Goal: Task Accomplishment & Management: Use online tool/utility

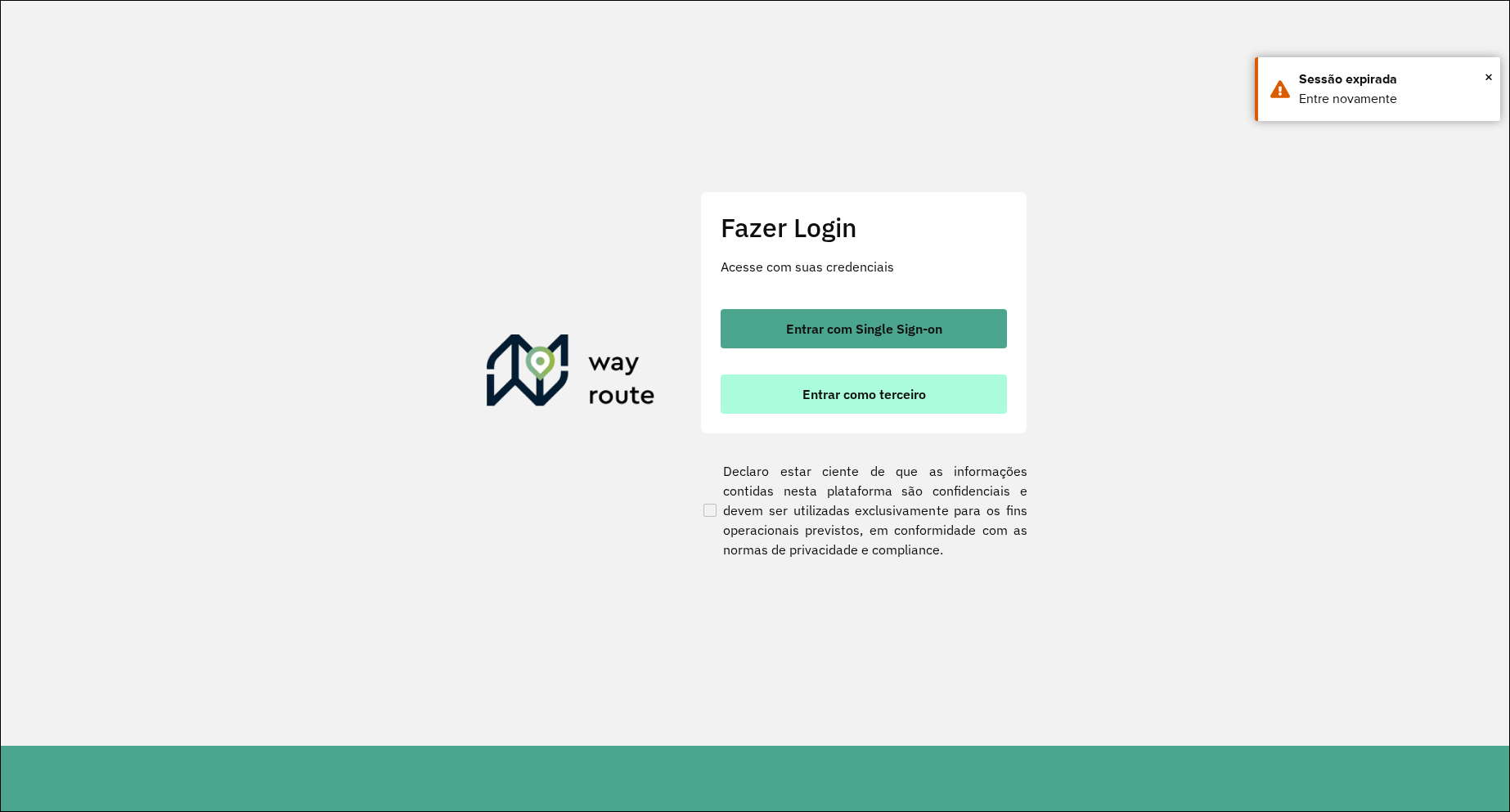
click at [849, 400] on span "Entrar como terceiro" at bounding box center [864, 394] width 123 height 13
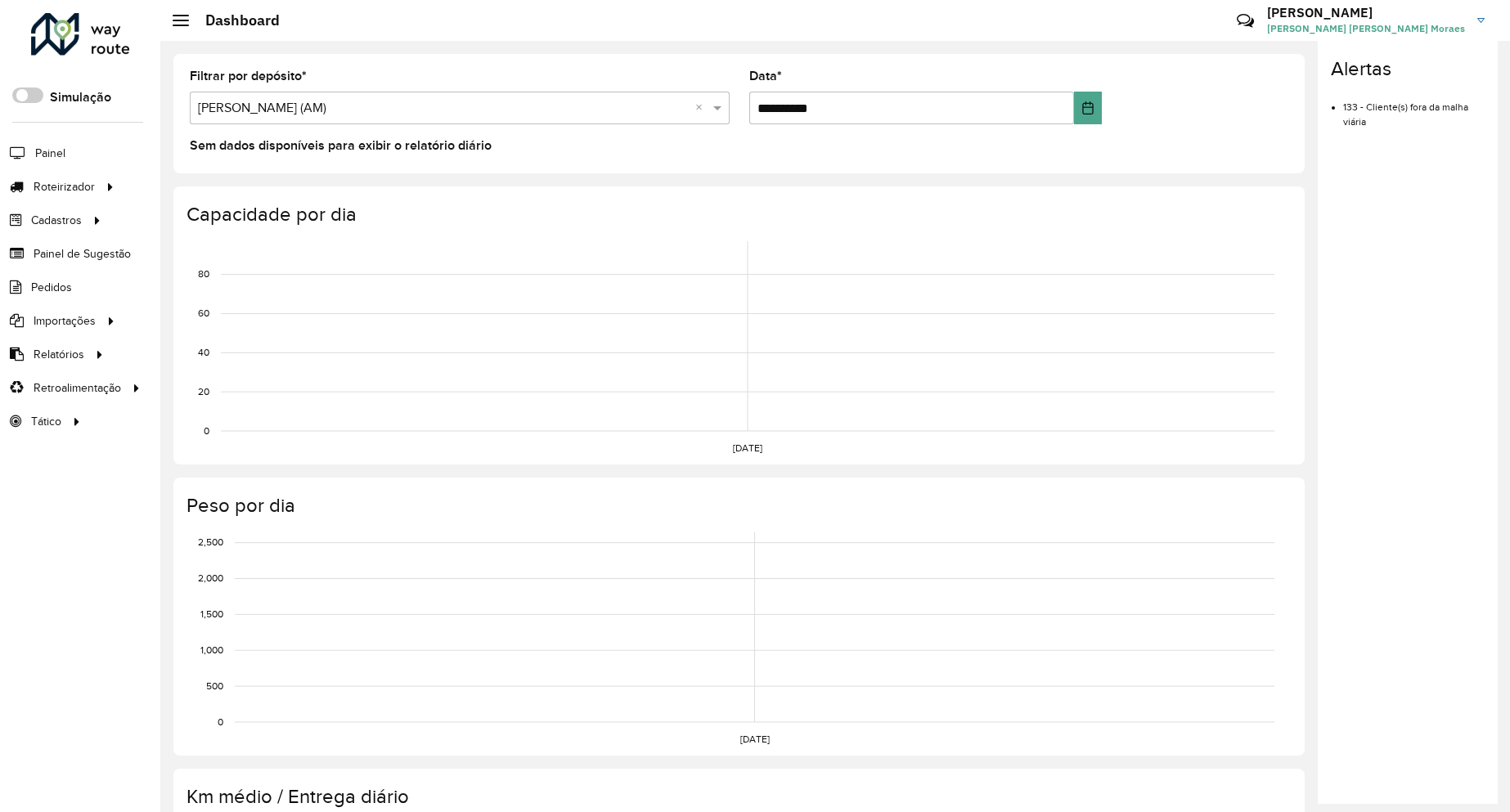
click at [368, 107] on input "text" at bounding box center [443, 109] width 491 height 20
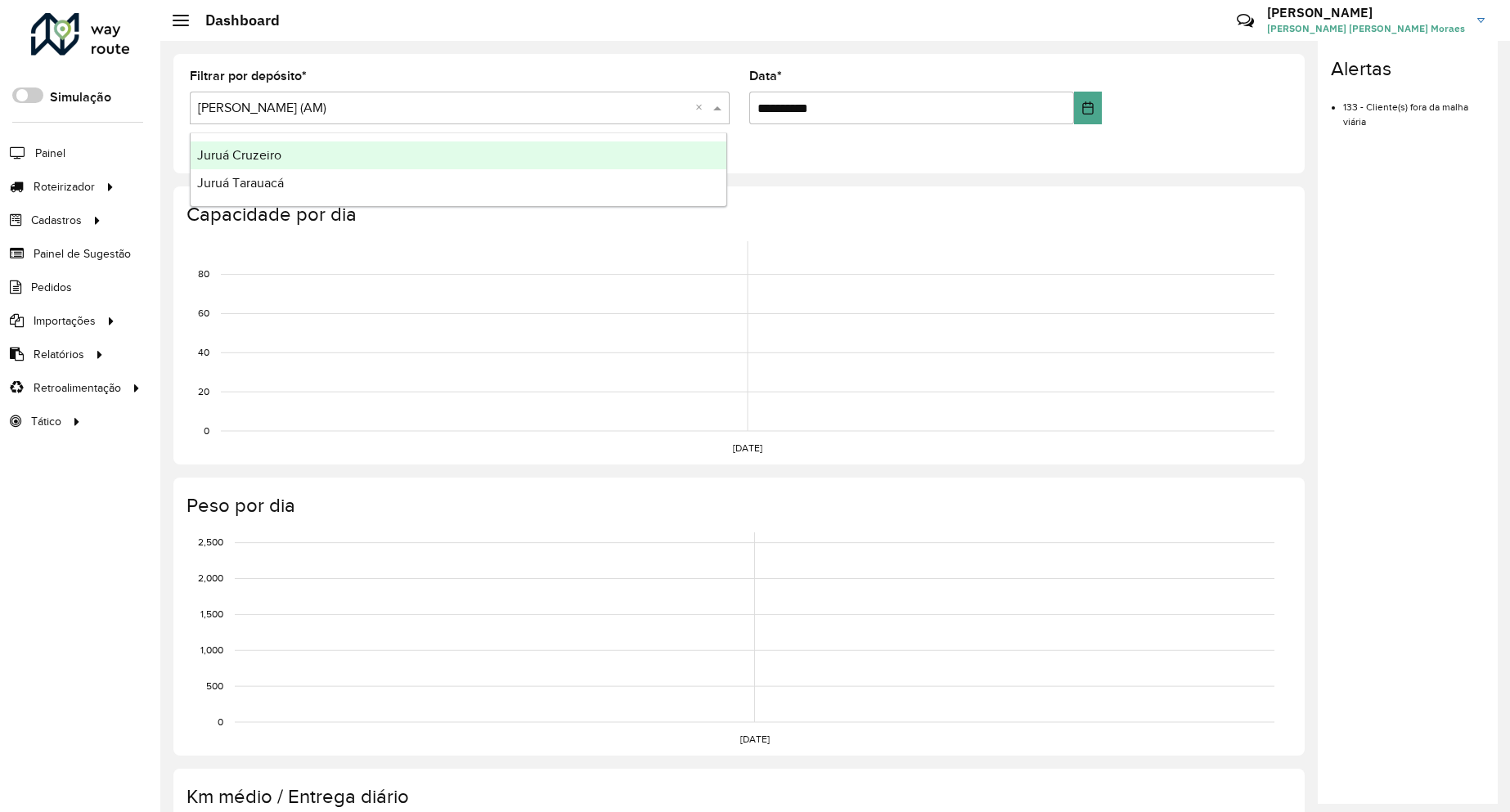
click at [286, 158] on div "Juruá Cruzeiro" at bounding box center [458, 155] width 536 height 27
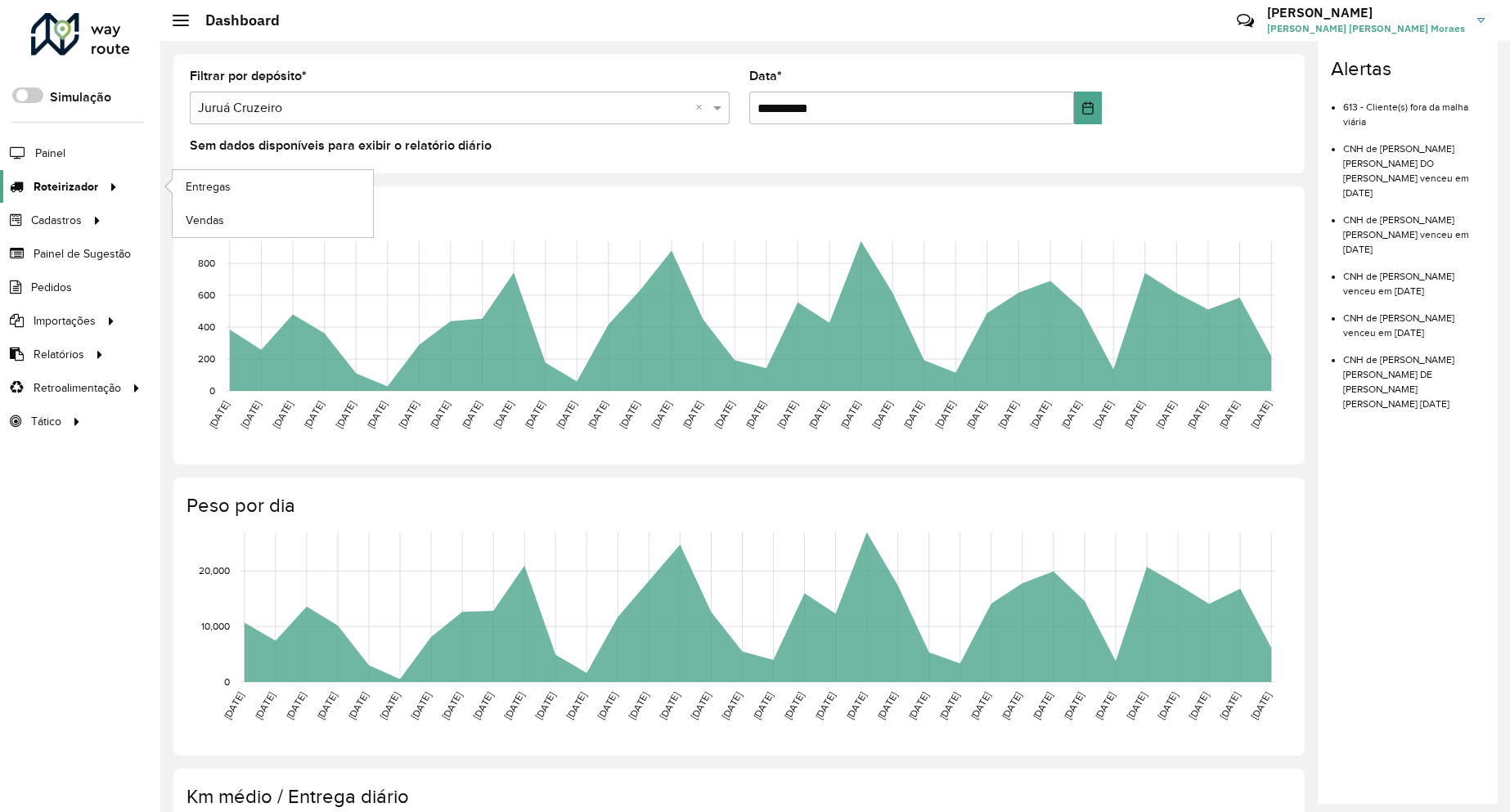
click at [58, 181] on span "Roteirizador" at bounding box center [66, 187] width 65 height 18
click at [224, 183] on span "Entregas" at bounding box center [209, 187] width 47 height 18
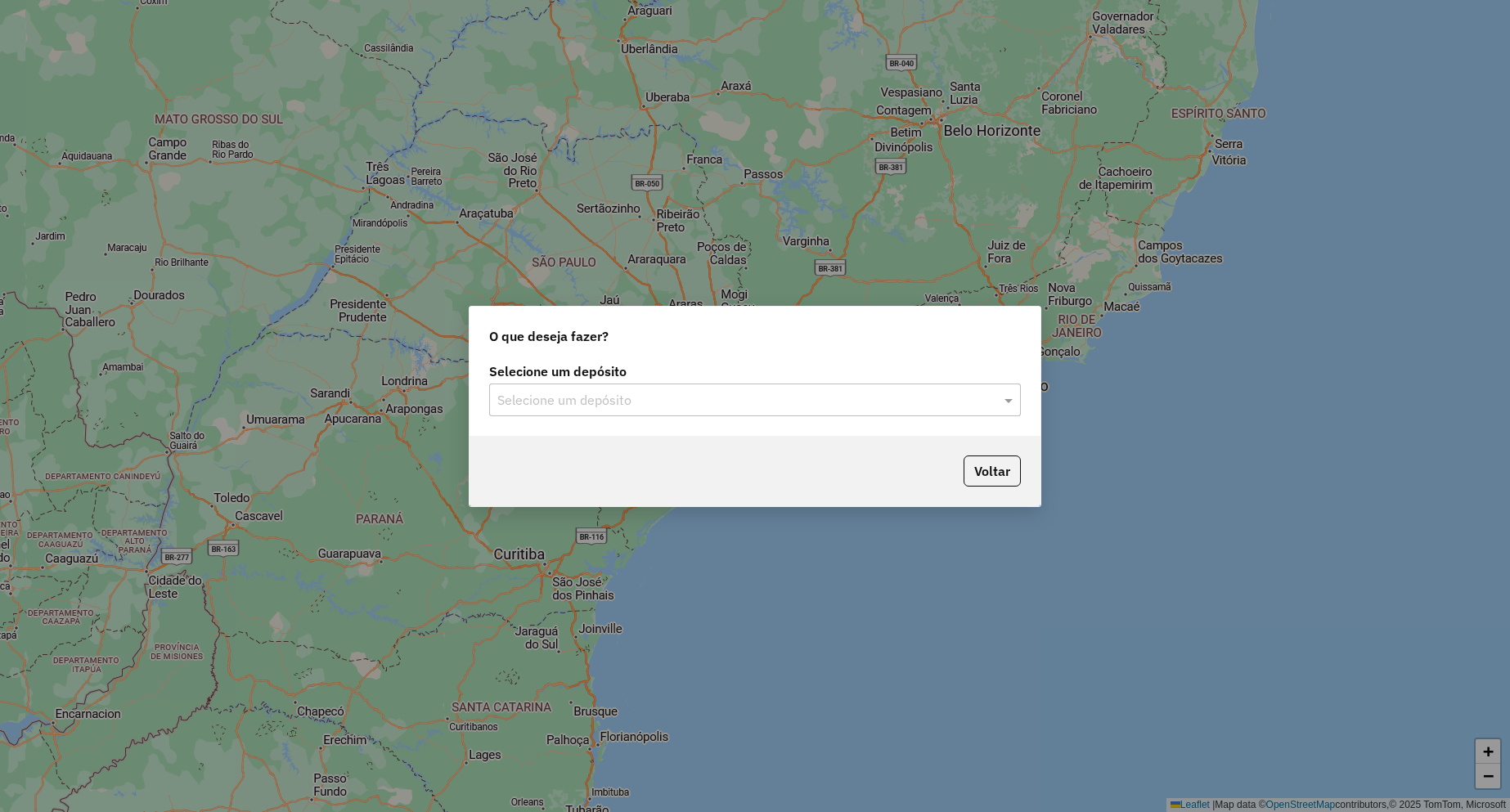
click at [646, 395] on input "text" at bounding box center [739, 401] width 482 height 20
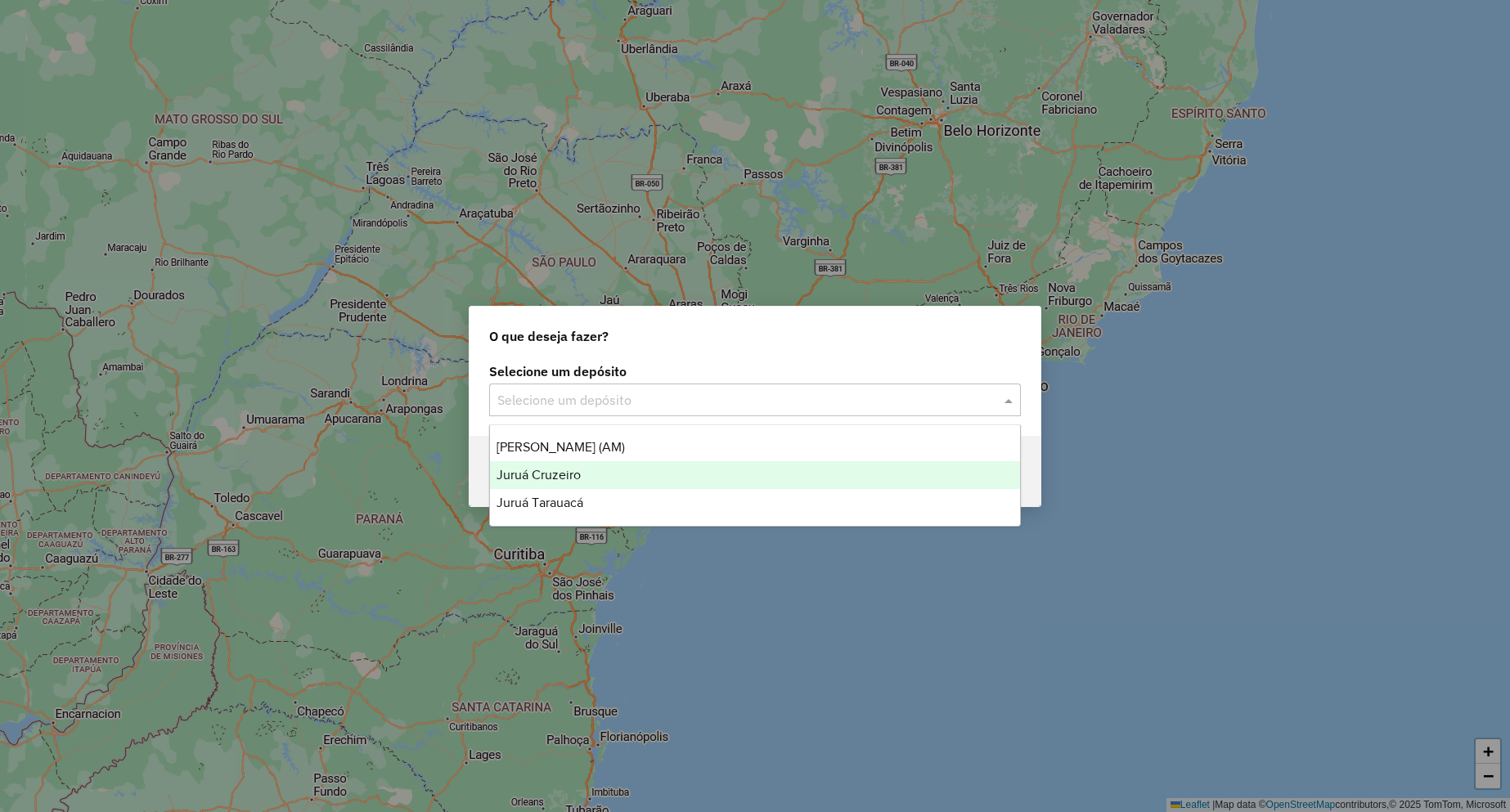
click at [594, 472] on div "Juruá Cruzeiro" at bounding box center [755, 475] width 530 height 27
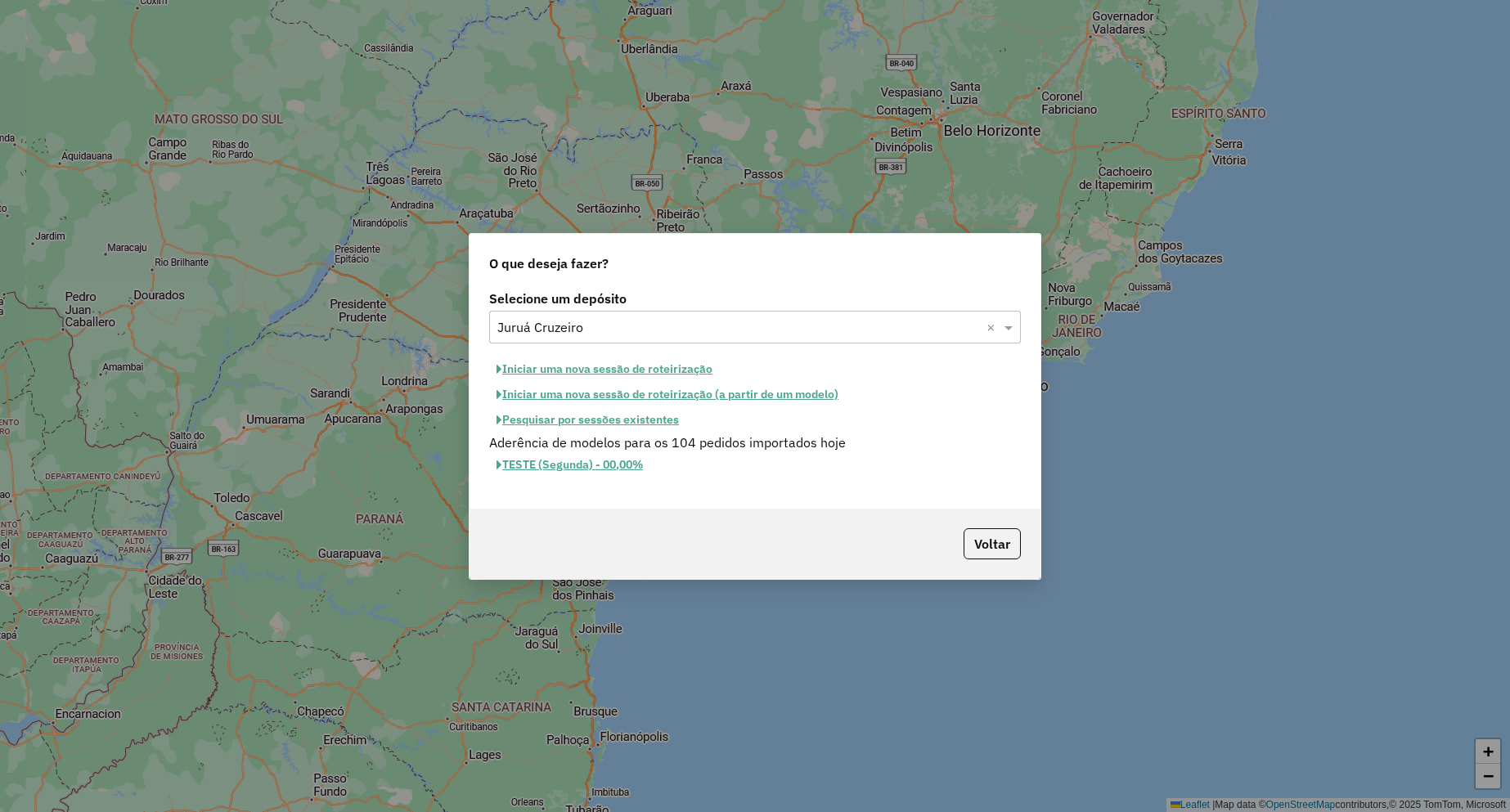
click at [568, 375] on button "Iniciar uma nova sessão de roteirização" at bounding box center [604, 369] width 230 height 25
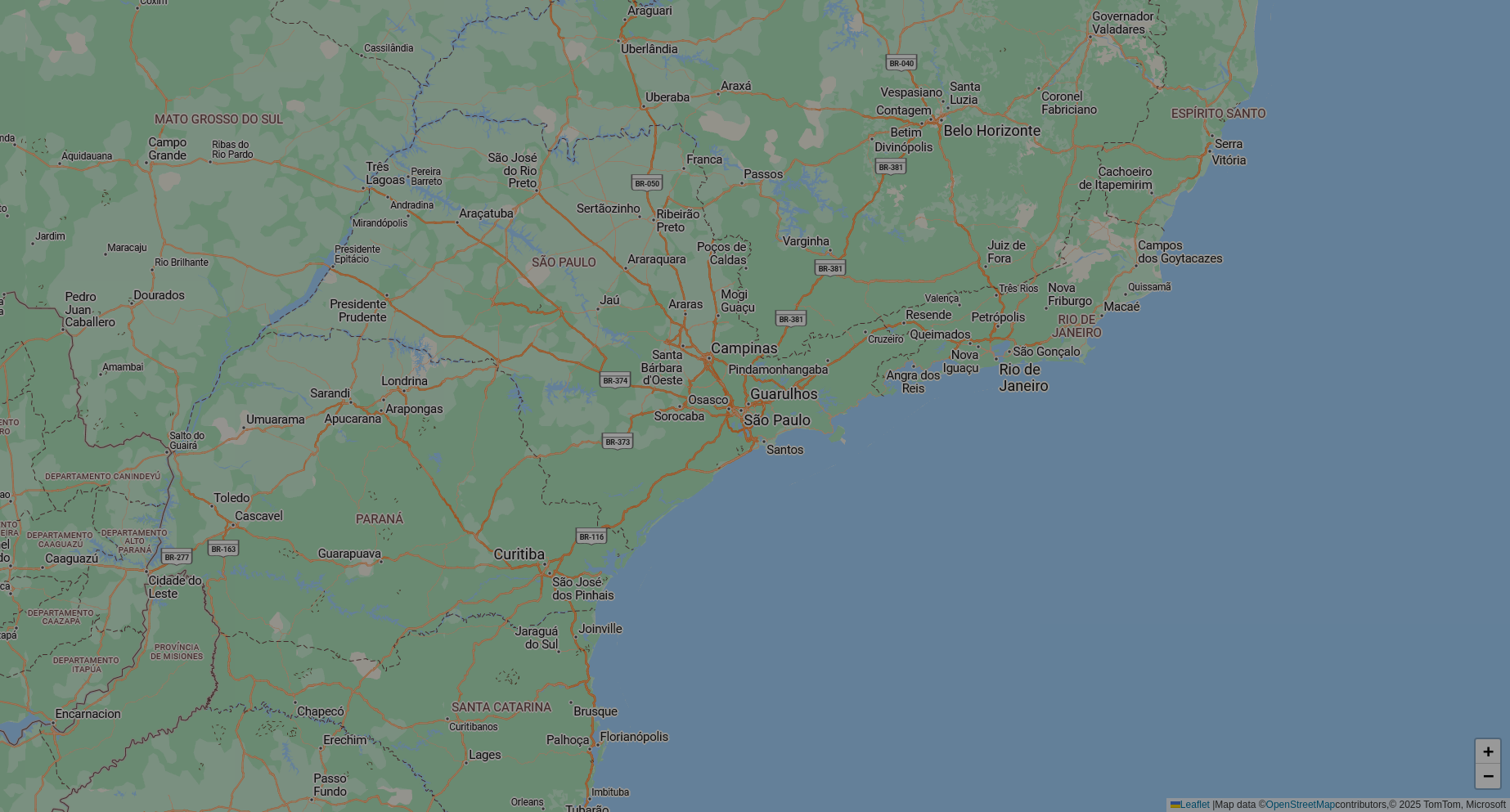
select select "*"
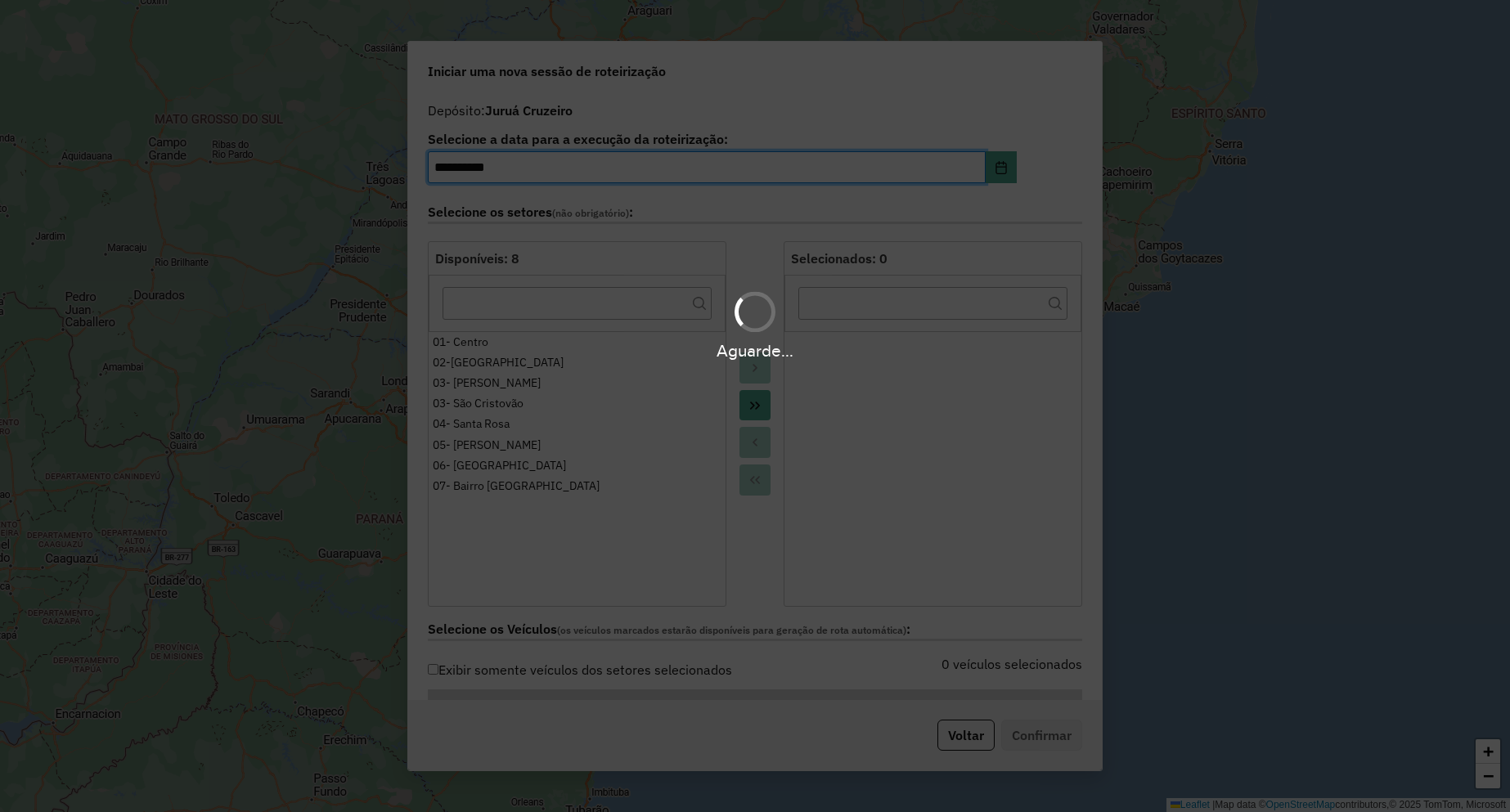
click at [755, 409] on icon "Move All to Target" at bounding box center [755, 405] width 13 height 13
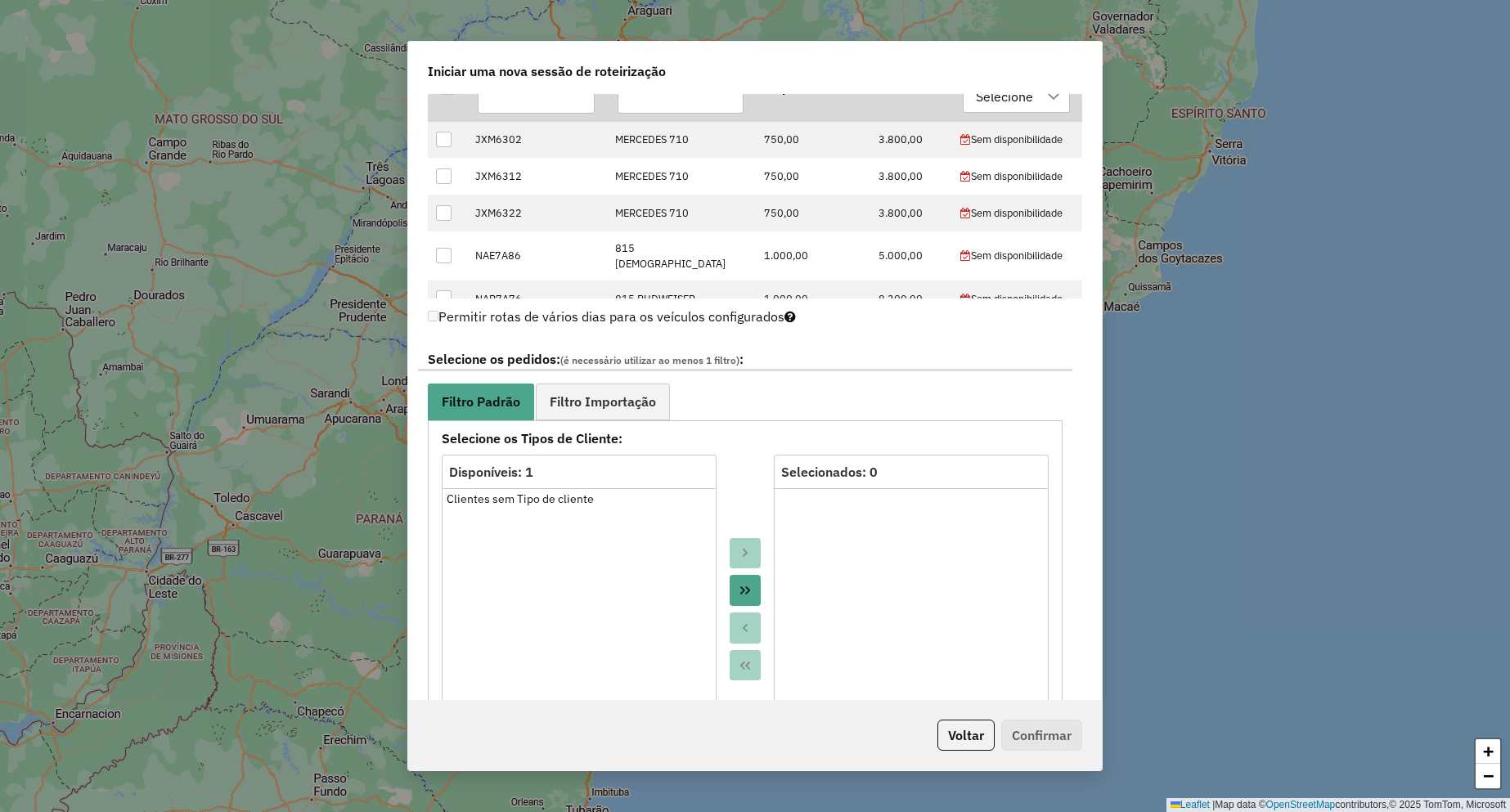
scroll to position [654, 0]
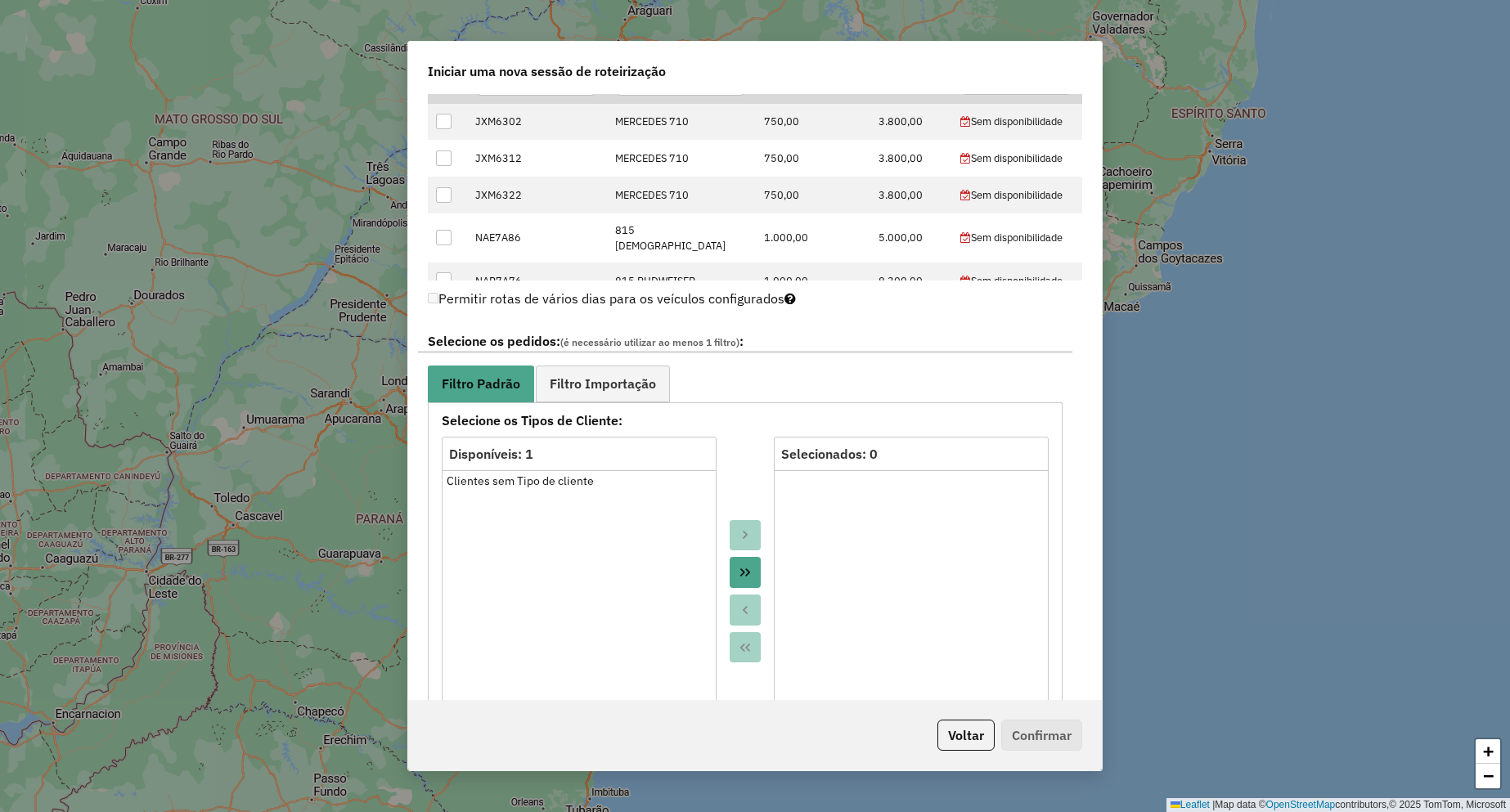
drag, startPoint x: 734, startPoint y: 572, endPoint x: 735, endPoint y: 550, distance: 22.0
click at [735, 566] on button "Move All to Target" at bounding box center [746, 572] width 31 height 31
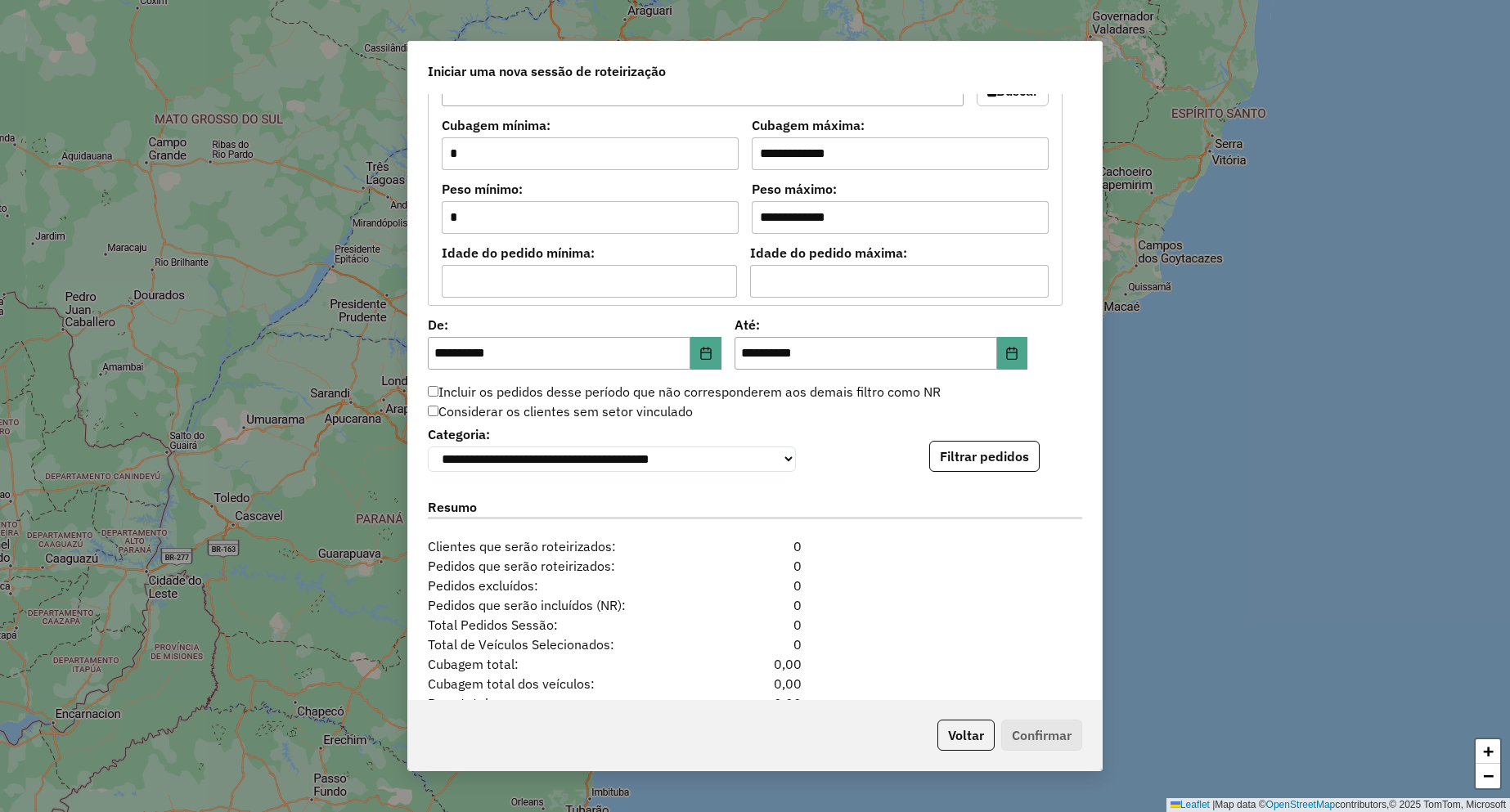
scroll to position [1466, 0]
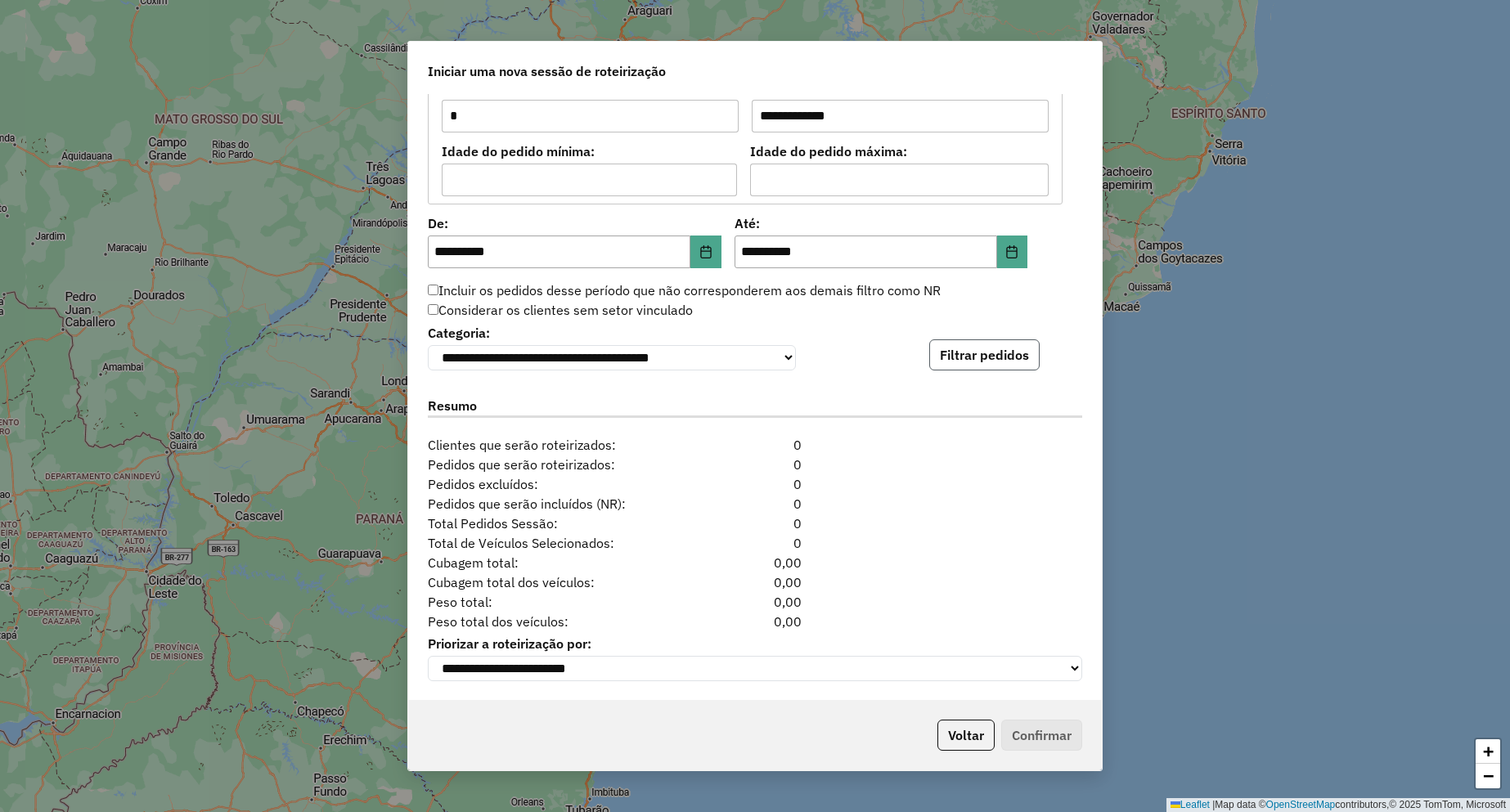
click at [964, 344] on button "Filtrar pedidos" at bounding box center [984, 355] width 111 height 31
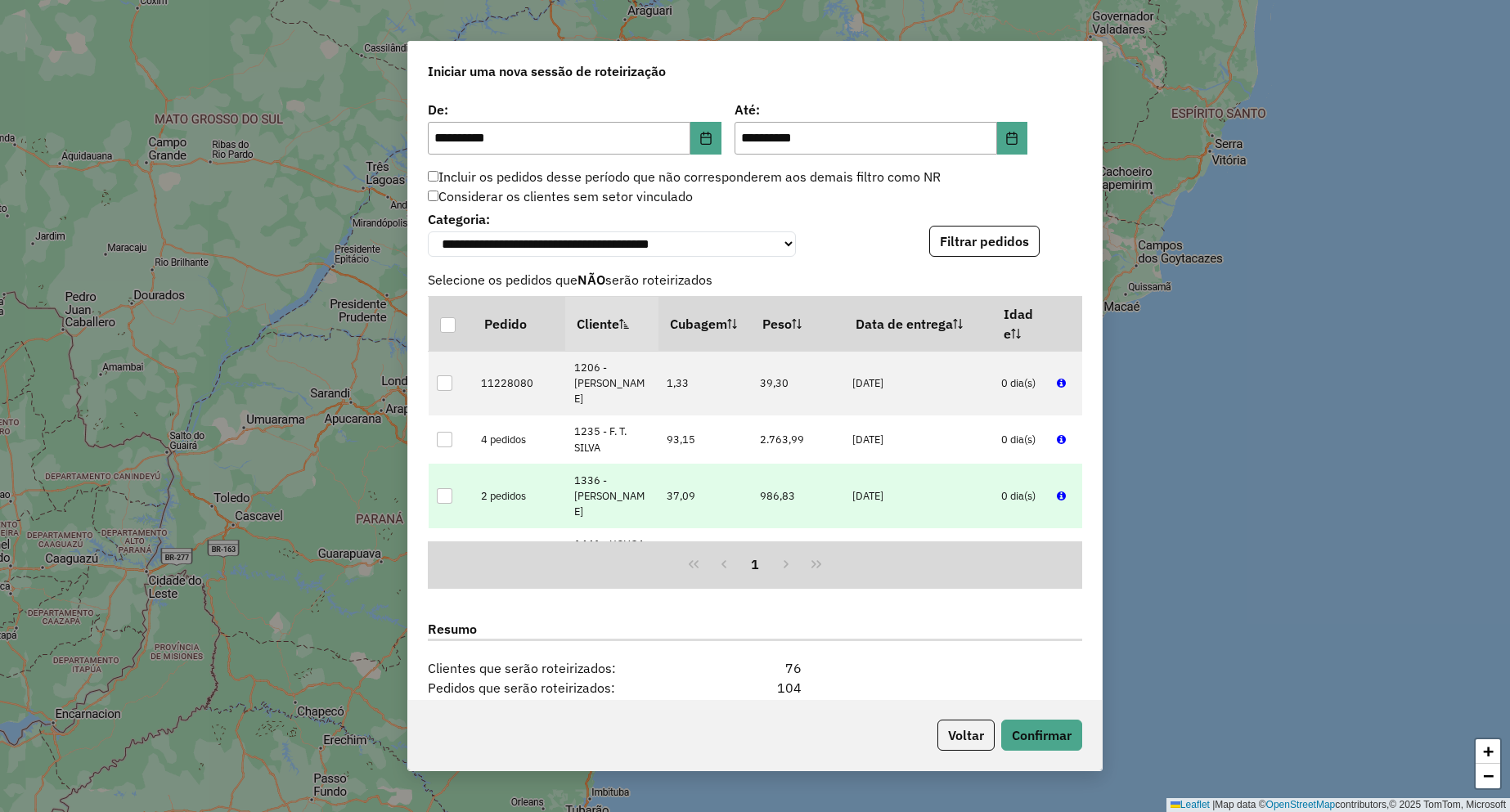
scroll to position [1804, 0]
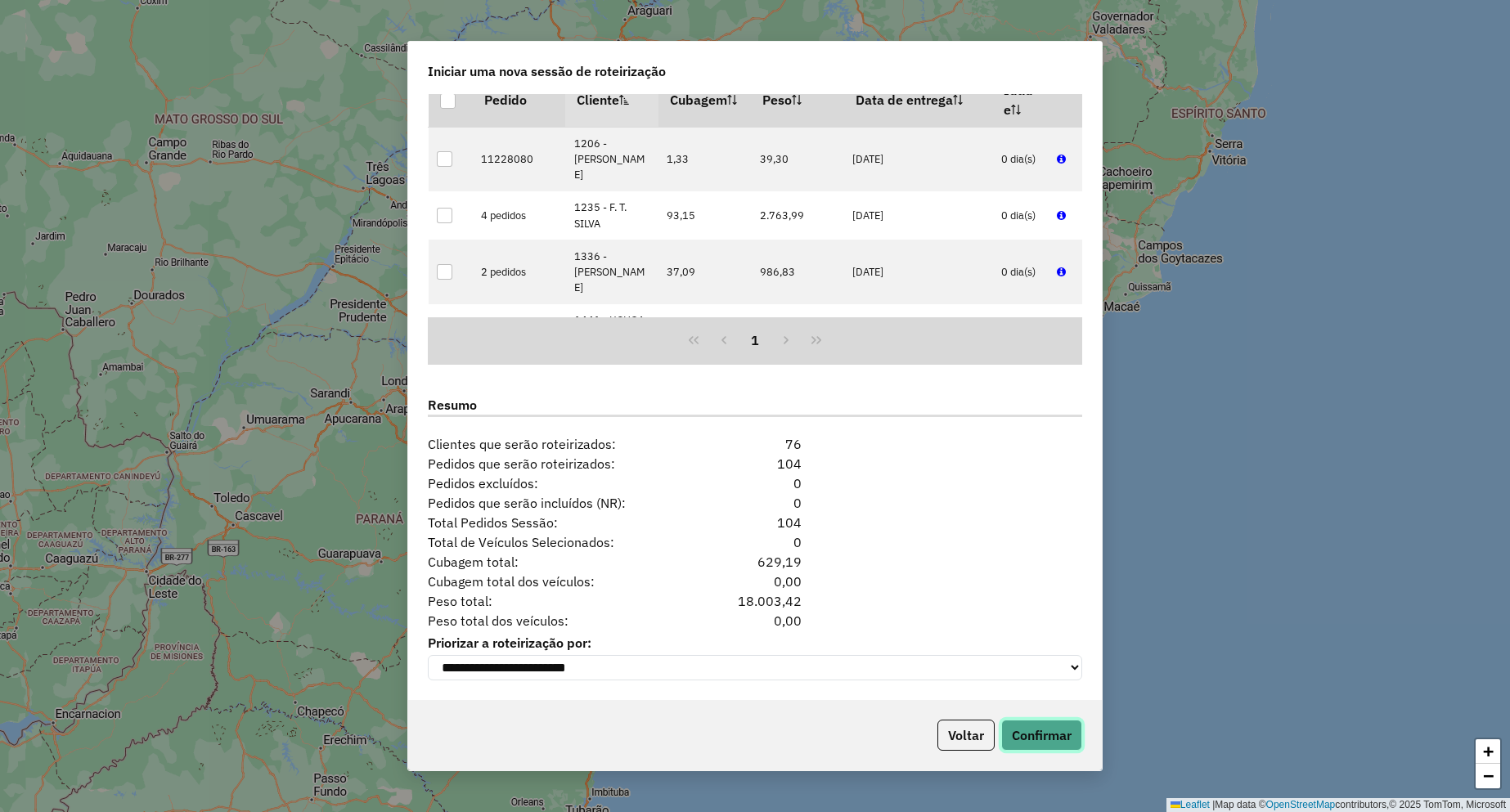
click at [1036, 729] on button "Confirmar" at bounding box center [1042, 736] width 81 height 31
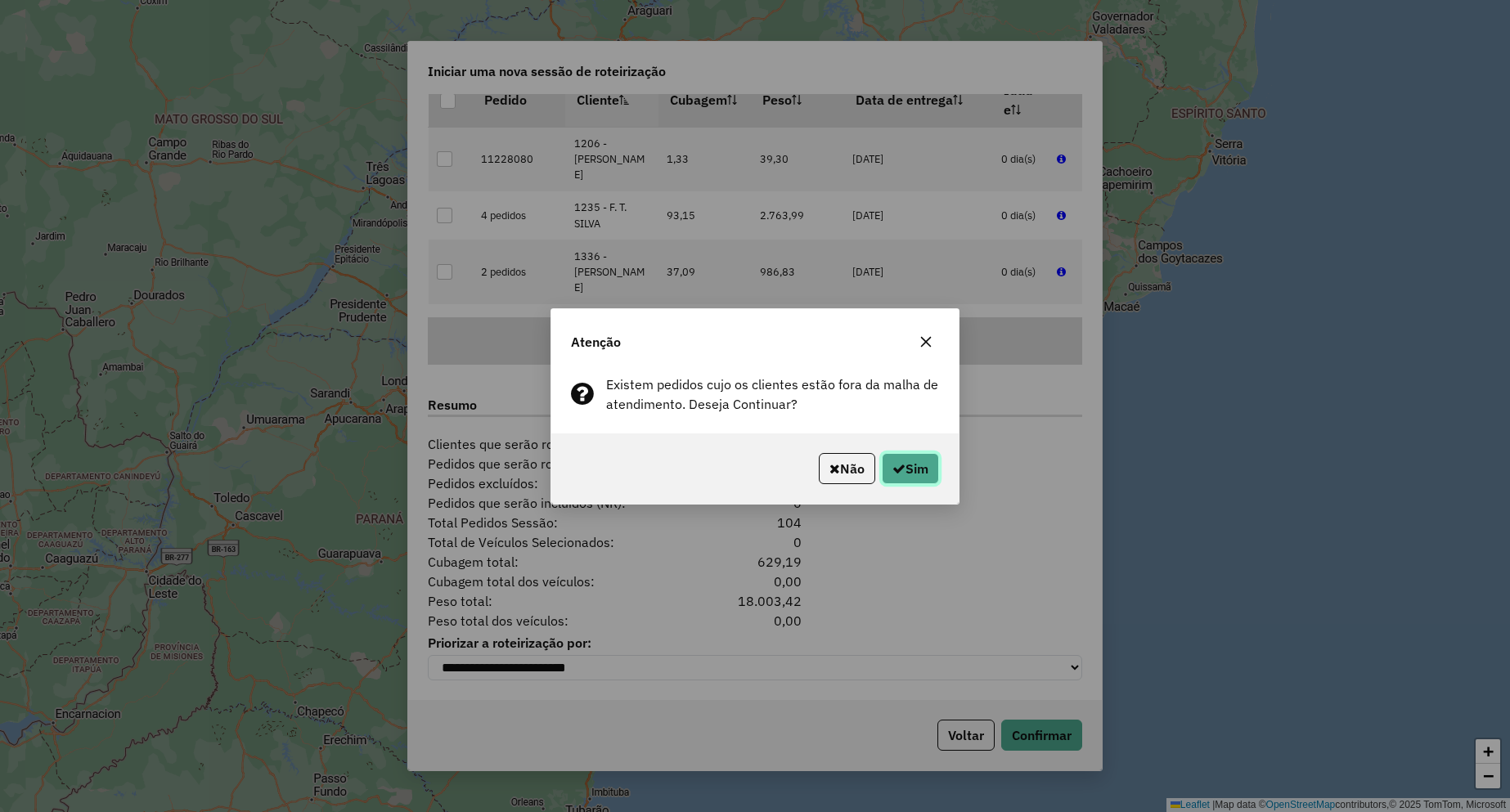
click at [888, 455] on button "Sim" at bounding box center [910, 468] width 57 height 31
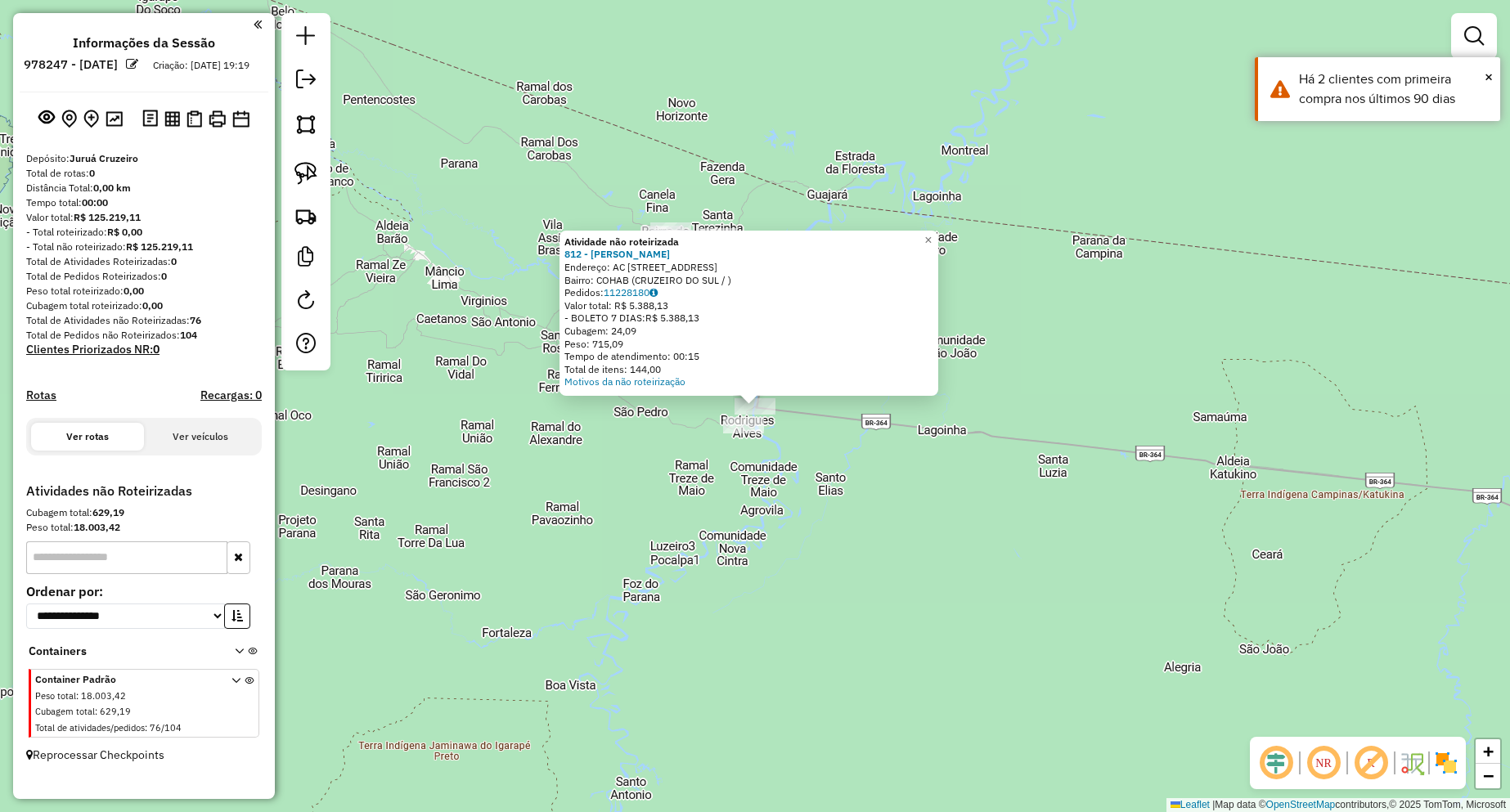
click at [837, 462] on div "Atividade não roteirizada 812 - VALDECI V SANTANA Endereço: AC [STREET_ADDRESS]…" at bounding box center [755, 406] width 1510 height 812
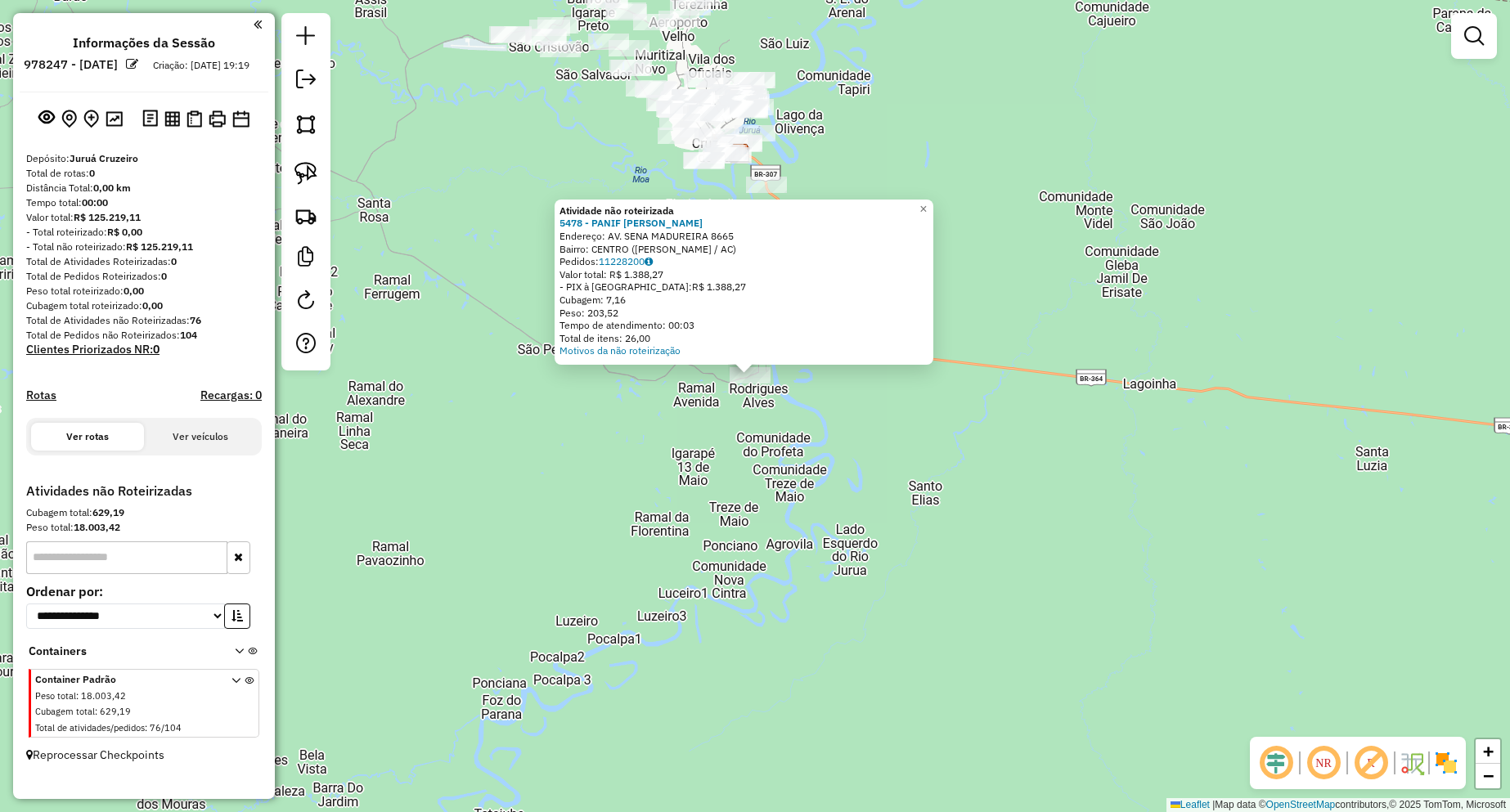
click at [760, 495] on div "Atividade não roteirizada 5478 - PANIF [PERSON_NAME]: AV. SENA MADUREIRA 8665 B…" at bounding box center [755, 406] width 1510 height 812
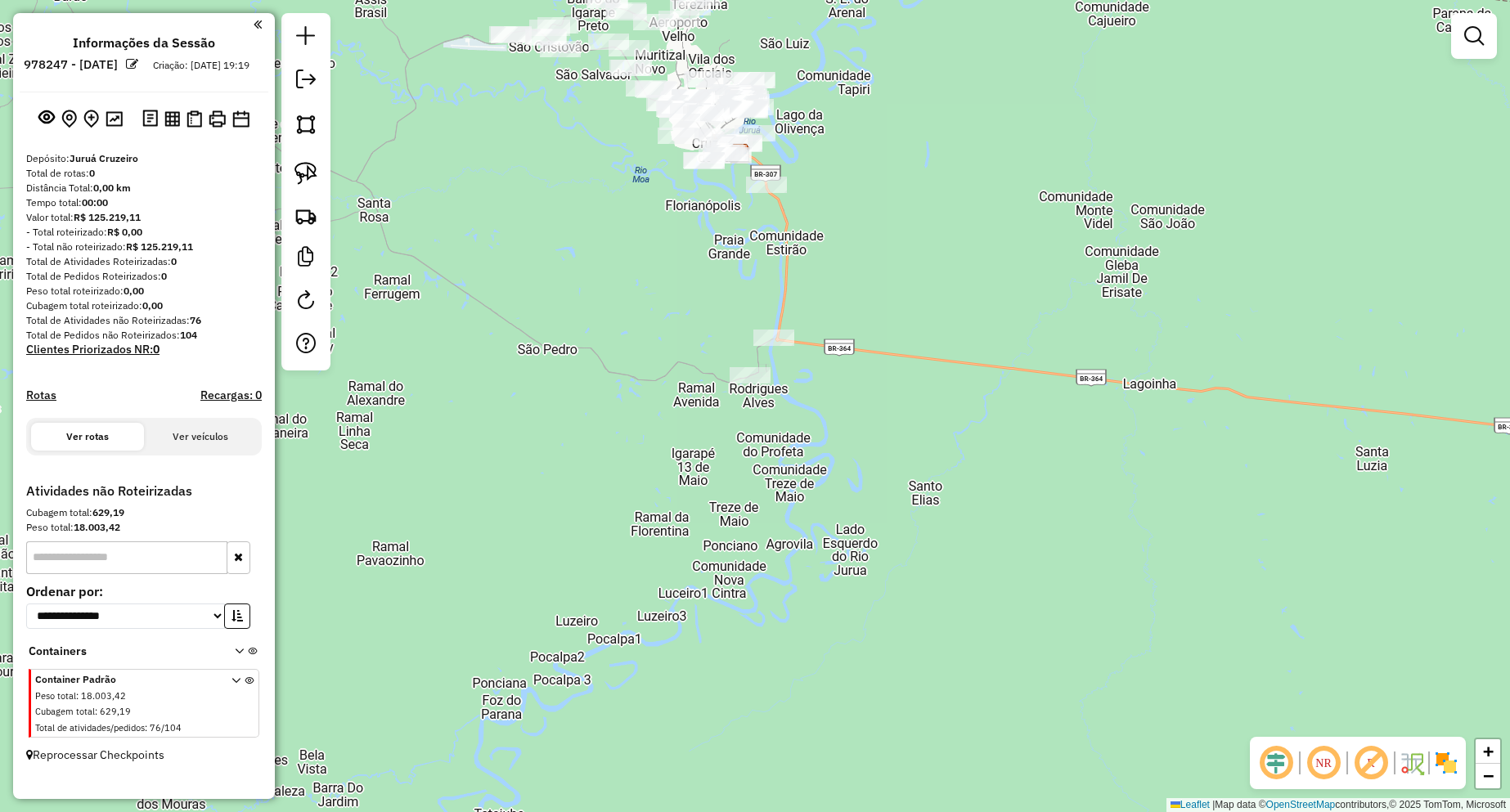
drag, startPoint x: 295, startPoint y: 180, endPoint x: 345, endPoint y: 215, distance: 61.0
click at [295, 180] on img at bounding box center [305, 172] width 23 height 23
drag, startPoint x: 774, startPoint y: 369, endPoint x: 740, endPoint y: 393, distance: 41.6
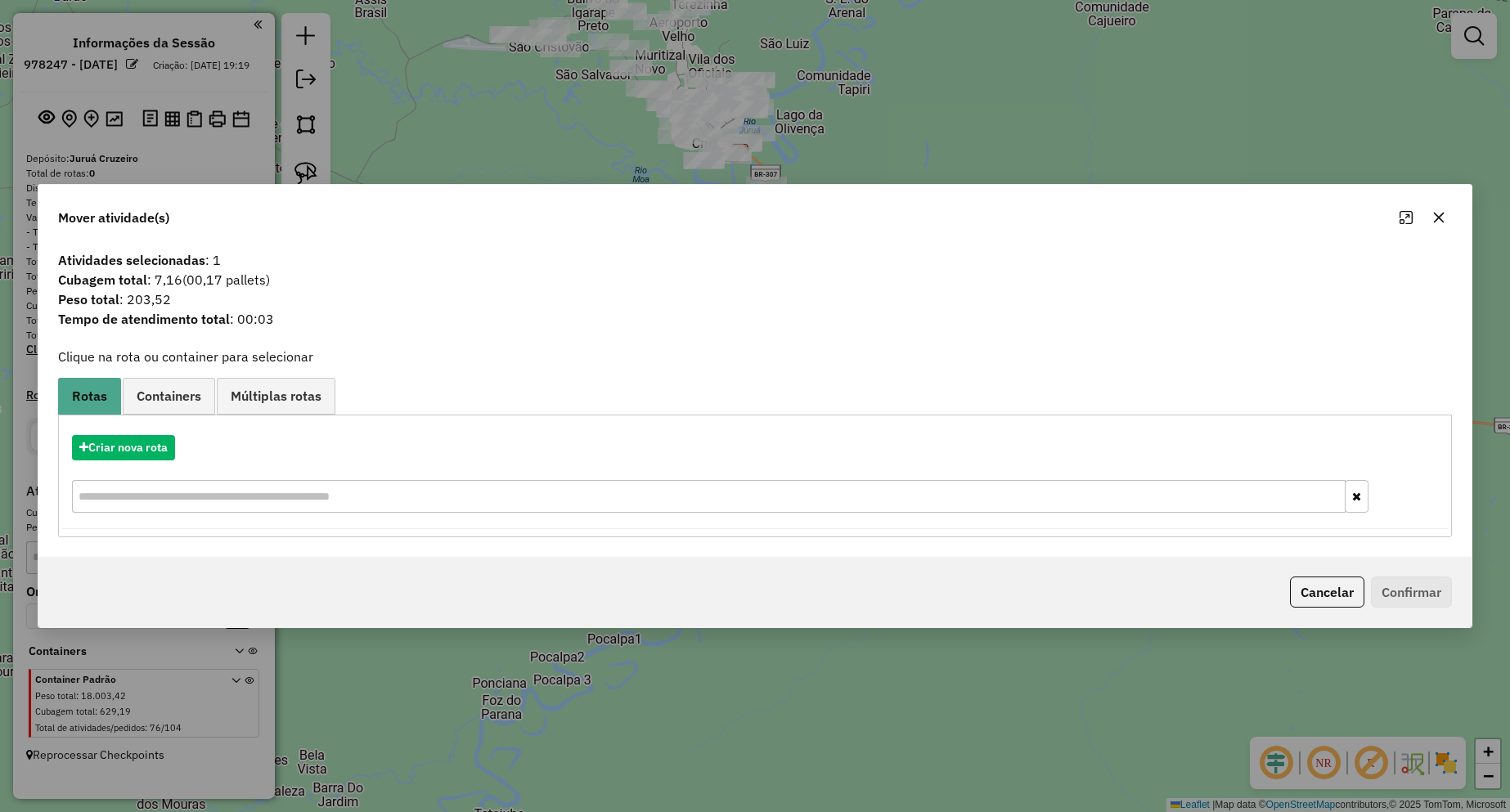
click at [166, 401] on span "Containers" at bounding box center [169, 395] width 65 height 13
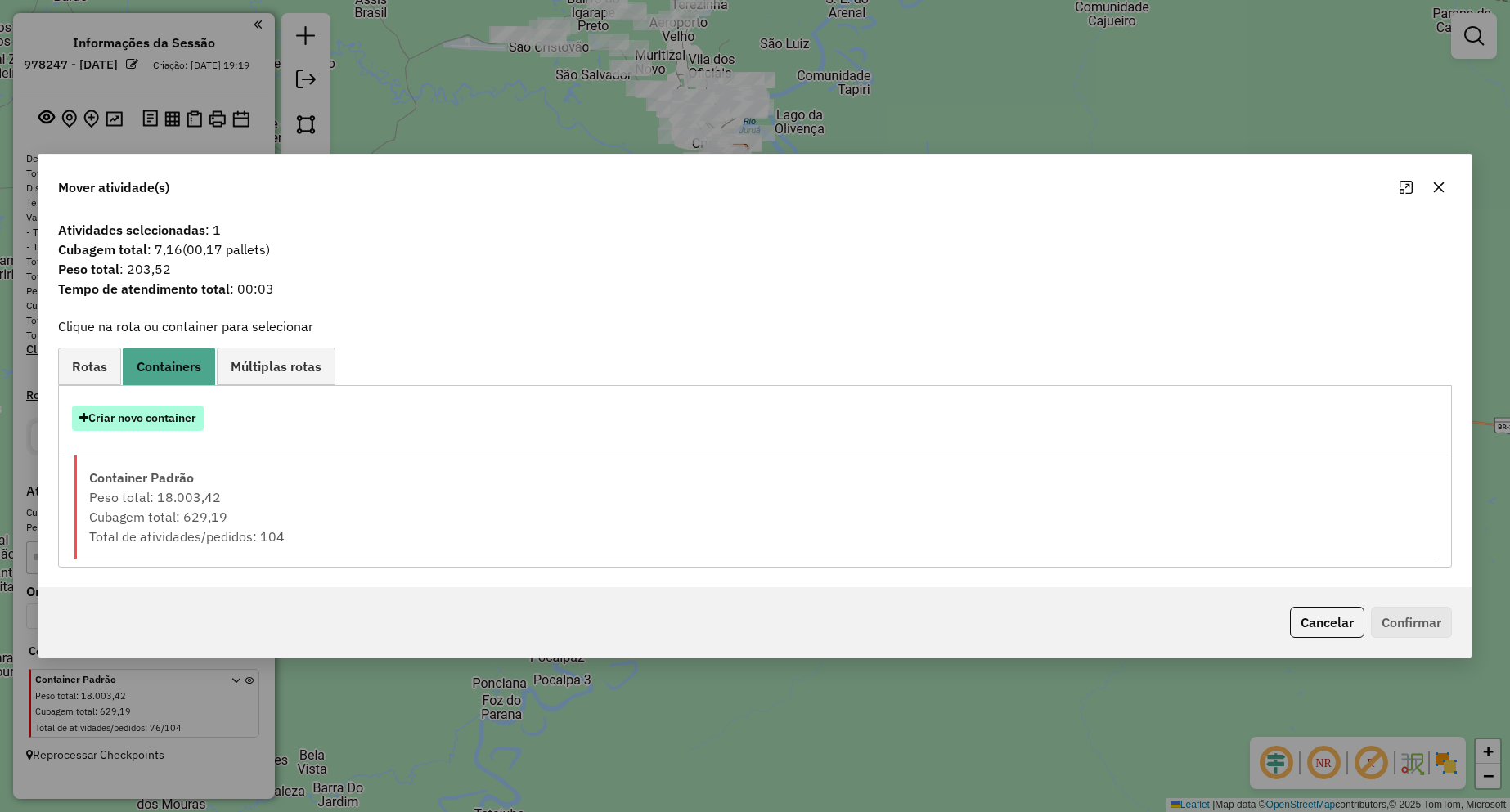
click at [179, 418] on button "Criar novo container" at bounding box center [137, 418] width 131 height 25
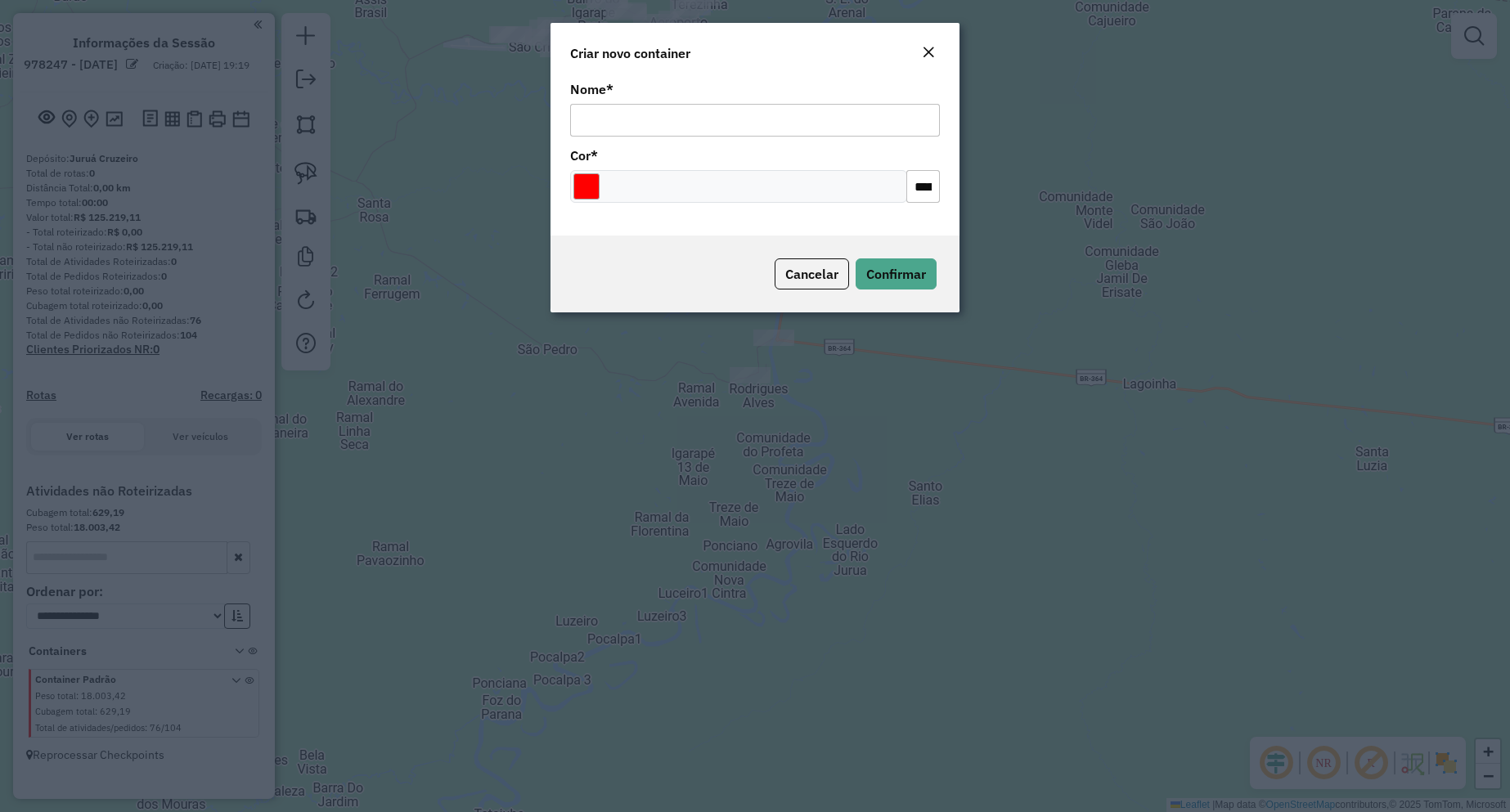
click at [616, 128] on input "Nome *" at bounding box center [755, 119] width 369 height 32
type input "**********"
click at [887, 272] on span "Confirmar" at bounding box center [896, 273] width 60 height 17
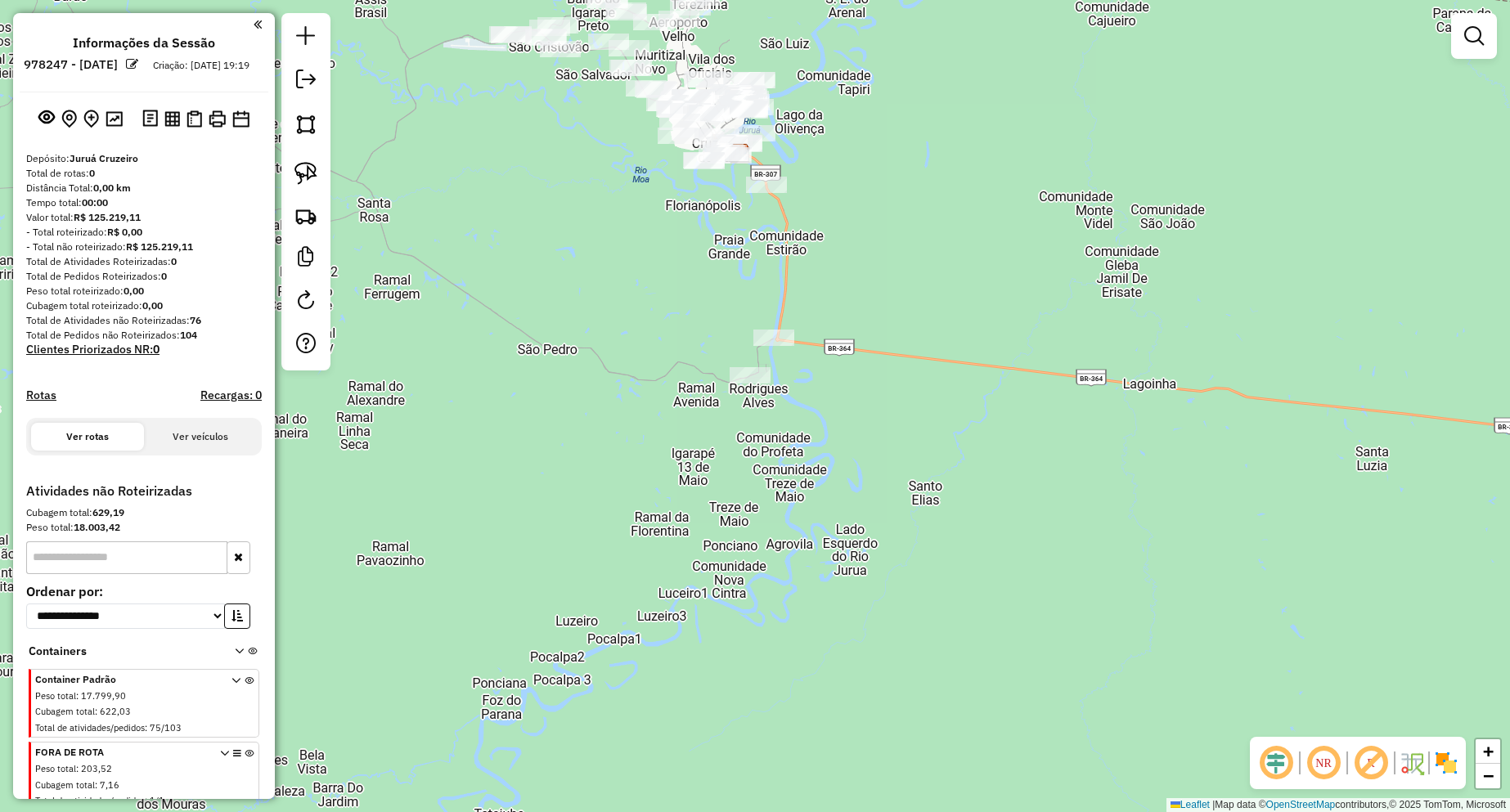
click at [245, 767] on icon at bounding box center [249, 780] width 9 height 62
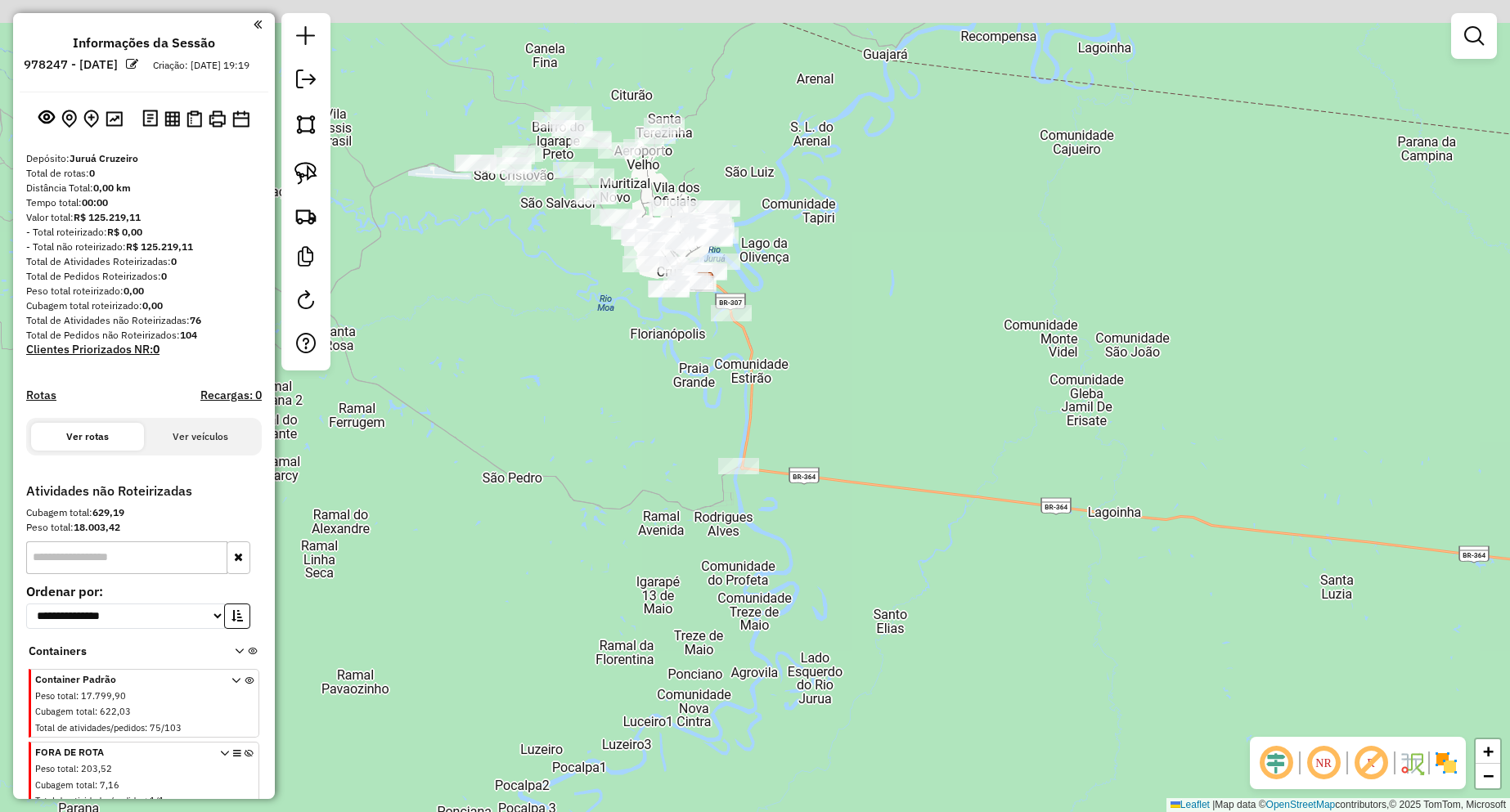
drag, startPoint x: 794, startPoint y: 260, endPoint x: 823, endPoint y: 476, distance: 217.9
click at [823, 476] on div "Janela de atendimento Grade de atendimento Capacidade Transportadoras Veículos …" at bounding box center [755, 406] width 1510 height 812
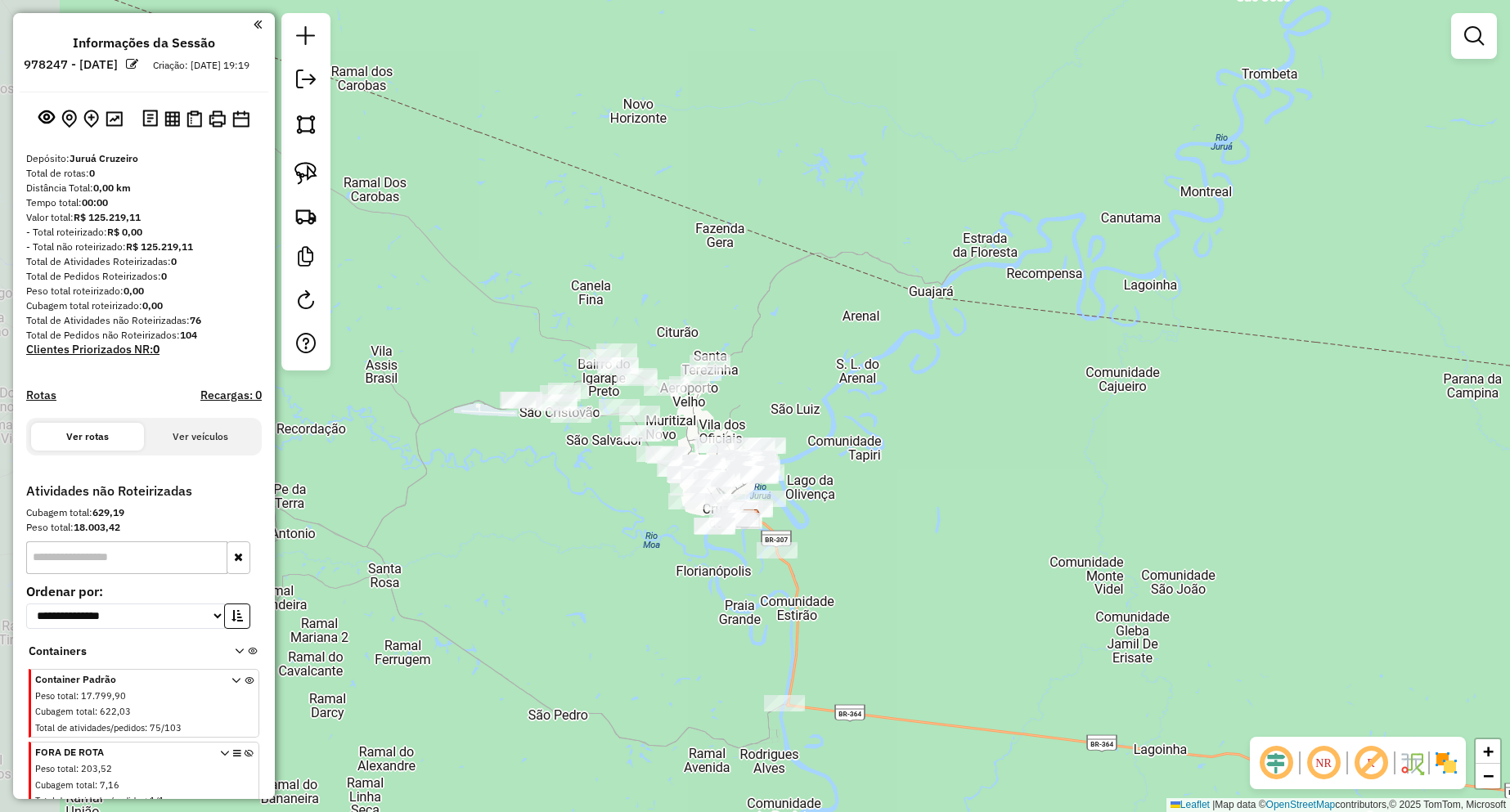
drag, startPoint x: 757, startPoint y: 406, endPoint x: 864, endPoint y: 413, distance: 107.2
click at [868, 412] on div "Janela de atendimento Grade de atendimento Capacidade Transportadoras Veículos …" at bounding box center [755, 406] width 1510 height 812
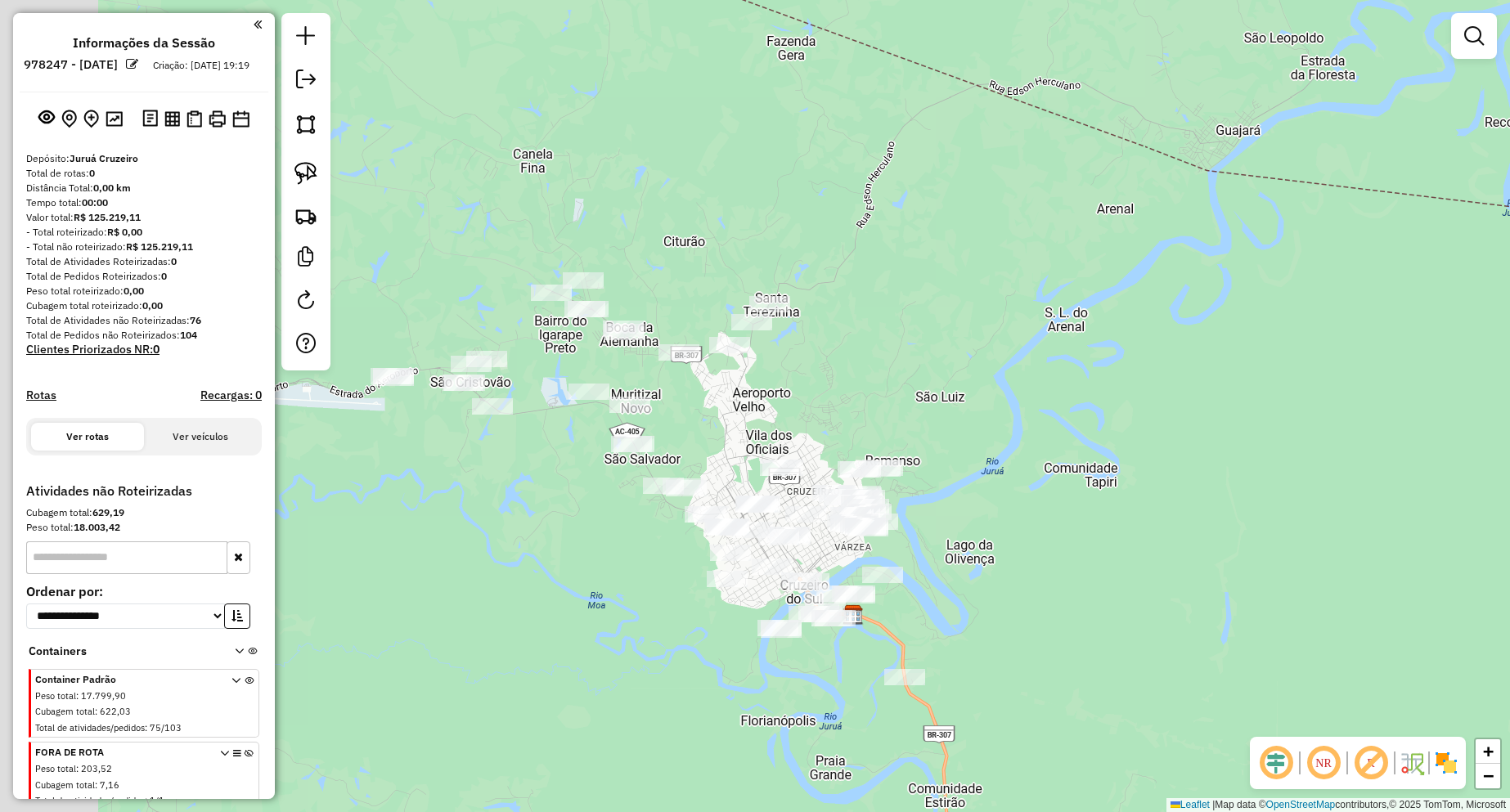
drag, startPoint x: 760, startPoint y: 400, endPoint x: 869, endPoint y: 428, distance: 112.5
click at [904, 396] on div "Janela de atendimento Grade de atendimento Capacidade Transportadoras Veículos …" at bounding box center [755, 406] width 1510 height 812
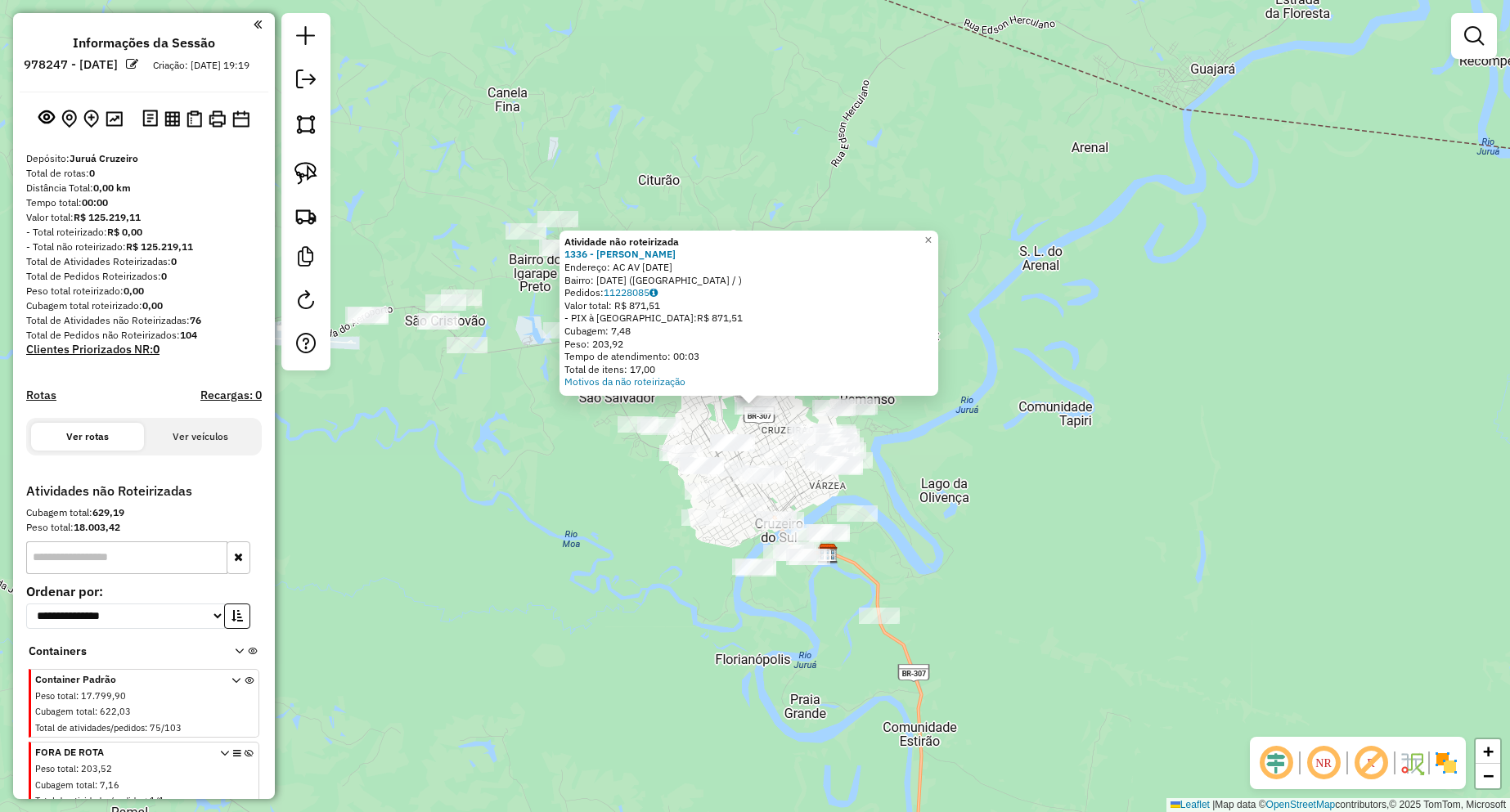
click at [991, 403] on div "Atividade não roteirizada 1336 - [PERSON_NAME]: AC AV [DATE] [GEOGRAPHIC_DATA]:…" at bounding box center [755, 406] width 1510 height 812
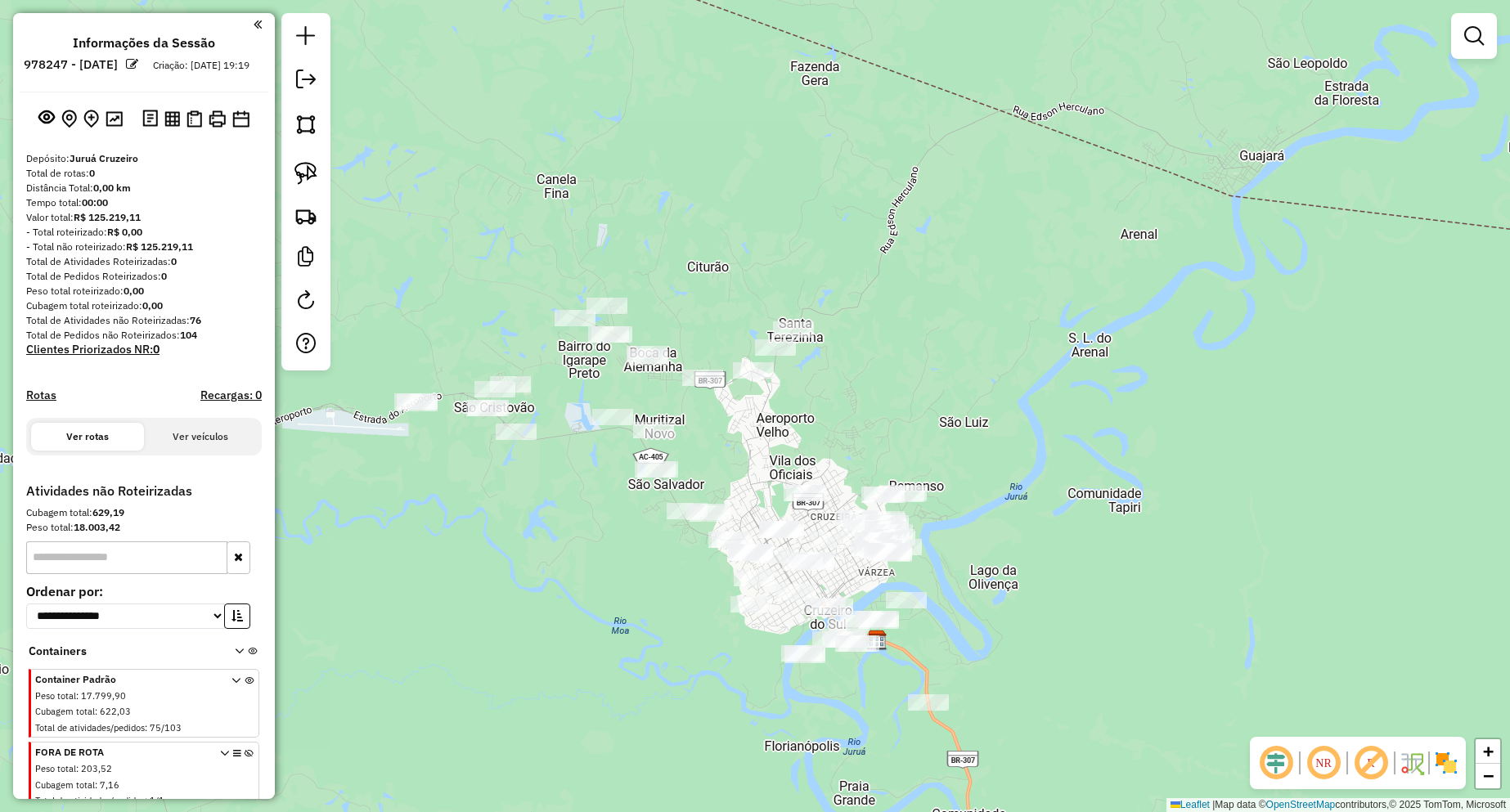
drag, startPoint x: 933, startPoint y: 336, endPoint x: 1008, endPoint y: 457, distance: 142.4
click at [1008, 457] on div "Janela de atendimento Grade de atendimento Capacidade Transportadoras Veículos …" at bounding box center [755, 406] width 1510 height 812
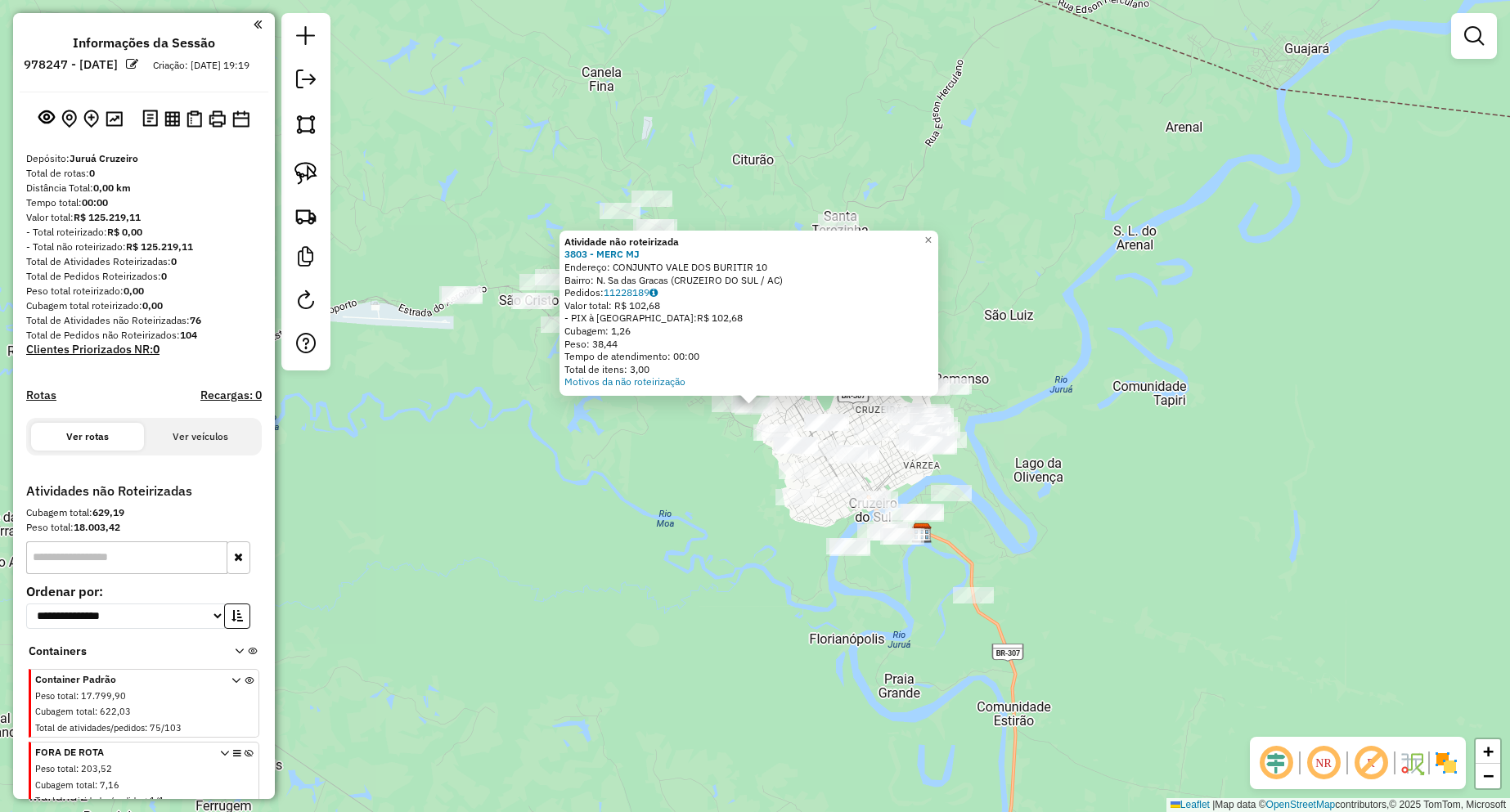
click at [664, 462] on div "Atividade não roteirizada 3803 - MERC MJ Endereço: CONJUNTO VALE DOS BURITIR 10…" at bounding box center [755, 406] width 1510 height 812
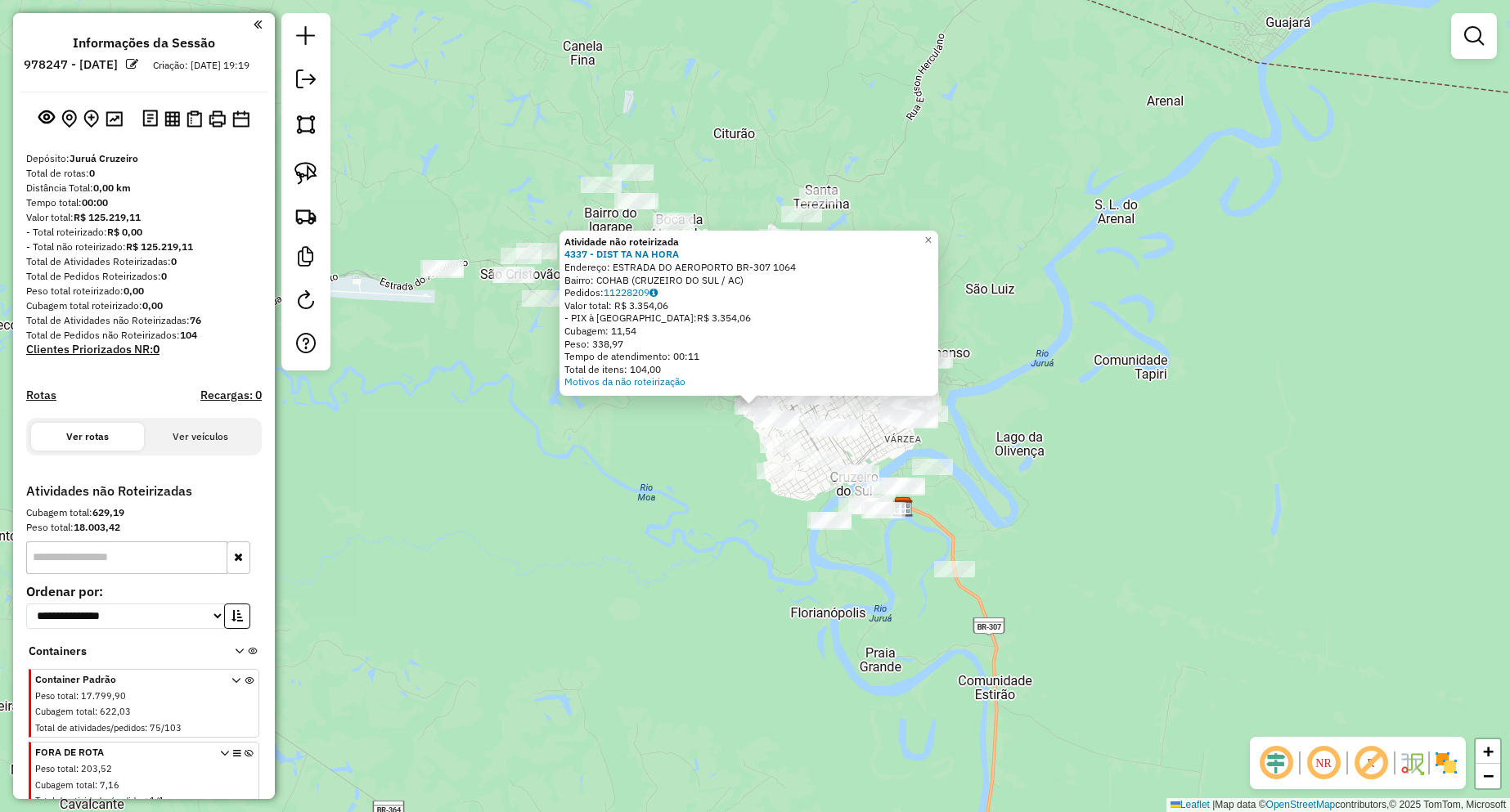
click at [680, 450] on div "Atividade não roteirizada 4337 - DIST TA NA HORA Endereço: ESTRADA DO AEROPORTO…" at bounding box center [755, 406] width 1510 height 812
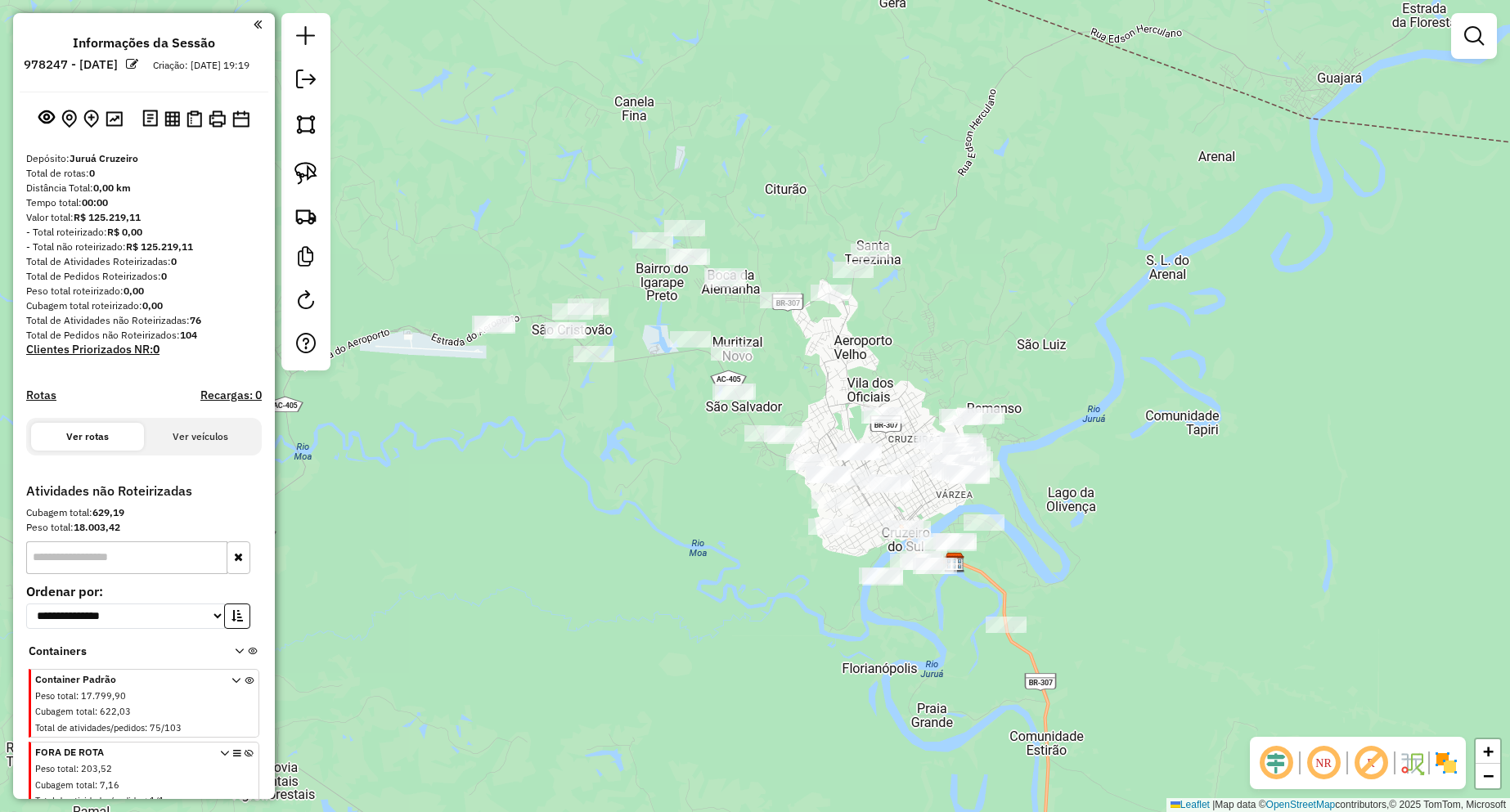
drag, startPoint x: 680, startPoint y: 450, endPoint x: 732, endPoint y: 506, distance: 76.4
click at [732, 506] on div "Janela de atendimento Grade de atendimento Capacidade Transportadoras Veículos …" at bounding box center [755, 406] width 1510 height 812
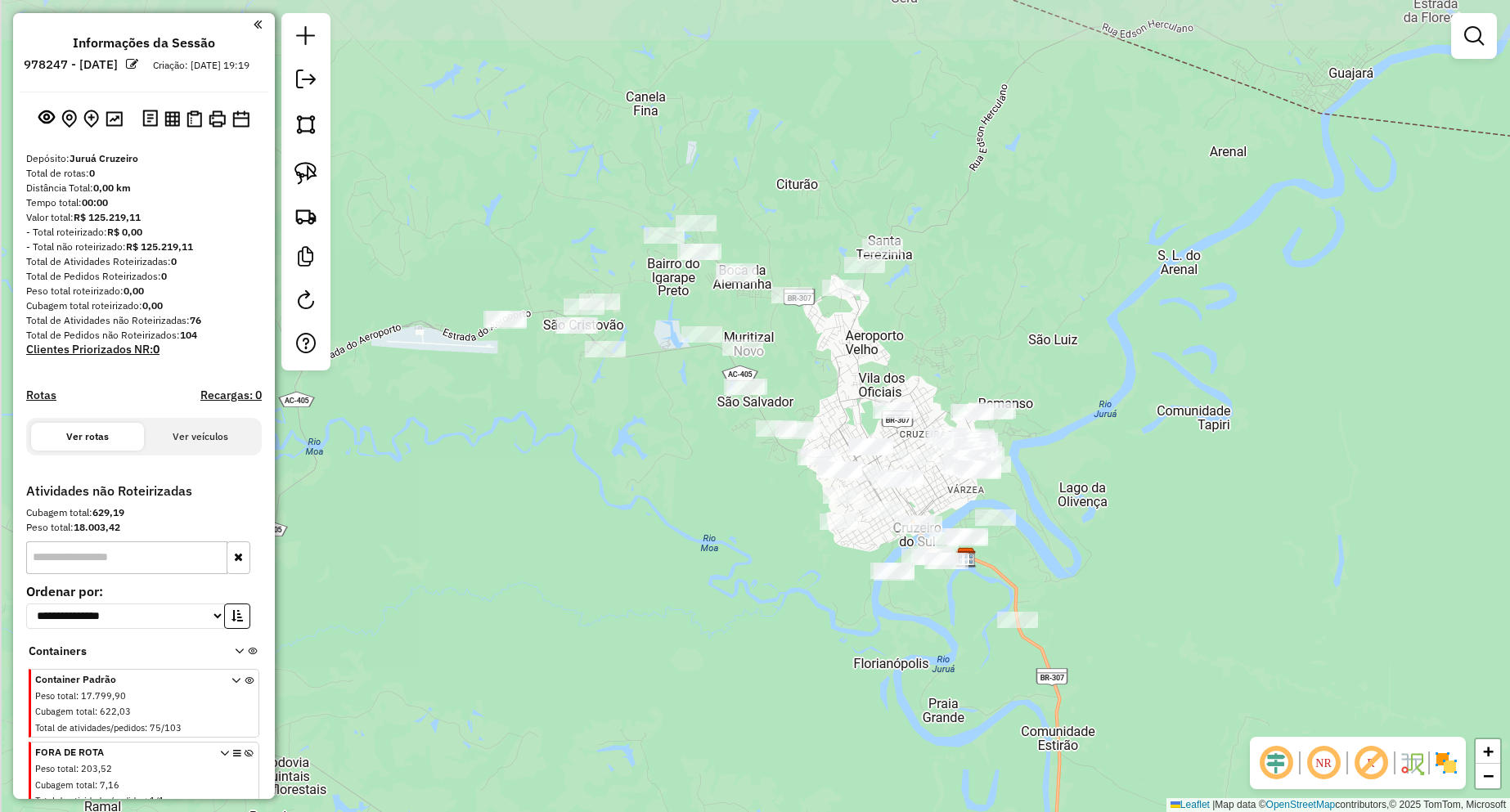
drag, startPoint x: 579, startPoint y: 399, endPoint x: 691, endPoint y: 475, distance: 135.4
click at [691, 475] on div "Janela de atendimento Grade de atendimento Capacidade Transportadoras Veículos …" at bounding box center [755, 406] width 1510 height 812
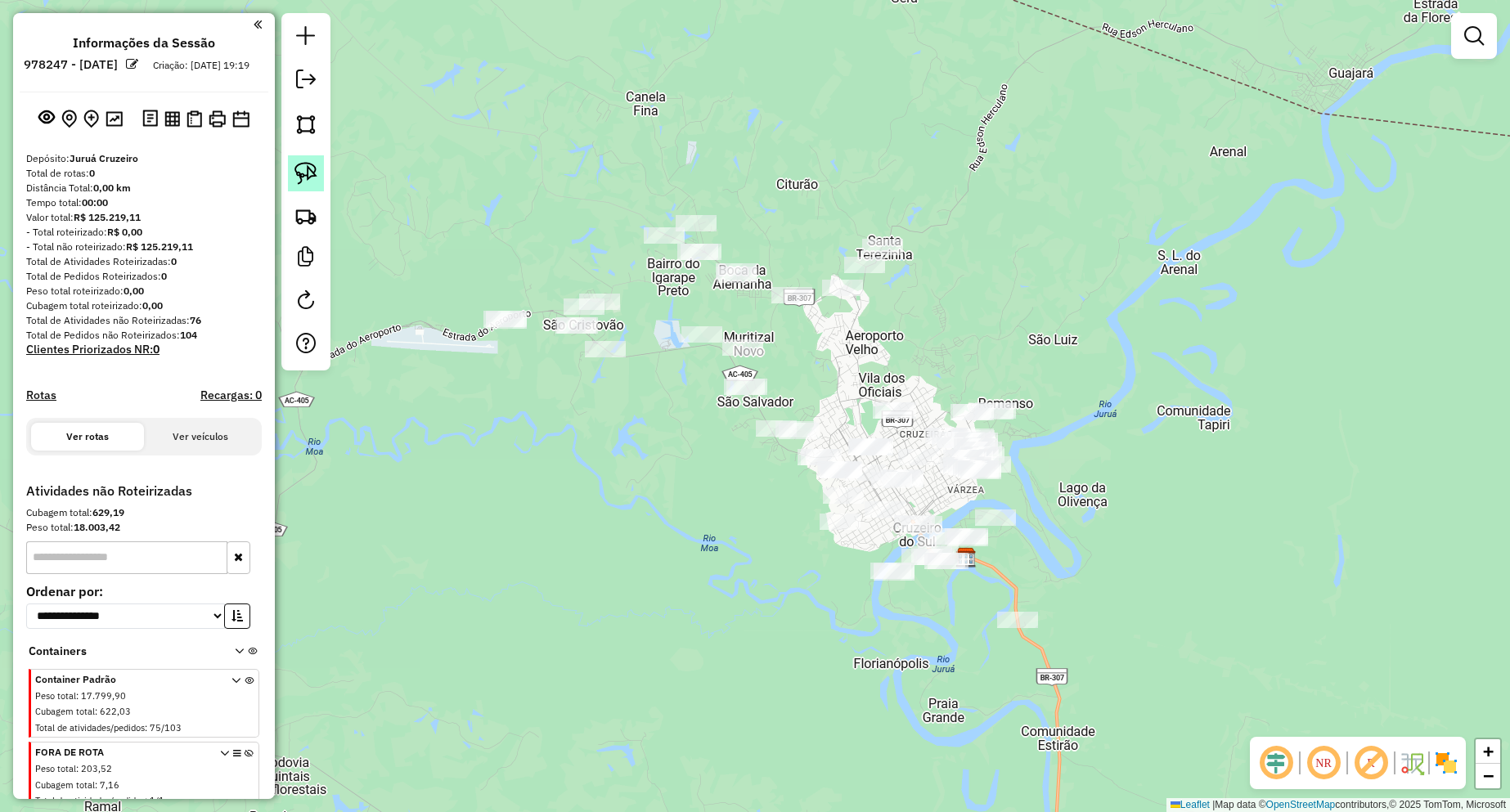
click at [305, 175] on img at bounding box center [305, 172] width 23 height 23
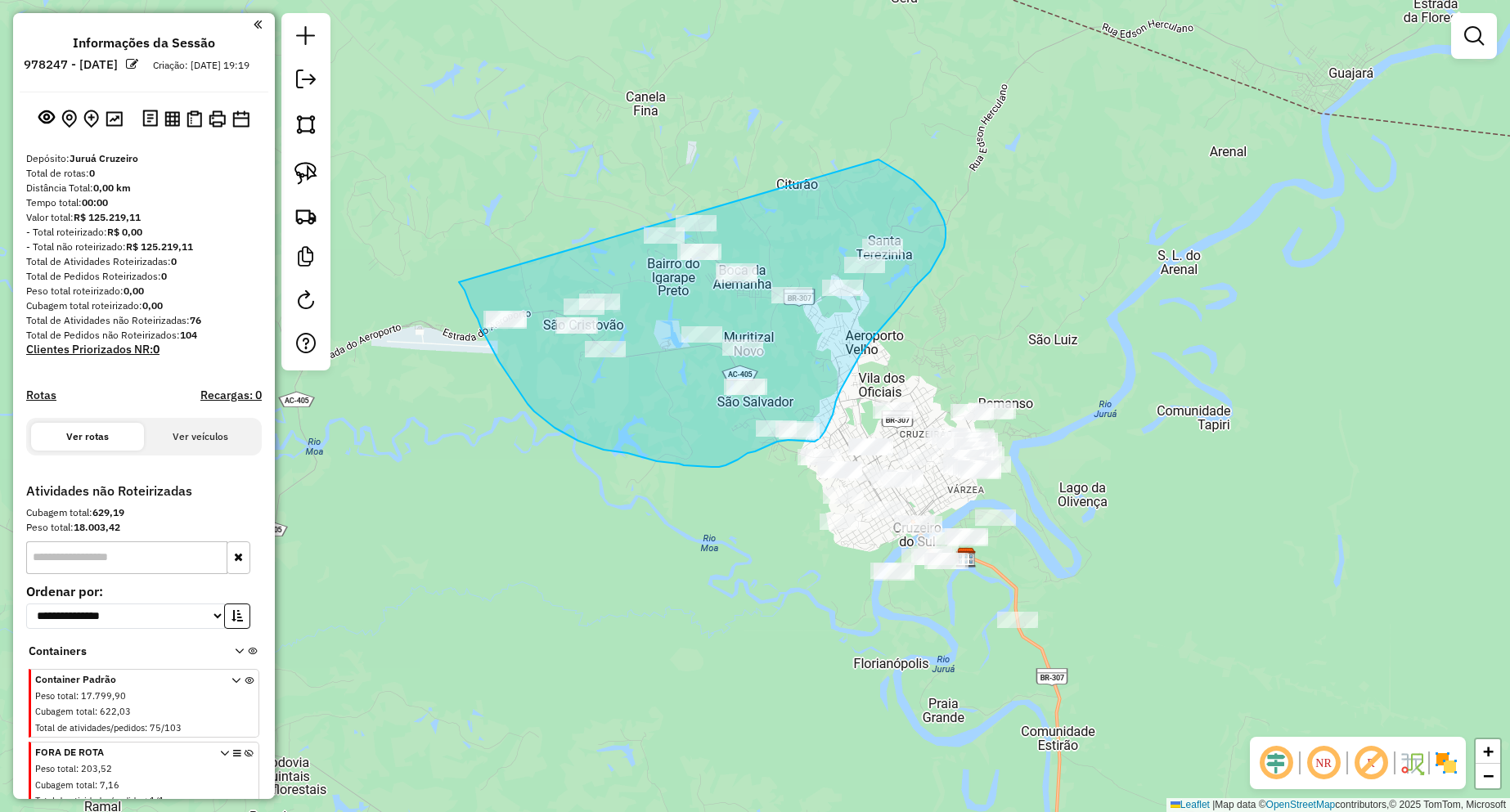
drag, startPoint x: 468, startPoint y: 300, endPoint x: 831, endPoint y: 131, distance: 400.4
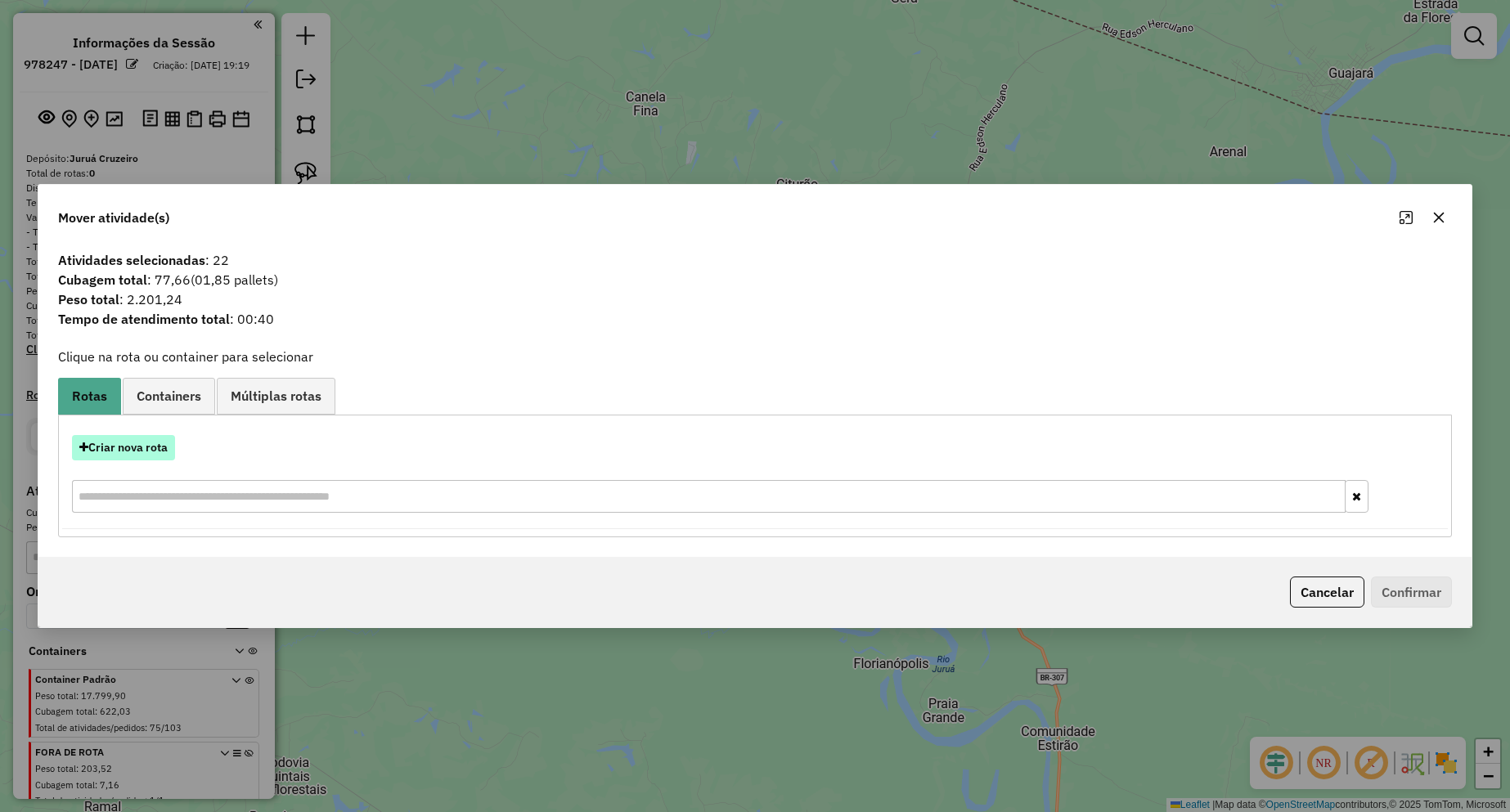
click at [151, 450] on button "Criar nova rota" at bounding box center [122, 448] width 103 height 25
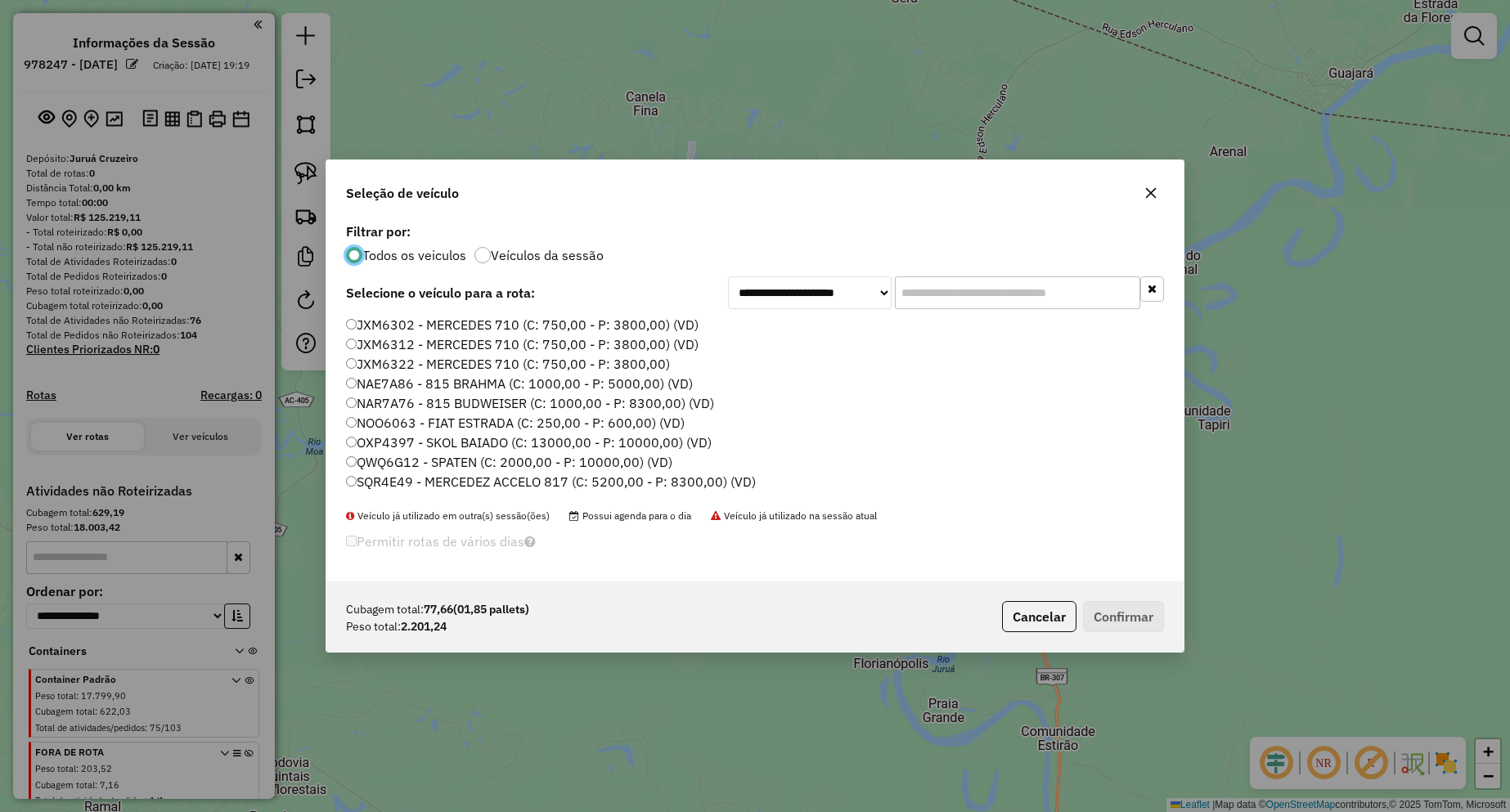
scroll to position [17, 0]
click at [420, 488] on label "SQR4E59 - MERCEDEZ ACCELO 817 (C: 5200,00 - P: 8300,00) (VD)" at bounding box center [551, 485] width 410 height 20
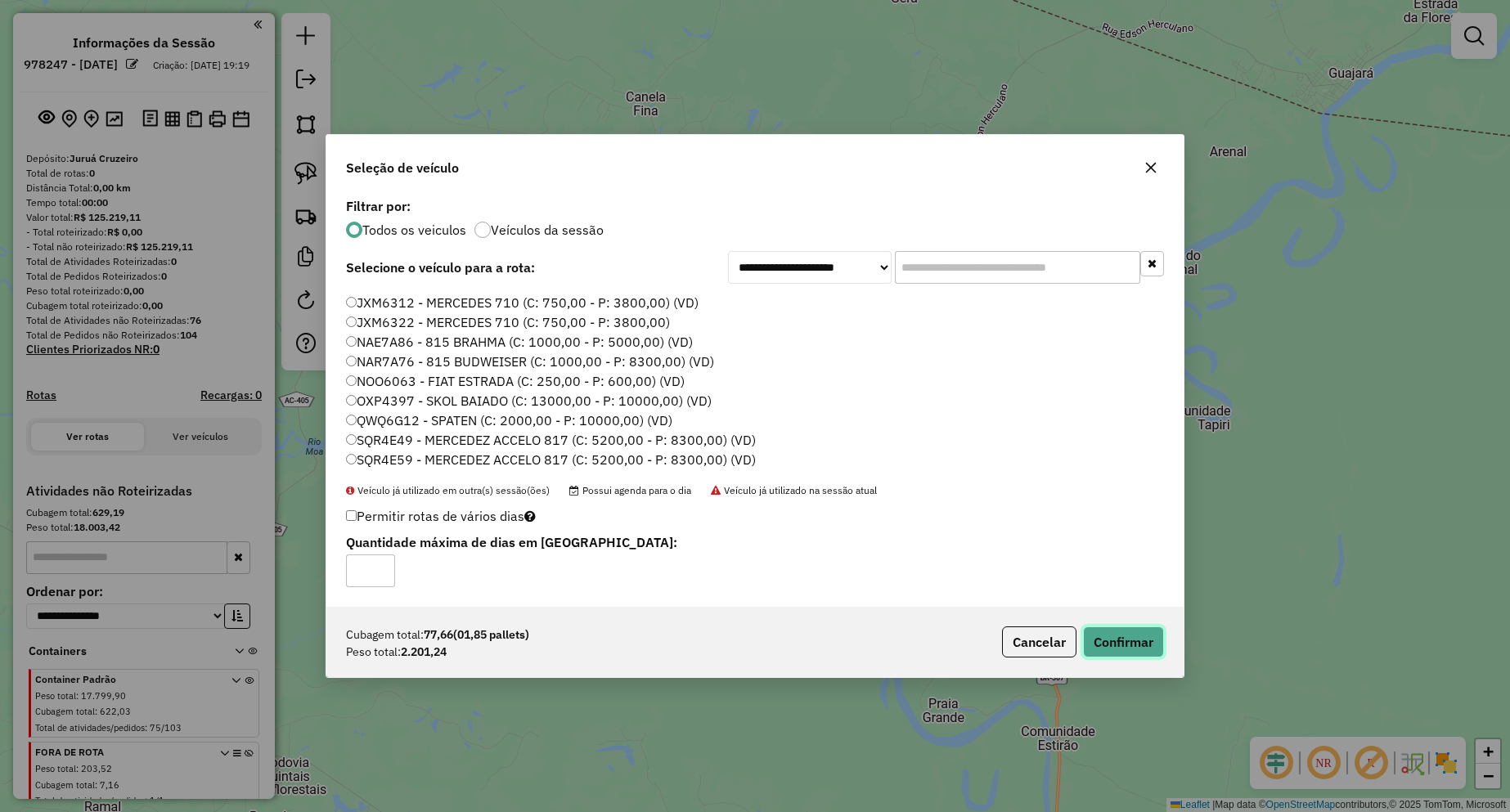
click at [1085, 636] on button "Confirmar" at bounding box center [1123, 642] width 81 height 31
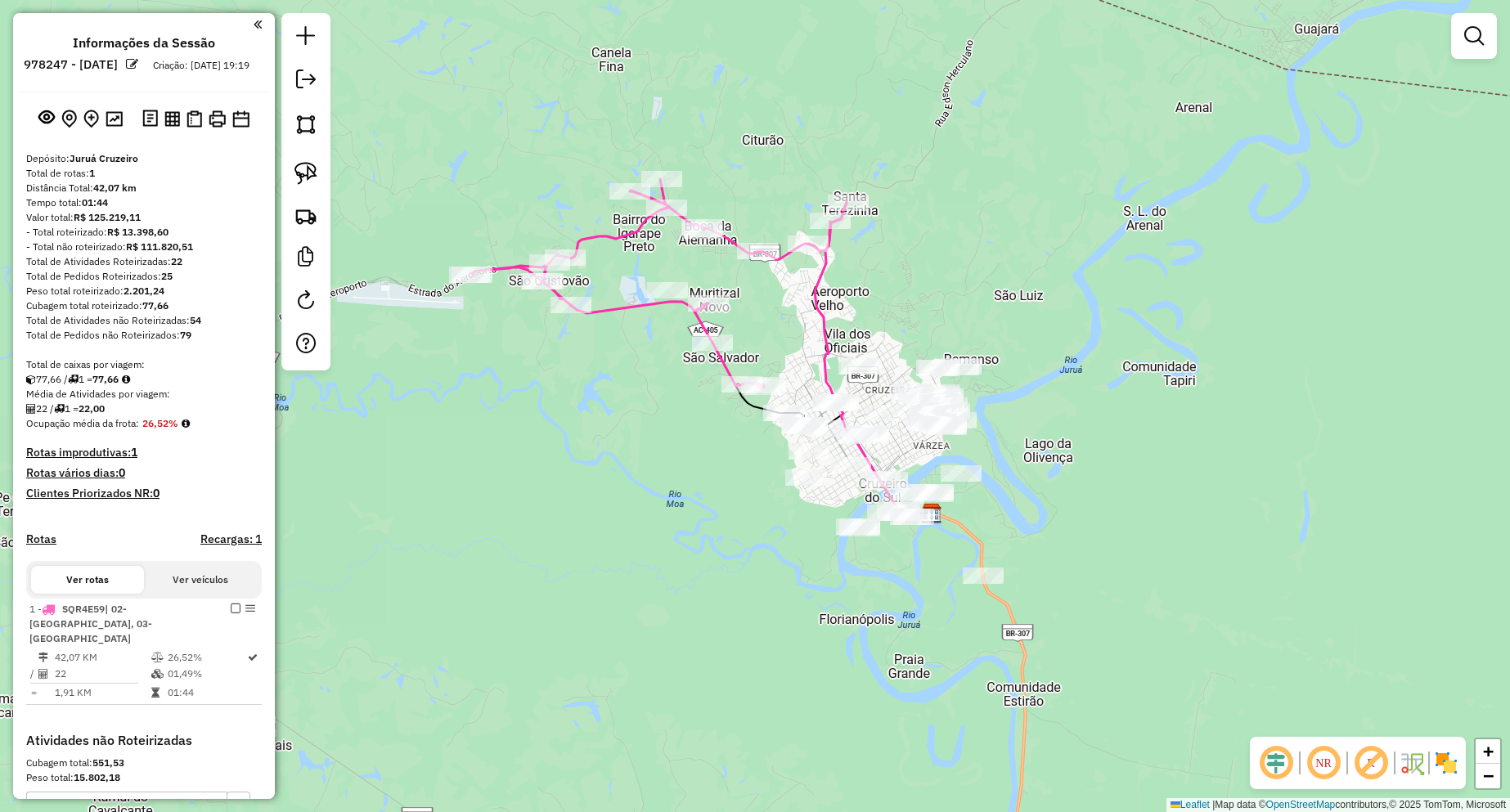
drag, startPoint x: 832, startPoint y: 394, endPoint x: 774, endPoint y: 322, distance: 92.5
click at [777, 324] on div "Janela de atendimento Grade de atendimento Capacidade Transportadoras Veículos …" at bounding box center [755, 406] width 1510 height 812
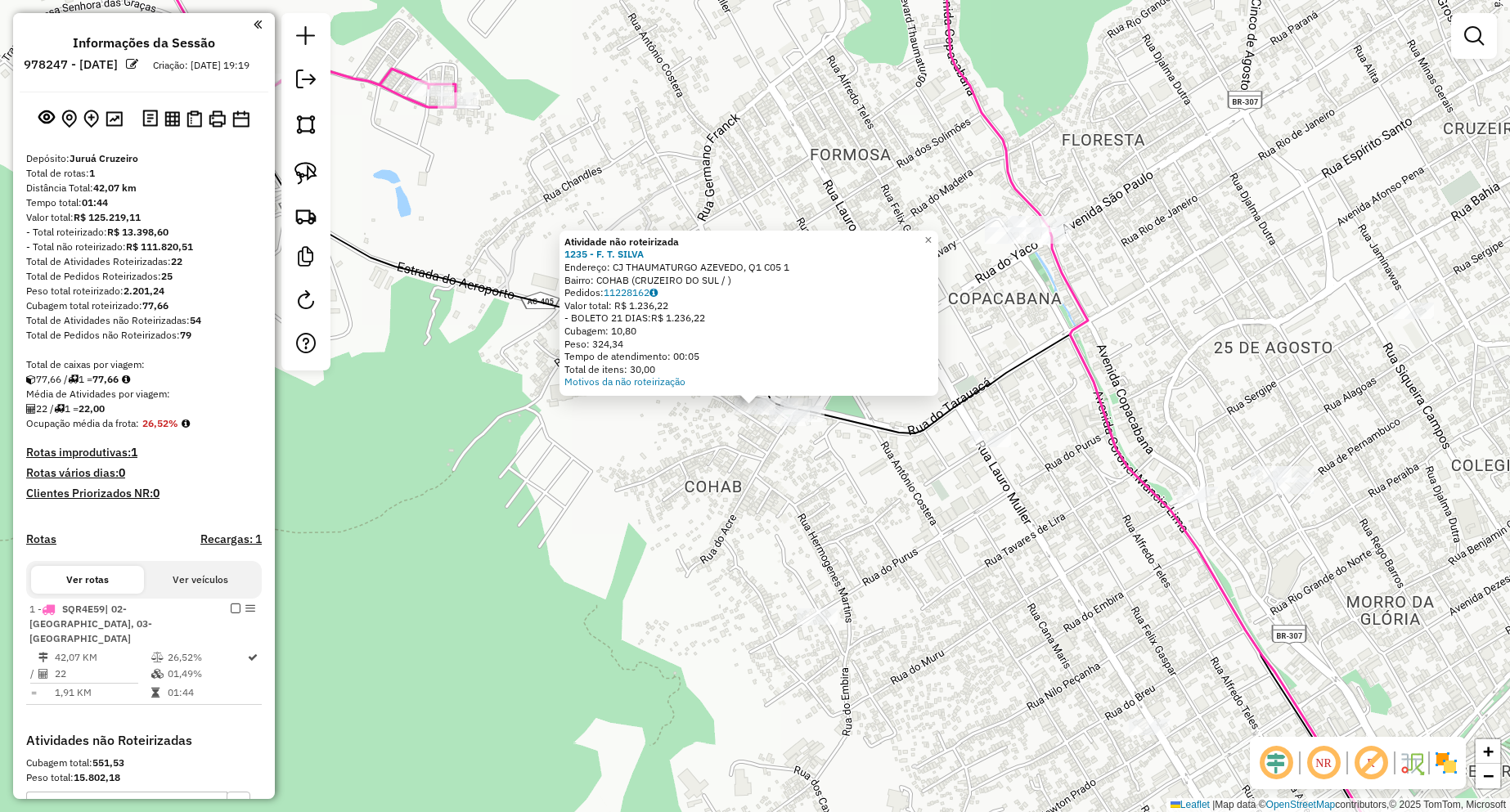
click at [730, 468] on div "Atividade não roteirizada 1235 - F. T. SILVA Endereço: CJ THAUMATURGO AZEVEDO, …" at bounding box center [755, 406] width 1510 height 812
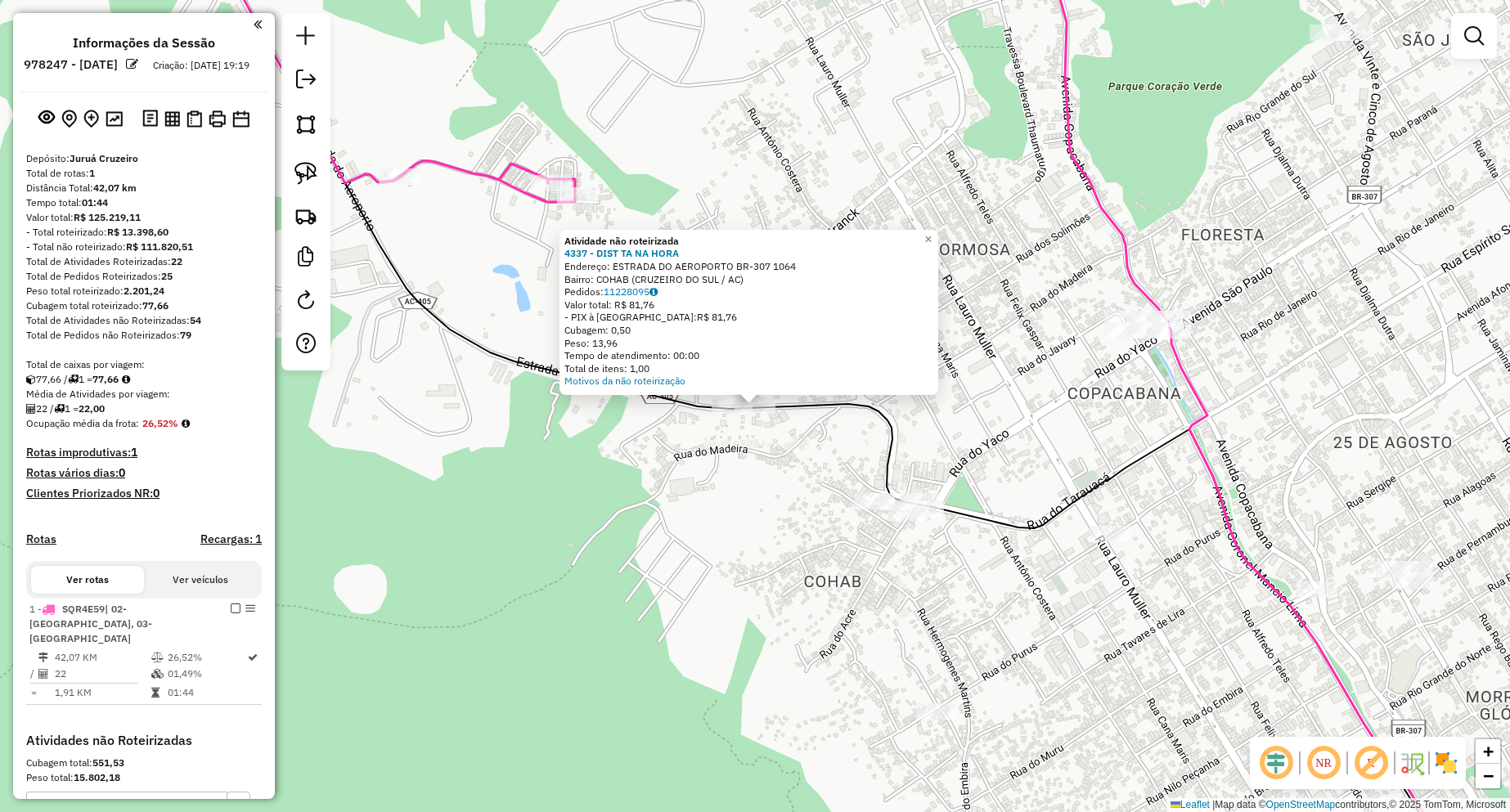
click at [658, 460] on div "Atividade não roteirizada 4337 - DIST TA NA HORA Endereço: ESTRADA DO AEROPORTO…" at bounding box center [755, 406] width 1510 height 812
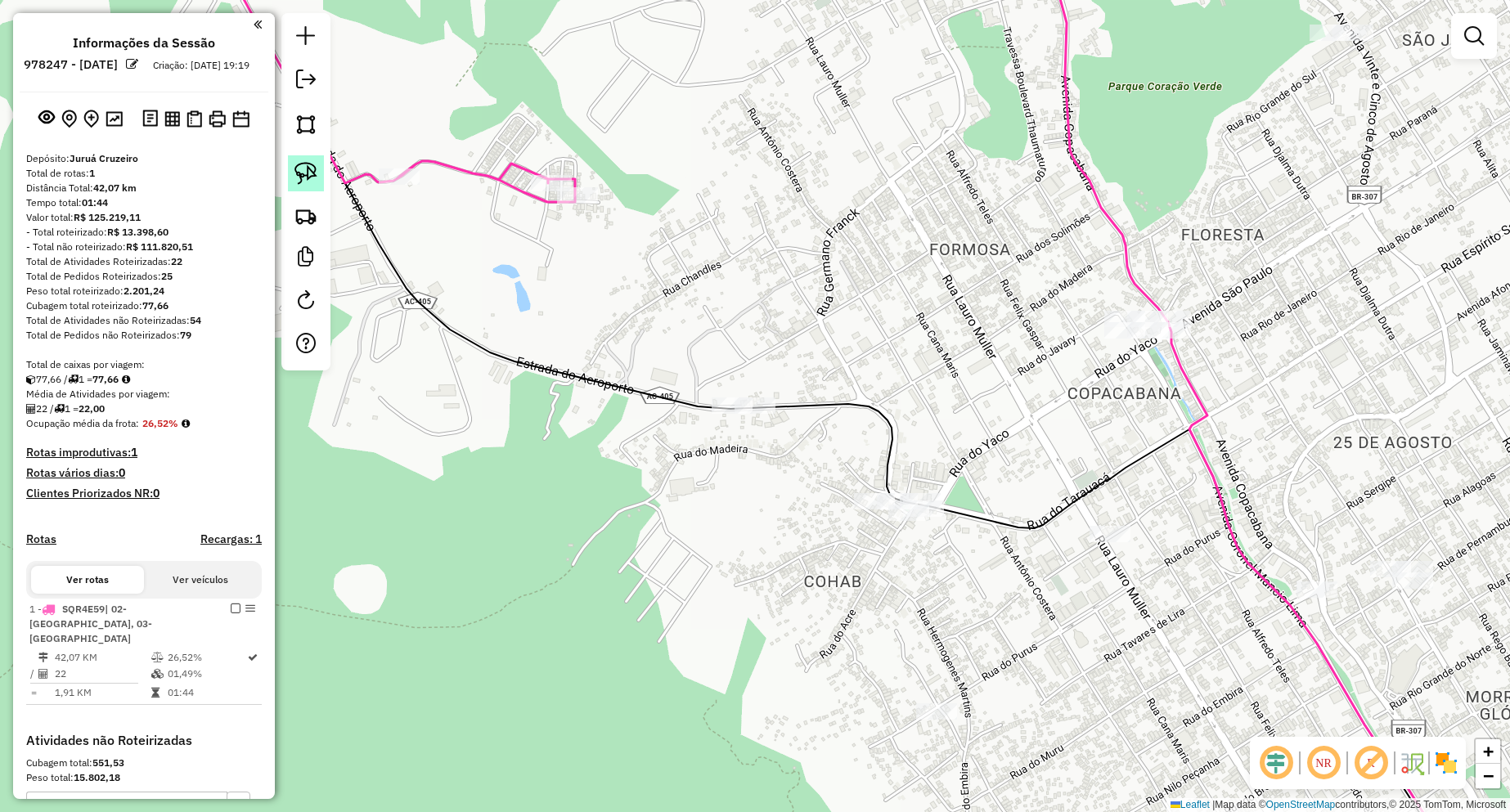
click at [303, 179] on img at bounding box center [305, 172] width 23 height 23
drag, startPoint x: 679, startPoint y: 360, endPoint x: 792, endPoint y: 373, distance: 113.7
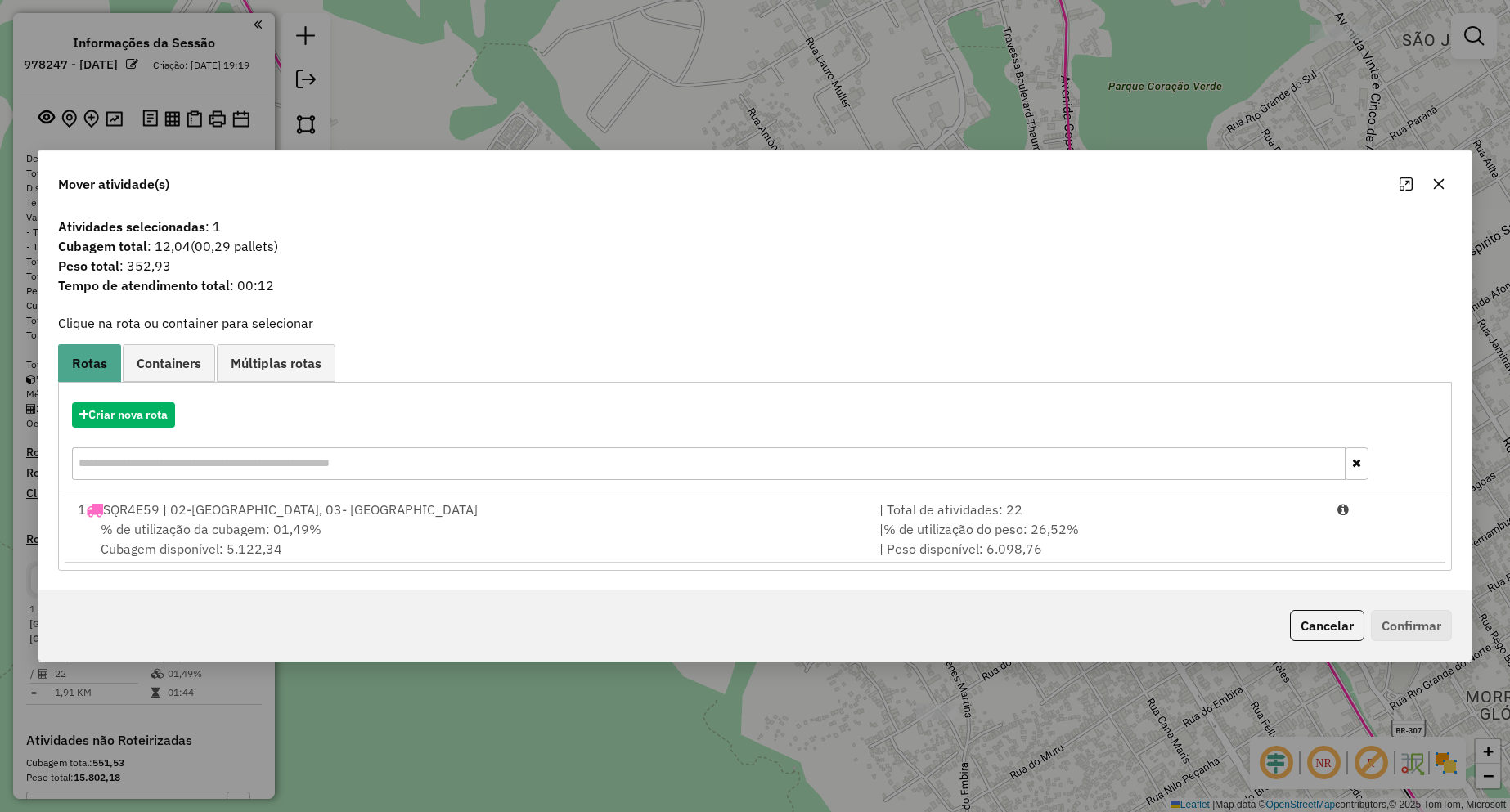
click at [209, 526] on span "% de utilização da cubagem: 01,49%" at bounding box center [211, 529] width 220 height 17
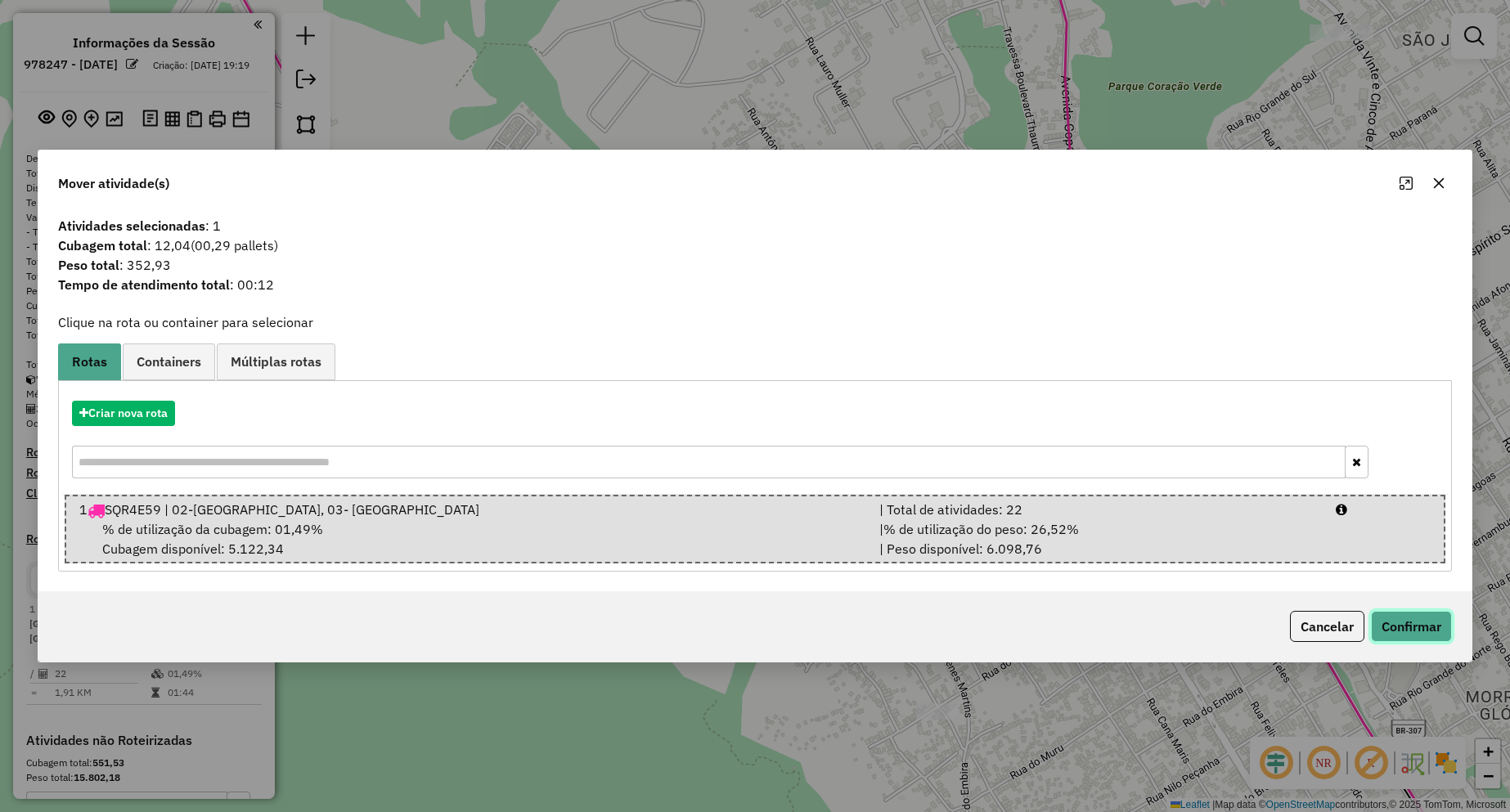
click at [1388, 625] on button "Confirmar" at bounding box center [1411, 627] width 81 height 31
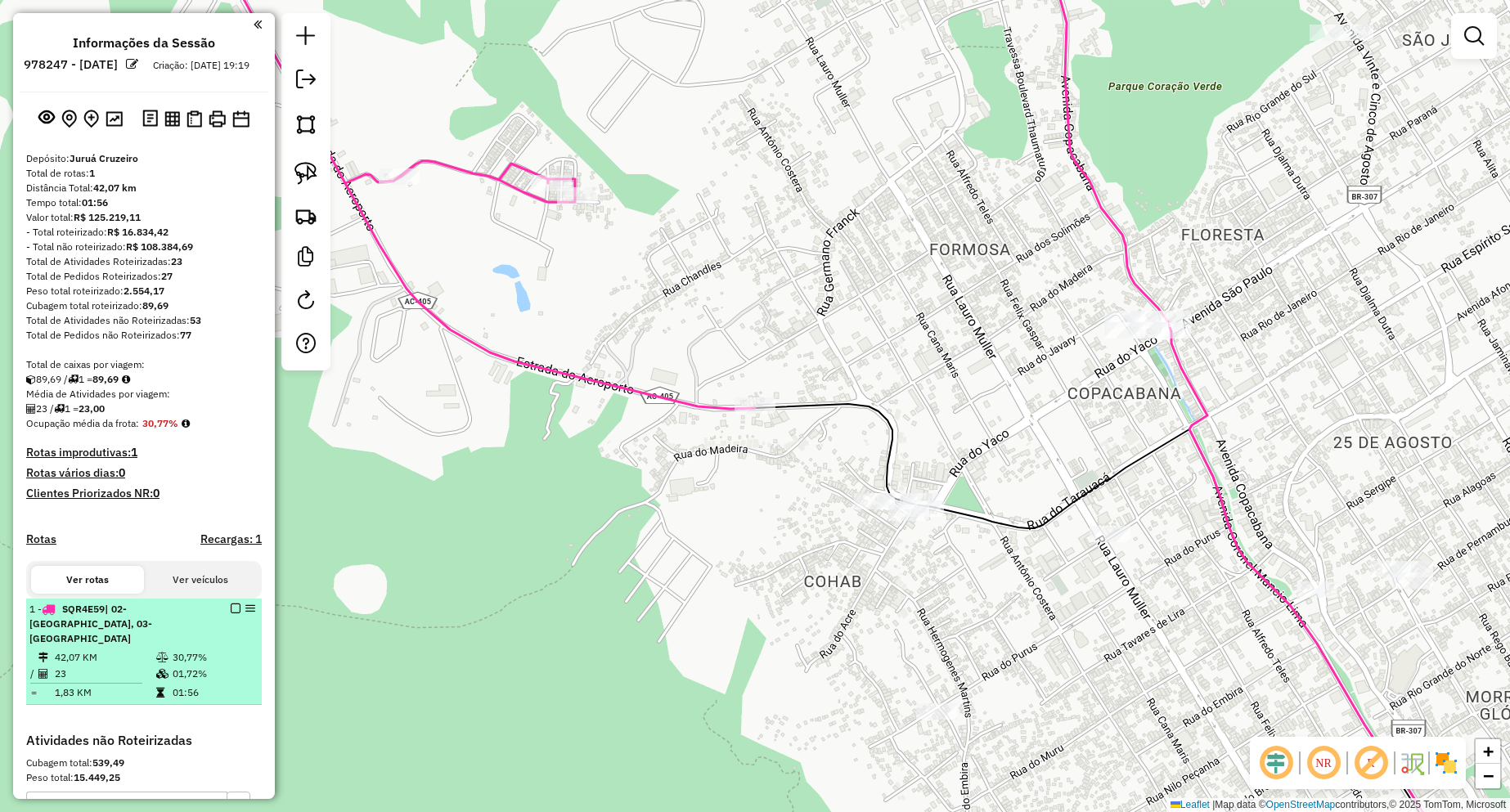
click at [234, 613] on em at bounding box center [235, 608] width 10 height 10
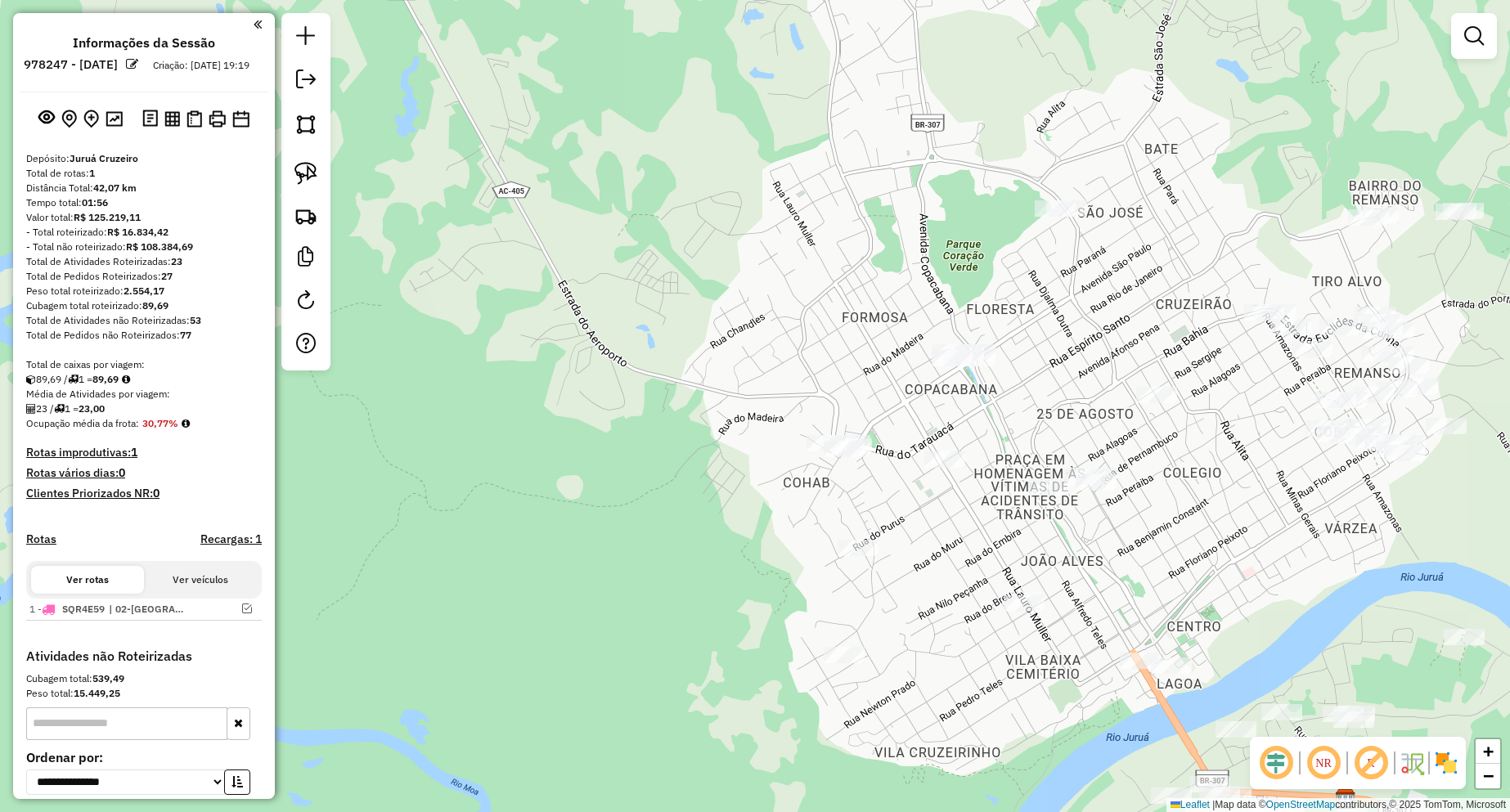
drag, startPoint x: 899, startPoint y: 422, endPoint x: 663, endPoint y: 418, distance: 236.0
click at [663, 418] on div "Janela de atendimento Grade de atendimento Capacidade Transportadoras Veículos …" at bounding box center [755, 406] width 1510 height 812
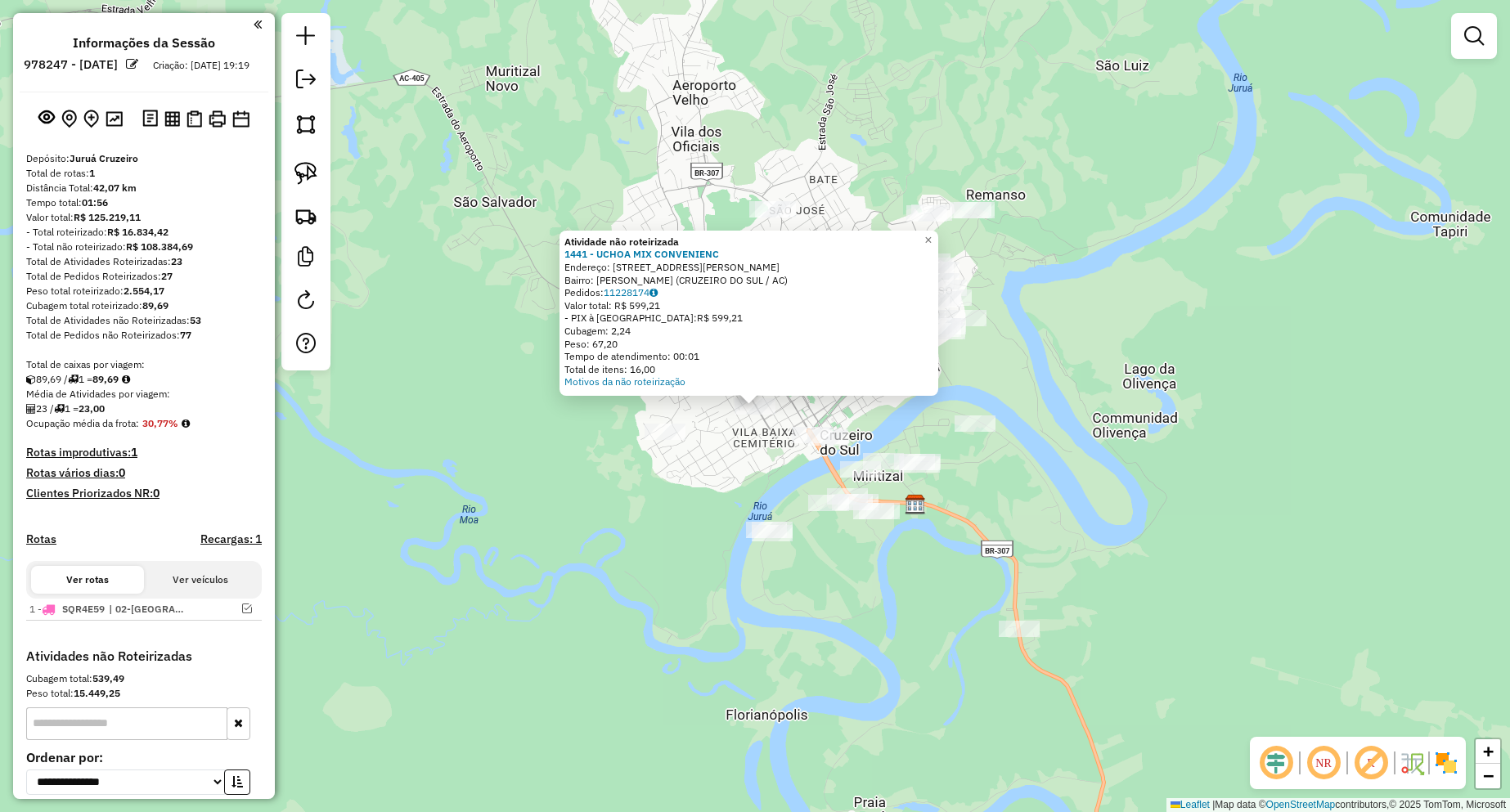
click at [707, 443] on div "Atividade não roteirizada 1441 - UCHOA MIX CONVENIENC Endereço: [STREET_ADDRESS…" at bounding box center [755, 406] width 1510 height 812
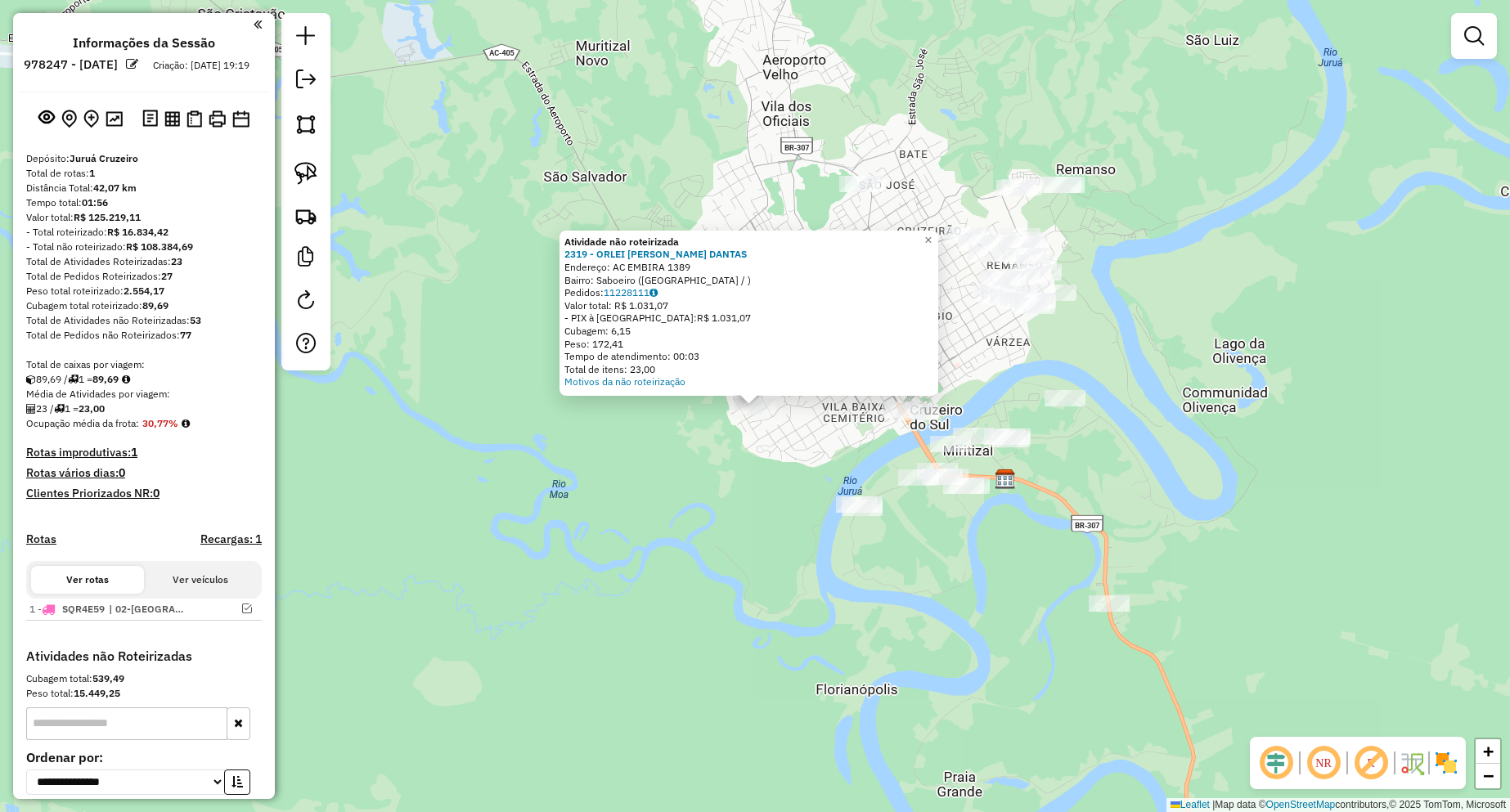
click at [766, 446] on div "Atividade não roteirizada 2319 - ORLEI [PERSON_NAME] [PERSON_NAME]: AC EMBIRA 1…" at bounding box center [755, 406] width 1510 height 812
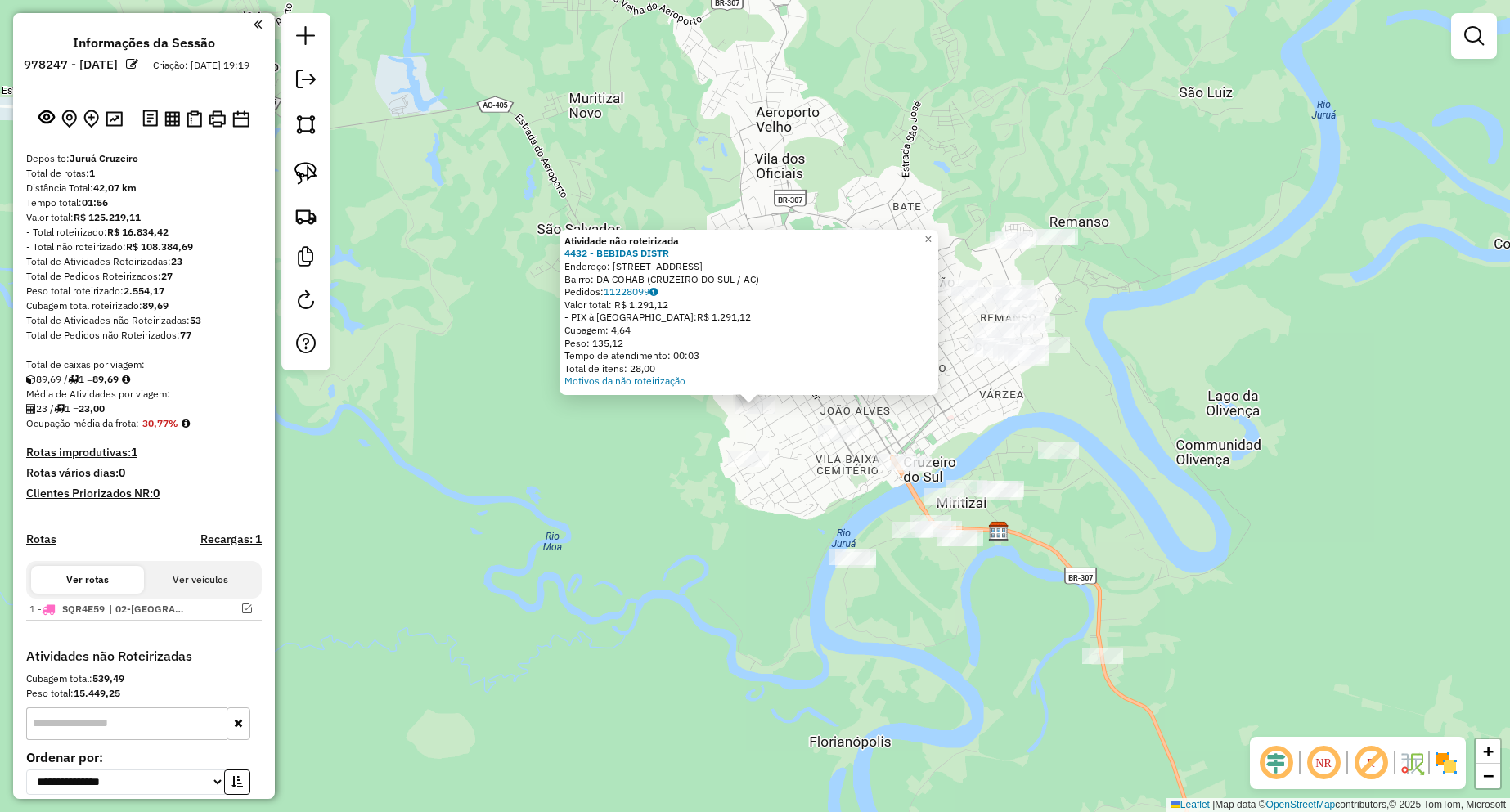
click at [808, 488] on div "Atividade não roteirizada 4432 - BEBIDAS DISTR Endereço: [STREET_ADDRESS] Pedid…" at bounding box center [755, 406] width 1510 height 812
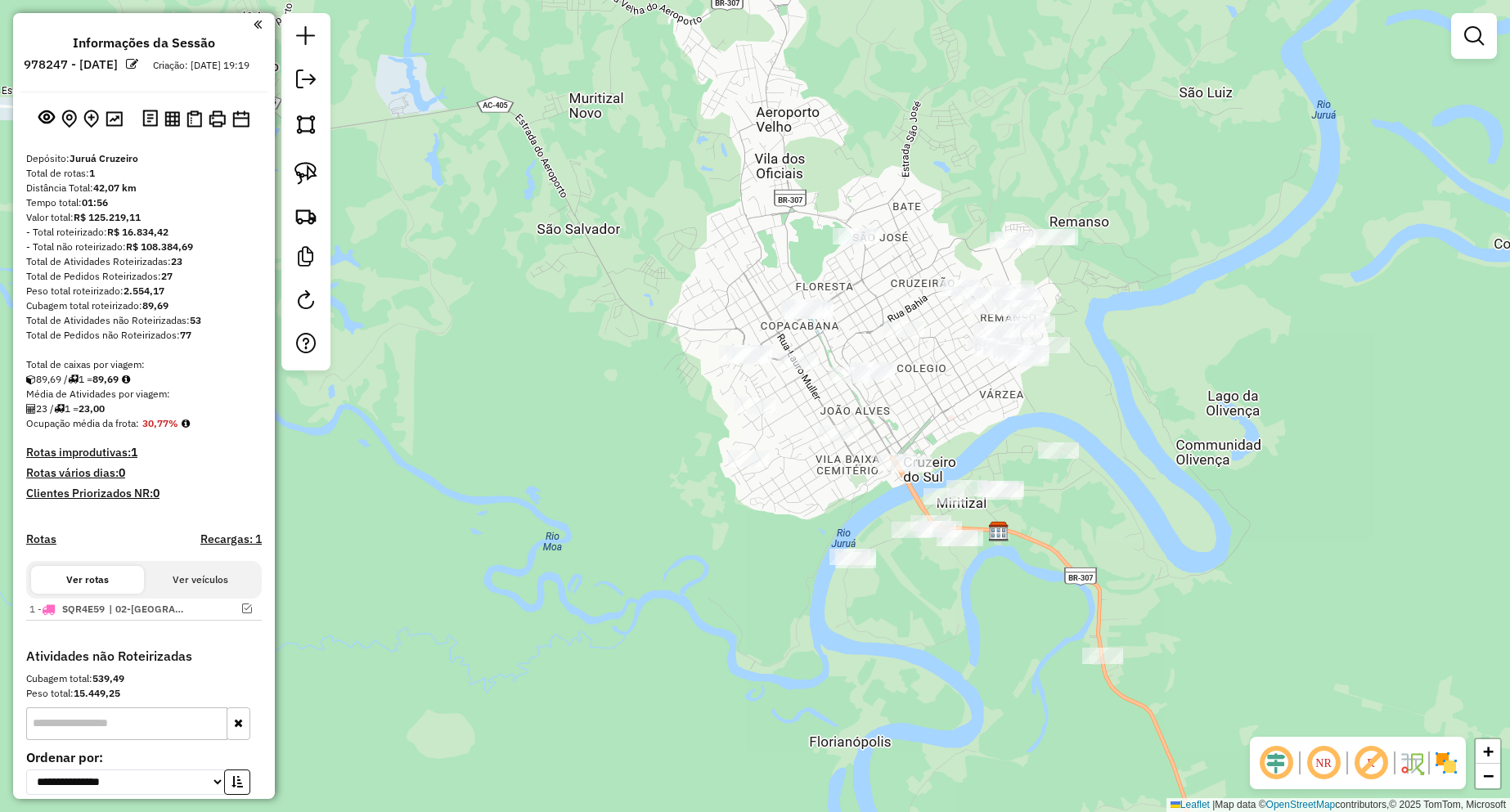
click at [803, 369] on div at bounding box center [799, 361] width 41 height 17
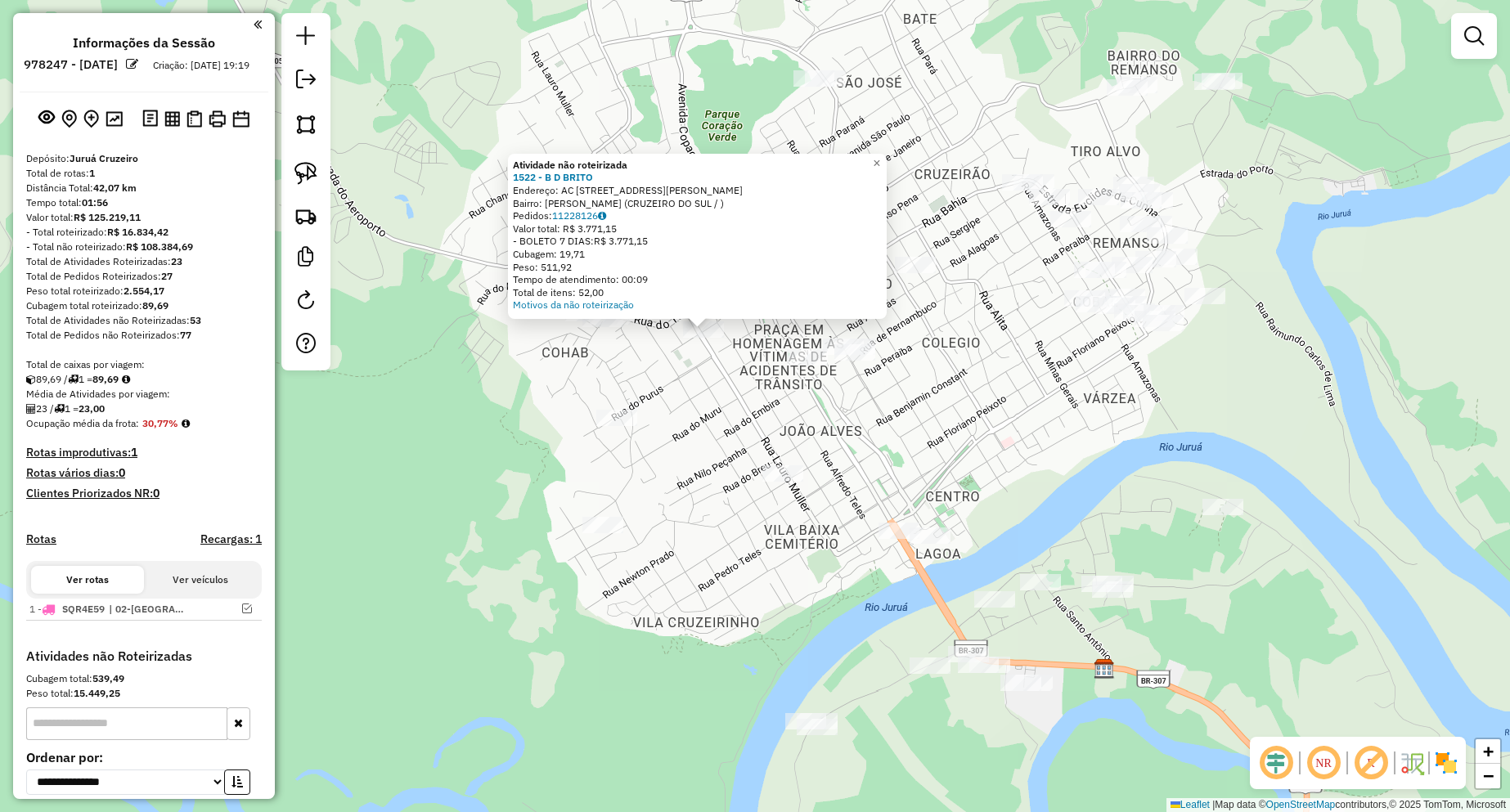
click at [828, 404] on div "Atividade não roteirizada 1522 - B D [PERSON_NAME]: AC [STREET_ADDRESS][PERSON_…" at bounding box center [755, 406] width 1510 height 812
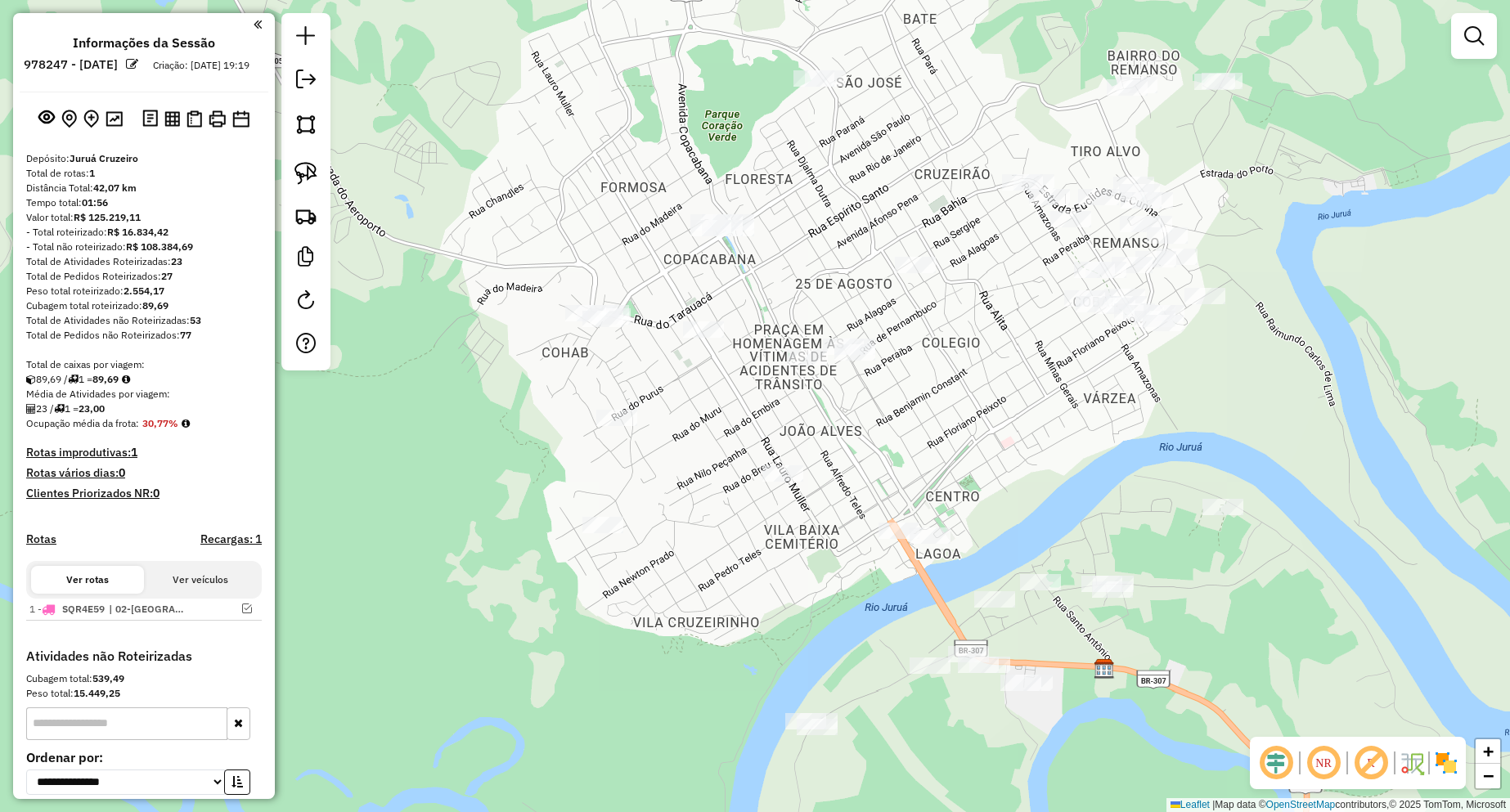
click at [804, 365] on div at bounding box center [807, 357] width 41 height 17
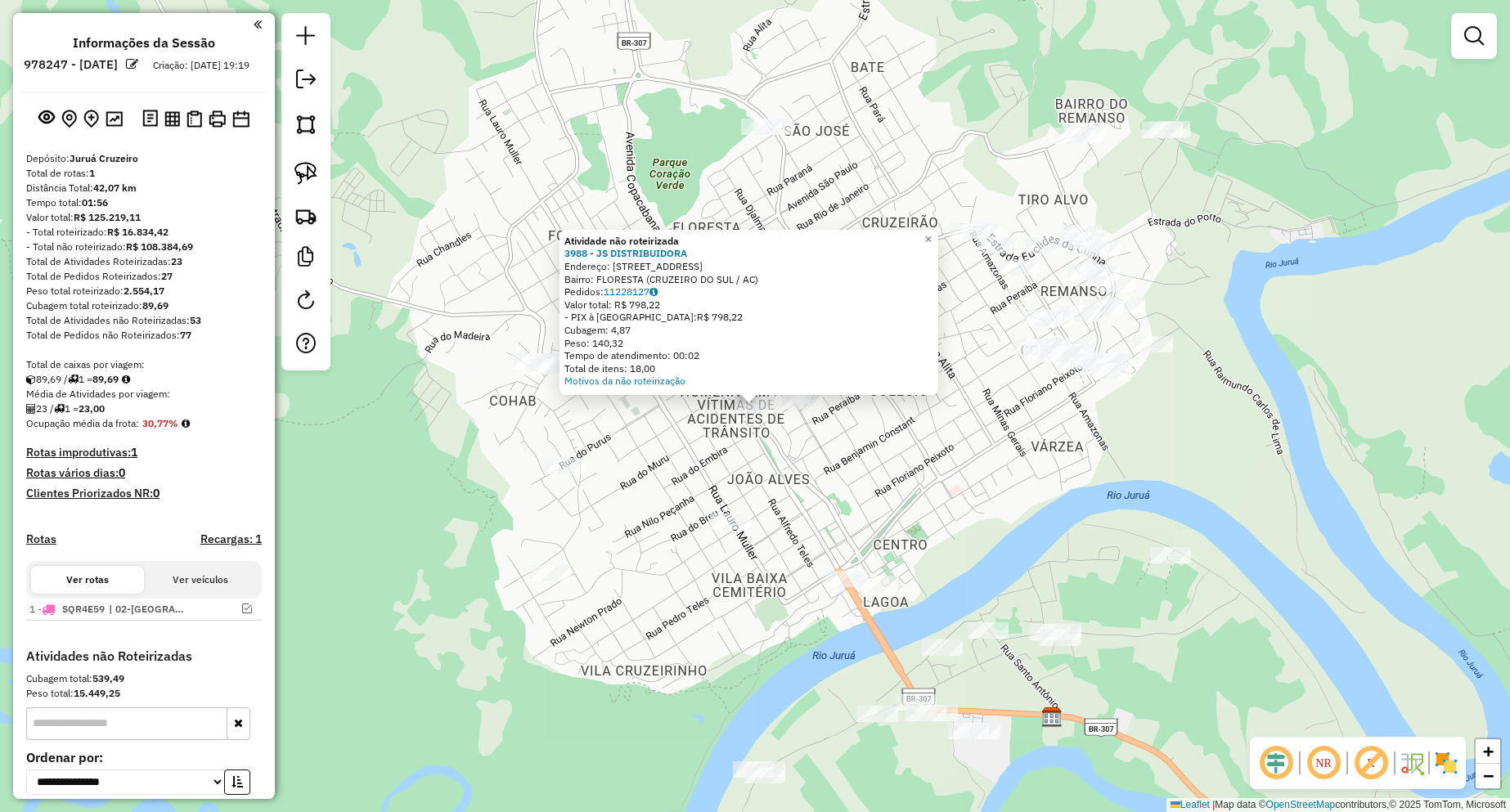
click at [811, 496] on div "Atividade não roteirizada 3988 - JS DISTRIBUIDORA Endereço: [STREET_ADDRESS]) P…" at bounding box center [755, 406] width 1510 height 812
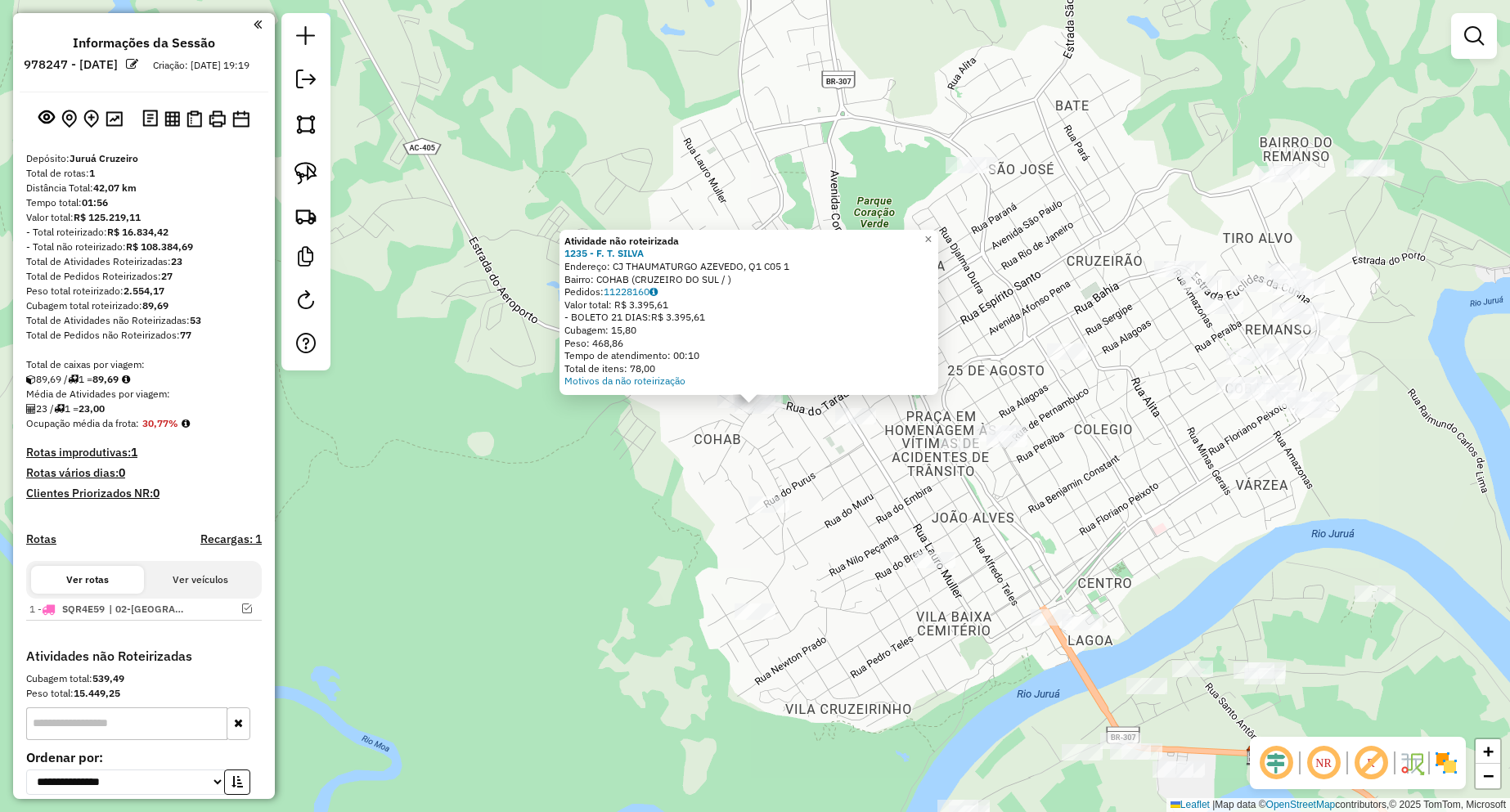
click at [699, 443] on div "Atividade não roteirizada 1235 - F. T. SILVA Endereço: CJ THAUMATURGO AZEVEDO, …" at bounding box center [755, 406] width 1510 height 812
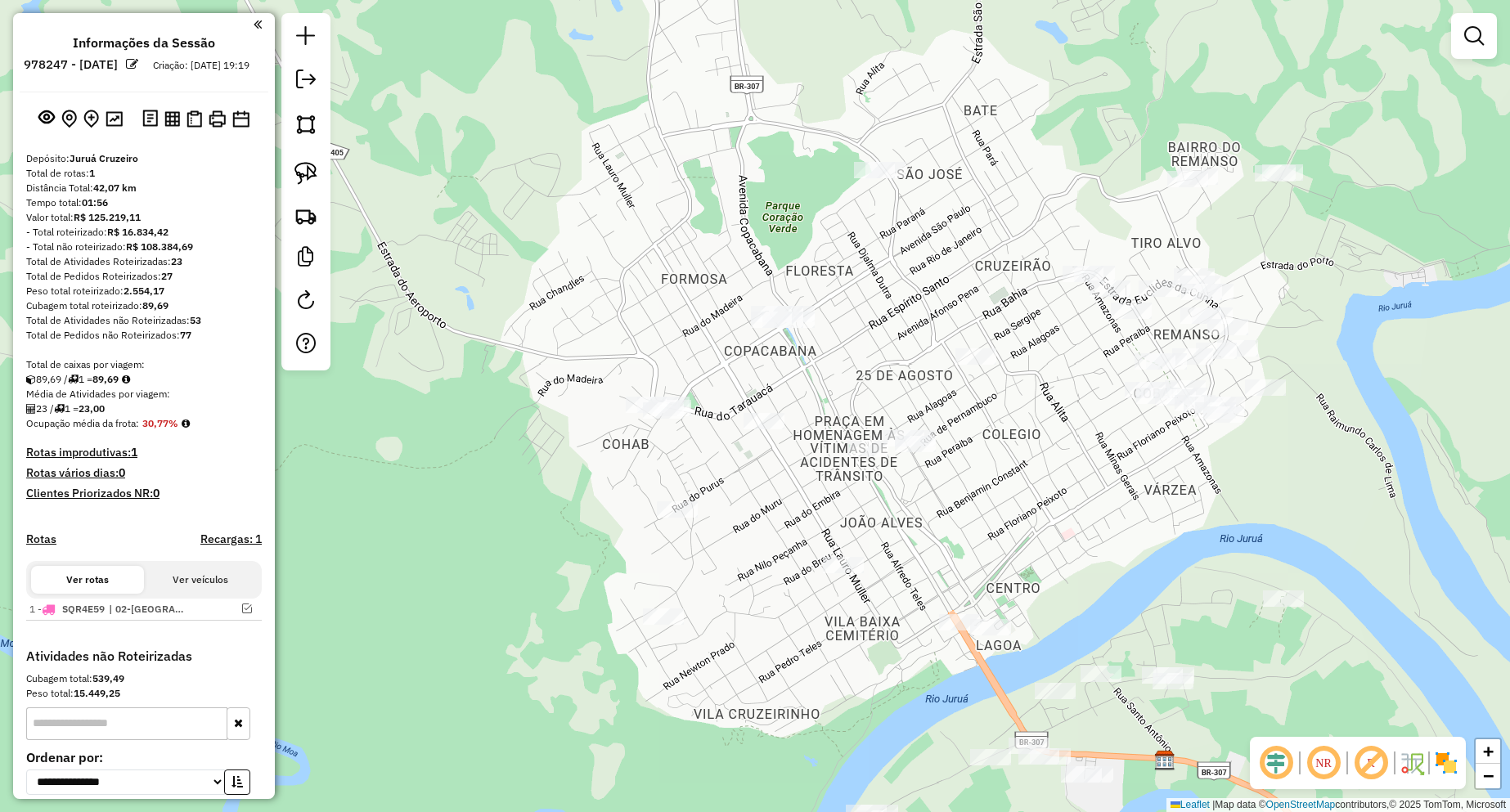
drag, startPoint x: 1155, startPoint y: 517, endPoint x: 926, endPoint y: 522, distance: 229.1
click at [926, 522] on div "Janela de atendimento Grade de atendimento Capacidade Transportadoras Veículos …" at bounding box center [755, 406] width 1510 height 812
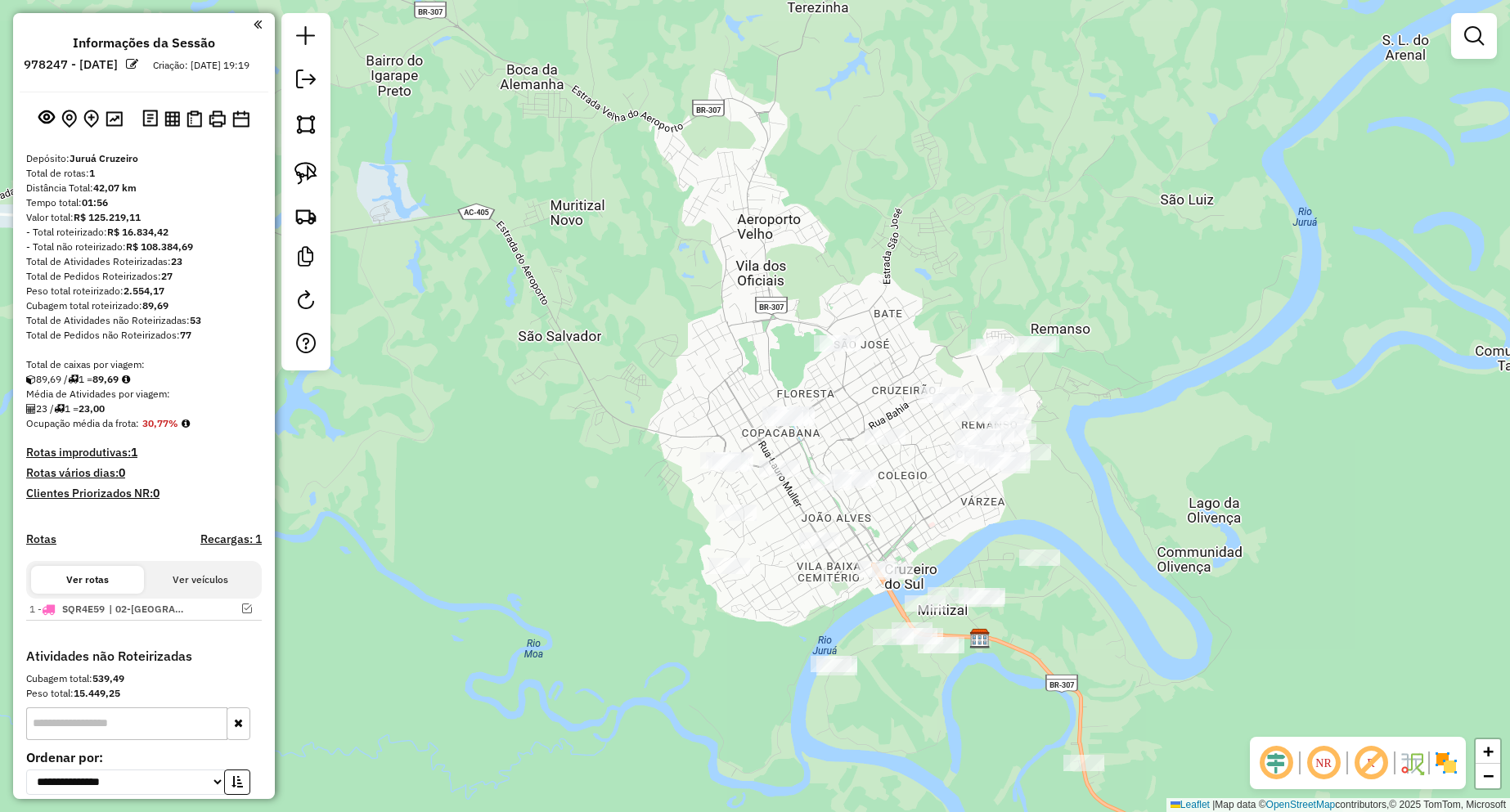
drag, startPoint x: 962, startPoint y: 502, endPoint x: 851, endPoint y: 544, distance: 118.7
click at [851, 544] on div "Janela de atendimento Grade de atendimento Capacidade Transportadoras Veículos …" at bounding box center [755, 406] width 1510 height 812
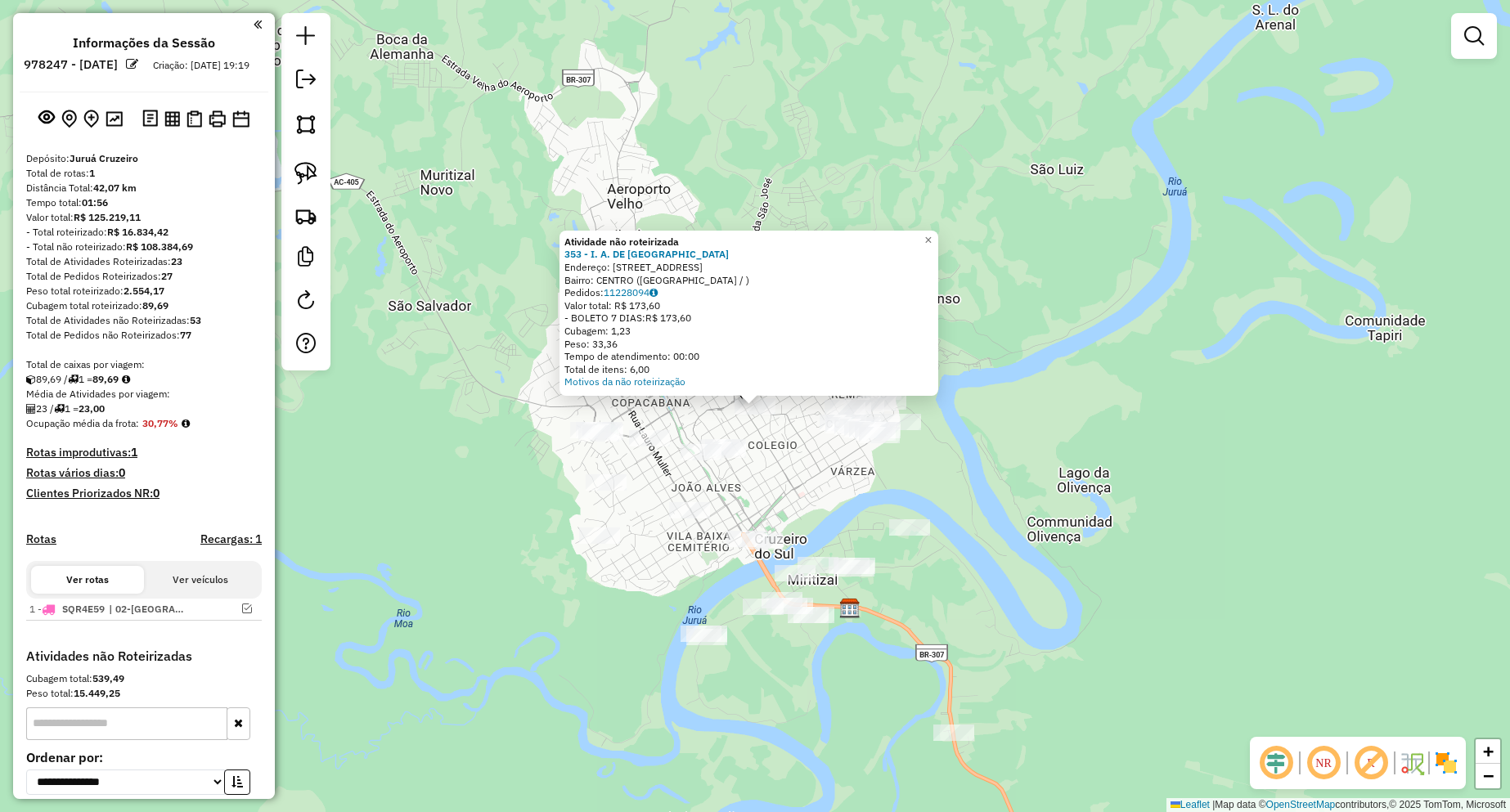
click at [844, 480] on div "Atividade não roteirizada 353 - I. A. DE ARAUJO Endereço: R TERMINAL RODOVIARIA…" at bounding box center [755, 406] width 1510 height 812
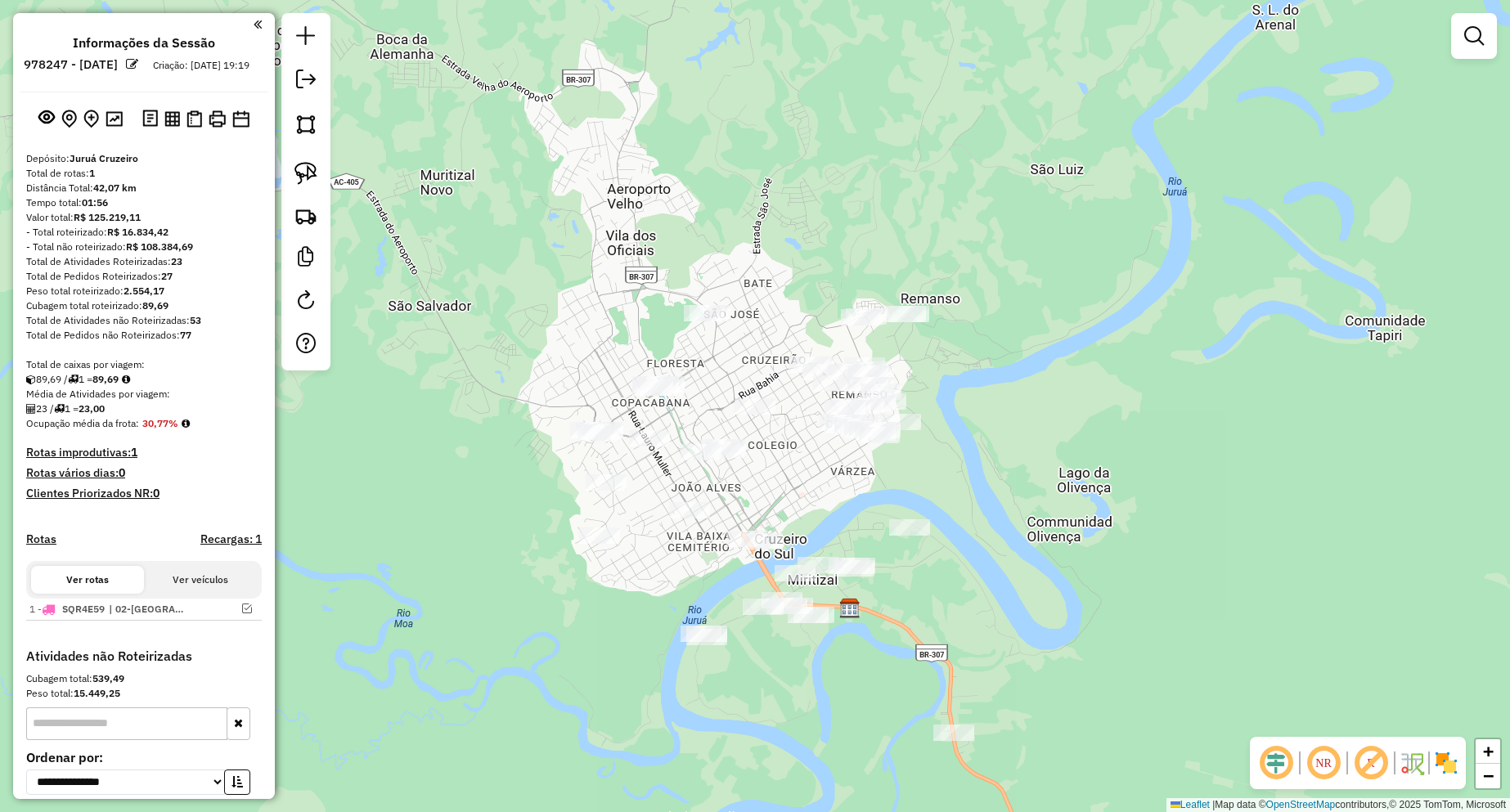
click at [710, 325] on div "Janela de atendimento Grade de atendimento Capacidade Transportadoras Veículos …" at bounding box center [755, 406] width 1510 height 812
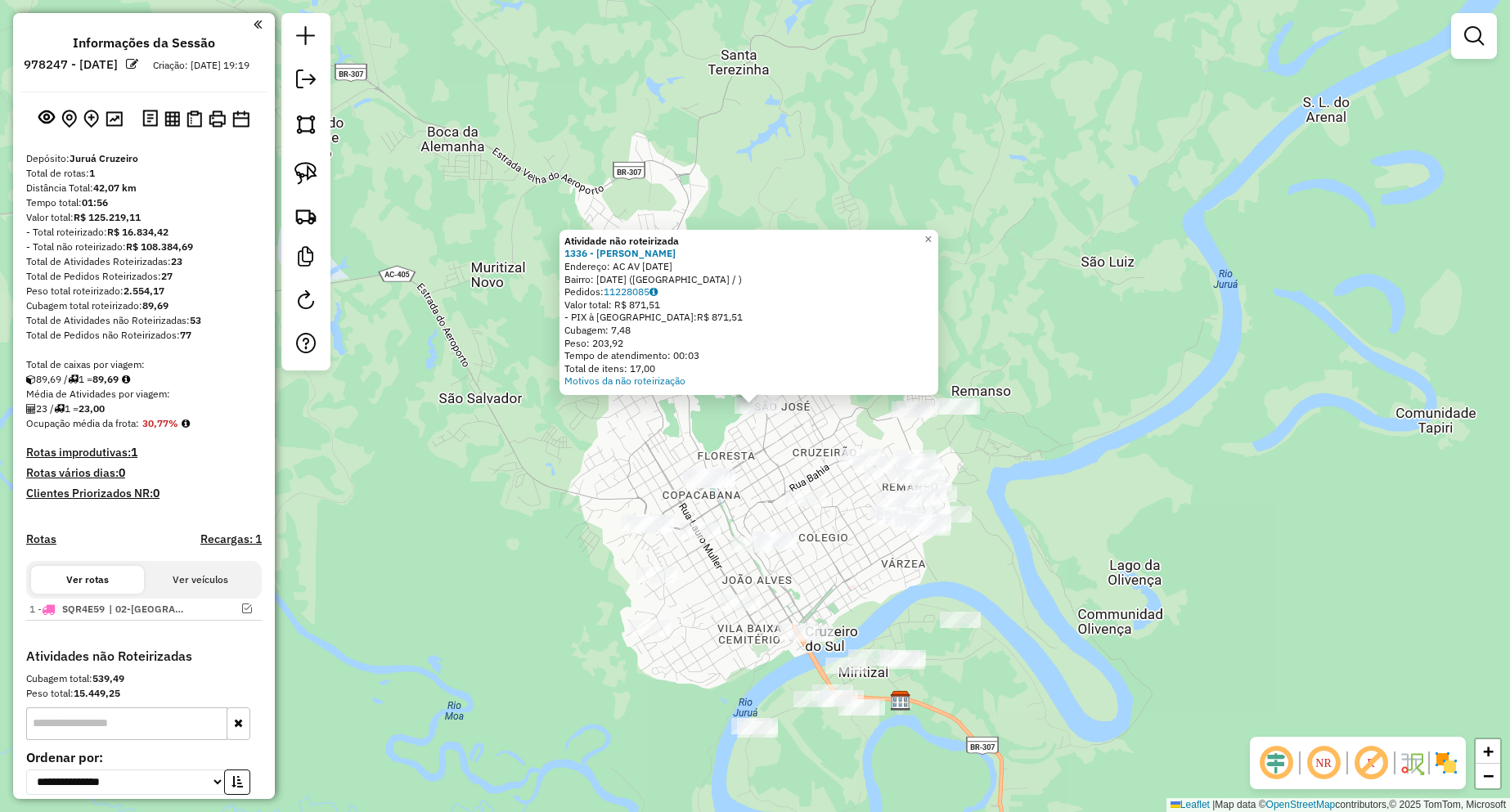
click at [1081, 523] on div "Atividade não roteirizada 1336 - [PERSON_NAME]: AC AV [DATE] [GEOGRAPHIC_DATA]:…" at bounding box center [755, 406] width 1510 height 812
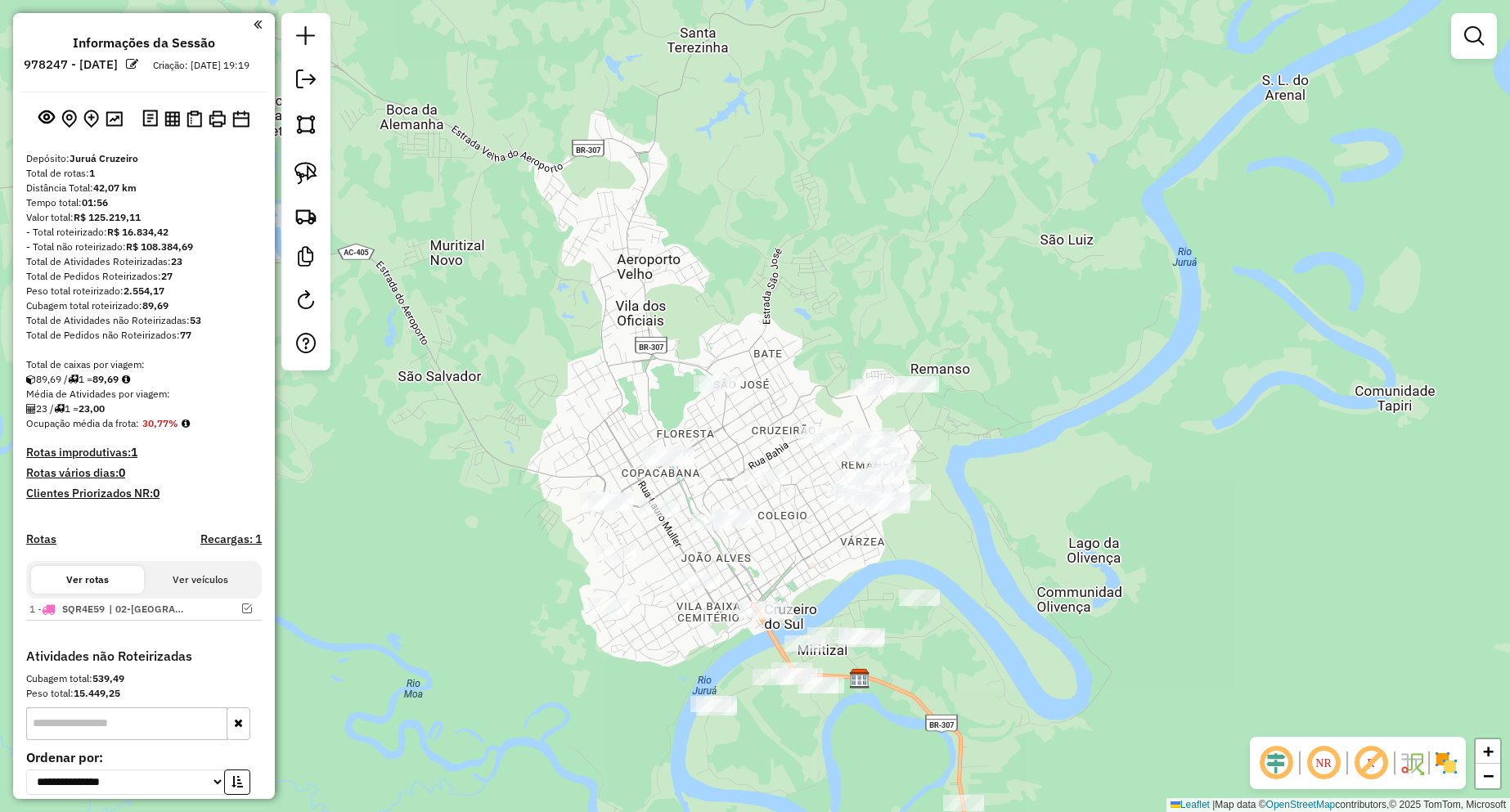
drag, startPoint x: 1053, startPoint y: 537, endPoint x: 1002, endPoint y: 510, distance: 57.7
click at [1002, 510] on div "Janela de atendimento Grade de atendimento Capacidade Transportadoras Veículos …" at bounding box center [755, 406] width 1510 height 812
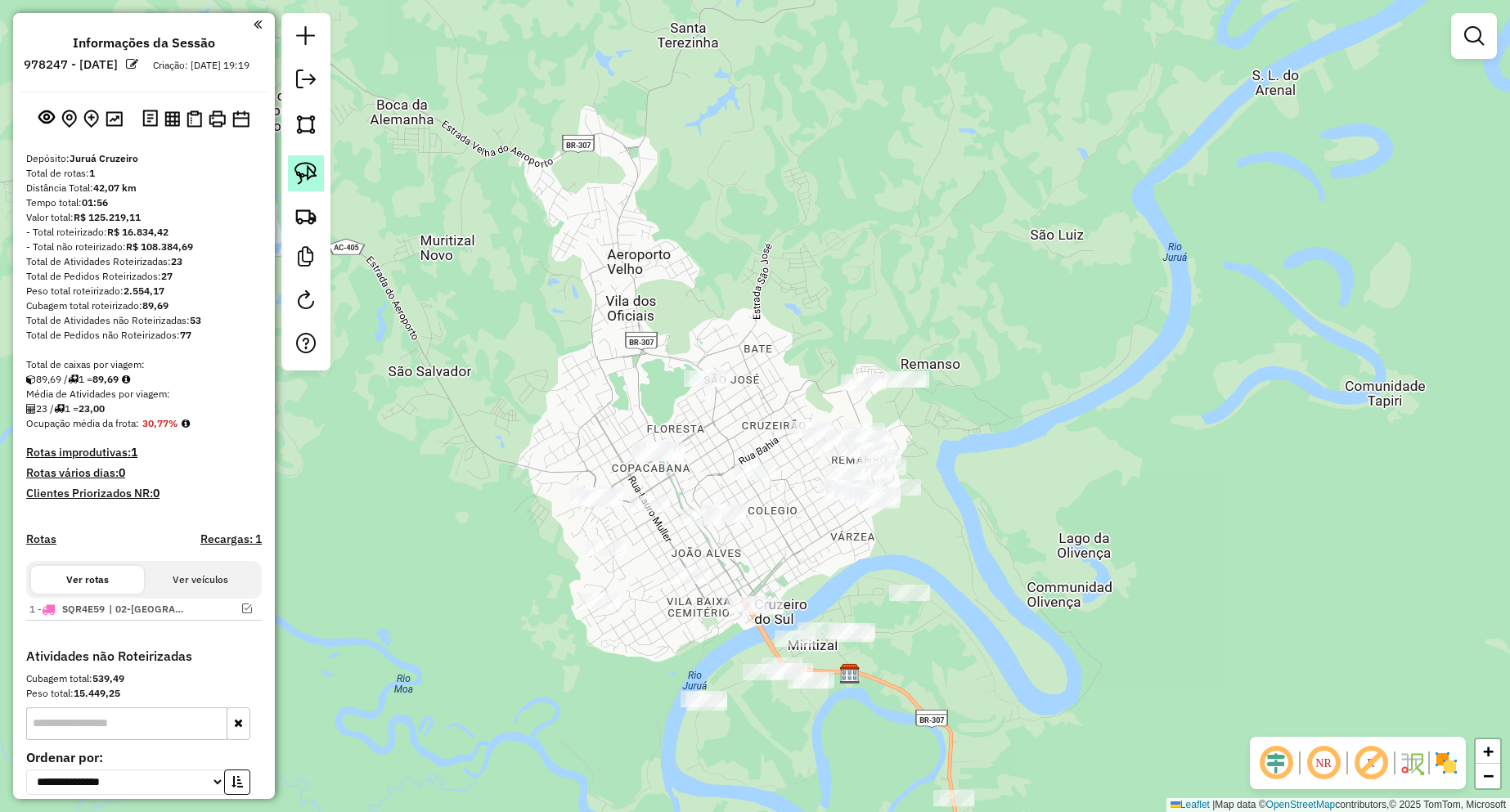
click at [312, 176] on img at bounding box center [305, 172] width 23 height 23
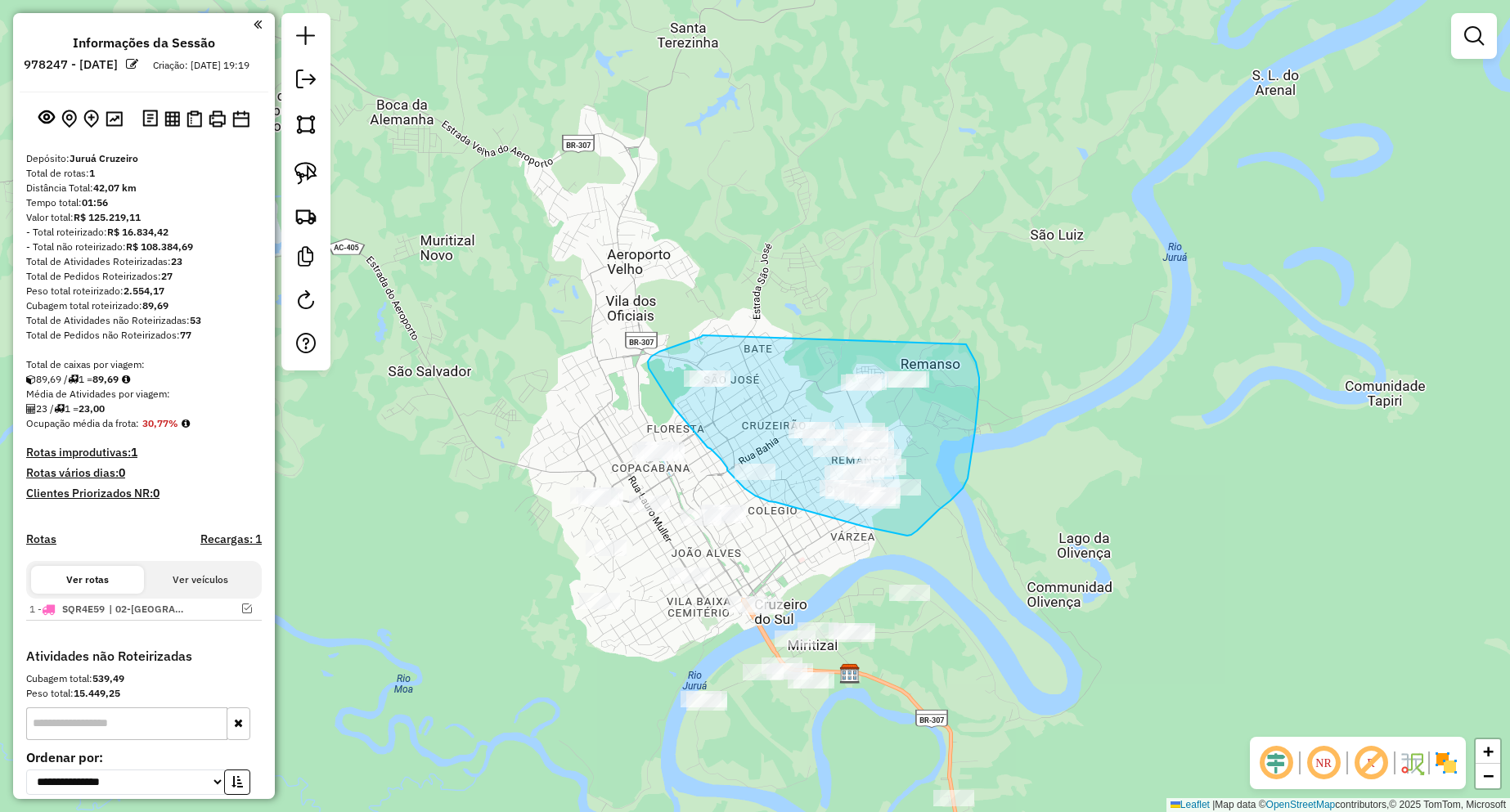
drag, startPoint x: 703, startPoint y: 335, endPoint x: 966, endPoint y: 344, distance: 263.2
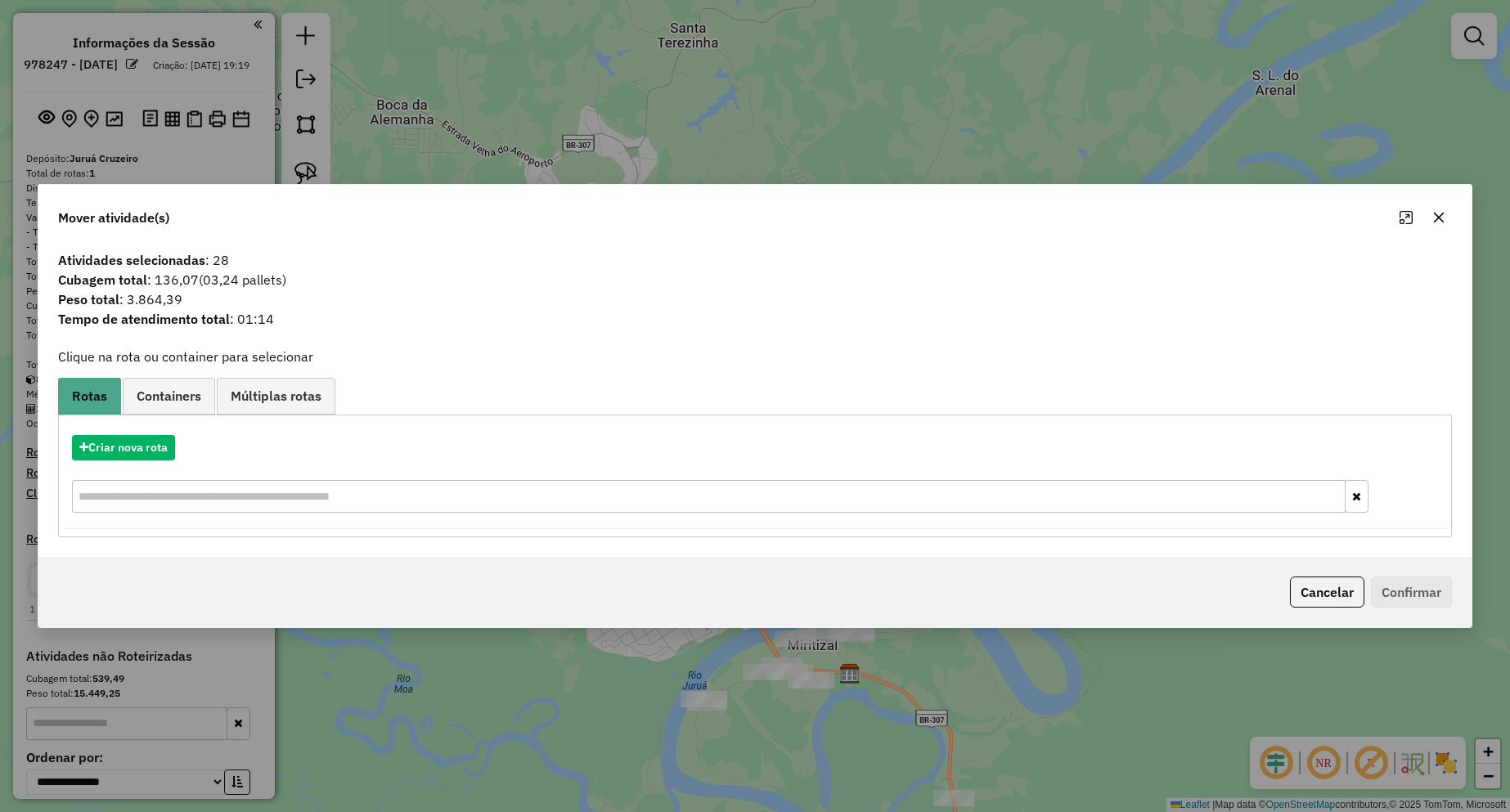
click at [1324, 595] on button "Cancelar" at bounding box center [1327, 592] width 74 height 31
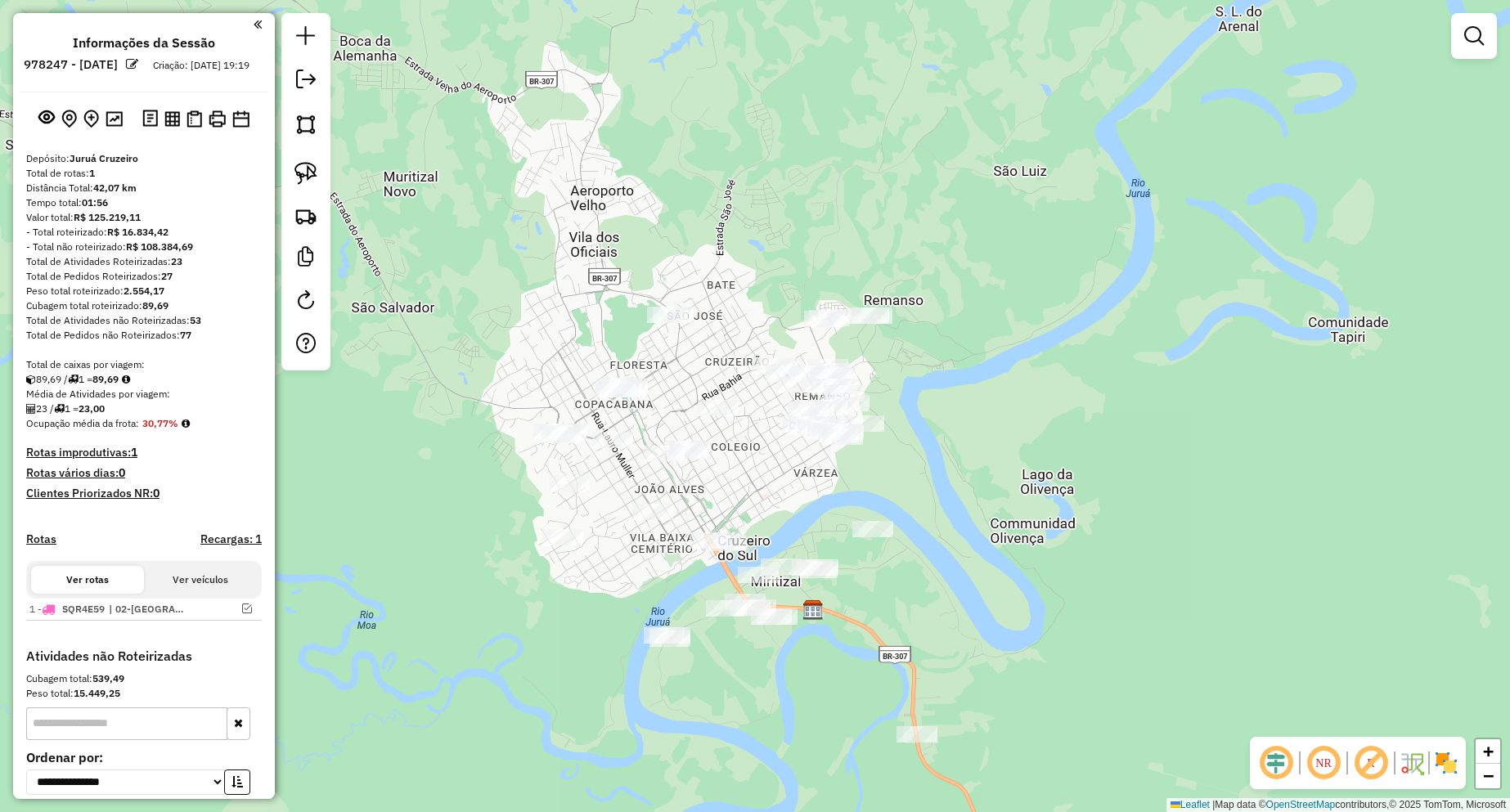
drag, startPoint x: 902, startPoint y: 511, endPoint x: 861, endPoint y: 443, distance: 79.4
click at [878, 442] on div "Janela de atendimento Grade de atendimento Capacidade Transportadoras Veículos …" at bounding box center [755, 406] width 1510 height 812
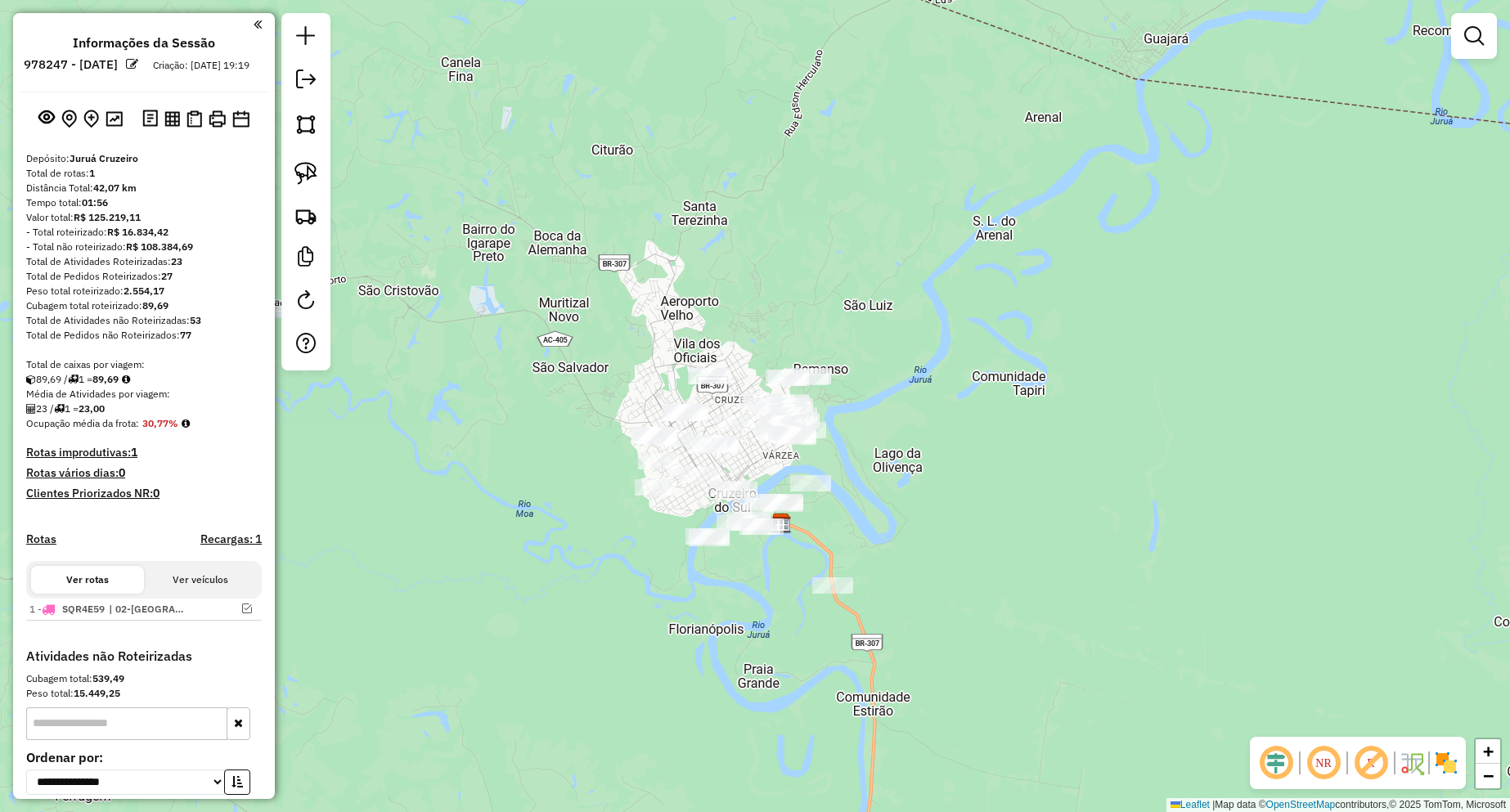
drag, startPoint x: 768, startPoint y: 487, endPoint x: 715, endPoint y: 412, distance: 91.8
click at [716, 414] on div "Janela de atendimento Grade de atendimento Capacidade Transportadoras Veículos …" at bounding box center [755, 406] width 1510 height 812
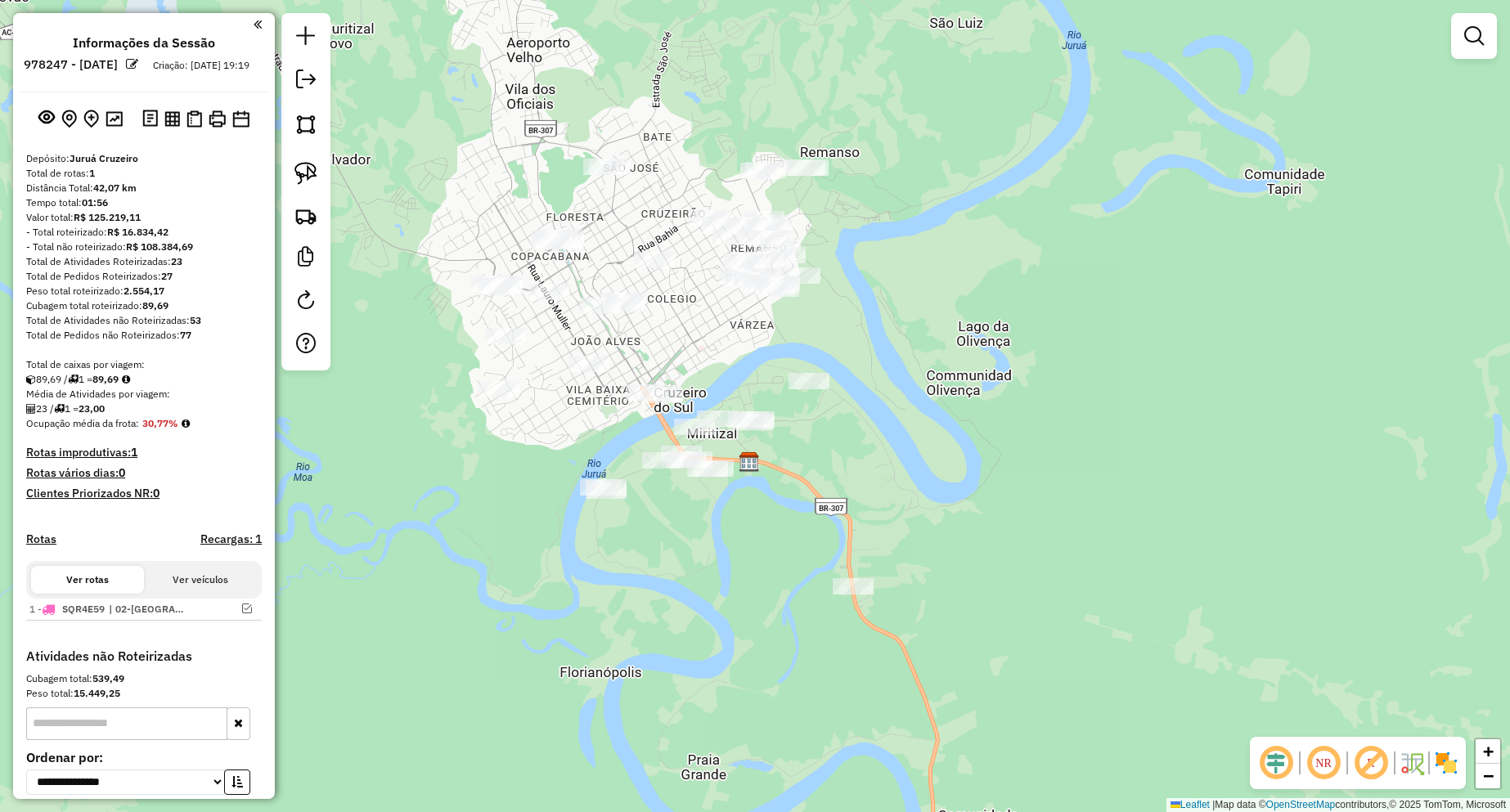
click at [643, 379] on div "Janela de atendimento Grade de atendimento Capacidade Transportadoras Veículos …" at bounding box center [755, 406] width 1510 height 812
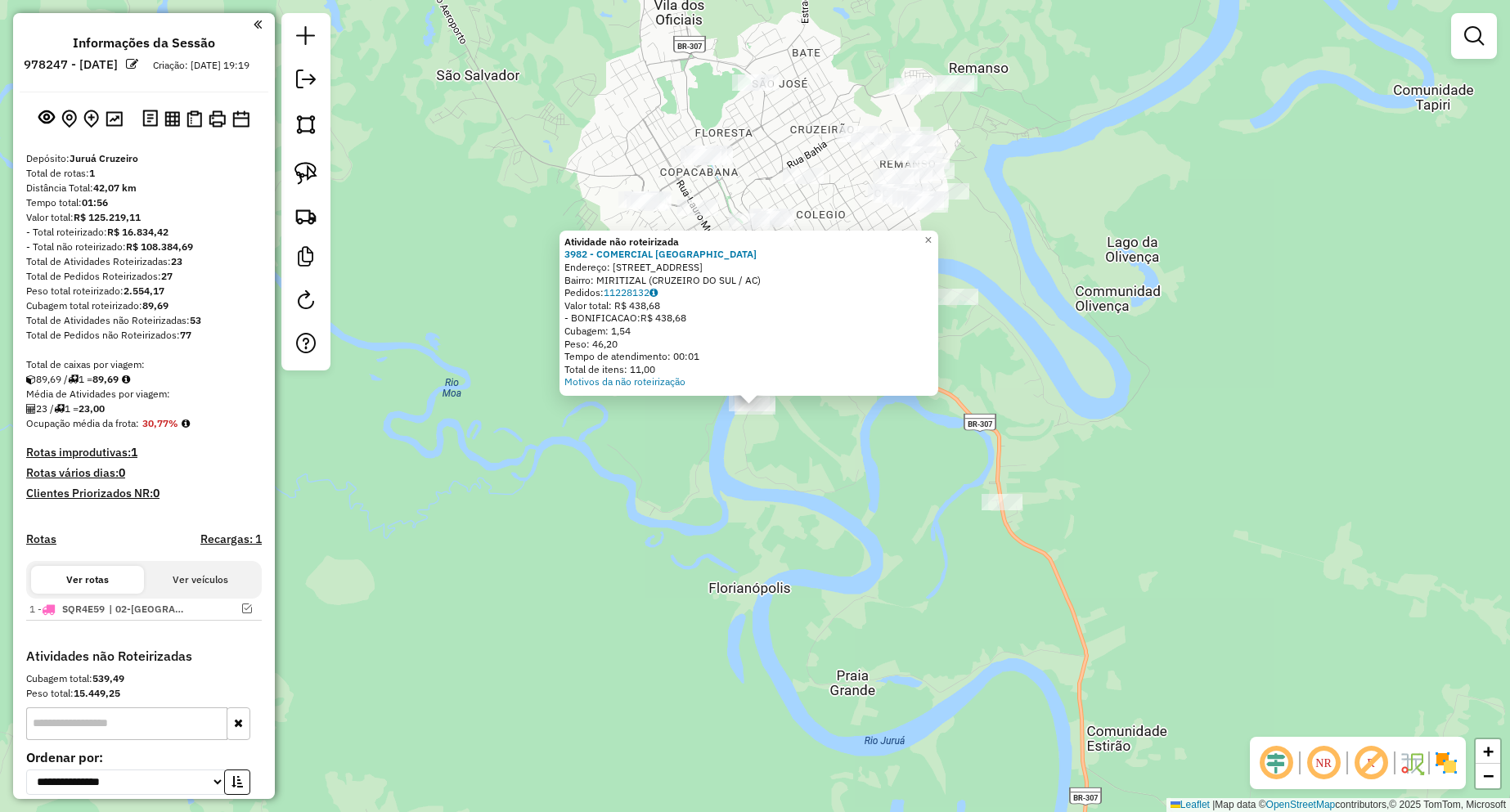
click at [769, 441] on div "Atividade não roteirizada 3982 - COMERCIAL AVENIDA 01 Endereço: [STREET_ADDRESS…" at bounding box center [755, 406] width 1510 height 812
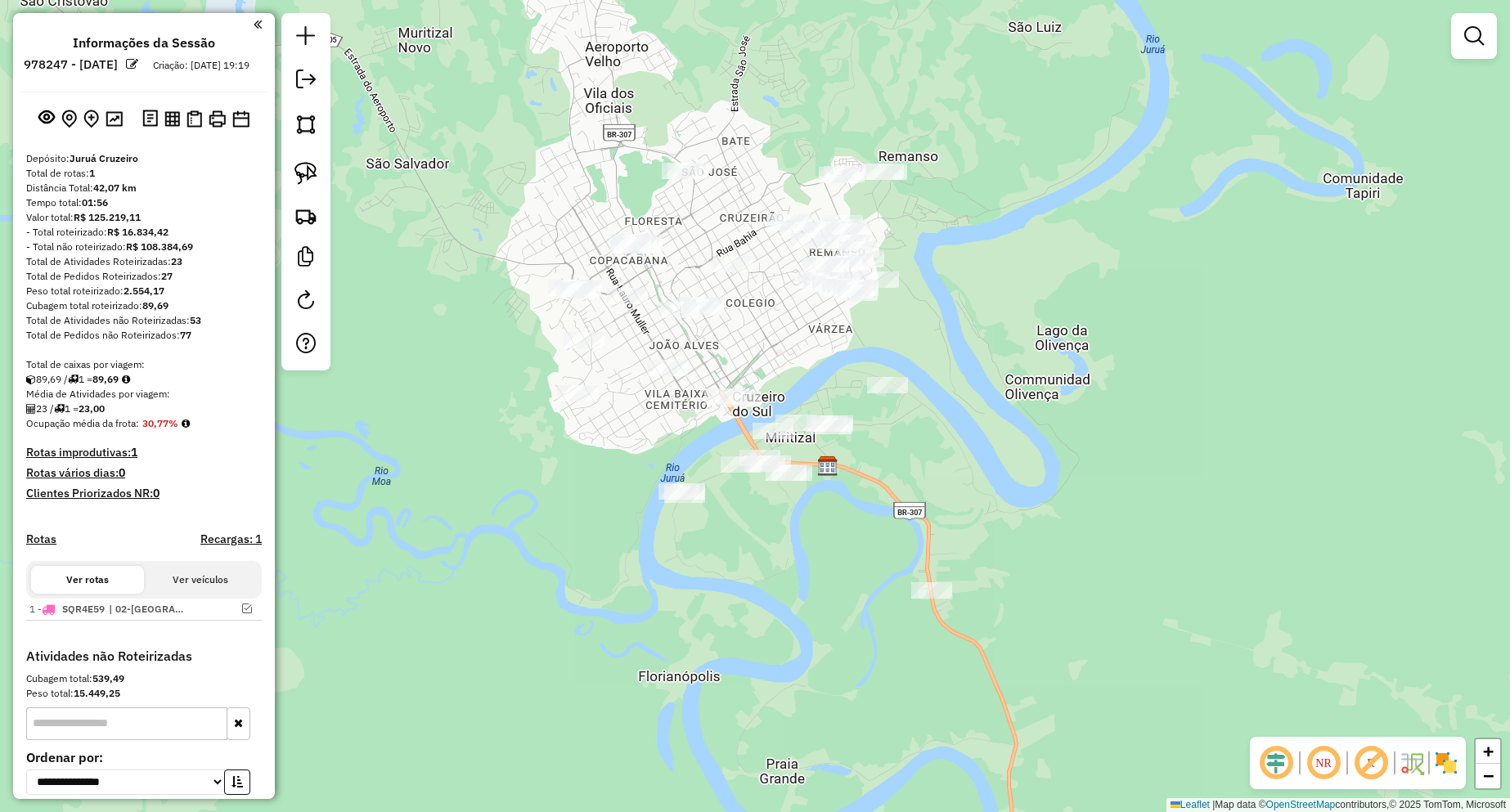
drag, startPoint x: 900, startPoint y: 460, endPoint x: 814, endPoint y: 558, distance: 130.4
click at [814, 558] on div "Janela de atendimento Grade de atendimento Capacidade Transportadoras Veículos …" at bounding box center [755, 406] width 1510 height 812
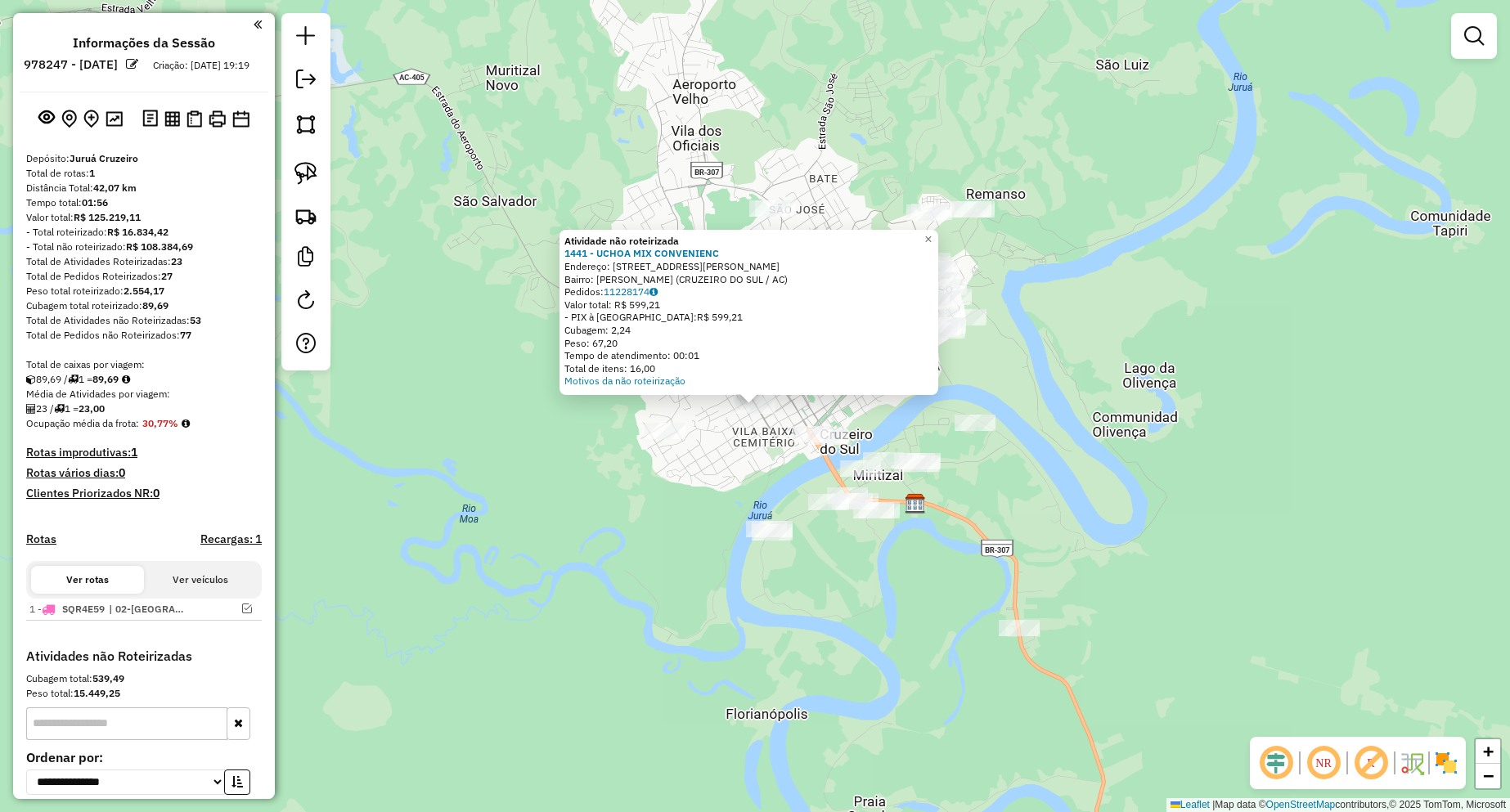
click at [904, 649] on div "Atividade não roteirizada 1441 - UCHOA MIX CONVENIENC Endereço: [STREET_ADDRESS…" at bounding box center [755, 406] width 1510 height 812
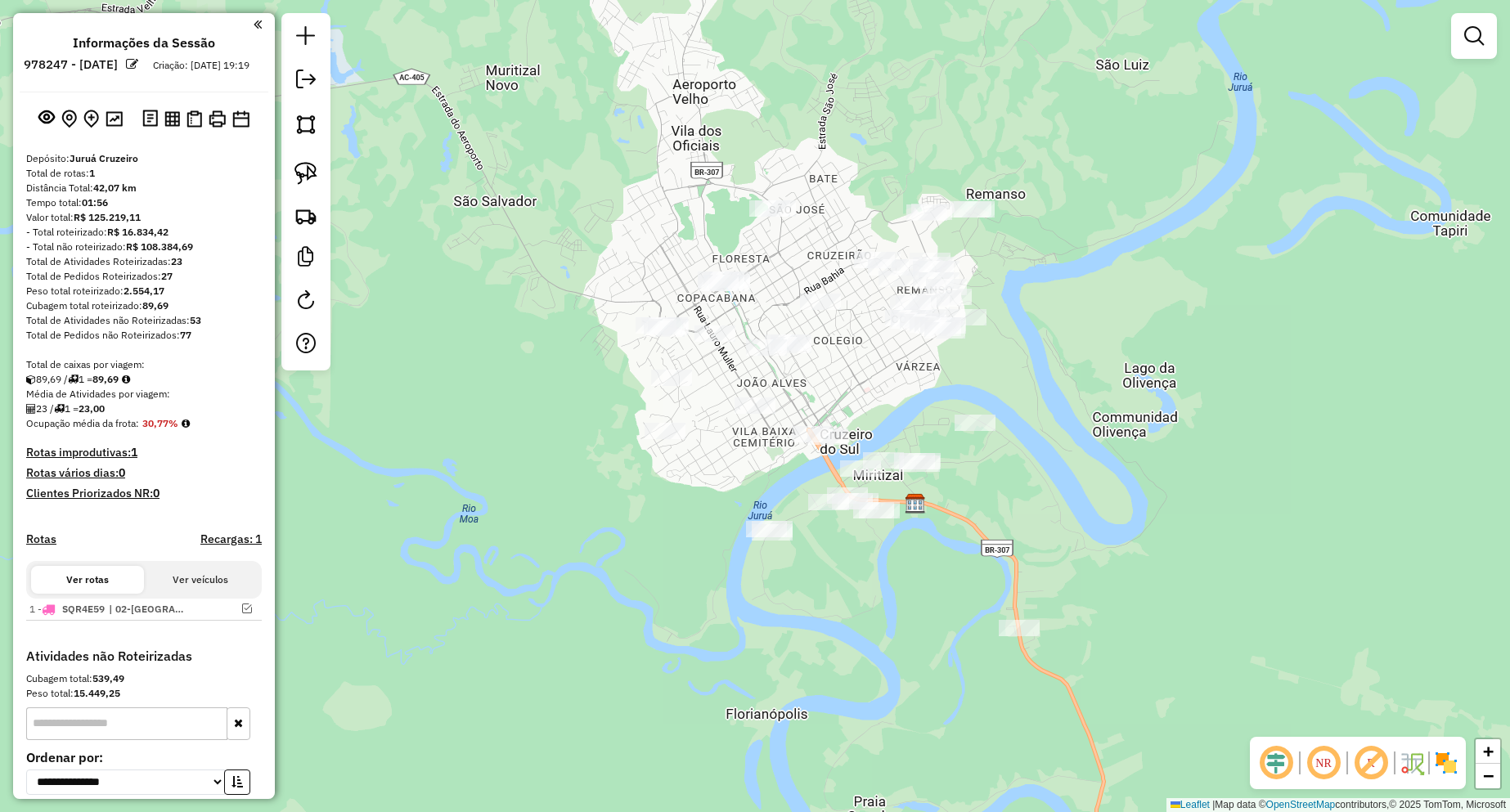
drag, startPoint x: 887, startPoint y: 616, endPoint x: 858, endPoint y: 605, distance: 31.0
click at [858, 605] on div "Janela de atendimento Grade de atendimento Capacidade Transportadoras Veículos …" at bounding box center [755, 406] width 1510 height 812
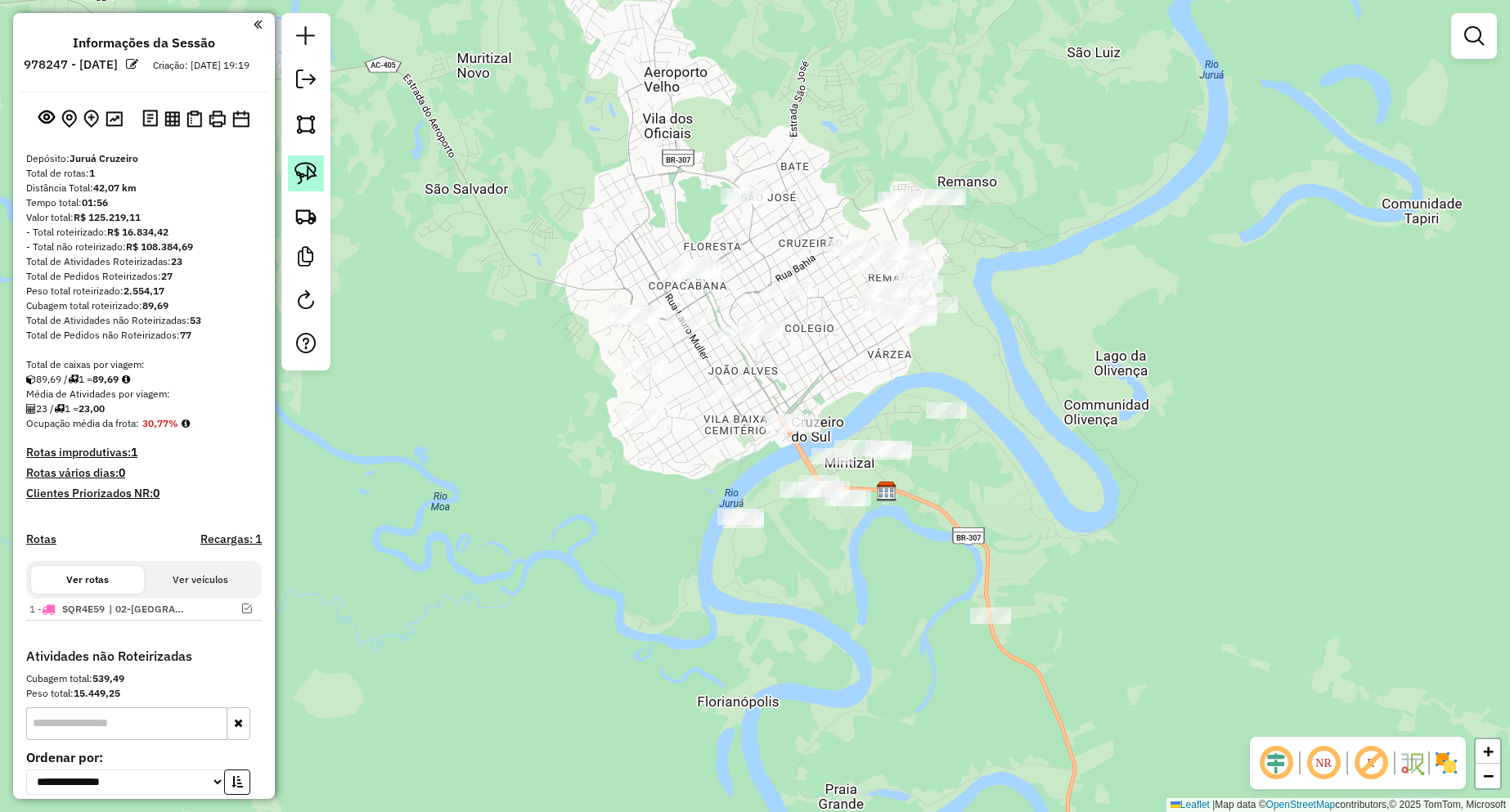
click at [298, 179] on img at bounding box center [305, 172] width 23 height 23
drag, startPoint x: 709, startPoint y: 368, endPoint x: 740, endPoint y: 378, distance: 32.6
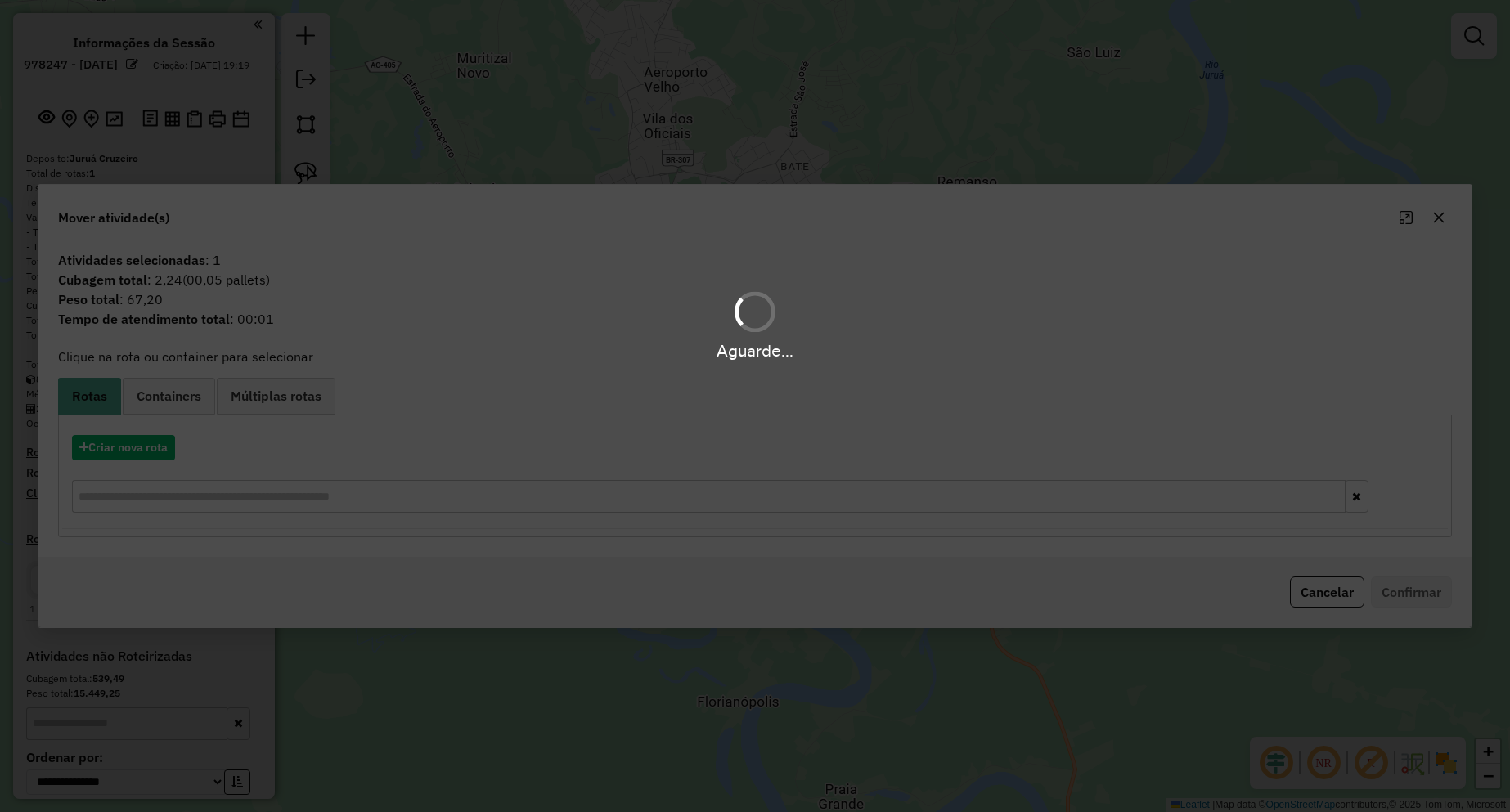
click at [200, 406] on div "Aguarde..." at bounding box center [755, 406] width 1510 height 812
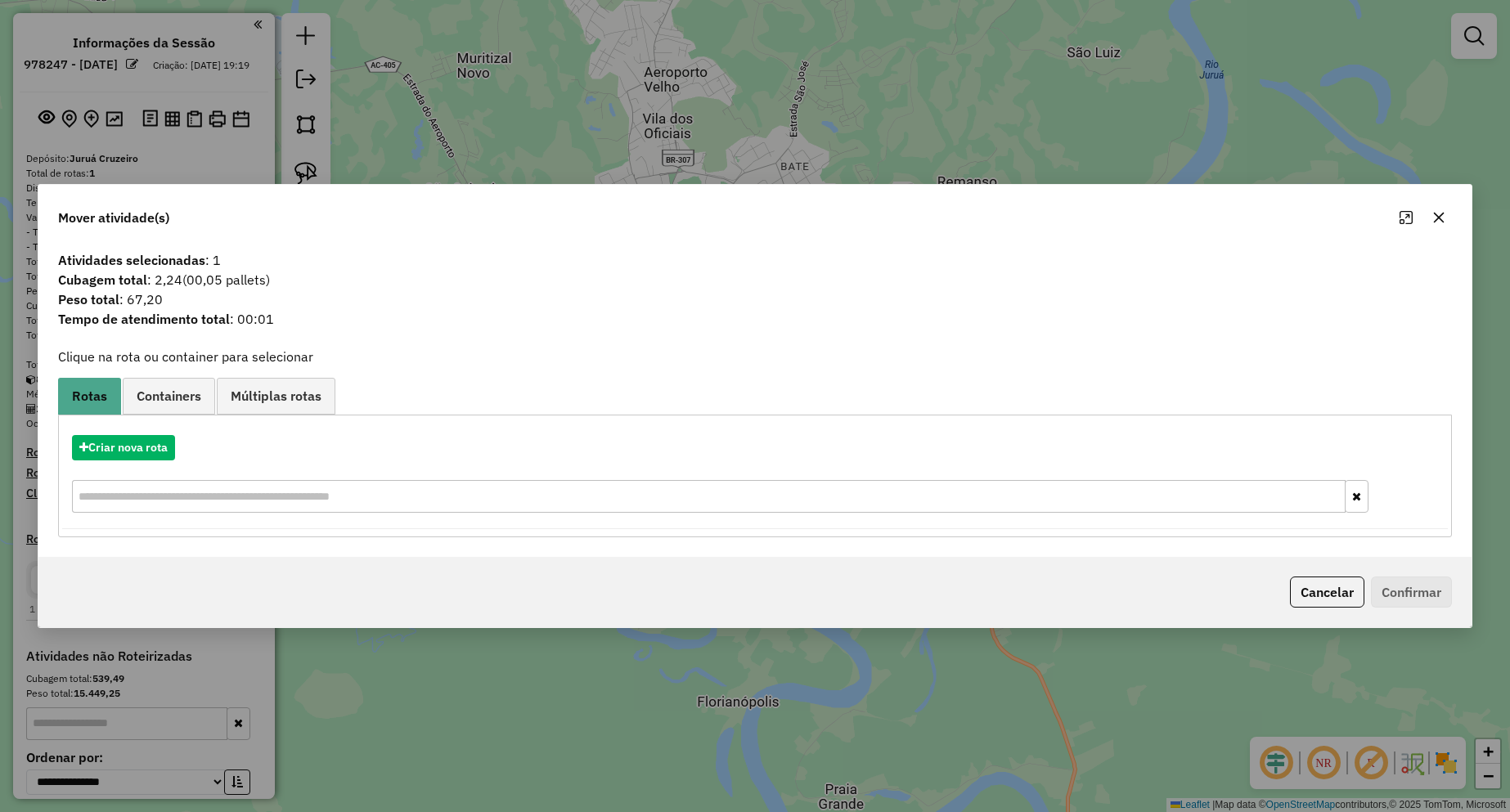
click at [200, 406] on link "Containers" at bounding box center [169, 397] width 92 height 37
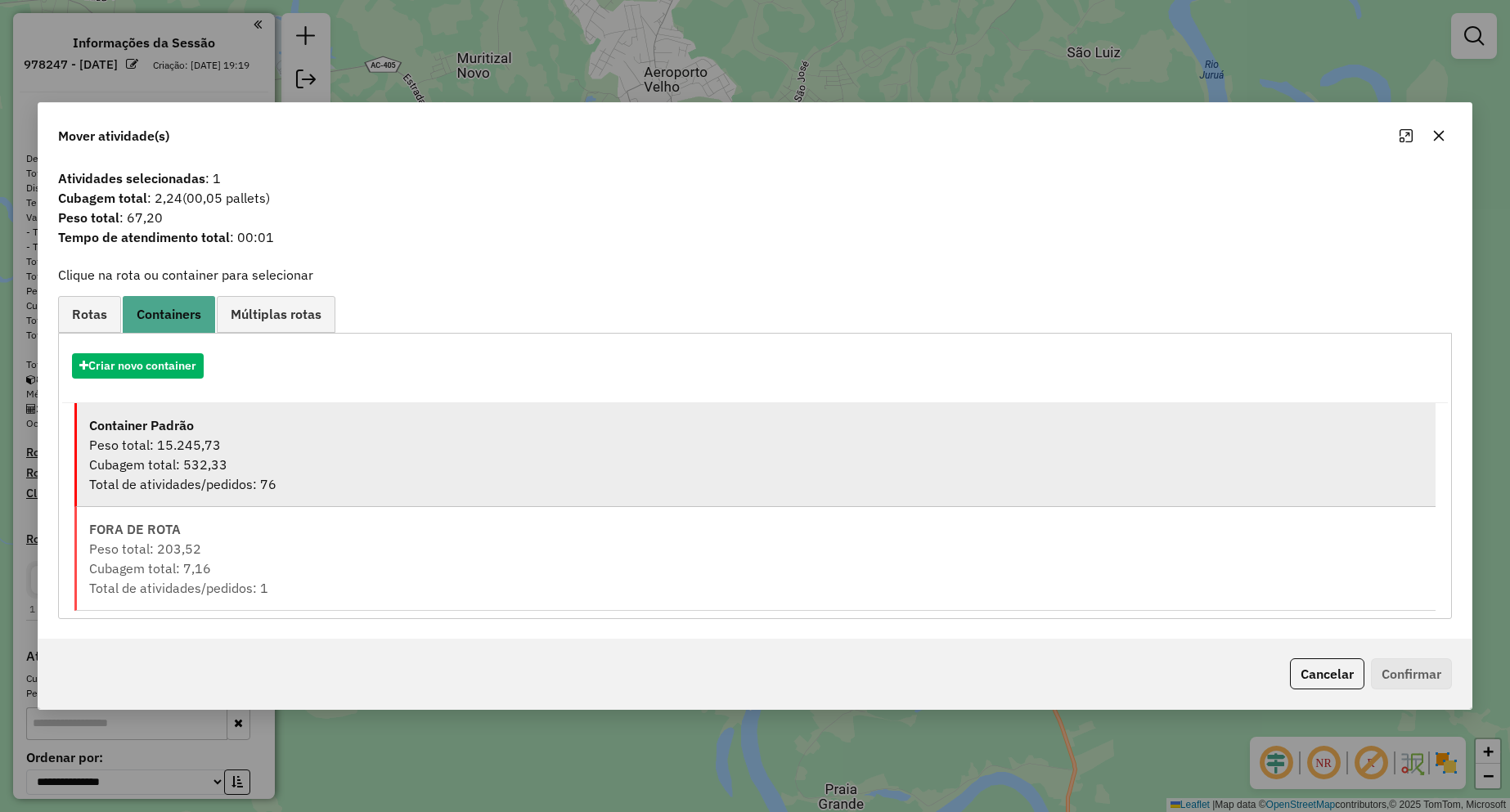
click at [217, 477] on div "Total de atividades/pedidos: 76" at bounding box center [755, 484] width 1334 height 20
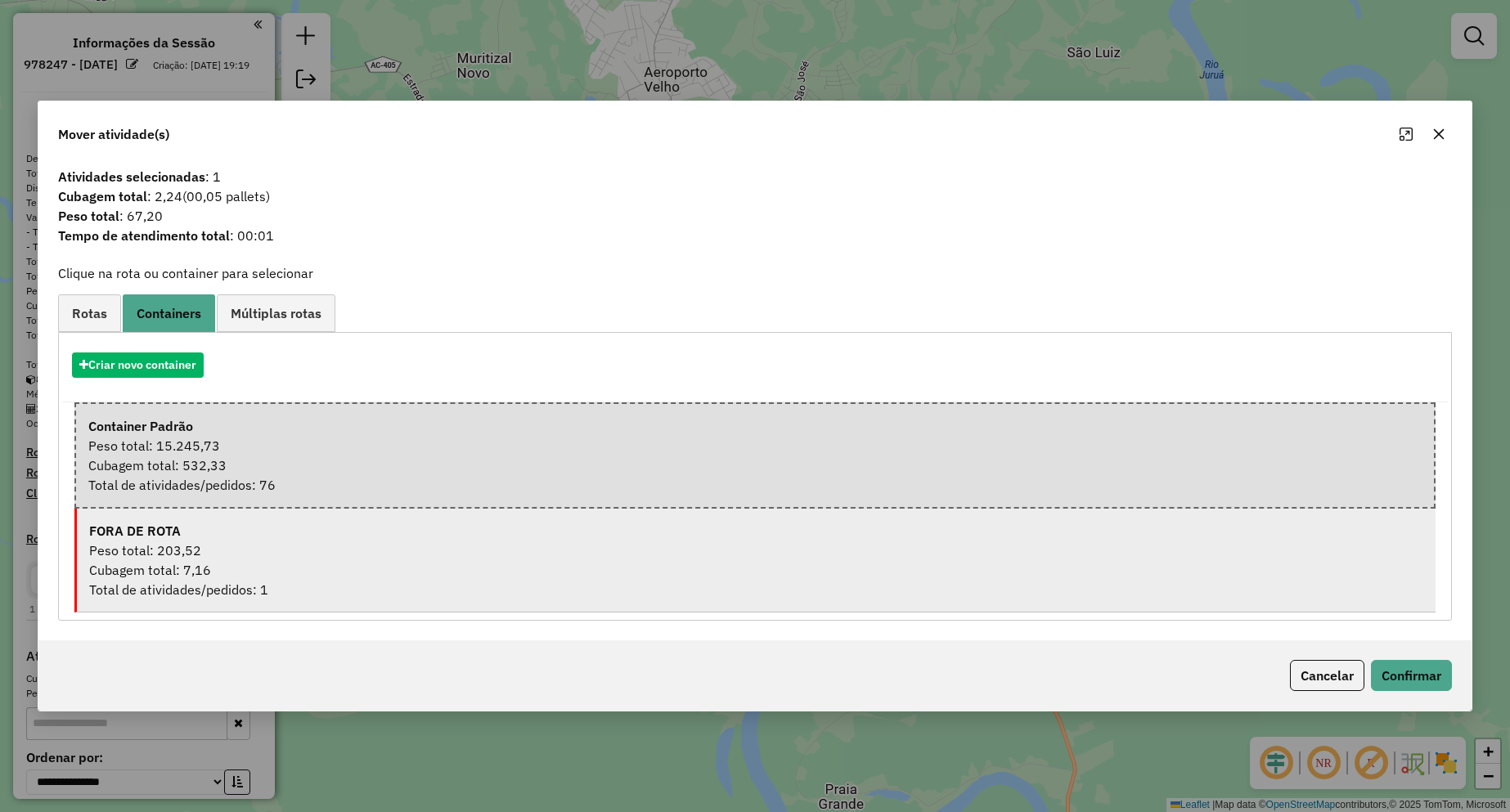
click at [230, 545] on div "Peso total: 203,52" at bounding box center [755, 550] width 1334 height 20
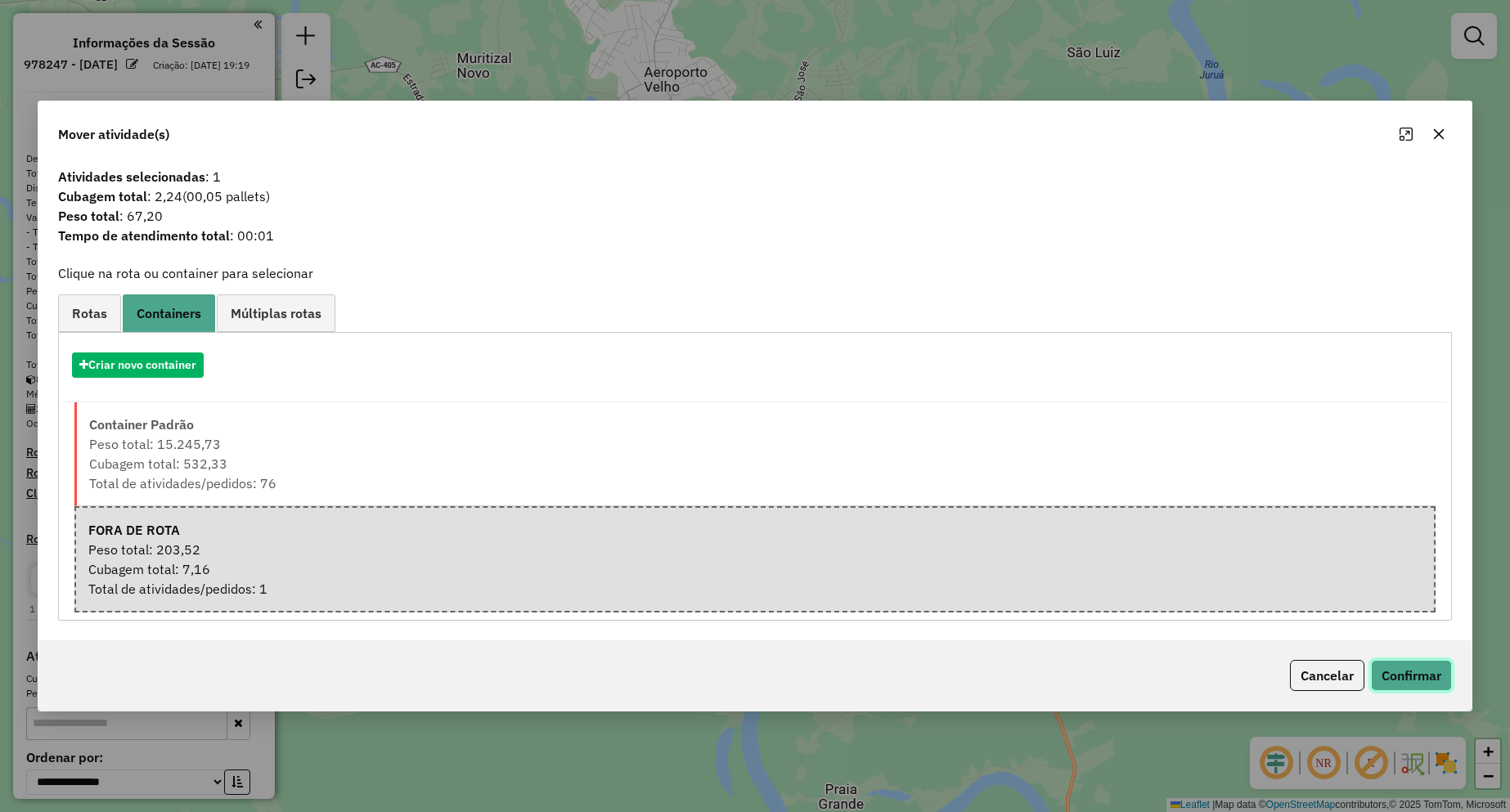
click at [1382, 665] on button "Confirmar" at bounding box center [1411, 676] width 81 height 31
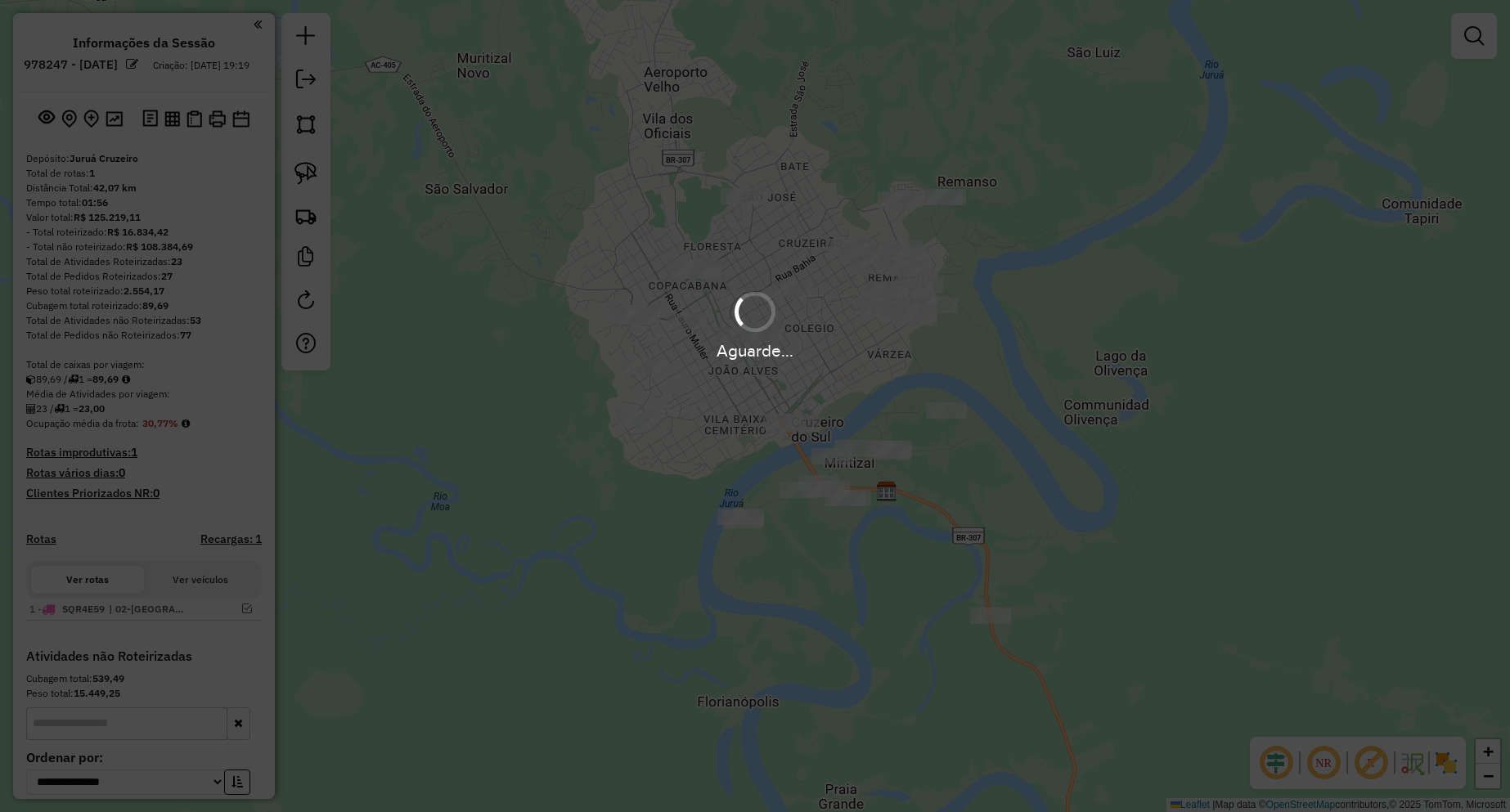
click at [946, 414] on hb-app "Aguarde... Pop-up bloqueado! Seu navegador bloqueou automáticamente a abertura …" at bounding box center [755, 406] width 1510 height 812
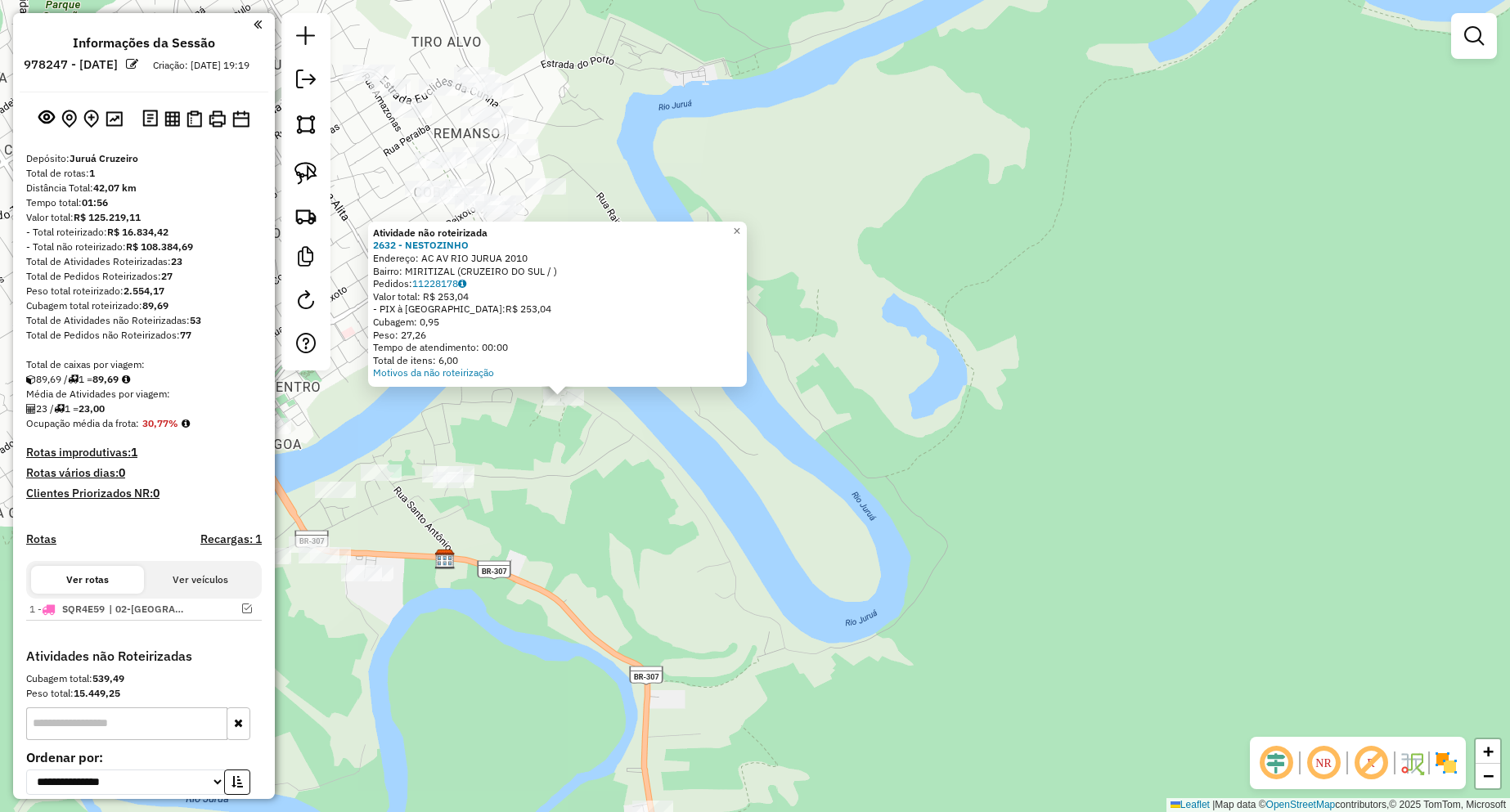
click at [774, 450] on div "Atividade não roteirizada 2632 - NESTOZINHO Endereço: AC AV RIO JURUA 2010 Bair…" at bounding box center [755, 406] width 1510 height 812
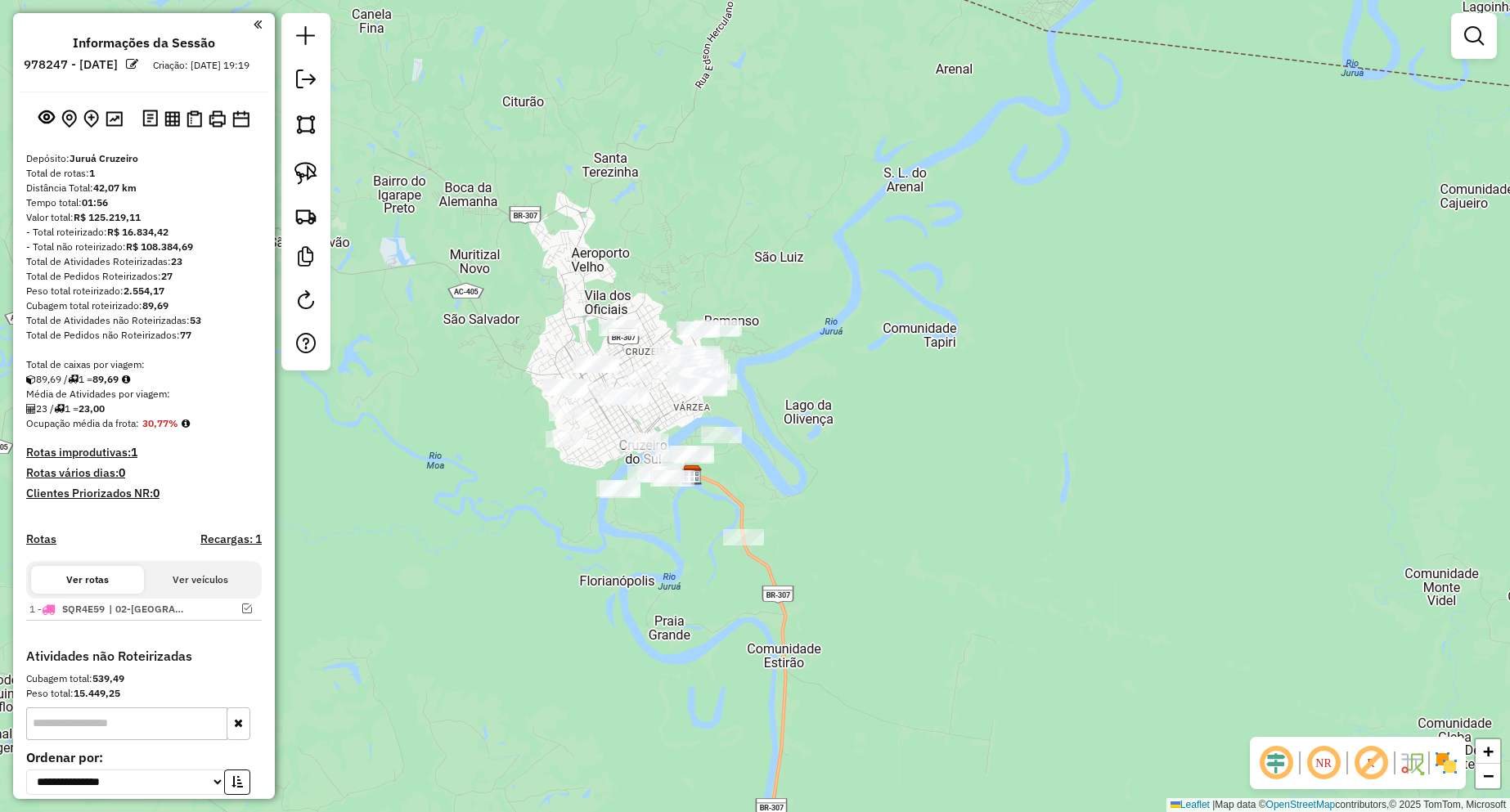
drag, startPoint x: 764, startPoint y: 472, endPoint x: 758, endPoint y: 457, distance: 16.2
click at [758, 459] on div "Janela de atendimento Grade de atendimento Capacidade Transportadoras Veículos …" at bounding box center [755, 406] width 1510 height 812
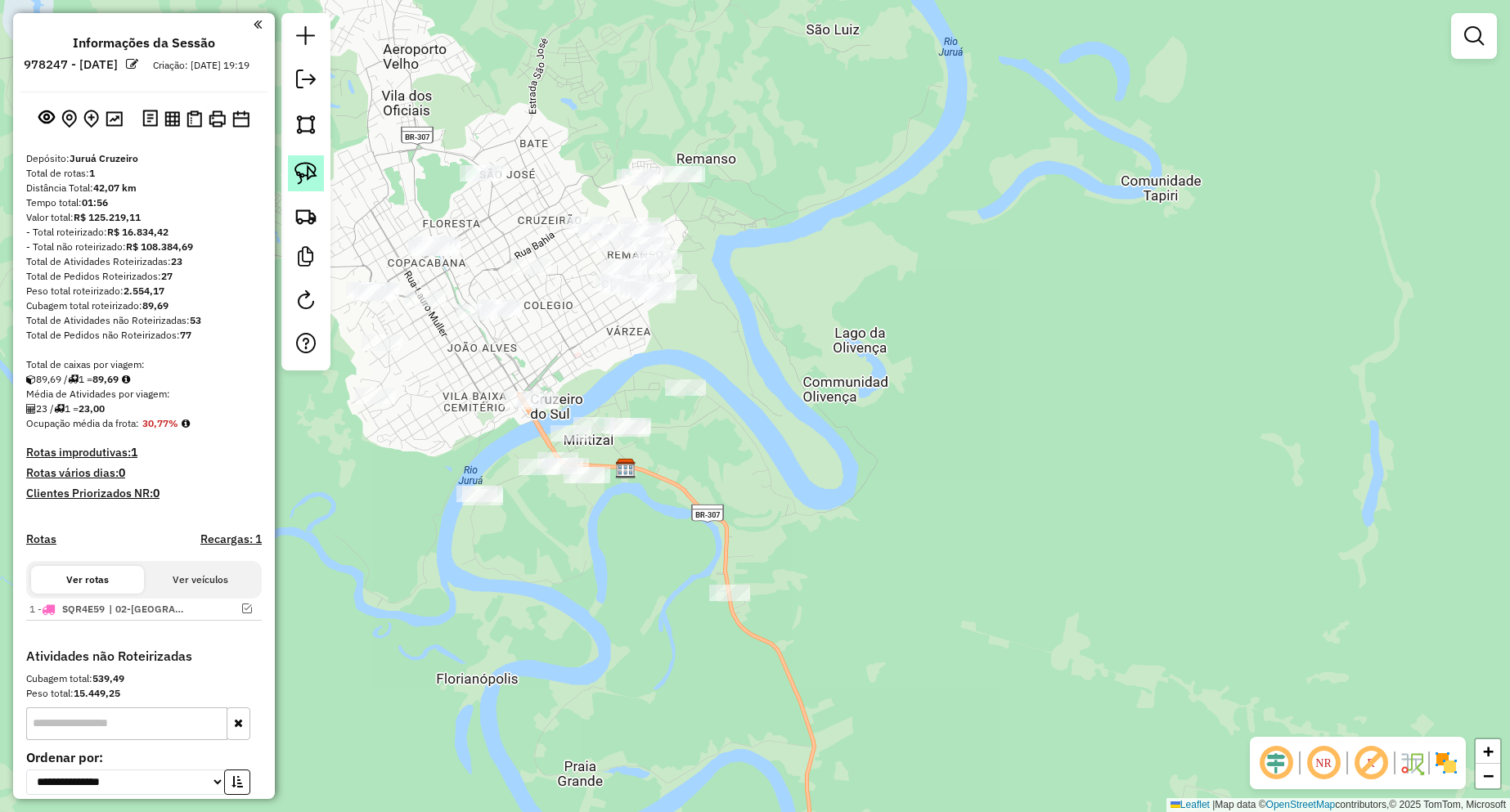
click at [323, 172] on link at bounding box center [306, 173] width 36 height 36
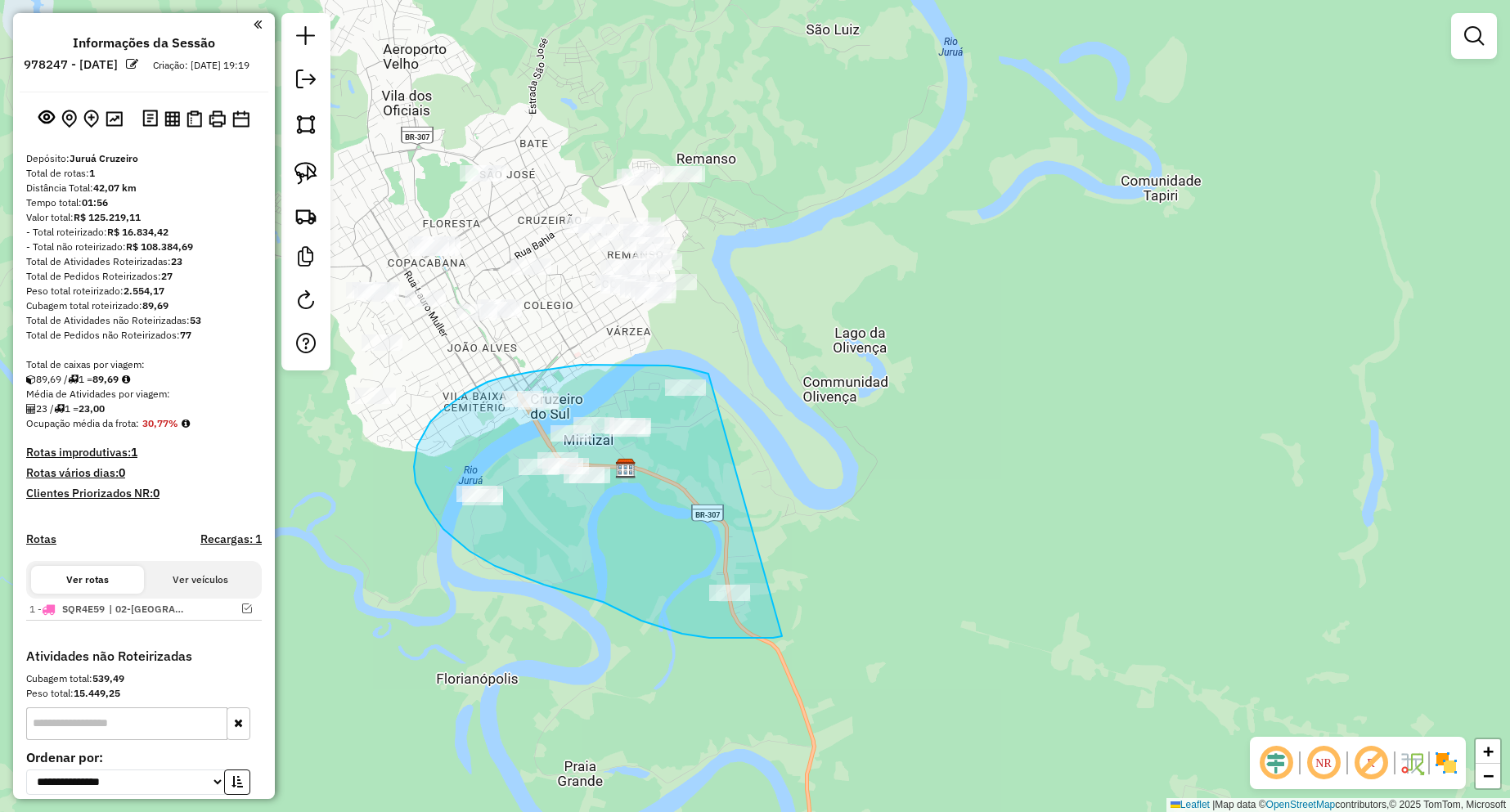
drag, startPoint x: 708, startPoint y: 373, endPoint x: 791, endPoint y: 621, distance: 261.5
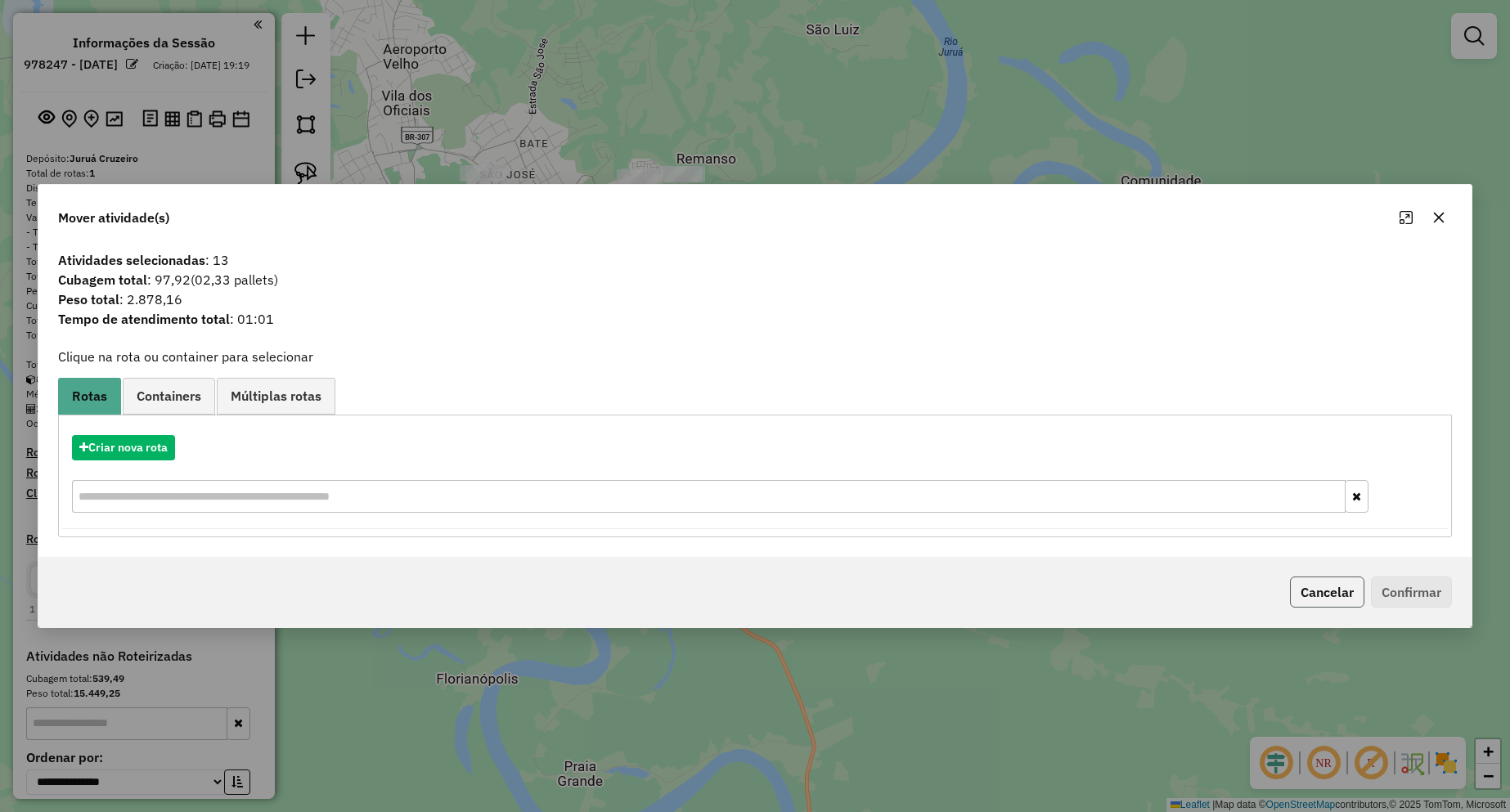
drag, startPoint x: 1353, startPoint y: 593, endPoint x: 1311, endPoint y: 597, distance: 42.2
click at [1352, 593] on button "Cancelar" at bounding box center [1327, 592] width 74 height 31
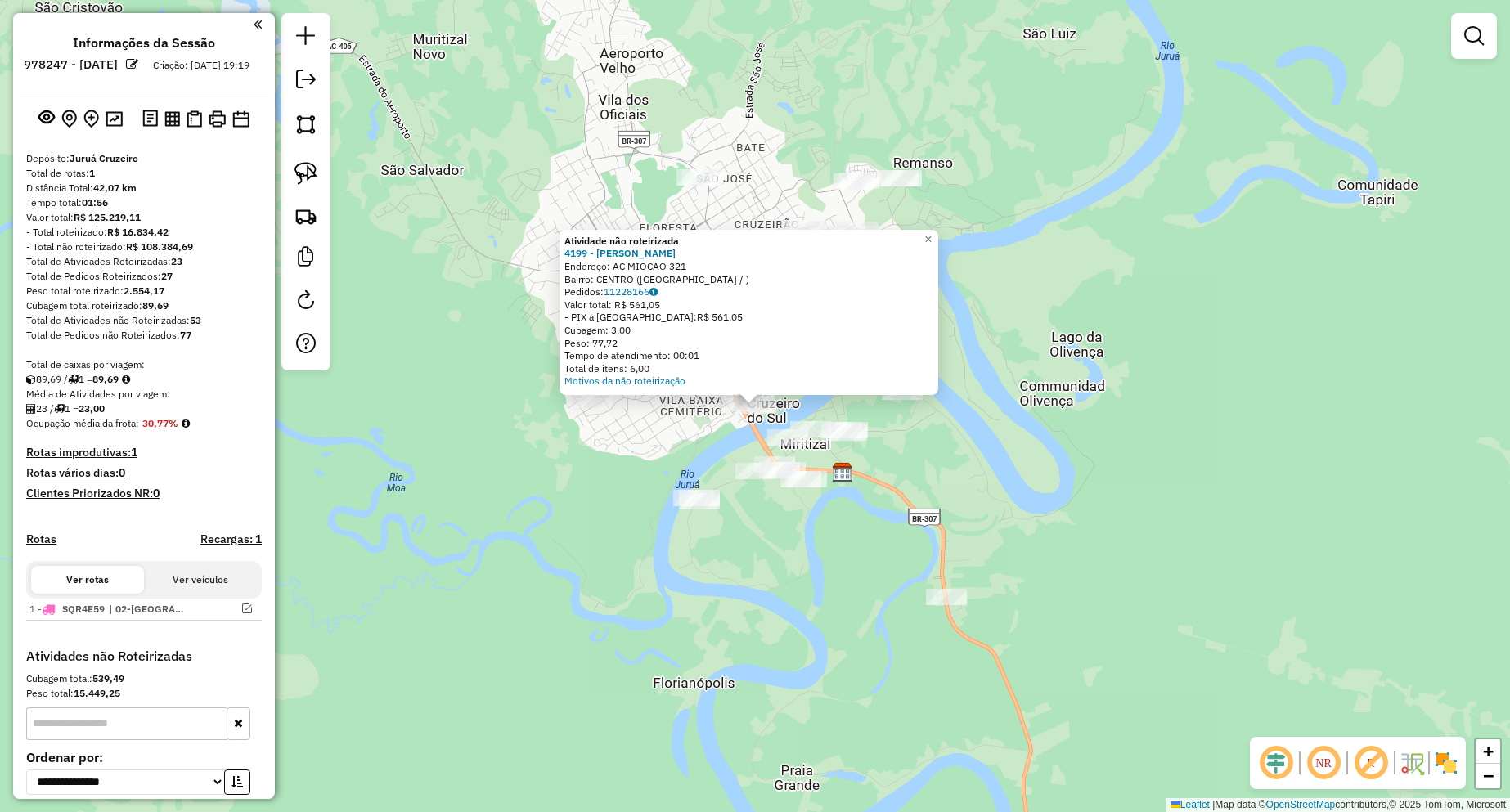
click at [1056, 469] on div "Atividade não roteirizada 4199 - [PERSON_NAME] Endereço: AC MIOCAO 321 Bairro: …" at bounding box center [755, 406] width 1510 height 812
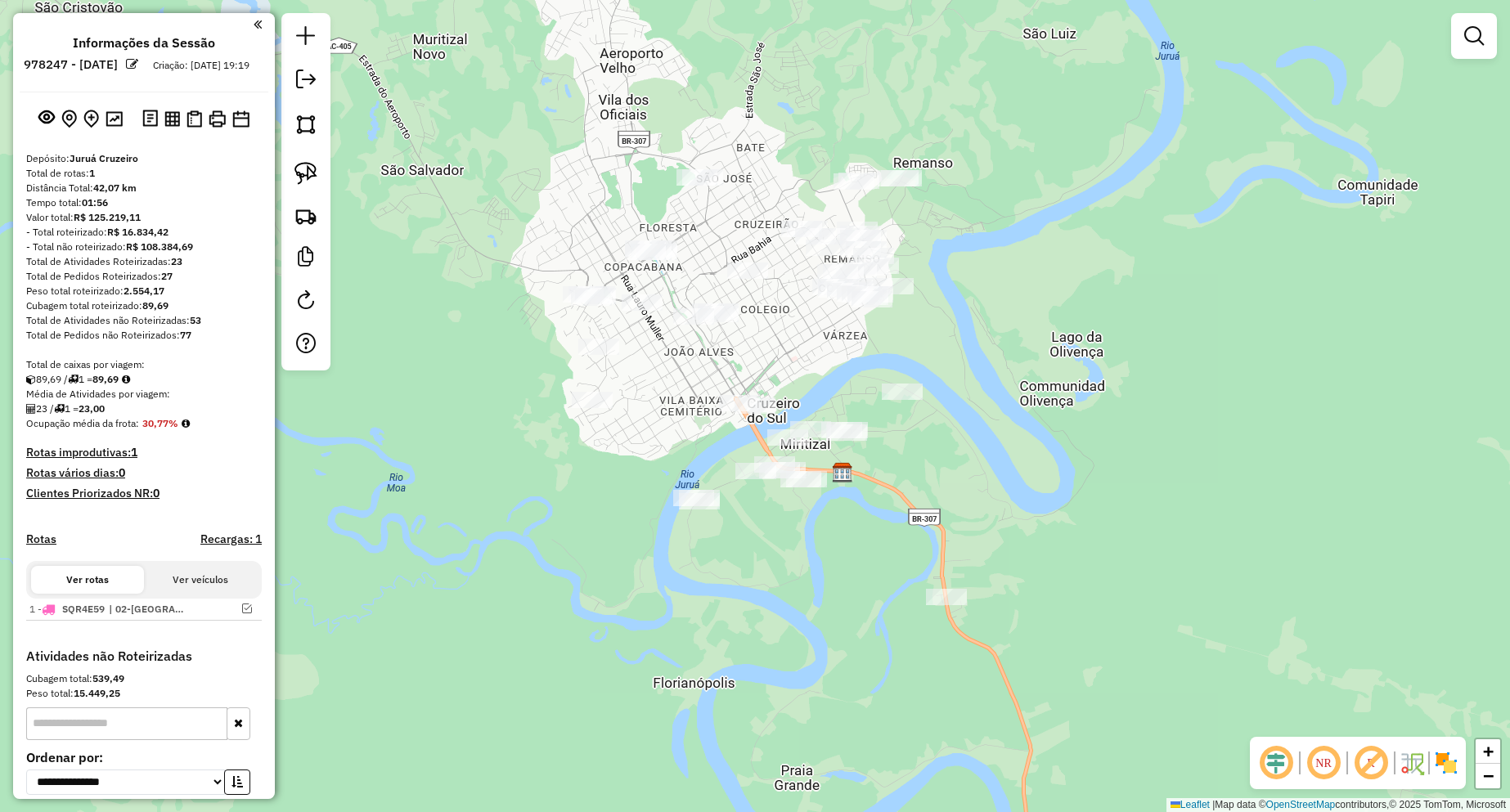
click at [726, 394] on div "Janela de atendimento Grade de atendimento Capacidade Transportadoras Veículos …" at bounding box center [755, 406] width 1510 height 812
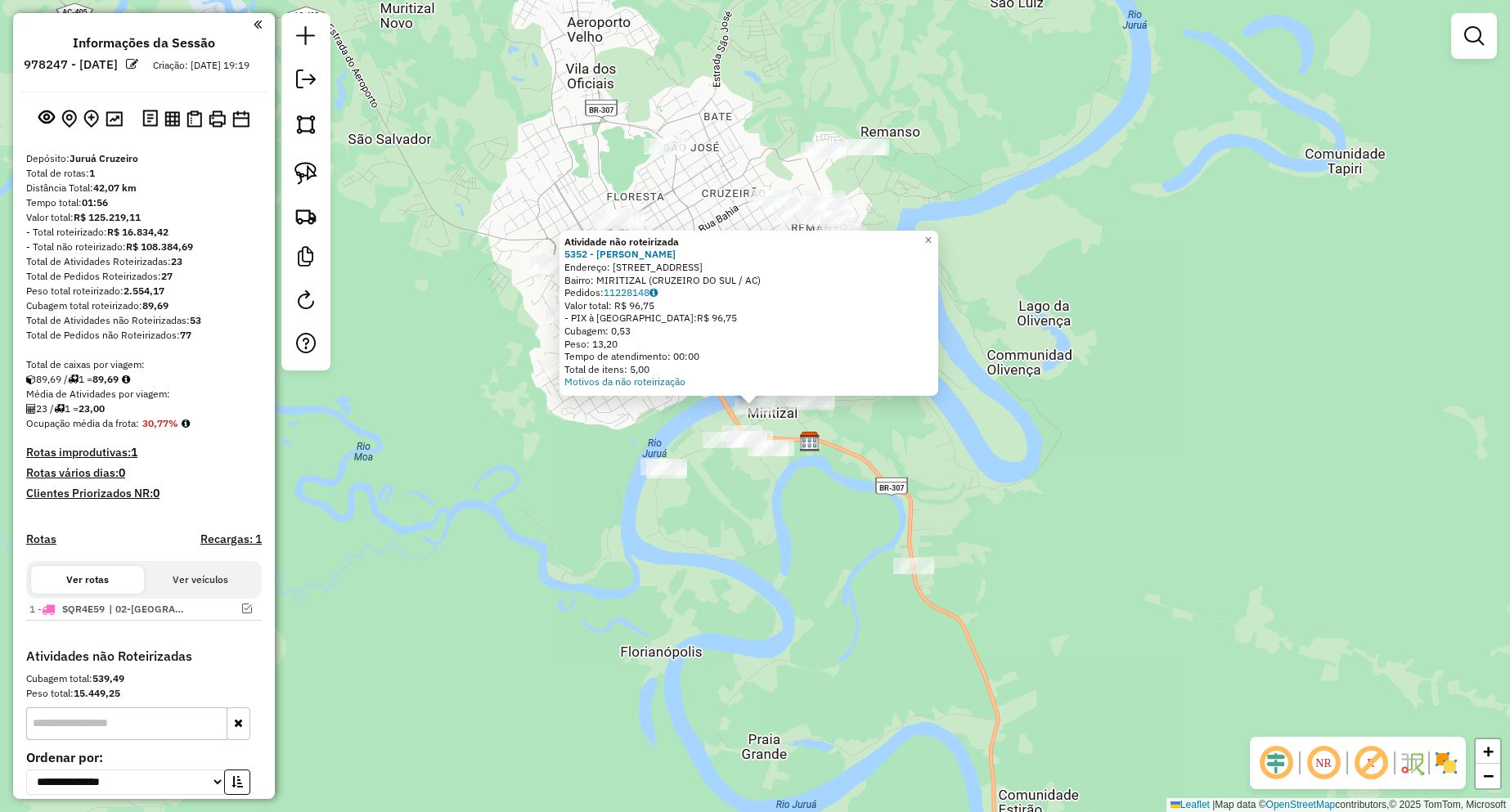
click at [844, 434] on div "Atividade não roteirizada 5352 - RAMPAS LANCHE Endereço: [STREET_ADDRESS] Pedid…" at bounding box center [755, 406] width 1510 height 812
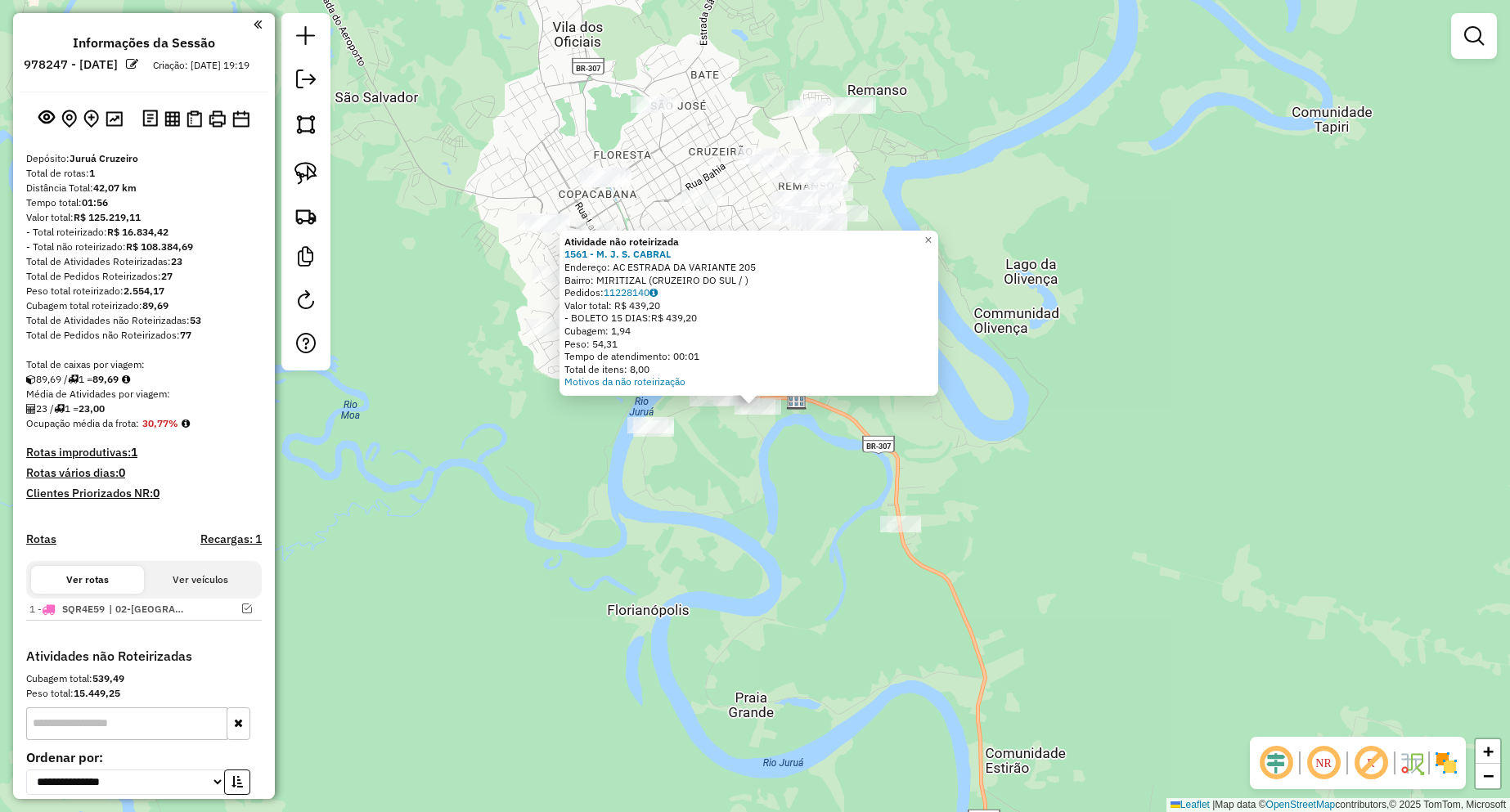
click at [716, 472] on div "Atividade não roteirizada 1561 - M. J. S. CABRAL Endereço: AC ESTRADA DA VARIAN…" at bounding box center [755, 406] width 1510 height 812
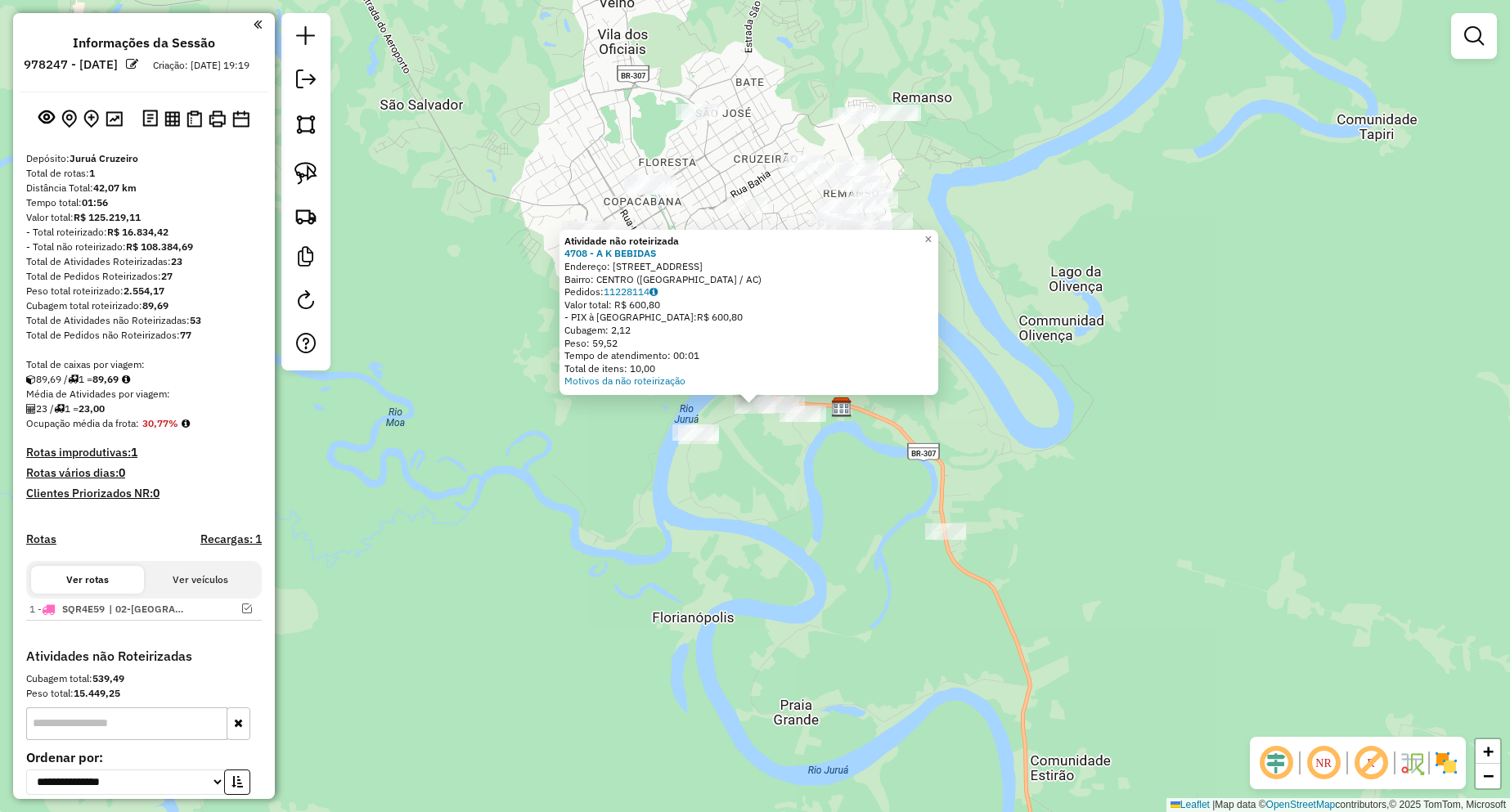
click at [761, 477] on div "Atividade não roteirizada 4708 - A K BEBIDAS Endereço: [STREET_ADDRESS] Pedidos…" at bounding box center [755, 406] width 1510 height 812
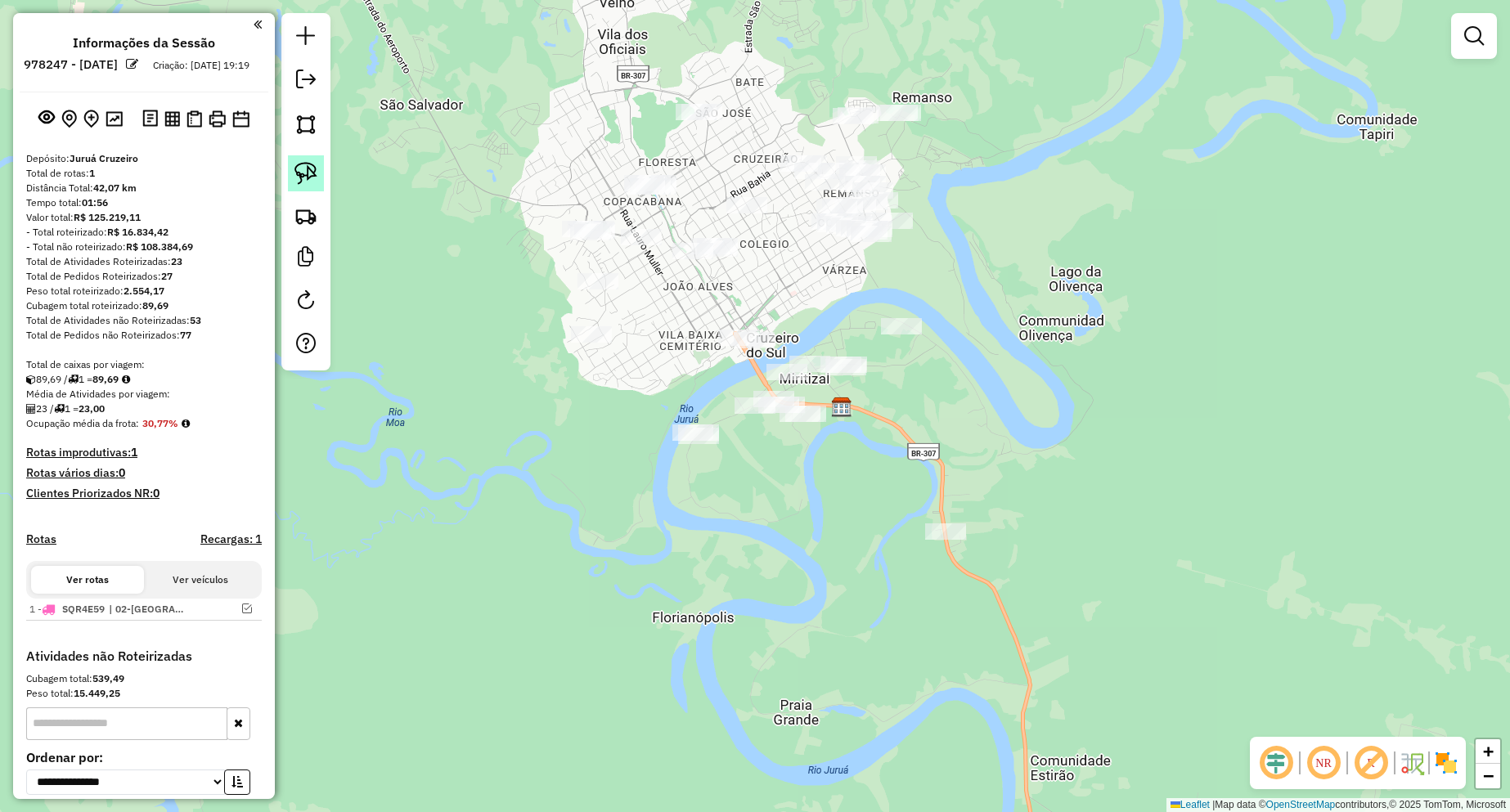
click at [298, 173] on img at bounding box center [305, 172] width 23 height 23
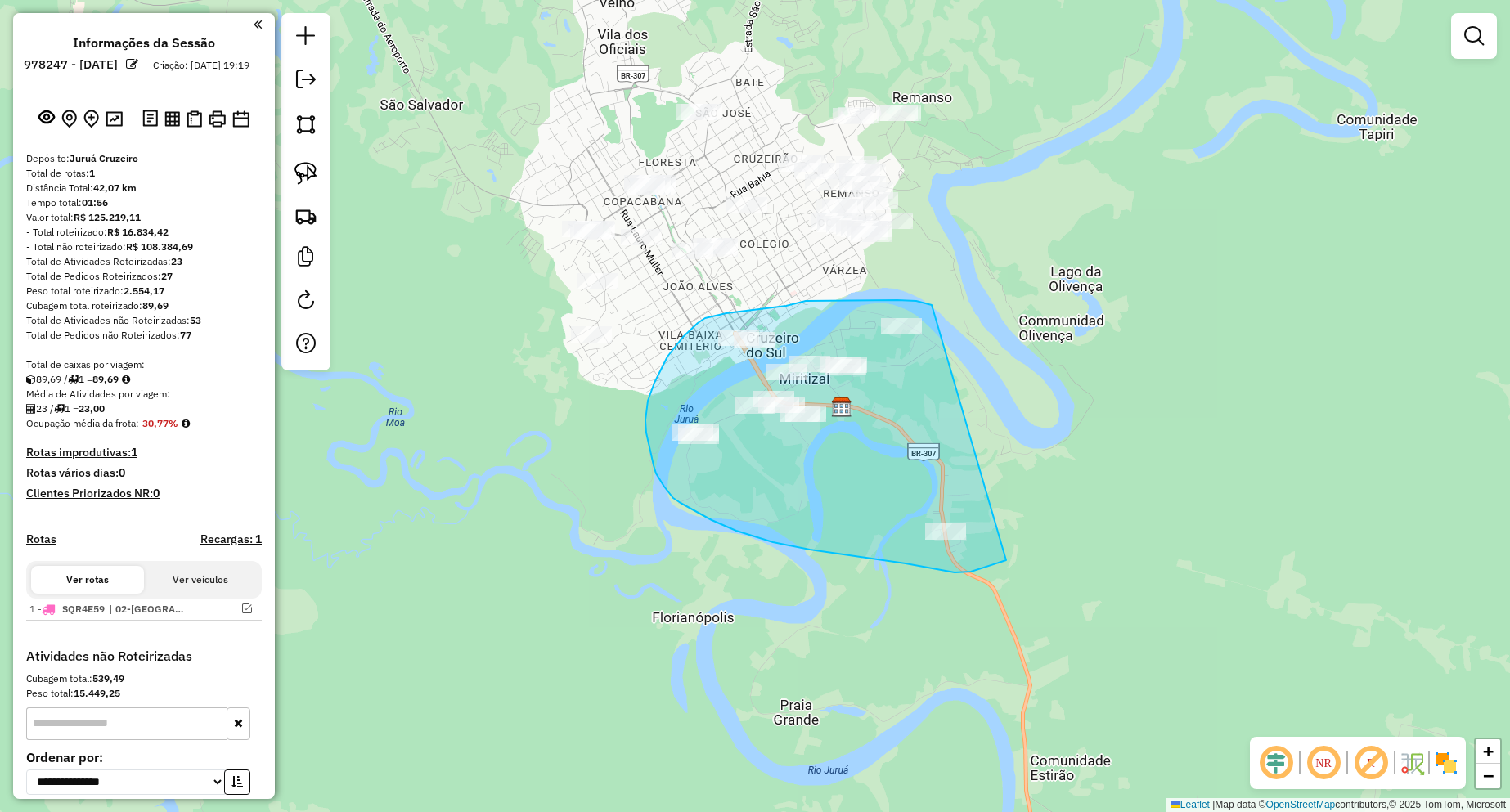
drag, startPoint x: 932, startPoint y: 305, endPoint x: 1027, endPoint y: 547, distance: 260.0
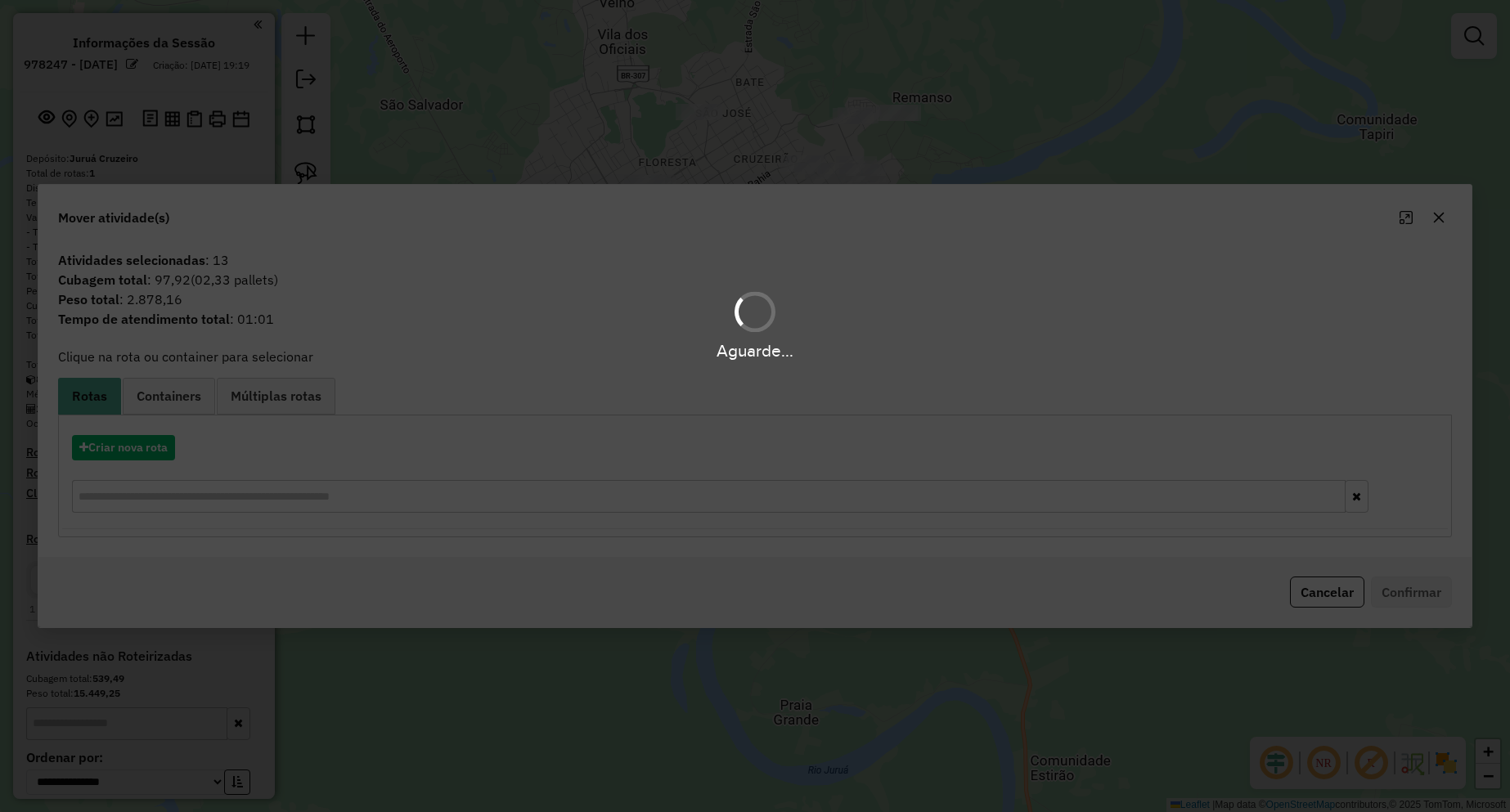
click at [153, 451] on div "Aguarde..." at bounding box center [755, 406] width 1510 height 812
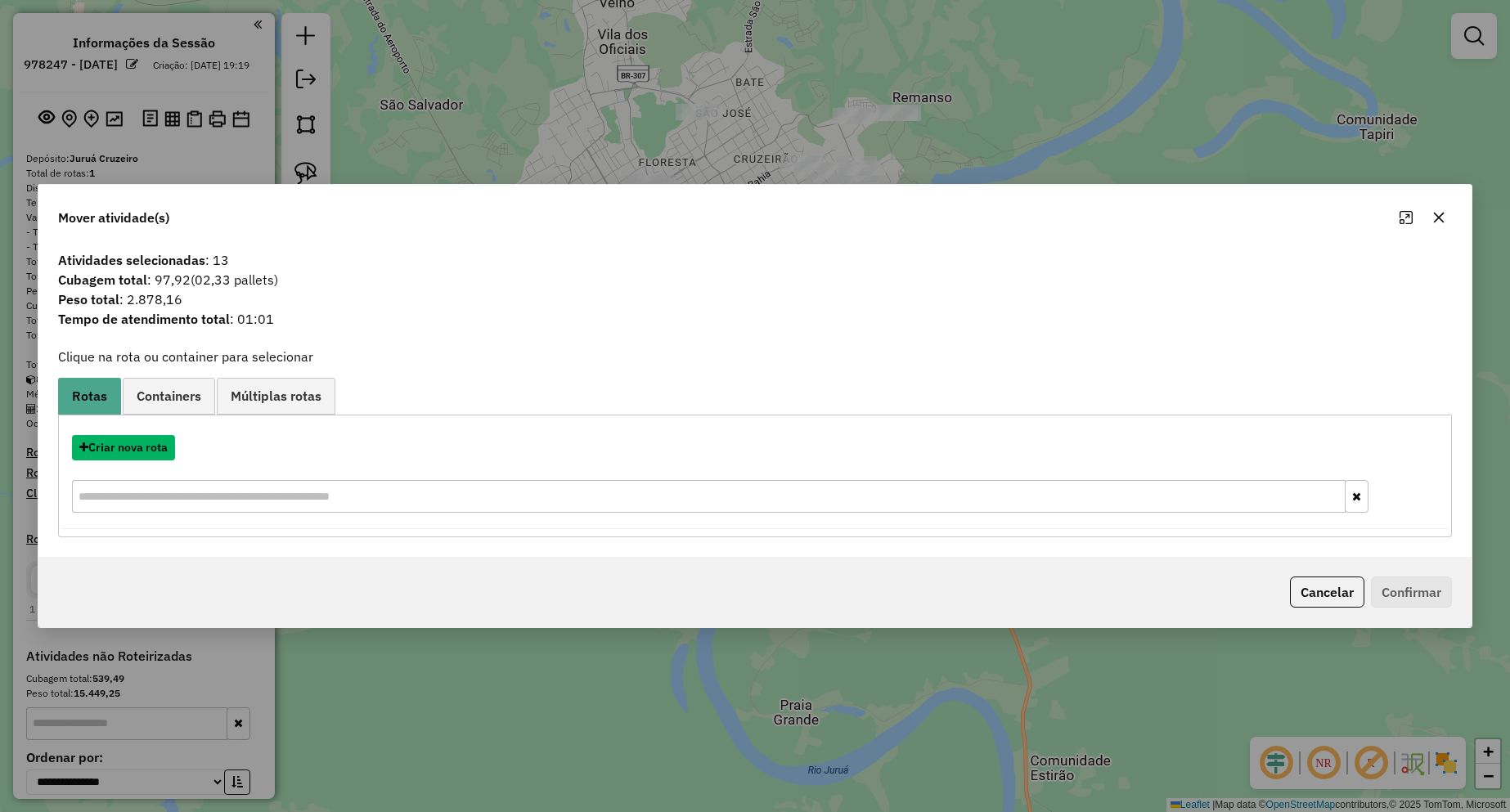
click at [153, 451] on button "Criar nova rota" at bounding box center [122, 448] width 103 height 25
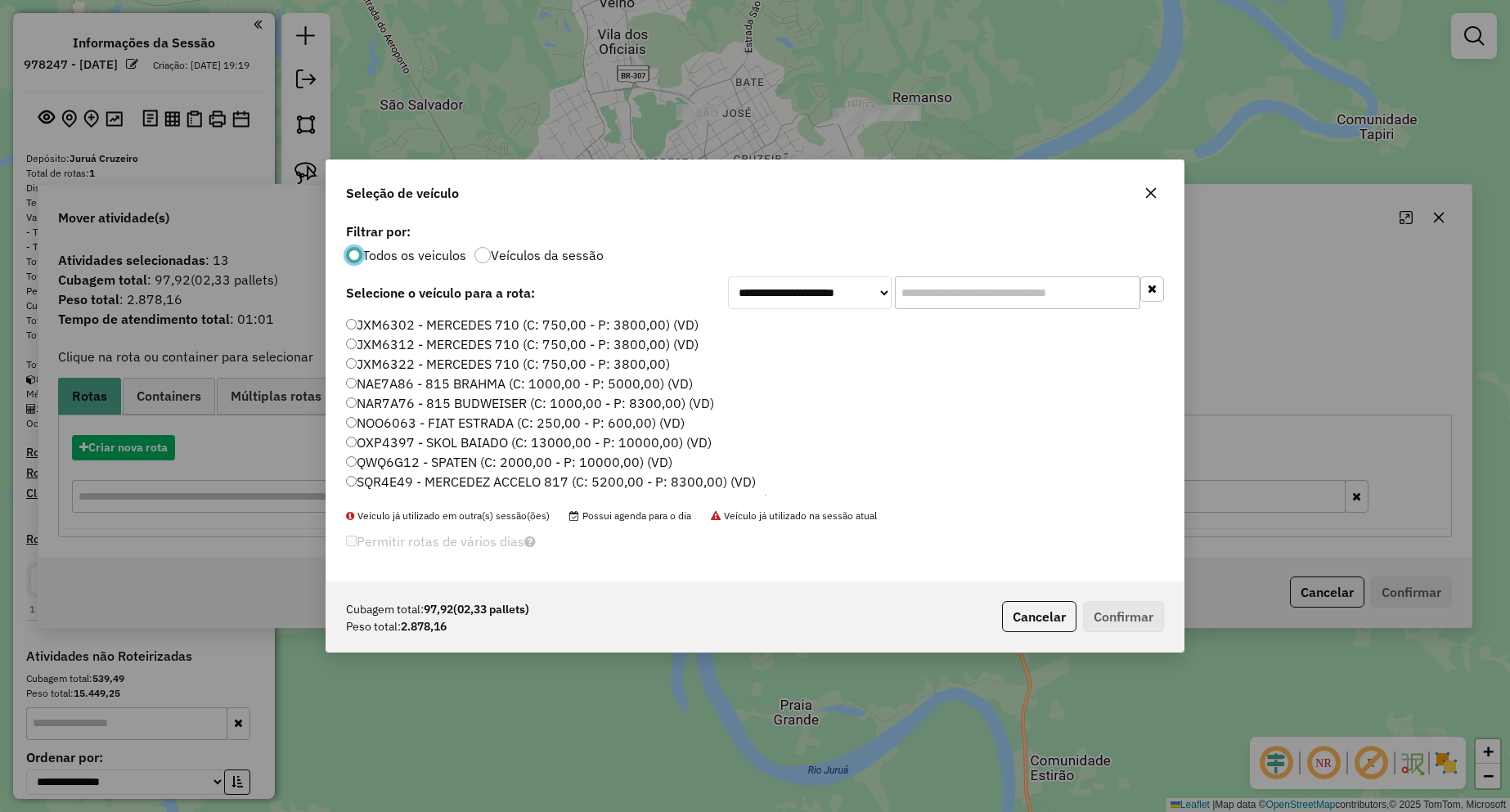
scroll to position [9, 5]
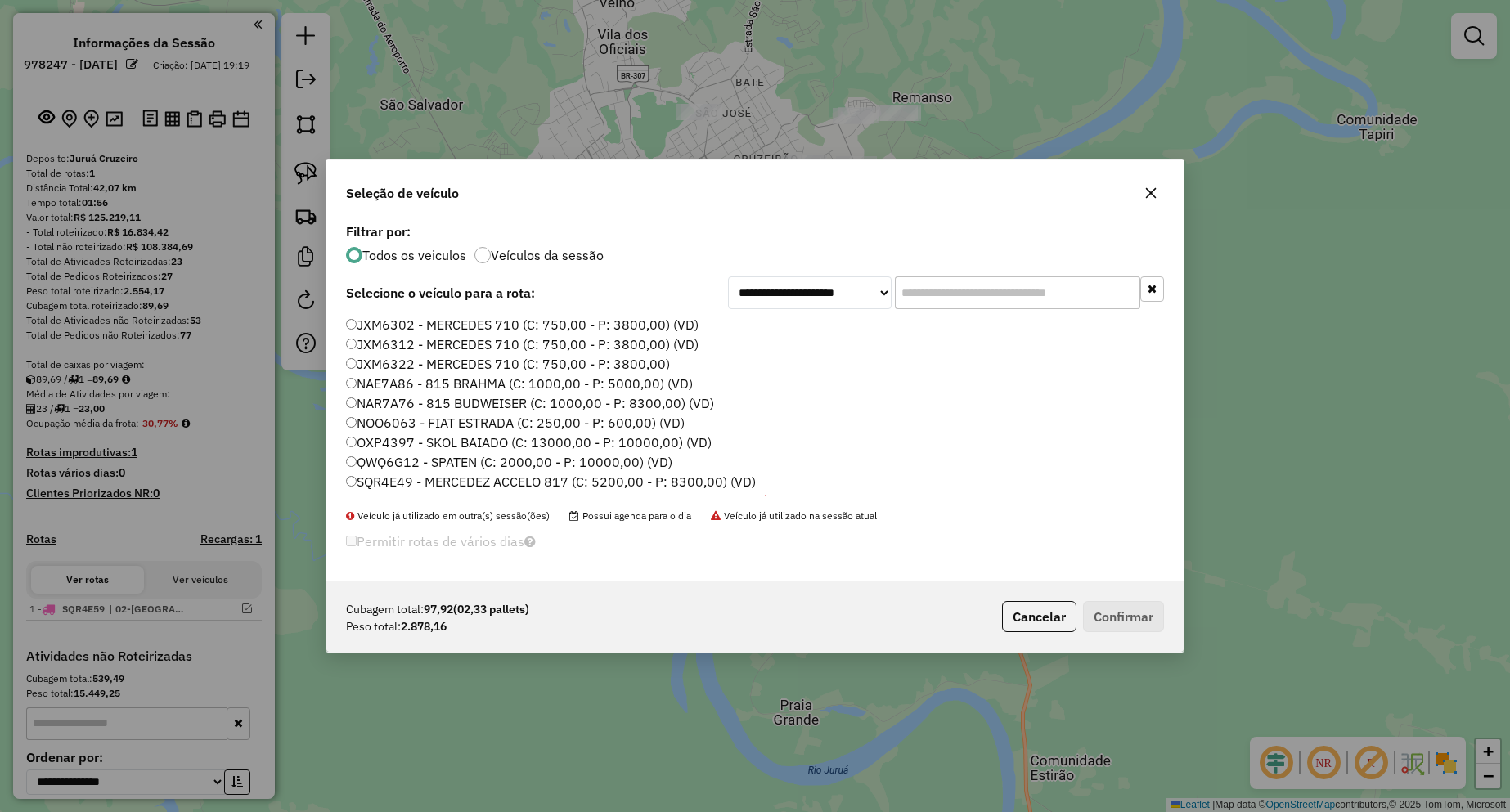
click at [408, 340] on label "JXM6312 - MERCEDES 710 (C: 750,00 - P: 3800,00) (VD)" at bounding box center [522, 344] width 353 height 20
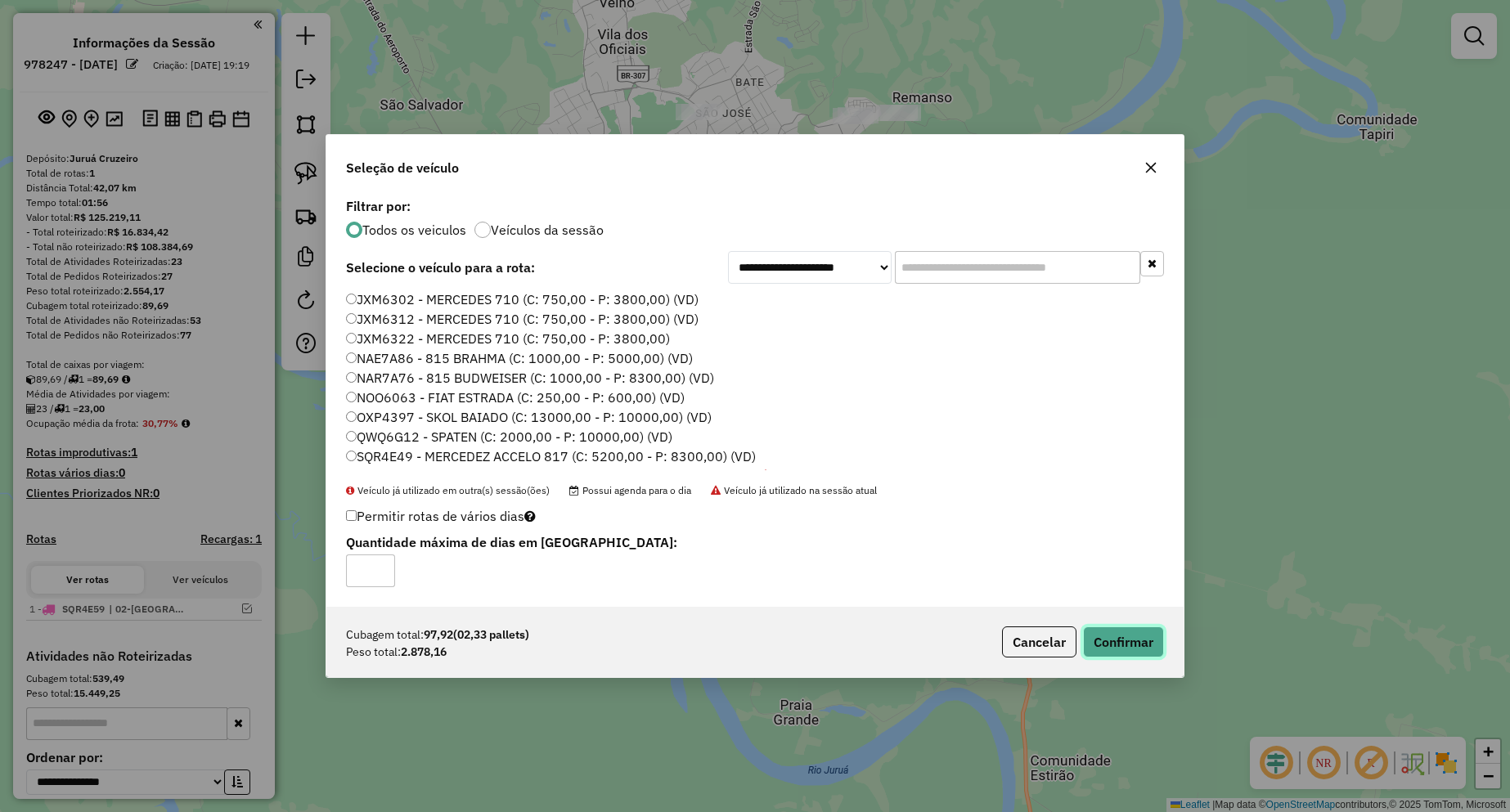
click at [1130, 643] on button "Confirmar" at bounding box center [1123, 642] width 81 height 31
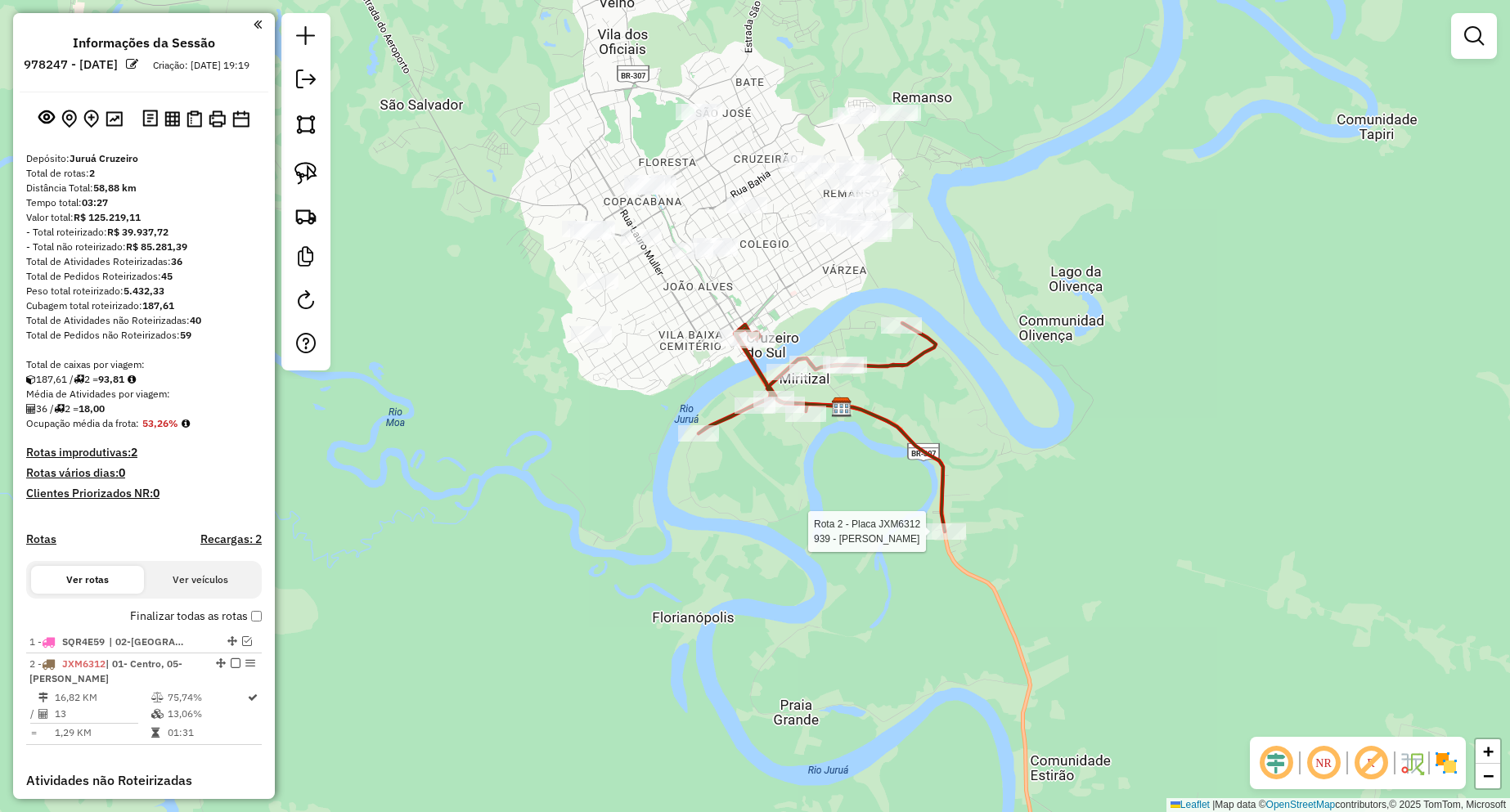
select select "**********"
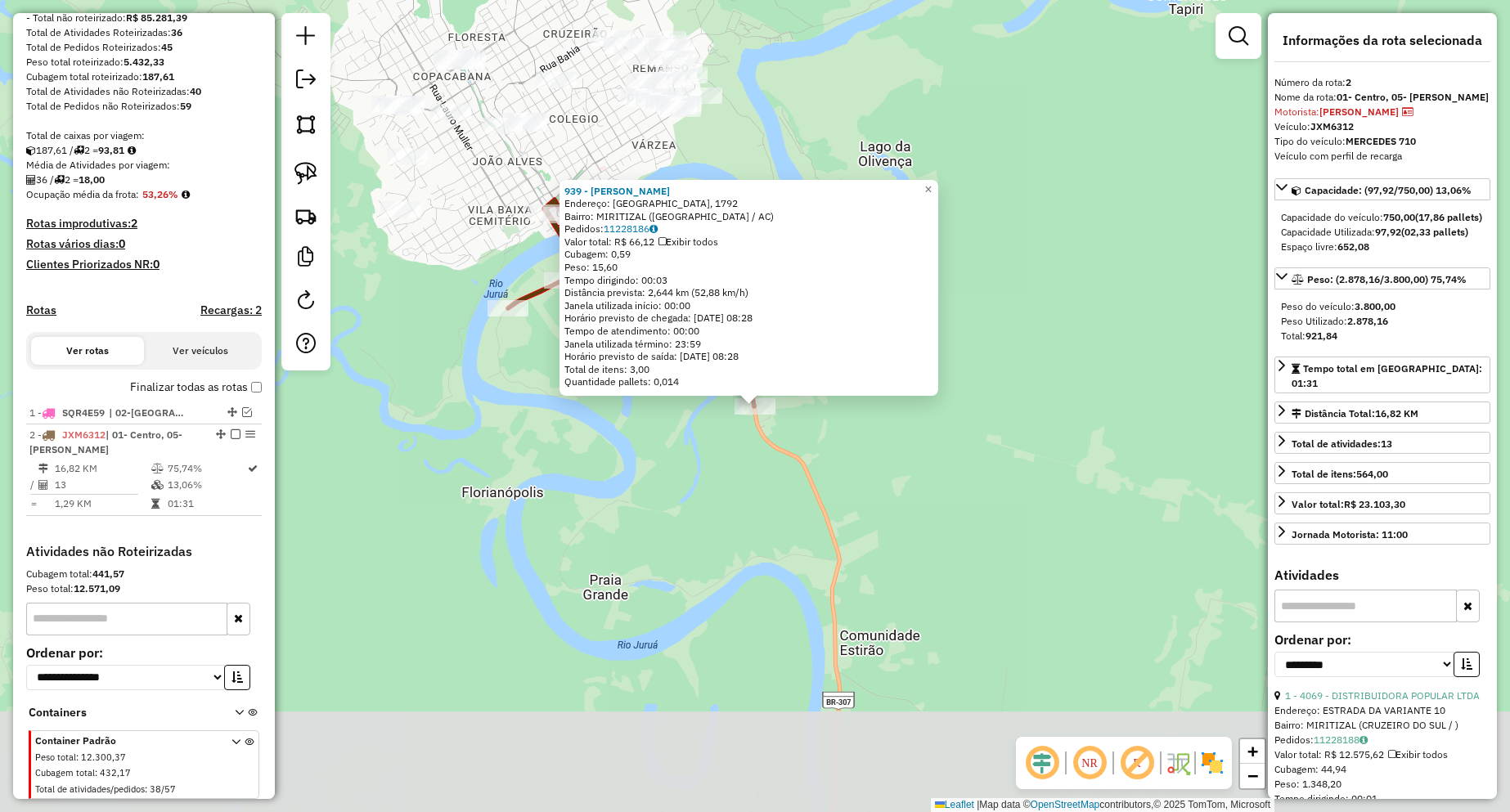
scroll to position [357, 0]
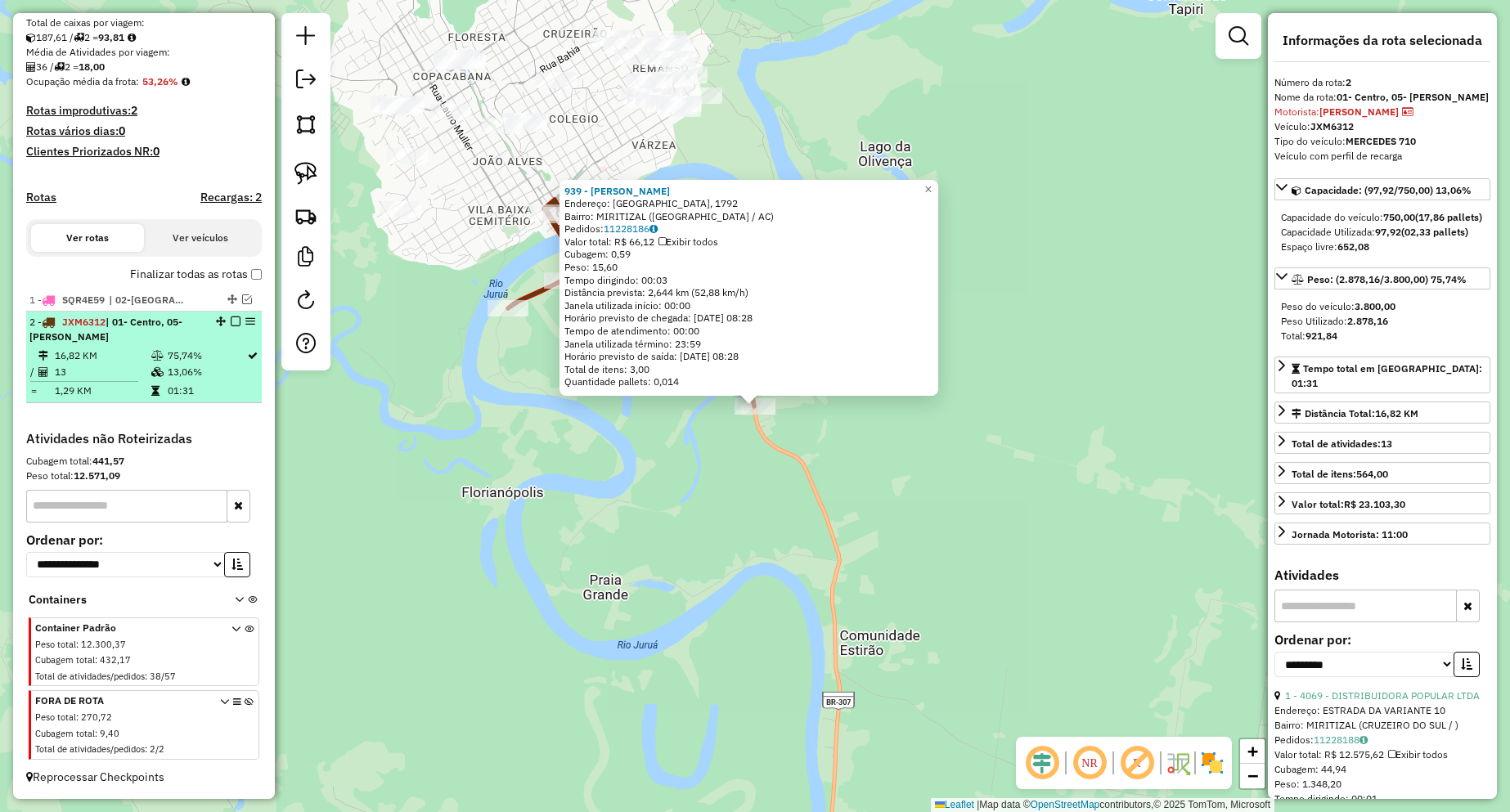
click at [233, 319] on em at bounding box center [235, 321] width 10 height 10
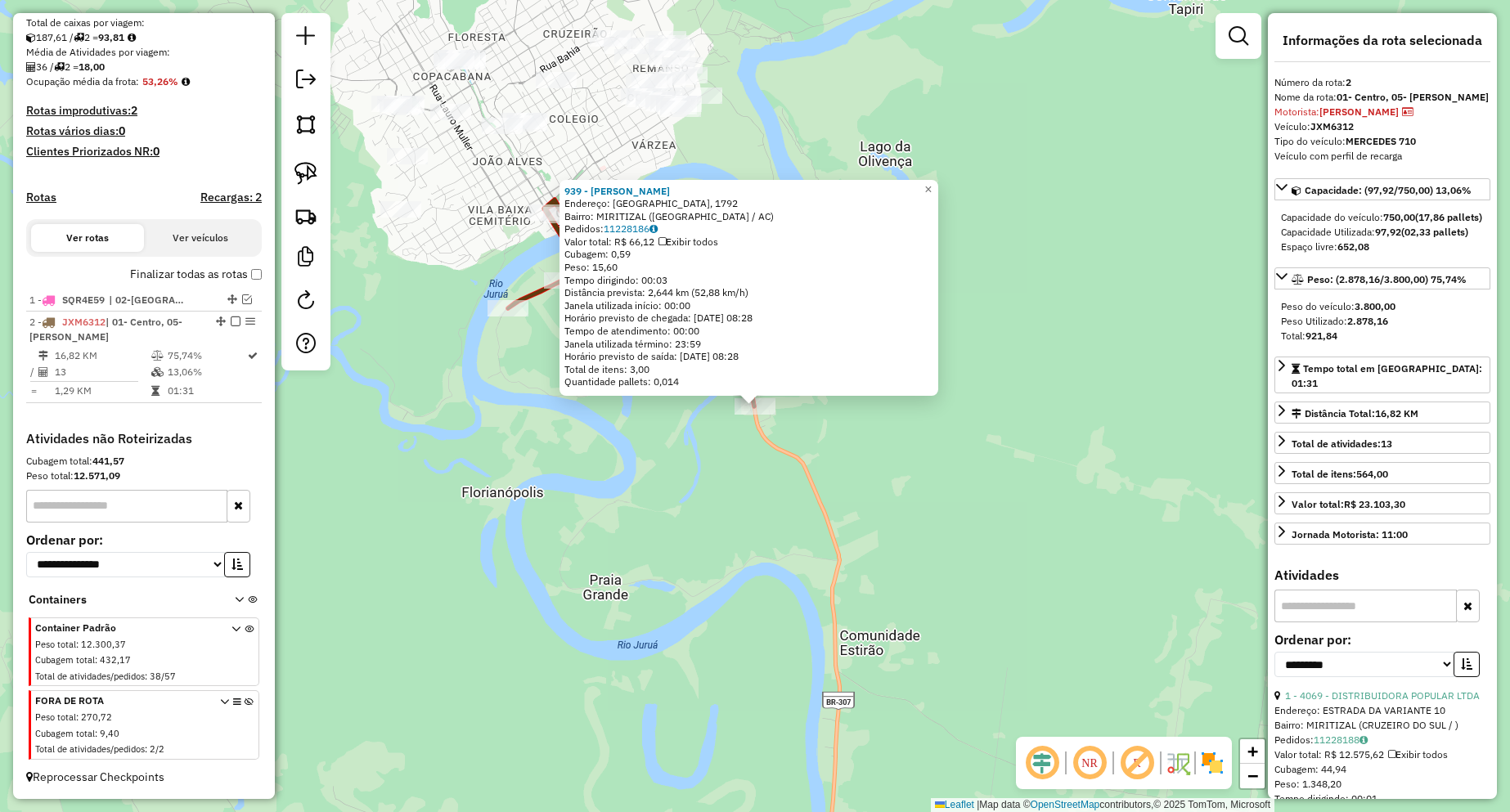
scroll to position [287, 0]
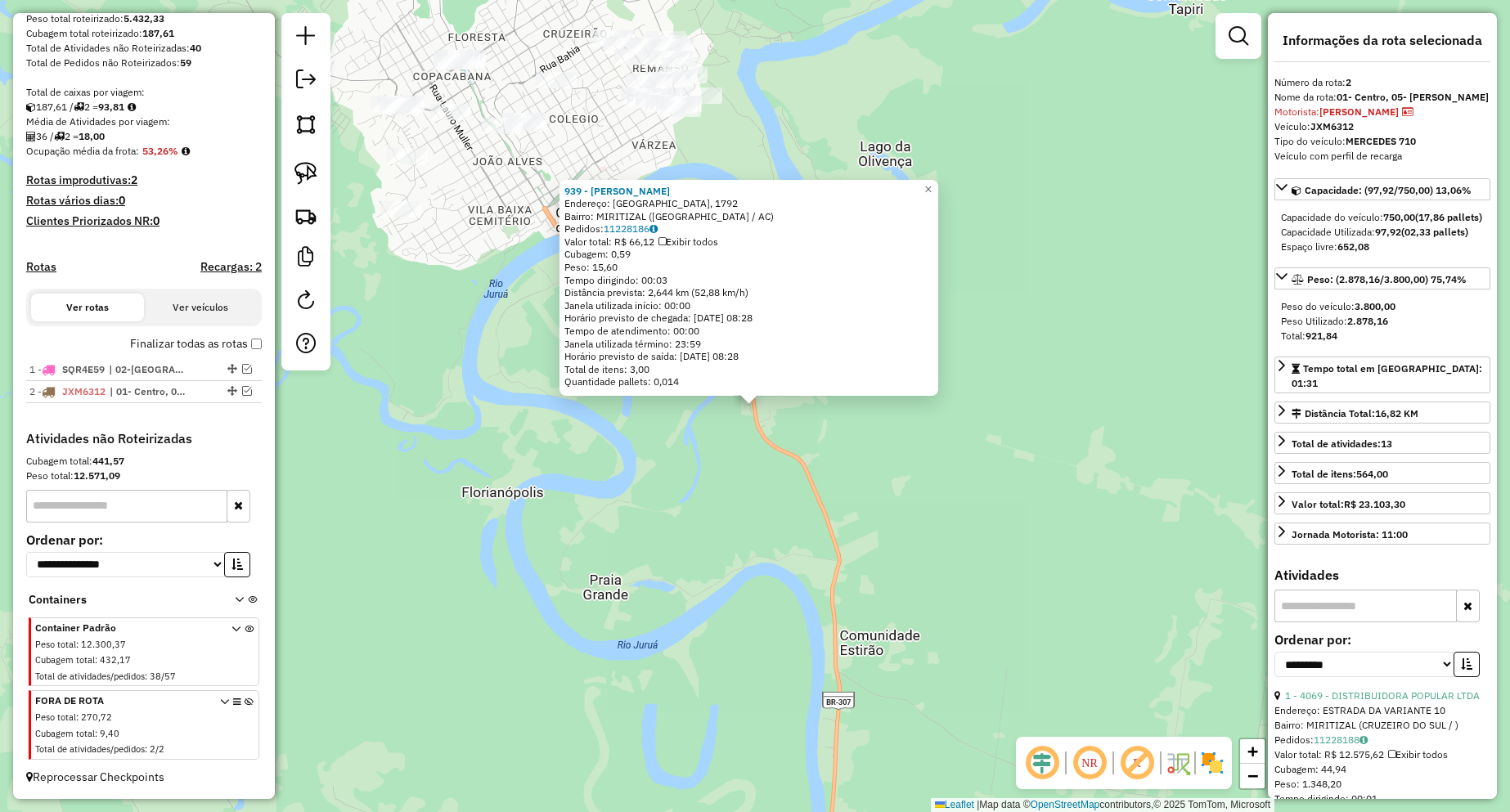
drag, startPoint x: 591, startPoint y: 311, endPoint x: 641, endPoint y: 494, distance: 189.7
click at [641, 494] on div "939 - [PERSON_NAME]: [STREET_ADDRESS] Bairro: [GEOGRAPHIC_DATA] ([GEOGRAPHIC_DA…" at bounding box center [755, 406] width 1510 height 812
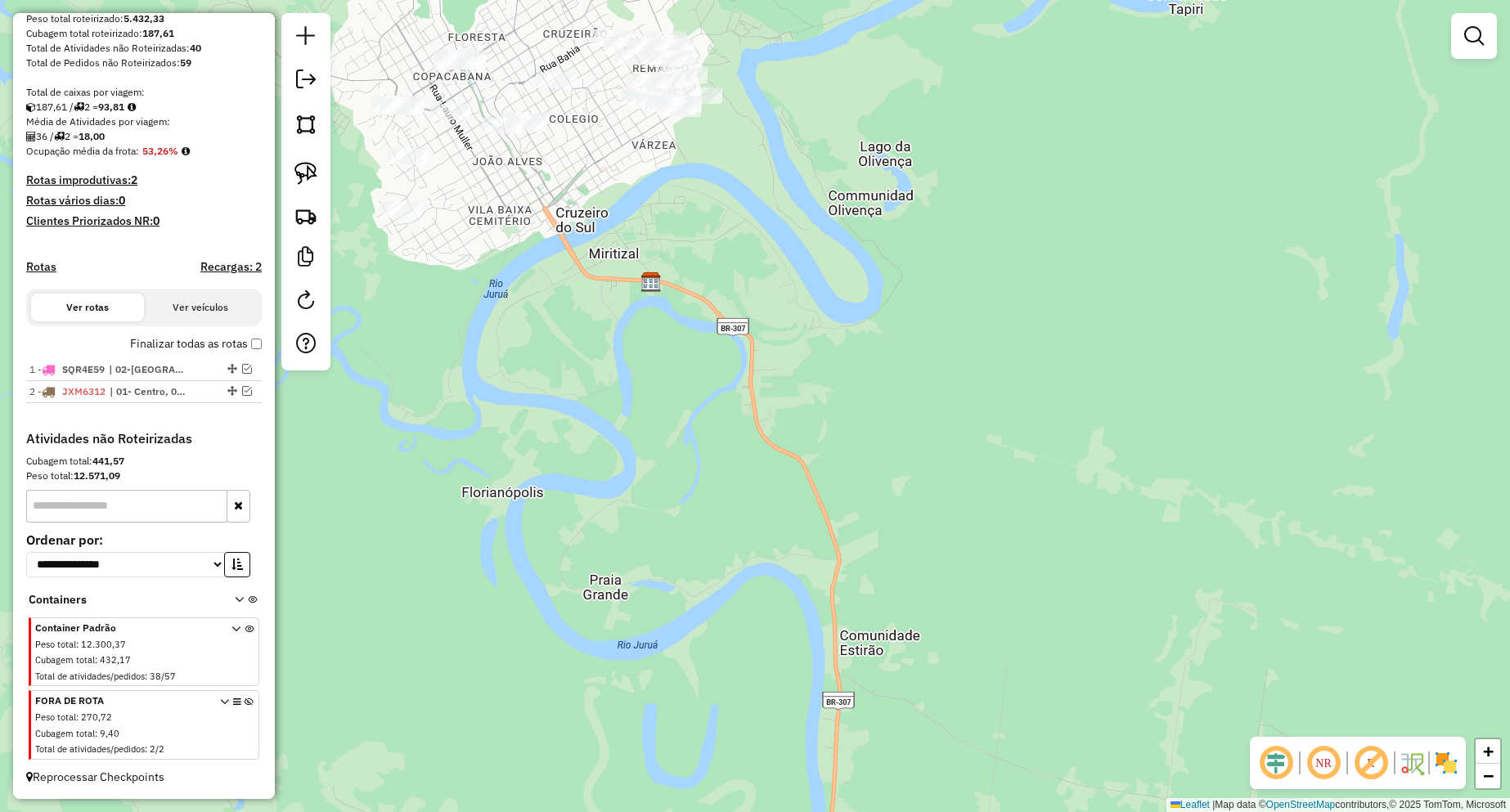
click at [532, 360] on div "Janela de atendimento Grade de atendimento Capacidade Transportadoras Veículos …" at bounding box center [755, 406] width 1510 height 812
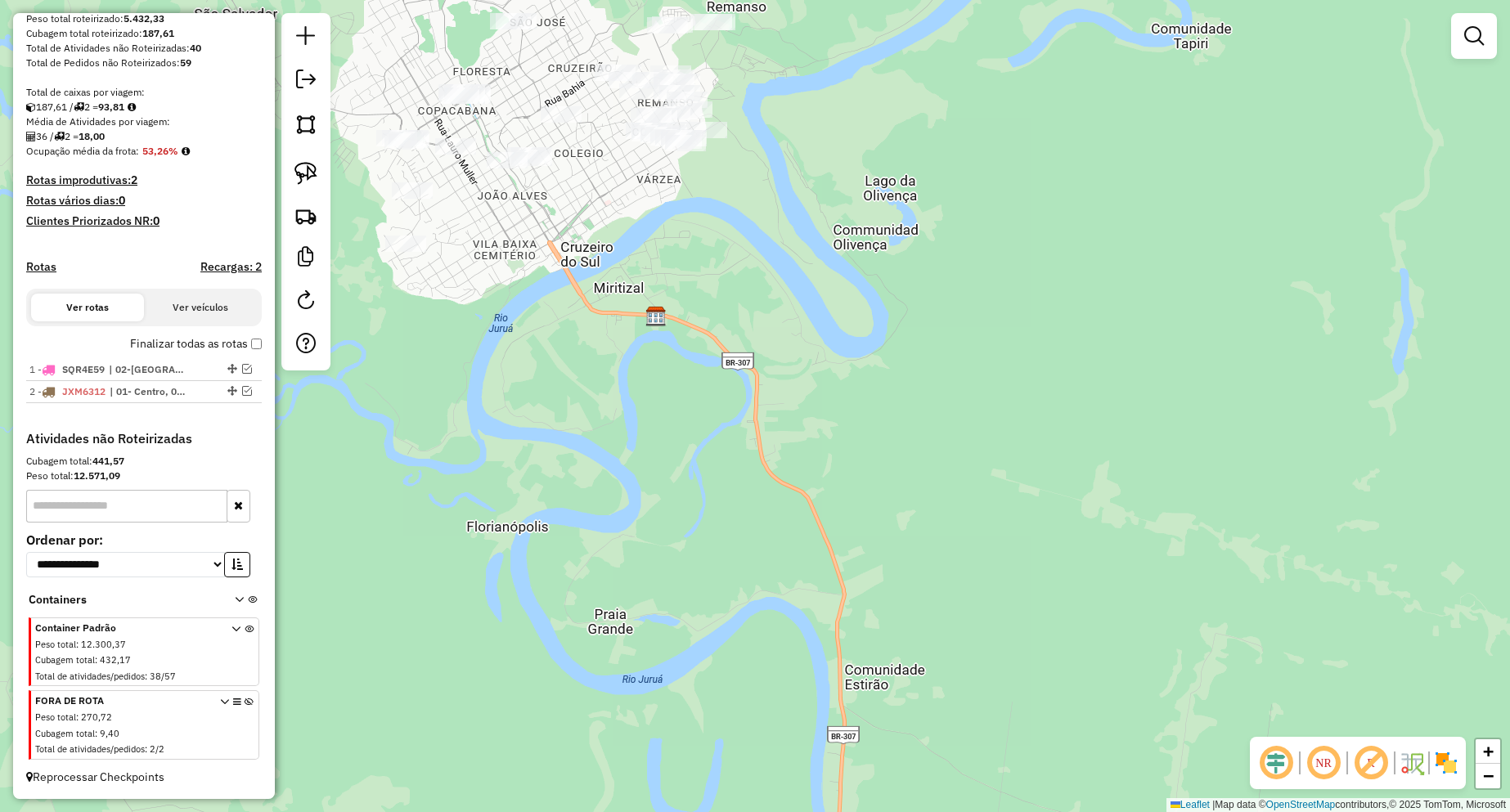
drag, startPoint x: 536, startPoint y: 336, endPoint x: 636, endPoint y: 588, distance: 271.1
click at [636, 588] on div "Janela de atendimento Grade de atendimento Capacidade Transportadoras Veículos …" at bounding box center [755, 406] width 1510 height 812
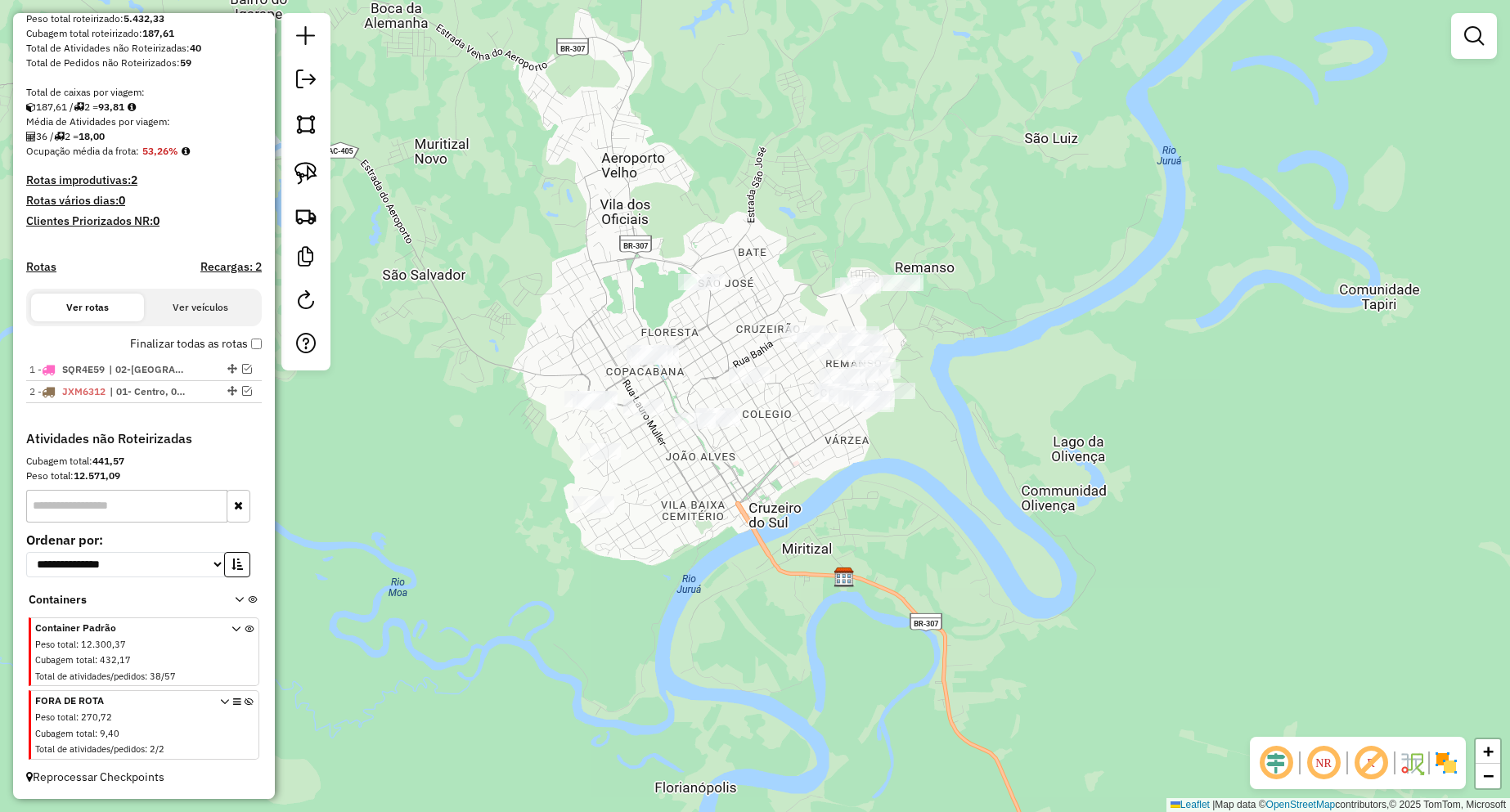
drag, startPoint x: 689, startPoint y: 482, endPoint x: 799, endPoint y: 498, distance: 111.2
click at [799, 498] on div "Janela de atendimento Grade de atendimento Capacidade Transportadoras Veículos …" at bounding box center [755, 406] width 1510 height 812
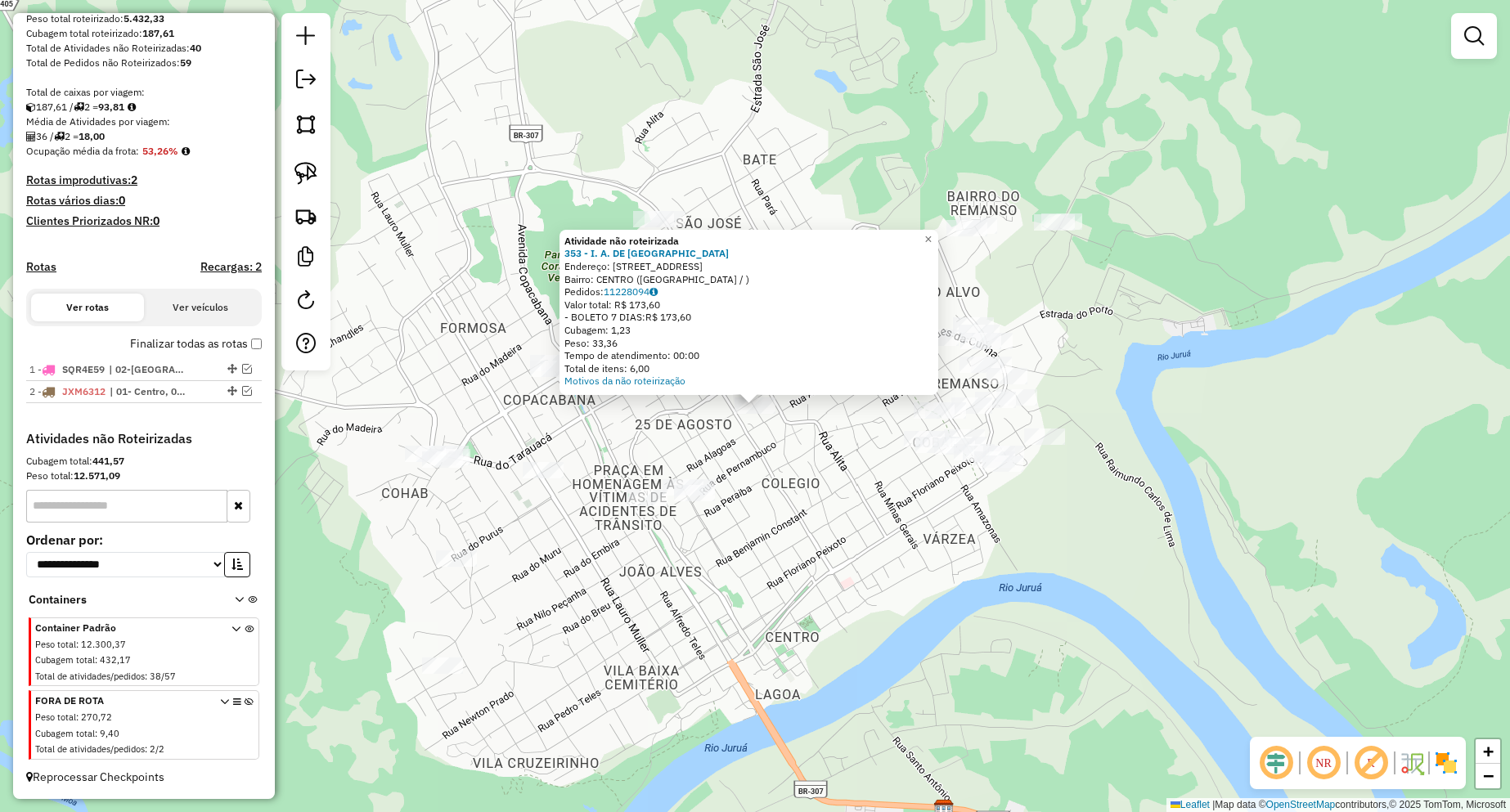
click at [769, 485] on div "Atividade não roteirizada 353 - I. A. DE ARAUJO Endereço: R TERMINAL RODOVIARIA…" at bounding box center [755, 406] width 1510 height 812
click at [811, 534] on div "Atividade não roteirizada 353 - I. A. DE ARAUJO Endereço: R TERMINAL RODOVIARIA…" at bounding box center [755, 406] width 1510 height 812
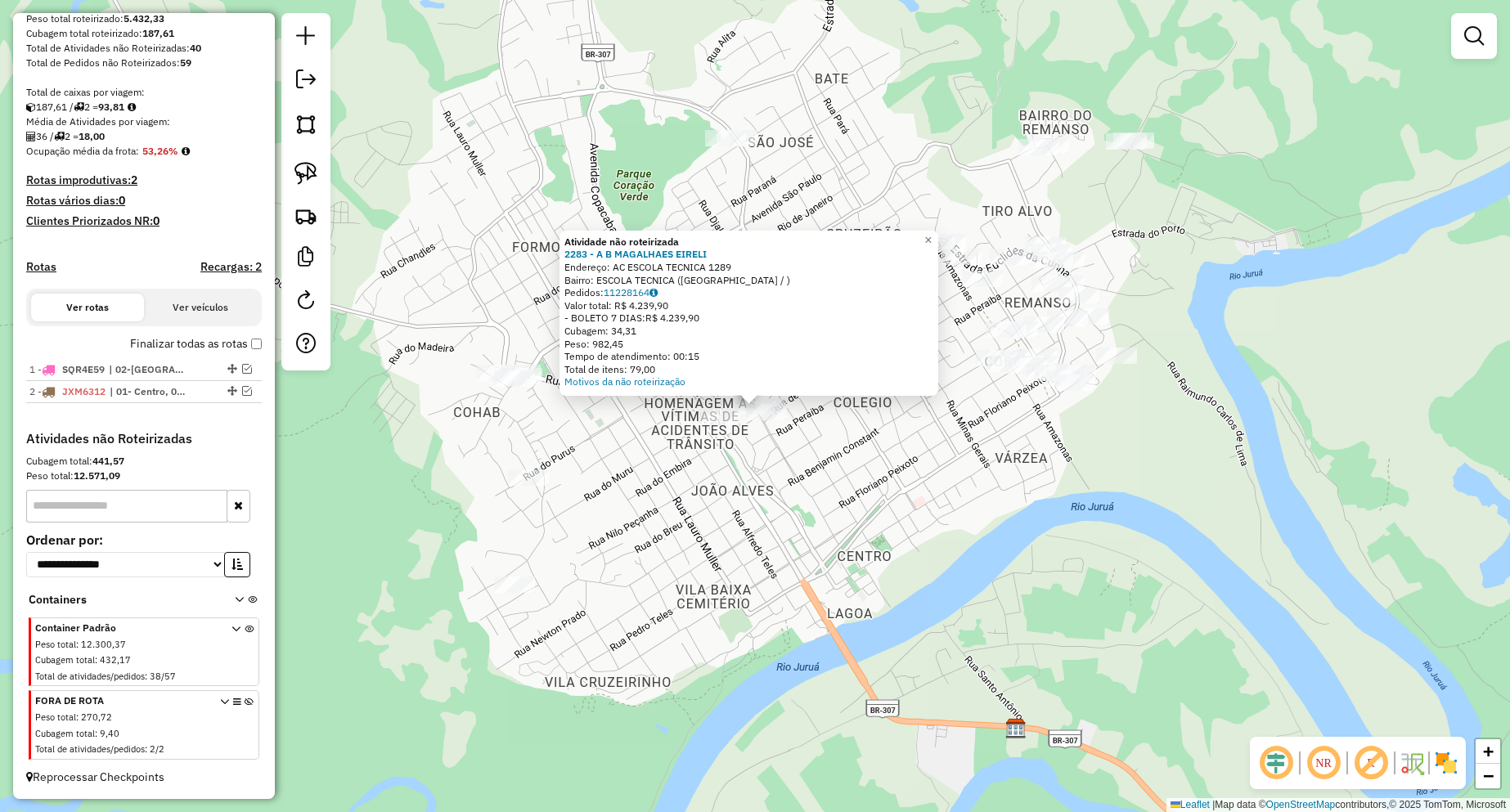
click at [874, 485] on div "Atividade não roteirizada 2283 - A B MAGALHAES EIRELI Endereço: AC ESCOLA TECNI…" at bounding box center [755, 406] width 1510 height 812
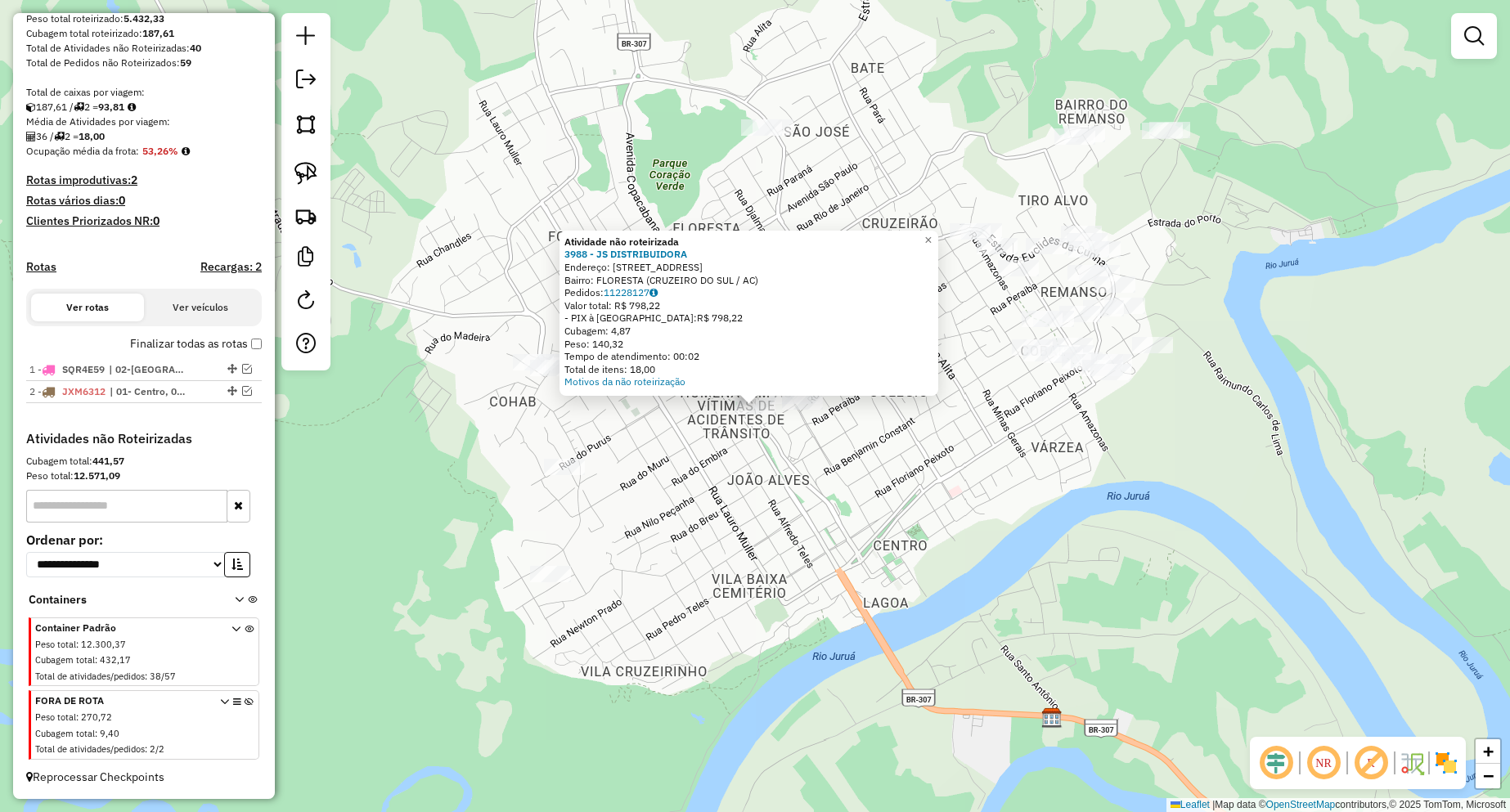
click at [908, 486] on div "Atividade não roteirizada 3988 - JS DISTRIBUIDORA Endereço: [STREET_ADDRESS]) P…" at bounding box center [755, 406] width 1510 height 812
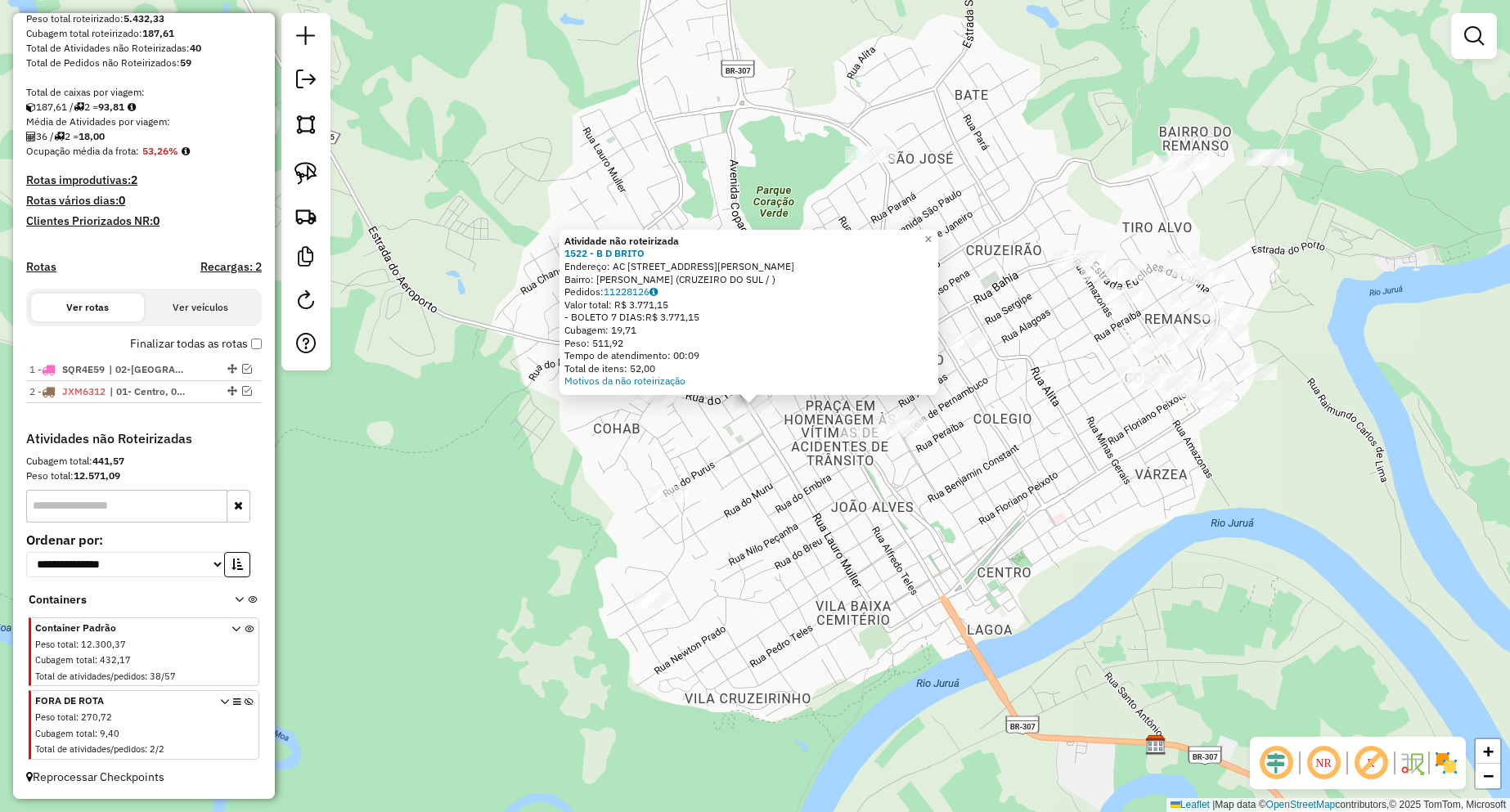
drag, startPoint x: 787, startPoint y: 498, endPoint x: 767, endPoint y: 492, distance: 20.9
click at [788, 498] on div "Atividade não roteirizada 1522 - B D [PERSON_NAME]: AC [STREET_ADDRESS][PERSON_…" at bounding box center [755, 406] width 1510 height 812
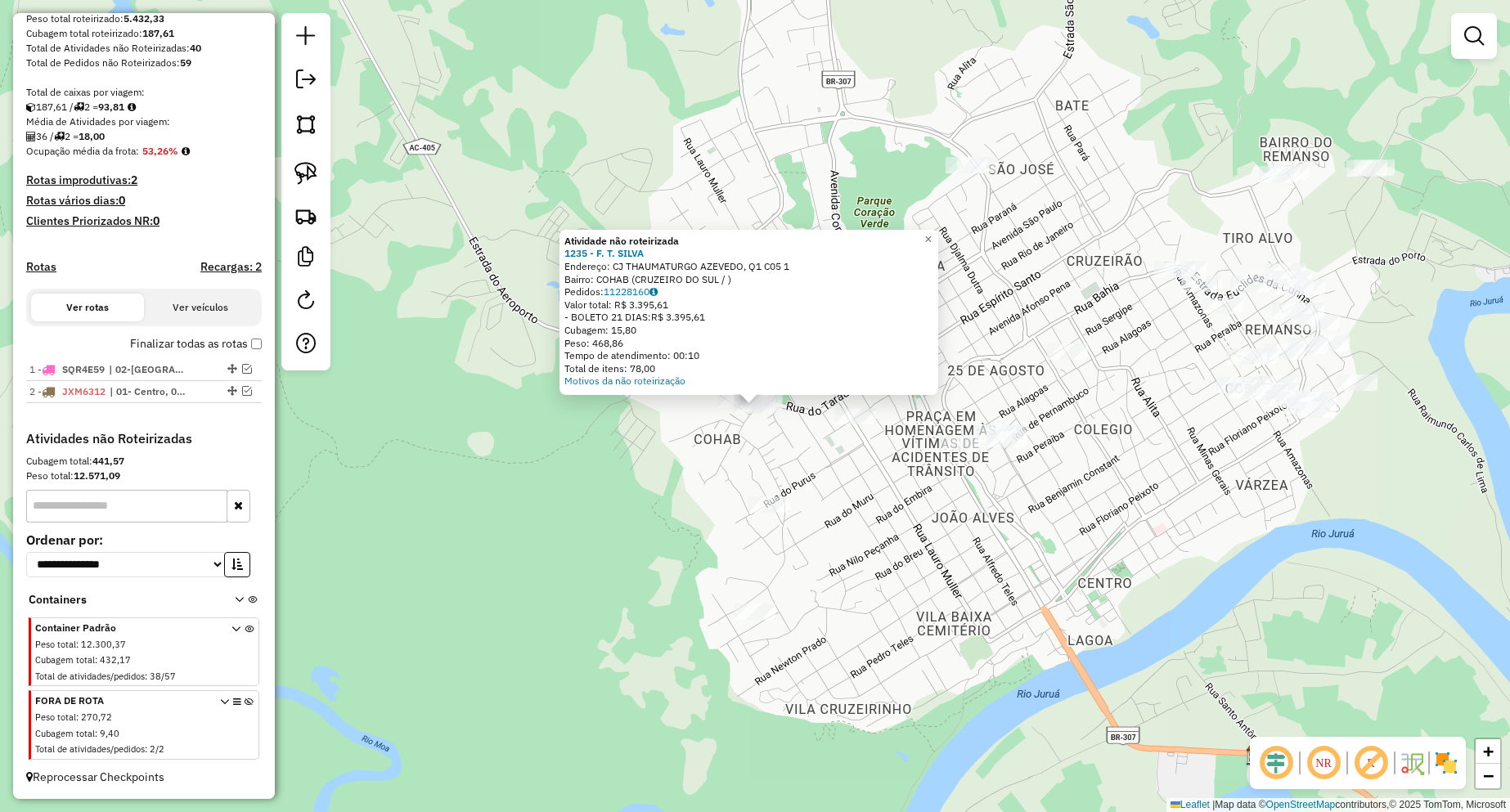
click at [842, 537] on div "Atividade não roteirizada 1235 - F. T. SILVA Endereço: CJ THAUMATURGO AZEVEDO, …" at bounding box center [755, 406] width 1510 height 812
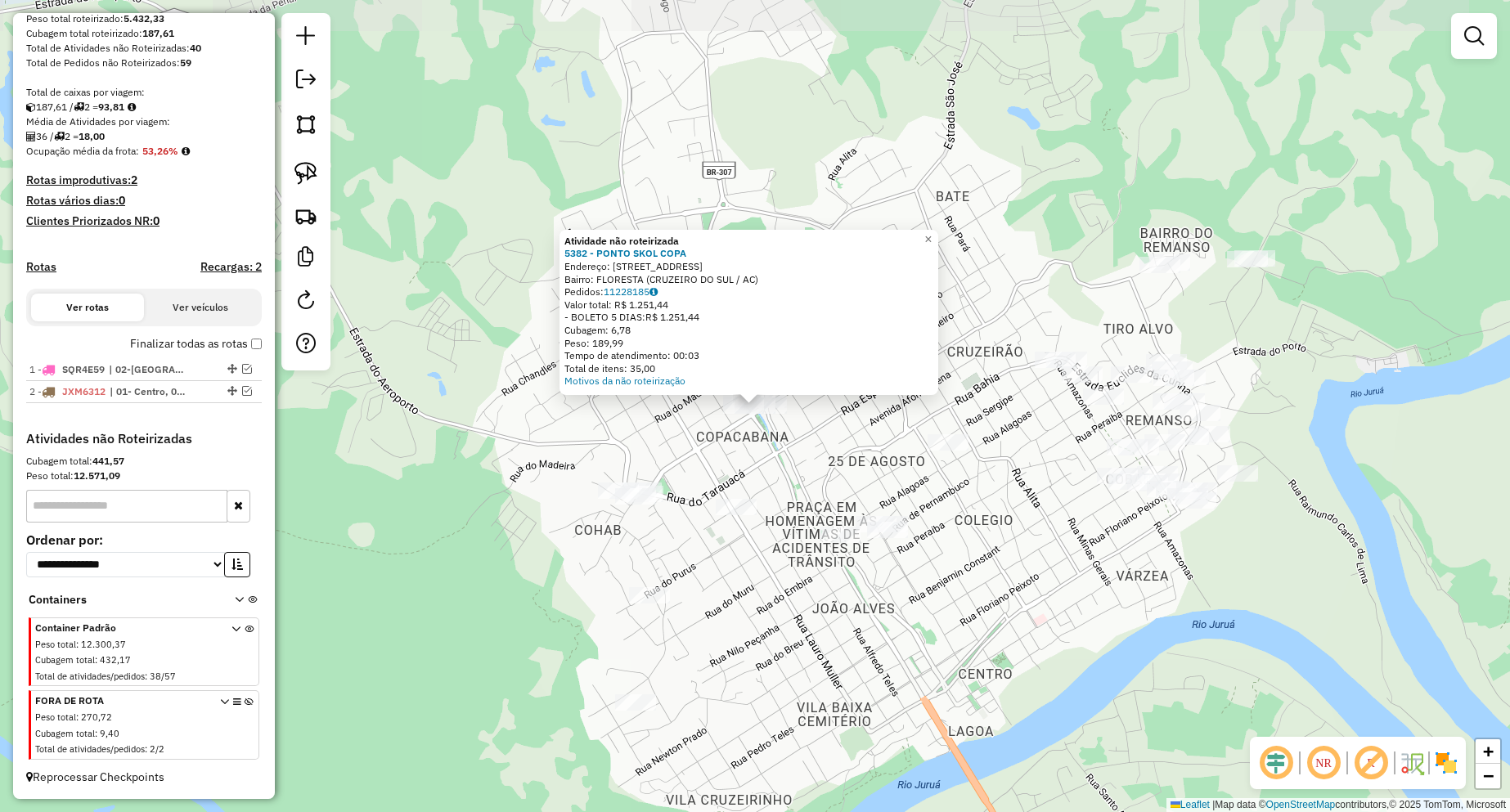
click at [805, 482] on div "Atividade não roteirizada 5382 - PONTO SKOL COPA Endereço: [STREET_ADDRESS] Ped…" at bounding box center [755, 406] width 1510 height 812
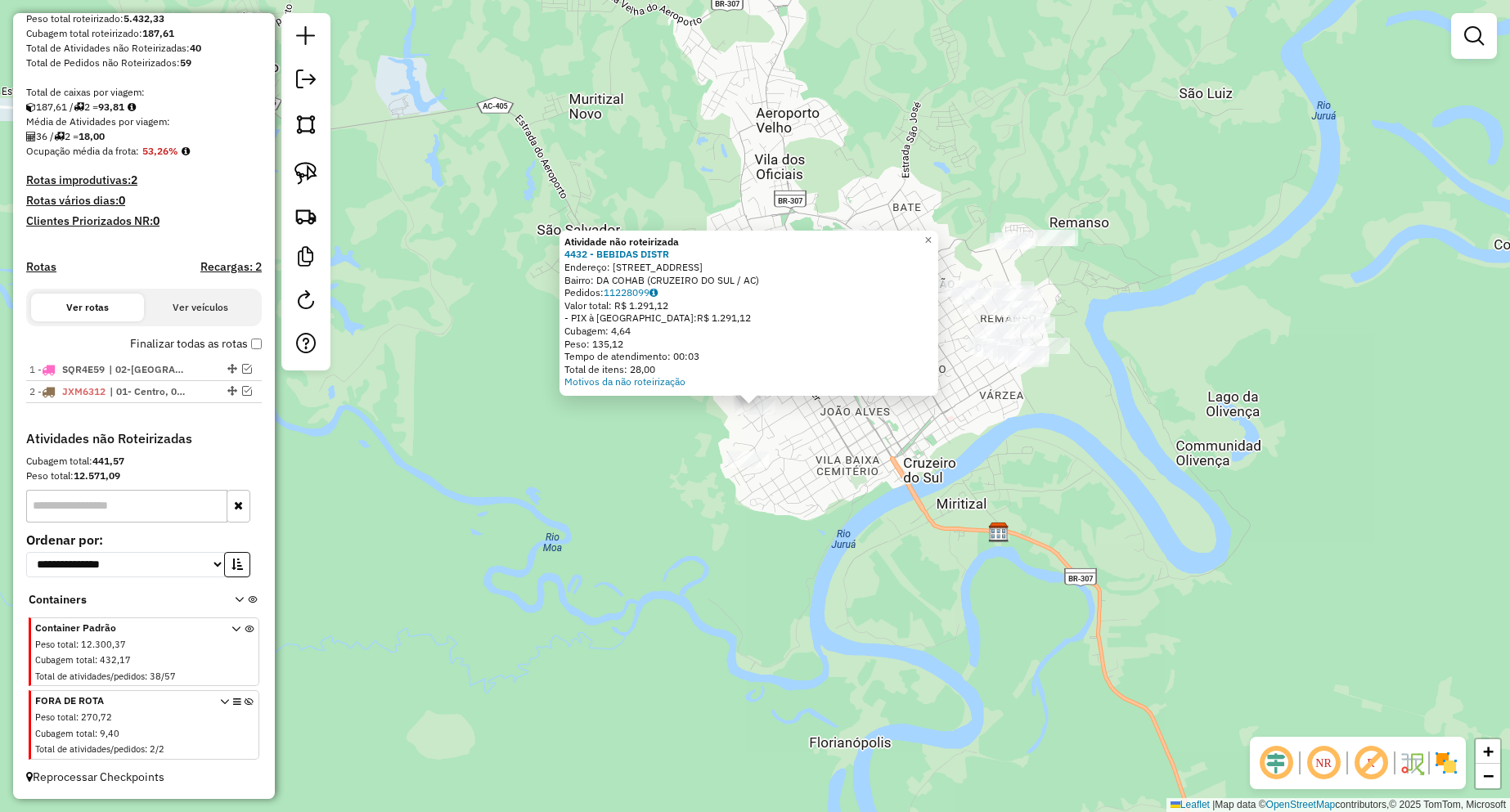
click at [848, 476] on div "Atividade não roteirizada 4432 - BEBIDAS DISTR Endereço: [STREET_ADDRESS] Pedid…" at bounding box center [755, 406] width 1510 height 812
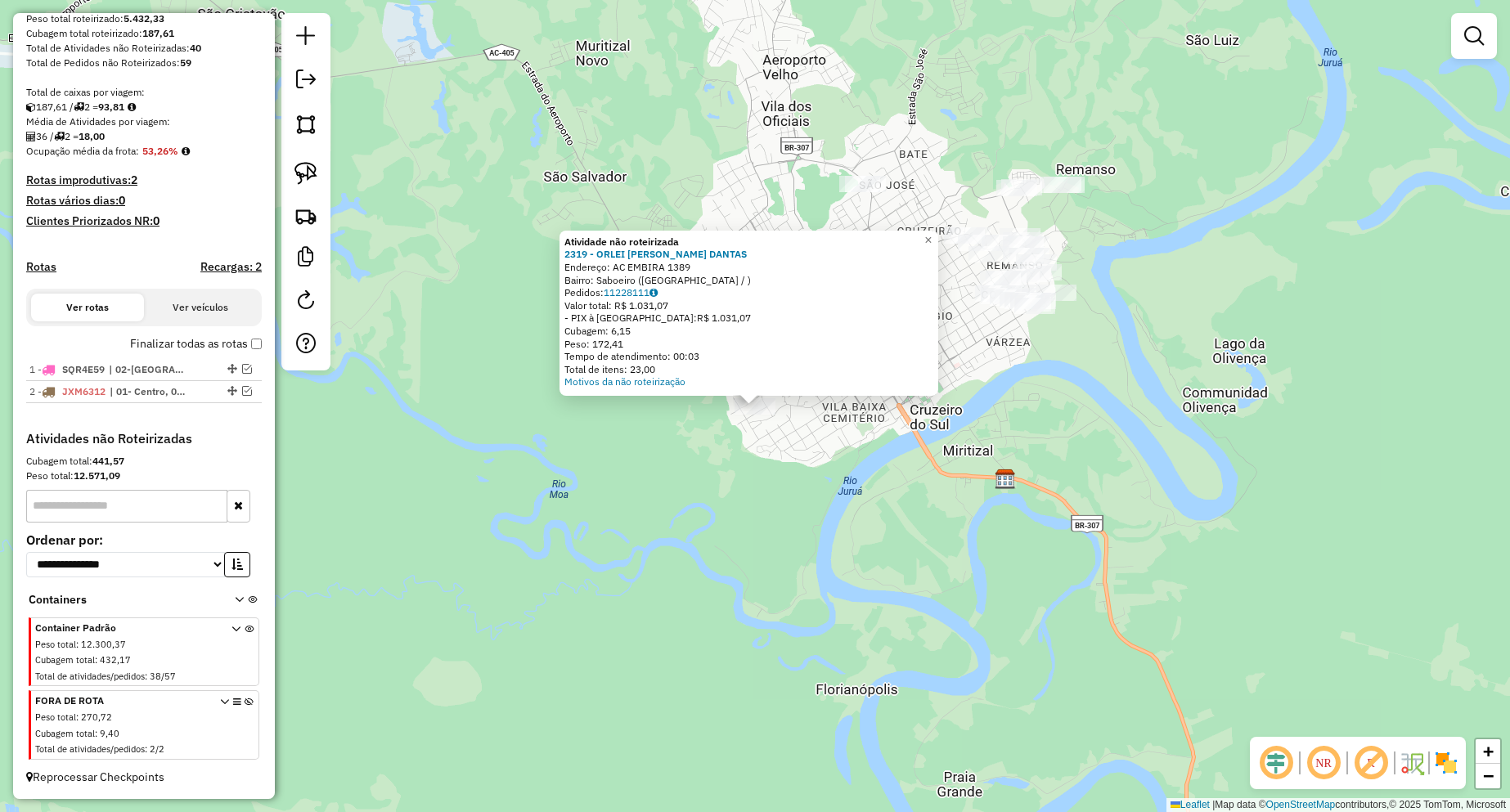
click at [882, 432] on div "Atividade não roteirizada 2319 - ORLEI [PERSON_NAME] [PERSON_NAME]: AC EMBIRA 1…" at bounding box center [755, 406] width 1510 height 812
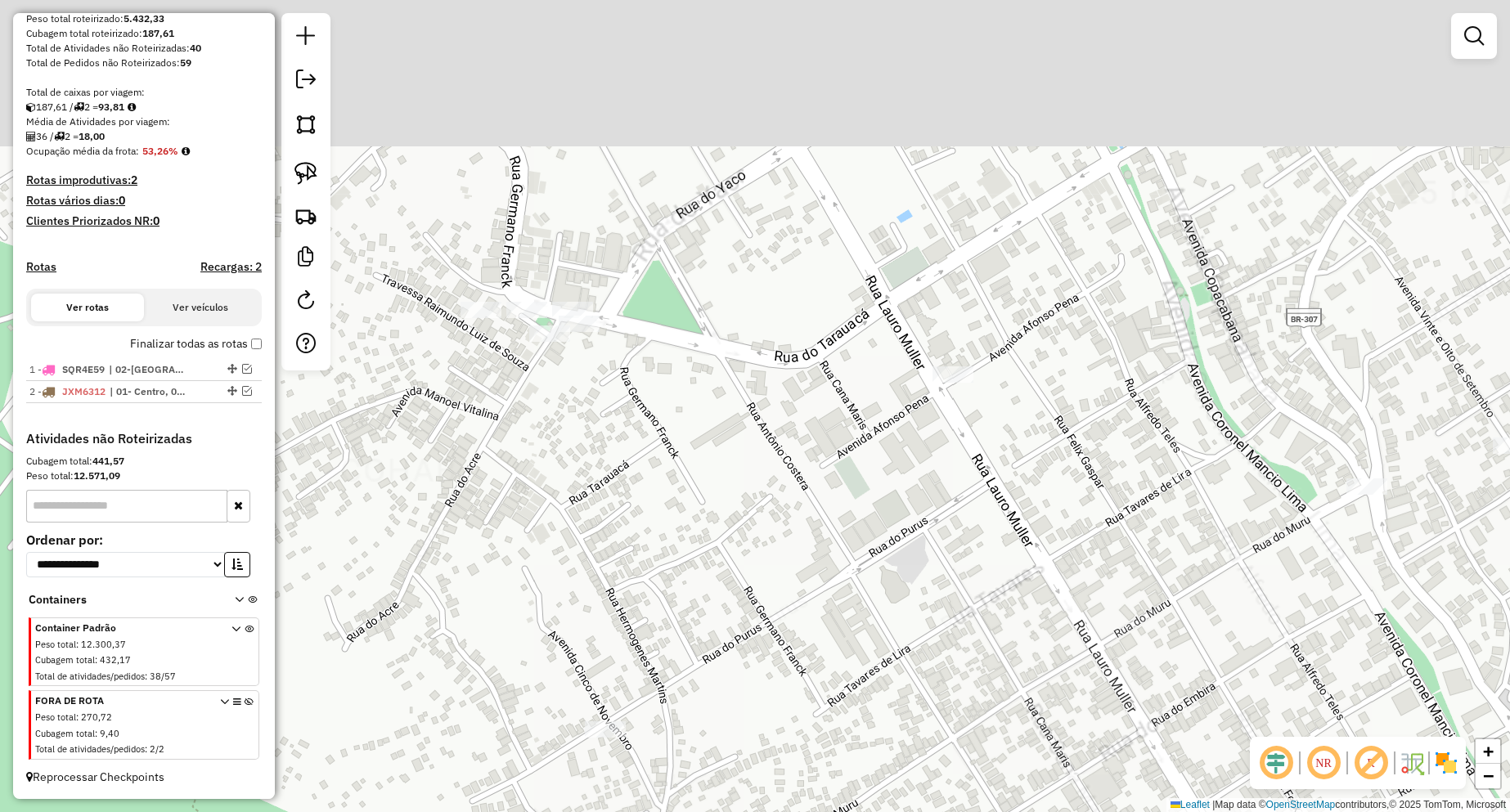
drag, startPoint x: 623, startPoint y: 195, endPoint x: 663, endPoint y: 353, distance: 163.0
click at [663, 353] on div "Janela de atendimento Grade de atendimento Capacidade Transportadoras Veículos …" at bounding box center [755, 406] width 1510 height 812
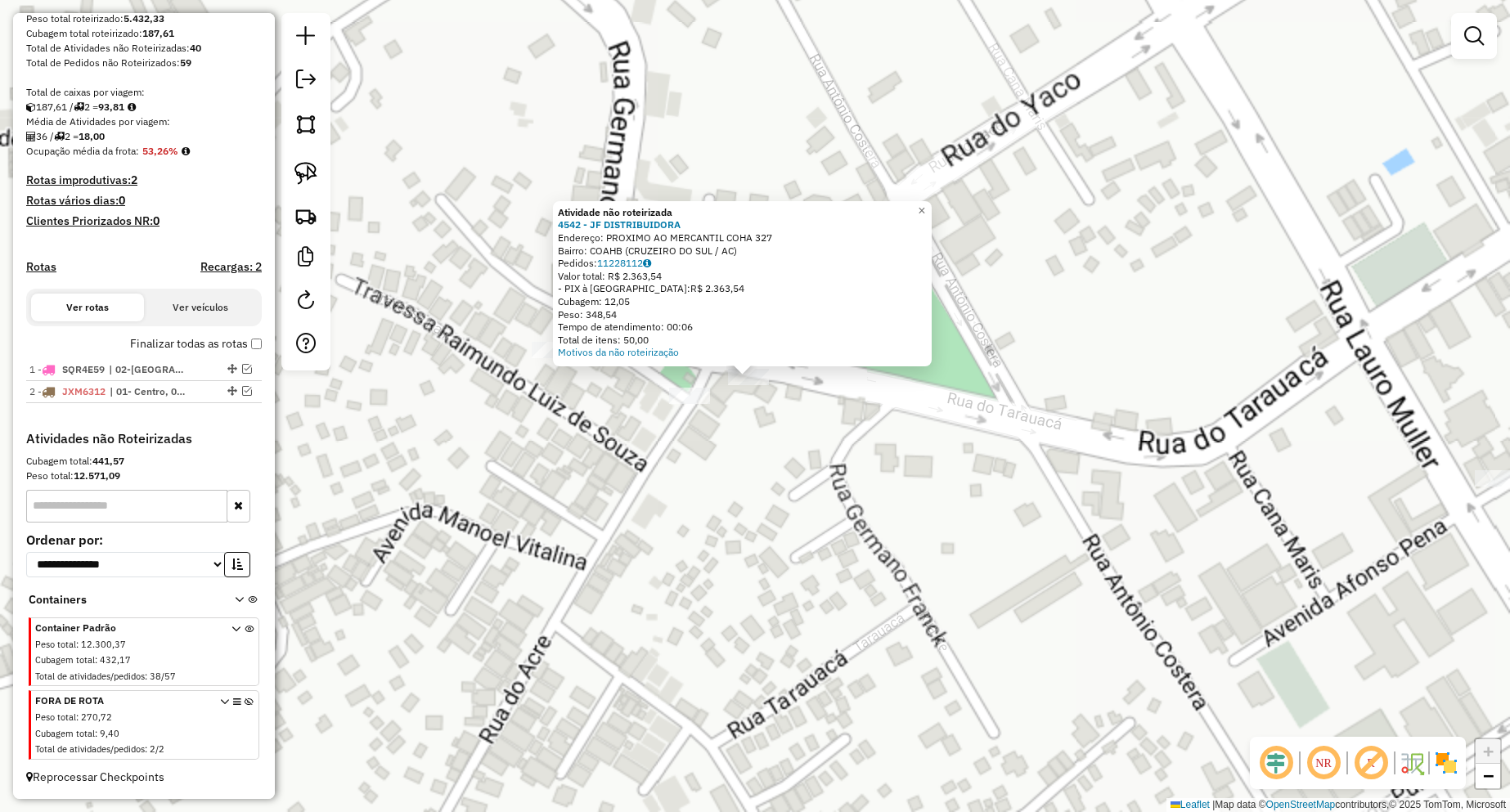
click at [764, 440] on div "Atividade não roteirizada 4542 - JF DISTRIBUIDORA Endereço: PROXIMO AO MERCANTI…" at bounding box center [755, 406] width 1510 height 812
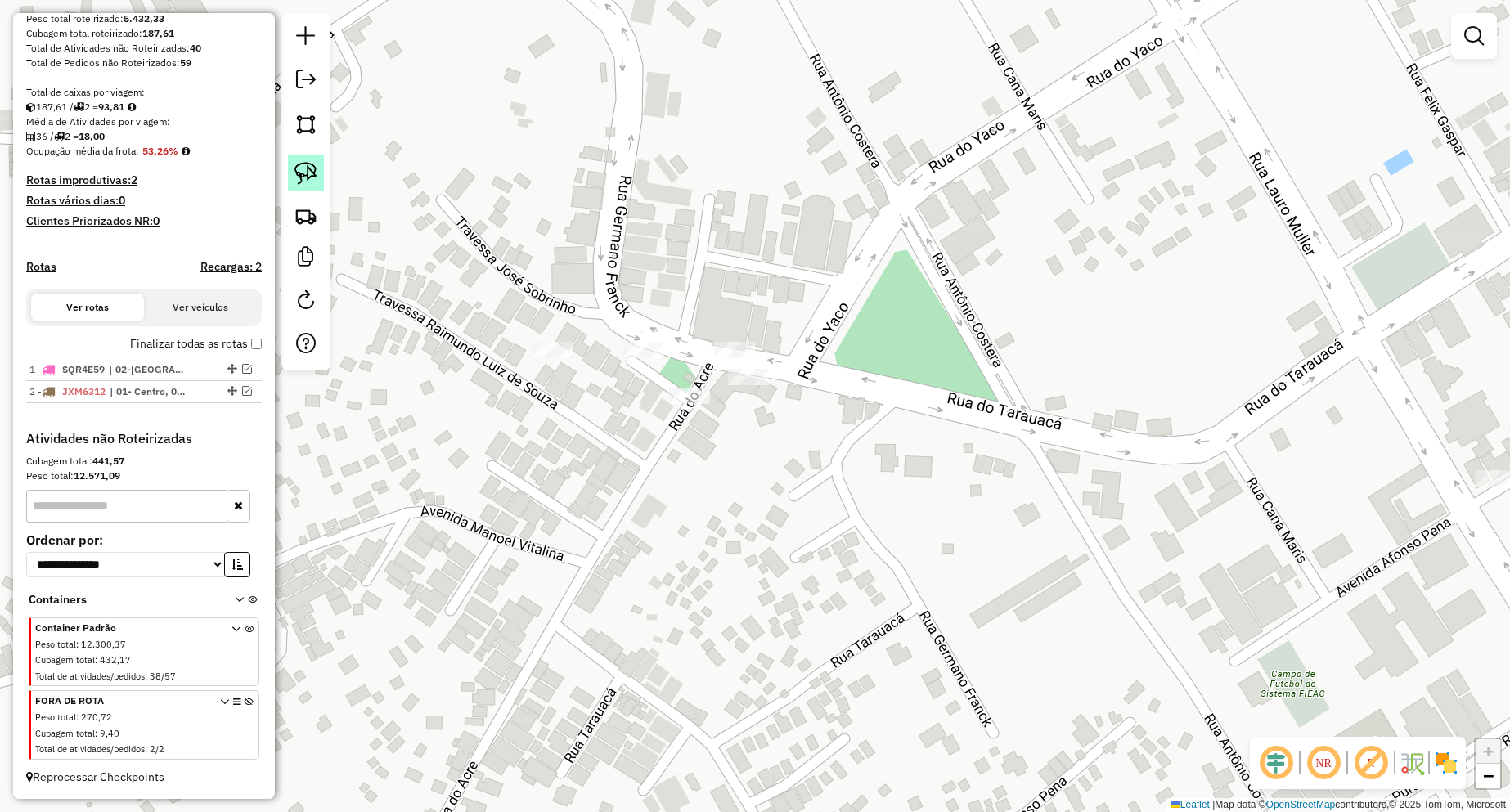
click at [311, 167] on img at bounding box center [305, 172] width 23 height 23
drag, startPoint x: 770, startPoint y: 376, endPoint x: 745, endPoint y: 394, distance: 30.8
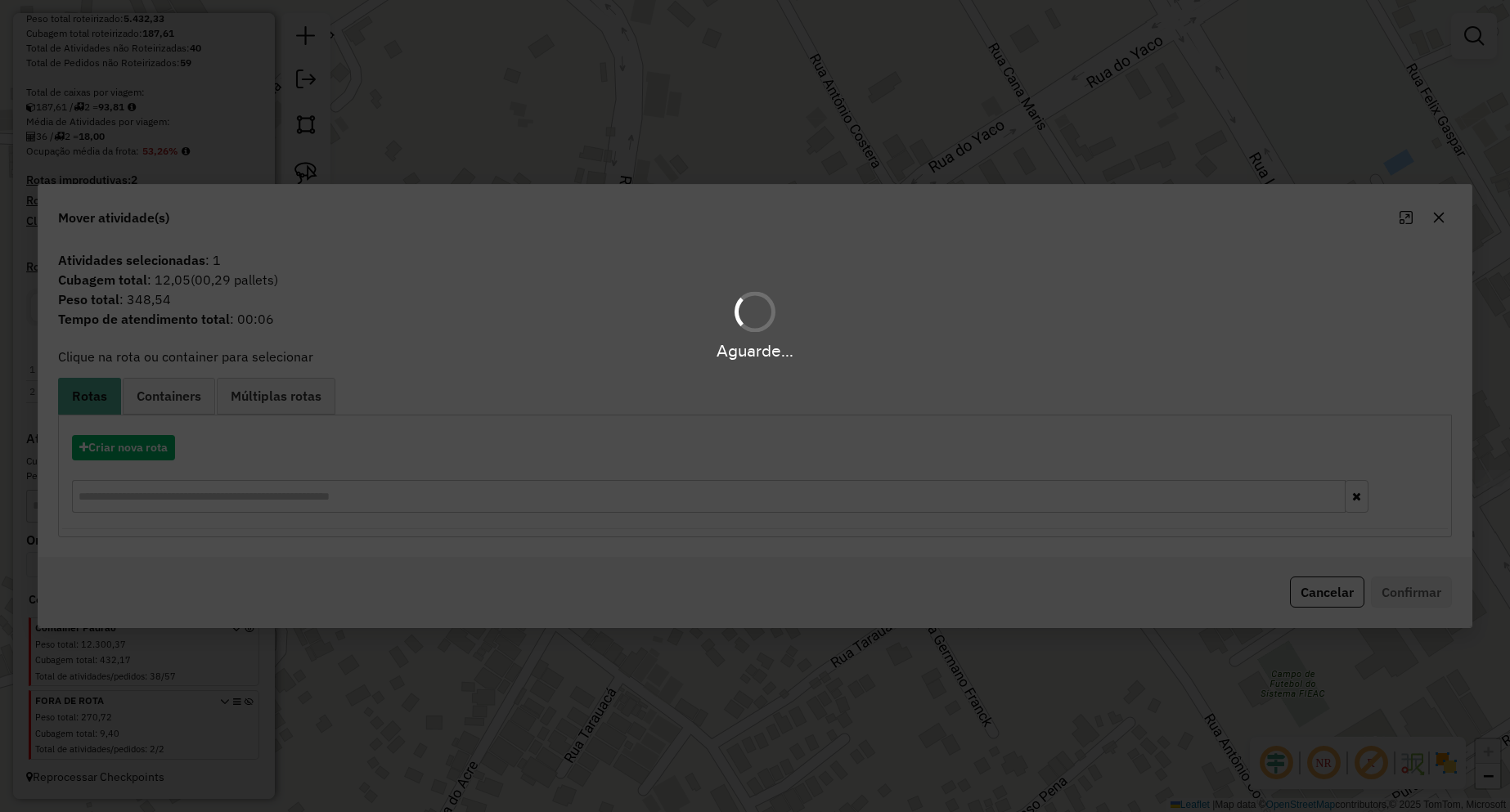
click at [179, 401] on hb-app "Aguarde... Pop-up bloqueado! Seu navegador bloqueou automáticamente a abertura …" at bounding box center [755, 406] width 1510 height 812
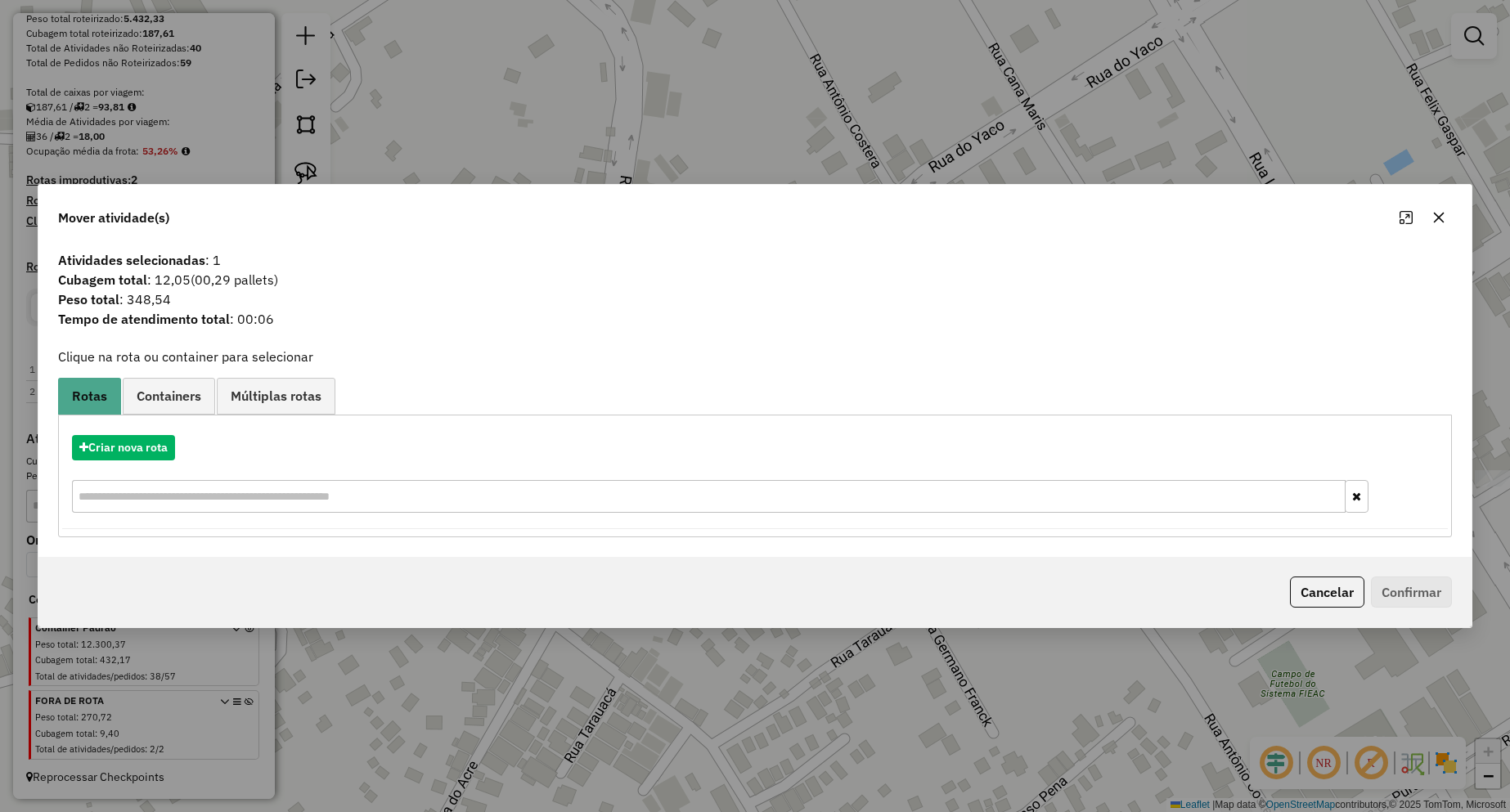
click at [179, 401] on span "Containers" at bounding box center [169, 395] width 65 height 13
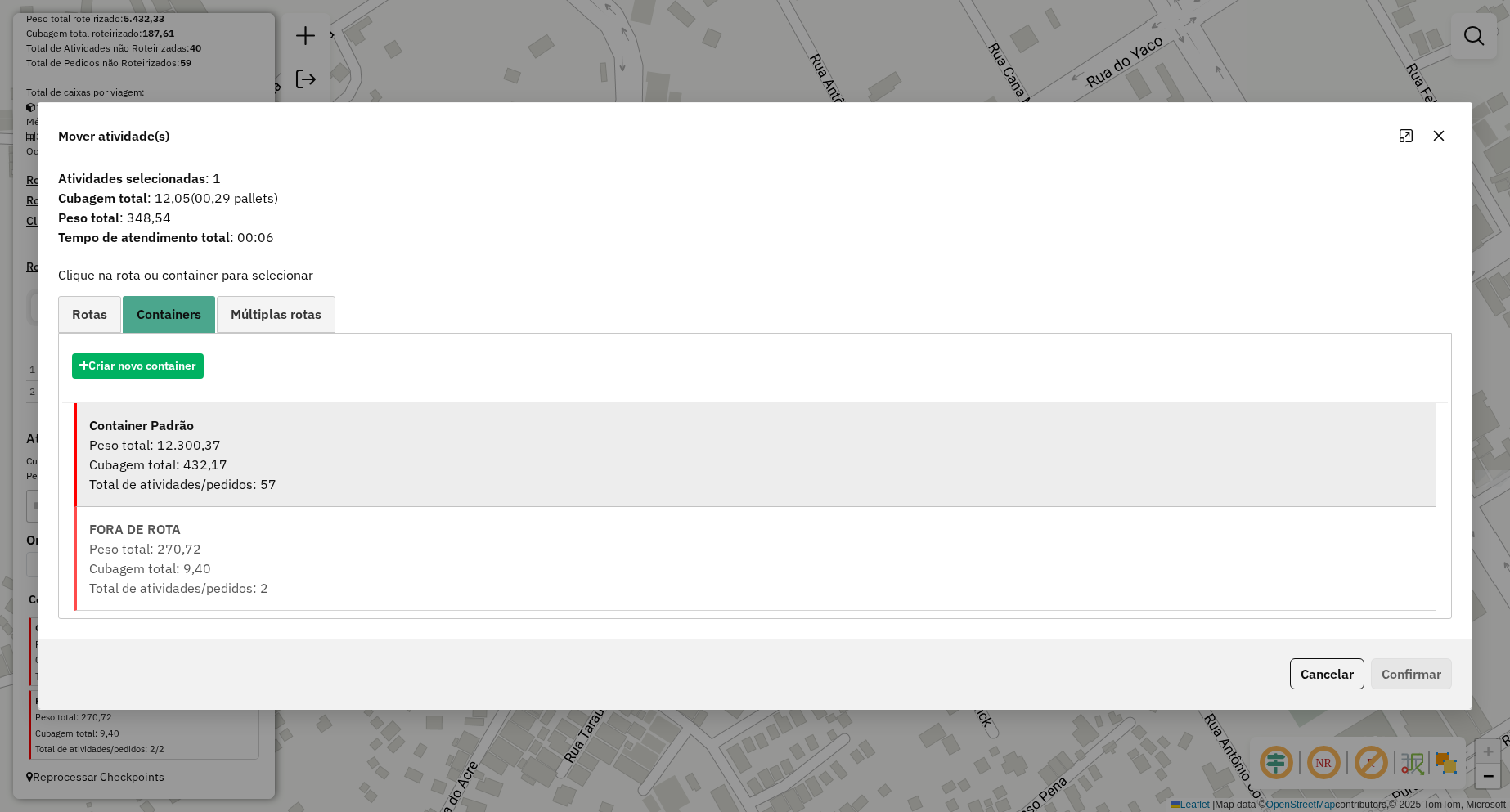
click at [175, 489] on div "Total de atividades/pedidos: 57" at bounding box center [755, 484] width 1334 height 20
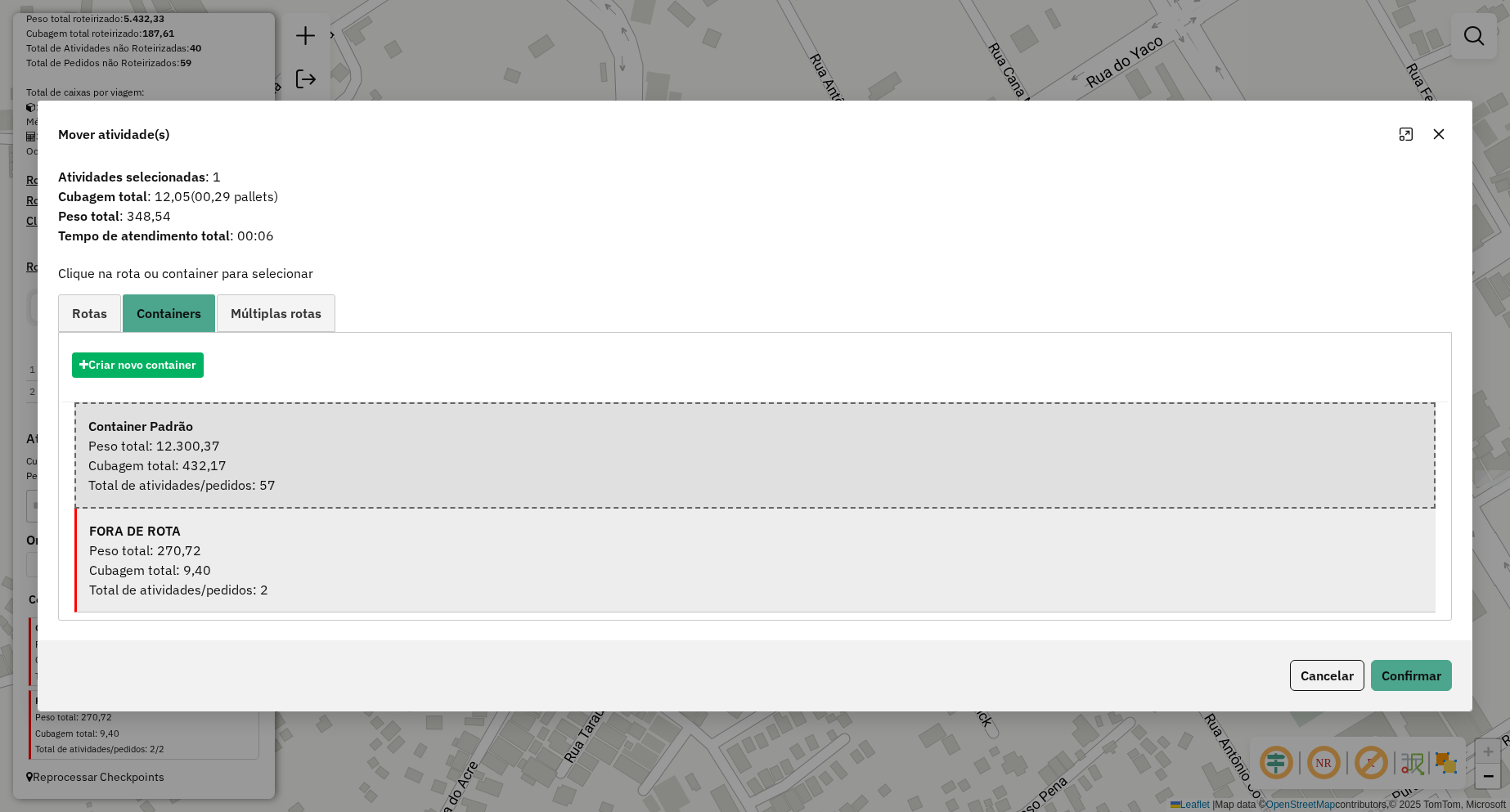
click at [185, 539] on div "FORA DE ROTA" at bounding box center [755, 531] width 1334 height 20
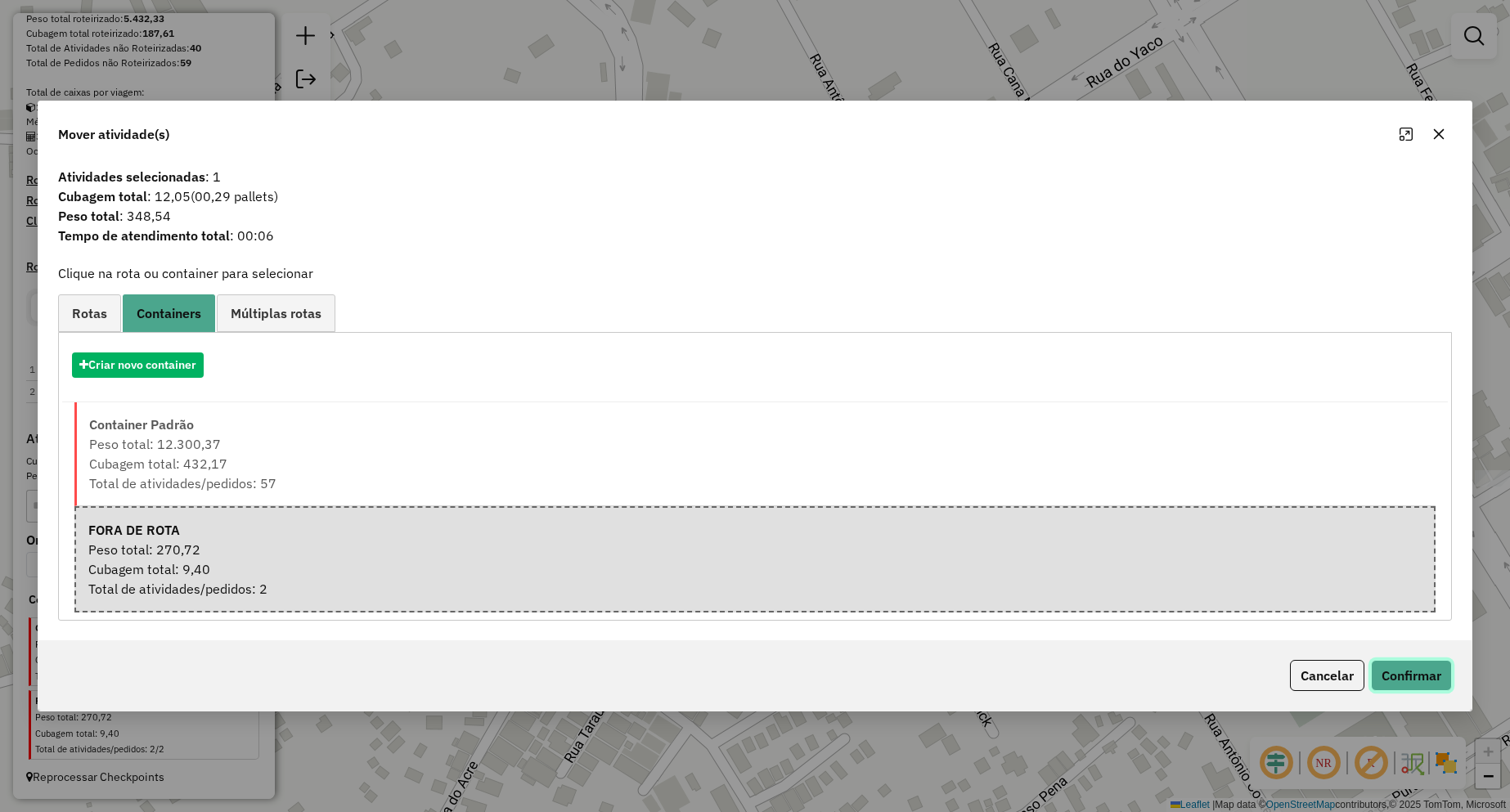
click at [1382, 665] on button "Confirmar" at bounding box center [1411, 676] width 81 height 31
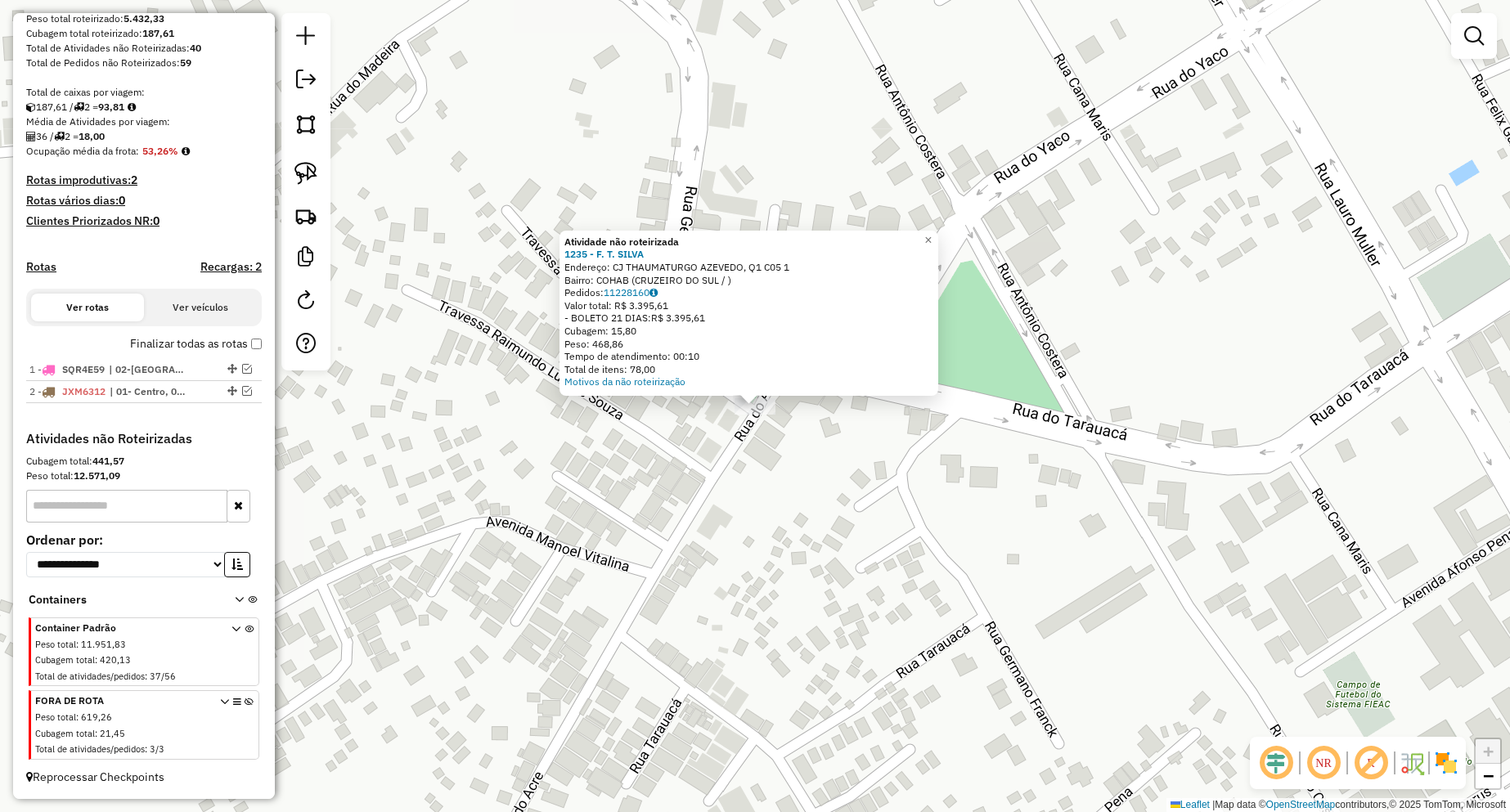
drag, startPoint x: 894, startPoint y: 454, endPoint x: 879, endPoint y: 434, distance: 25.0
click at [894, 453] on div "Atividade não roteirizada 1235 - F. T. SILVA Endereço: CJ THAUMATURGO AZEVEDO, …" at bounding box center [755, 406] width 1510 height 812
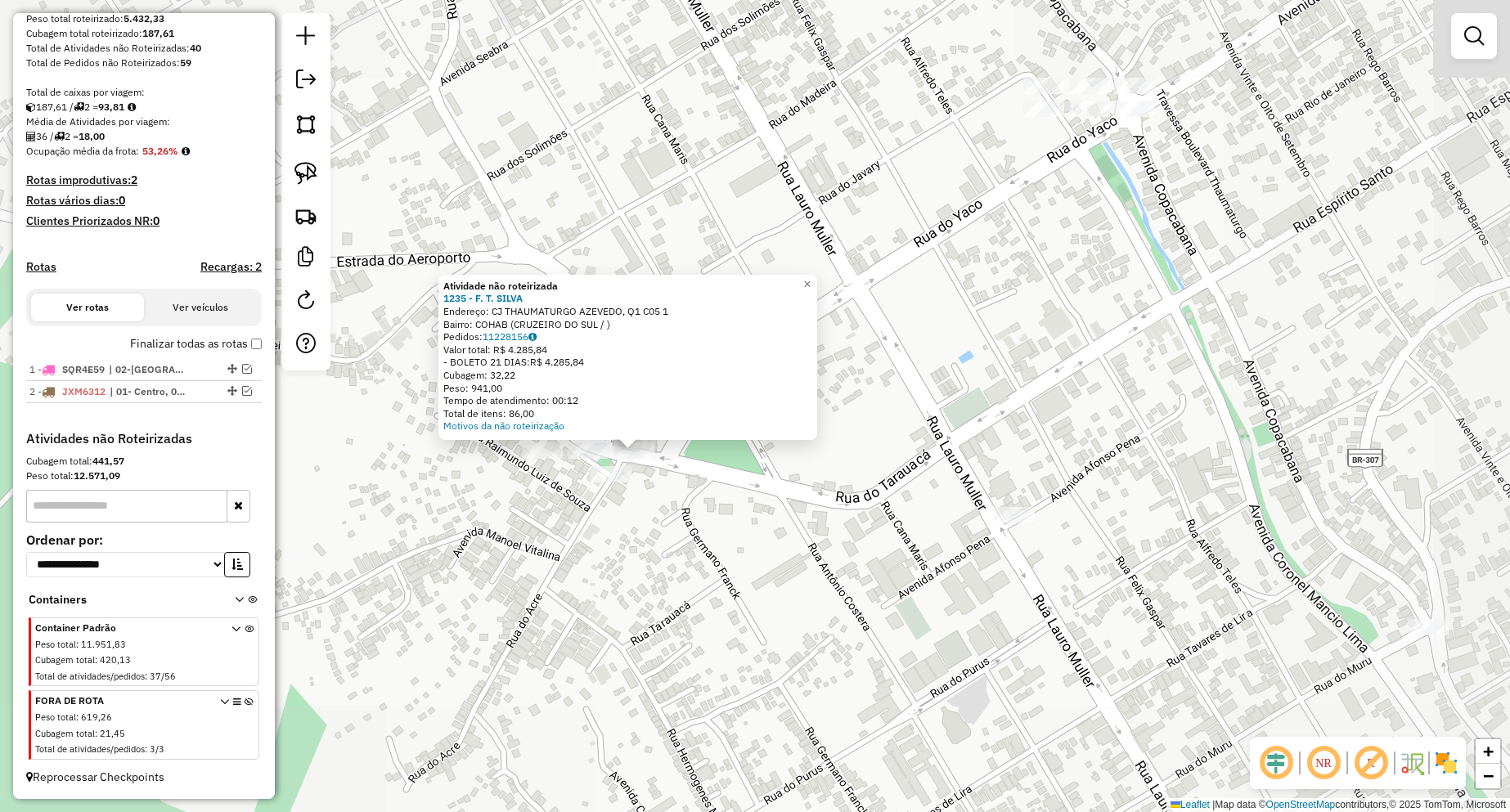
click at [706, 590] on div "Atividade não roteirizada 1235 - F. T. SILVA Endereço: CJ THAUMATURGO AZEVEDO, …" at bounding box center [755, 406] width 1510 height 812
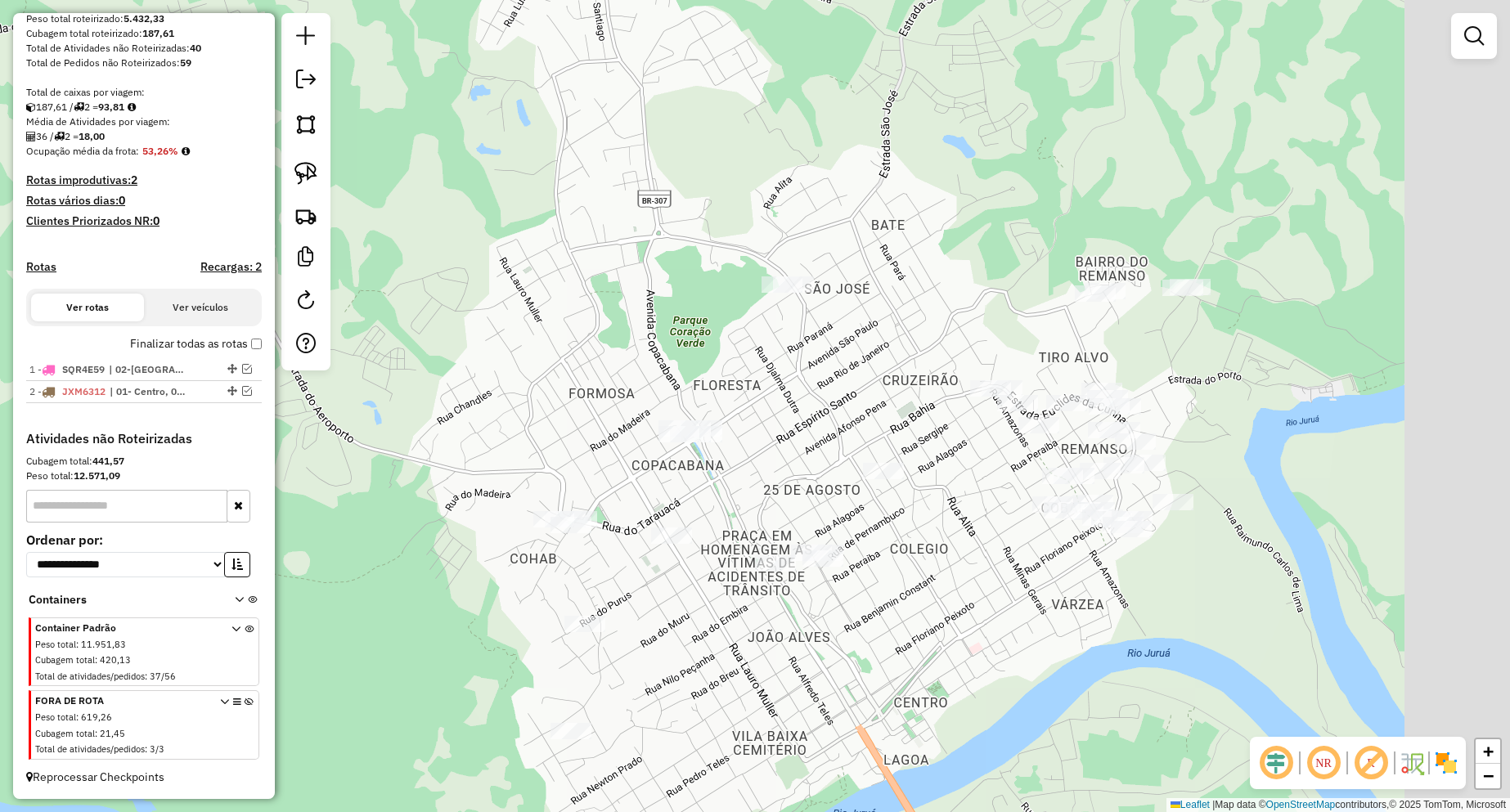
drag, startPoint x: 897, startPoint y: 595, endPoint x: 756, endPoint y: 579, distance: 141.9
click at [756, 579] on div "Janela de atendimento Grade de atendimento Capacidade Transportadoras Veículos …" at bounding box center [755, 406] width 1510 height 812
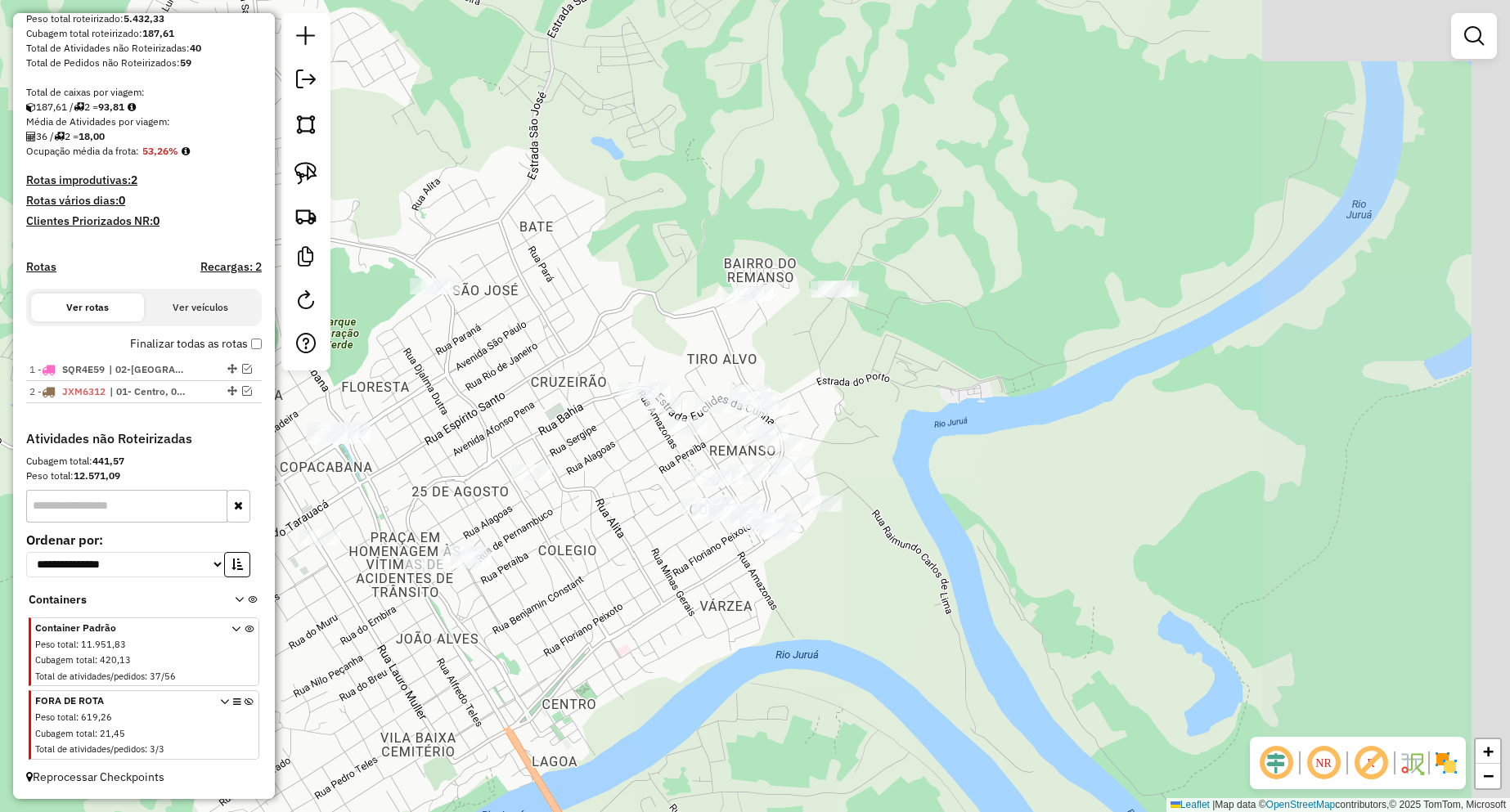
drag, startPoint x: 948, startPoint y: 564, endPoint x: 512, endPoint y: 573, distance: 436.1
click at [512, 573] on div "Janela de atendimento Grade de atendimento Capacidade Transportadoras Veículos …" at bounding box center [755, 406] width 1510 height 812
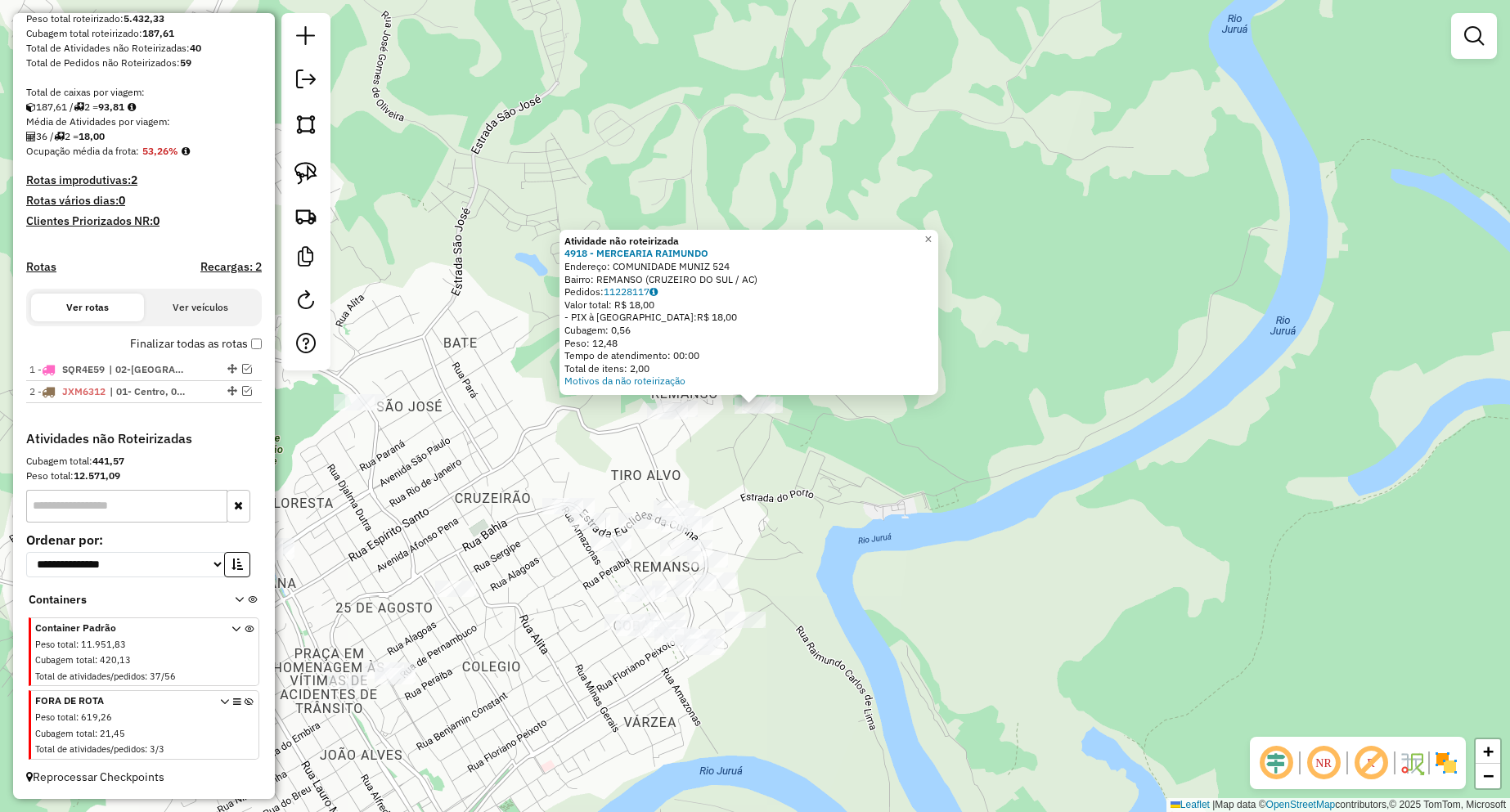
click at [849, 473] on div "Atividade não roteirizada 4918 - MERCEARIA [PERSON_NAME]: COMUNIDADE MUNIZ 524 …" at bounding box center [755, 406] width 1510 height 812
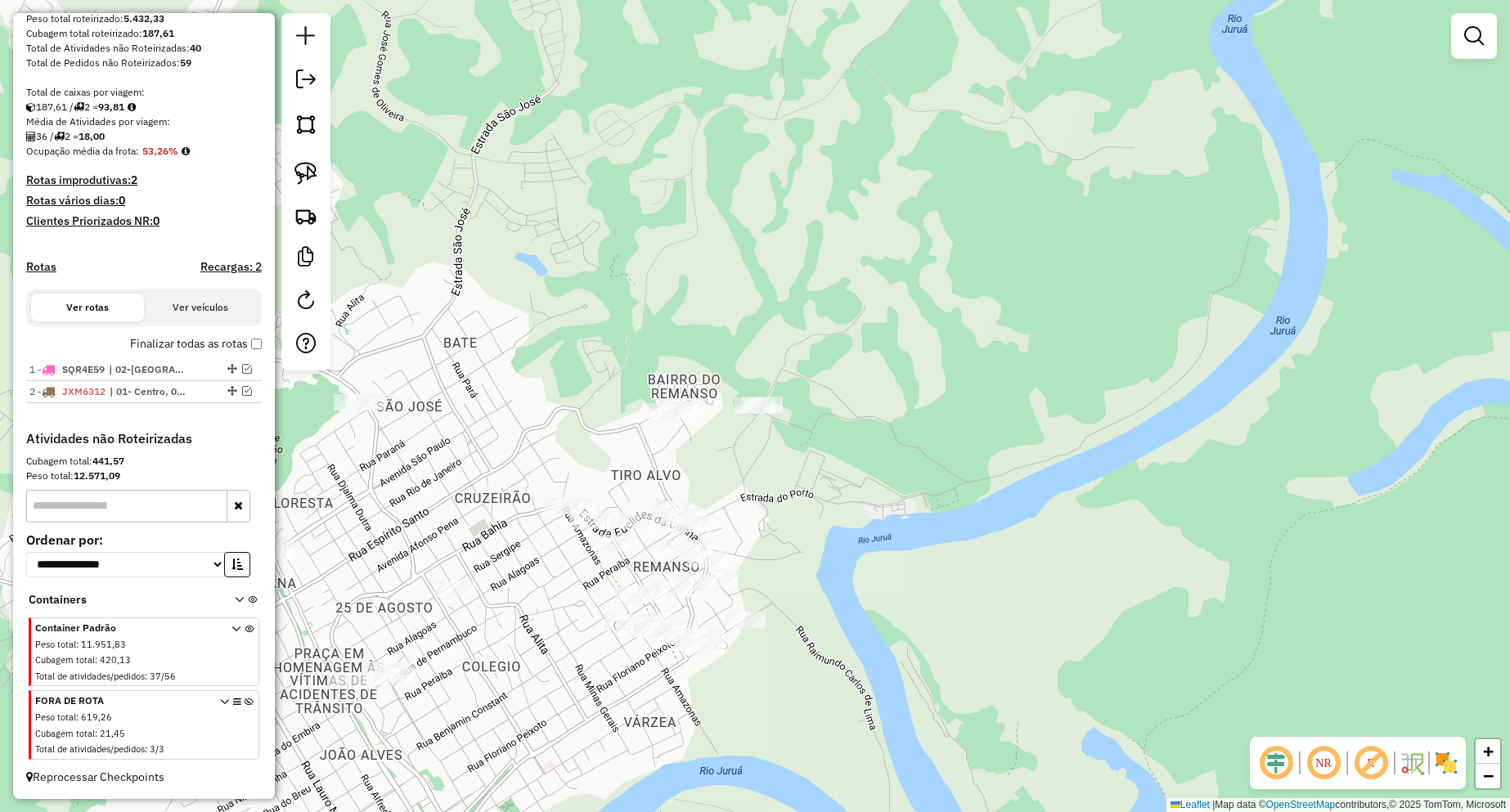
click at [733, 606] on div "Janela de atendimento Grade de atendimento Capacidade Transportadoras Veículos …" at bounding box center [755, 406] width 1510 height 812
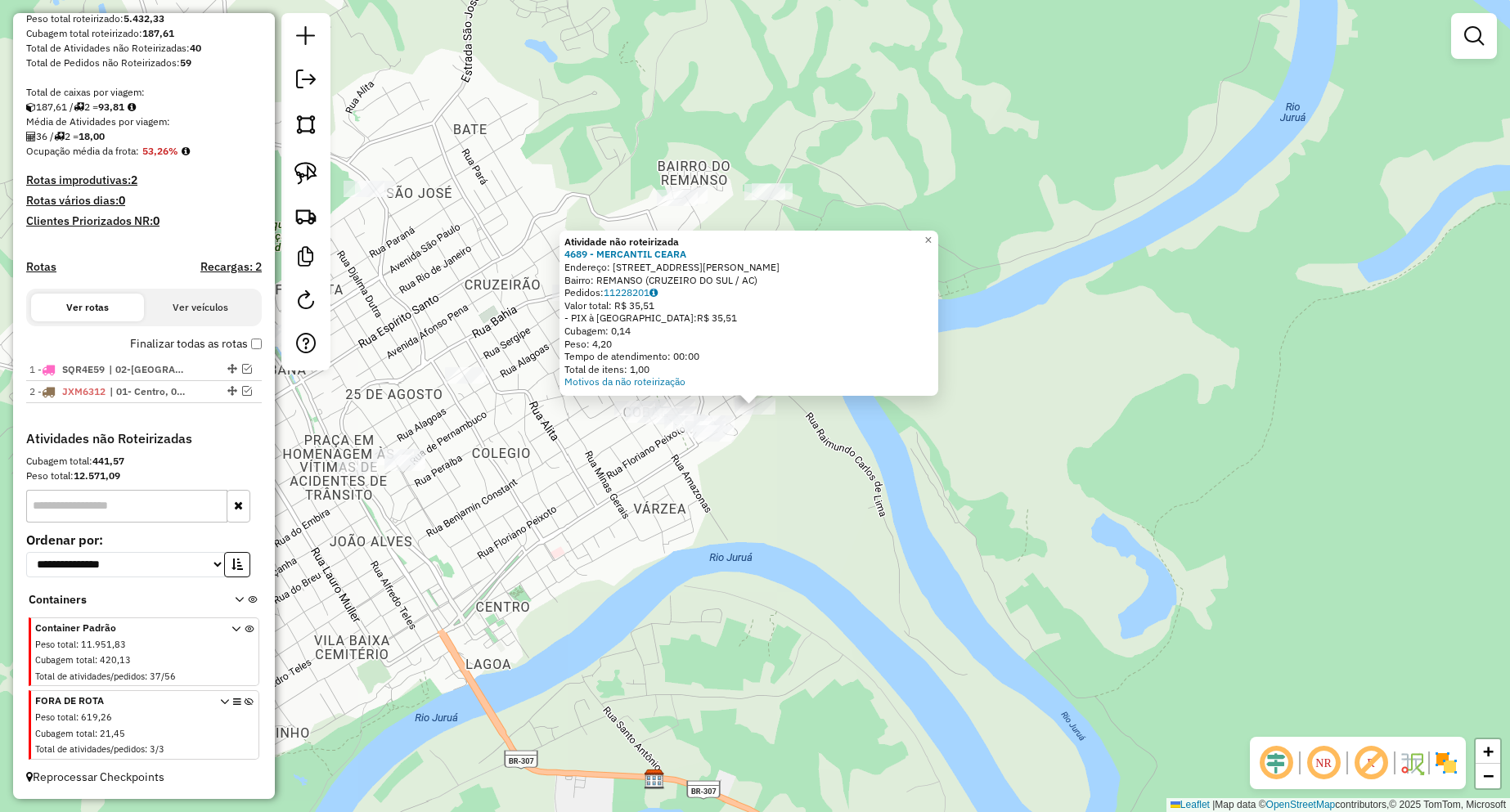
drag, startPoint x: 820, startPoint y: 487, endPoint x: 709, endPoint y: 477, distance: 111.4
click at [819, 487] on div "Atividade não roteirizada 4689 - MERCANTIL CEARA Endereço: AV [PERSON_NAME] 300…" at bounding box center [755, 406] width 1510 height 812
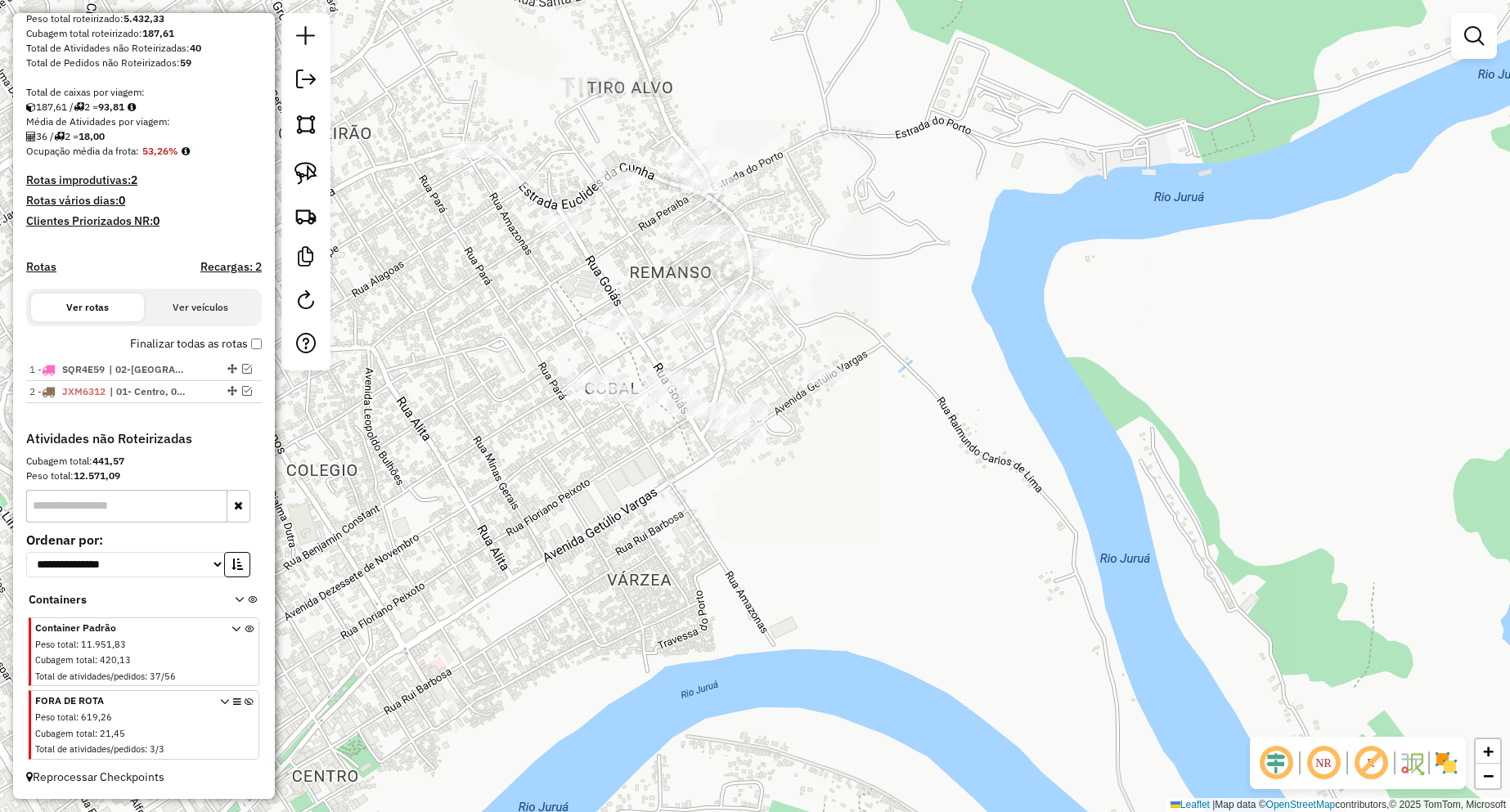
click at [649, 405] on div at bounding box center [649, 396] width 41 height 17
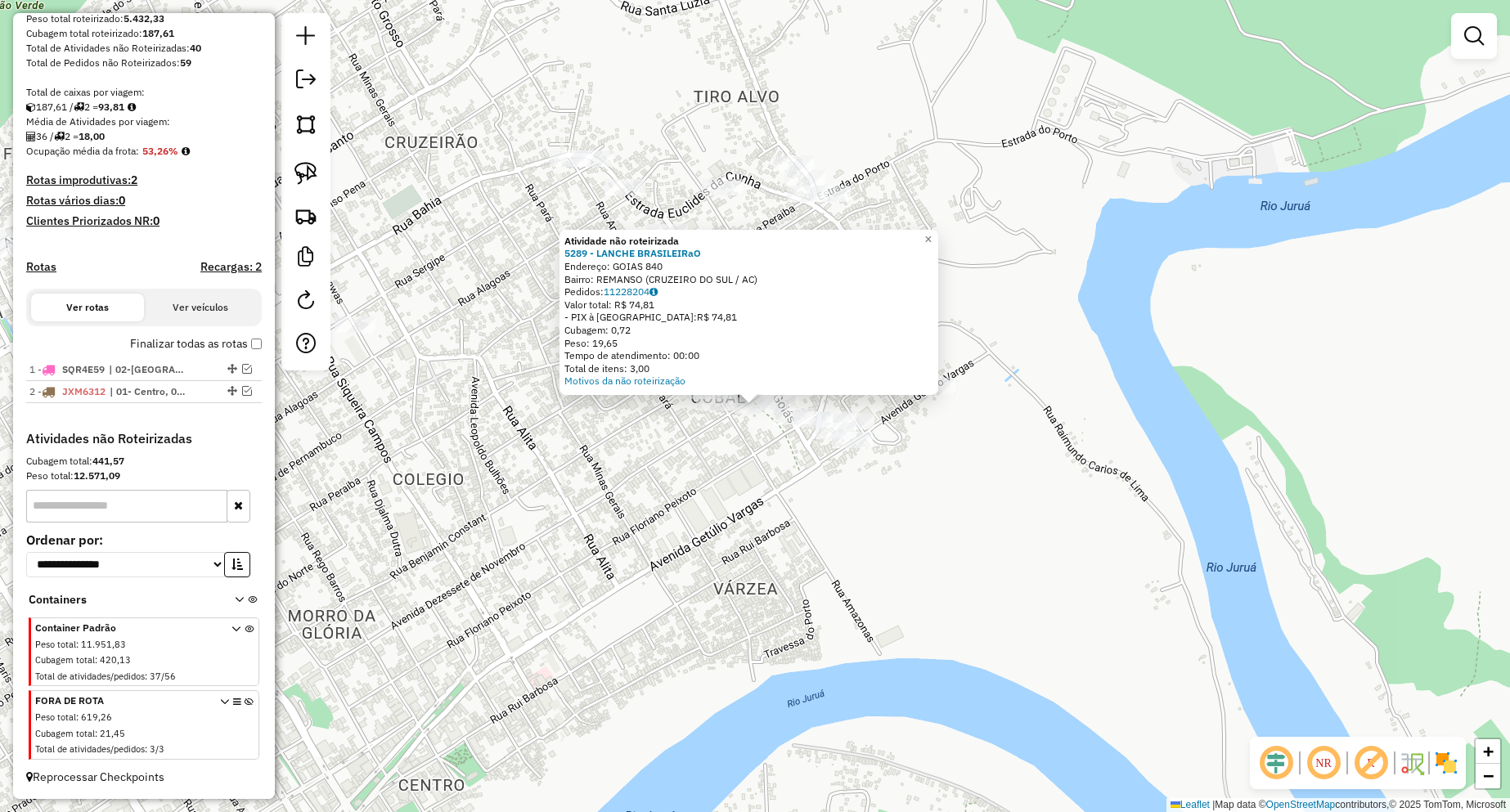
drag, startPoint x: 738, startPoint y: 504, endPoint x: 734, endPoint y: 481, distance: 23.3
click at [737, 504] on div "Atividade não roteirizada 5289 - LANCHE BRASILEIRaO Endereço: GOIAS 840 Bairro:…" at bounding box center [755, 406] width 1510 height 812
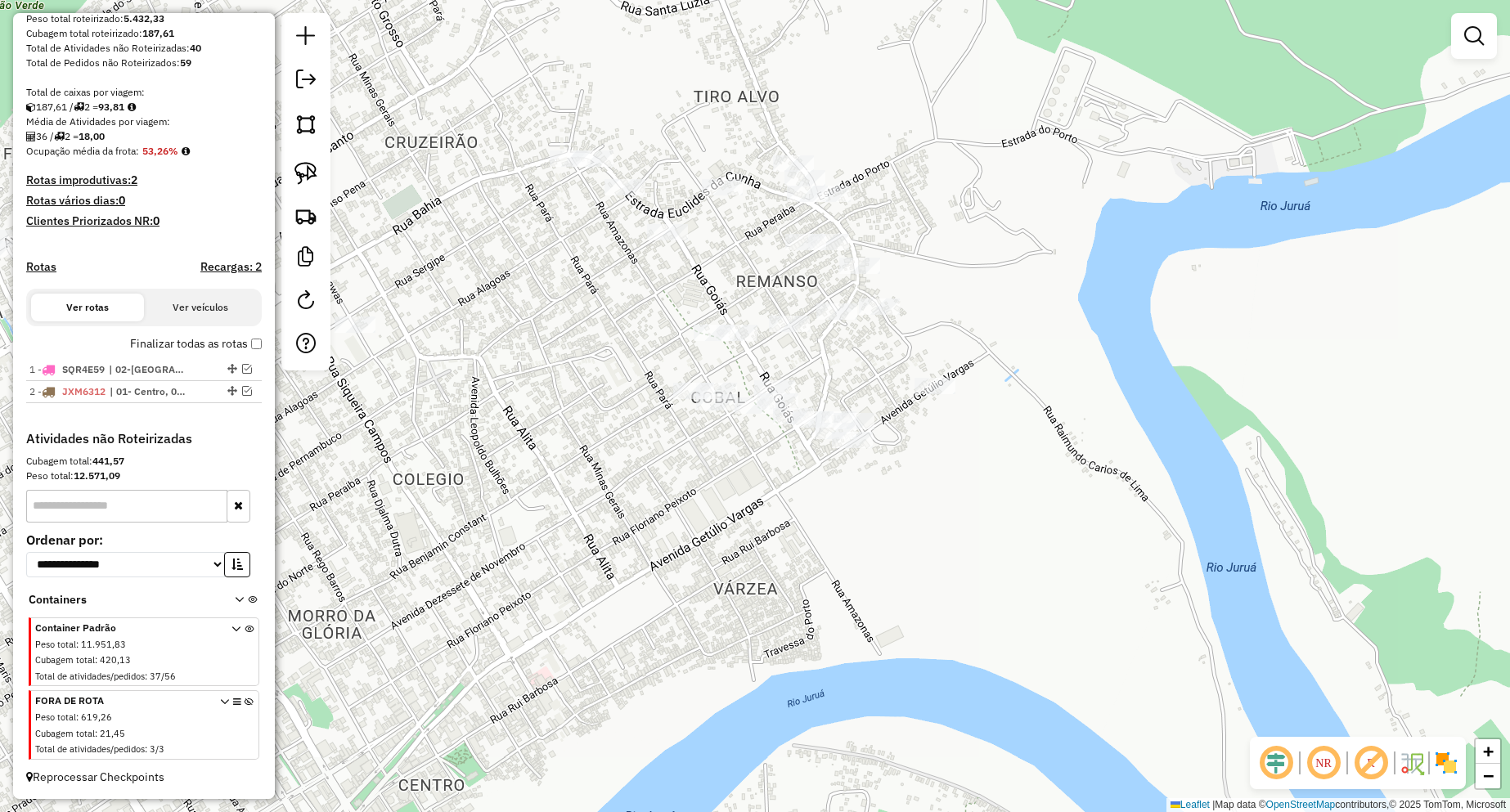
click at [715, 317] on div "Janela de atendimento Grade de atendimento Capacidade Transportadoras Veículos …" at bounding box center [755, 406] width 1510 height 812
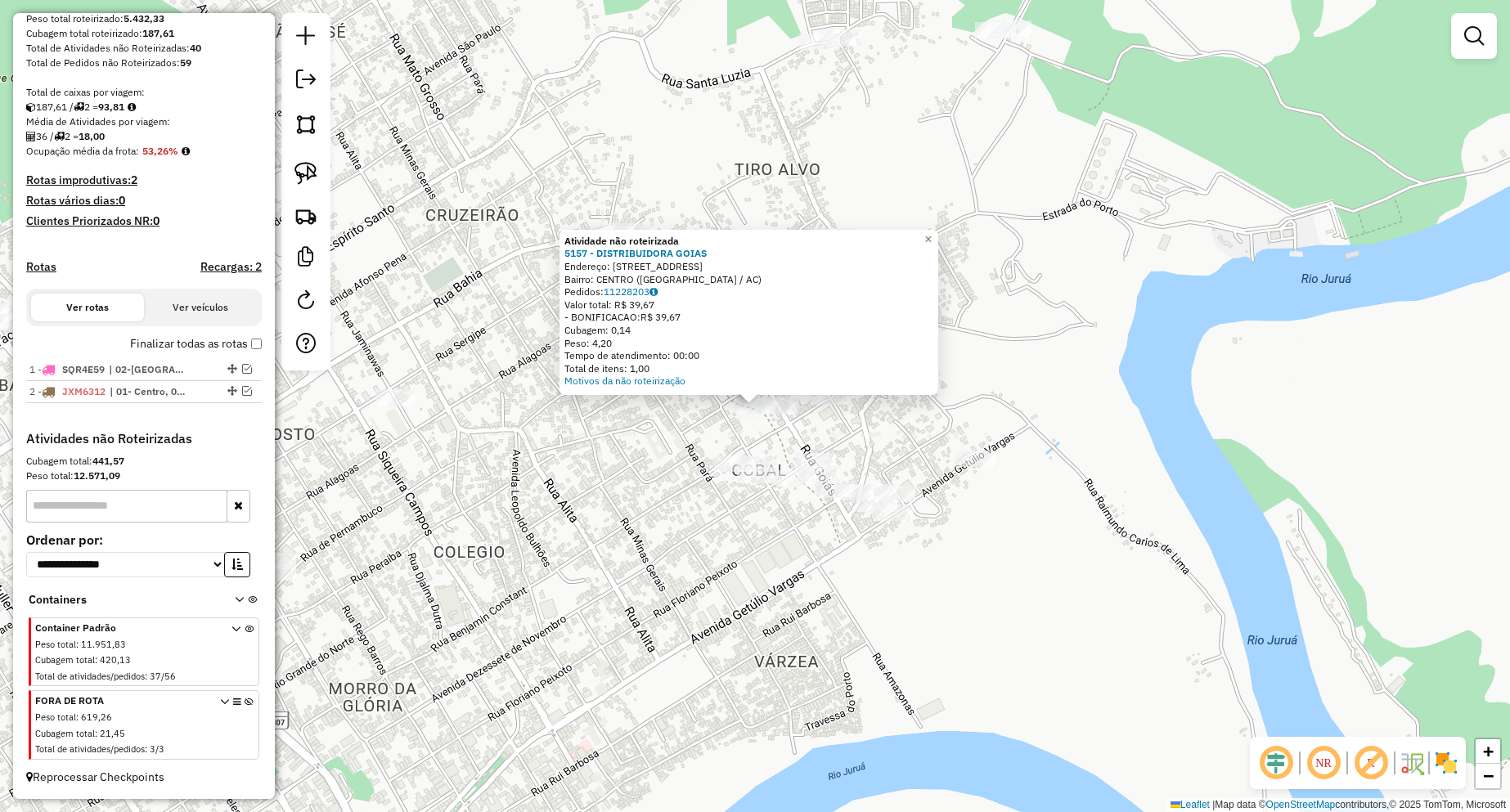
drag, startPoint x: 804, startPoint y: 420, endPoint x: 798, endPoint y: 395, distance: 25.7
click at [804, 419] on div "Atividade não roteirizada 5157 - DISTRIBUIDORA GOIAS Endereço: [STREET_ADDRESS]…" at bounding box center [755, 406] width 1510 height 812
click at [823, 428] on div "Atividade não roteirizada 5157 - DISTRIBUIDORA GOIAS Endereço: [STREET_ADDRESS]…" at bounding box center [755, 406] width 1510 height 812
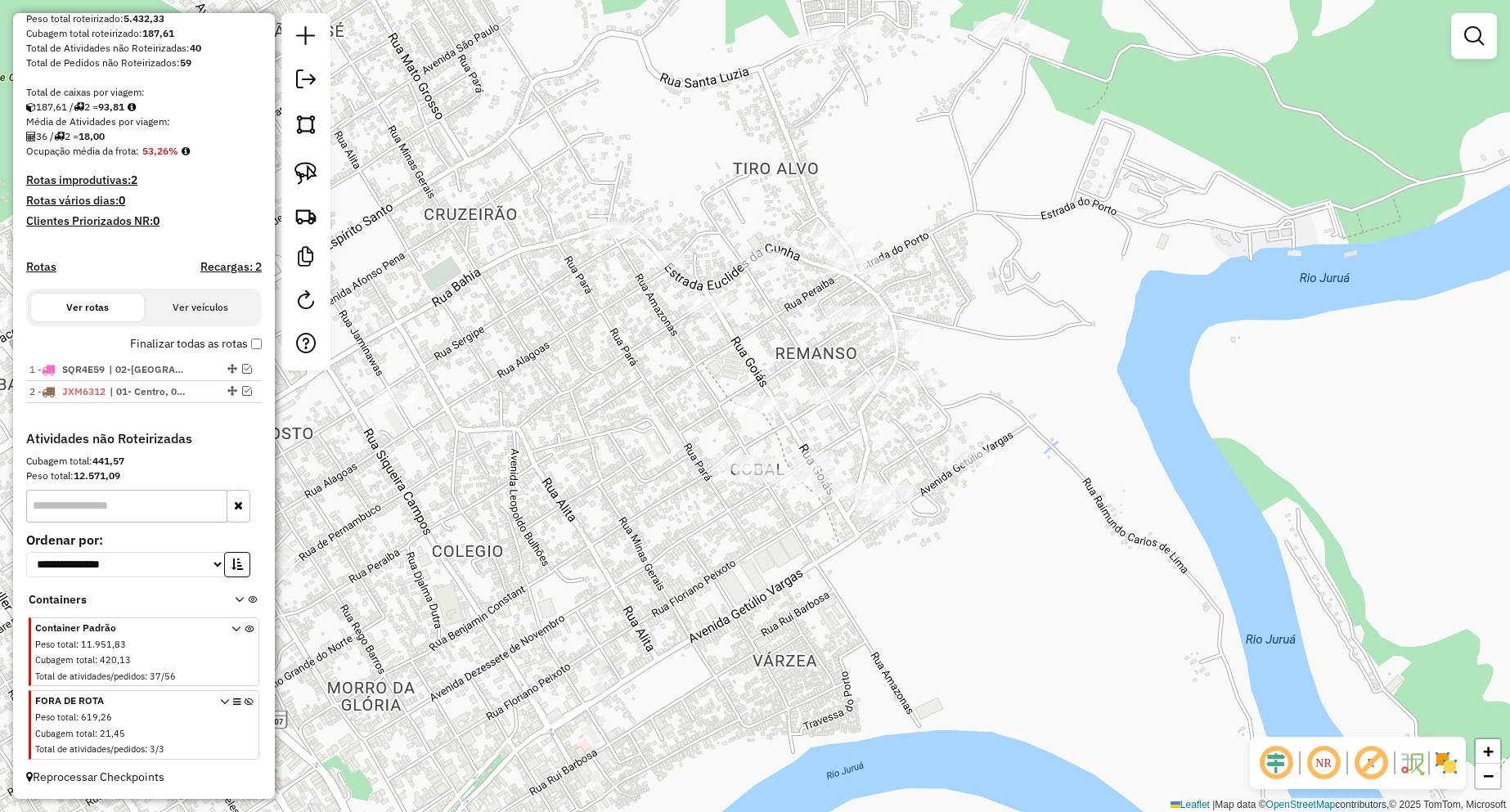
click at [817, 404] on div at bounding box center [829, 396] width 41 height 17
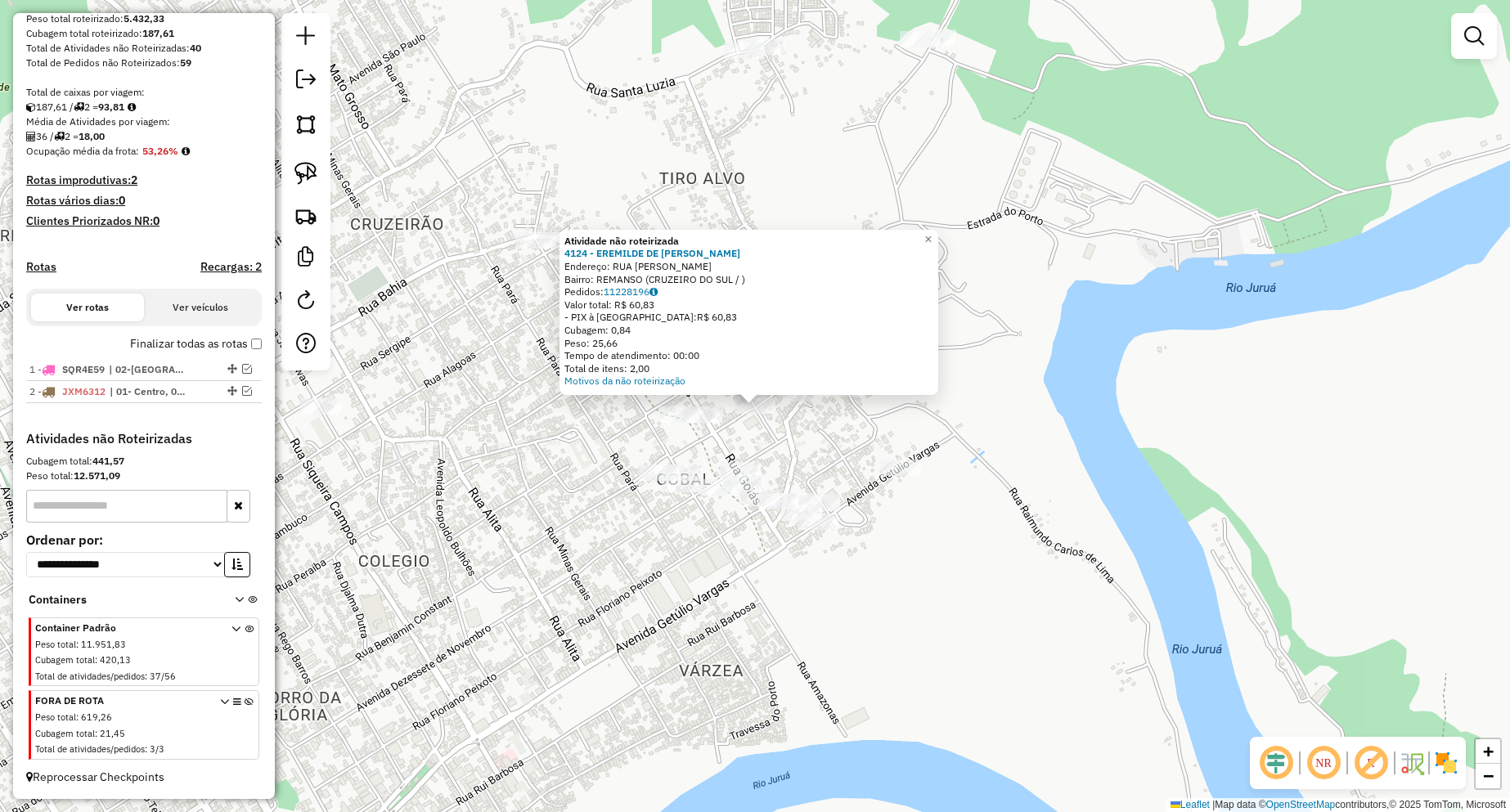
click at [822, 458] on div "Atividade não roteirizada 4124 - EREMILDE DE [PERSON_NAME]: RUA [PERSON_NAME]: …" at bounding box center [755, 406] width 1510 height 812
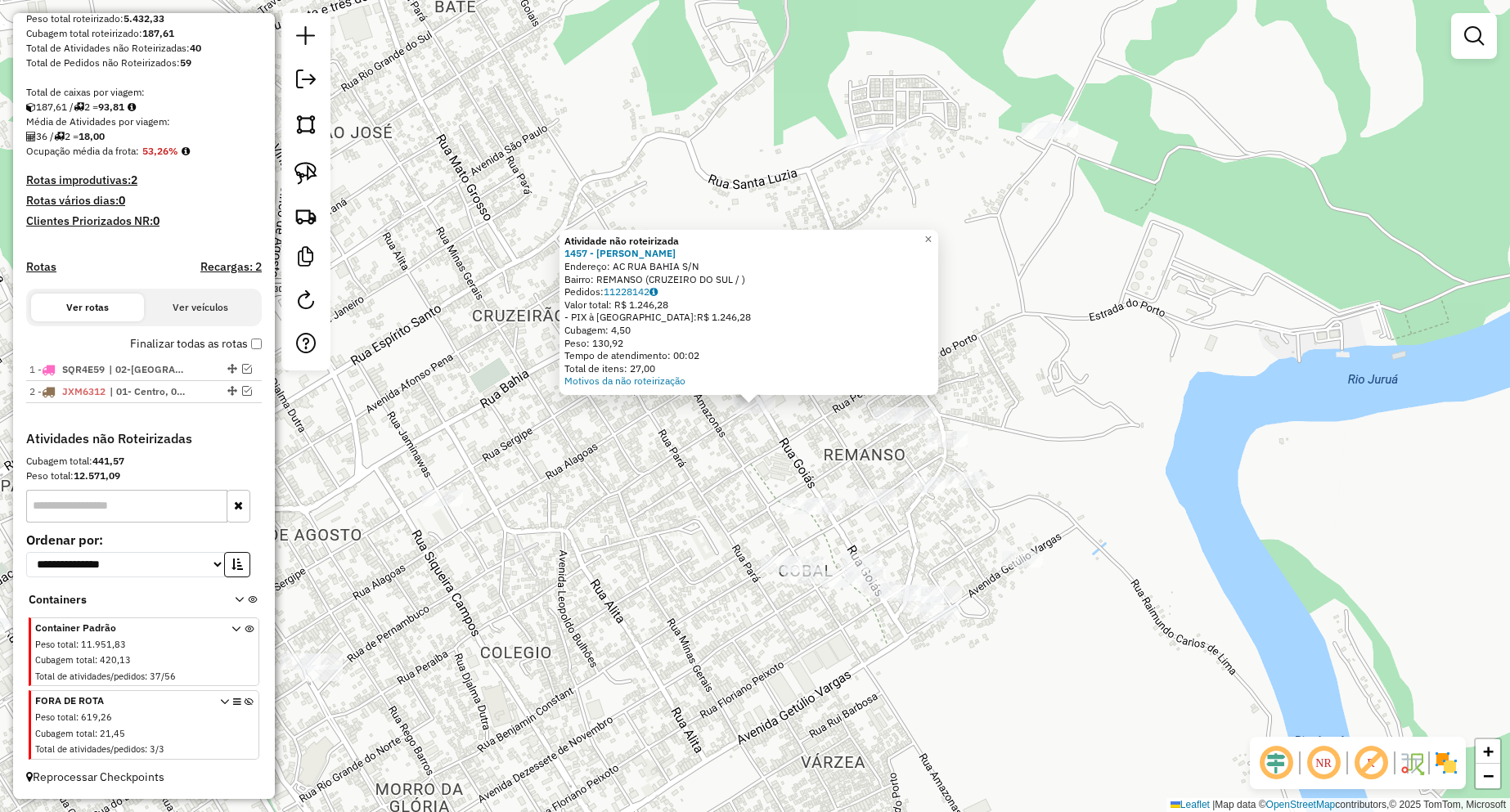
click at [735, 482] on div "Atividade não roteirizada 1457 - [PERSON_NAME] DE AGUIAR Endereço: AC RUA BAHIA…" at bounding box center [755, 406] width 1510 height 812
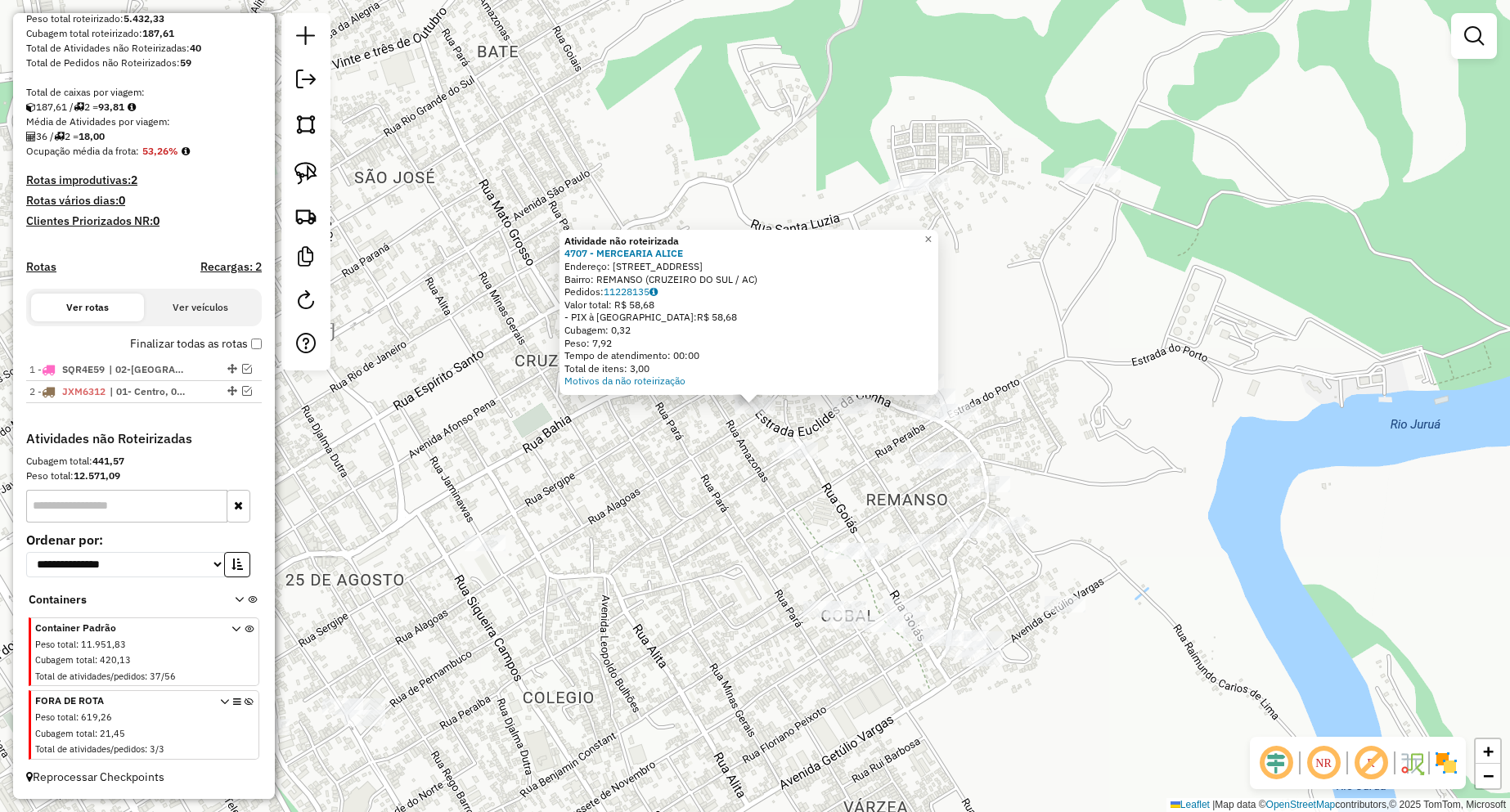
click at [757, 532] on div "Atividade não roteirizada 4707 - MERCEARIA [PERSON_NAME]: [STREET_ADDRESS]) Ped…" at bounding box center [755, 406] width 1510 height 812
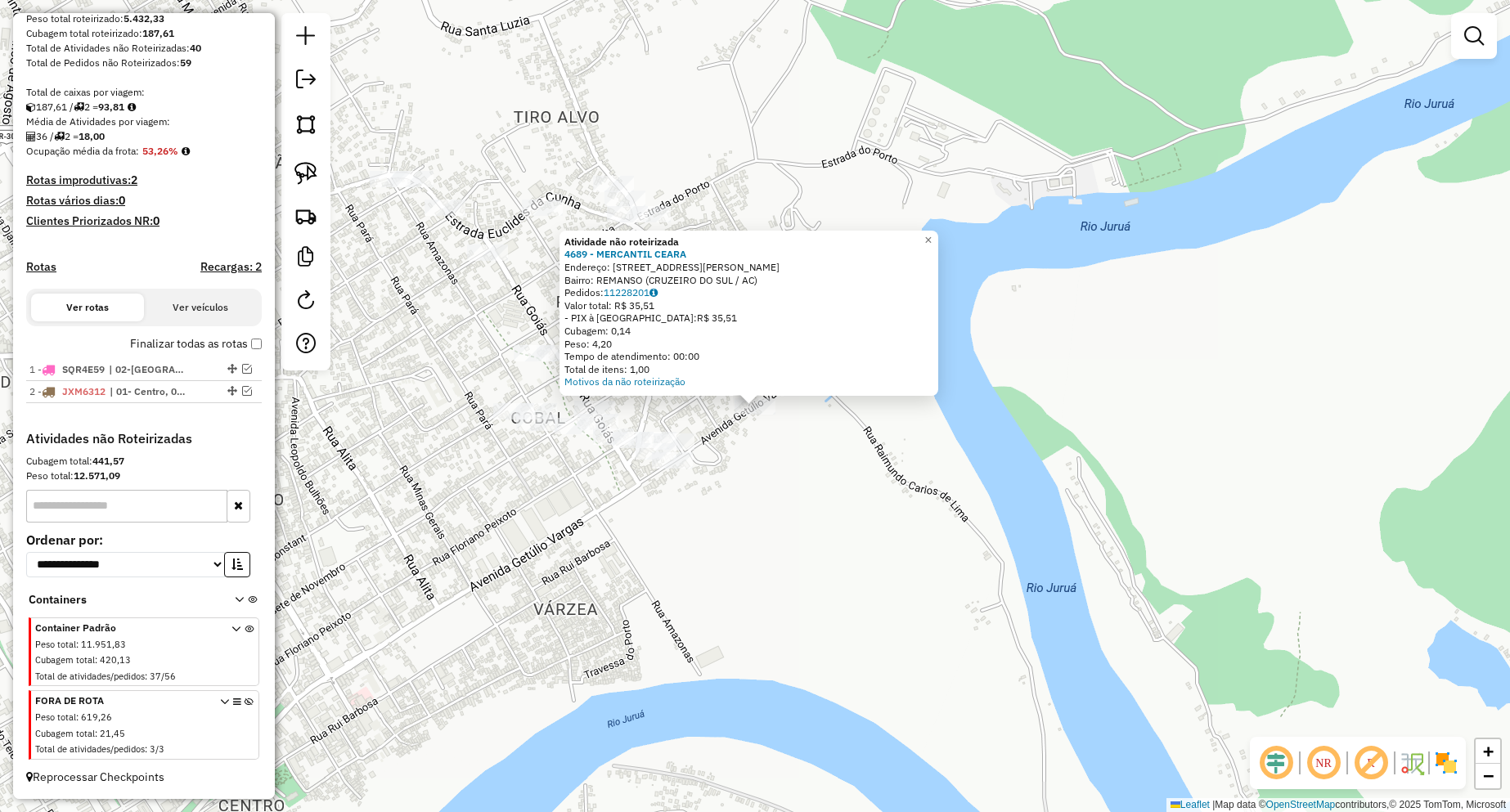
click at [723, 491] on div "Atividade não roteirizada 4689 - MERCANTIL CEARA Endereço: AV [PERSON_NAME] 300…" at bounding box center [755, 406] width 1510 height 812
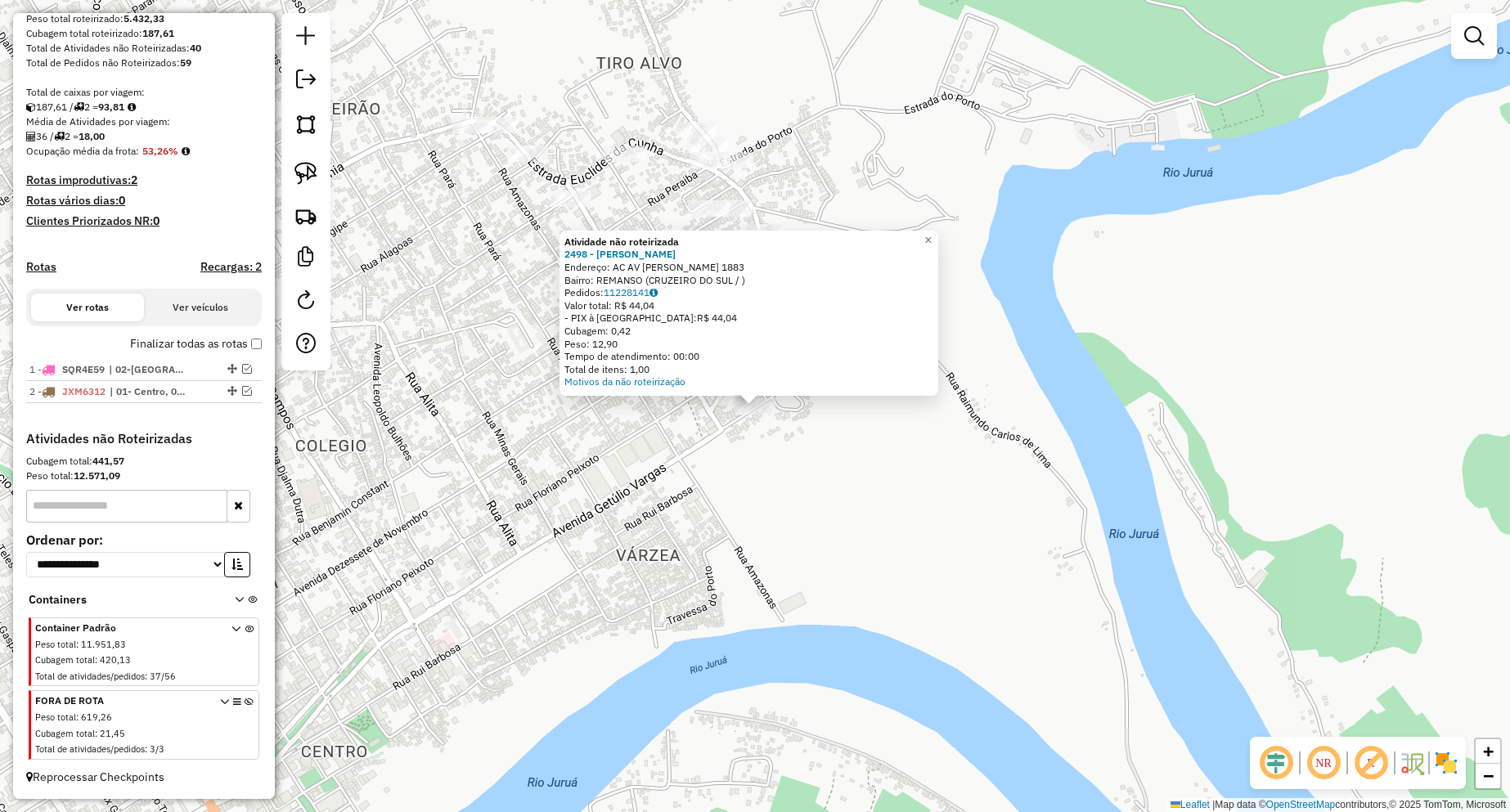
click at [721, 462] on div "Atividade não roteirizada 2498 - OSERLANDIO [PERSON_NAME]: AC [STREET_ADDRESS][…" at bounding box center [755, 406] width 1510 height 812
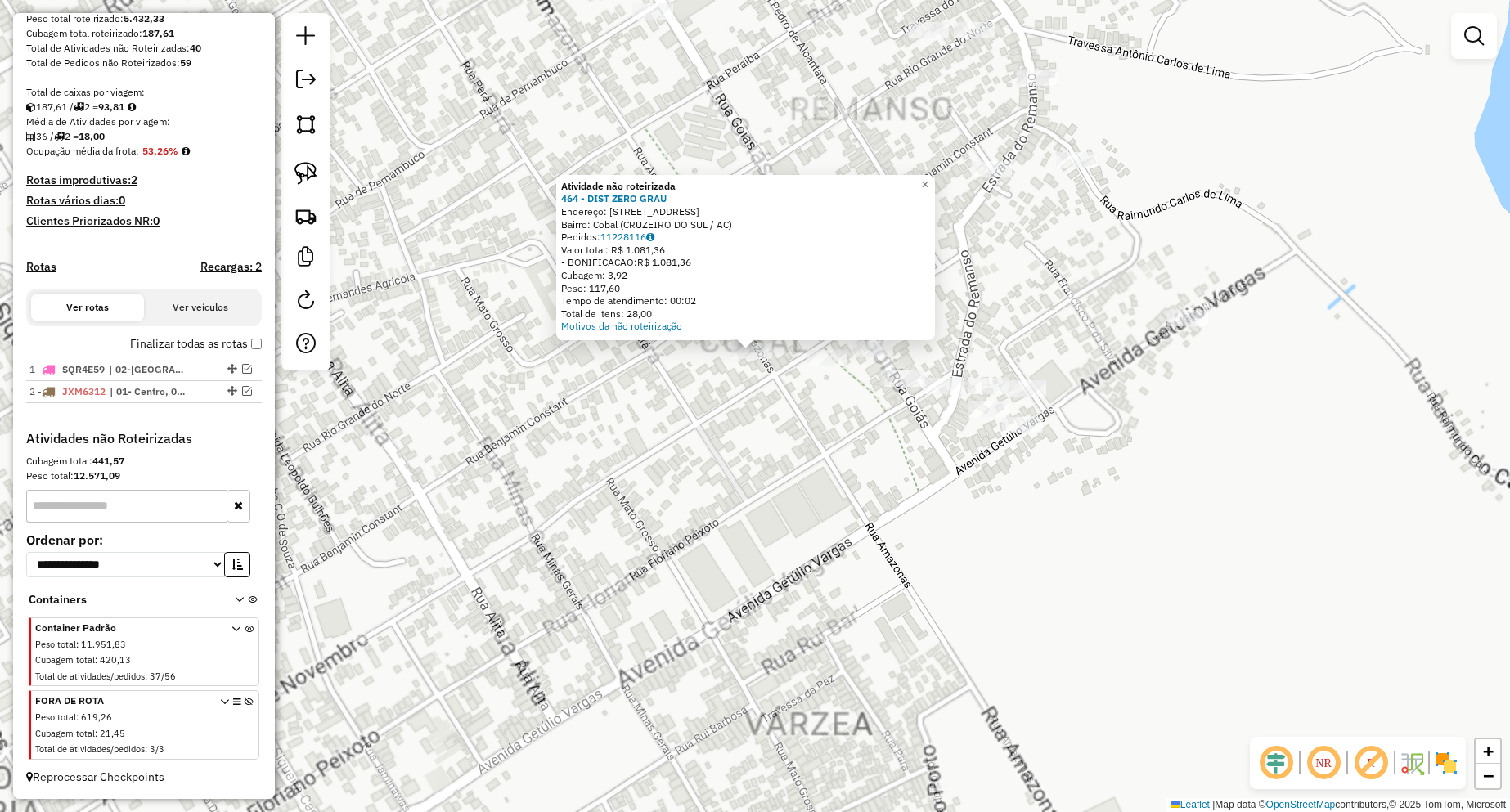
click at [750, 415] on div "Atividade não roteirizada 464 - DIST ZERO GRAU Endereço: [STREET_ADDRESS] / AC)…" at bounding box center [755, 406] width 1510 height 812
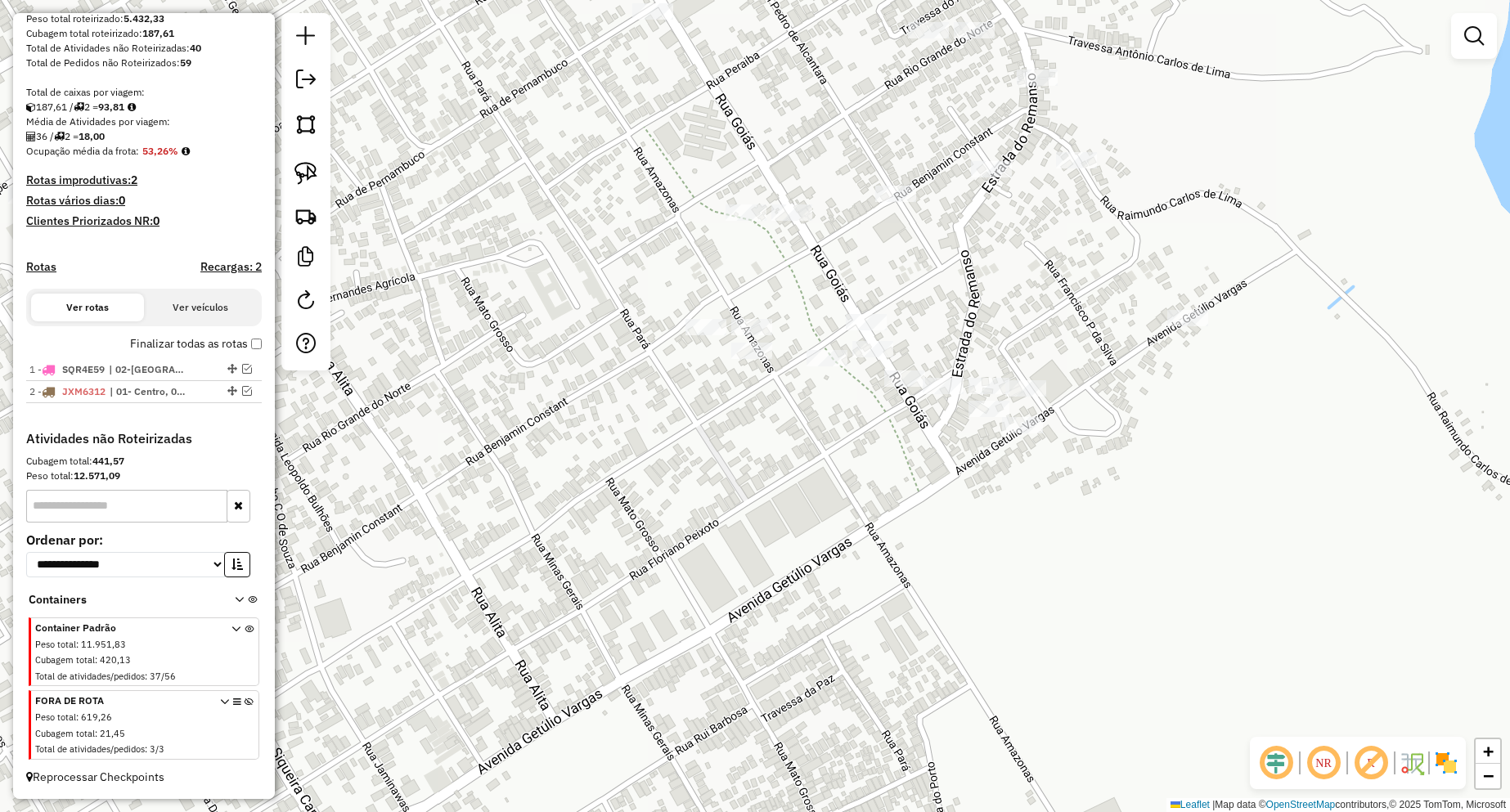
click at [706, 335] on div at bounding box center [706, 327] width 41 height 17
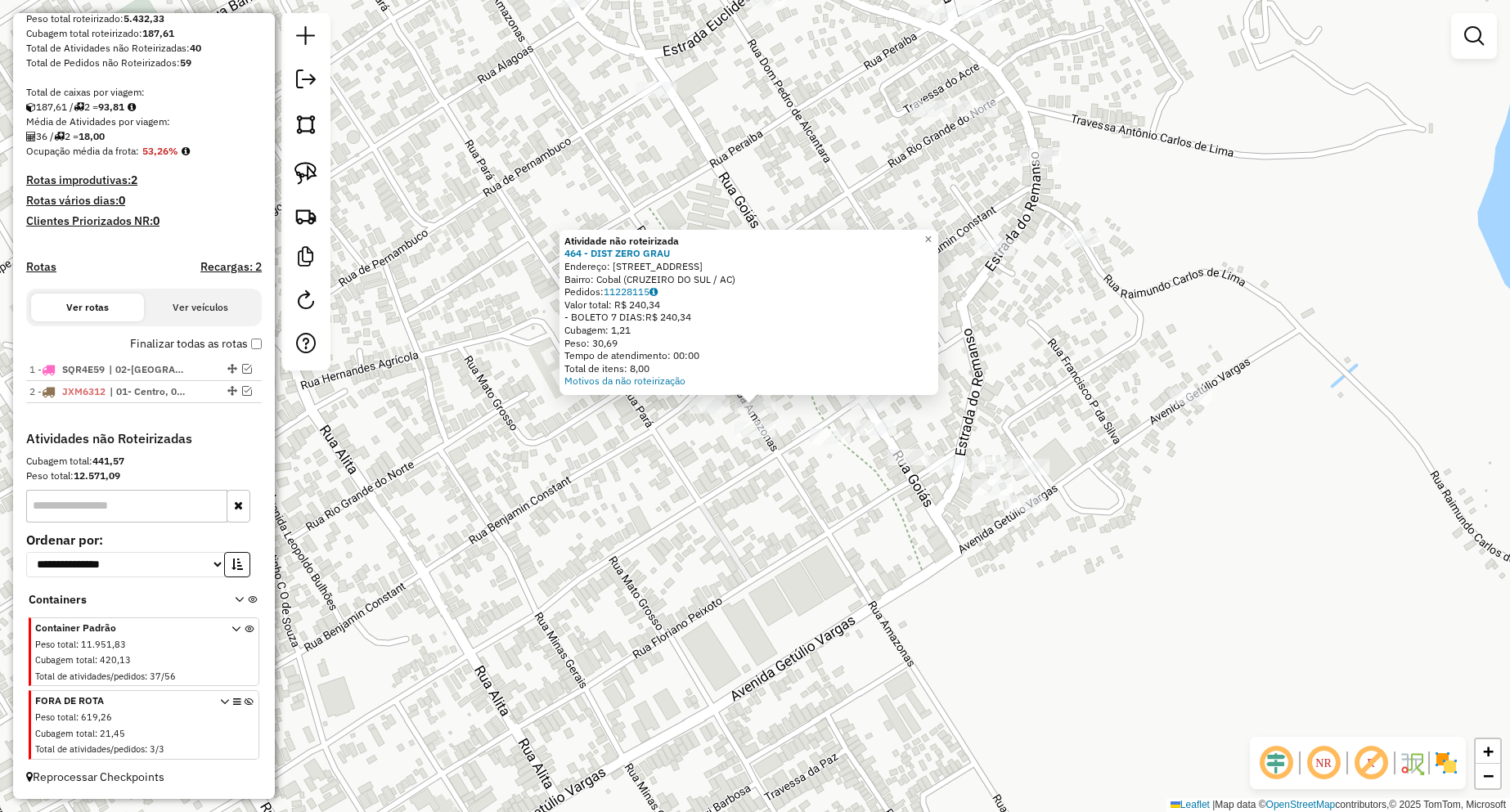
click at [658, 496] on div "Atividade não roteirizada 464 - DIST ZERO GRAU Endereço: [STREET_ADDRESS] / AC)…" at bounding box center [755, 406] width 1510 height 812
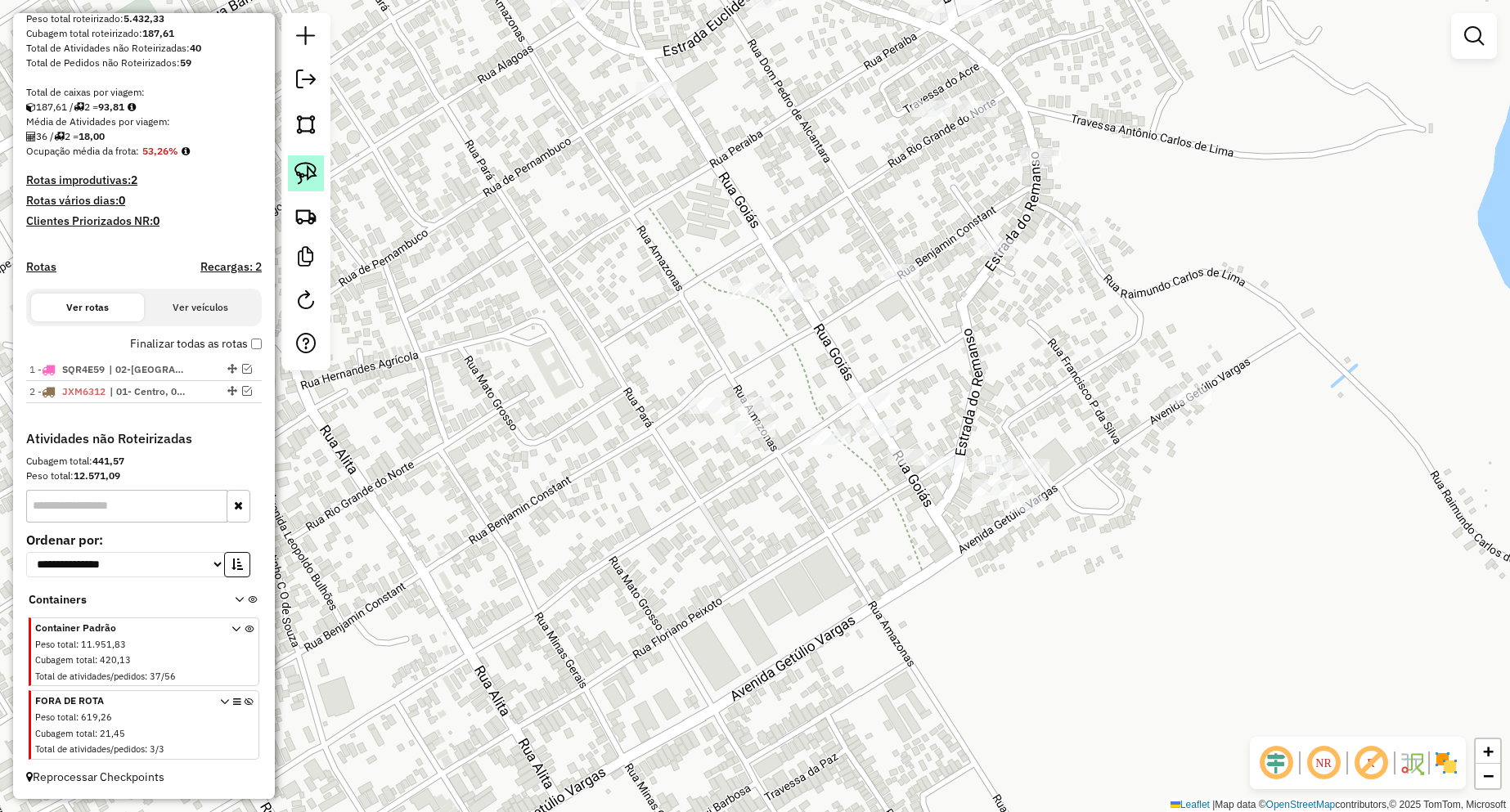
click at [297, 172] on img at bounding box center [305, 172] width 23 height 23
drag, startPoint x: 668, startPoint y: 392, endPoint x: 764, endPoint y: 388, distance: 96.1
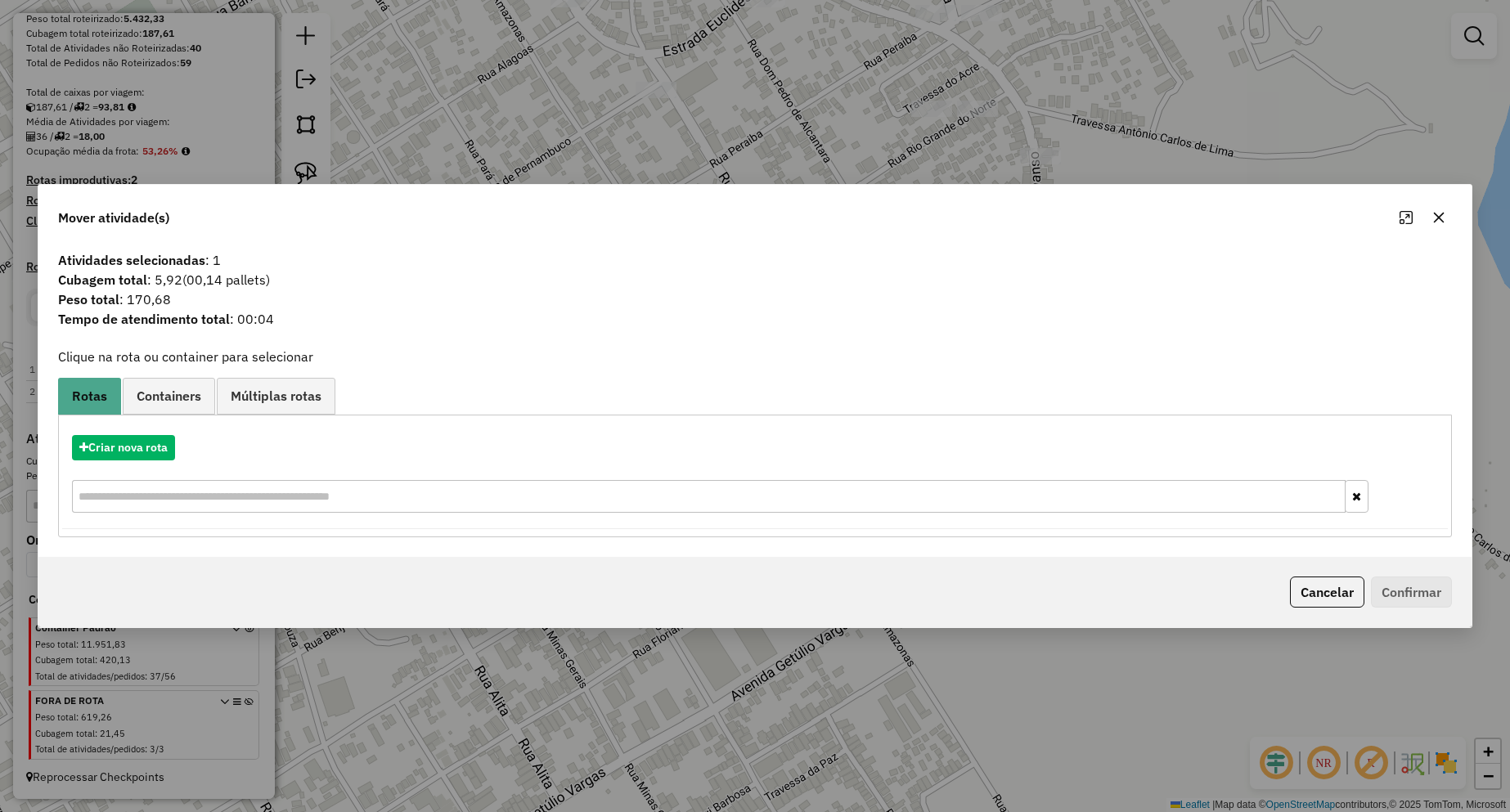
click at [155, 430] on div "Criar nova rota" at bounding box center [755, 476] width 1386 height 107
click at [165, 444] on button "Criar nova rota" at bounding box center [122, 448] width 103 height 25
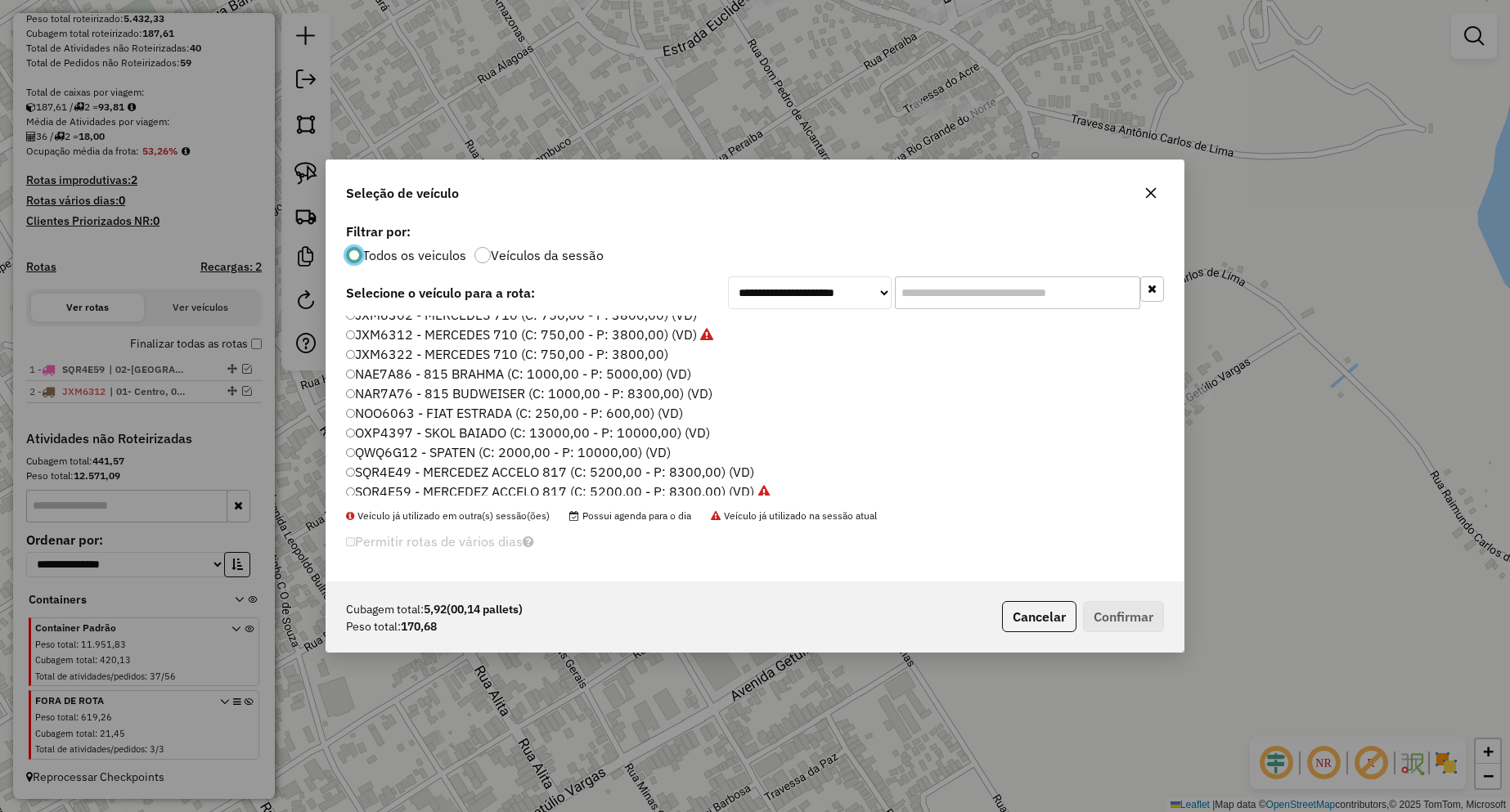
scroll to position [17, 0]
click at [478, 444] on label "QWQ6G12 - SPATEN (C: 2000,00 - P: 10000,00) (VD)" at bounding box center [508, 446] width 324 height 20
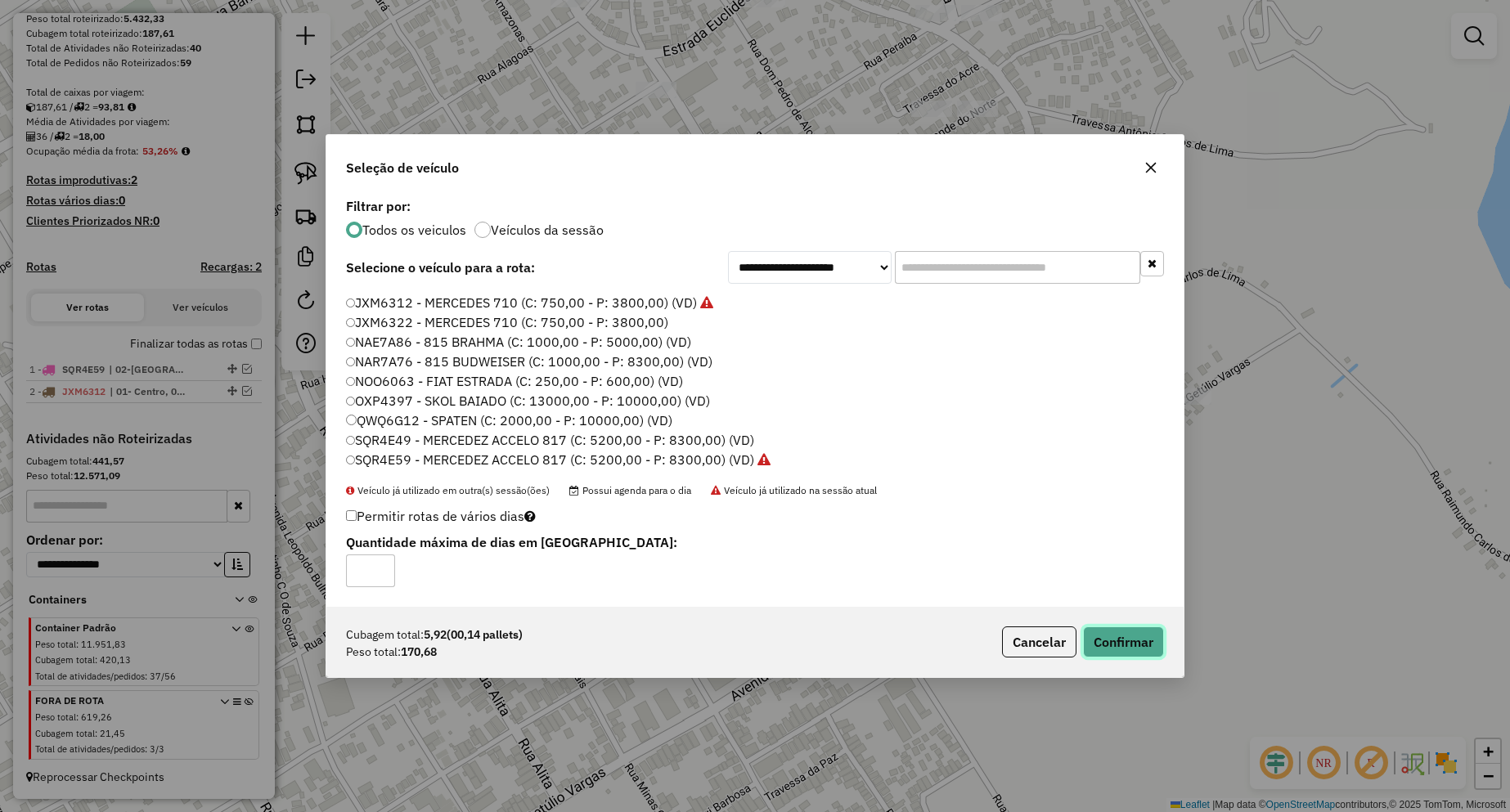
click at [1115, 654] on button "Confirmar" at bounding box center [1123, 642] width 81 height 31
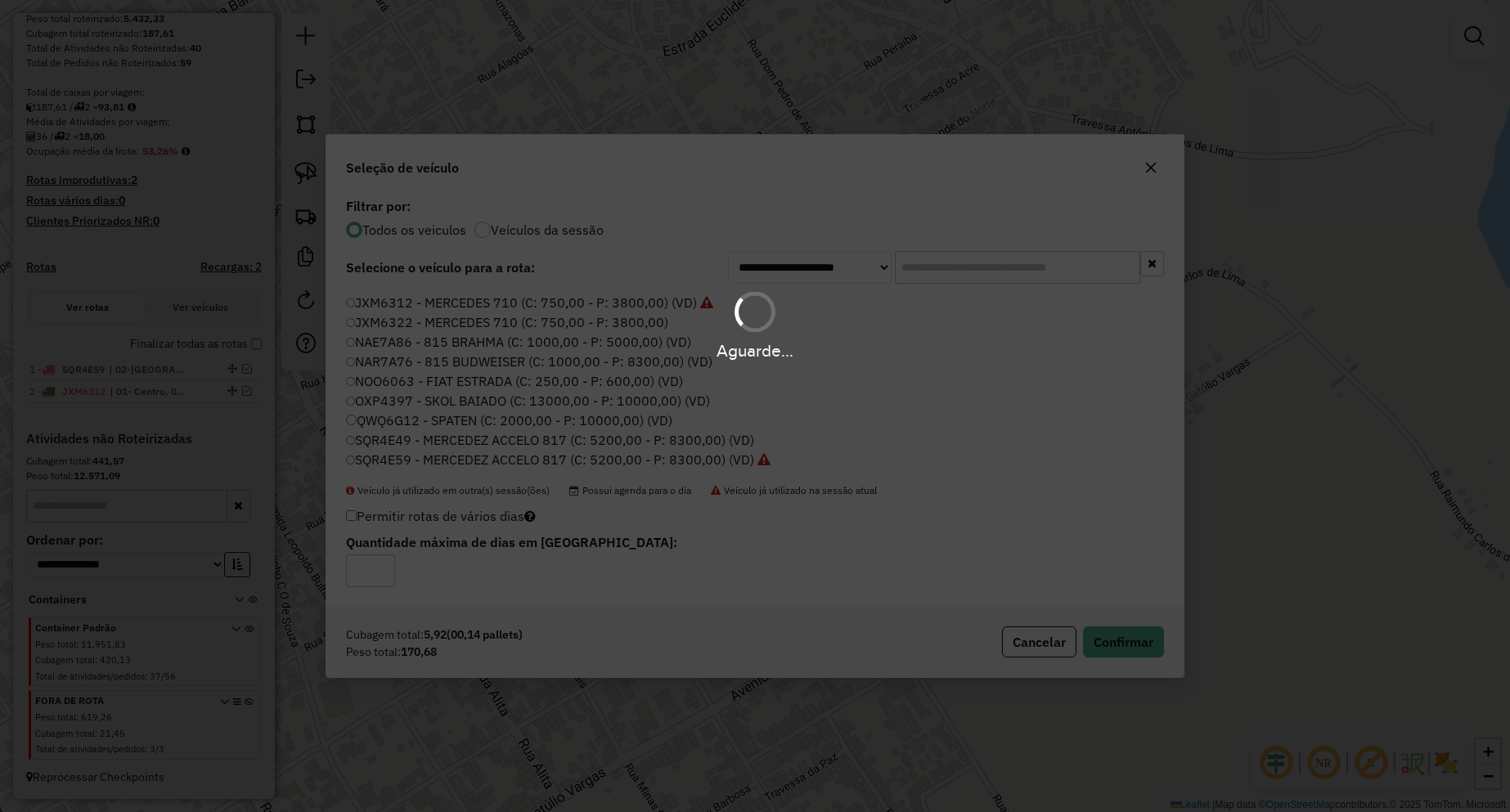
scroll to position [357, 0]
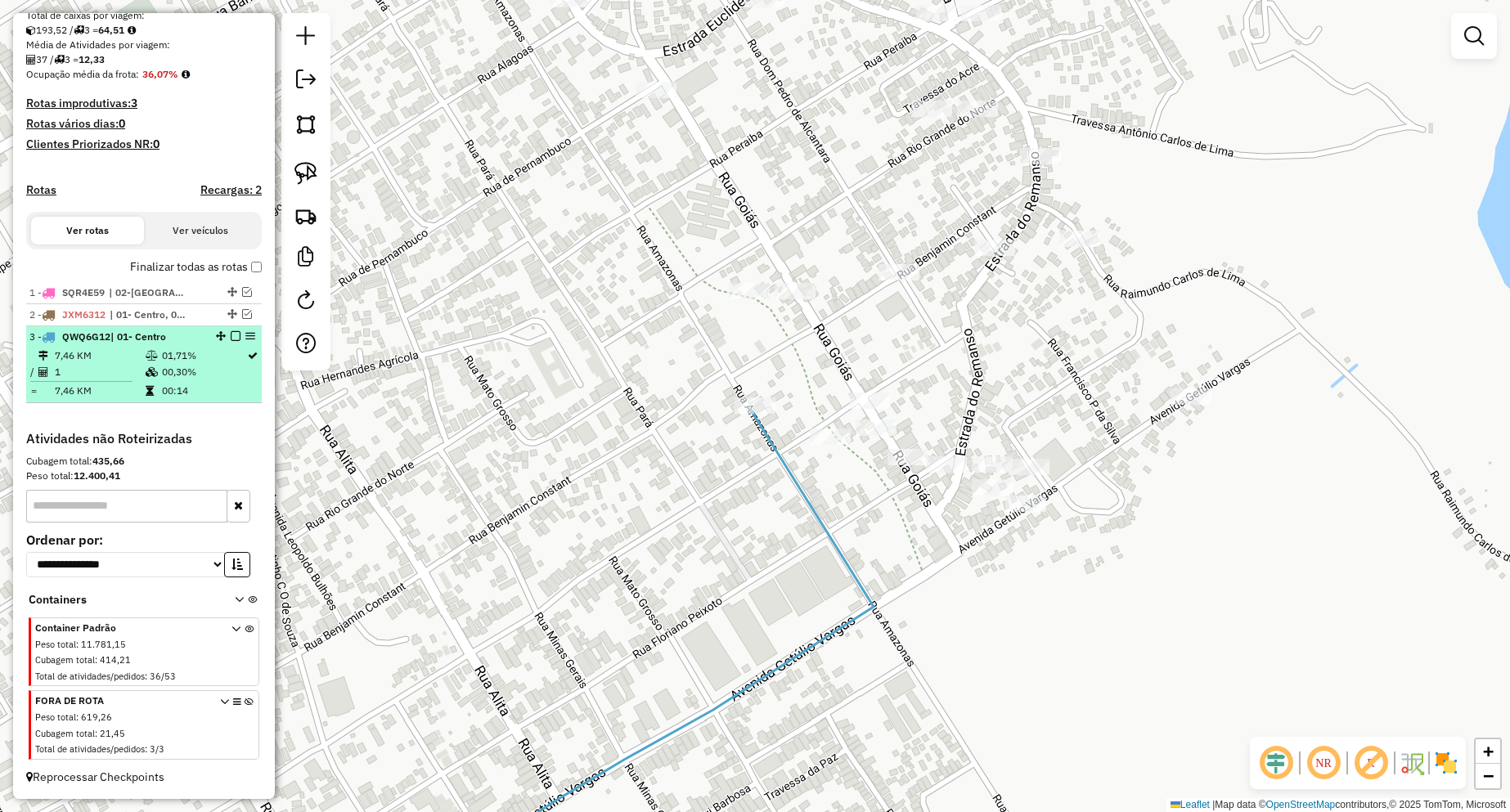
click at [230, 341] on em at bounding box center [235, 336] width 10 height 10
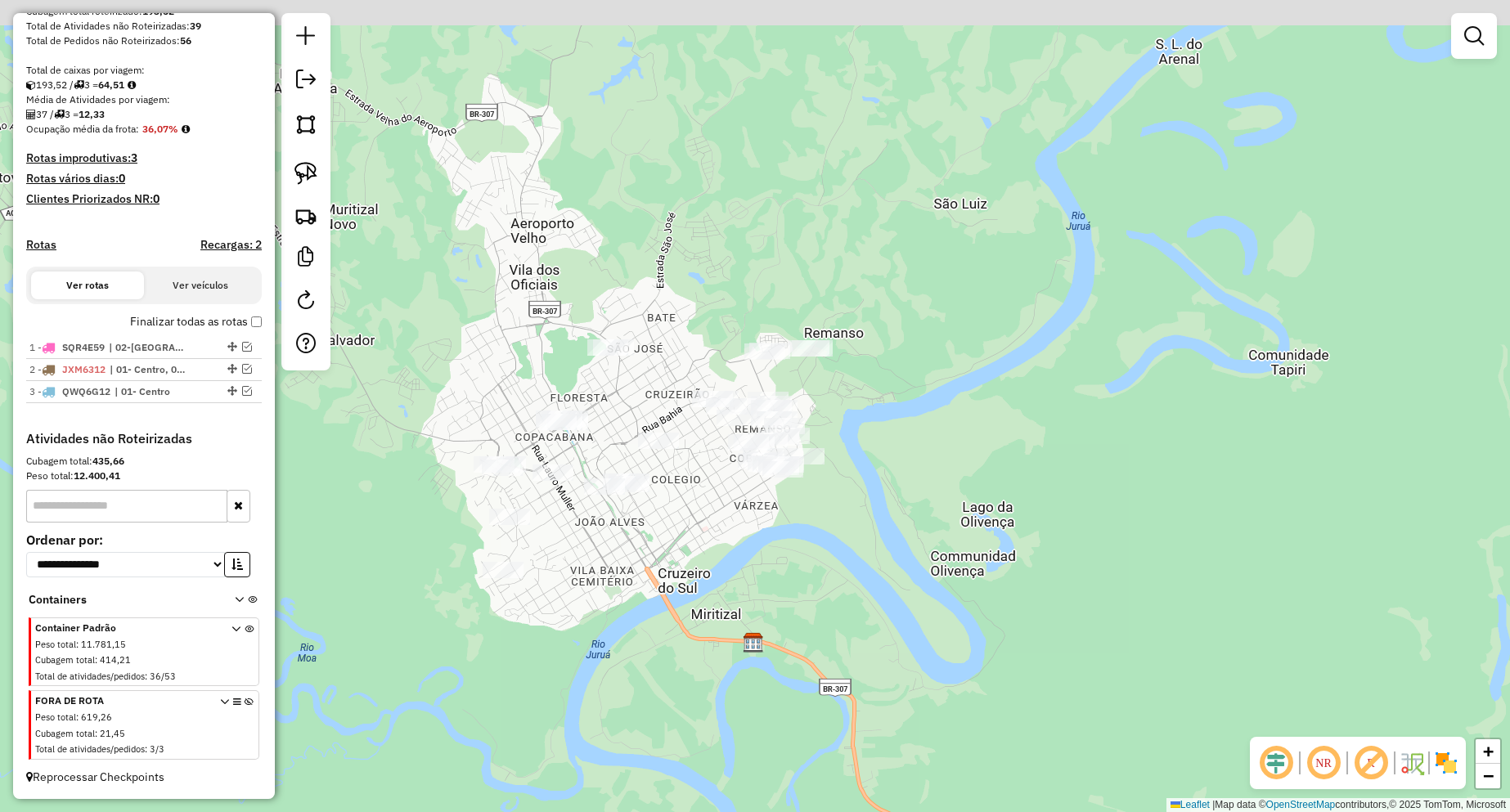
drag, startPoint x: 715, startPoint y: 472, endPoint x: 725, endPoint y: 531, distance: 59.8
click at [725, 531] on div "Janela de atendimento Grade de atendimento Capacidade Transportadoras Veículos …" at bounding box center [755, 406] width 1510 height 812
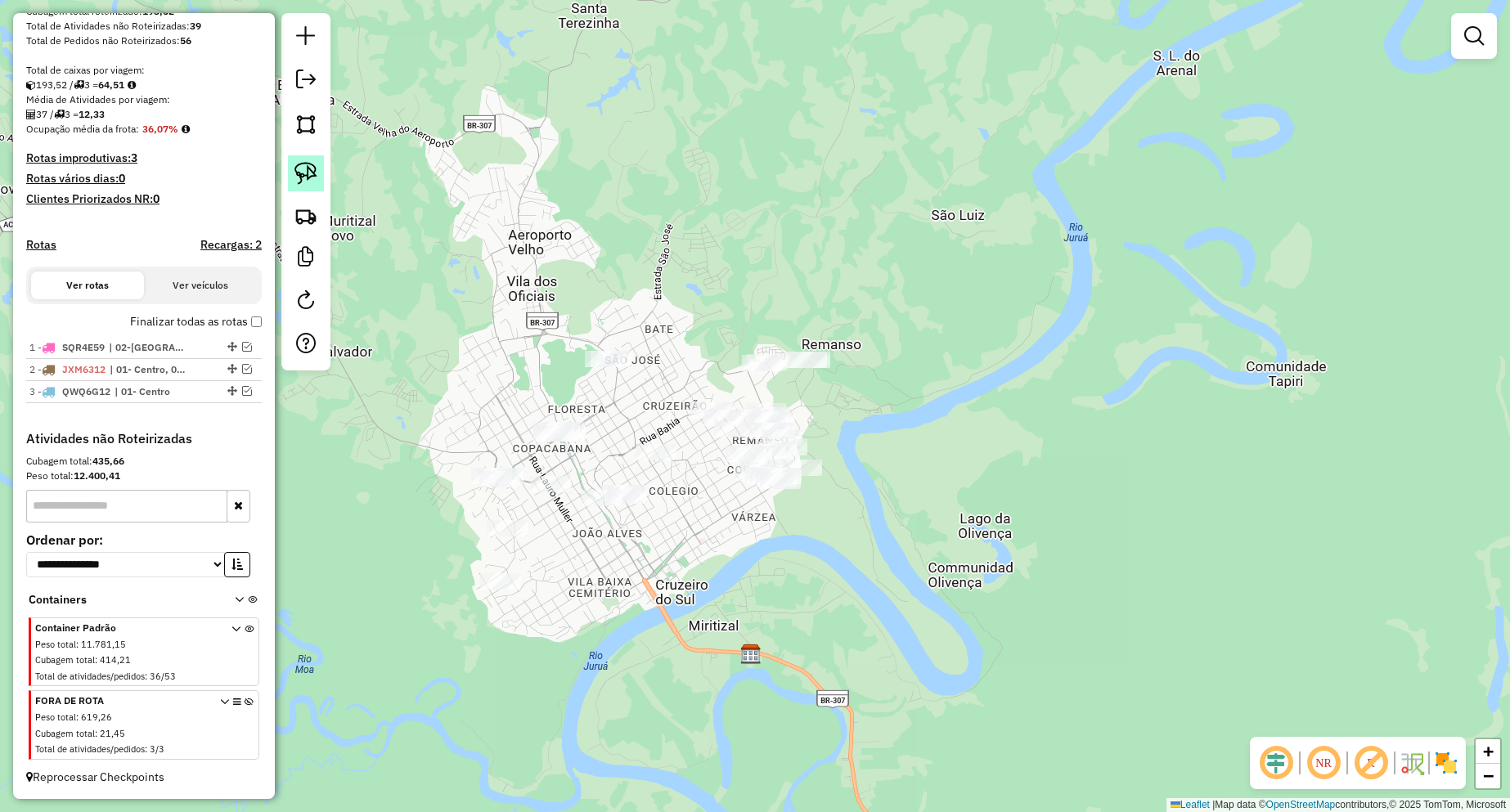
click at [310, 175] on img at bounding box center [305, 172] width 23 height 23
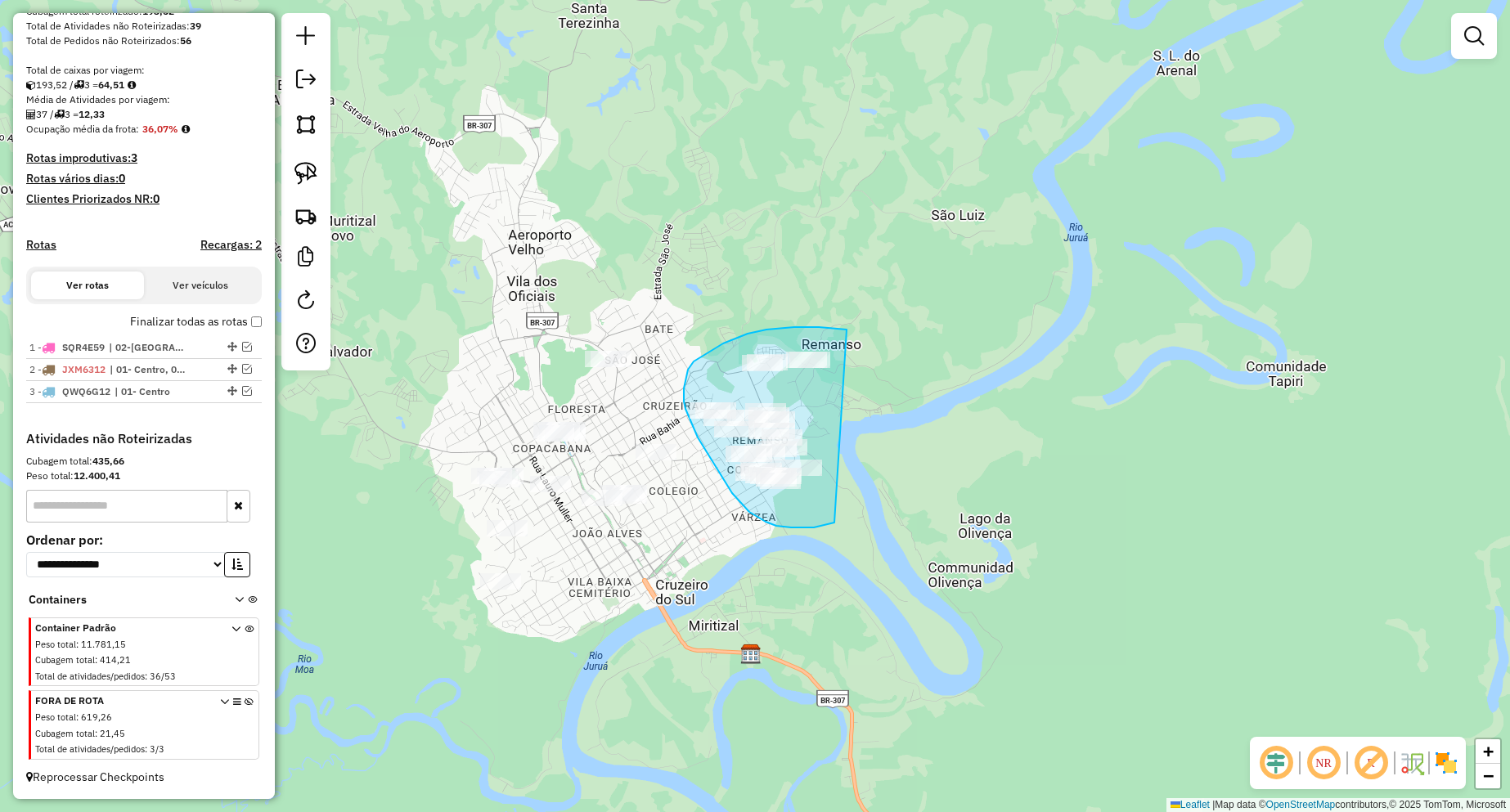
drag, startPoint x: 847, startPoint y: 329, endPoint x: 843, endPoint y: 491, distance: 162.0
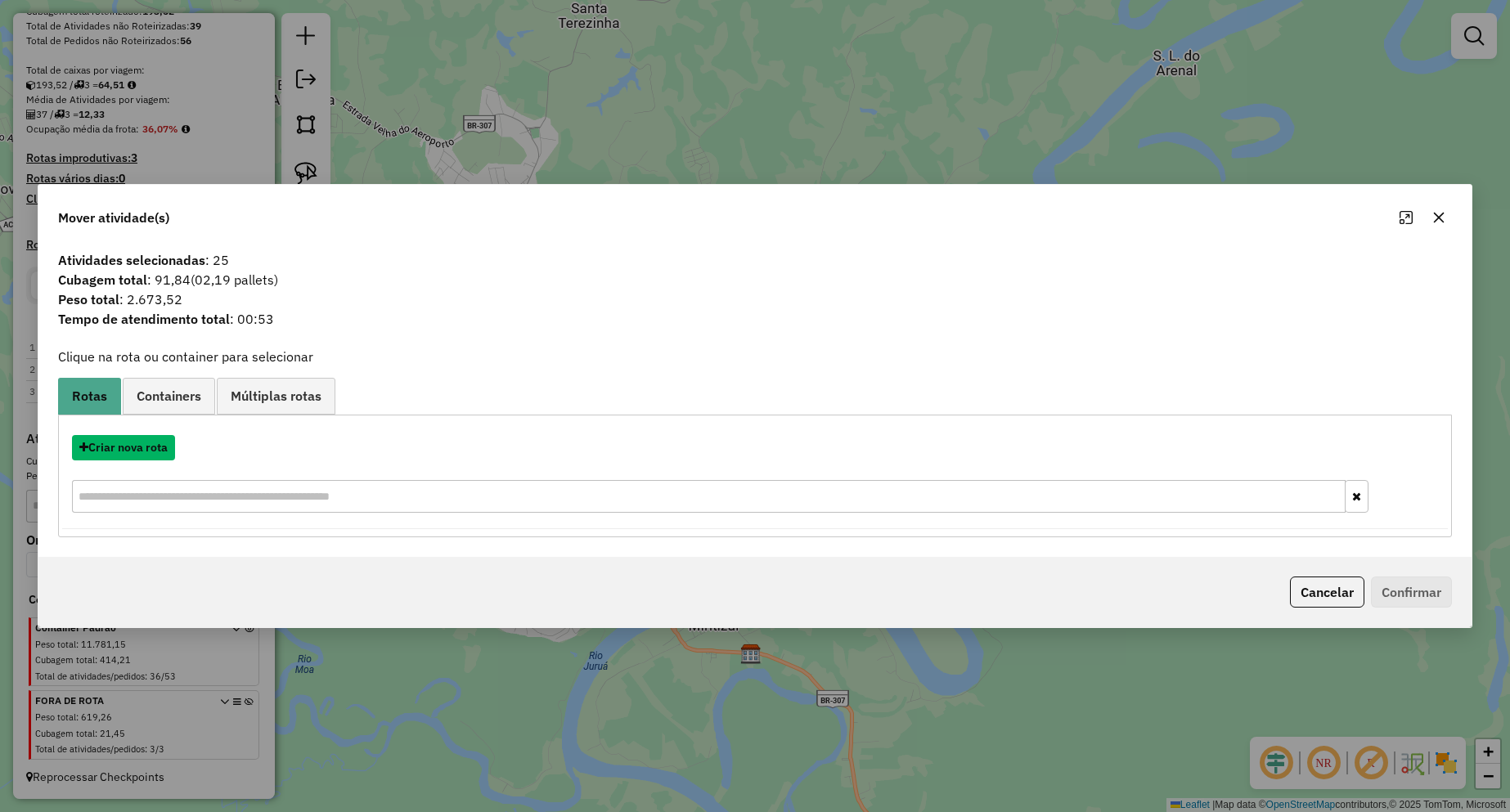
click at [151, 452] on button "Criar nova rota" at bounding box center [122, 448] width 103 height 25
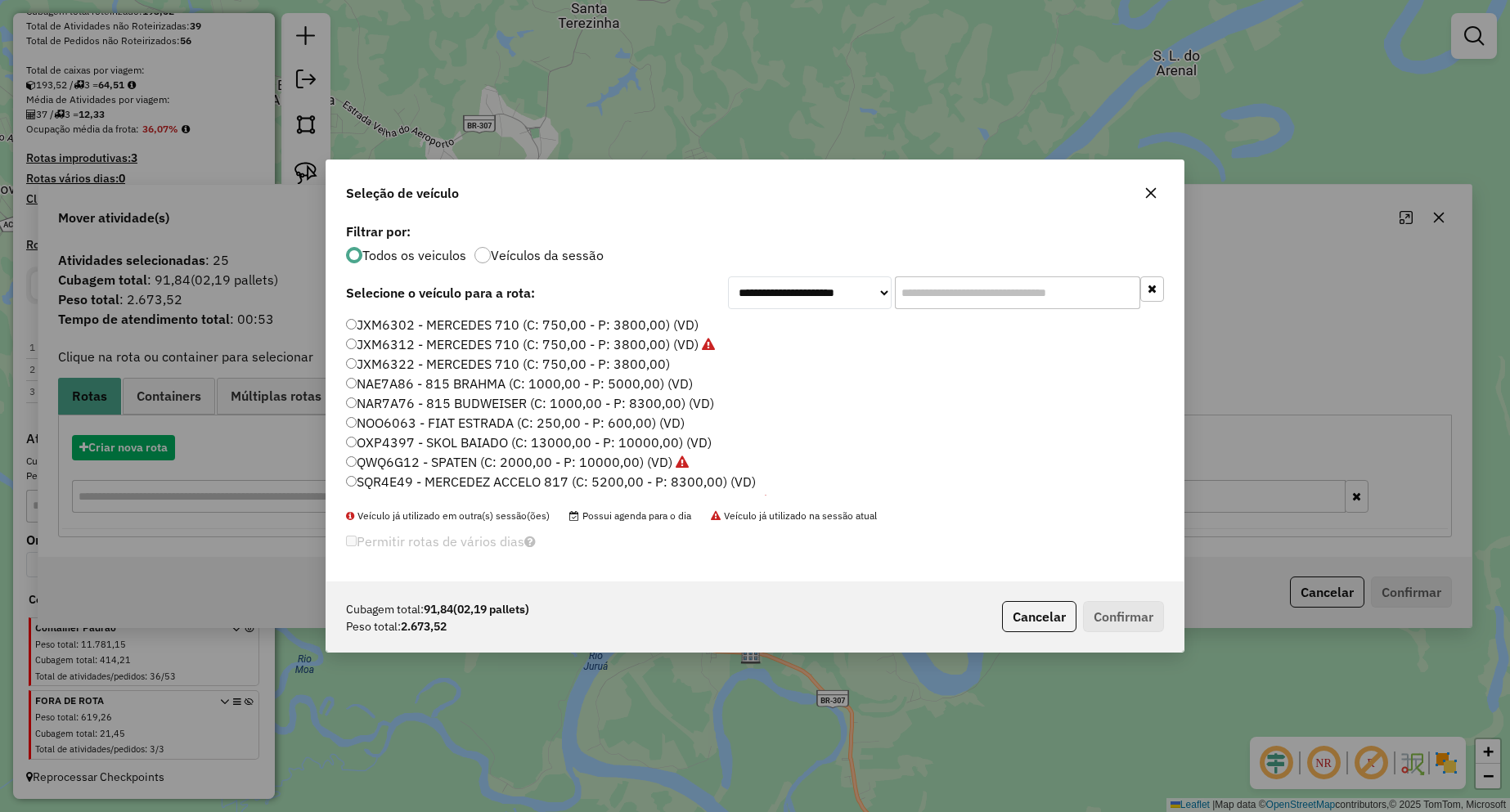
scroll to position [9, 5]
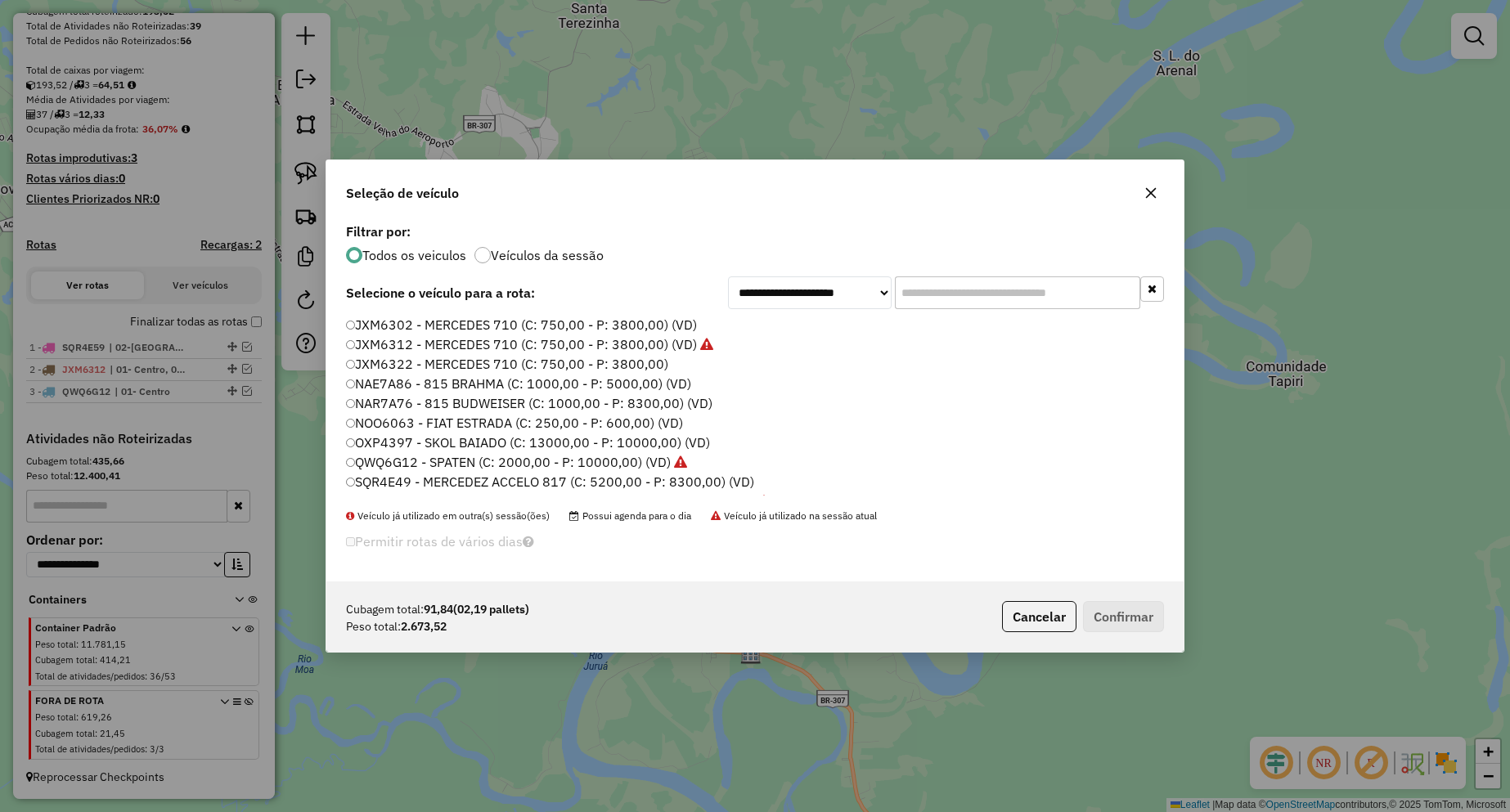
click at [544, 404] on label "NAR7A76 - 815 BUDWEISER (C: 1000,00 - P: 8300,00) (VD)" at bounding box center [529, 403] width 366 height 20
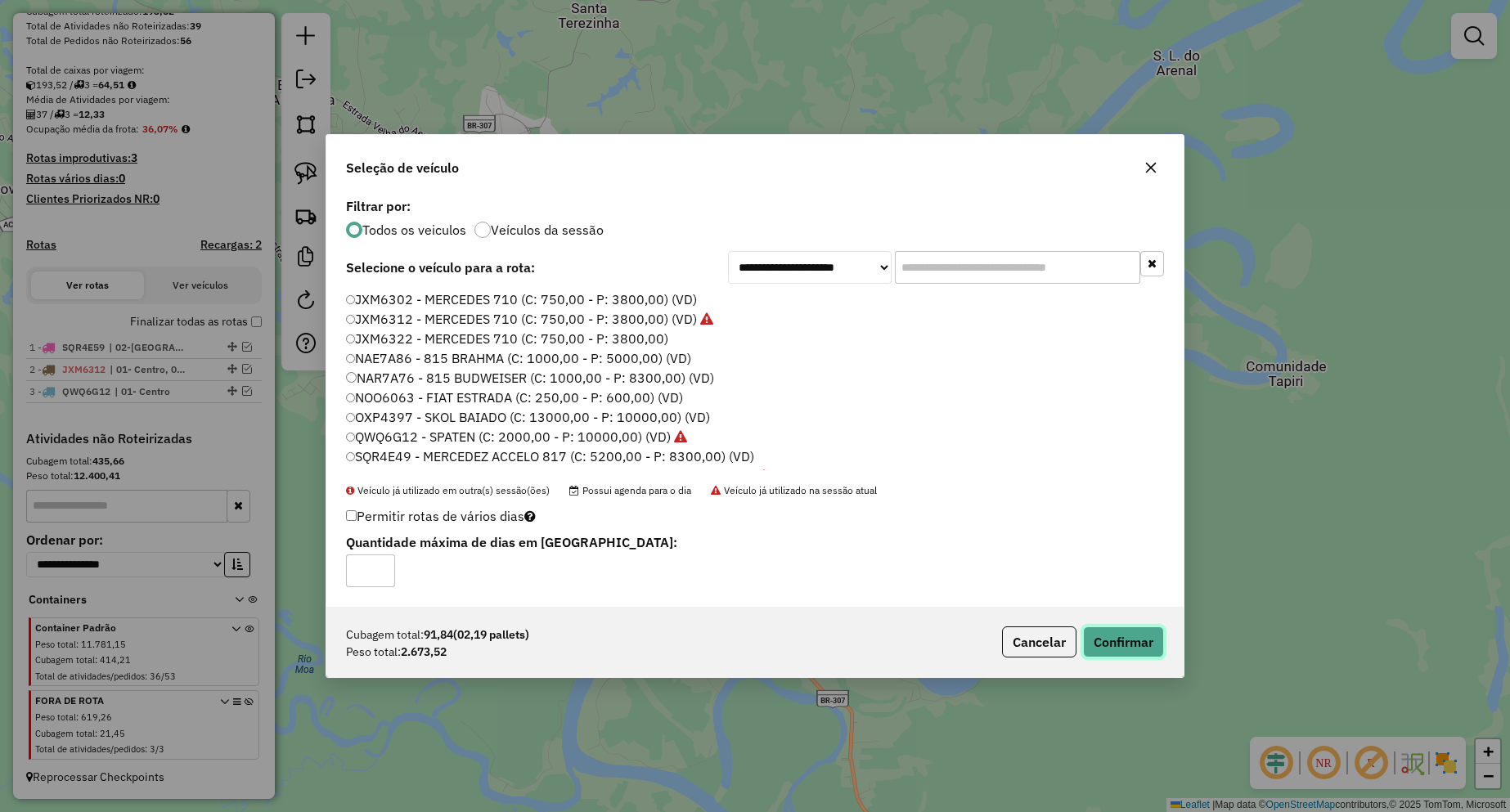
click at [1123, 643] on button "Confirmar" at bounding box center [1123, 642] width 81 height 31
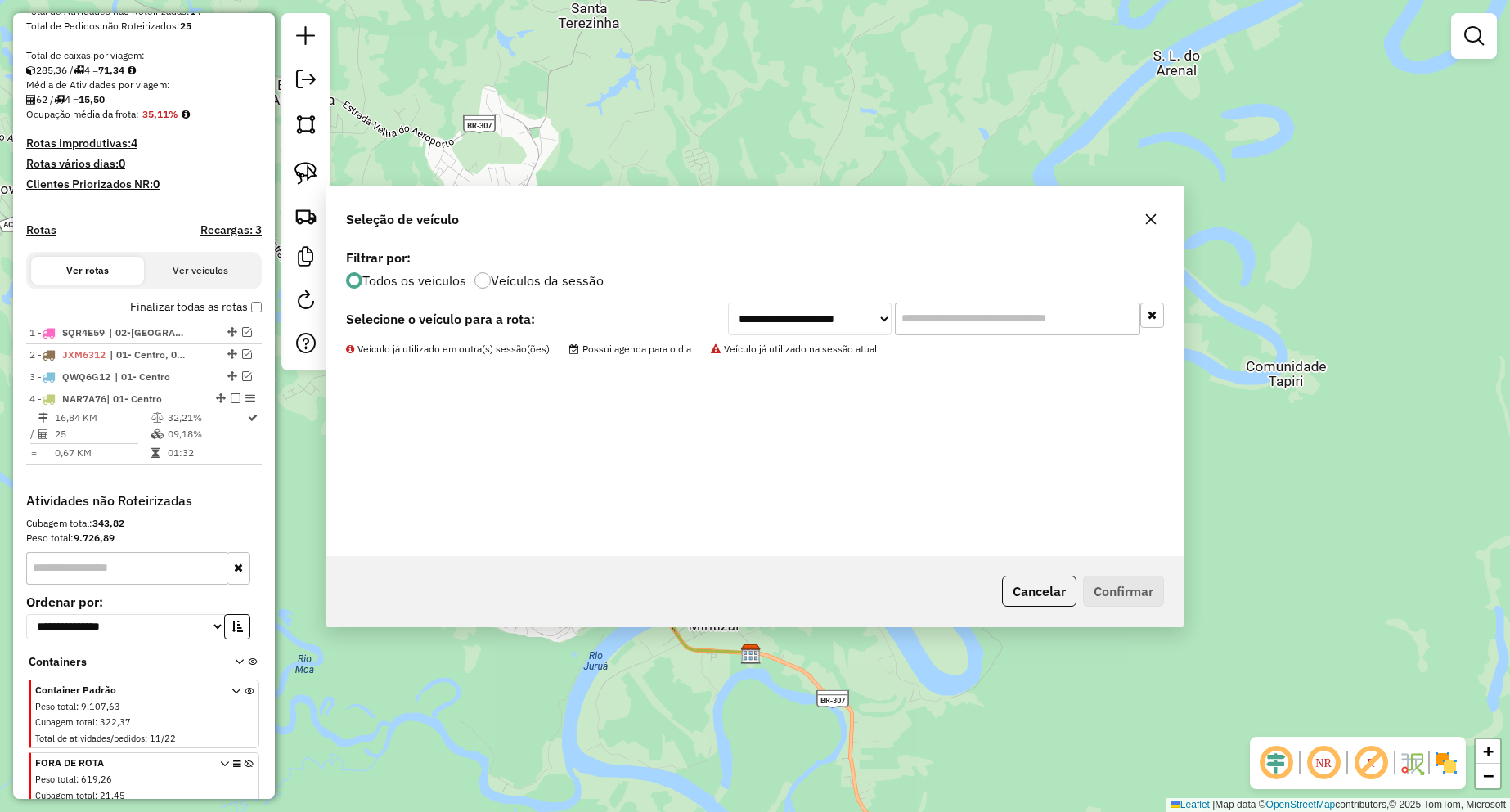
scroll to position [357, 0]
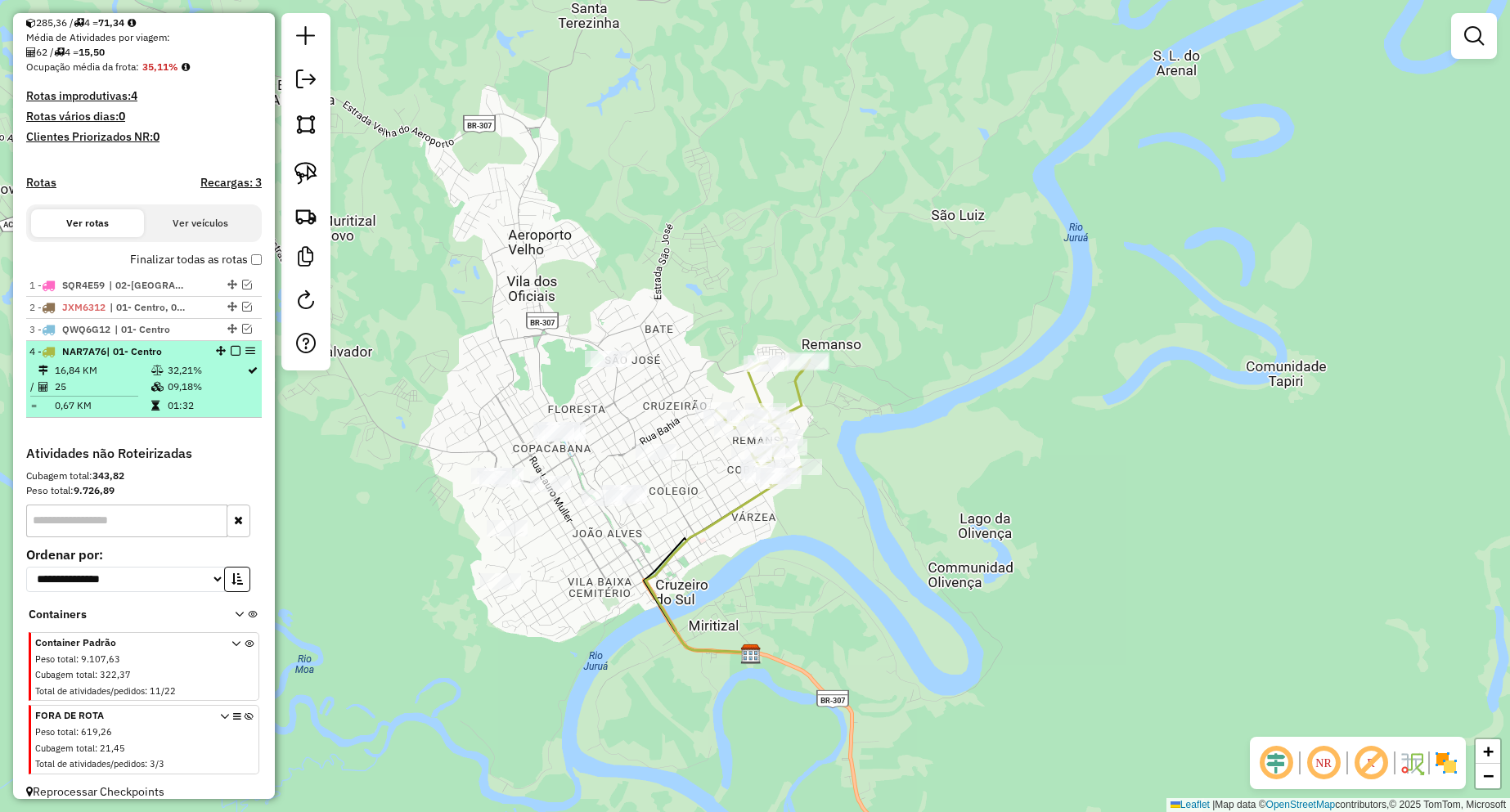
click at [230, 356] on em at bounding box center [235, 351] width 10 height 10
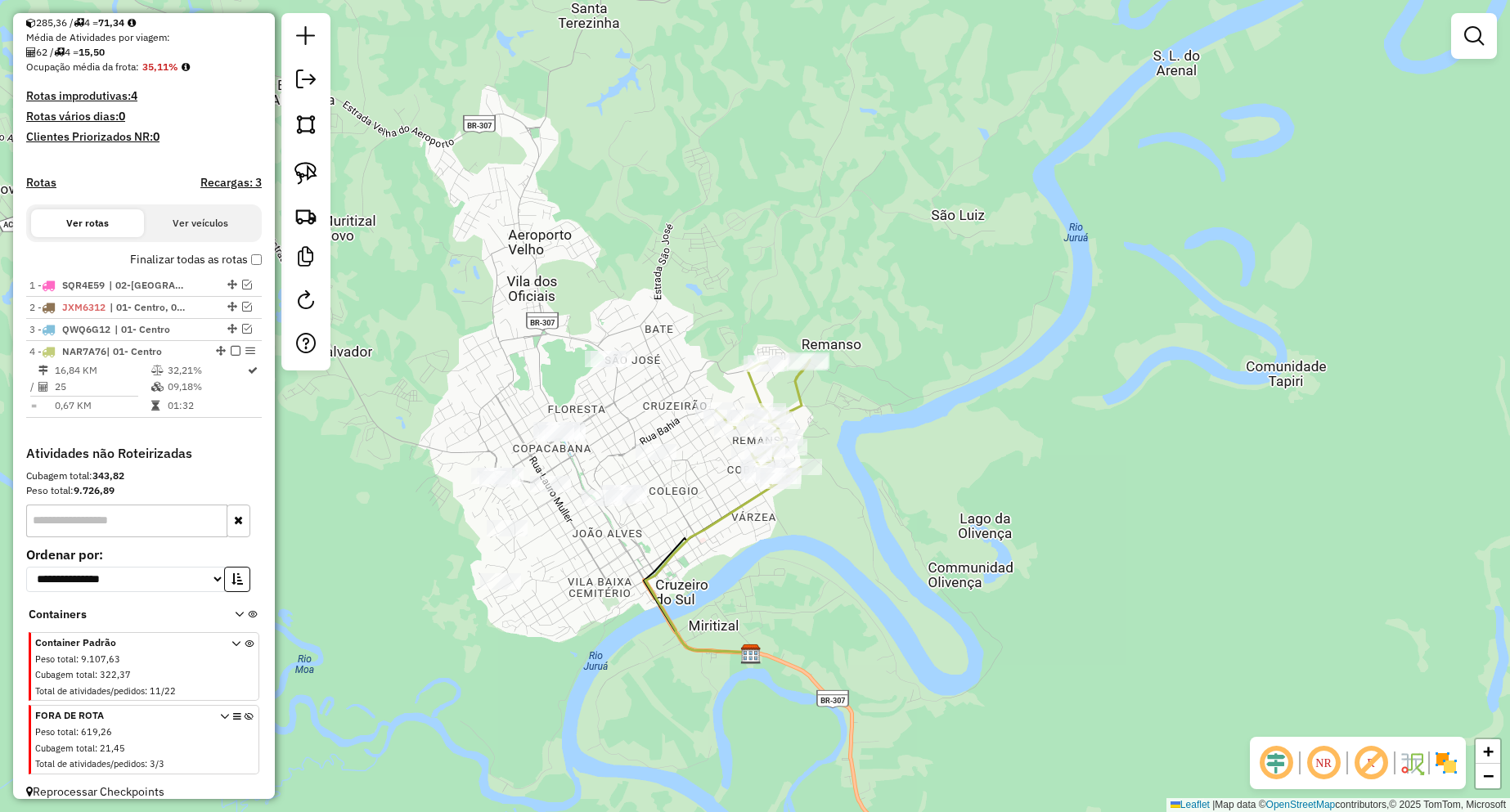
scroll to position [331, 0]
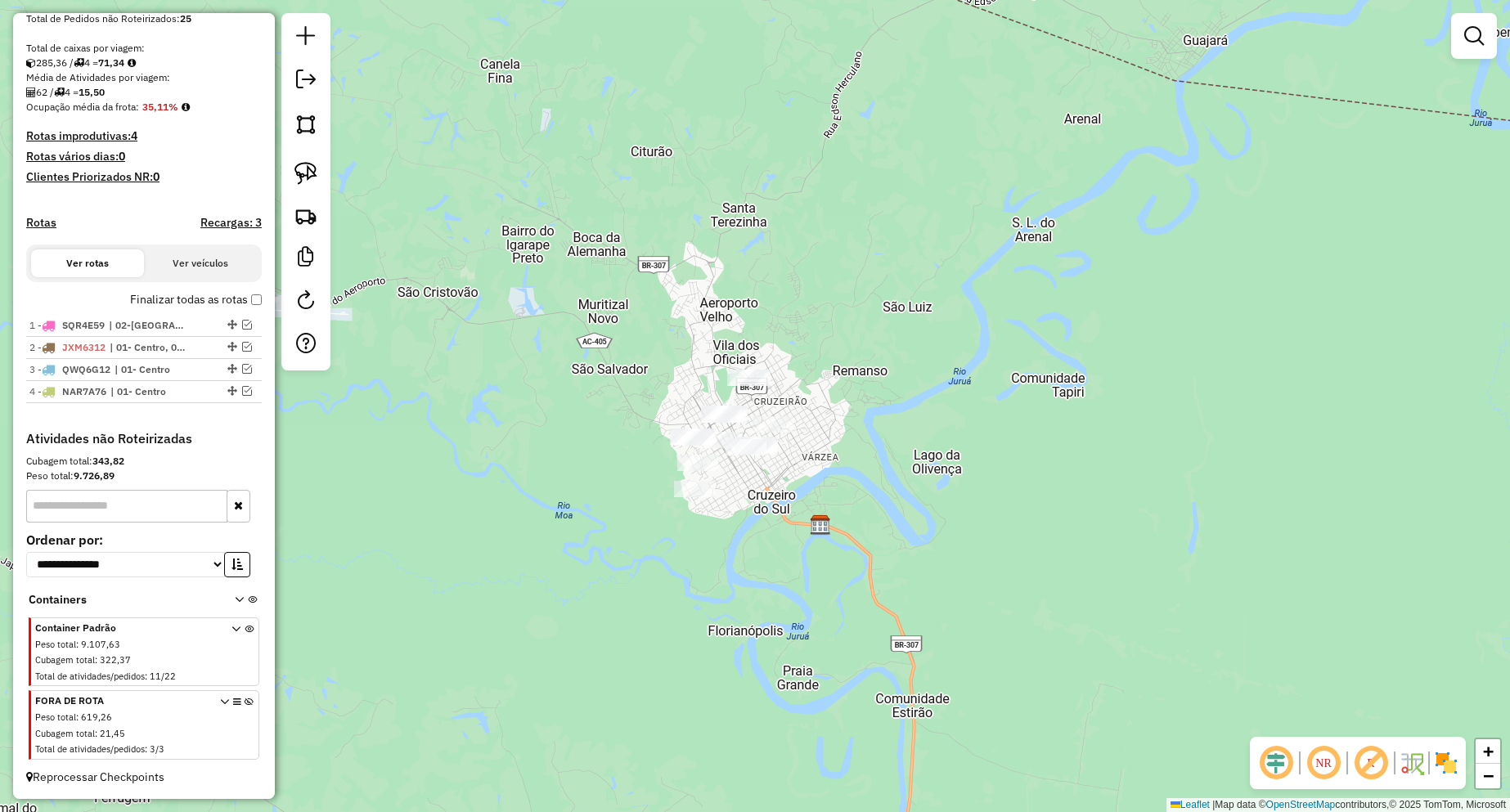
drag, startPoint x: 750, startPoint y: 388, endPoint x: 834, endPoint y: 379, distance: 84.5
click at [834, 379] on div "Janela de atendimento Grade de atendimento Capacidade Transportadoras Veículos …" at bounding box center [755, 406] width 1510 height 812
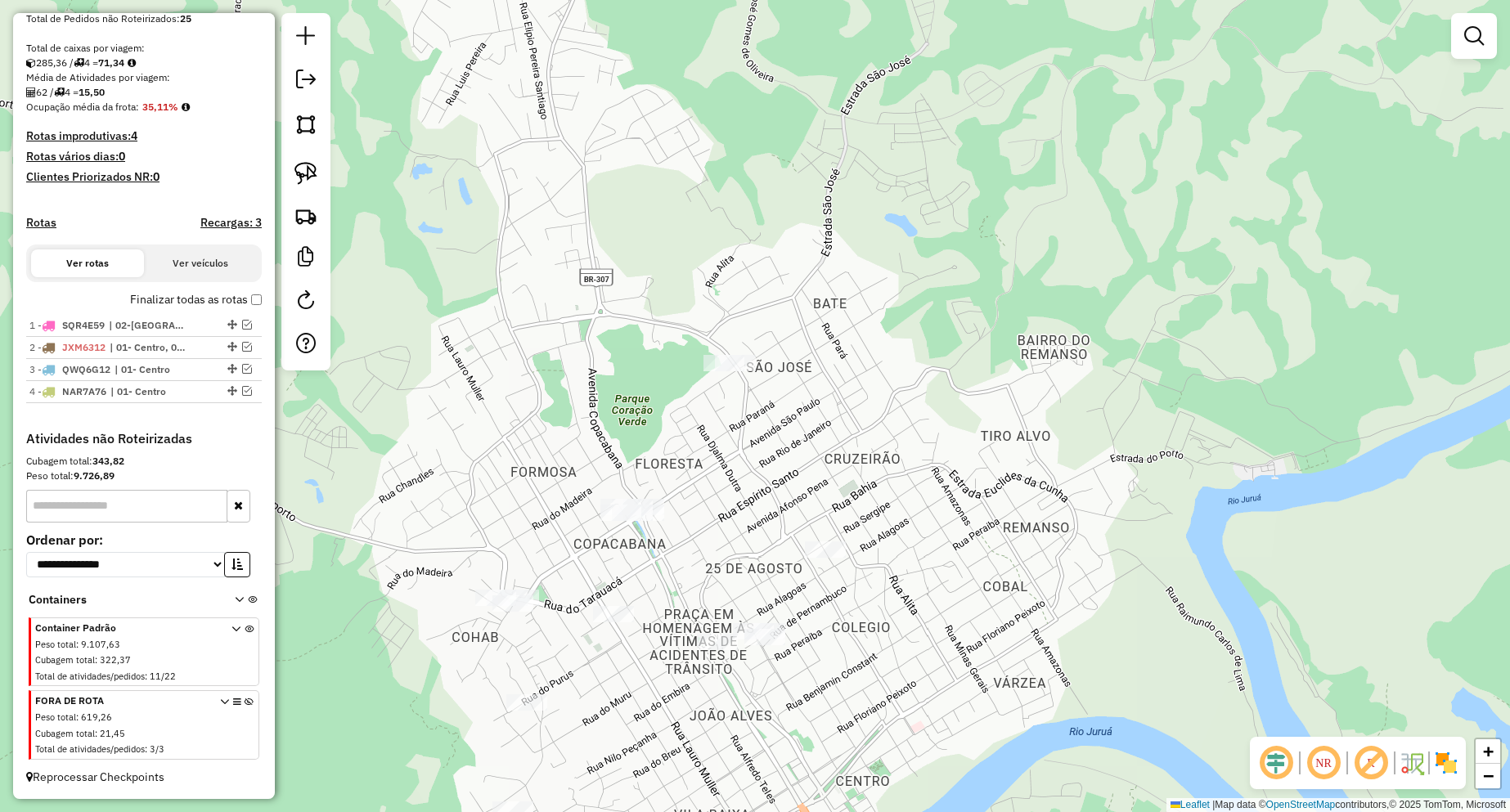
click at [801, 379] on div "Janela de atendimento Grade de atendimento Capacidade Transportadoras Veículos …" at bounding box center [755, 406] width 1510 height 812
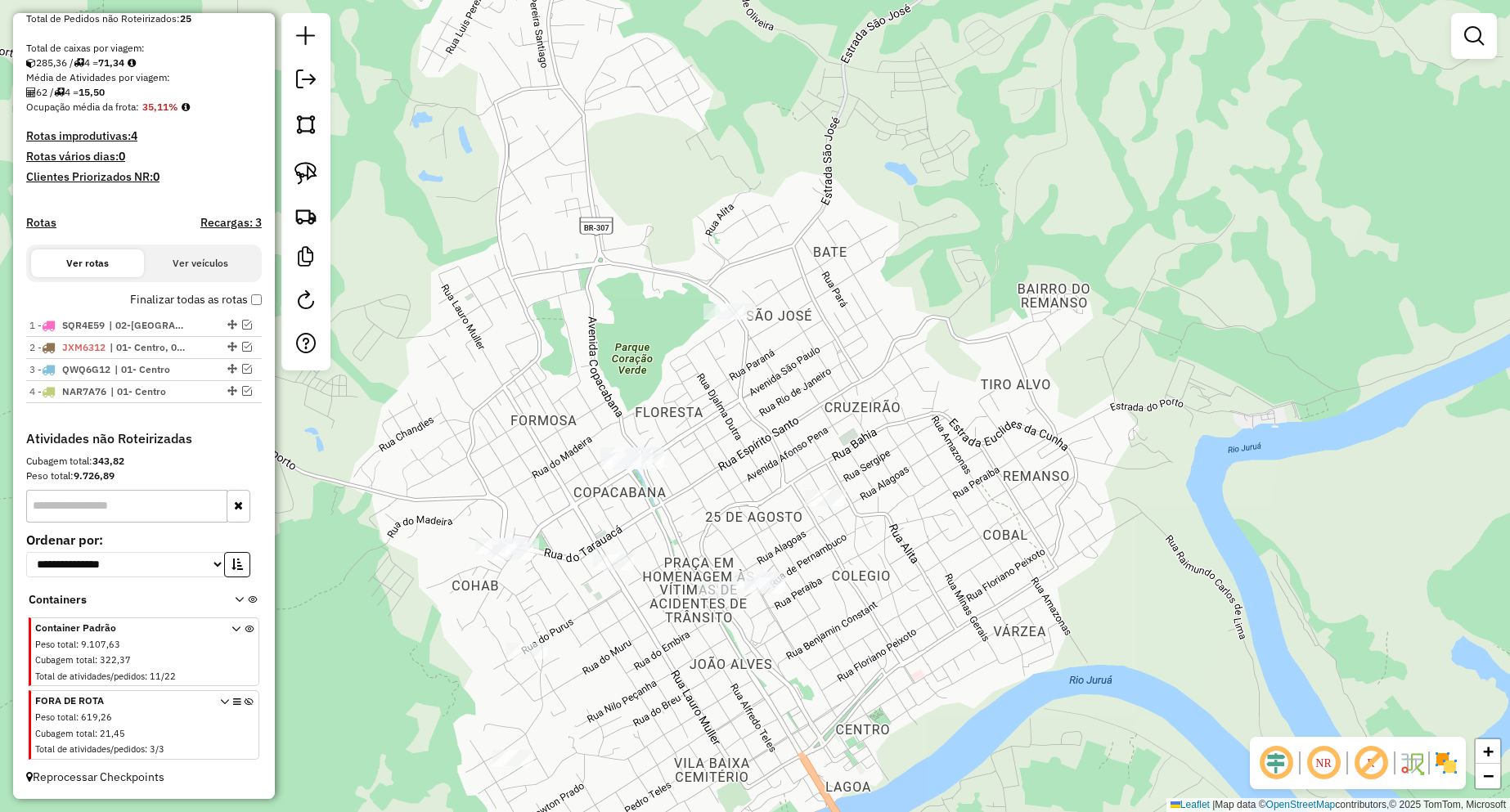
click at [806, 352] on div "Janela de atendimento Grade de atendimento Capacidade Transportadoras Veículos …" at bounding box center [755, 406] width 1510 height 812
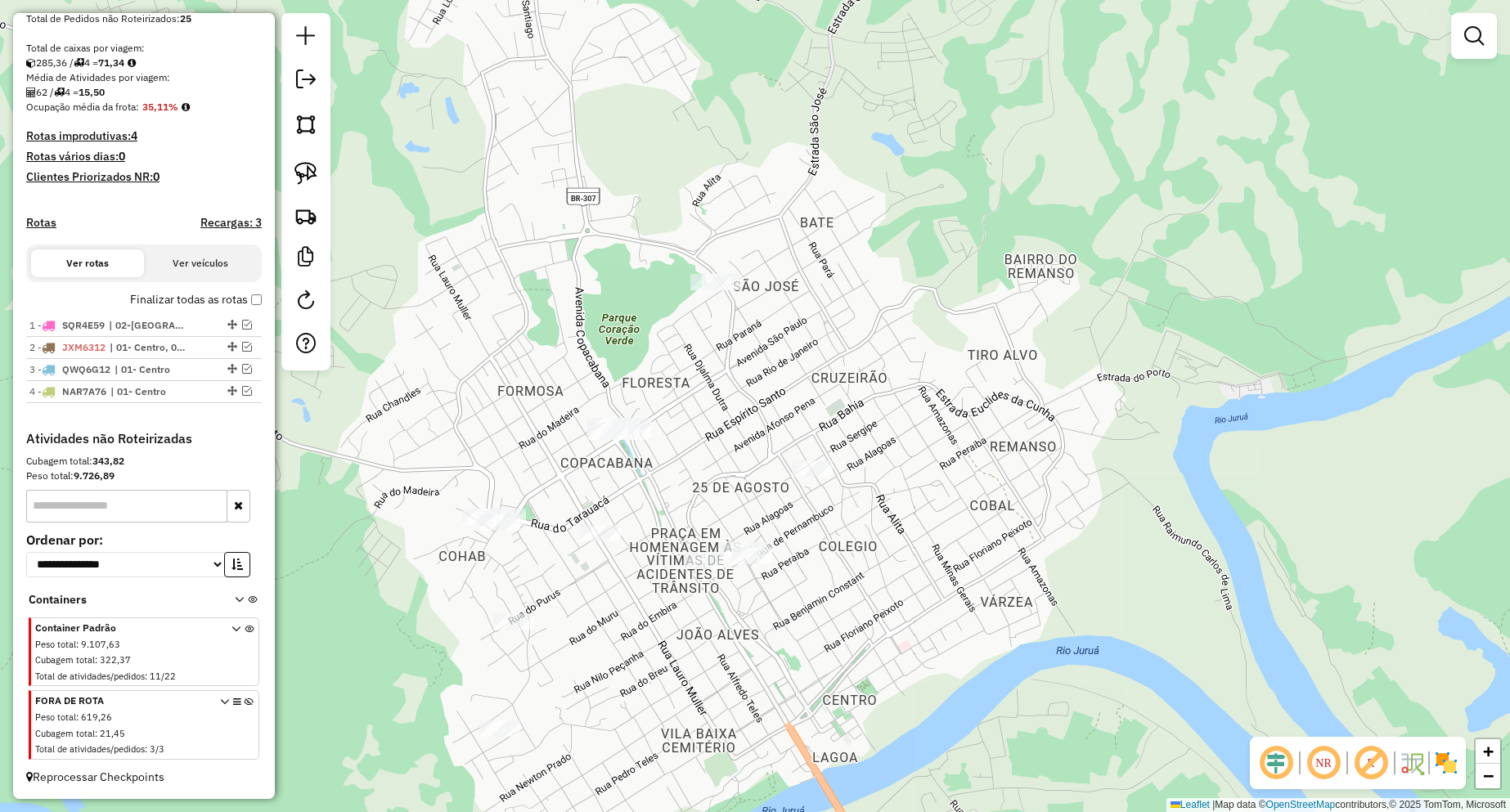
drag, startPoint x: 779, startPoint y: 402, endPoint x: 734, endPoint y: 288, distance: 122.6
click at [735, 288] on div "Janela de atendimento Grade de atendimento Capacidade Transportadoras Veículos …" at bounding box center [755, 406] width 1510 height 812
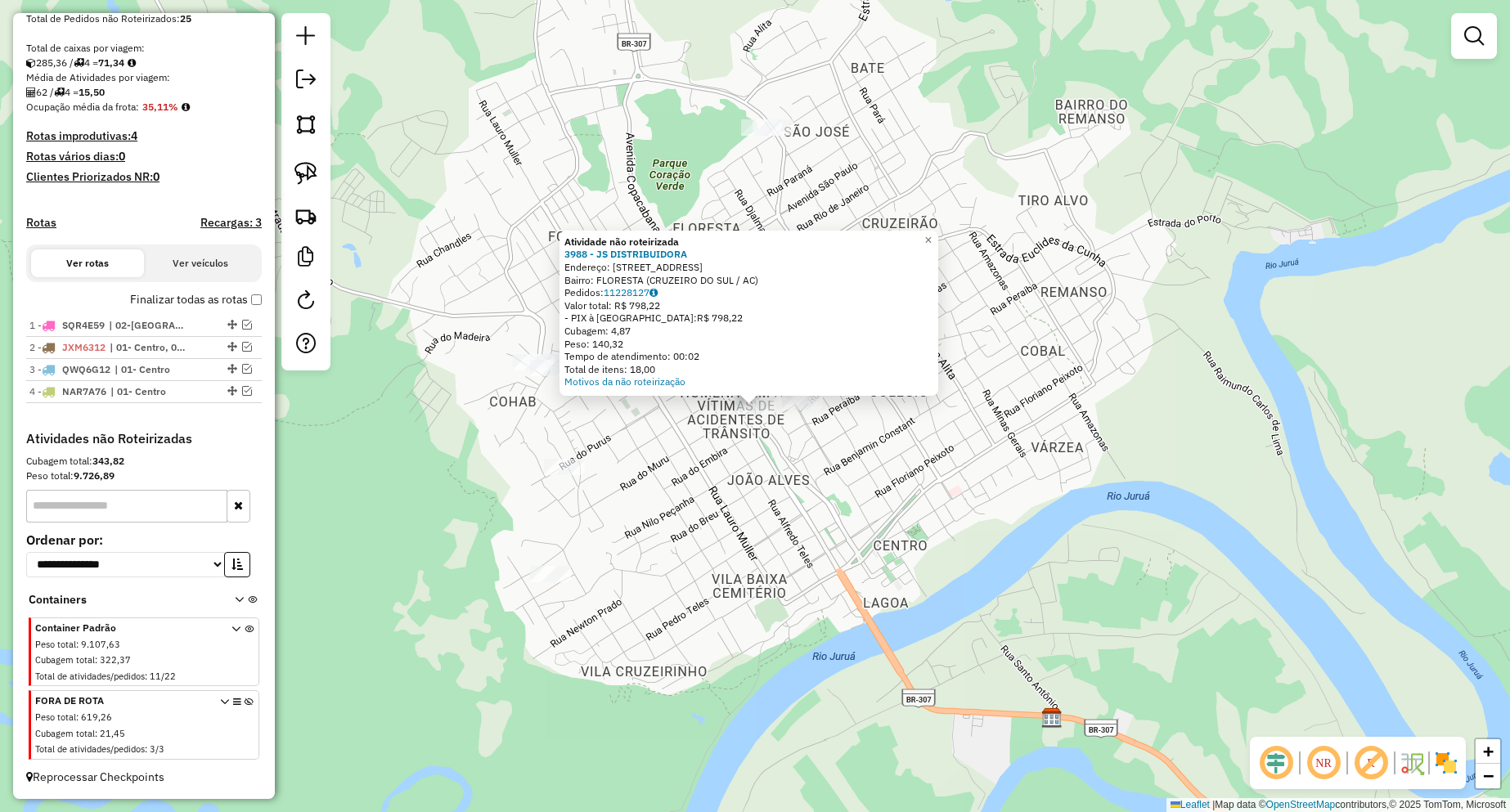
click at [802, 456] on div "Atividade não roteirizada 3988 - JS DISTRIBUIDORA Endereço: [STREET_ADDRESS]) P…" at bounding box center [755, 406] width 1510 height 812
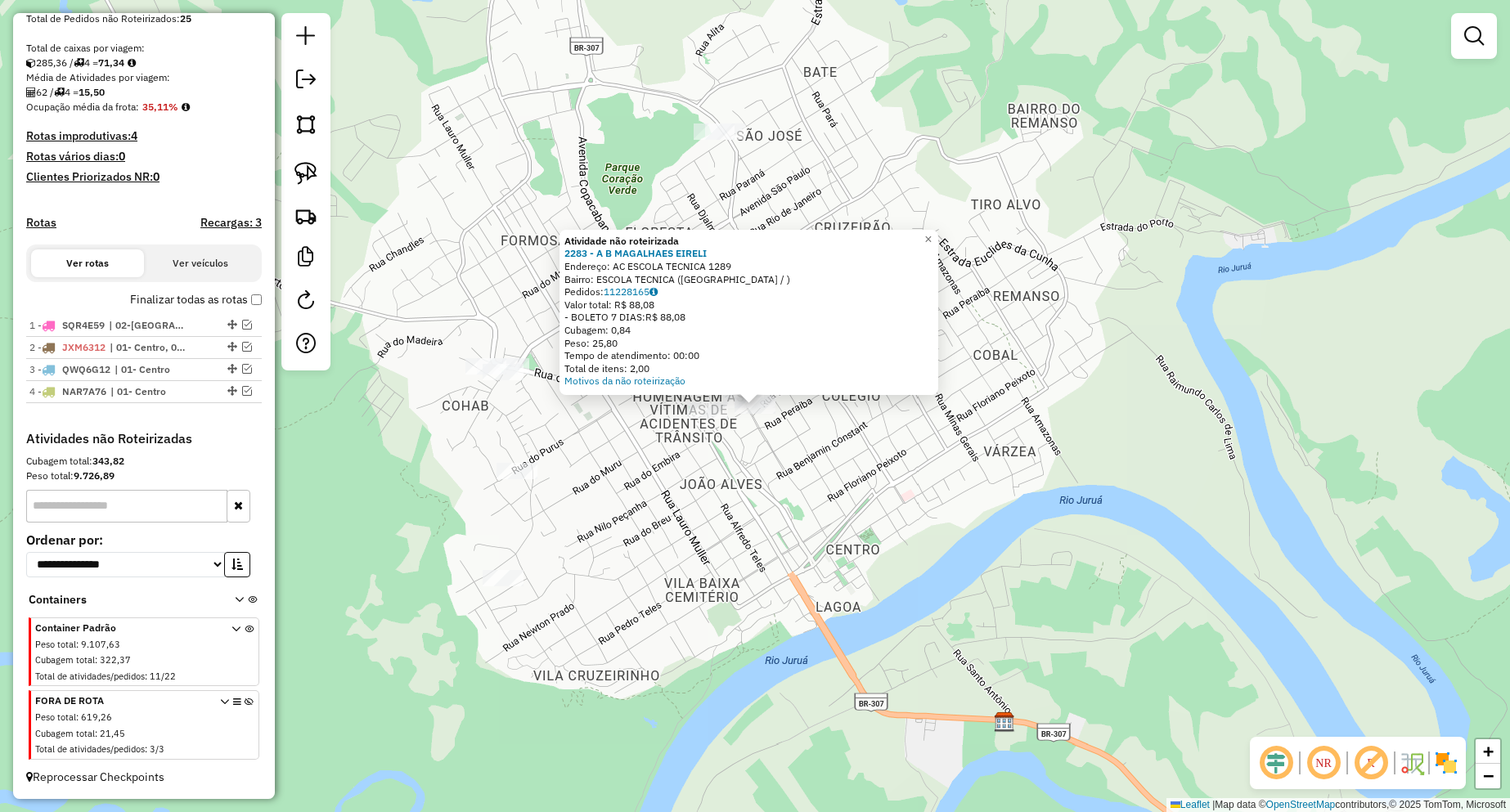
click at [816, 483] on div "Atividade não roteirizada 2283 - A B MAGALHAES EIRELI Endereço: AC ESCOLA TECNI…" at bounding box center [755, 406] width 1510 height 812
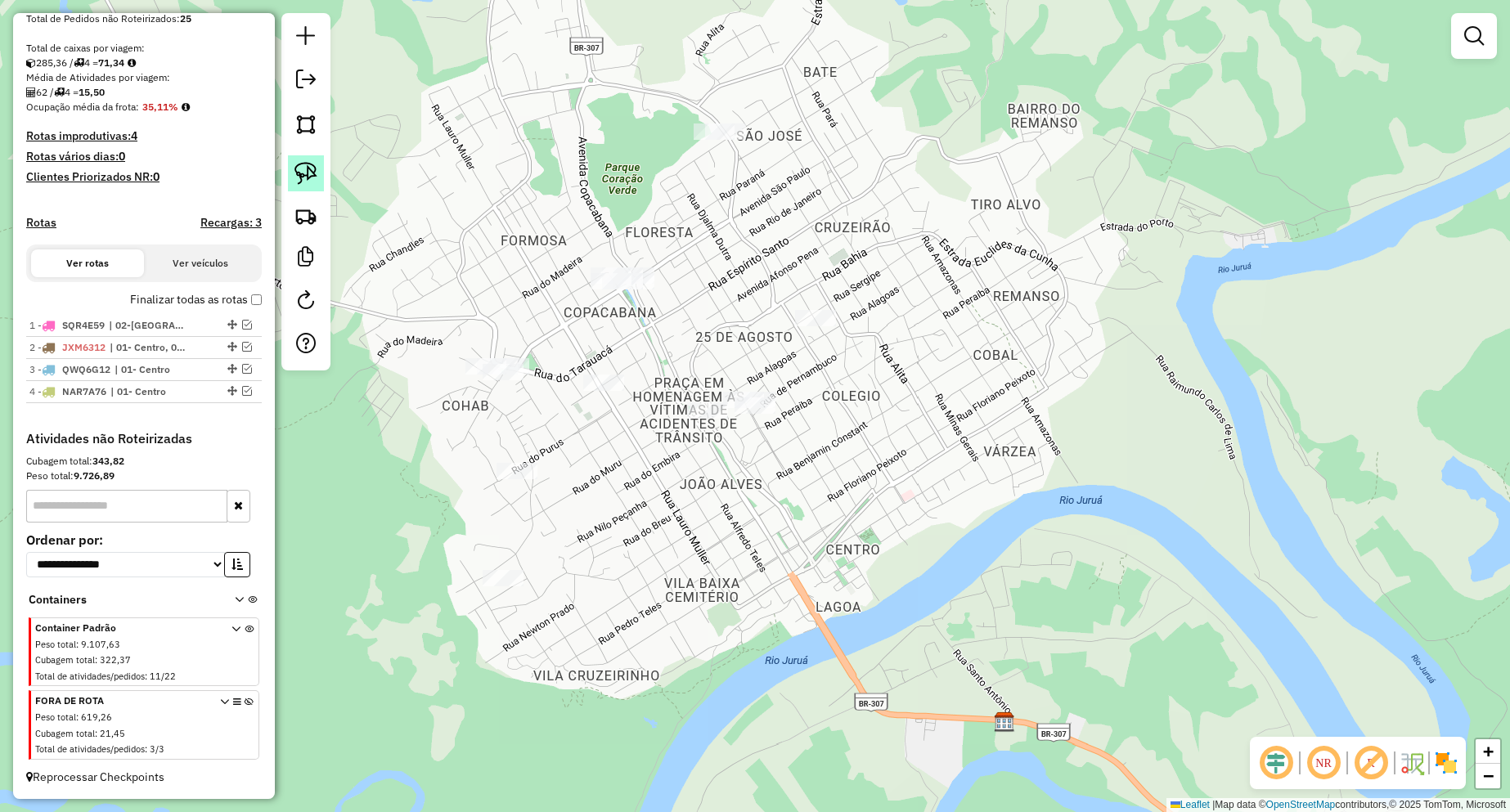
click at [300, 183] on img at bounding box center [305, 172] width 23 height 23
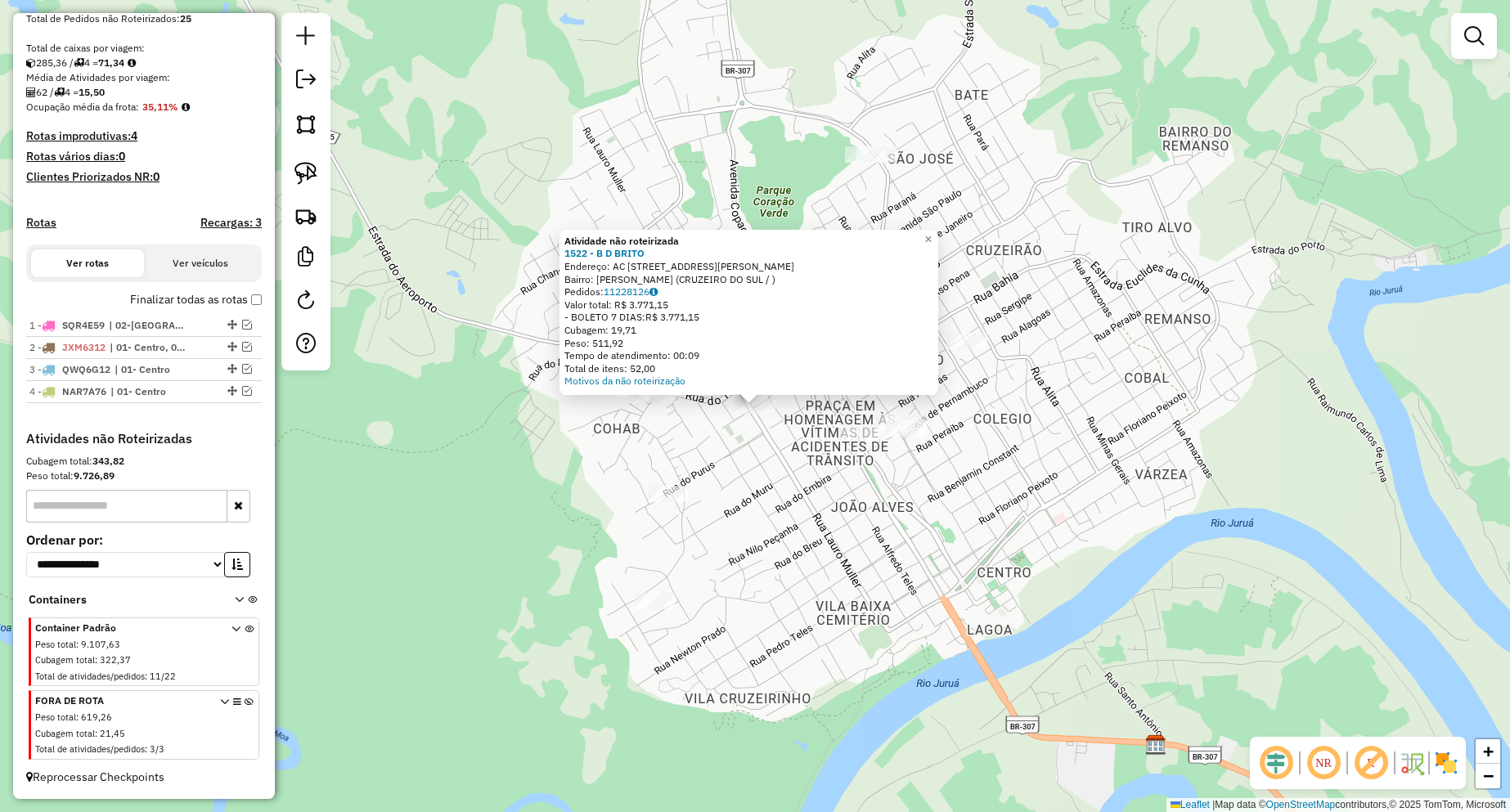
drag, startPoint x: 793, startPoint y: 479, endPoint x: 794, endPoint y: 468, distance: 11.0
click at [793, 480] on div "Atividade não roteirizada 1522 - B D [PERSON_NAME]: AC [STREET_ADDRESS][PERSON_…" at bounding box center [755, 406] width 1510 height 812
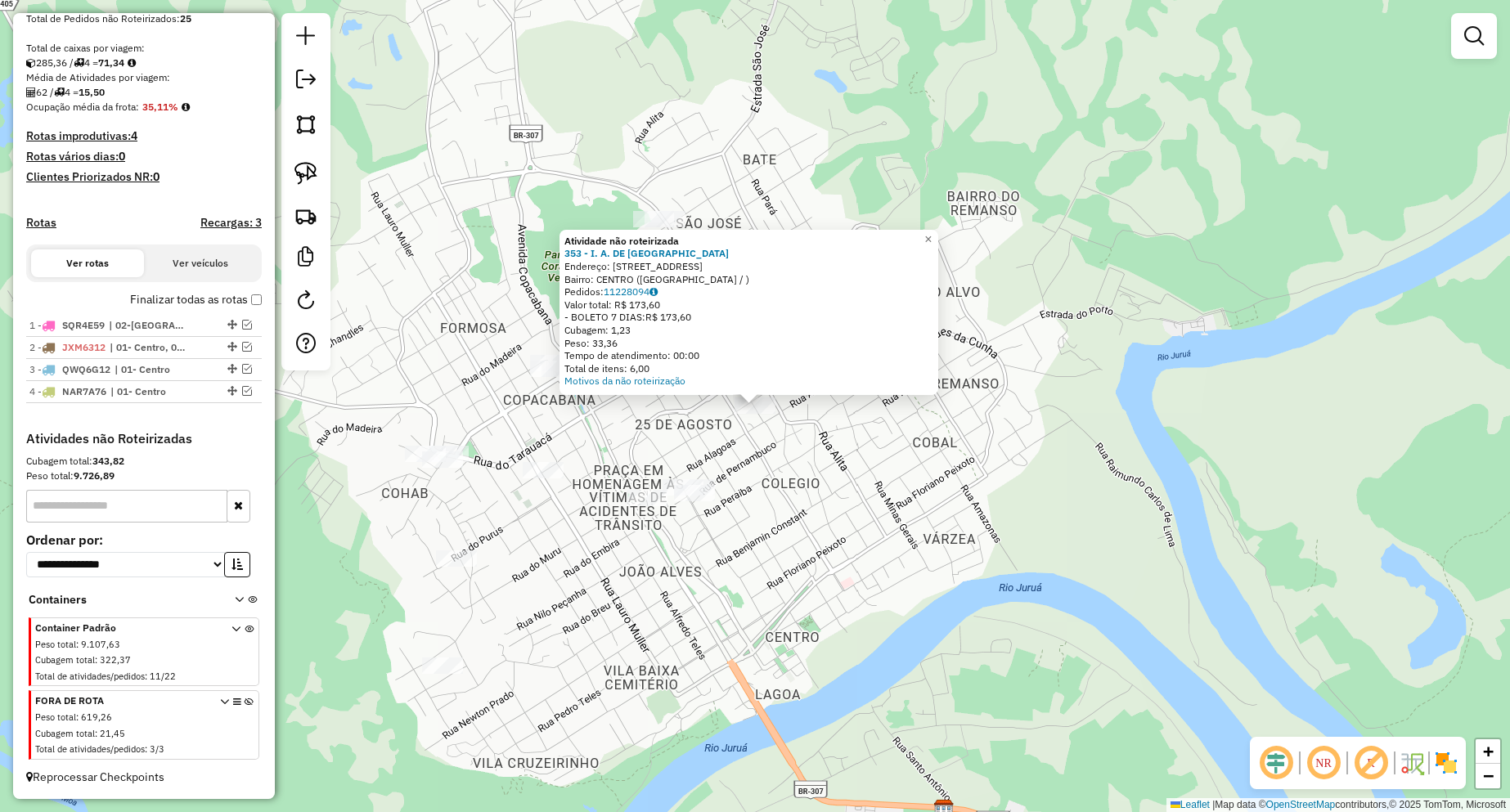
click at [800, 482] on div "Atividade não roteirizada 353 - I. A. DE ARAUJO Endereço: R TERMINAL RODOVIARIA…" at bounding box center [755, 406] width 1510 height 812
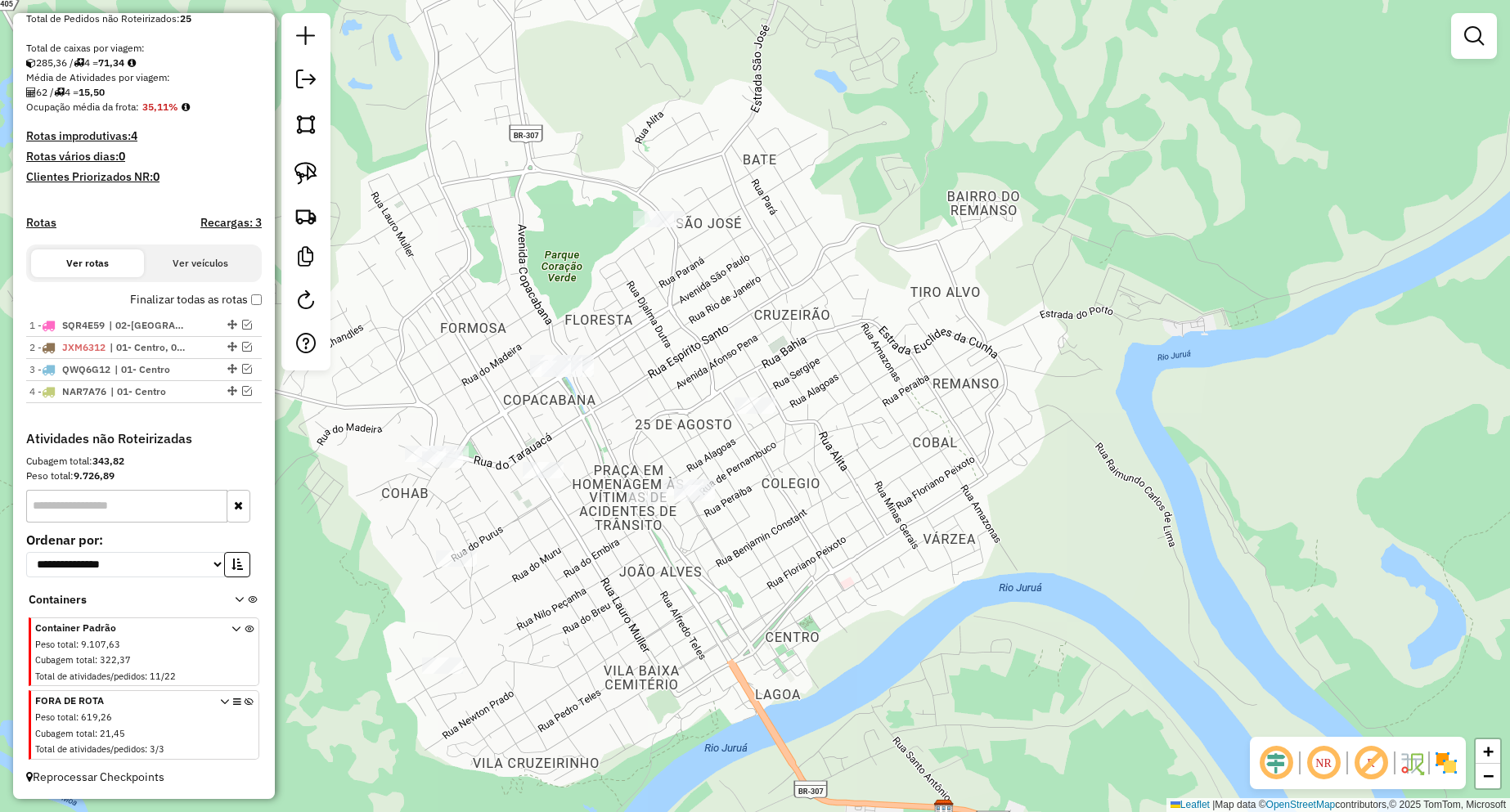
click at [789, 498] on div "Janela de atendimento Grade de atendimento Capacidade Transportadoras Veículos …" at bounding box center [755, 406] width 1510 height 812
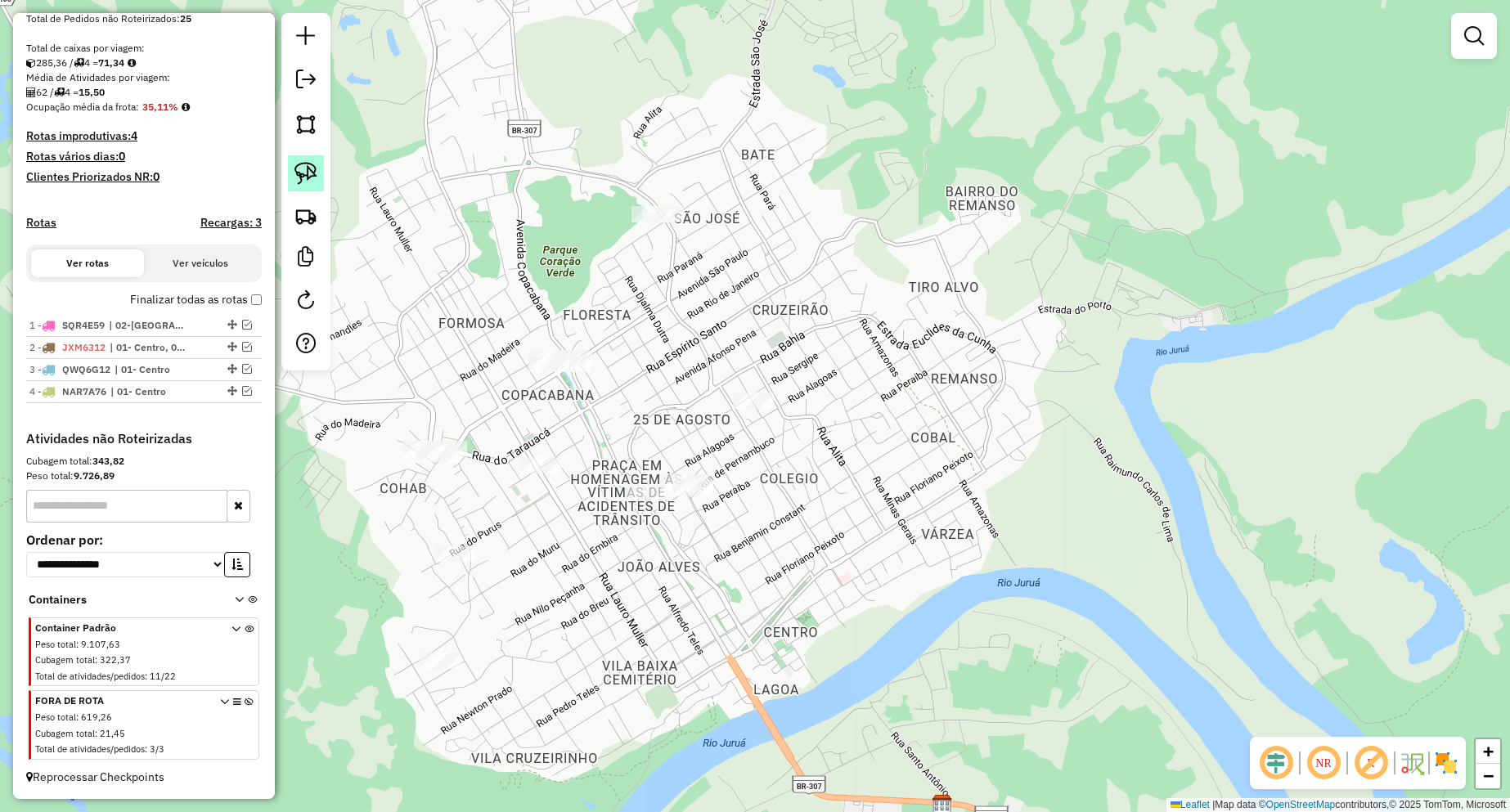
click at [314, 183] on img at bounding box center [305, 172] width 23 height 23
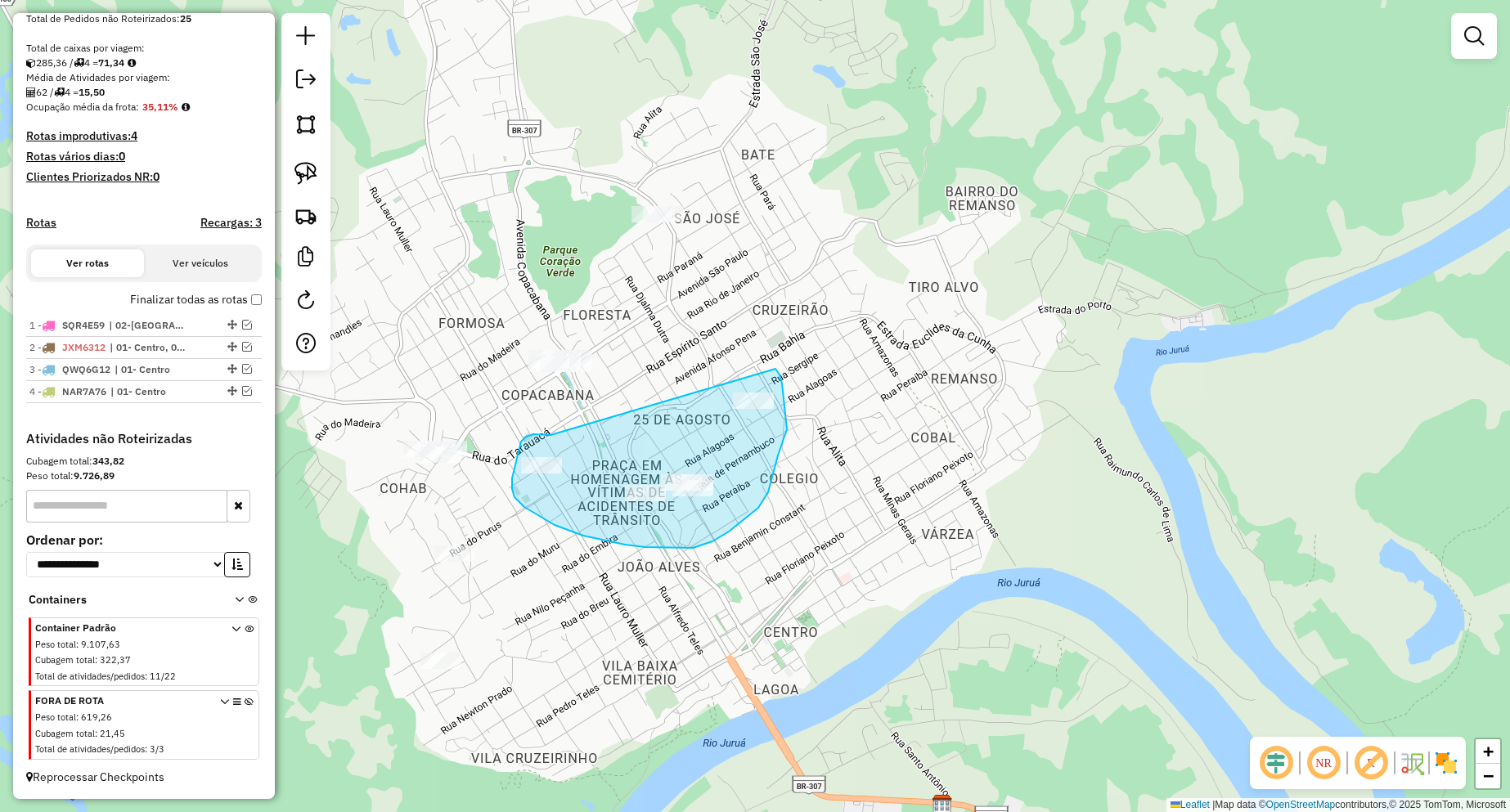
drag, startPoint x: 546, startPoint y: 435, endPoint x: 775, endPoint y: 368, distance: 238.6
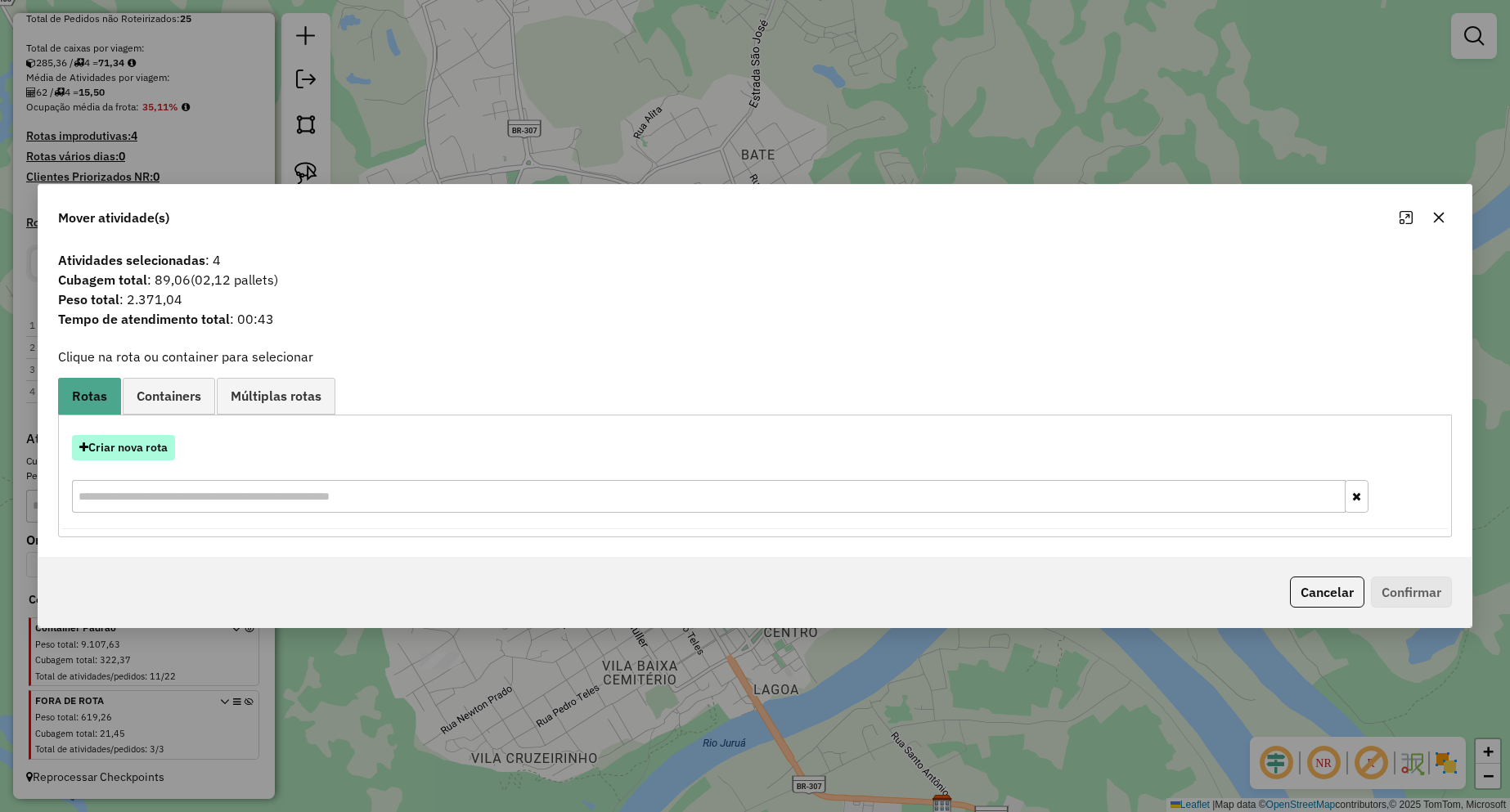
click at [153, 448] on button "Criar nova rota" at bounding box center [122, 448] width 103 height 25
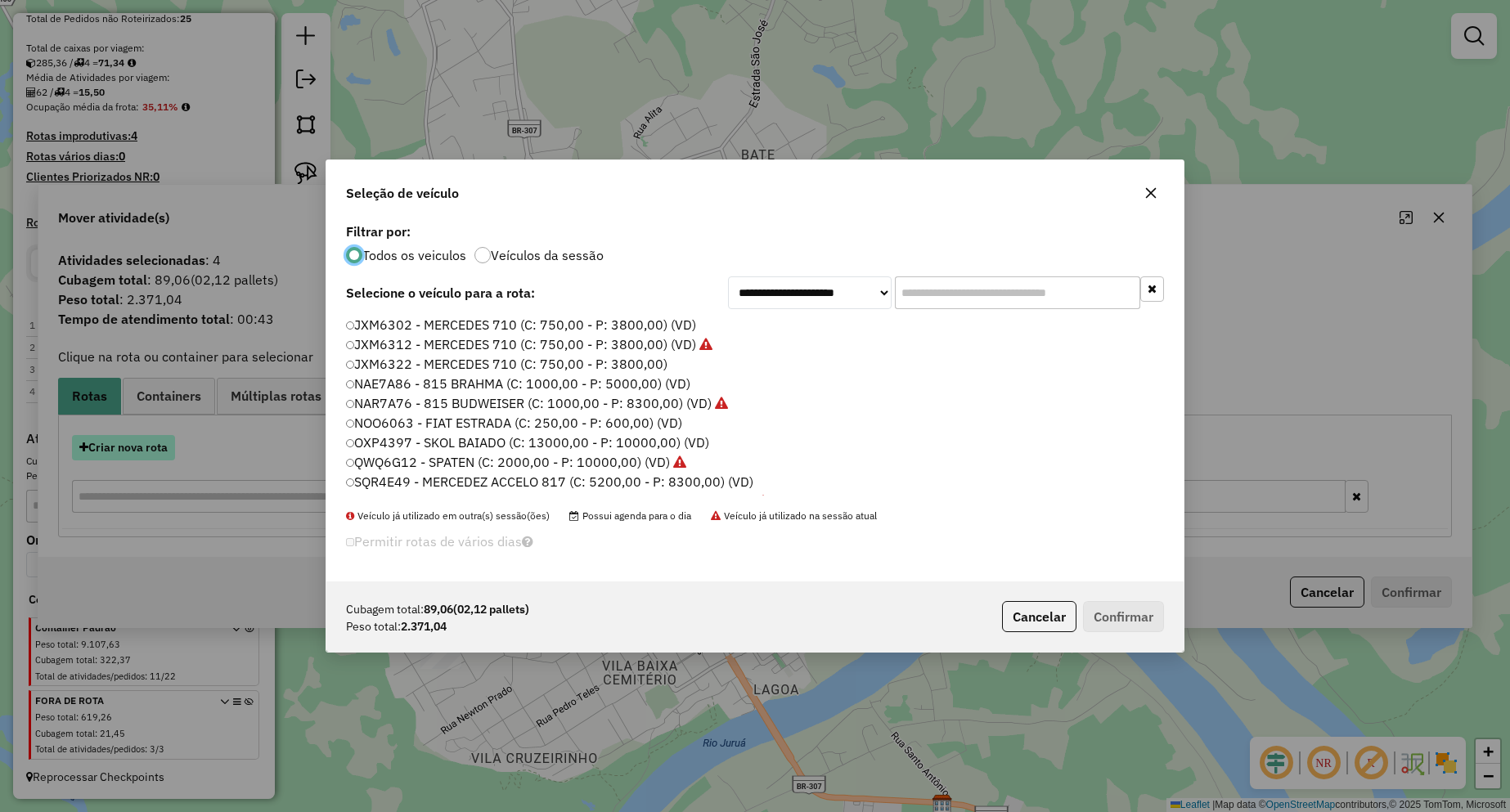
scroll to position [9, 5]
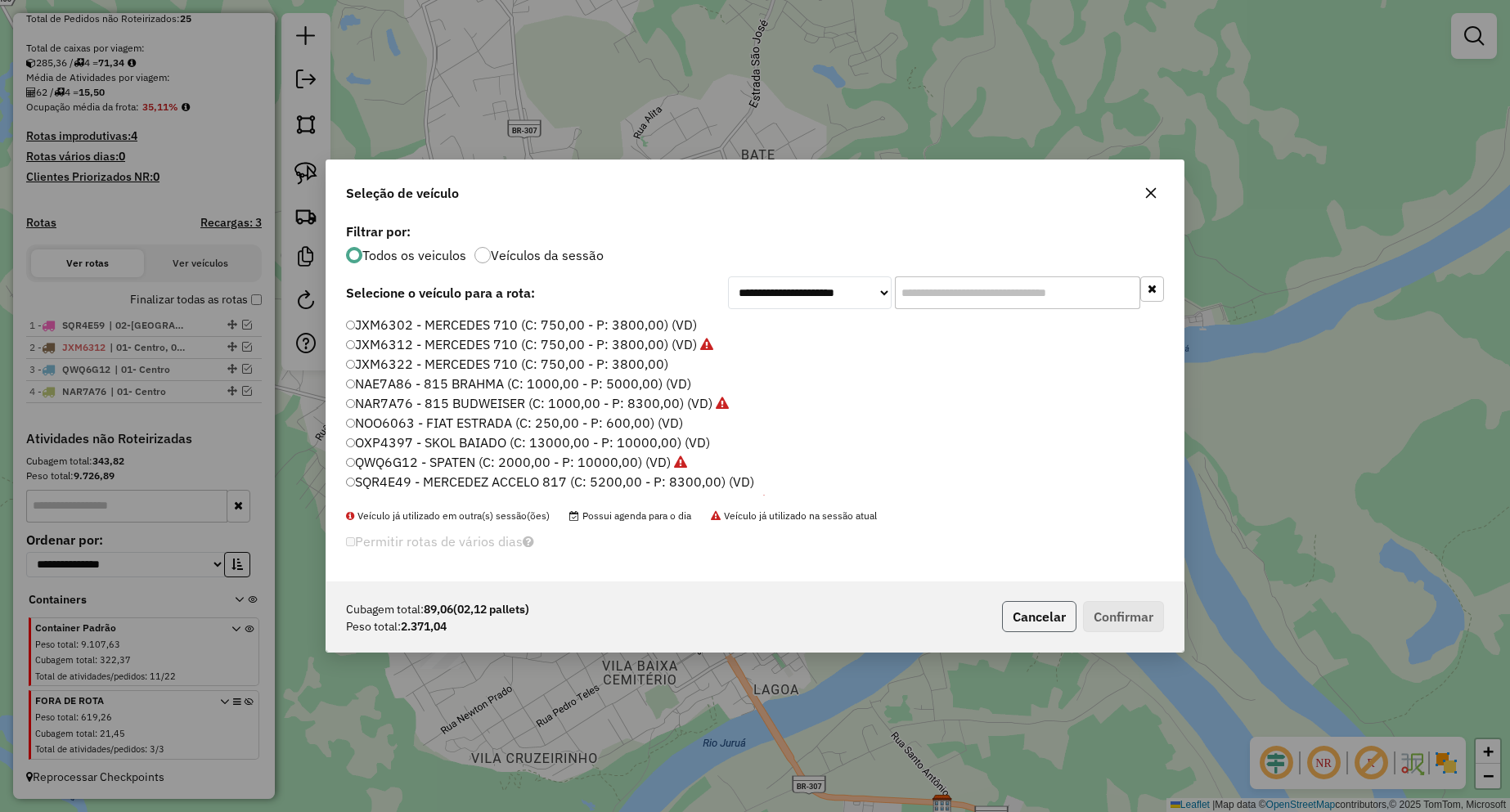
click at [1021, 622] on button "Cancelar" at bounding box center [1040, 617] width 74 height 31
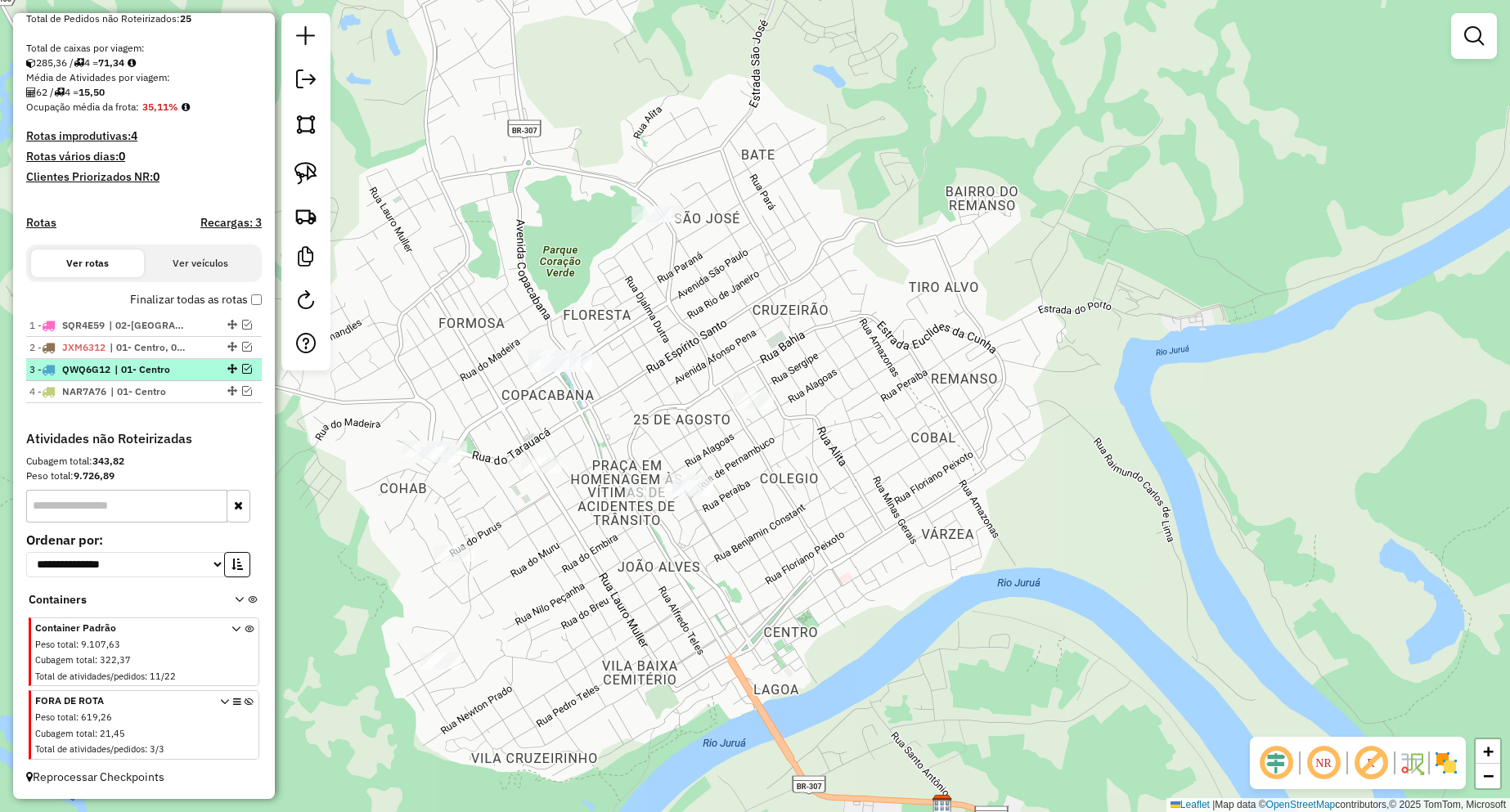
click at [242, 369] on em at bounding box center [247, 368] width 10 height 10
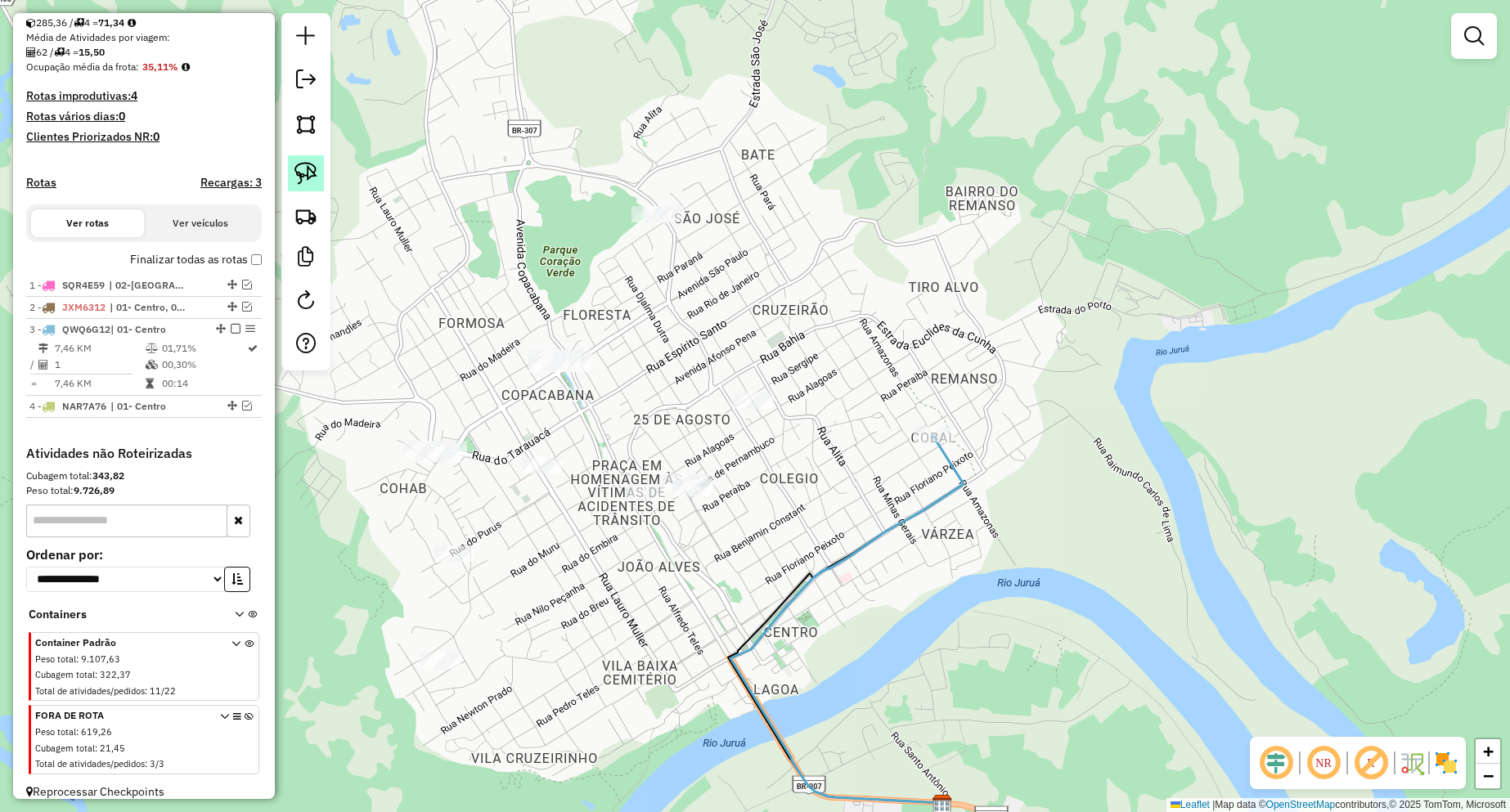
click at [310, 173] on img at bounding box center [305, 172] width 23 height 23
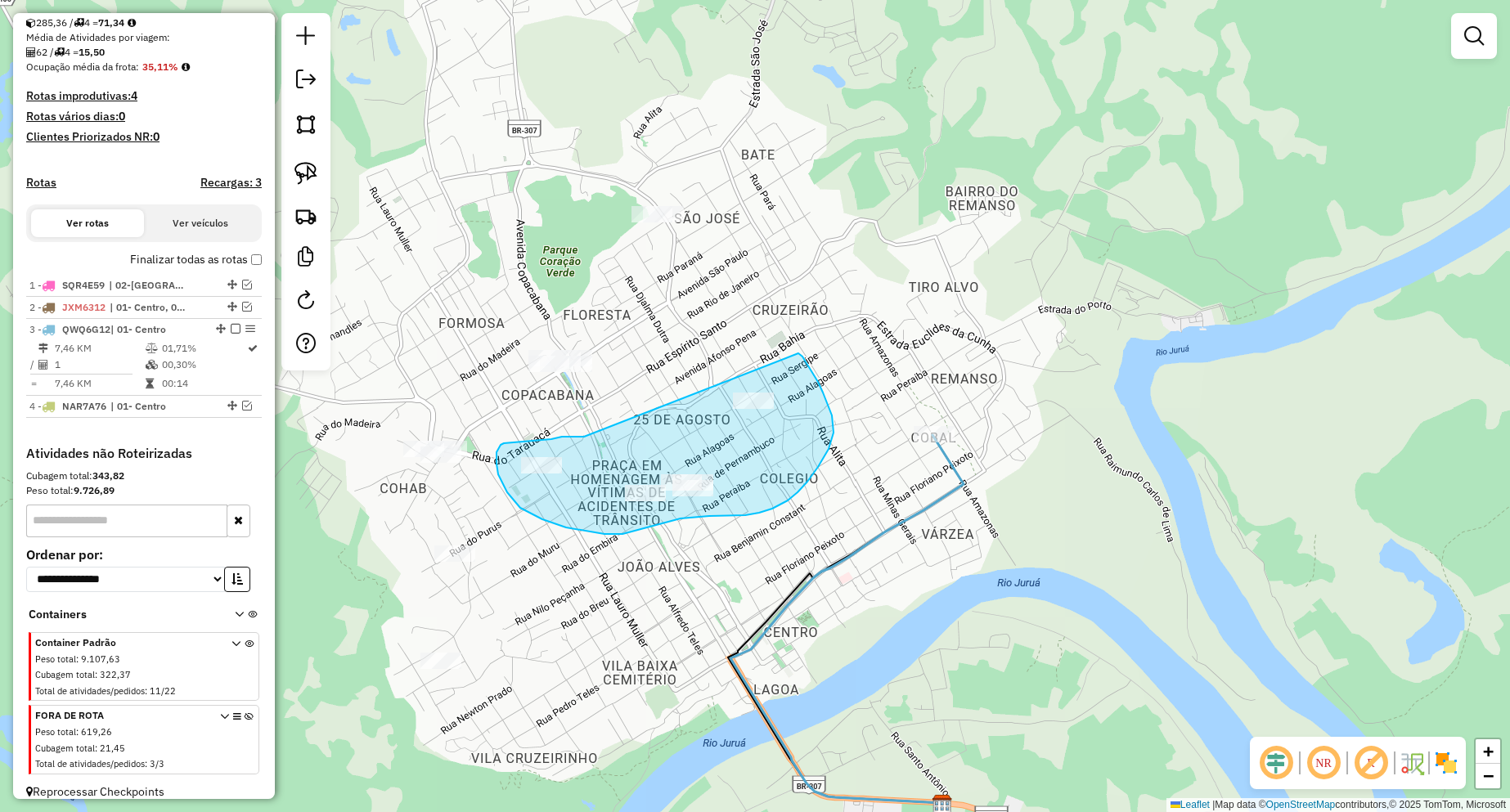
drag, startPoint x: 584, startPoint y: 437, endPoint x: 799, endPoint y: 354, distance: 230.5
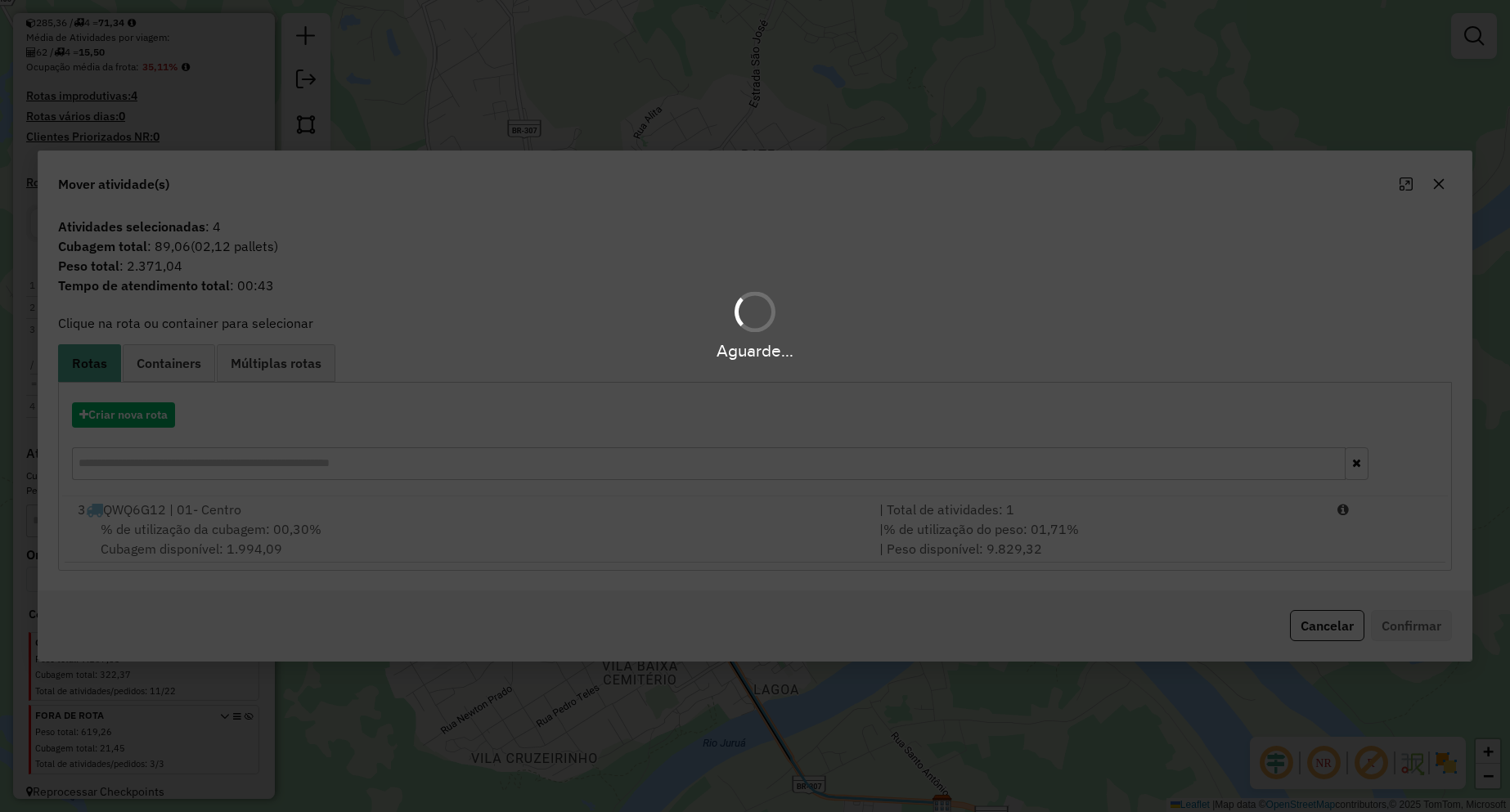
click at [239, 527] on div "Aguarde..." at bounding box center [755, 406] width 1510 height 812
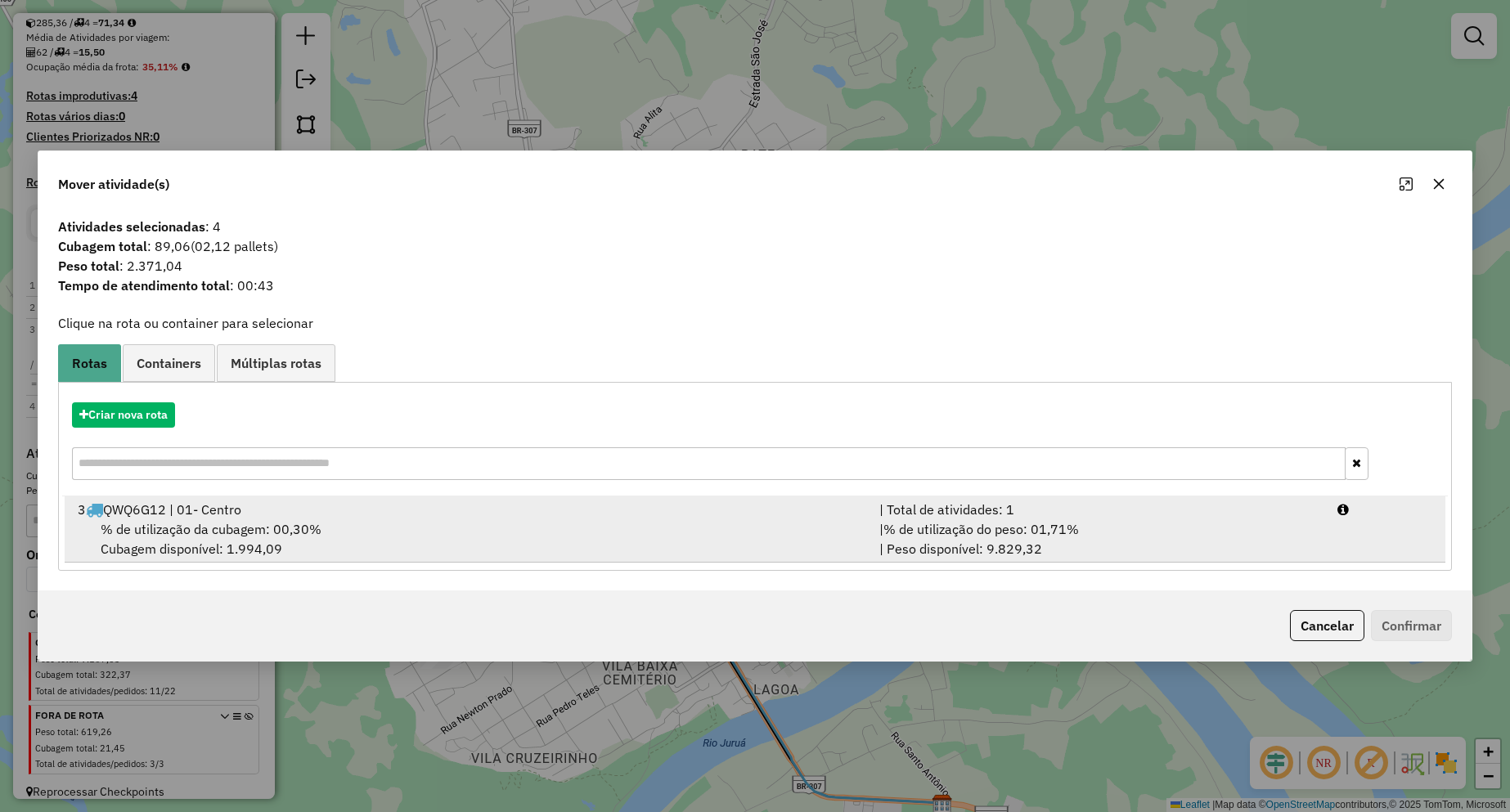
click at [242, 528] on span "% de utilização da cubagem: 00,30%" at bounding box center [211, 529] width 220 height 17
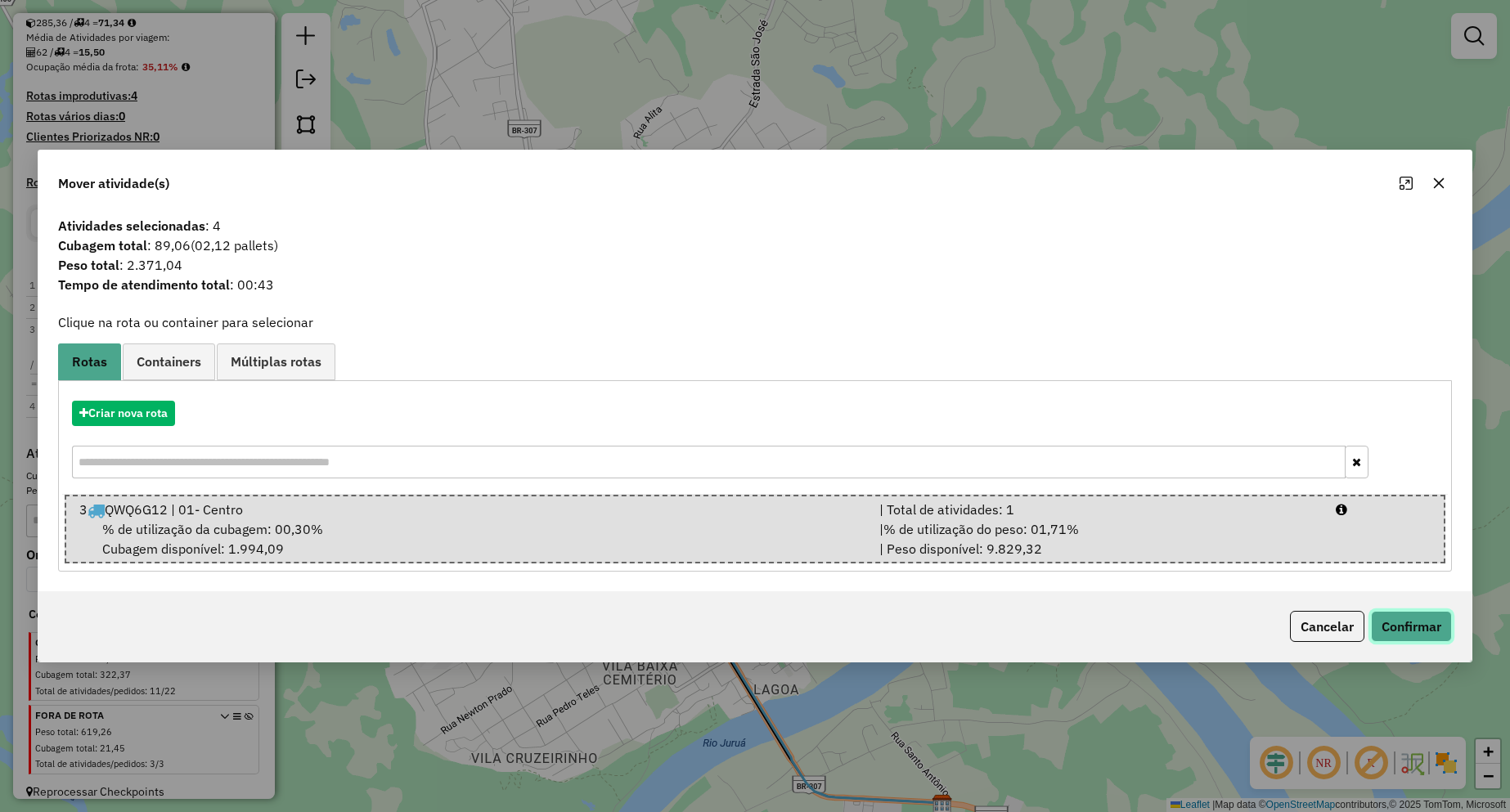
click at [1441, 629] on button "Confirmar" at bounding box center [1411, 627] width 81 height 31
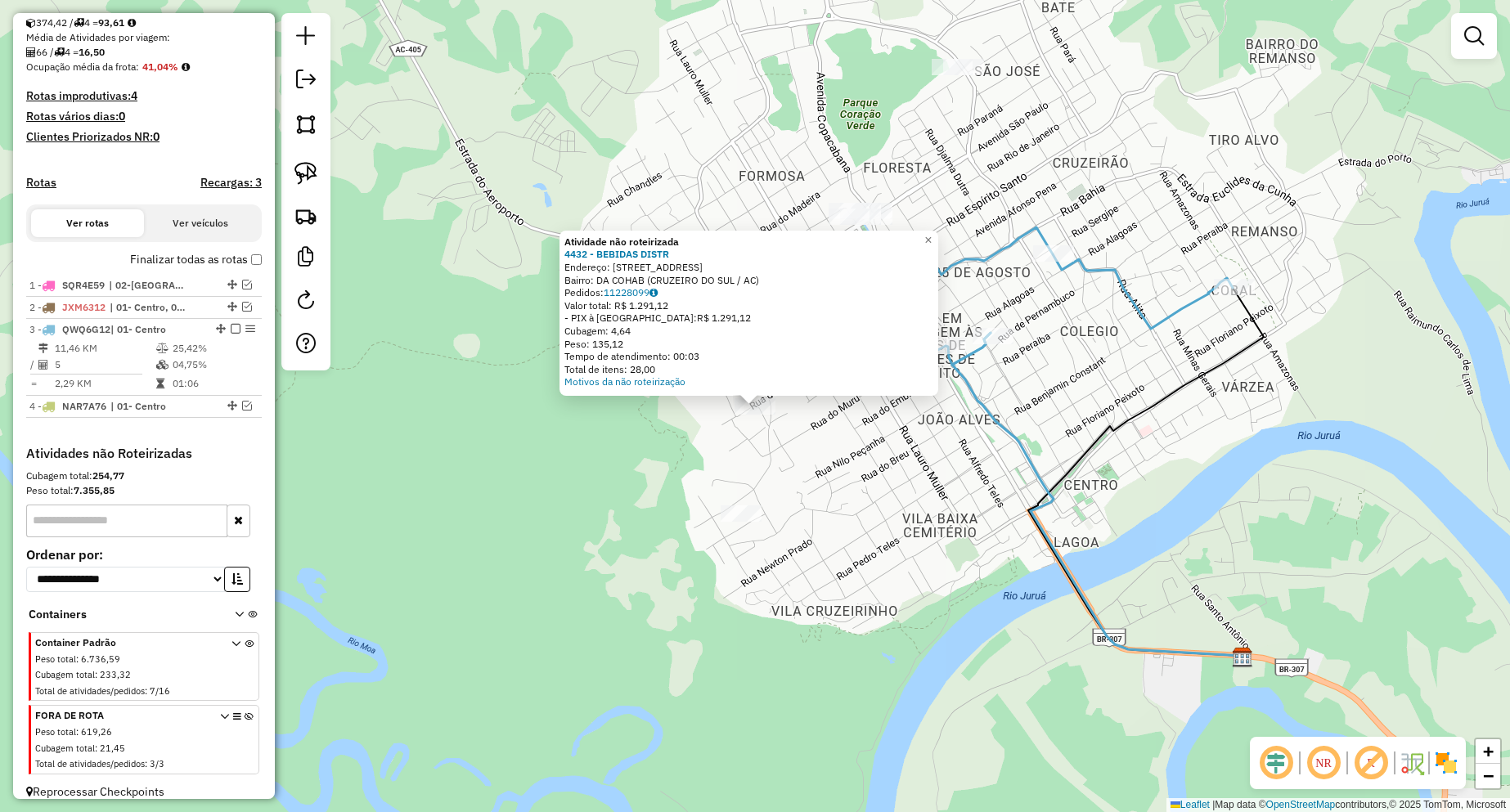
click at [867, 516] on div "Atividade não roteirizada 4432 - BEBIDAS DISTR Endereço: [STREET_ADDRESS] Pedid…" at bounding box center [755, 406] width 1510 height 812
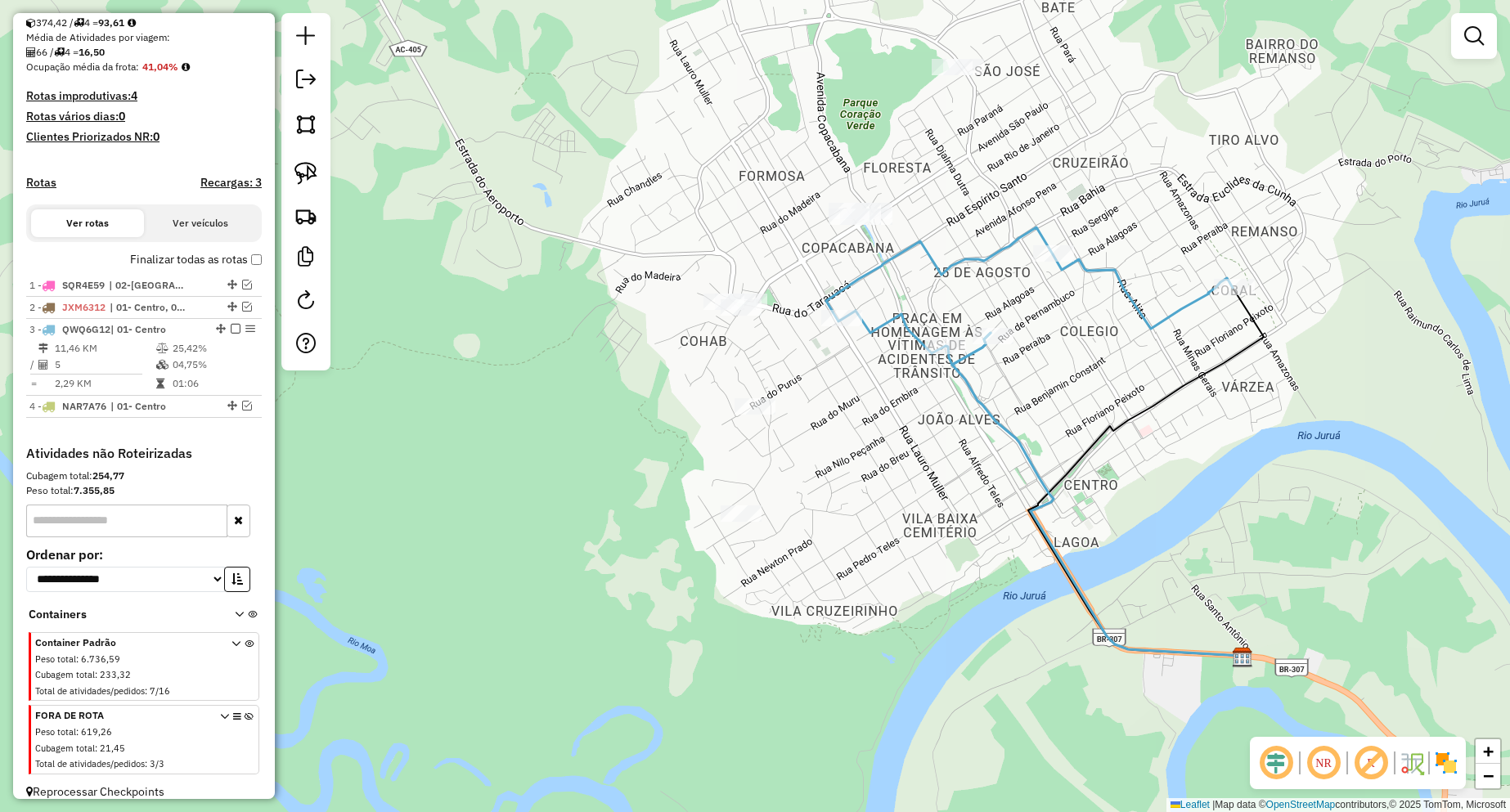
drag, startPoint x: 839, startPoint y: 481, endPoint x: 816, endPoint y: 490, distance: 24.7
click at [816, 490] on div "Janela de atendimento Grade de atendimento Capacidade Transportadoras Veículos …" at bounding box center [755, 406] width 1510 height 812
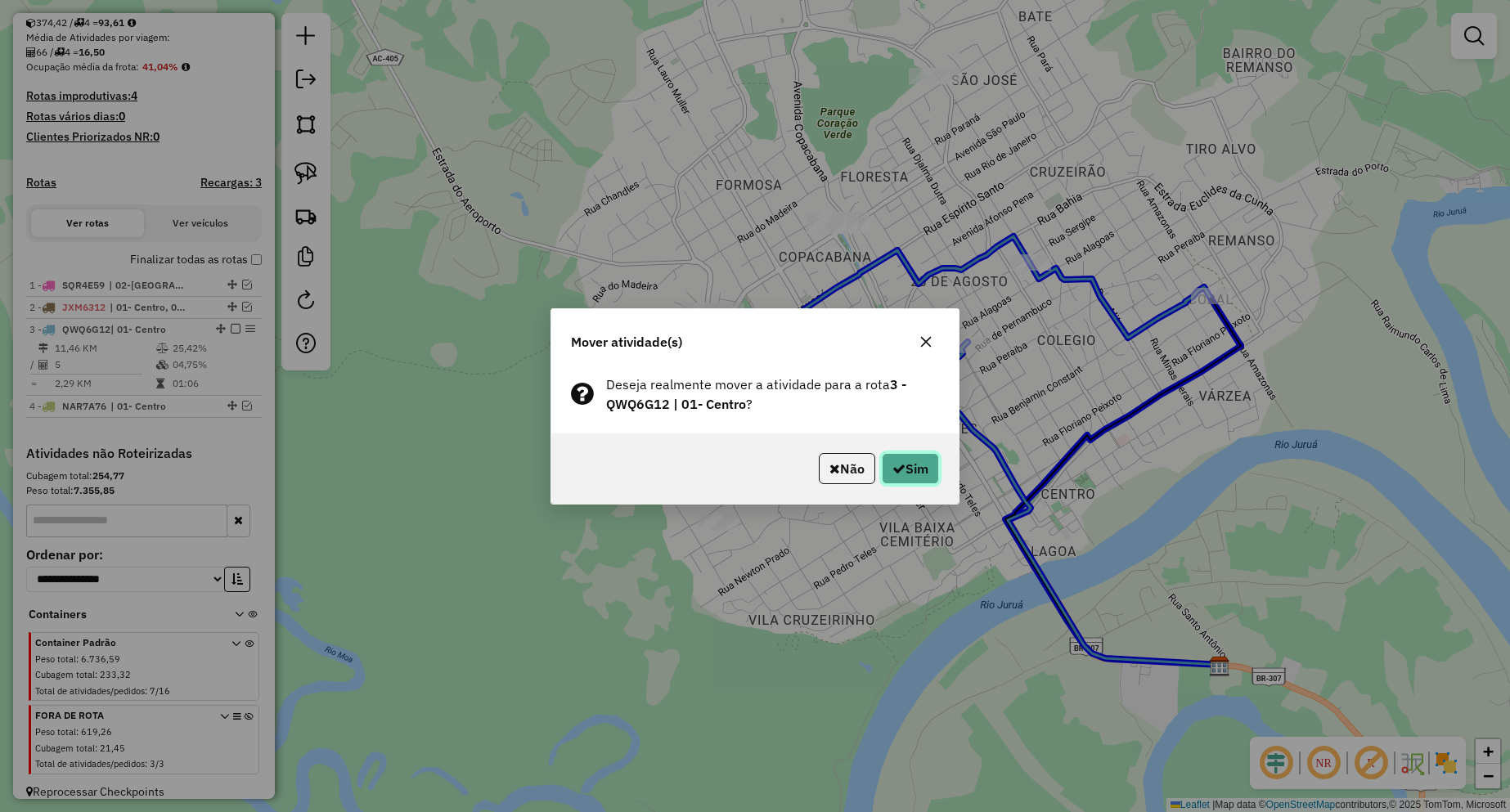
click at [914, 453] on button "Sim" at bounding box center [910, 468] width 57 height 31
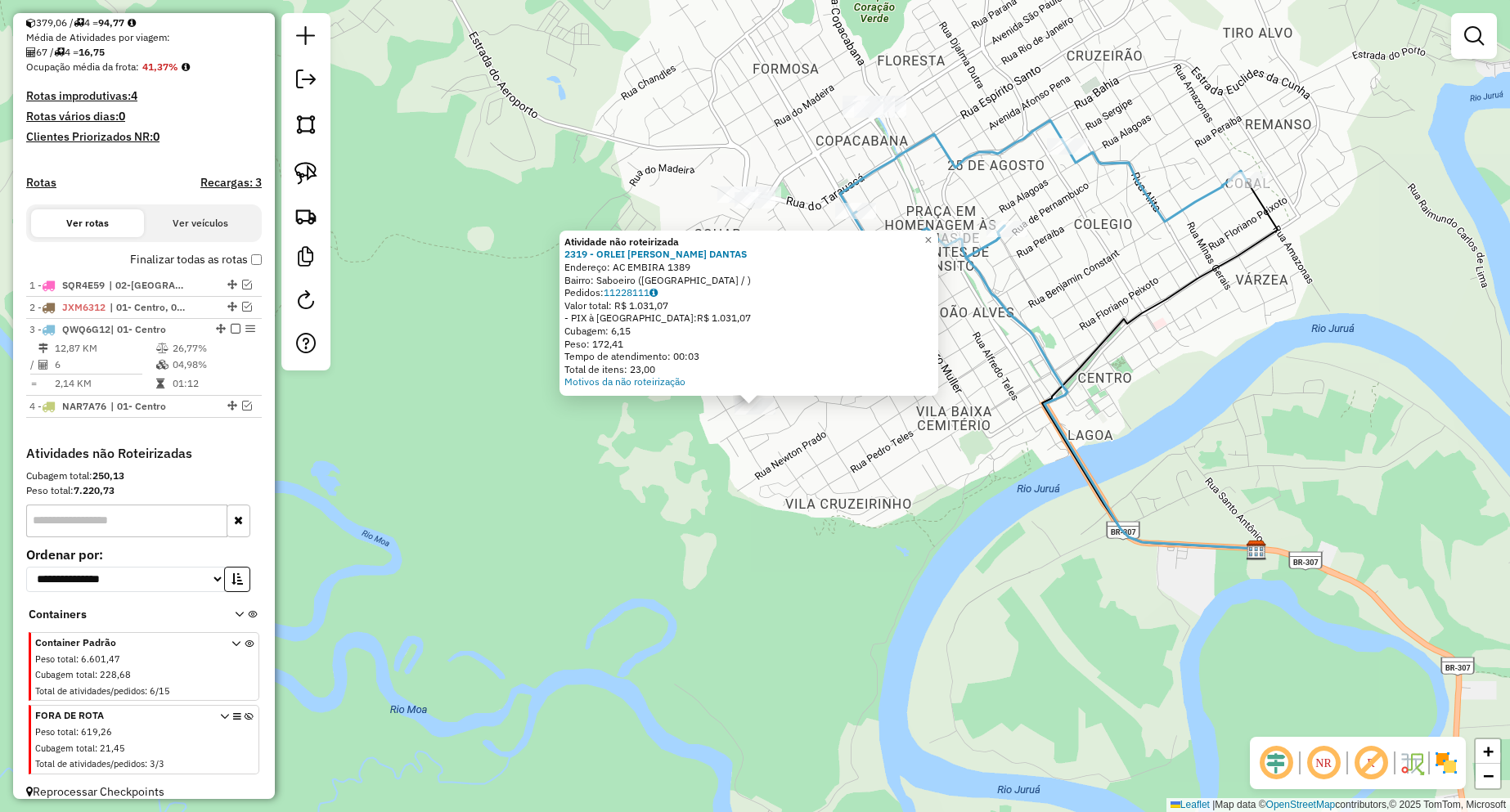
click at [852, 448] on div "Atividade não roteirizada 2319 - ORLEI [PERSON_NAME] [PERSON_NAME]: AC EMBIRA 1…" at bounding box center [755, 406] width 1510 height 812
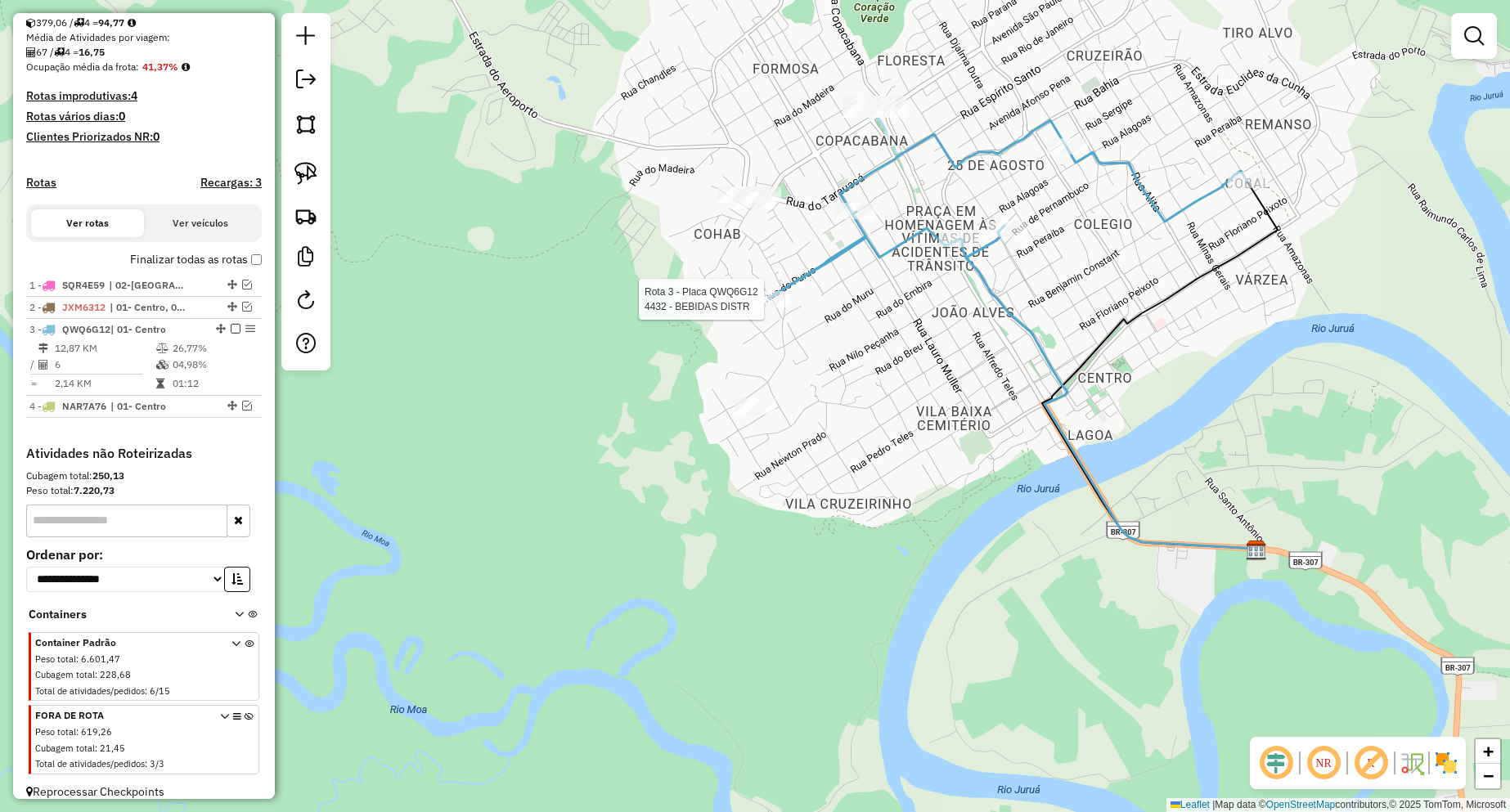
select select "**********"
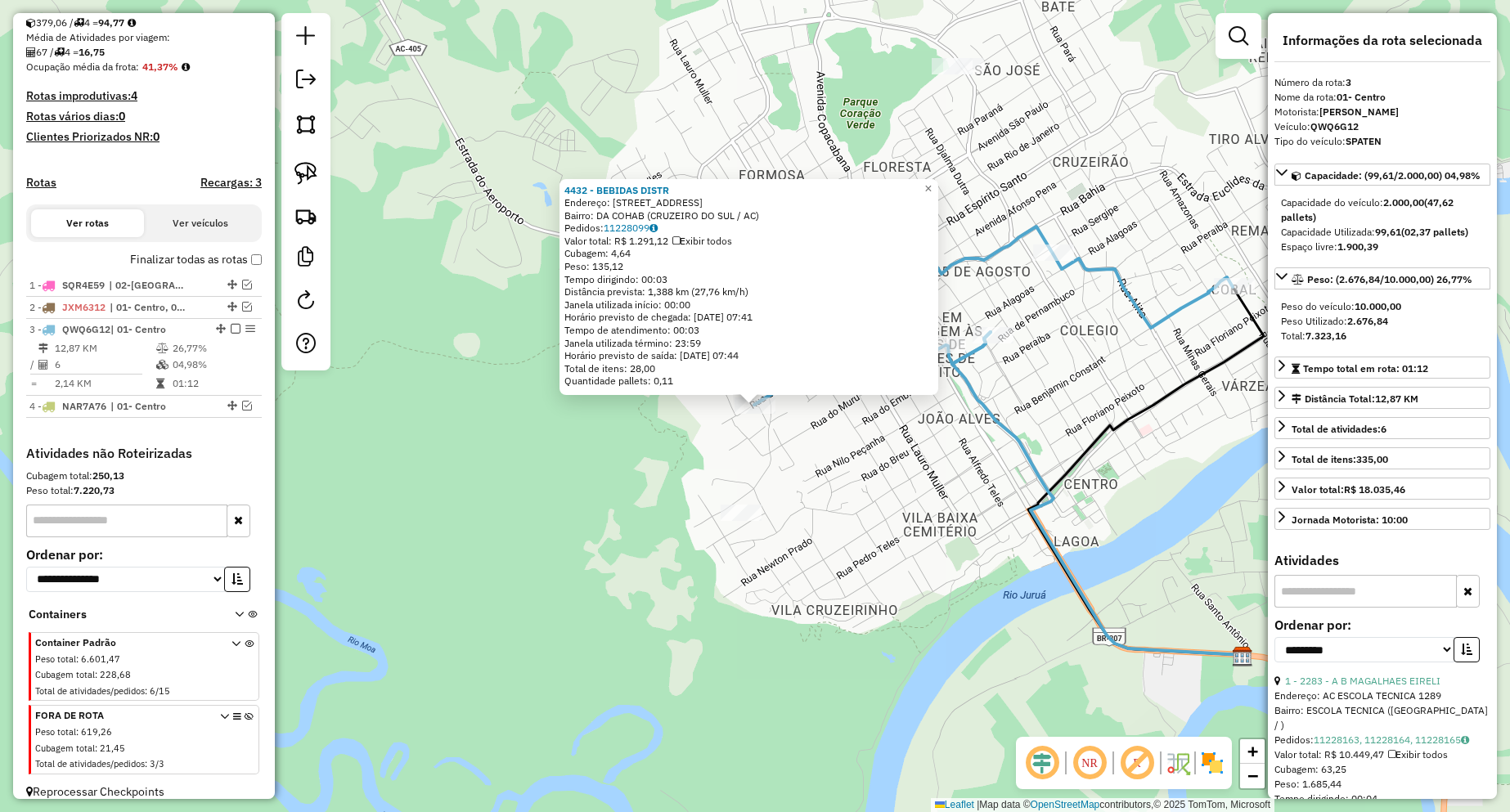
scroll to position [386, 0]
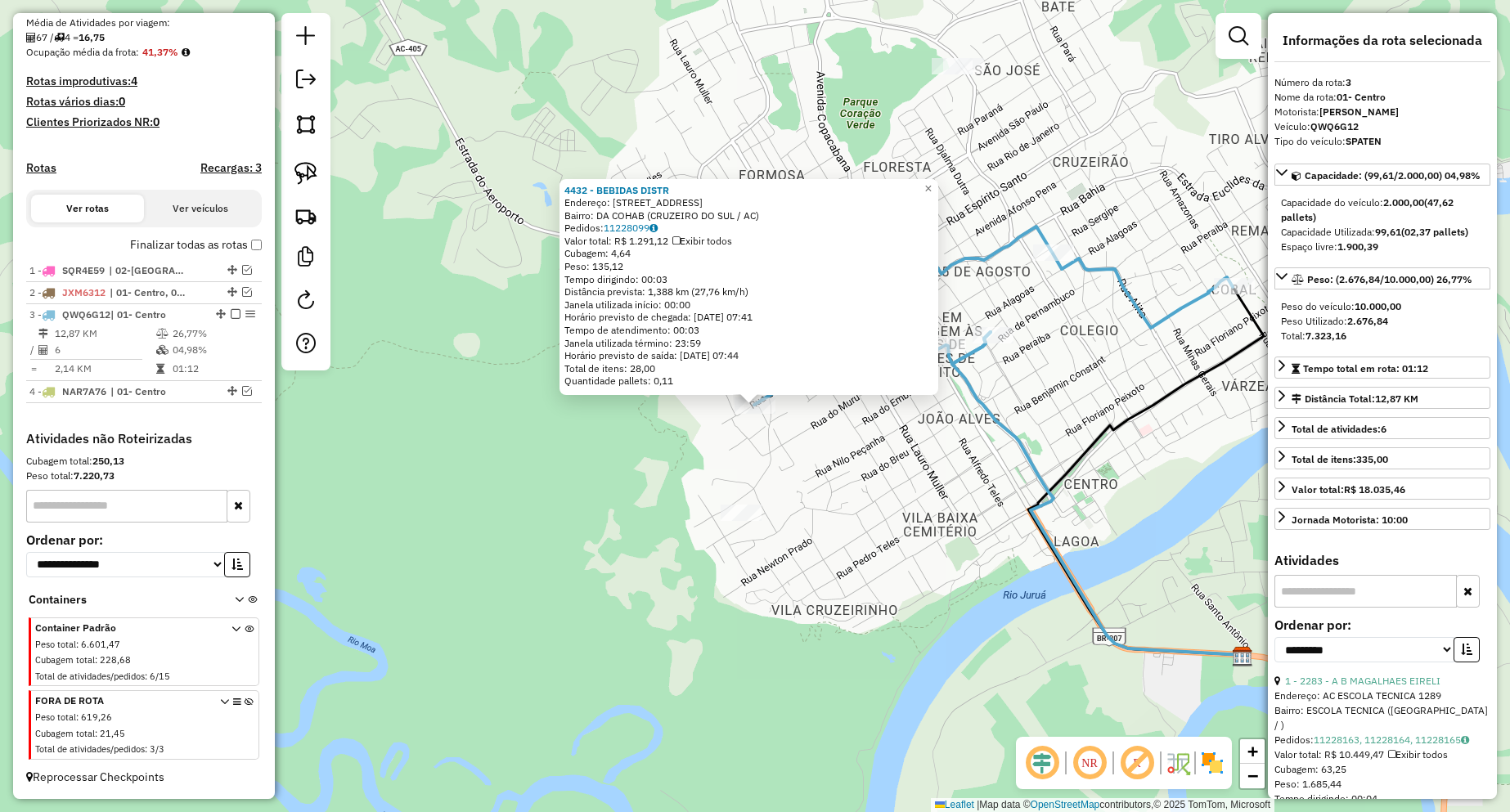
click at [717, 469] on div "4432 - BEBIDAS DISTR Endereço: [STREET_ADDRESS] Bairro: DA COHAB ([GEOGRAPHIC_D…" at bounding box center [755, 406] width 1510 height 812
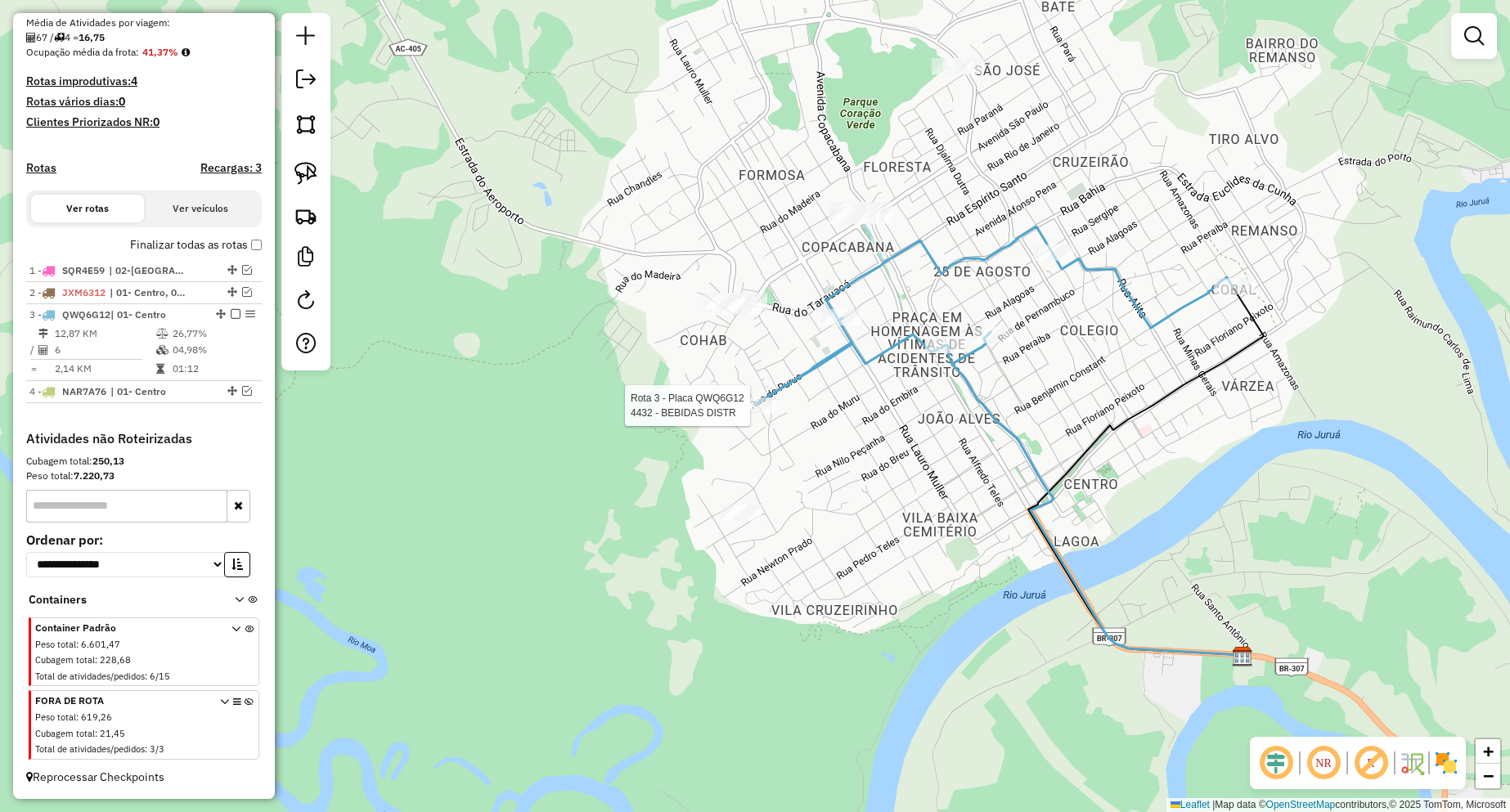
select select "**********"
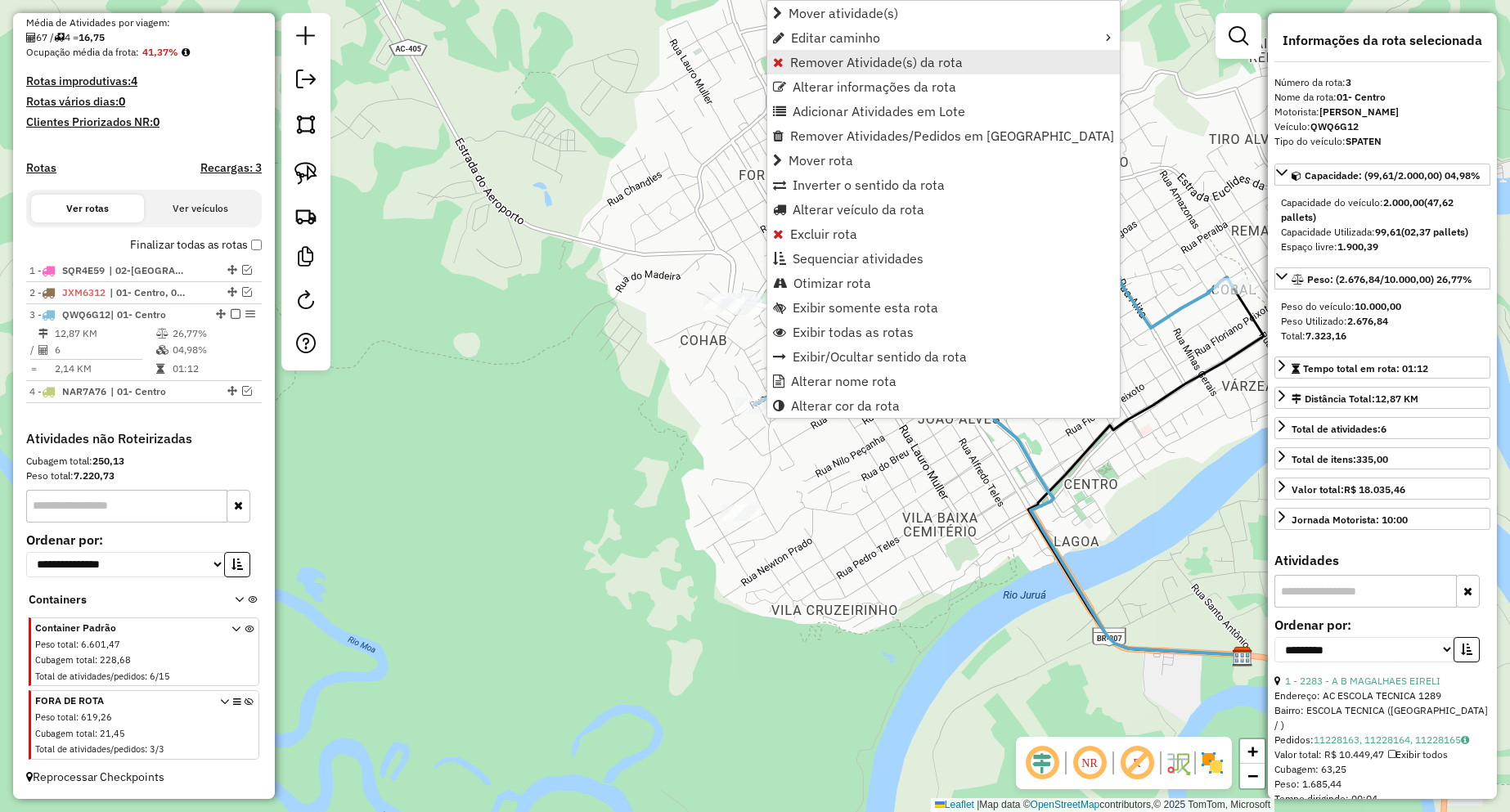
click at [804, 69] on span "Remover Atividade(s) da rota" at bounding box center [876, 62] width 172 height 13
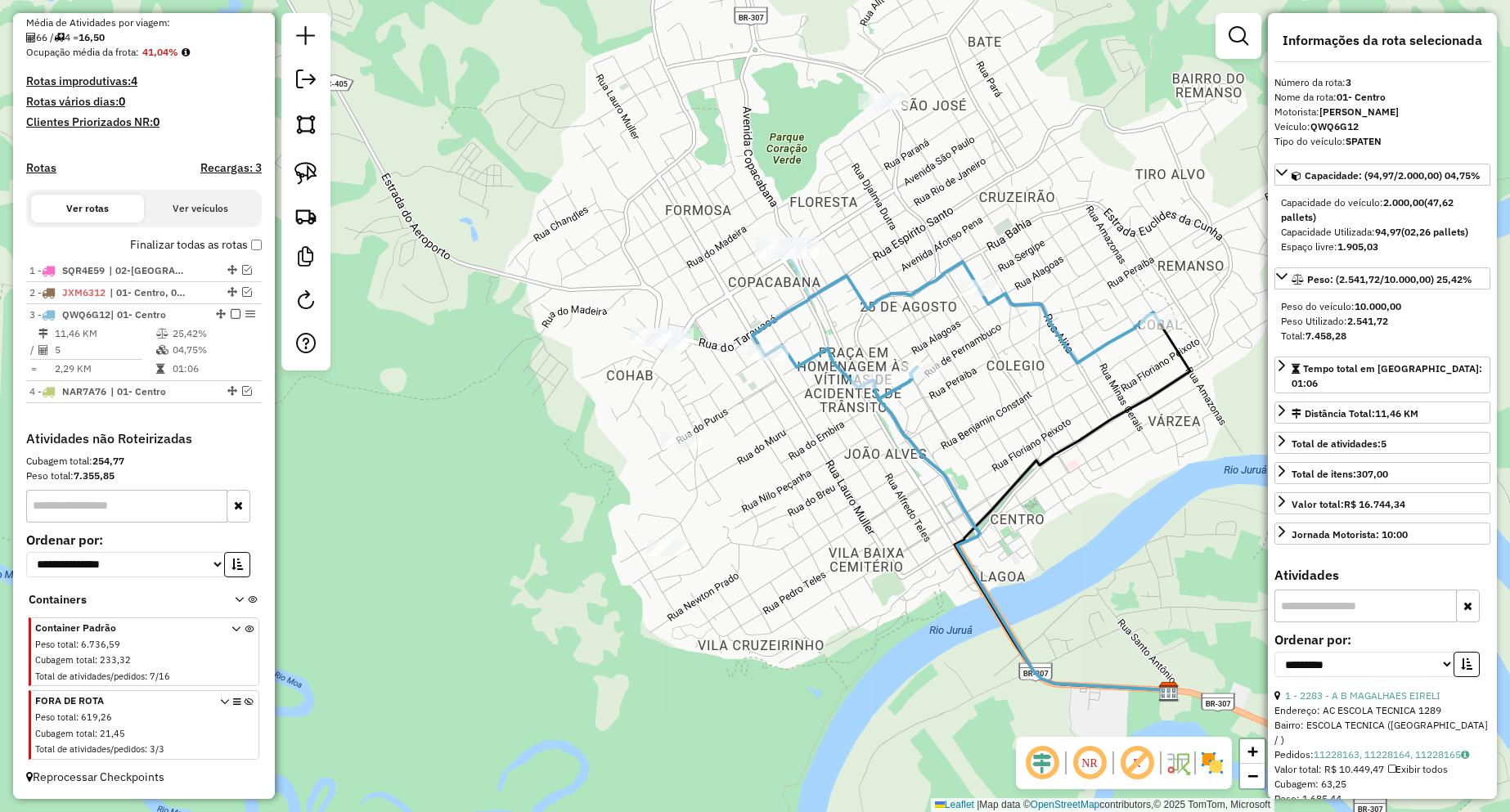
drag, startPoint x: 897, startPoint y: 469, endPoint x: 716, endPoint y: 552, distance: 199.1
click at [716, 552] on div "Janela de atendimento Grade de atendimento Capacidade Transportadoras Veículos …" at bounding box center [755, 406] width 1510 height 812
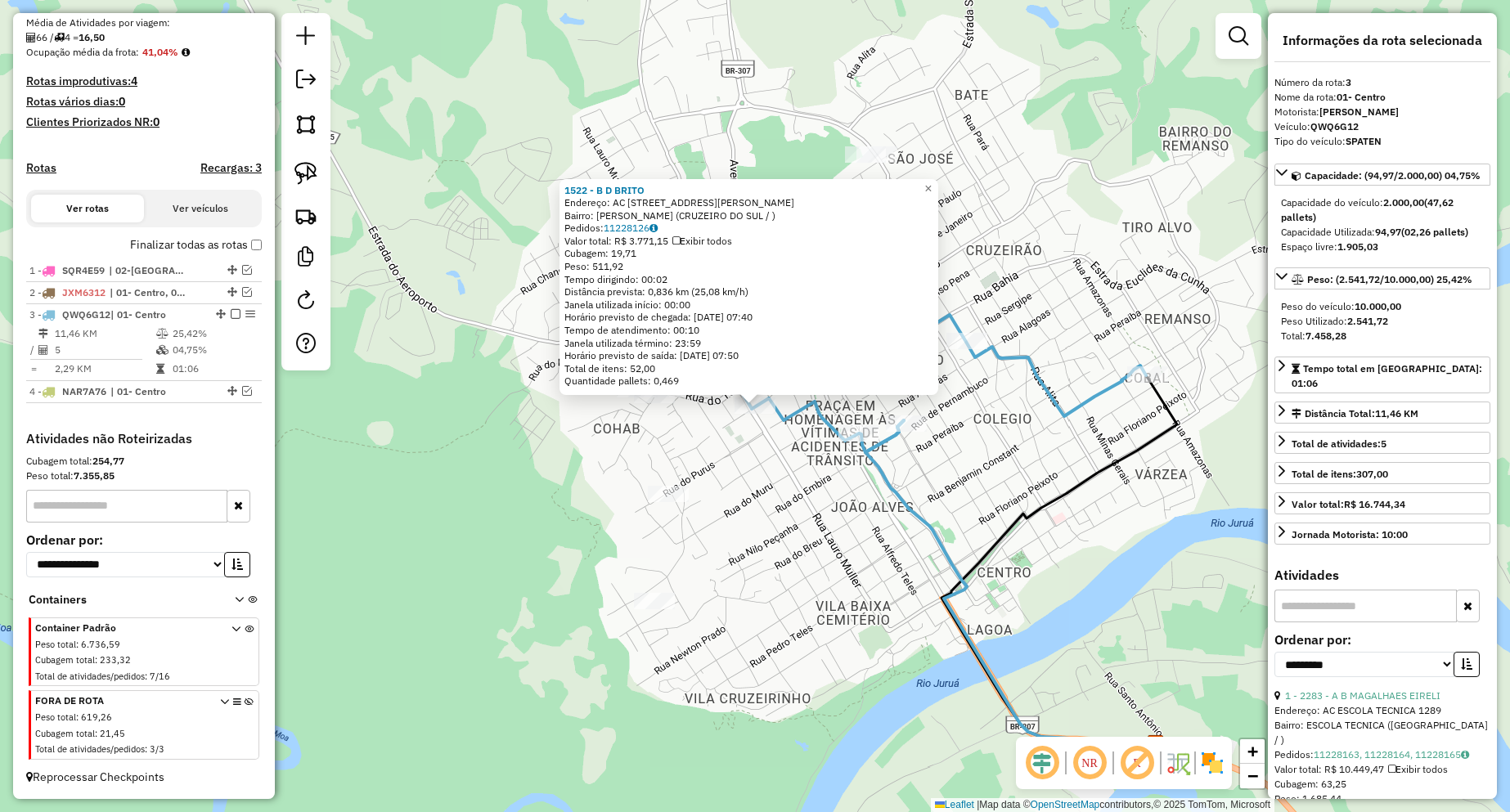
click at [594, 492] on div "1522 - B D [PERSON_NAME]: AC [STREET_ADDRESS][PERSON_NAME] Bairro: [PERSON_NAME…" at bounding box center [755, 406] width 1510 height 812
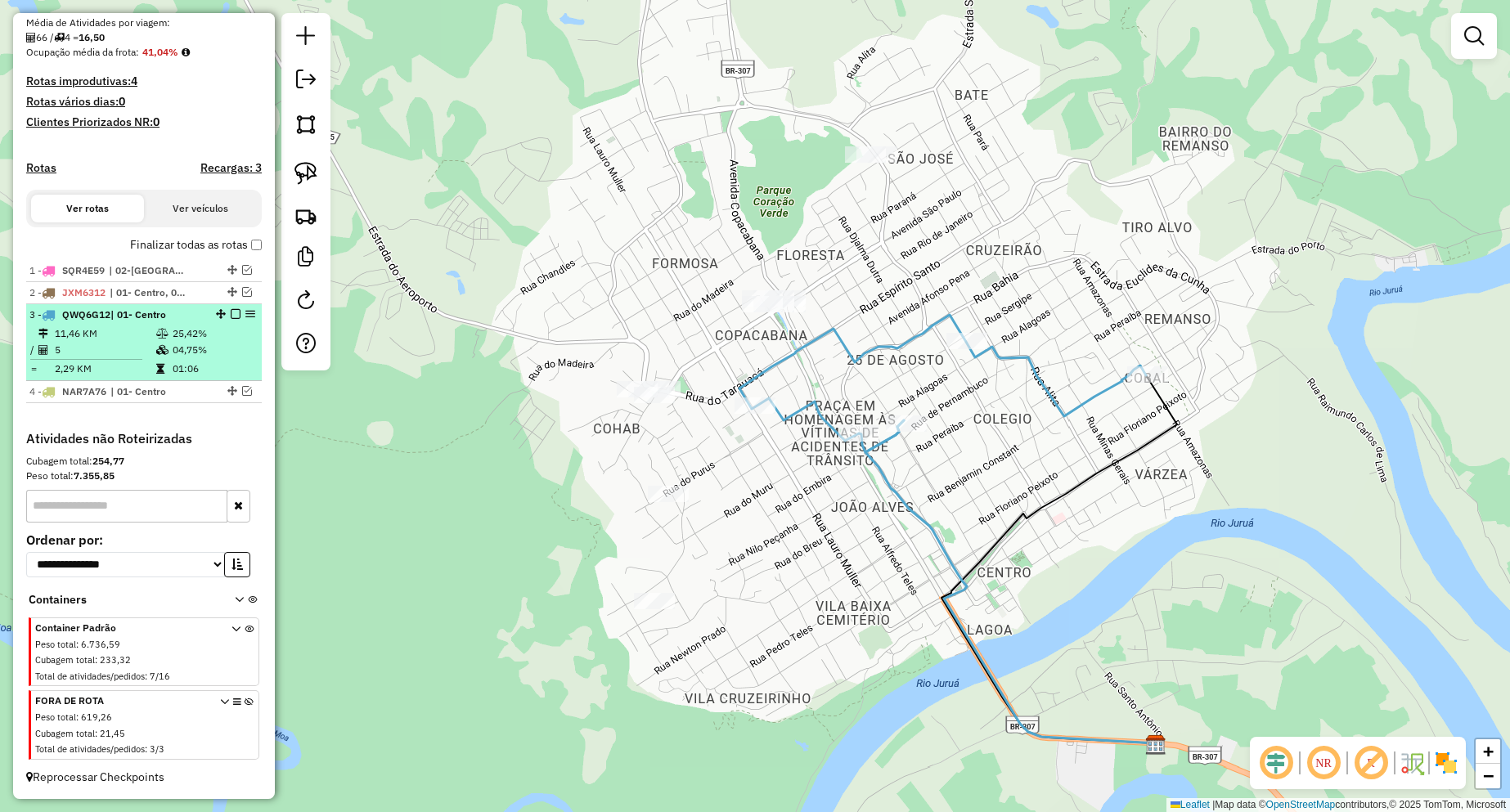
click at [230, 316] on em at bounding box center [235, 314] width 10 height 10
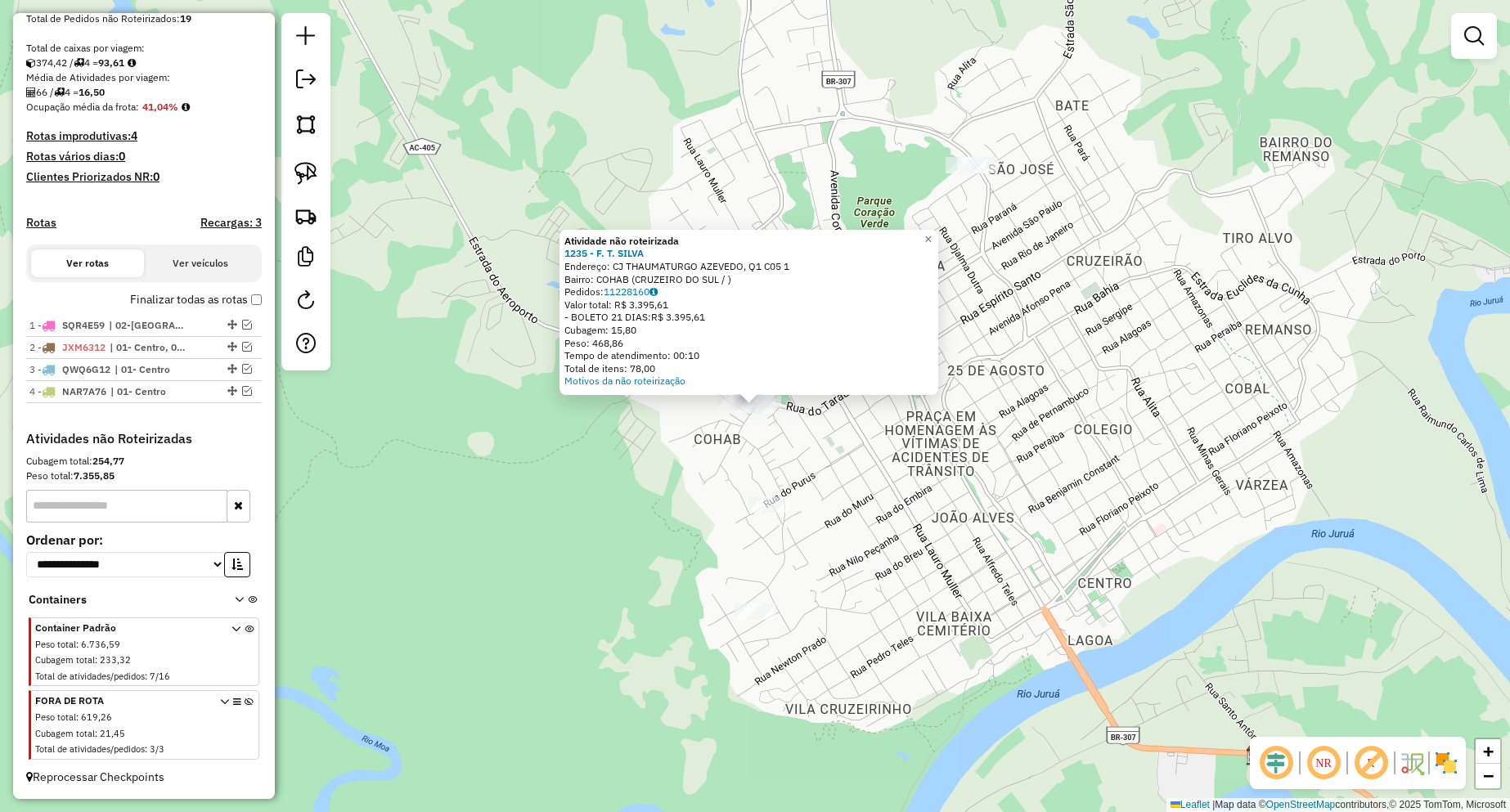
drag, startPoint x: 730, startPoint y: 384, endPoint x: 729, endPoint y: 394, distance: 10.0
click at [730, 388] on div "Atividade não roteirizada 1235 - F. T. [PERSON_NAME]: [PERSON_NAME], Q1 C05 1 B…" at bounding box center [749, 312] width 378 height 166
click at [774, 455] on div "Atividade não roteirizada 1235 - F. T. SILVA Endereço: CJ THAUMATURGO AZEVEDO, …" at bounding box center [755, 406] width 1510 height 812
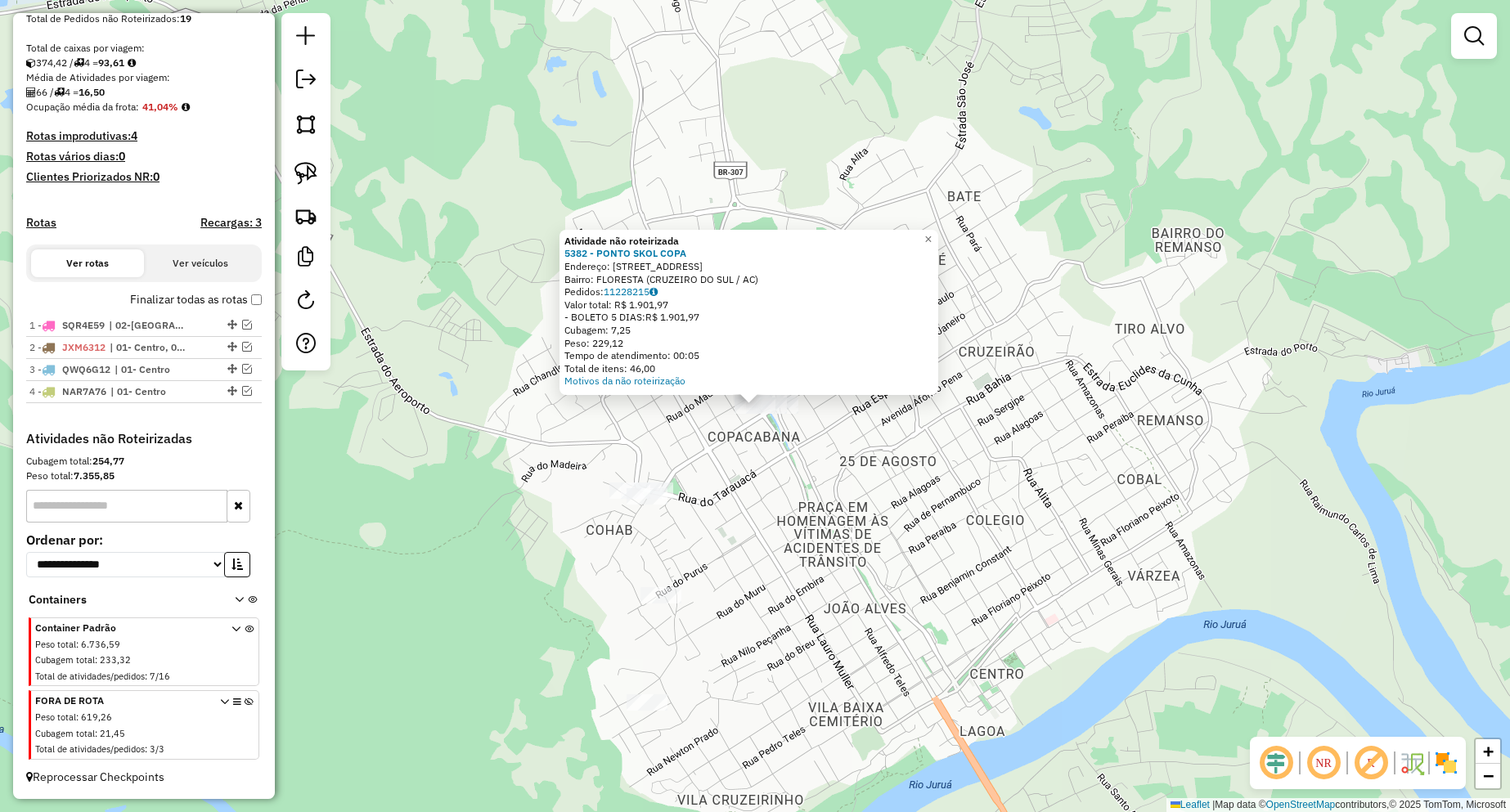
click at [905, 462] on div "Atividade não roteirizada 5382 - PONTO SKOL COPA Endereço: [STREET_ADDRESS] Ped…" at bounding box center [755, 406] width 1510 height 812
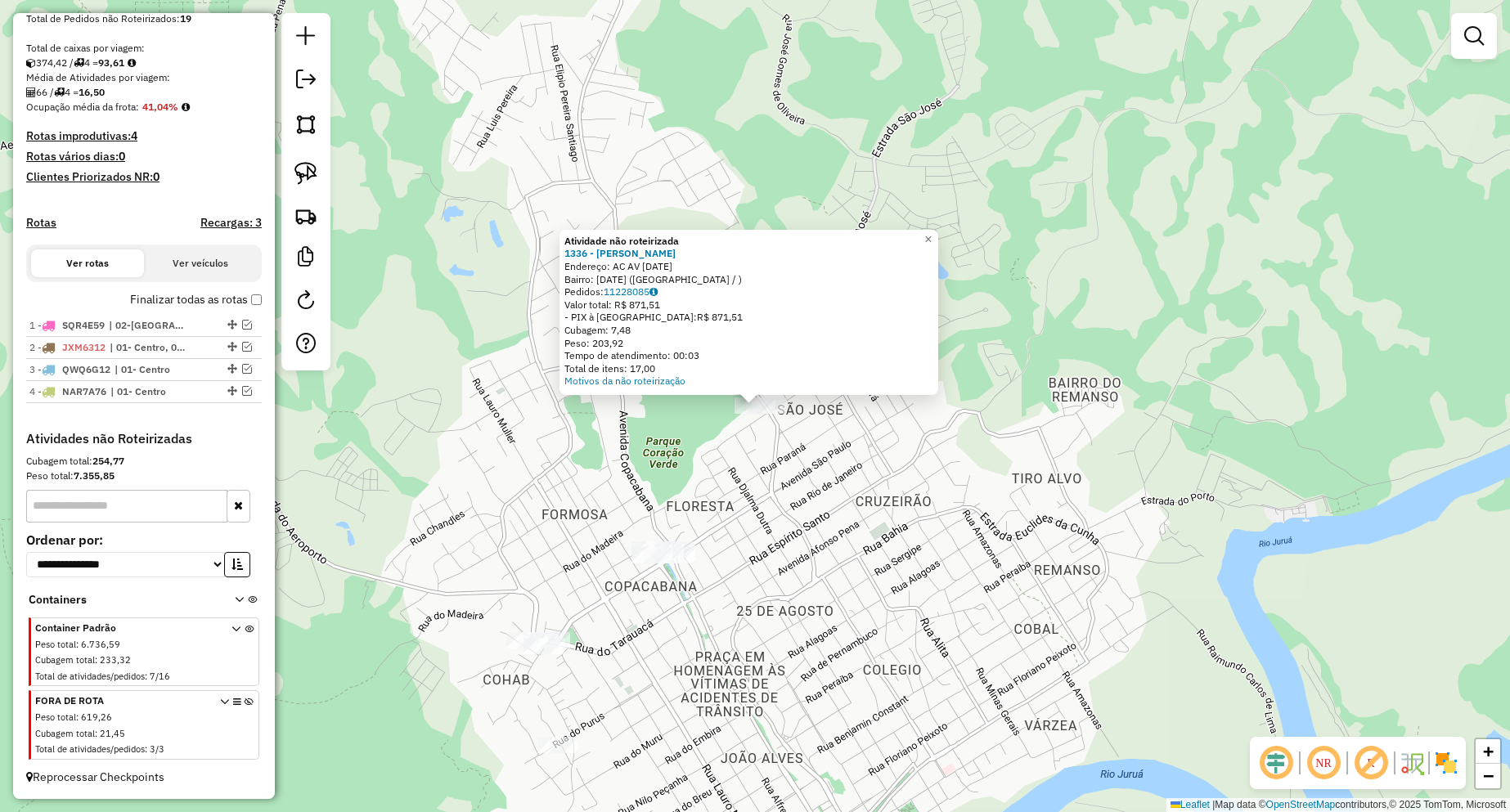
click at [806, 502] on div "Atividade não roteirizada 1336 - [PERSON_NAME]: AC AV [DATE] [GEOGRAPHIC_DATA]:…" at bounding box center [755, 406] width 1510 height 812
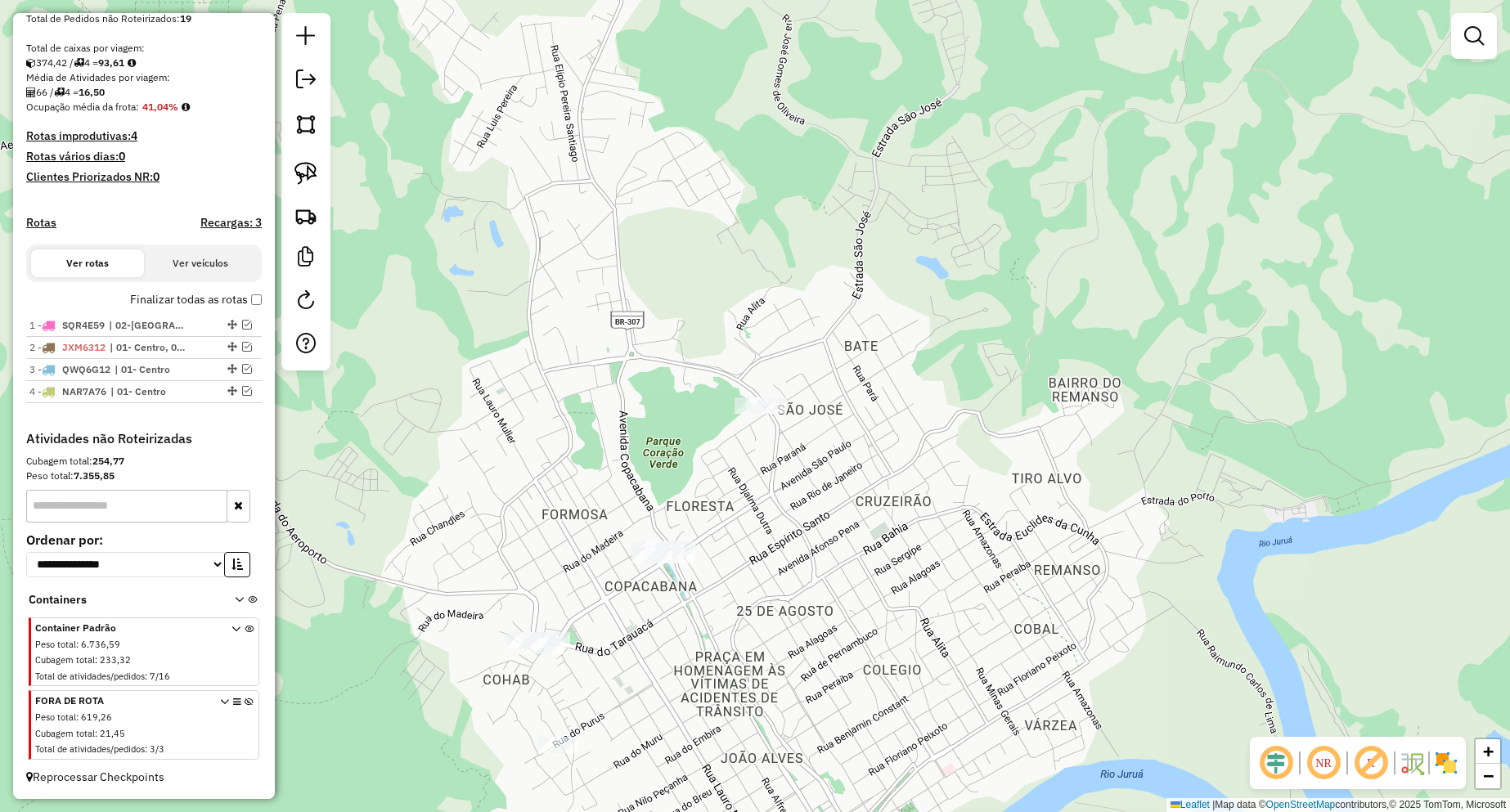
drag, startPoint x: 801, startPoint y: 528, endPoint x: 773, endPoint y: 418, distance: 113.5
click at [773, 418] on div "Atividade não roteirizada 1336 - [PERSON_NAME]: AC AV [DATE] [GEOGRAPHIC_DATA]:…" at bounding box center [755, 406] width 1510 height 812
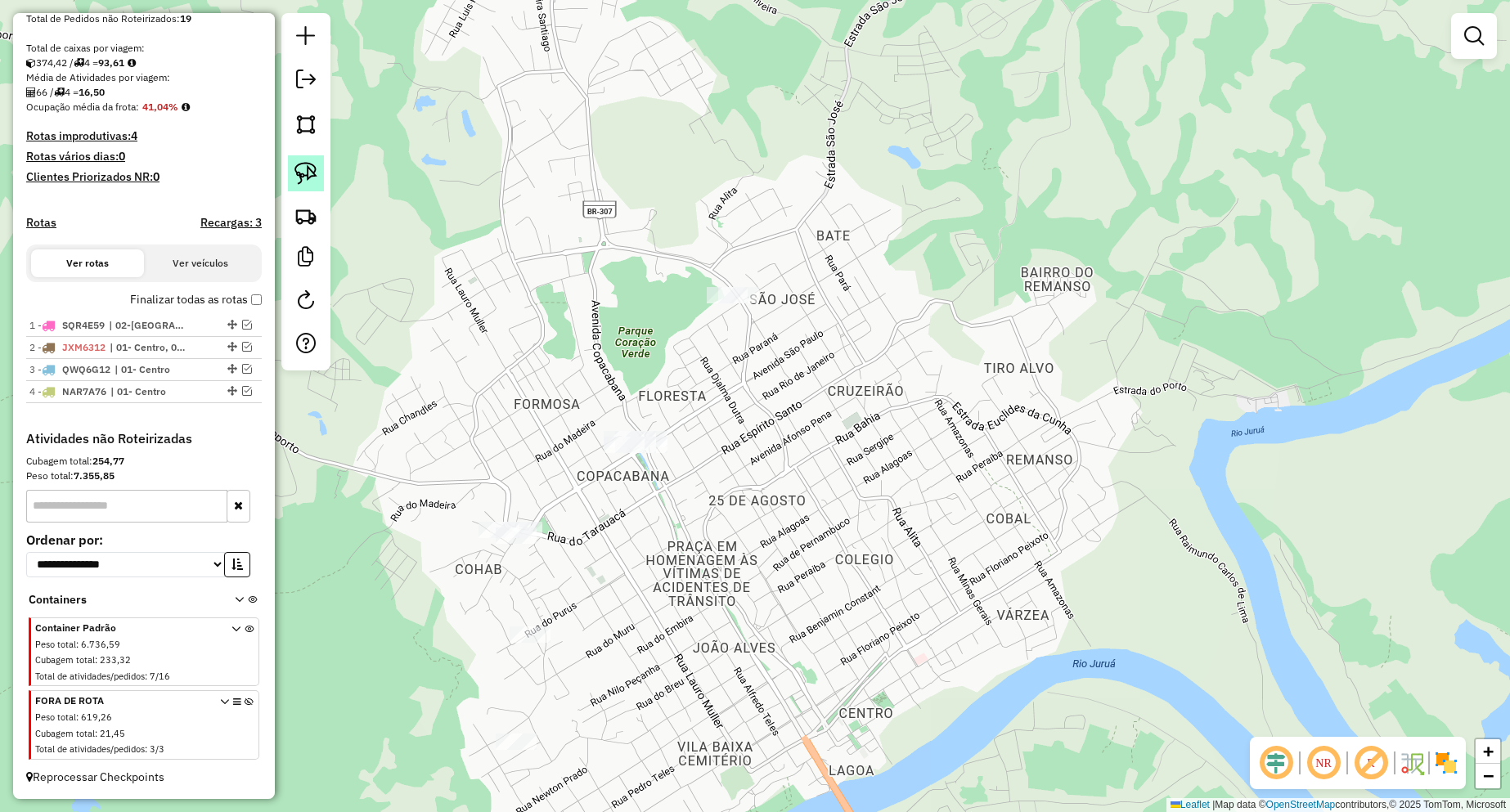
click at [317, 173] on img at bounding box center [305, 172] width 23 height 23
drag, startPoint x: 705, startPoint y: 264, endPoint x: 792, endPoint y: 293, distance: 91.7
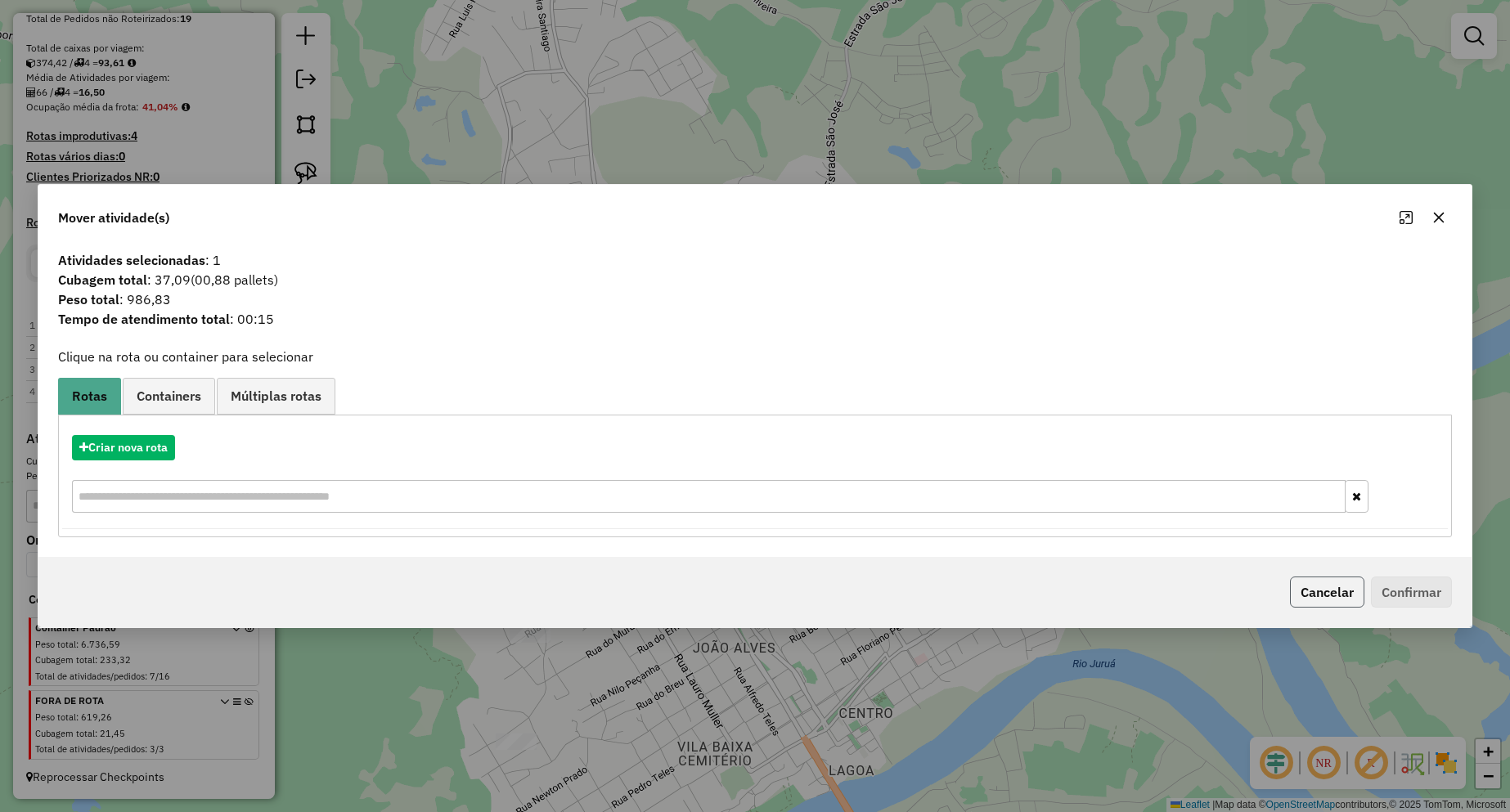
click at [1309, 594] on button "Cancelar" at bounding box center [1327, 592] width 74 height 31
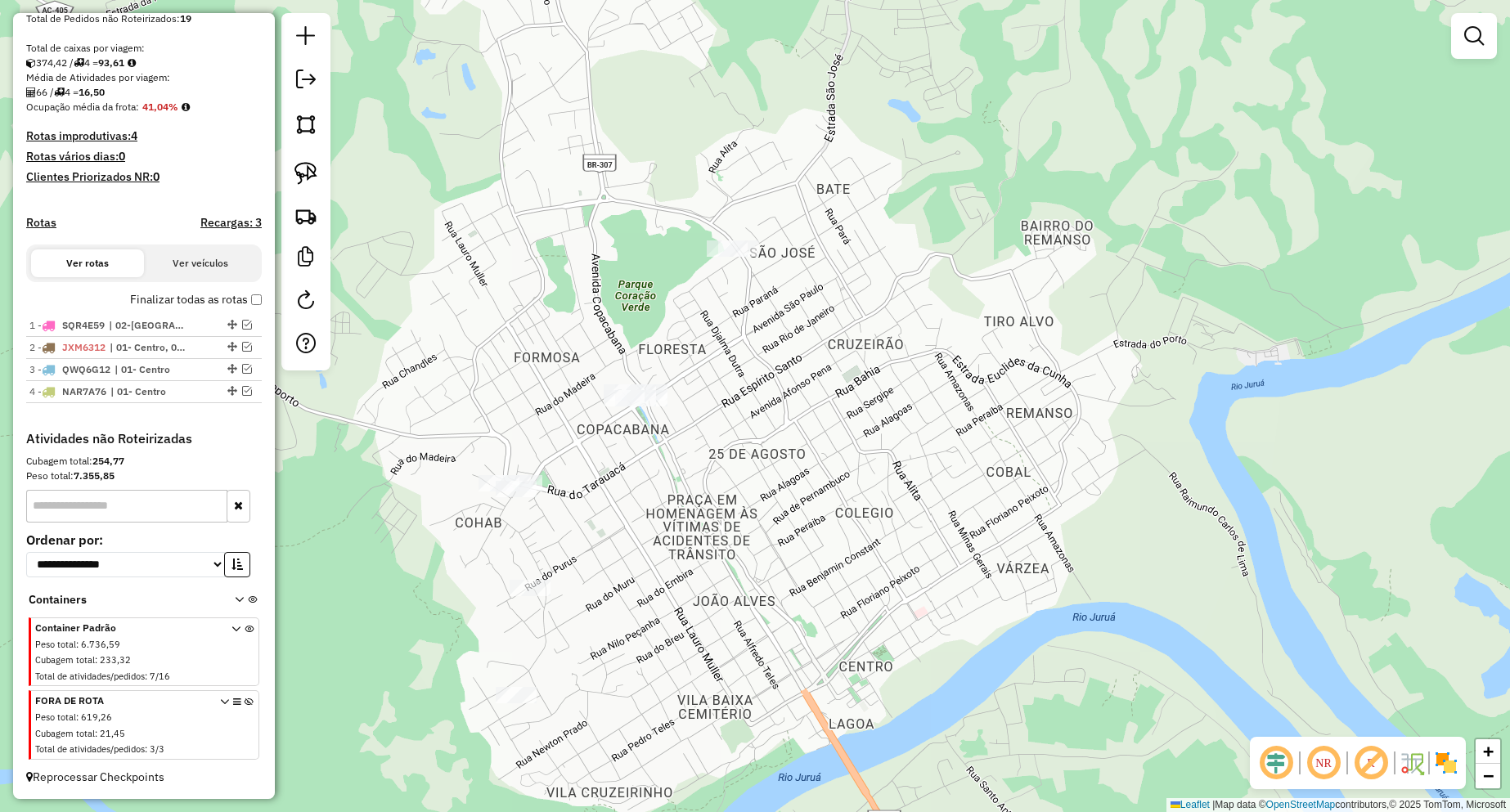
drag, startPoint x: 665, startPoint y: 511, endPoint x: 665, endPoint y: 498, distance: 13.0
click at [665, 499] on div "Janela de atendimento Grade de atendimento Capacidade Transportadoras Veículos …" at bounding box center [755, 406] width 1510 height 812
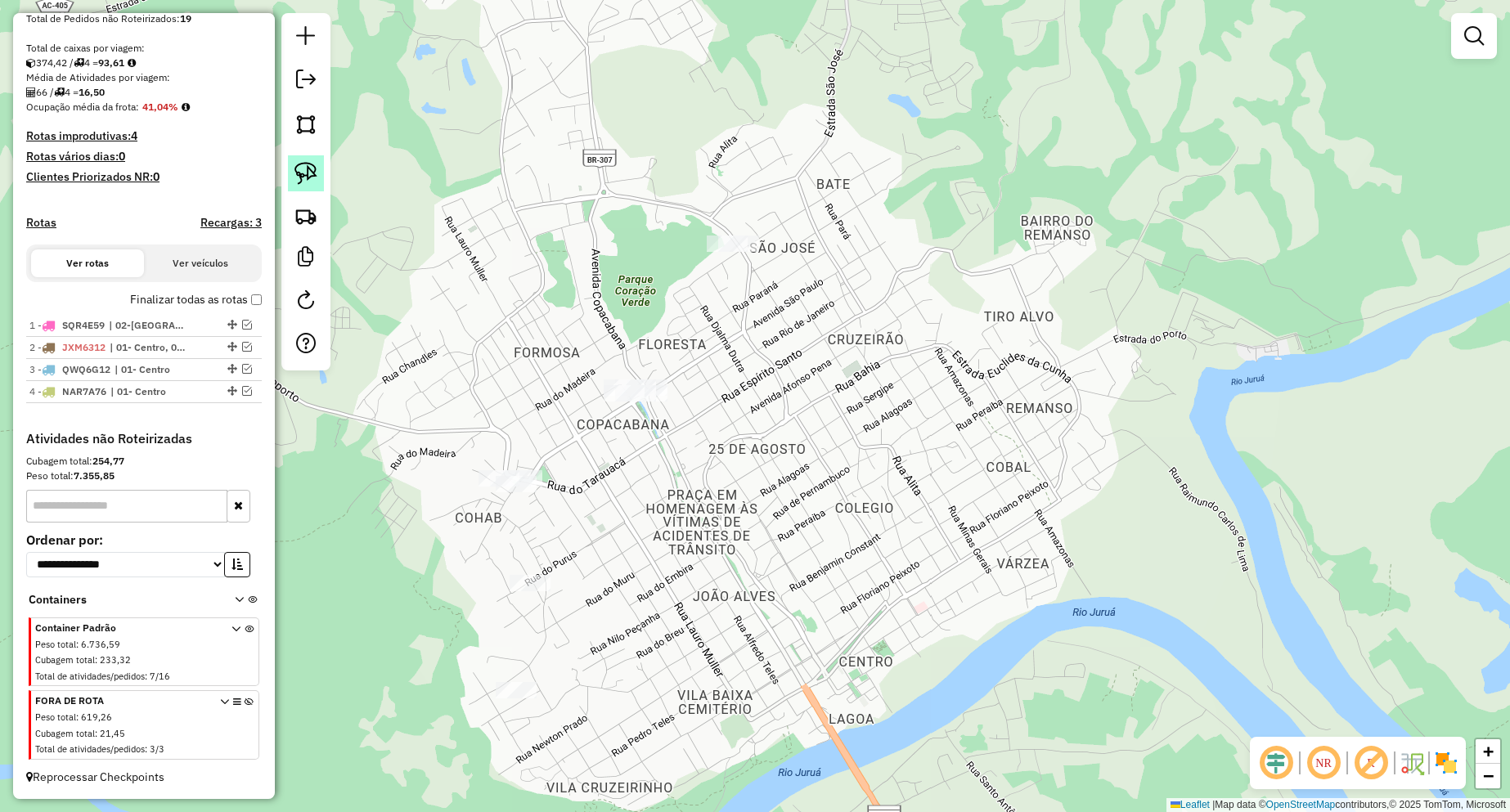
drag, startPoint x: 288, startPoint y: 164, endPoint x: 296, endPoint y: 169, distance: 9.4
click at [288, 165] on link at bounding box center [306, 173] width 36 height 36
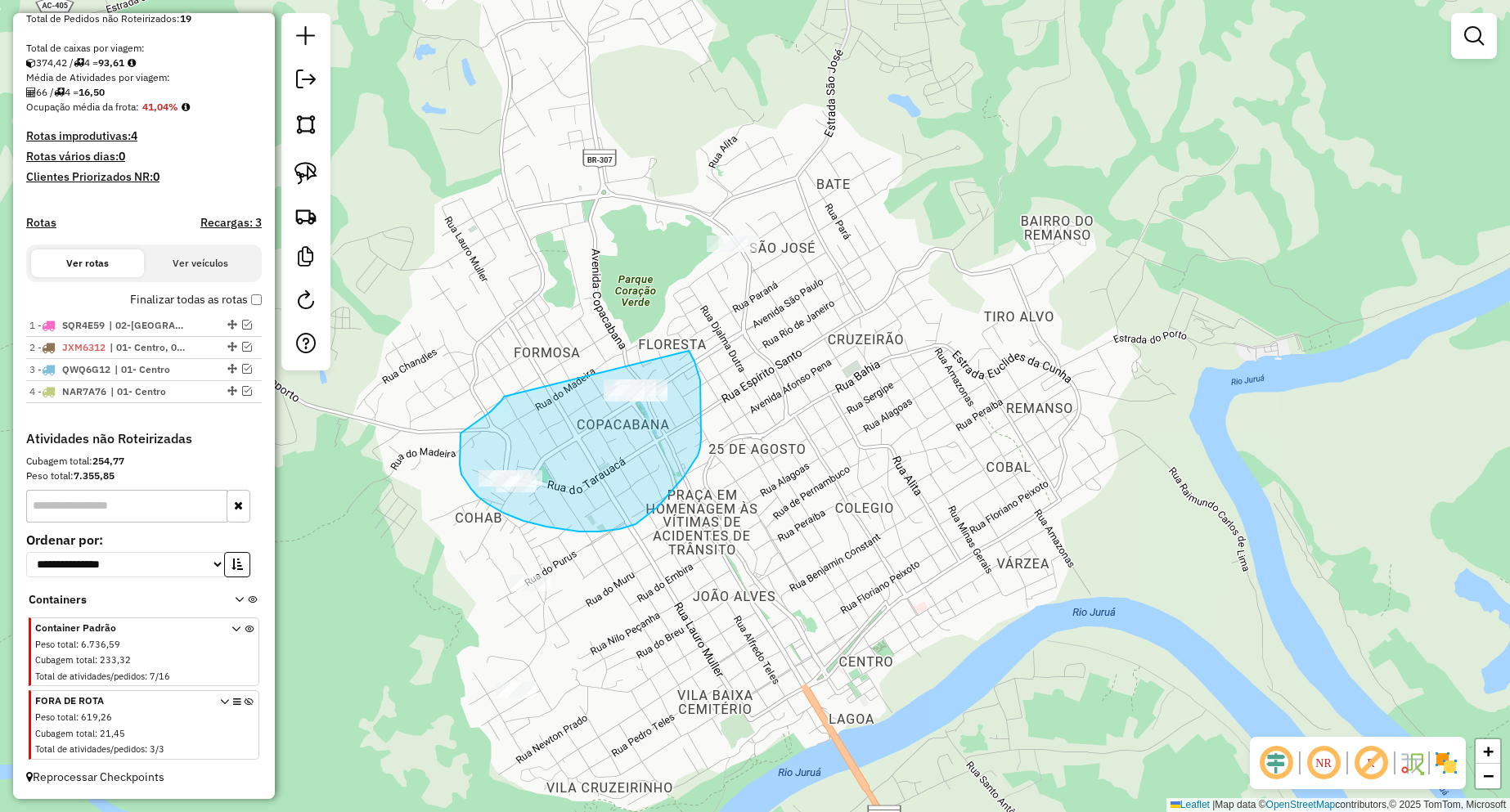
drag, startPoint x: 460, startPoint y: 438, endPoint x: 688, endPoint y: 350, distance: 244.4
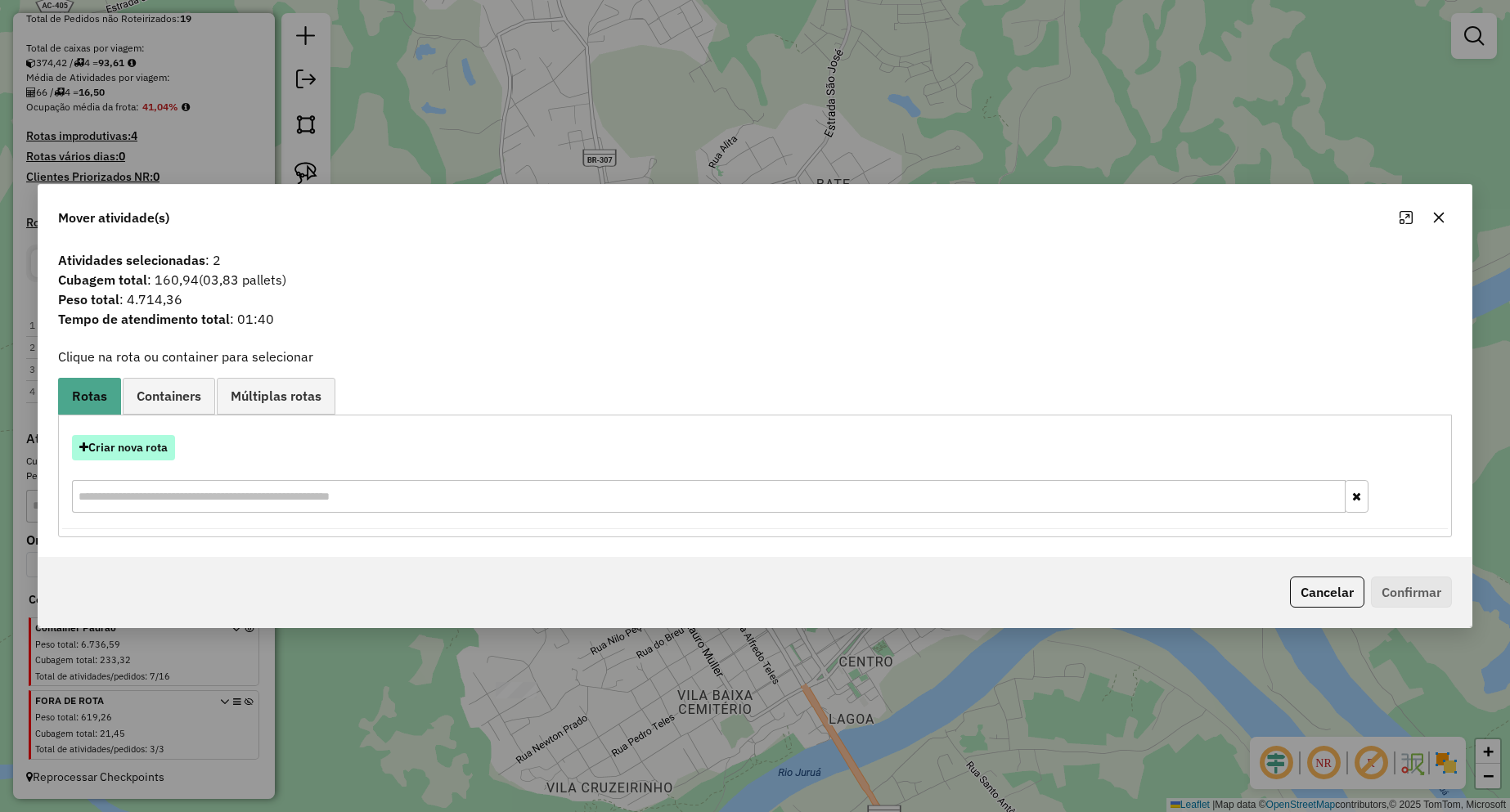
click at [174, 440] on button "Criar nova rota" at bounding box center [122, 448] width 103 height 25
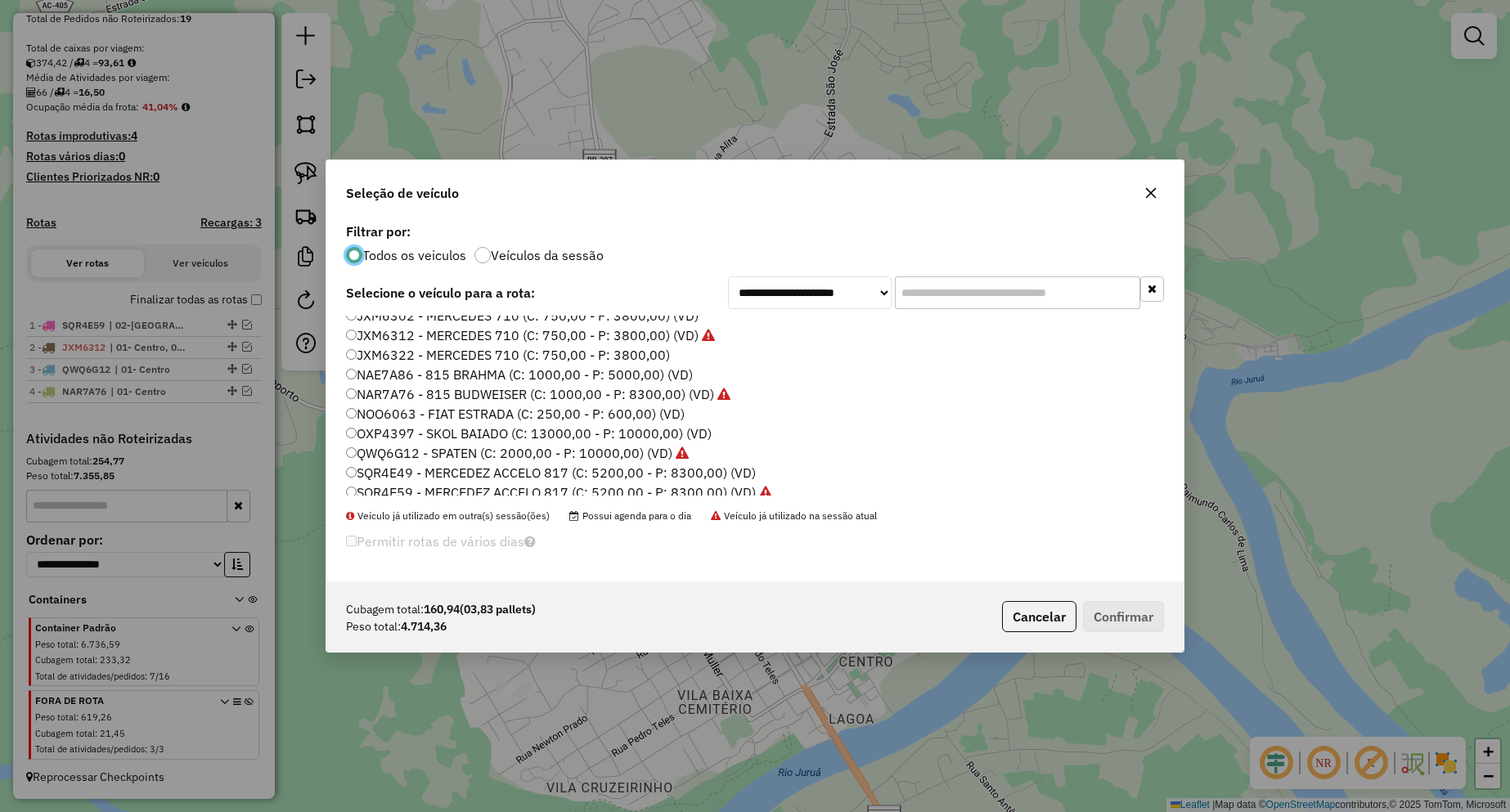
scroll to position [17, 0]
click at [442, 466] on label "SQR4E49 - MERCEDEZ ACCELO 817 (C: 5200,00 - P: 8300,00) (VD)" at bounding box center [551, 465] width 410 height 20
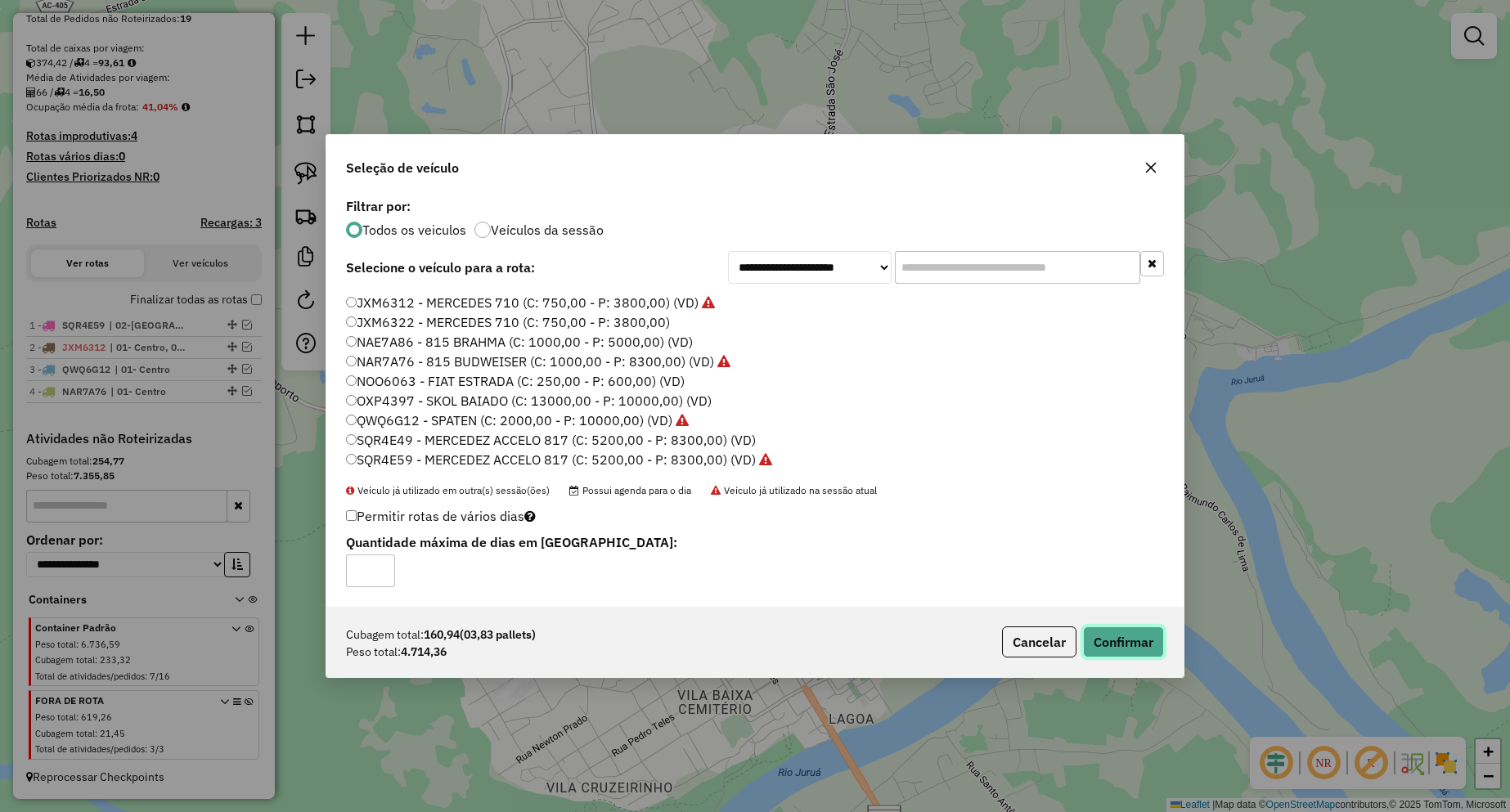
click at [1127, 634] on button "Confirmar" at bounding box center [1123, 642] width 81 height 31
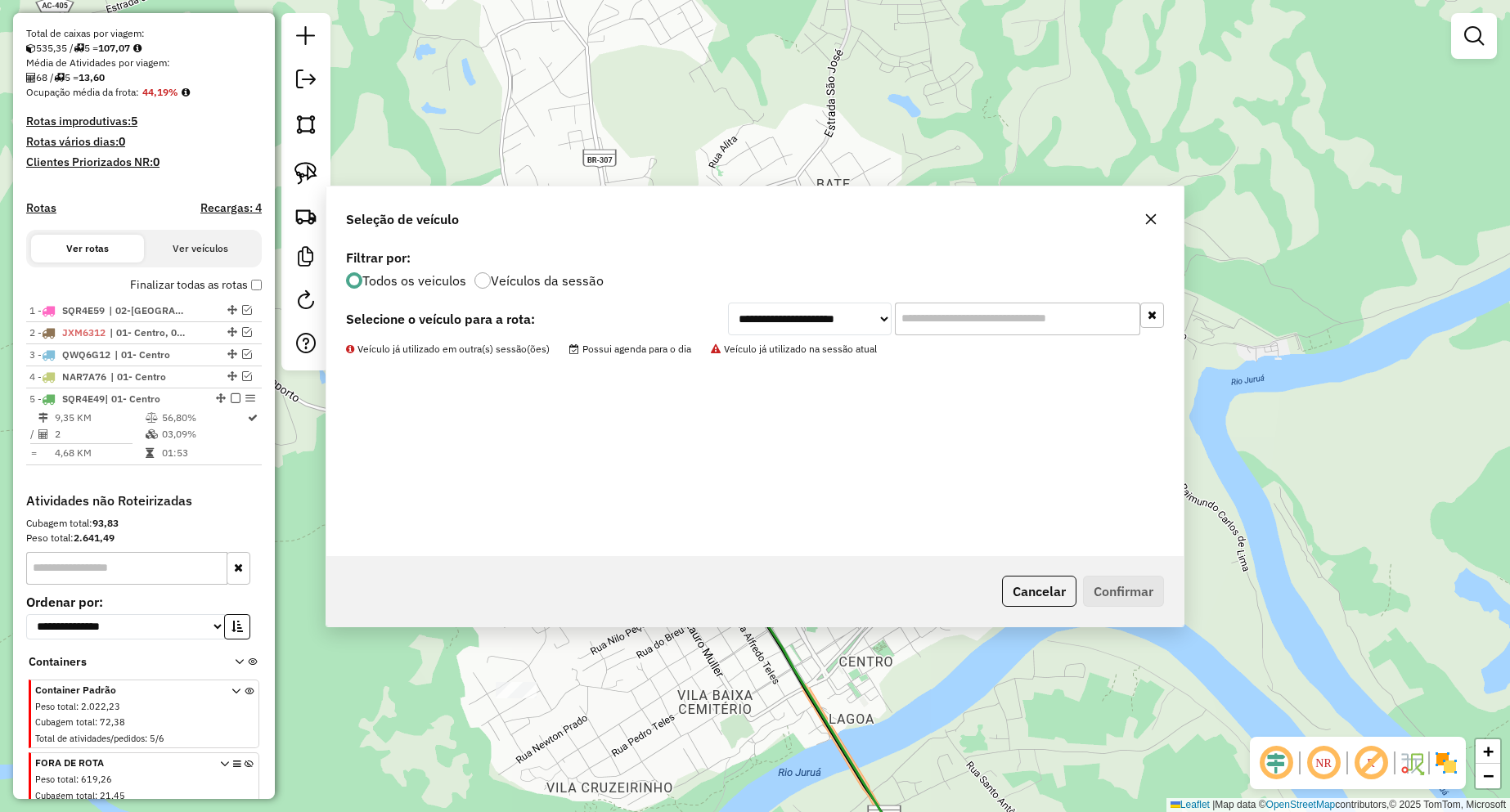
scroll to position [386, 0]
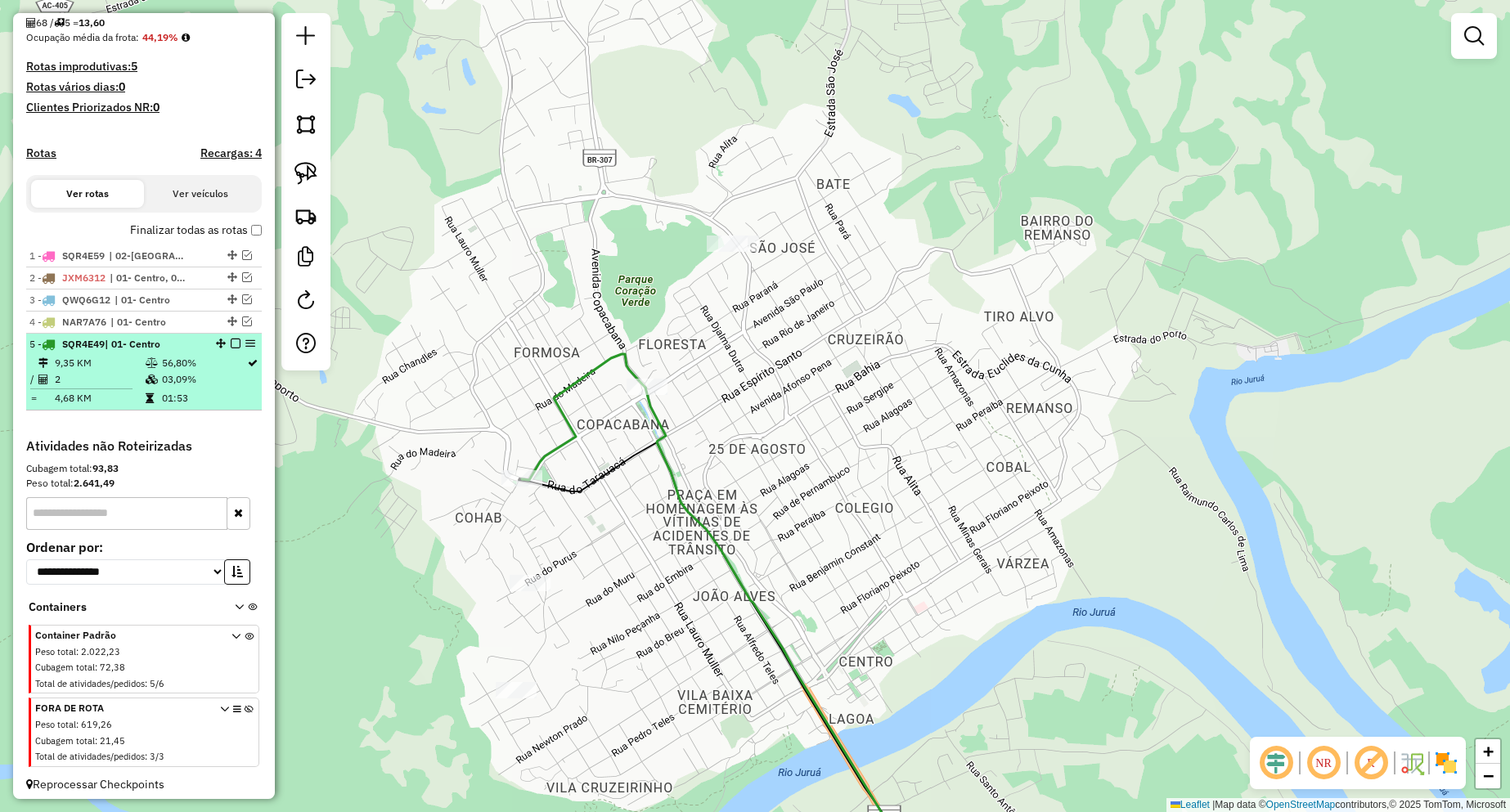
click at [230, 349] on em at bounding box center [235, 344] width 10 height 10
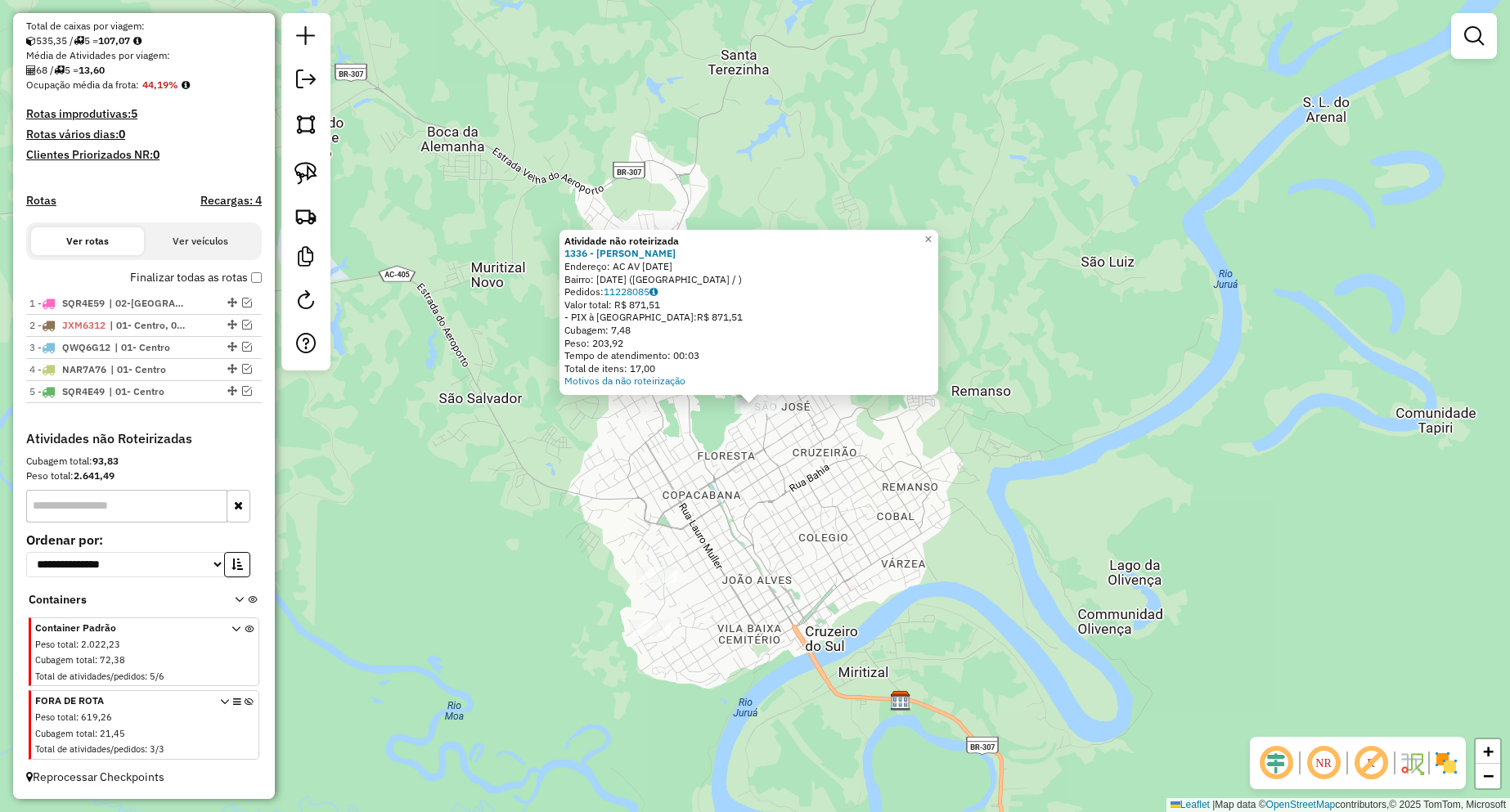
click at [710, 471] on div "Atividade não roteirizada 1336 - [PERSON_NAME]: AC AV [DATE] [GEOGRAPHIC_DATA]:…" at bounding box center [755, 406] width 1510 height 812
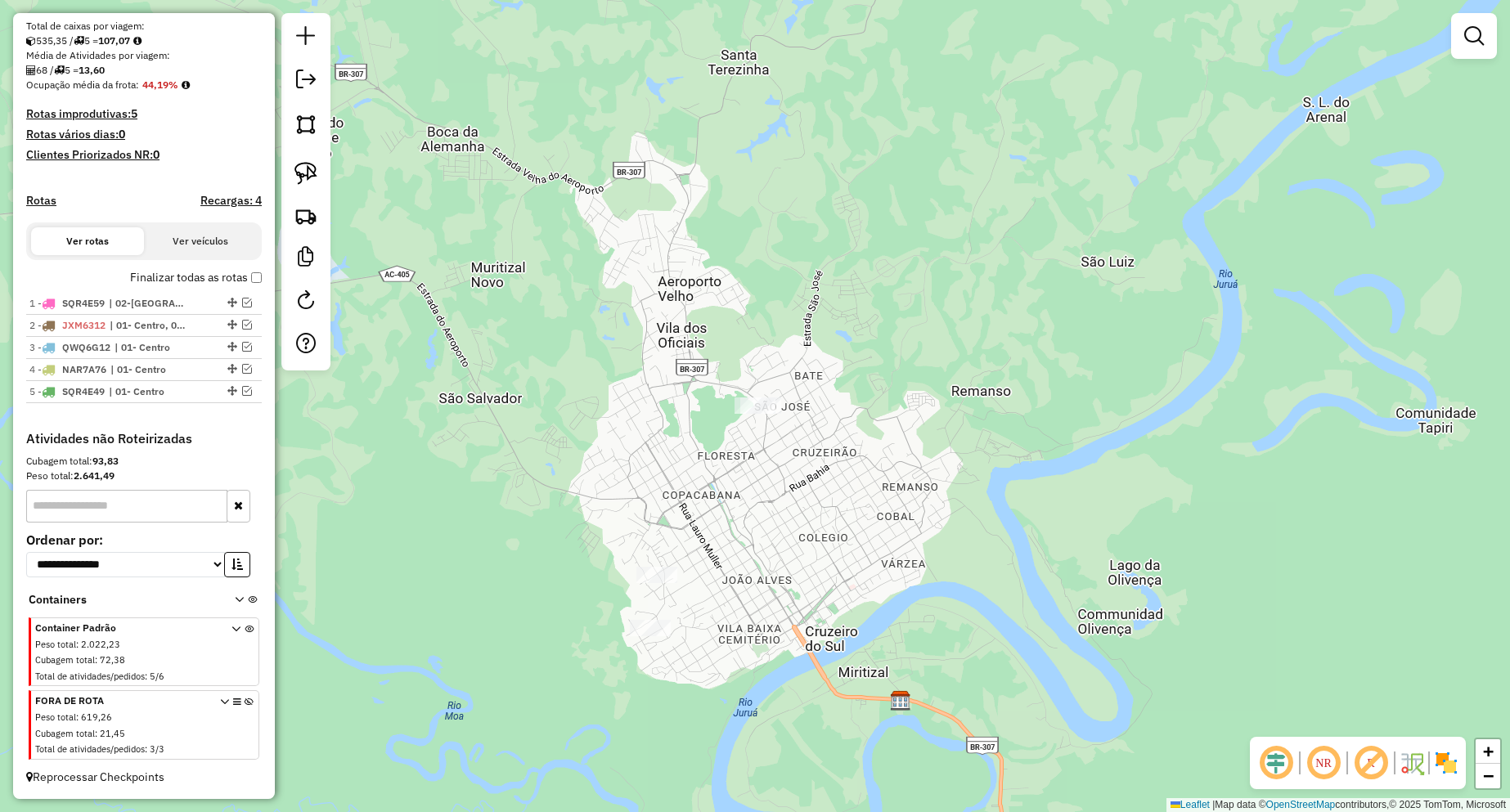
drag, startPoint x: 297, startPoint y: 180, endPoint x: 745, endPoint y: 294, distance: 462.3
click at [297, 180] on img at bounding box center [305, 172] width 23 height 23
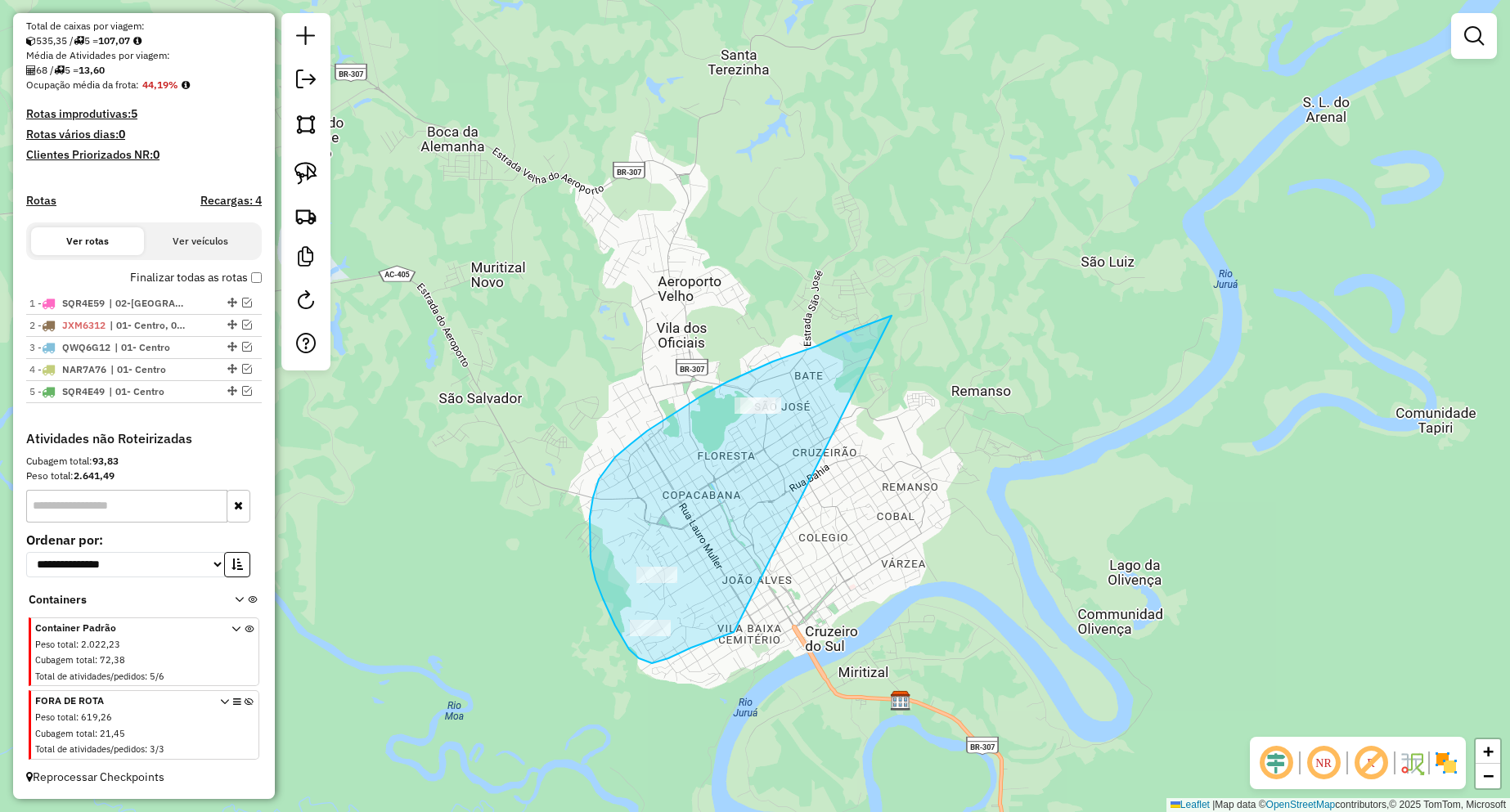
drag, startPoint x: 844, startPoint y: 334, endPoint x: 740, endPoint y: 631, distance: 314.7
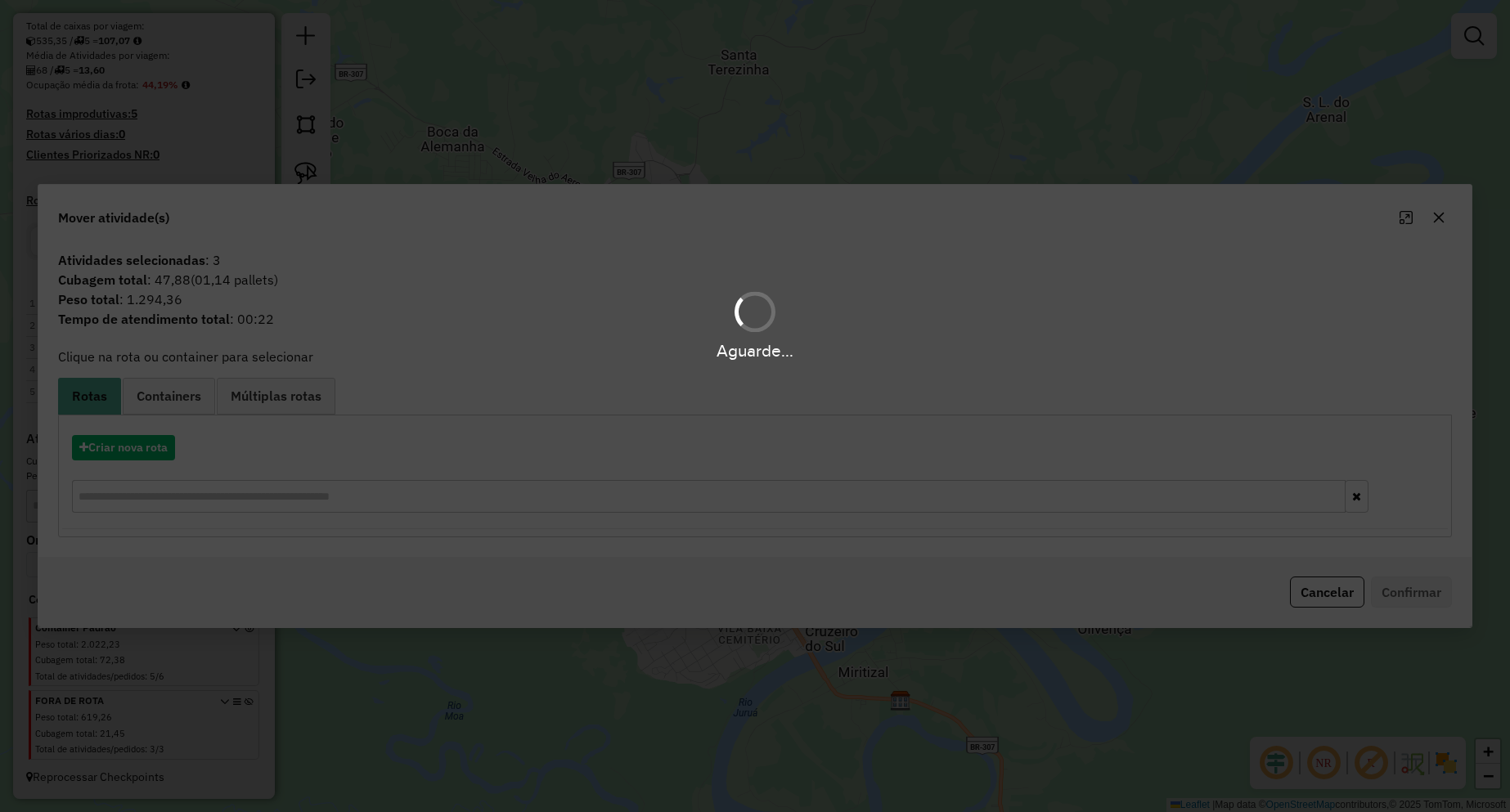
click at [1322, 590] on div "Aguarde..." at bounding box center [755, 406] width 1510 height 812
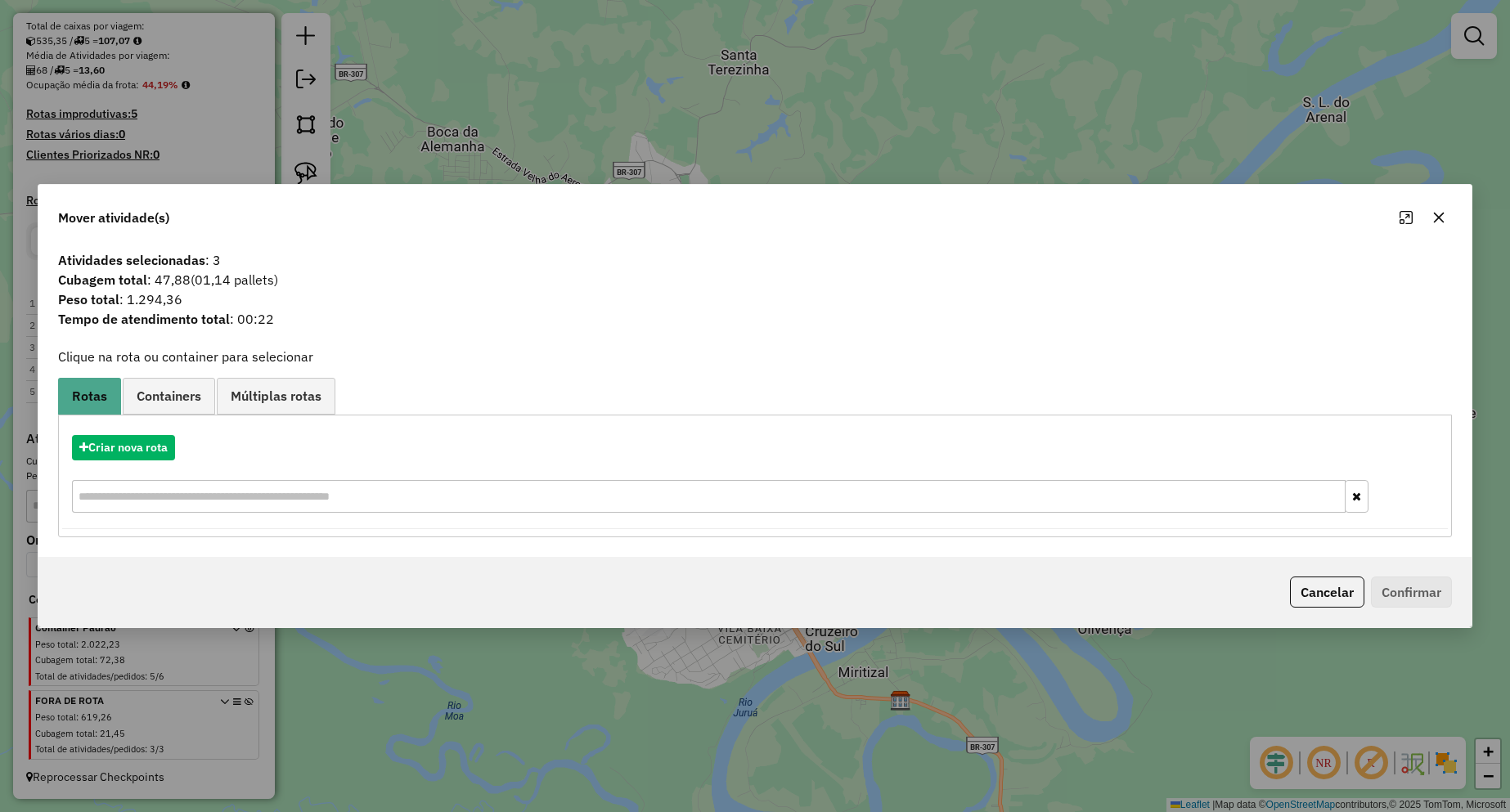
click at [1322, 590] on button "Cancelar" at bounding box center [1327, 592] width 74 height 31
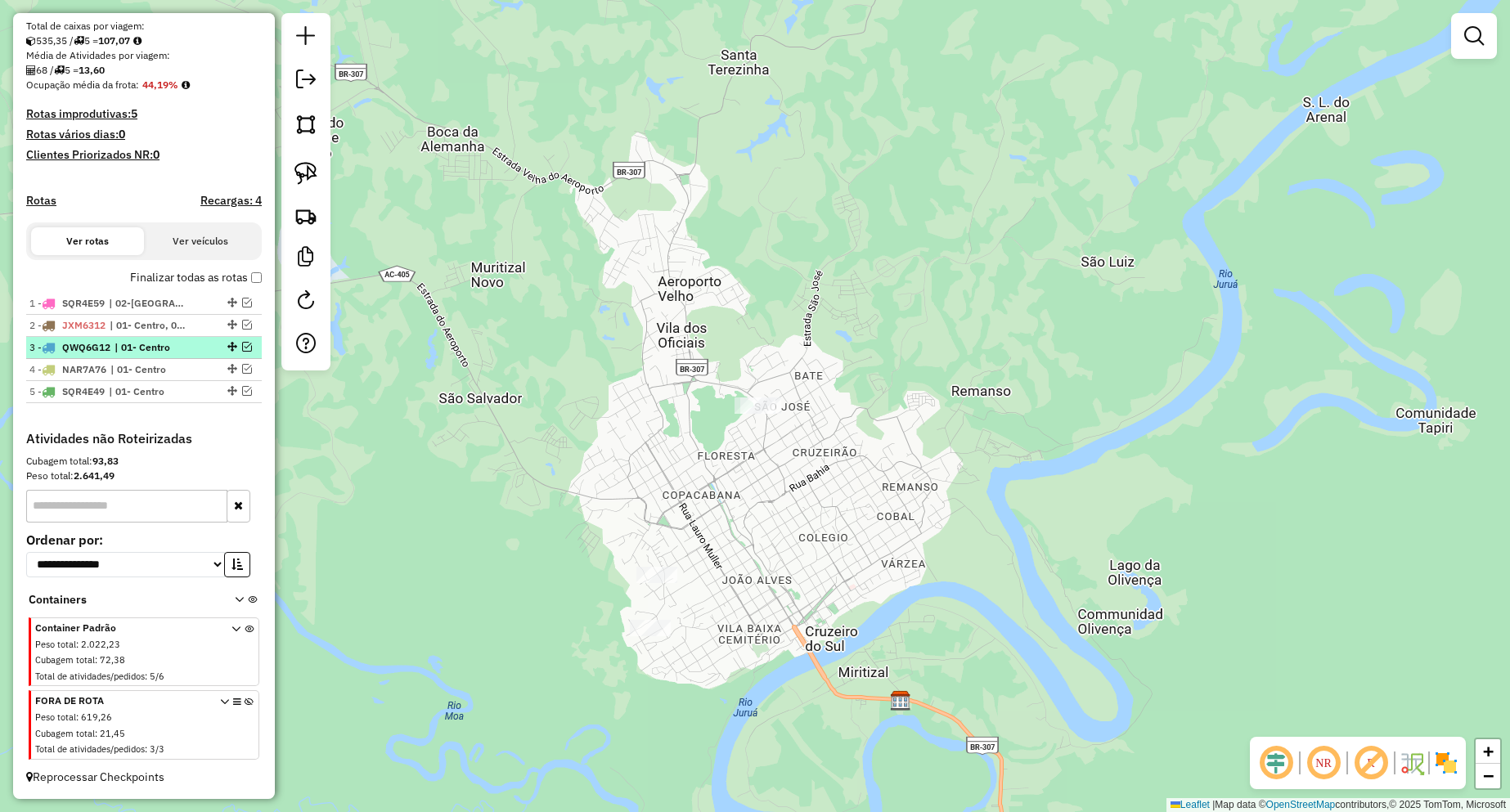
click at [242, 344] on em at bounding box center [247, 347] width 10 height 10
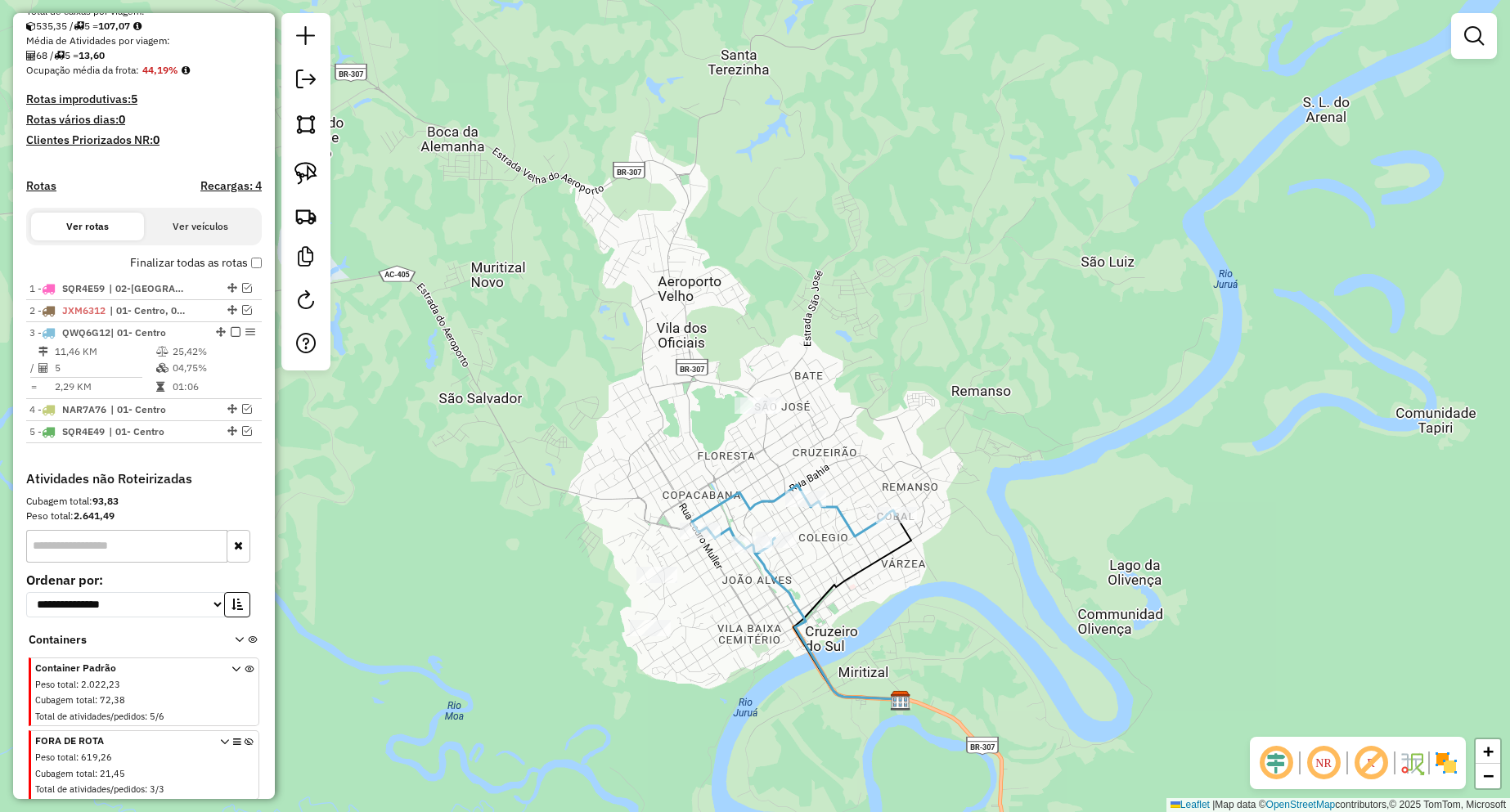
scroll to position [386, 0]
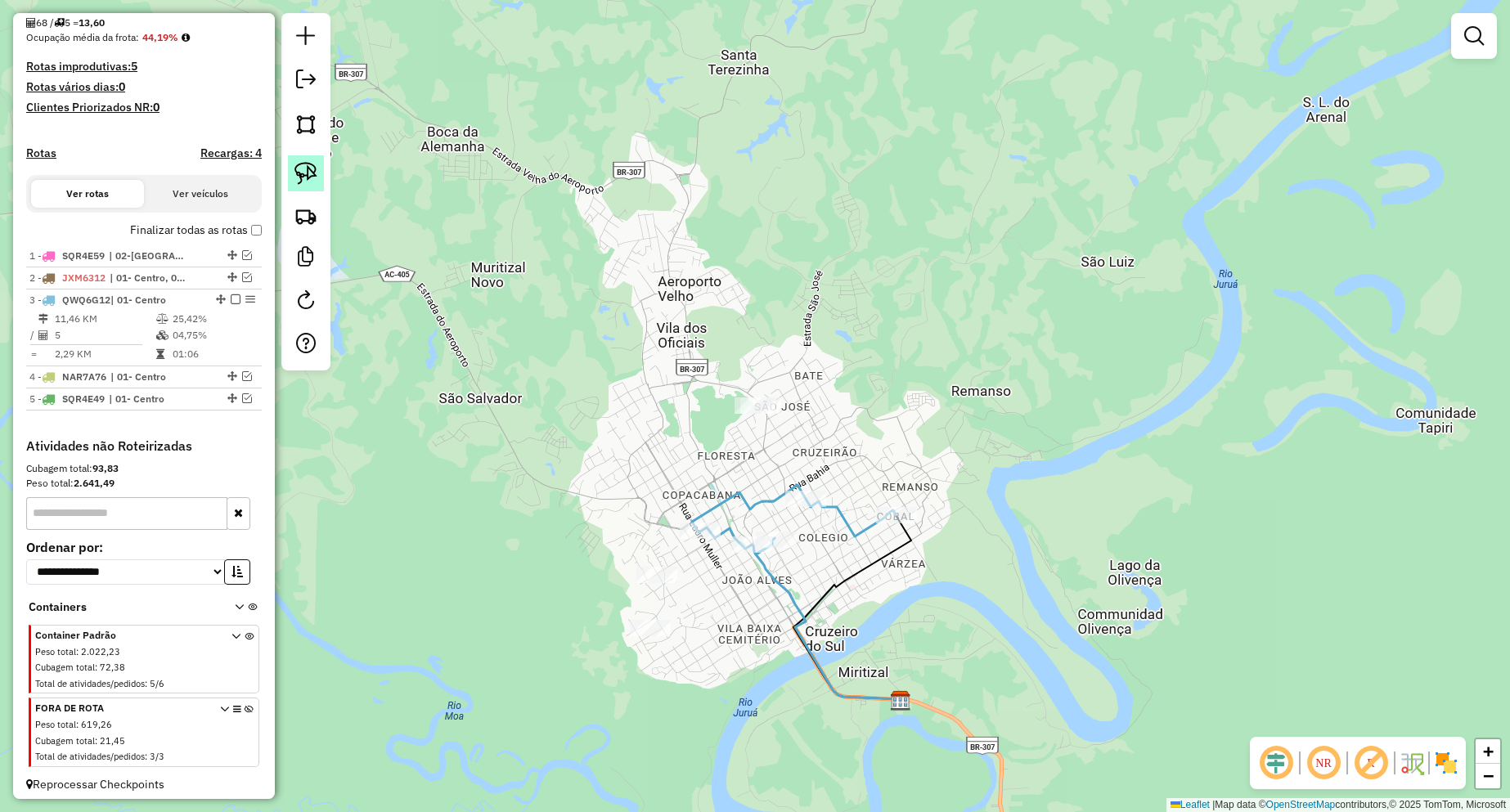
click at [306, 168] on img at bounding box center [305, 172] width 23 height 23
drag, startPoint x: 730, startPoint y: 351, endPoint x: 786, endPoint y: 393, distance: 70.0
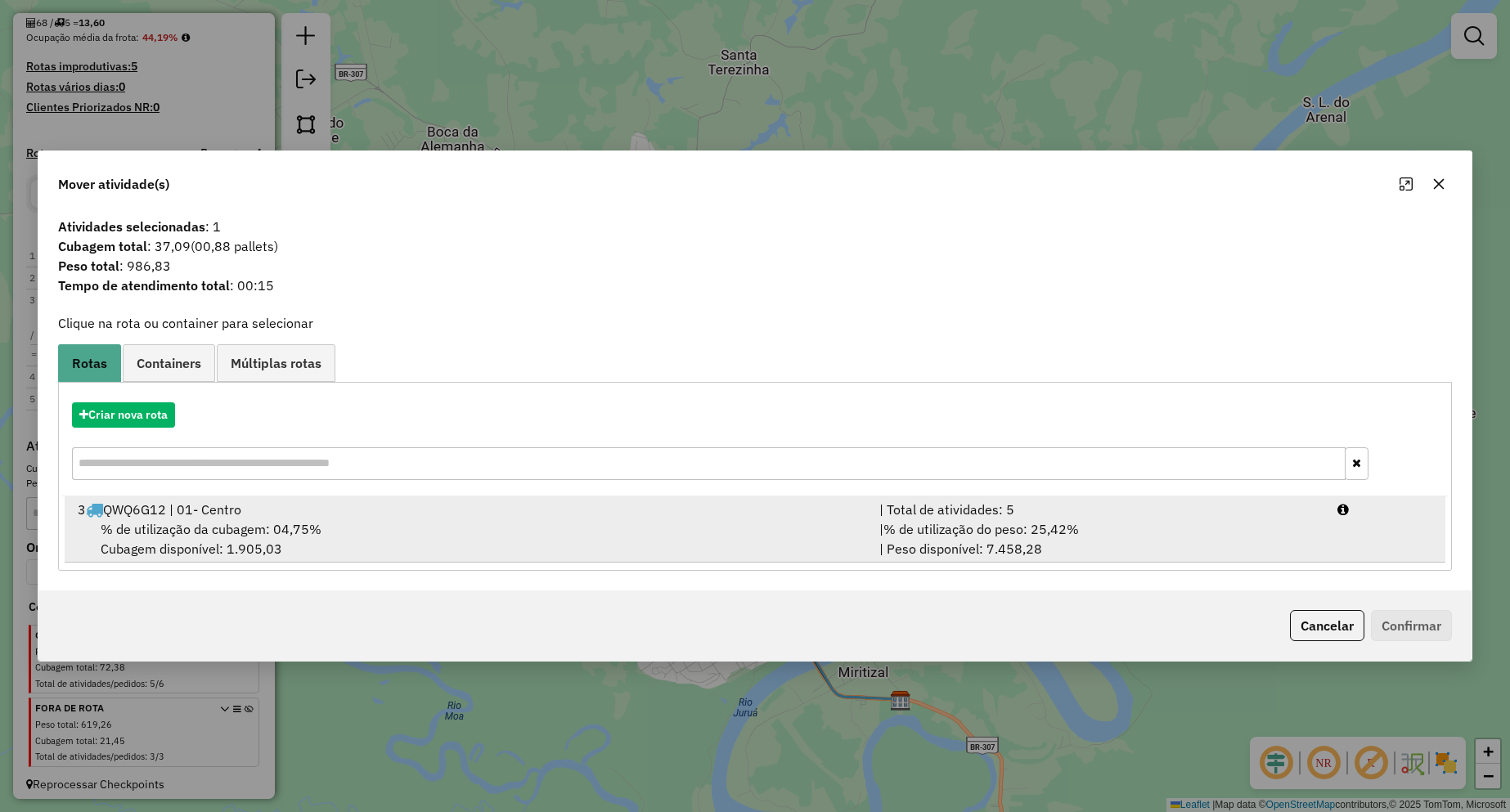
click at [220, 528] on span "% de utilização da cubagem: 04,75%" at bounding box center [211, 529] width 220 height 17
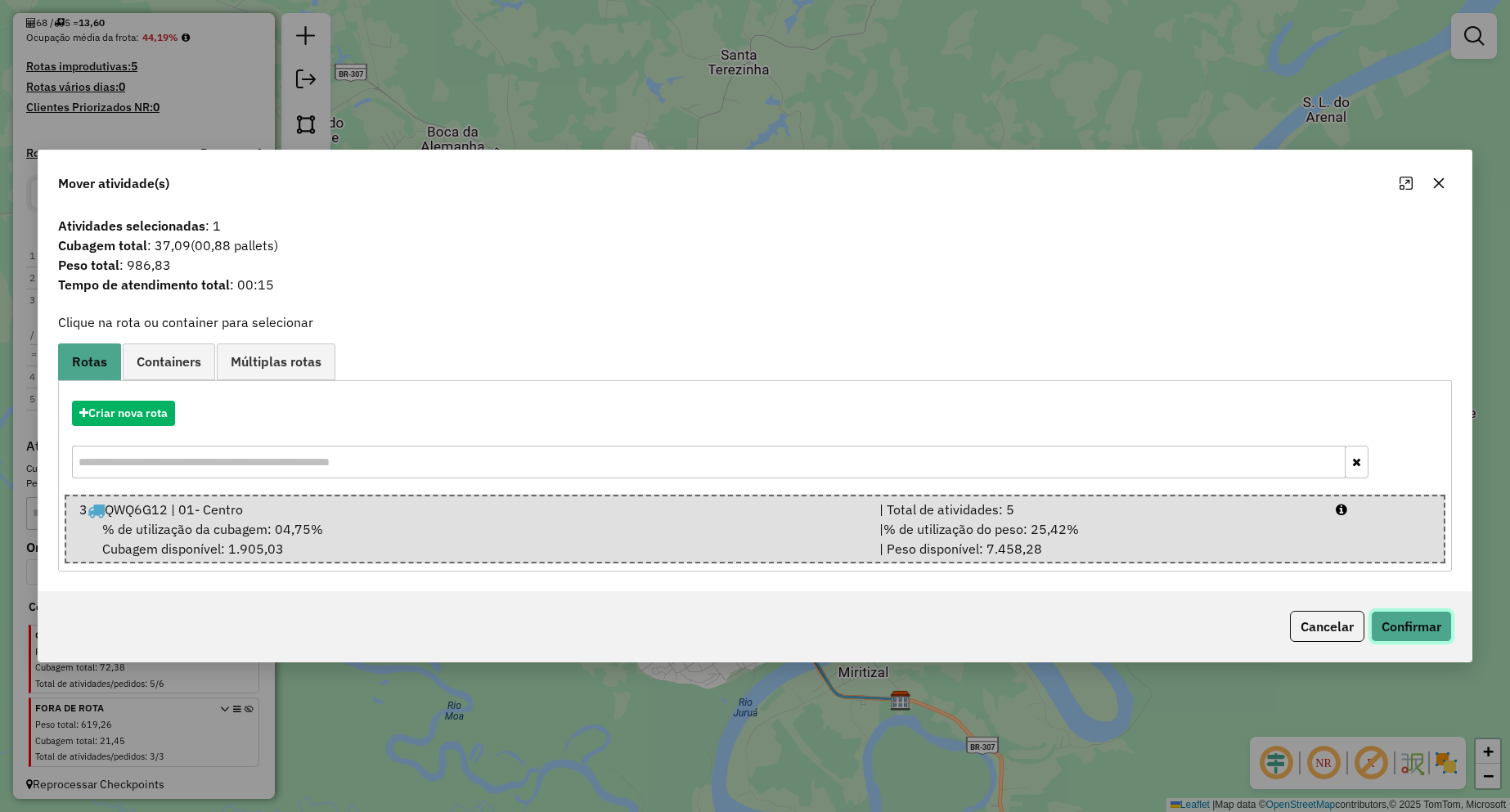
click at [1393, 616] on button "Confirmar" at bounding box center [1411, 627] width 81 height 31
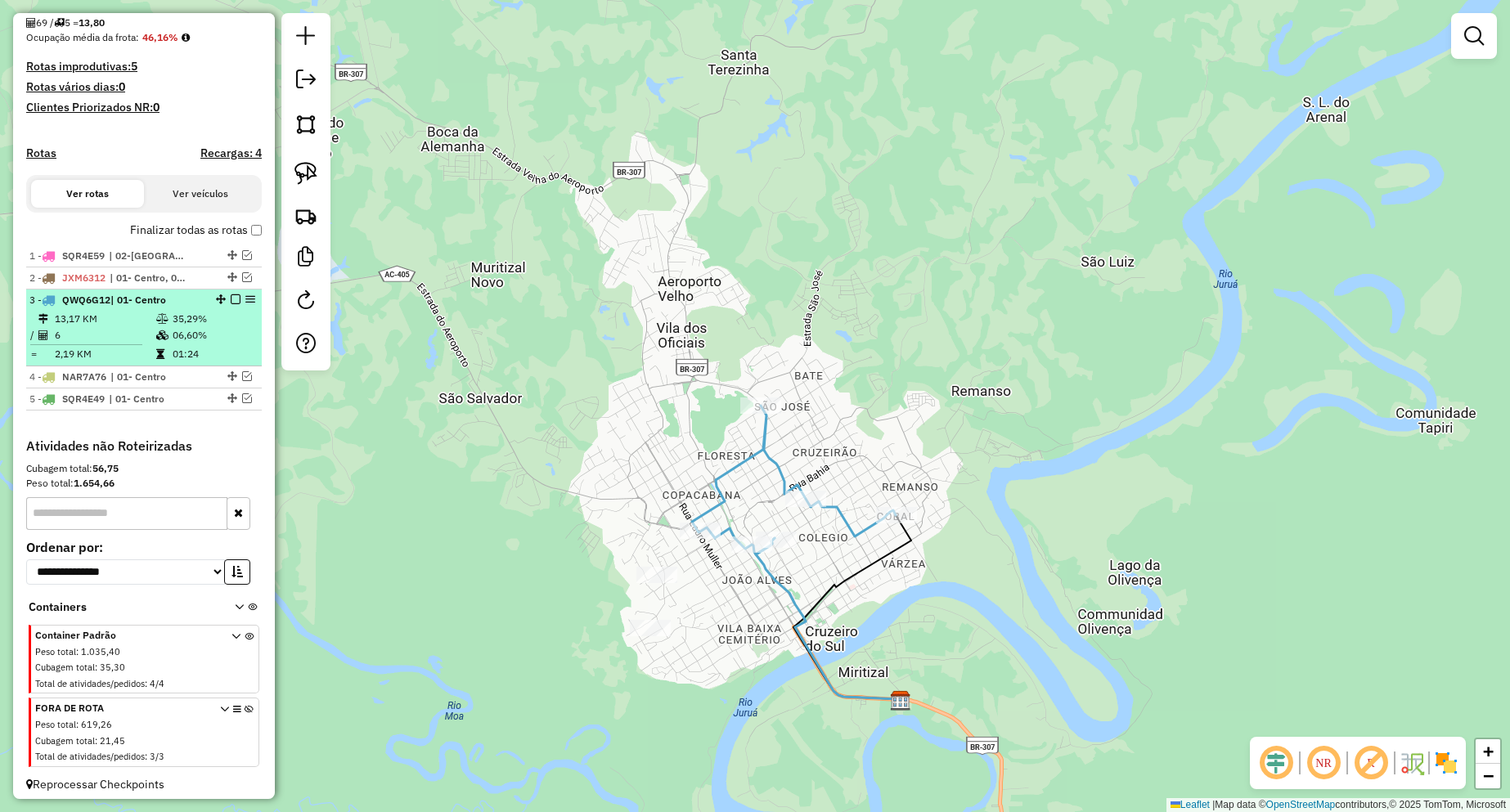
click at [230, 305] on em at bounding box center [235, 299] width 10 height 10
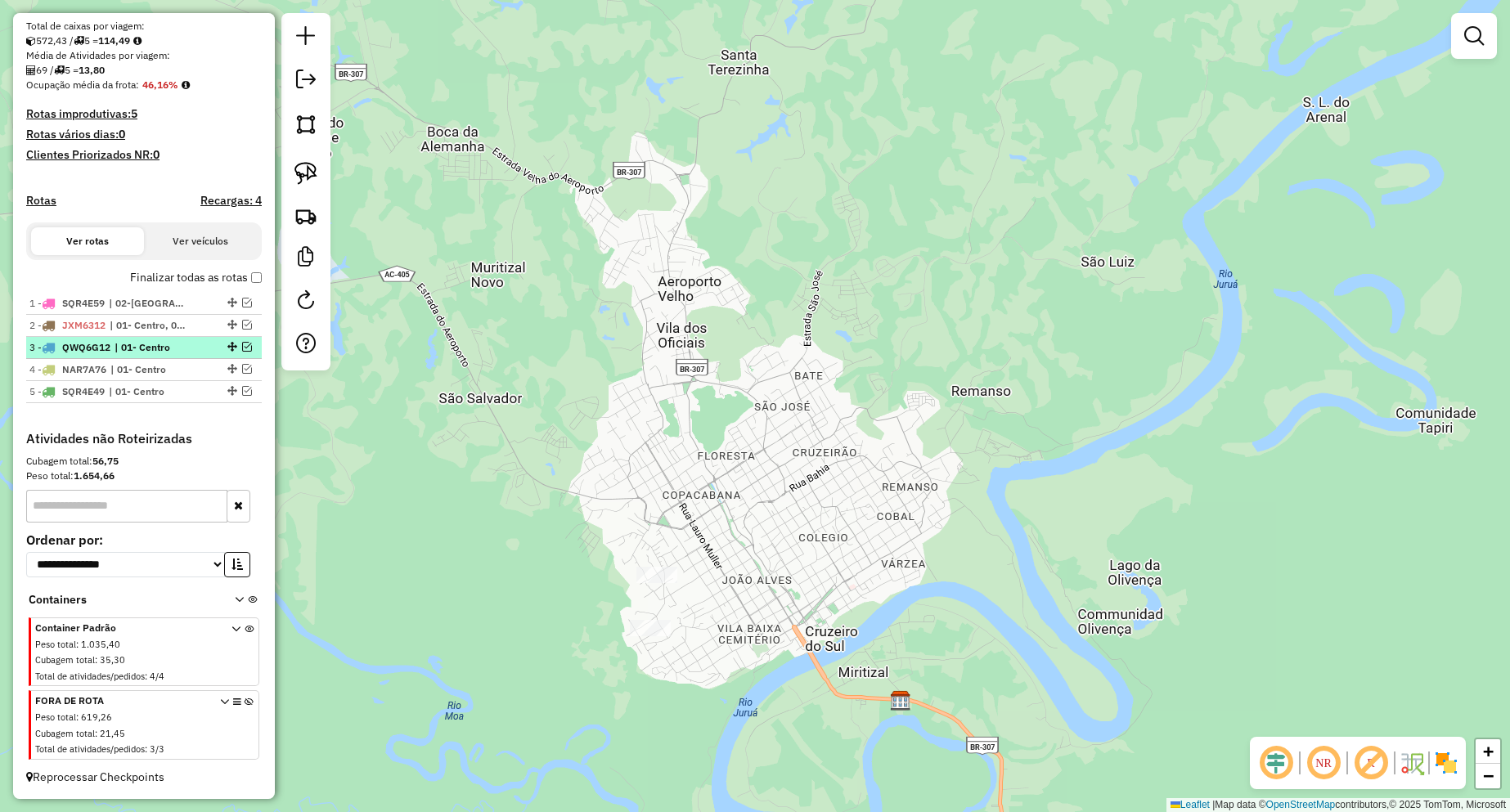
click at [156, 348] on span "| 01- Centro" at bounding box center [152, 347] width 75 height 15
select select "**********"
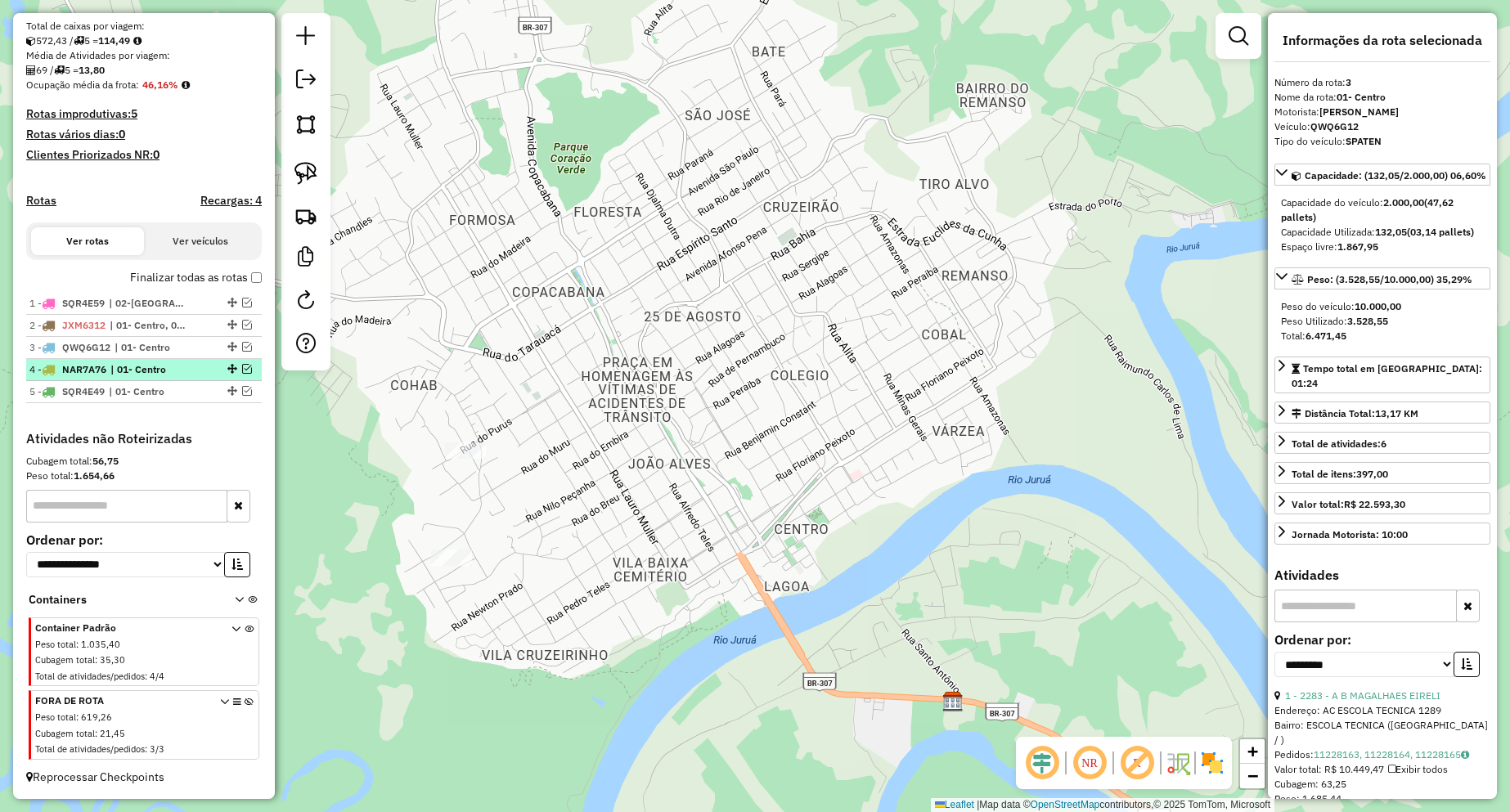
click at [244, 366] on em at bounding box center [247, 368] width 10 height 10
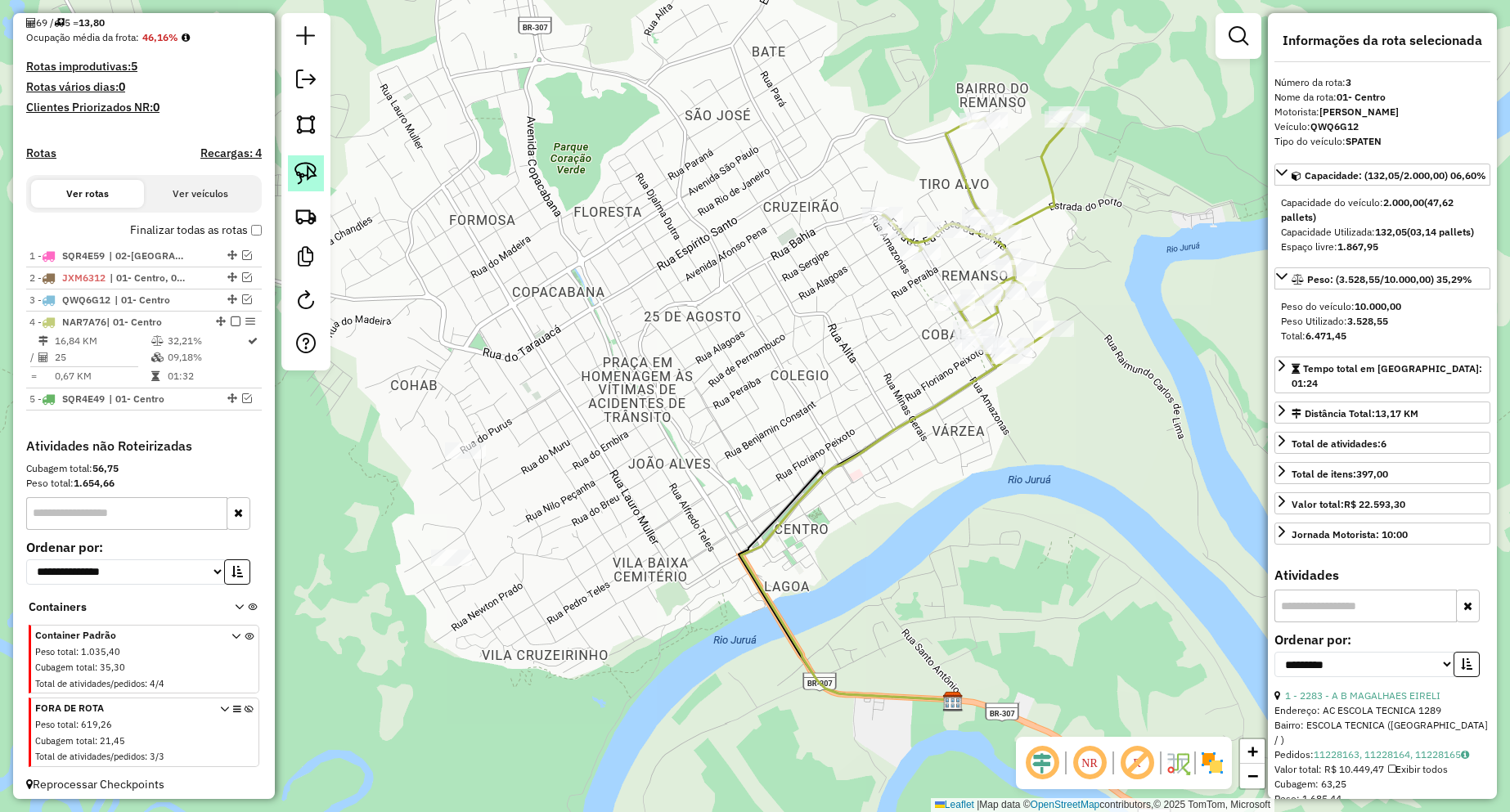
click at [318, 180] on link at bounding box center [306, 173] width 36 height 36
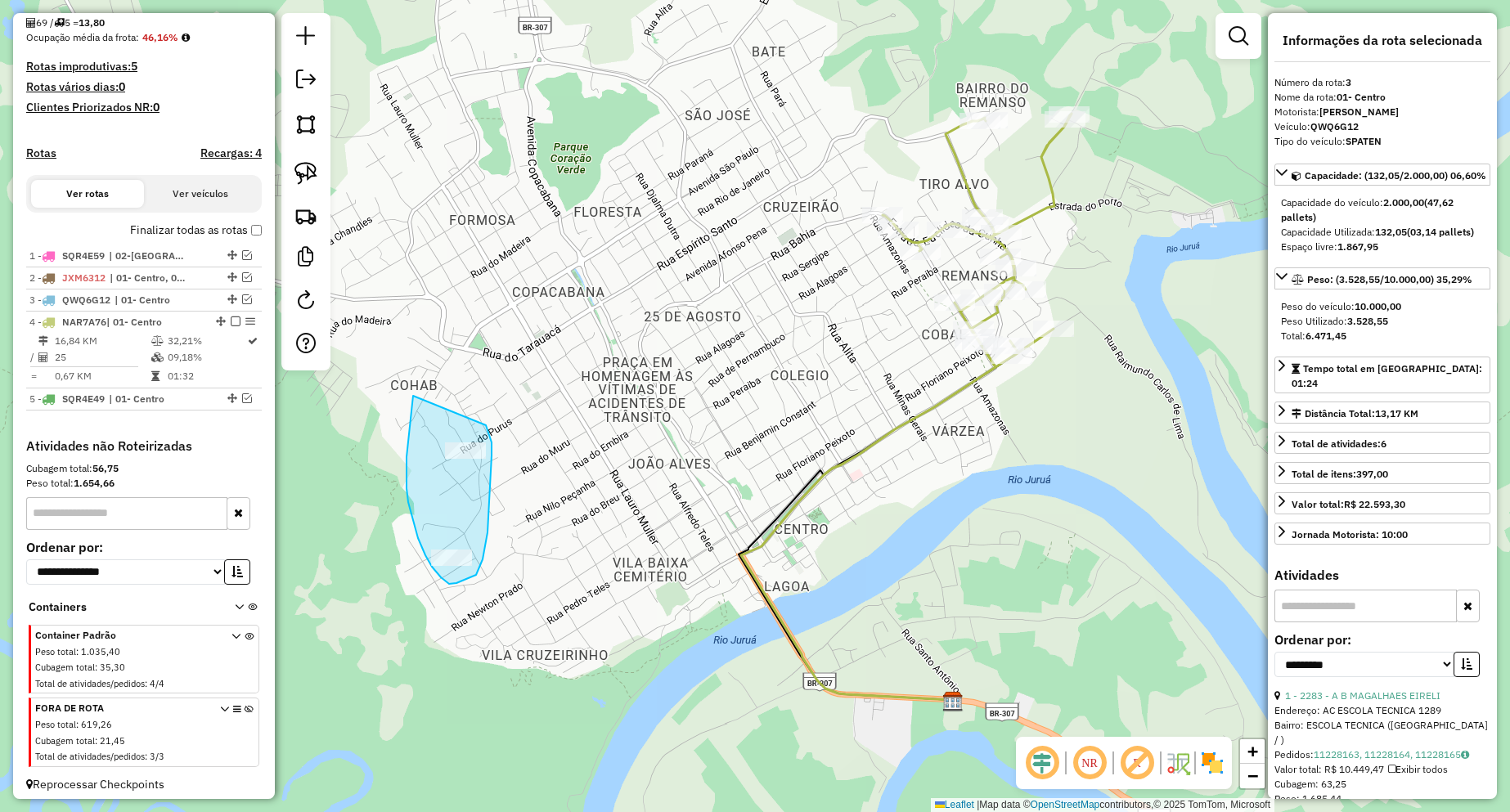
drag, startPoint x: 407, startPoint y: 481, endPoint x: 485, endPoint y: 421, distance: 98.4
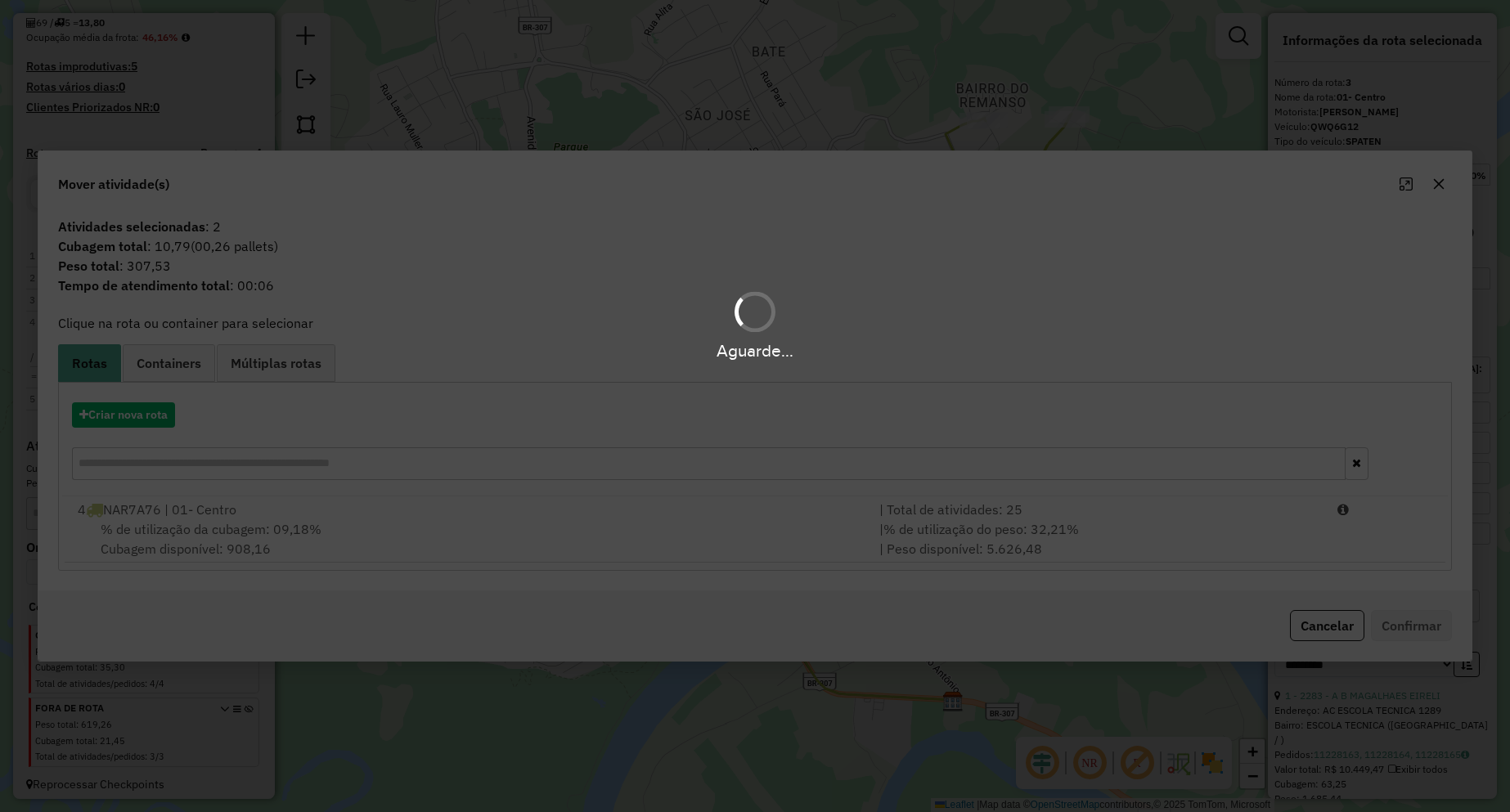
click at [248, 522] on div "Aguarde..." at bounding box center [755, 406] width 1510 height 812
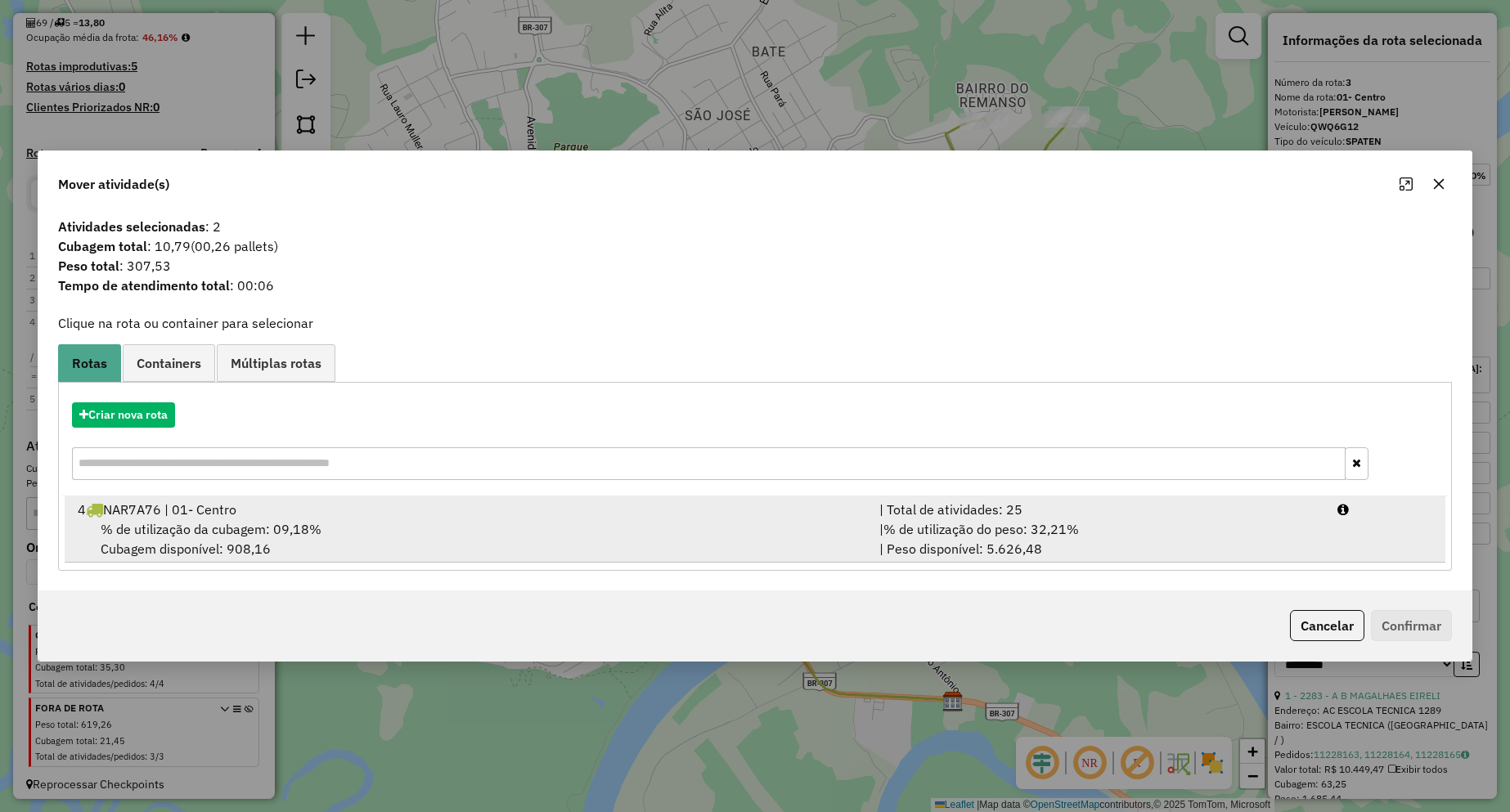
click at [255, 526] on span "% de utilização da cubagem: 09,18%" at bounding box center [211, 529] width 220 height 17
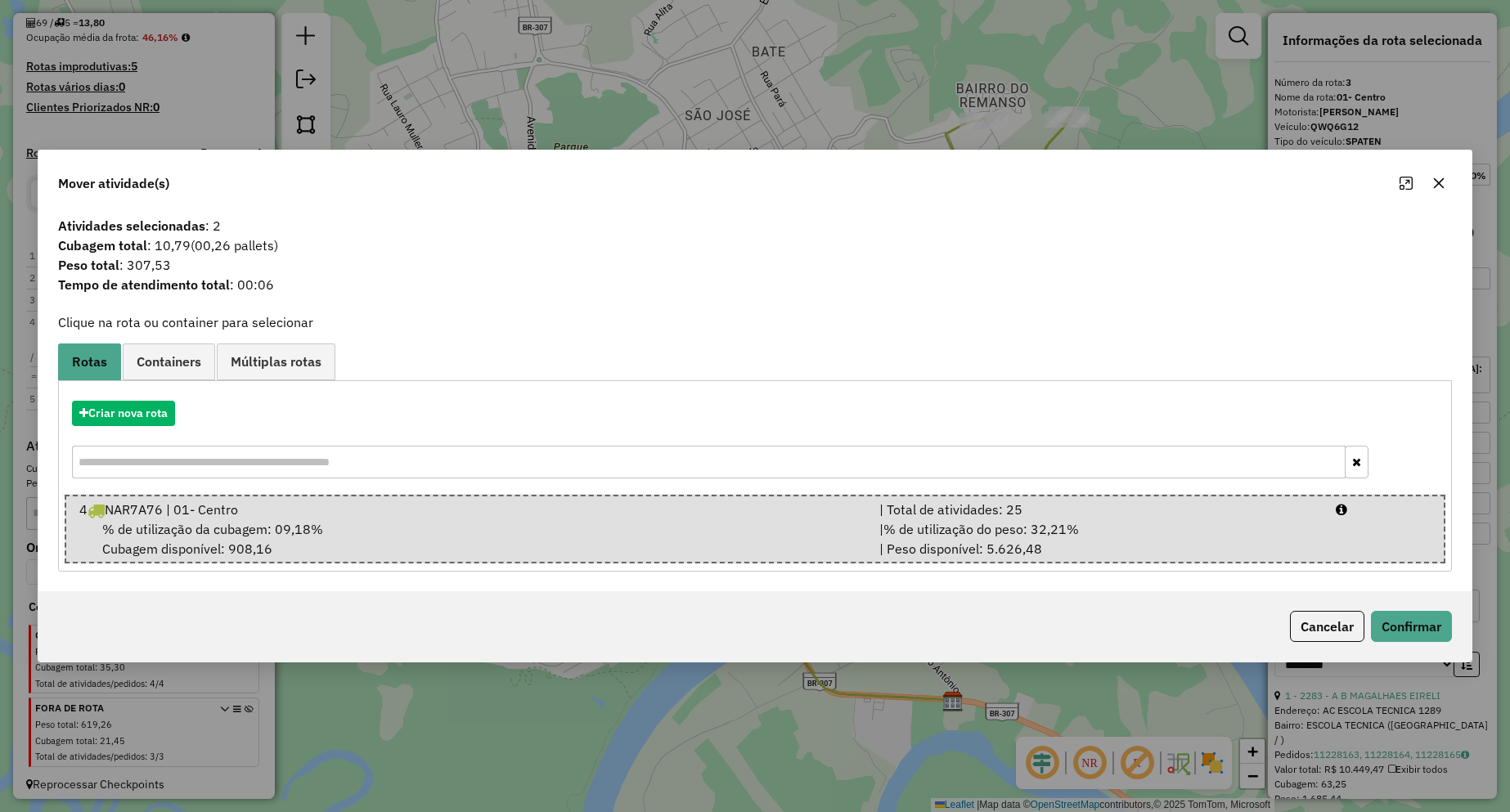
click at [1389, 605] on div "Cancelar Confirmar" at bounding box center [755, 626] width 1433 height 71
click at [1396, 622] on button "Confirmar" at bounding box center [1411, 627] width 81 height 31
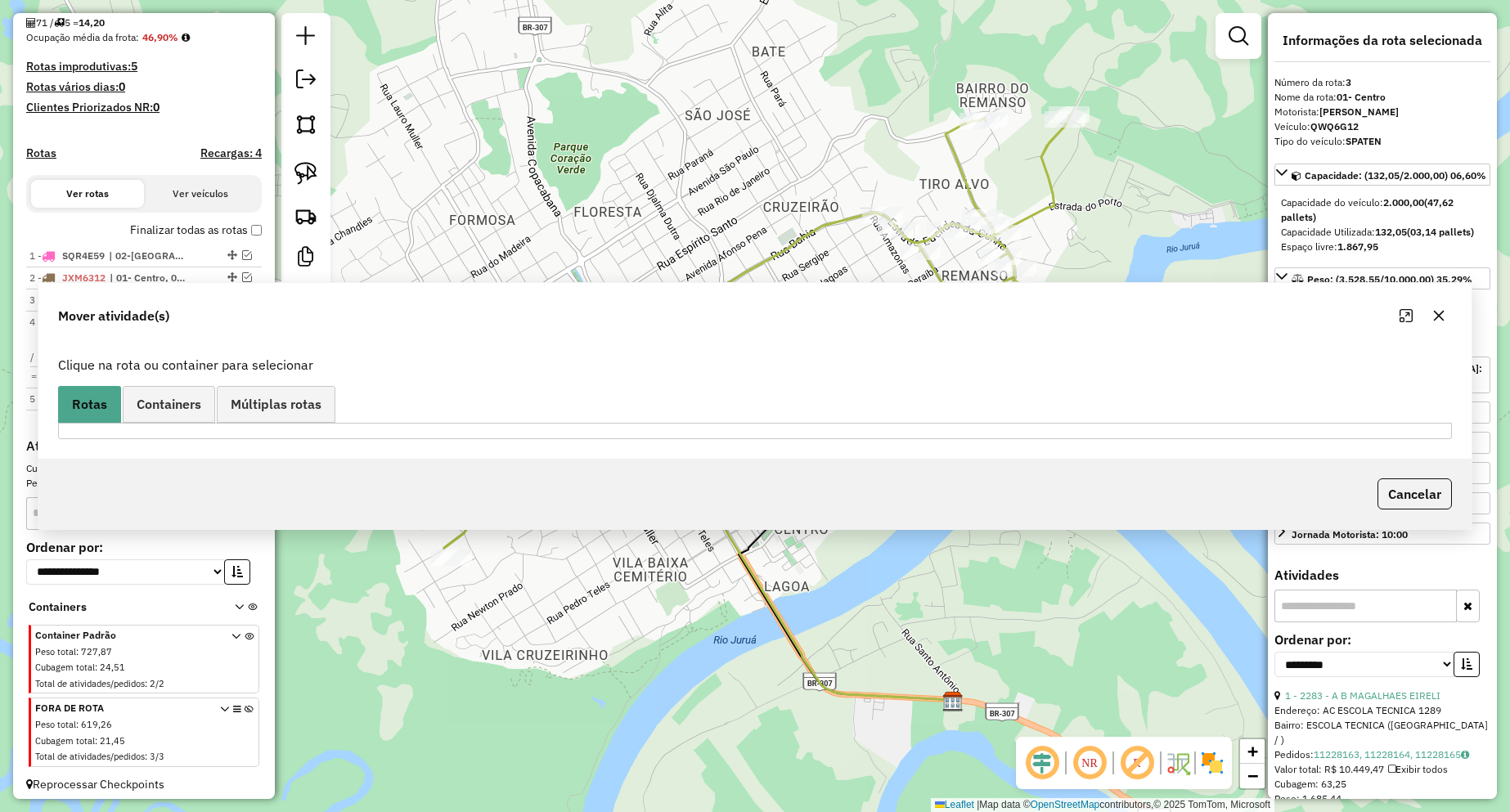
scroll to position [408, 0]
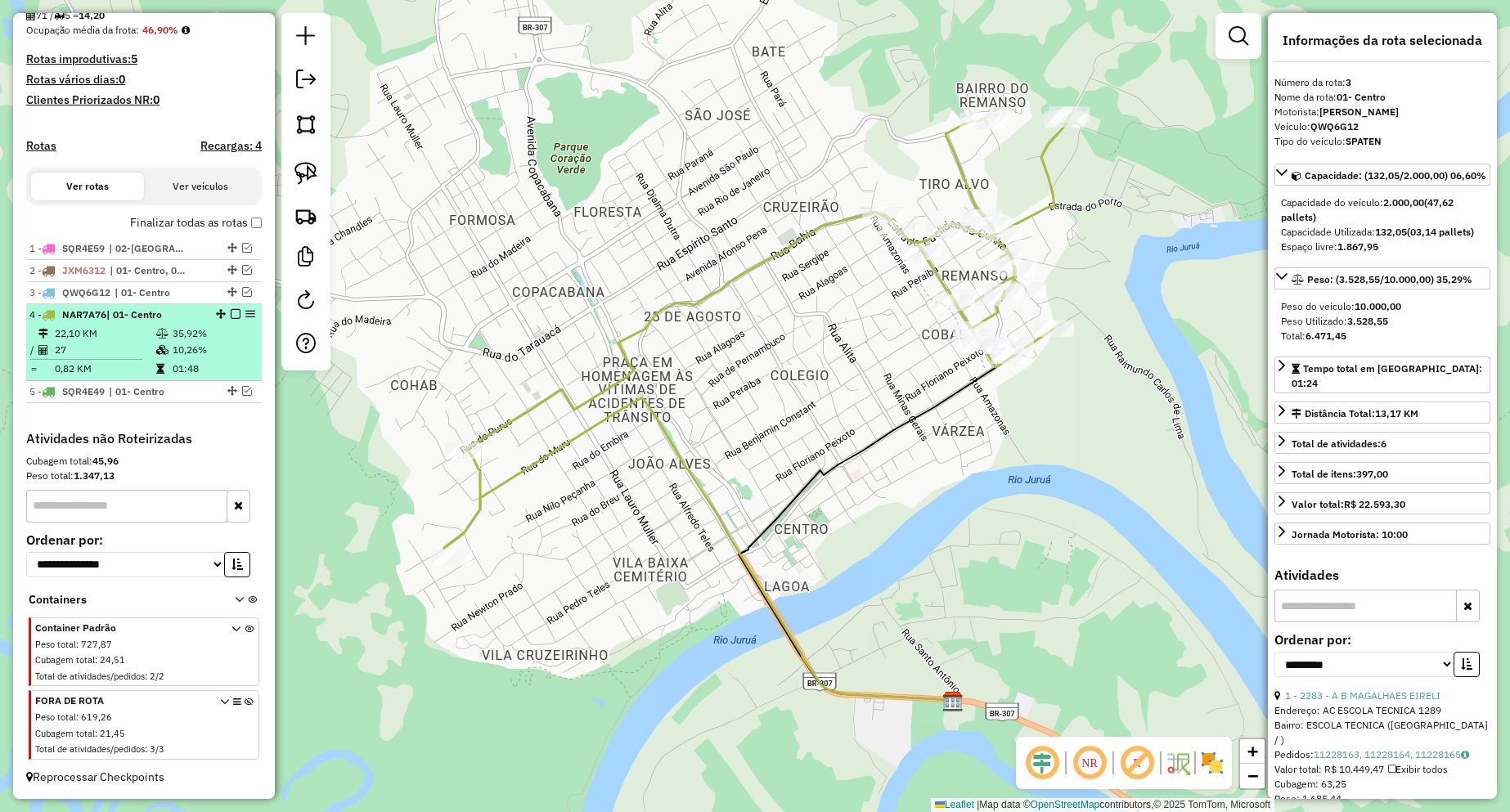
click at [233, 312] on em at bounding box center [235, 314] width 10 height 10
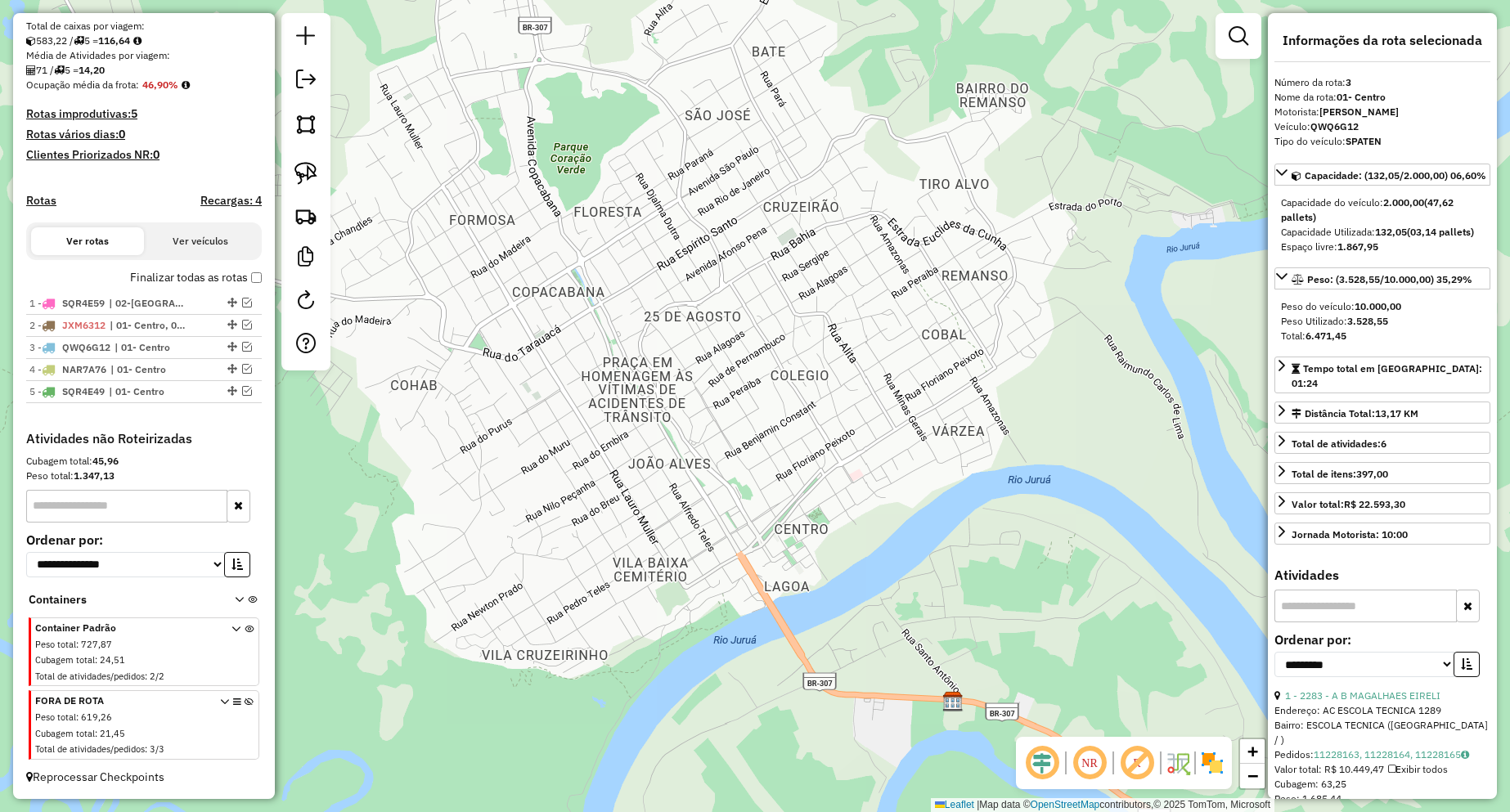
click at [233, 634] on icon at bounding box center [235, 655] width 9 height 62
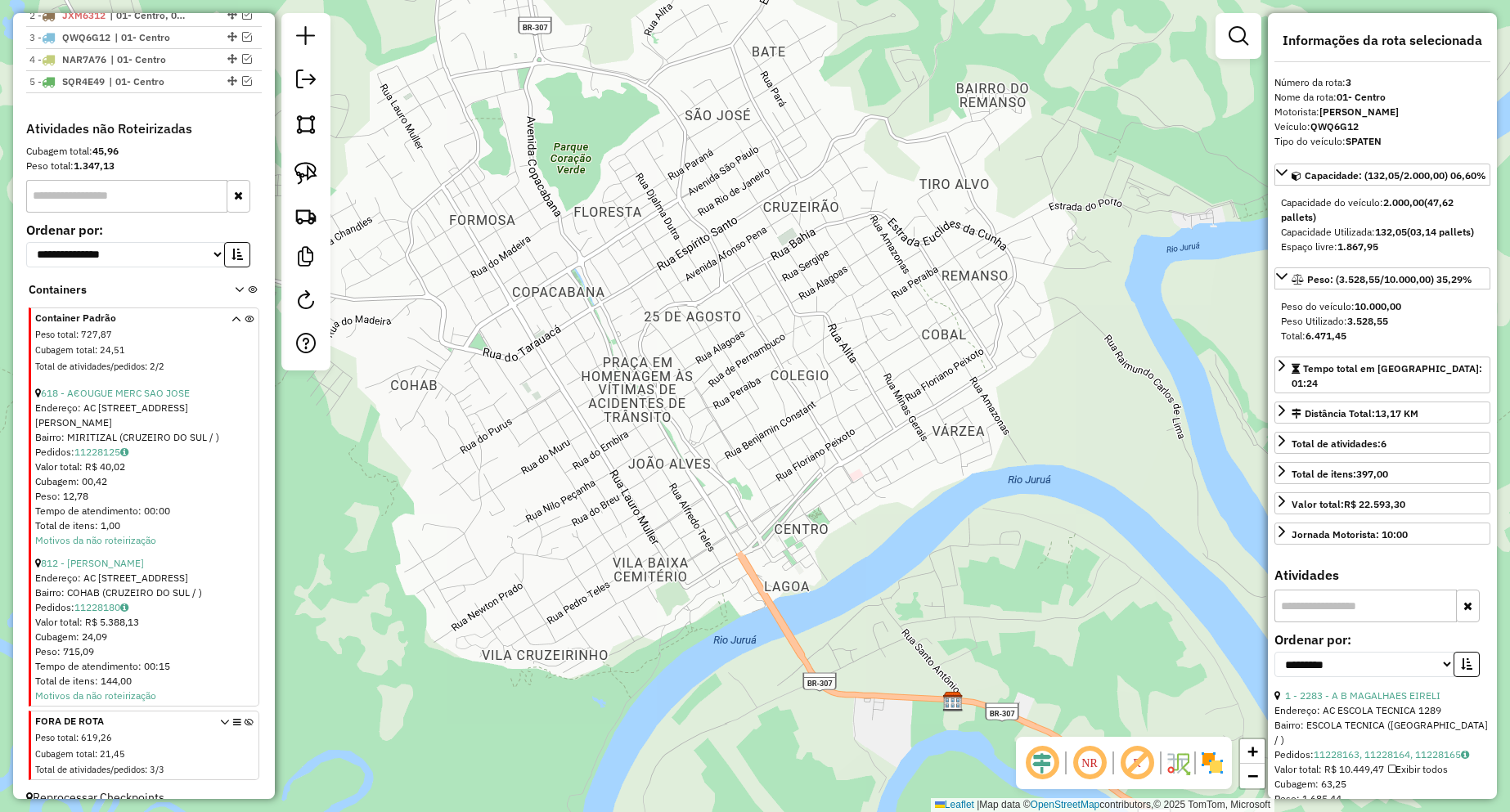
scroll to position [653, 0]
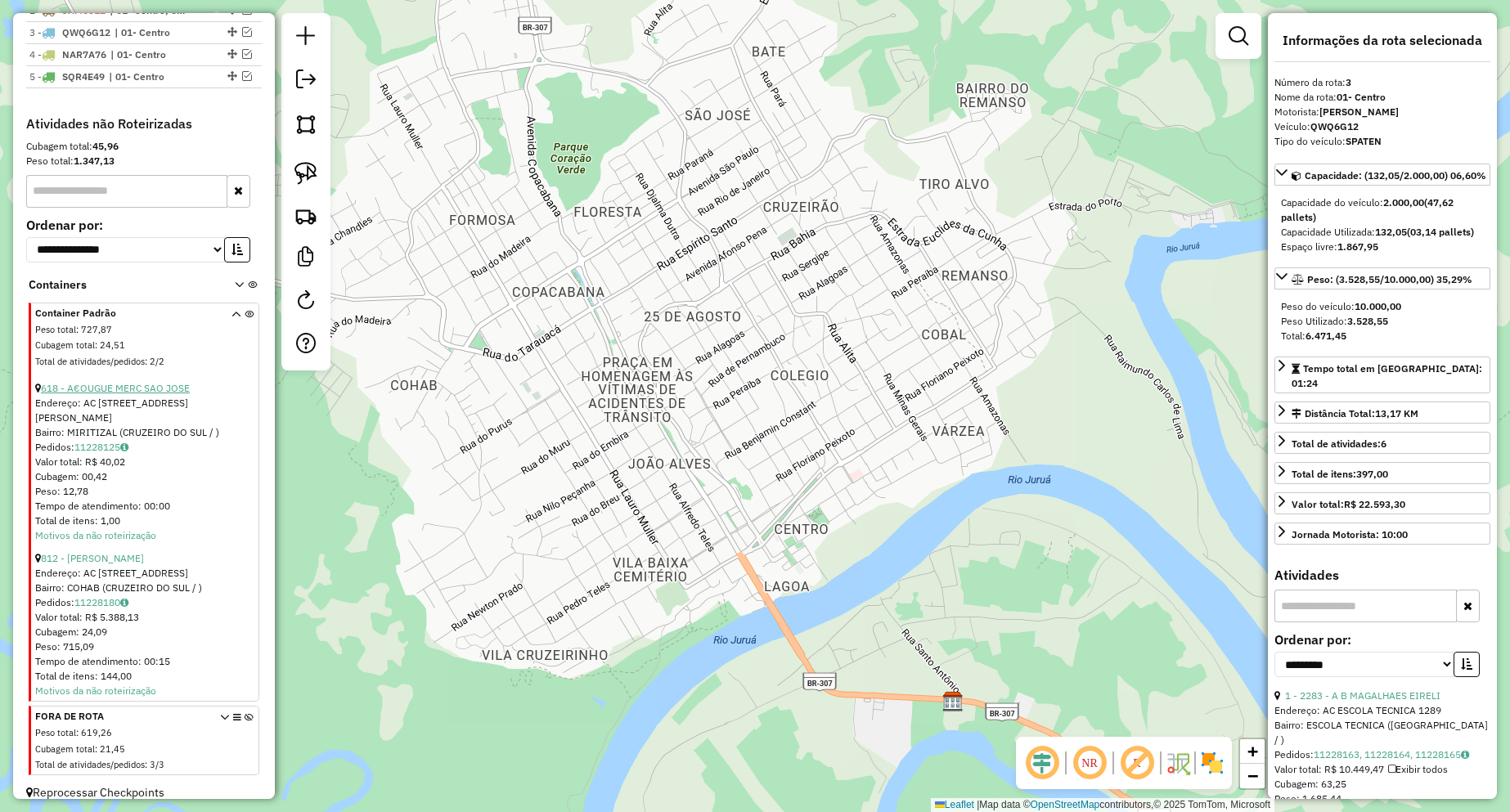
click at [161, 394] on link "618 - A€OUGUE MERC SAO JOSE" at bounding box center [116, 388] width 149 height 13
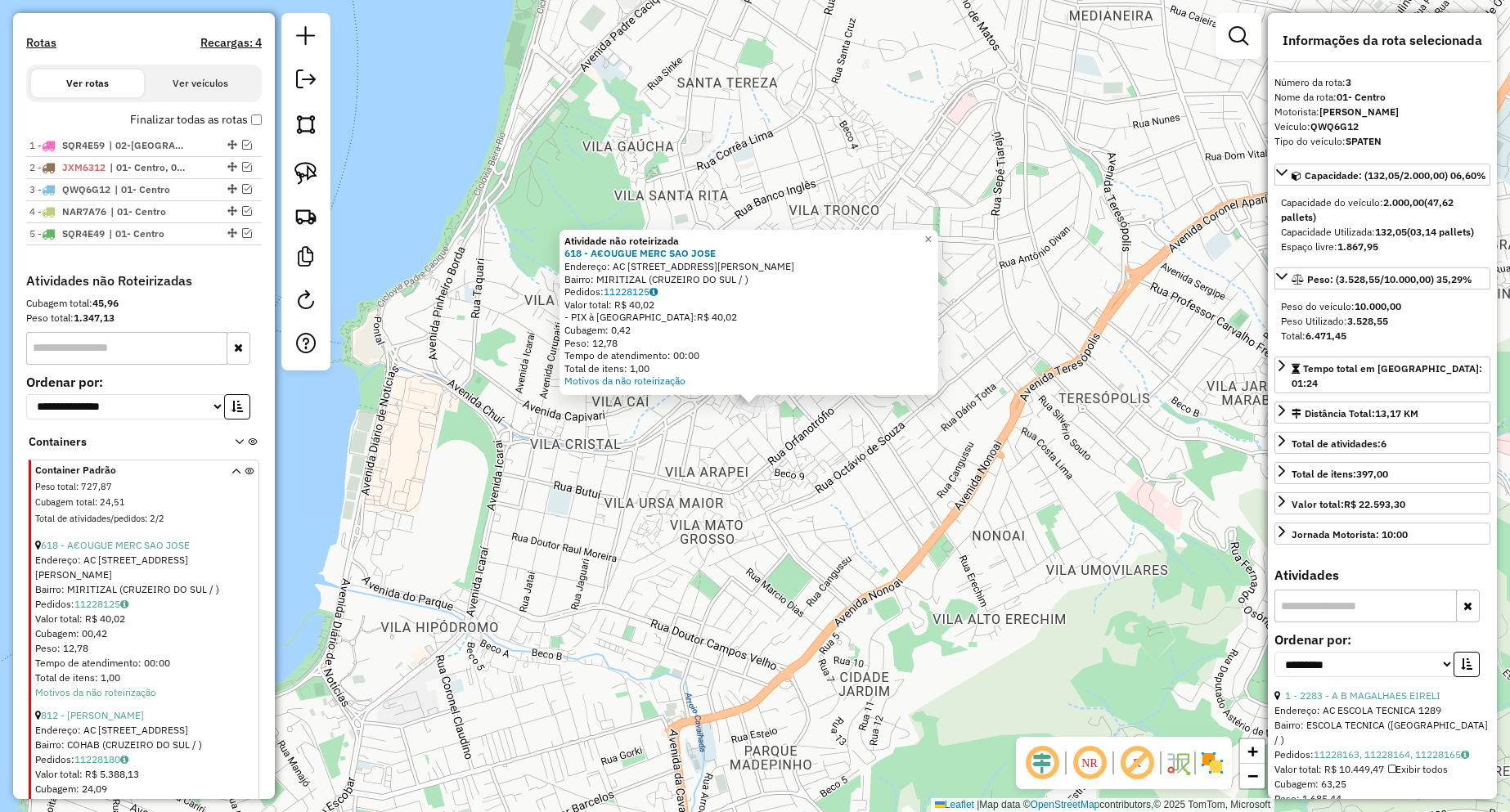
scroll to position [490, 0]
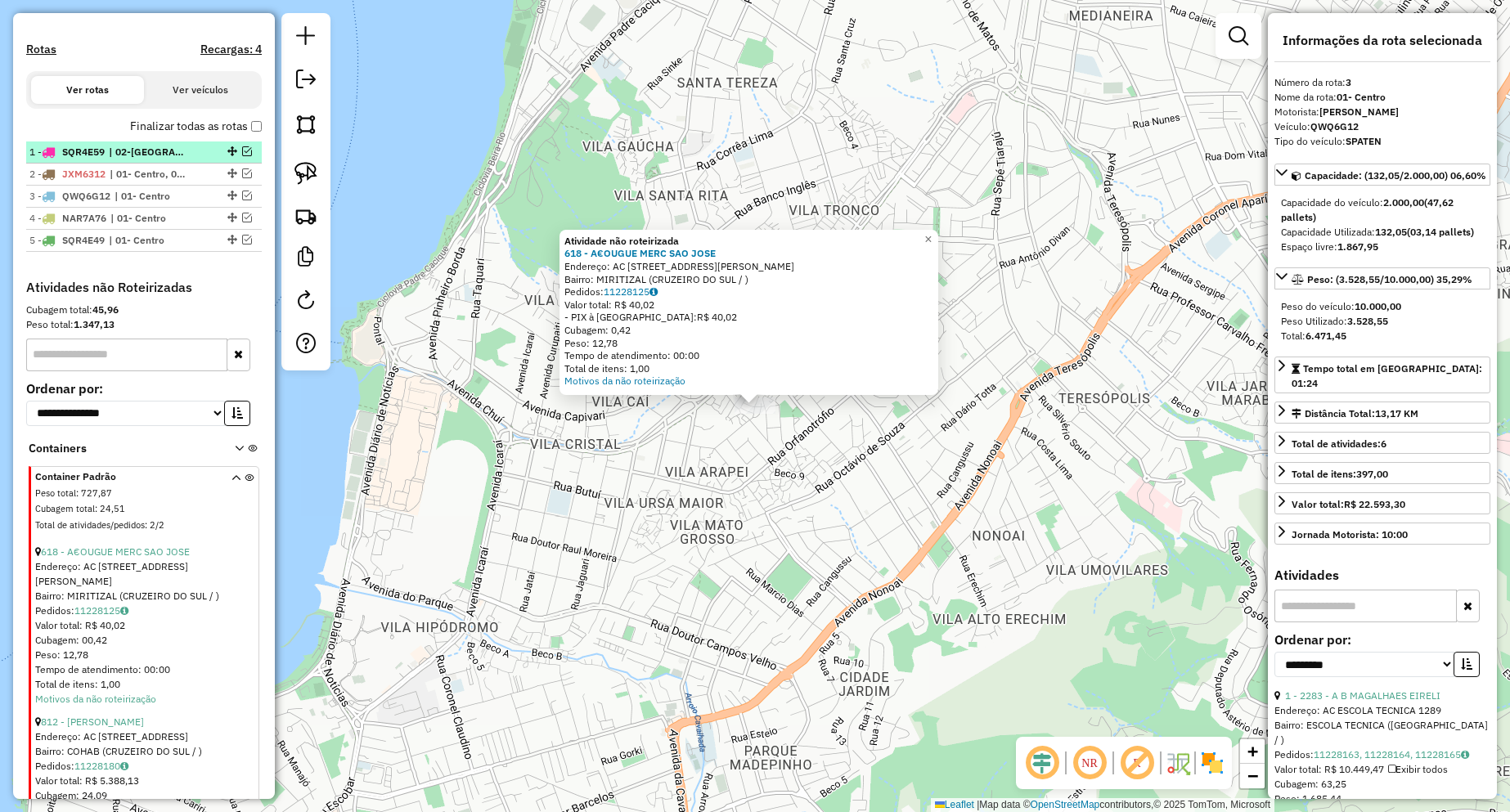
click at [242, 156] on em at bounding box center [247, 151] width 10 height 10
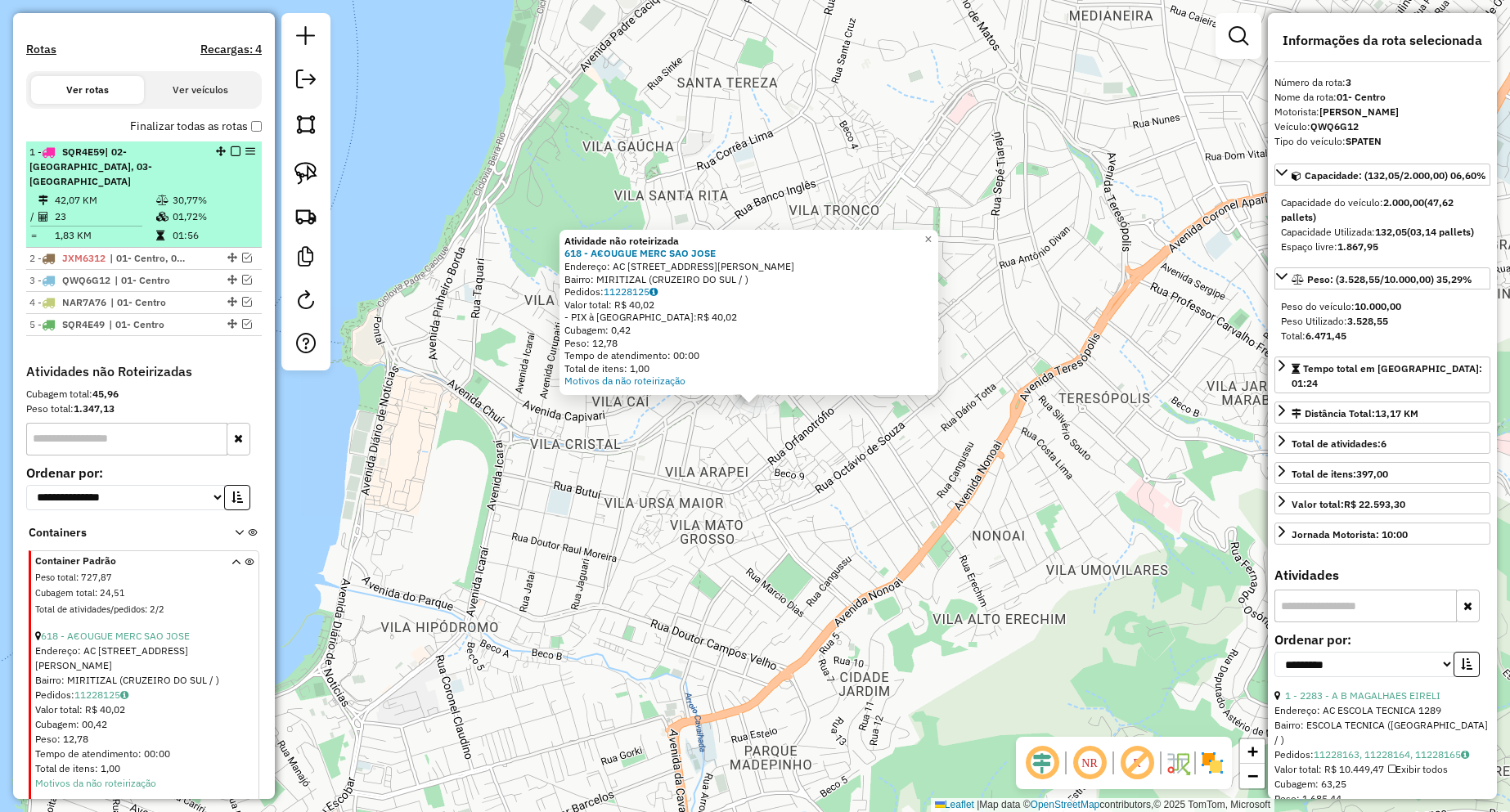
click at [230, 156] on em at bounding box center [235, 151] width 10 height 10
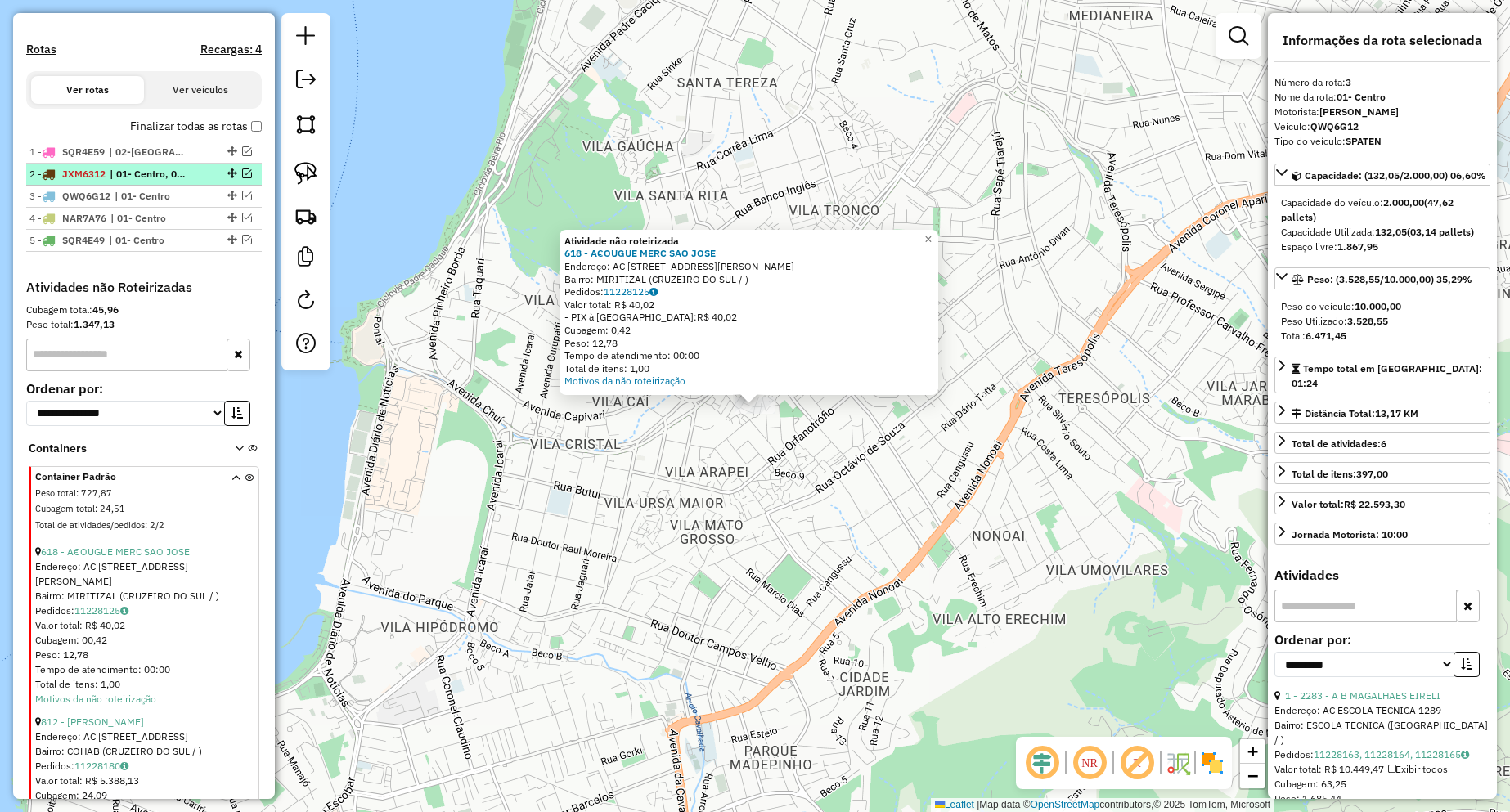
click at [245, 178] on em at bounding box center [247, 173] width 10 height 10
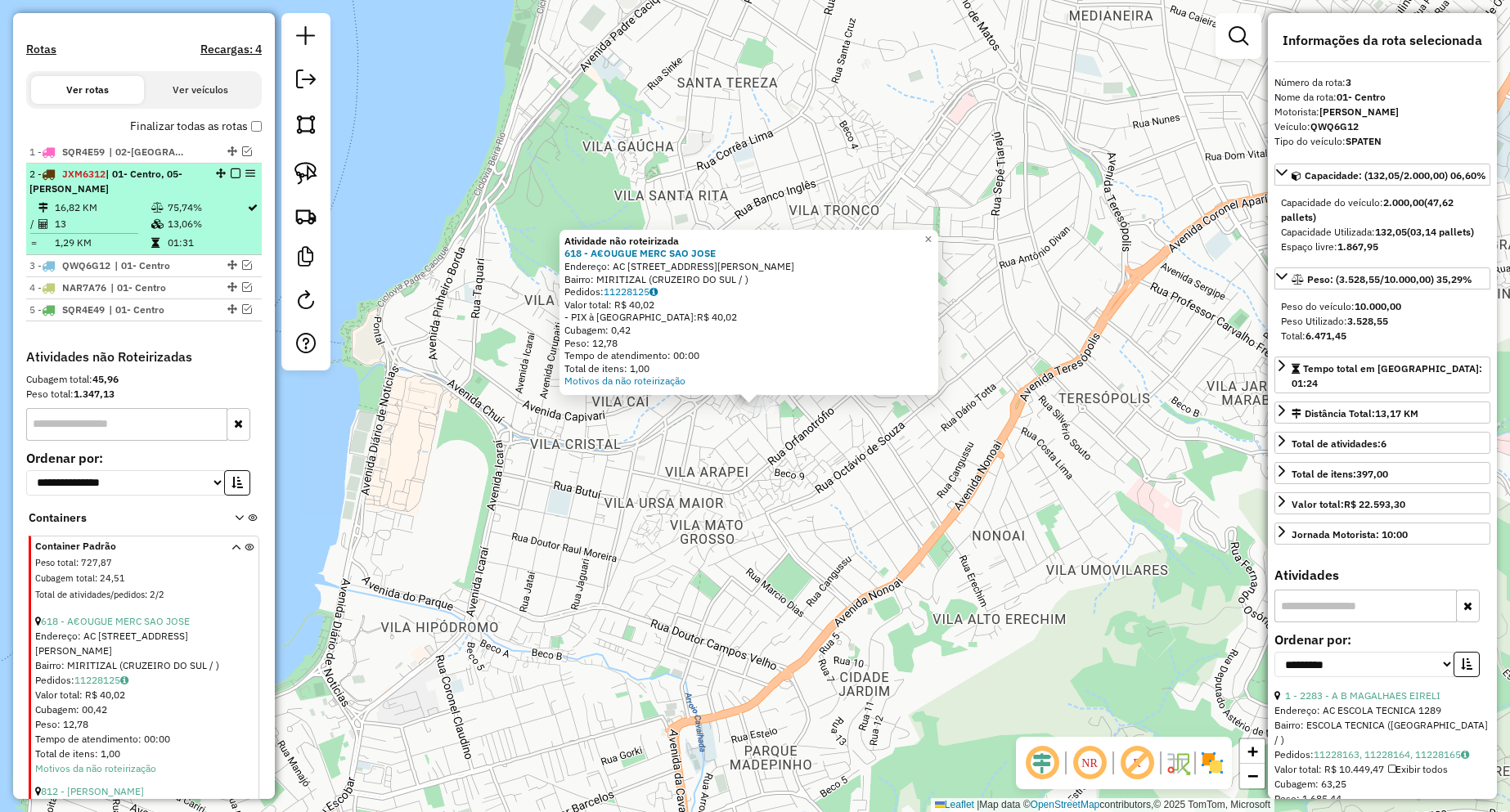
click at [231, 178] on em at bounding box center [235, 173] width 10 height 10
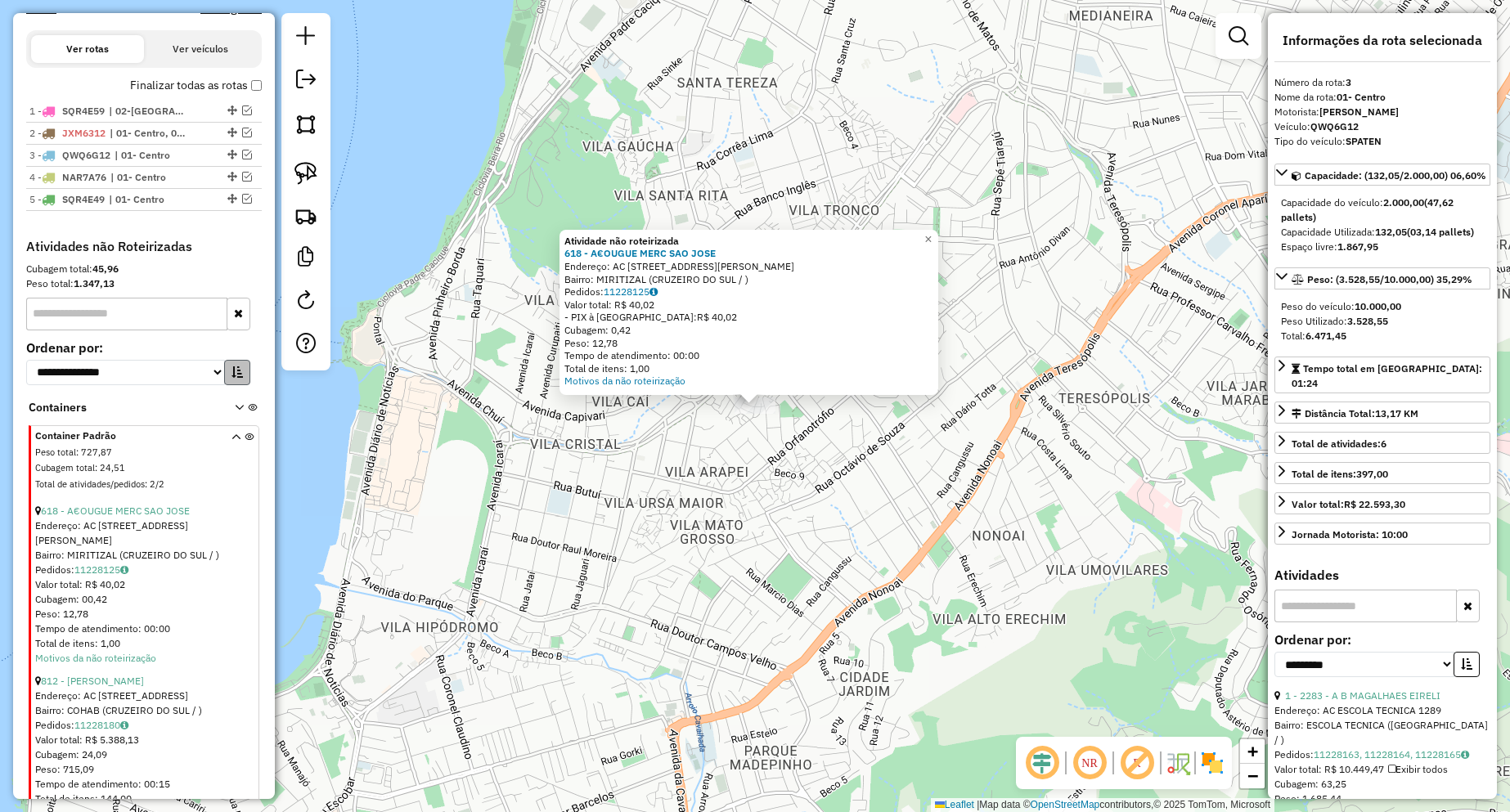
scroll to position [571, 0]
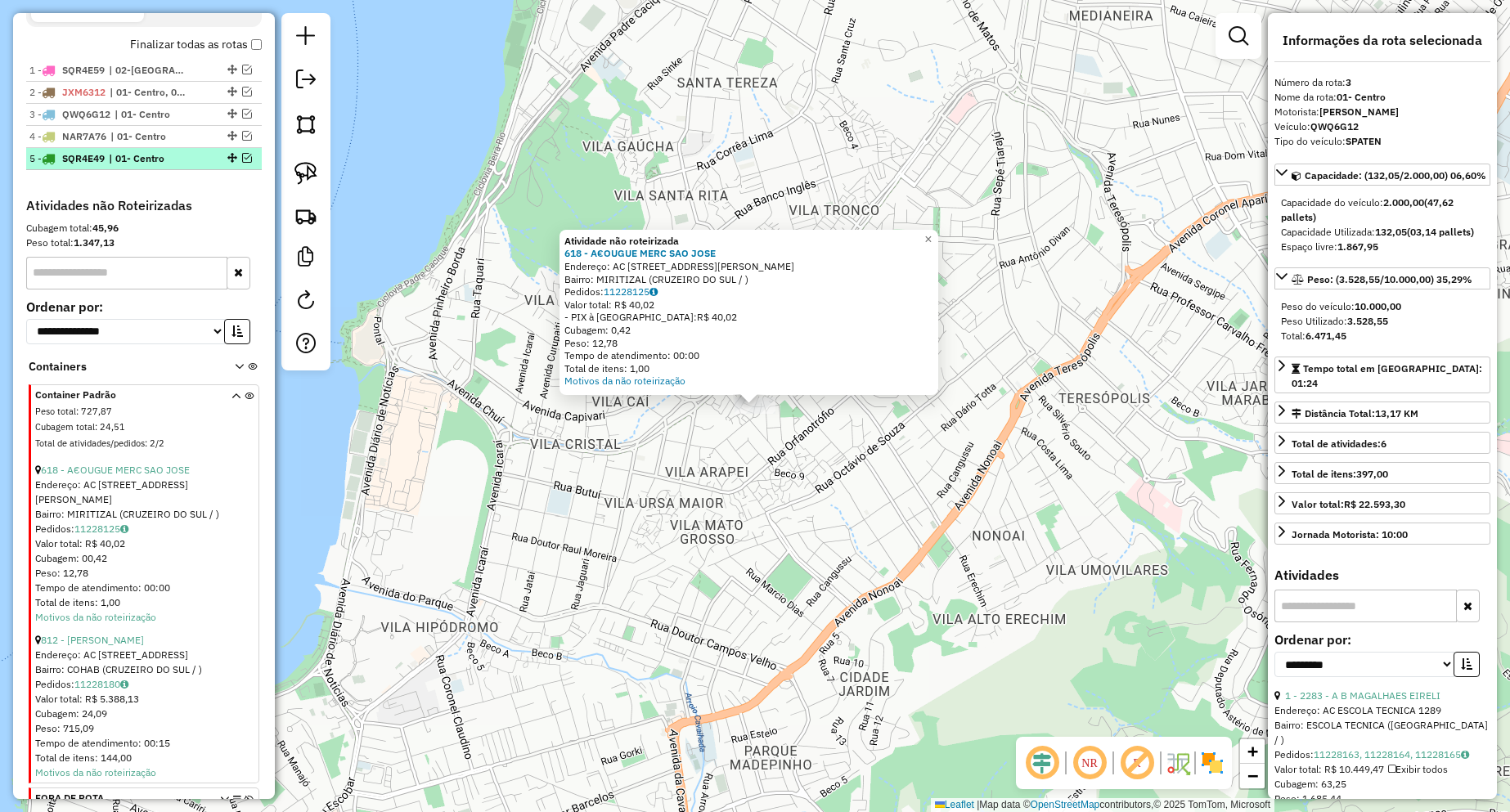
click at [242, 163] on em at bounding box center [247, 158] width 10 height 10
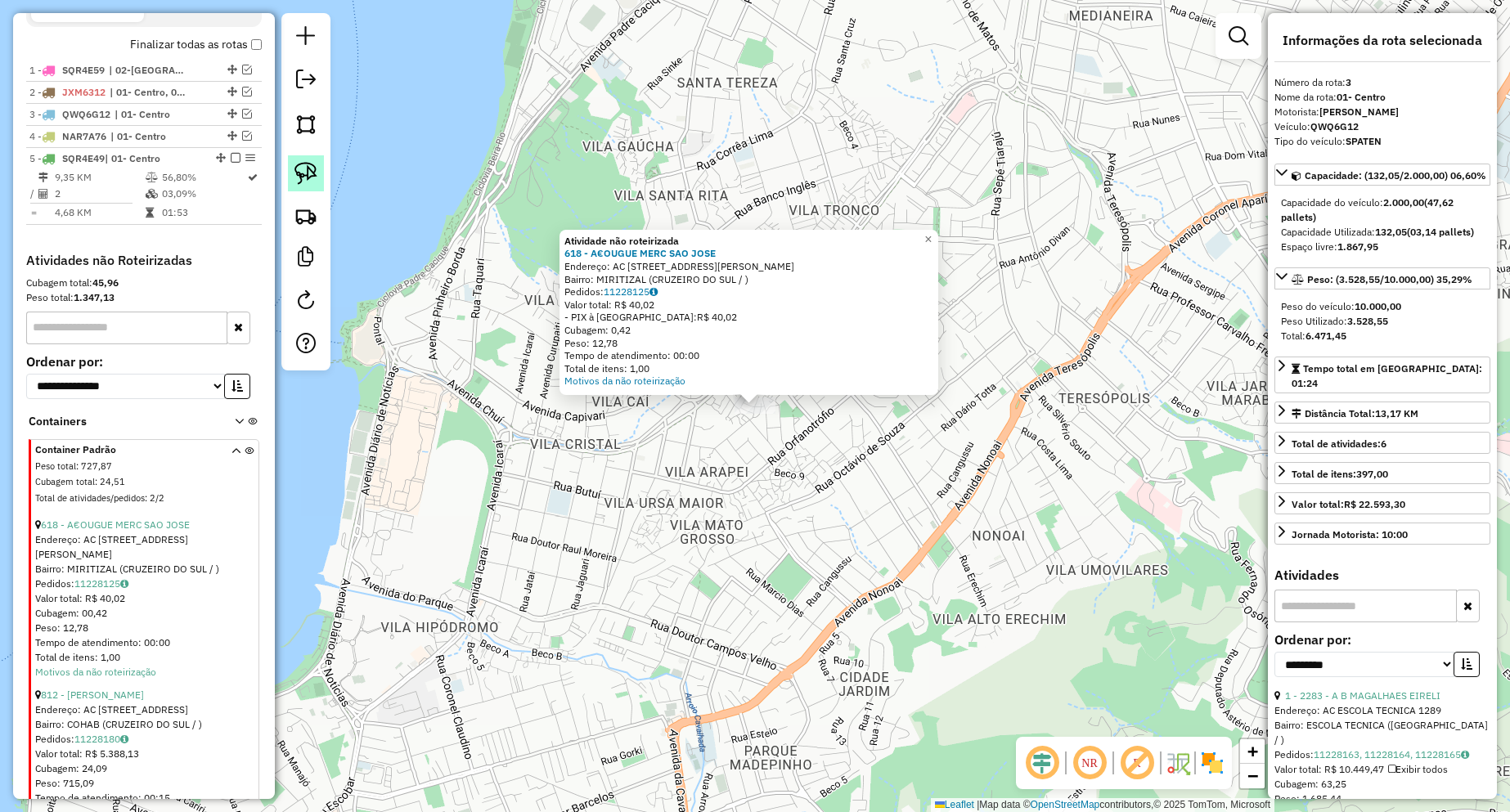
drag, startPoint x: 314, startPoint y: 161, endPoint x: 374, endPoint y: 224, distance: 87.0
click at [314, 162] on link at bounding box center [306, 173] width 36 height 36
drag, startPoint x: 755, startPoint y: 478, endPoint x: 699, endPoint y: 393, distance: 101.8
click at [699, 393] on div "Atividade não roteirizada 618 - A€OUGUE MERC SAO [PERSON_NAME]: AC [STREET_ADDR…" at bounding box center [755, 406] width 1510 height 812
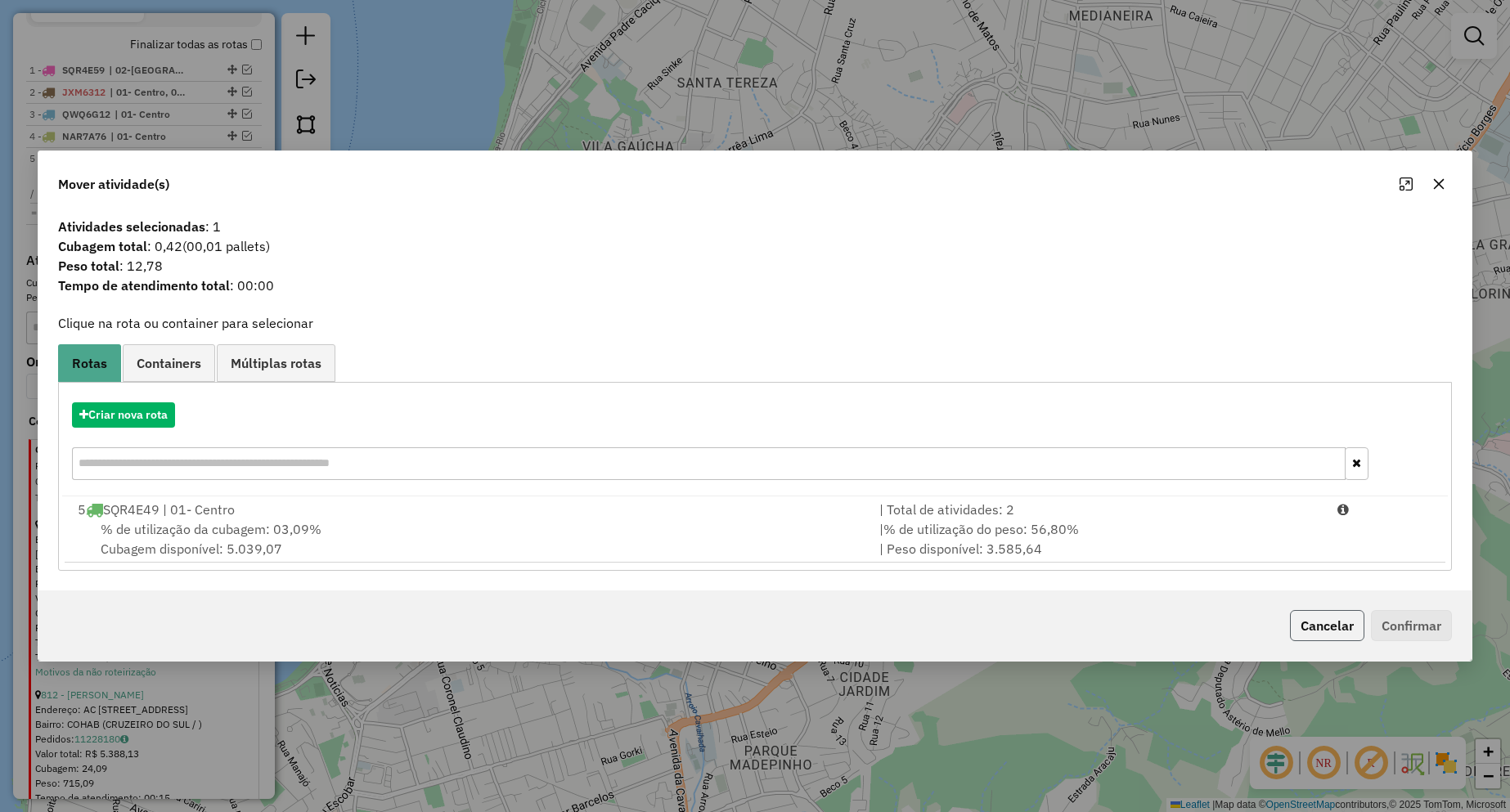
click at [1295, 629] on button "Cancelar" at bounding box center [1327, 626] width 74 height 31
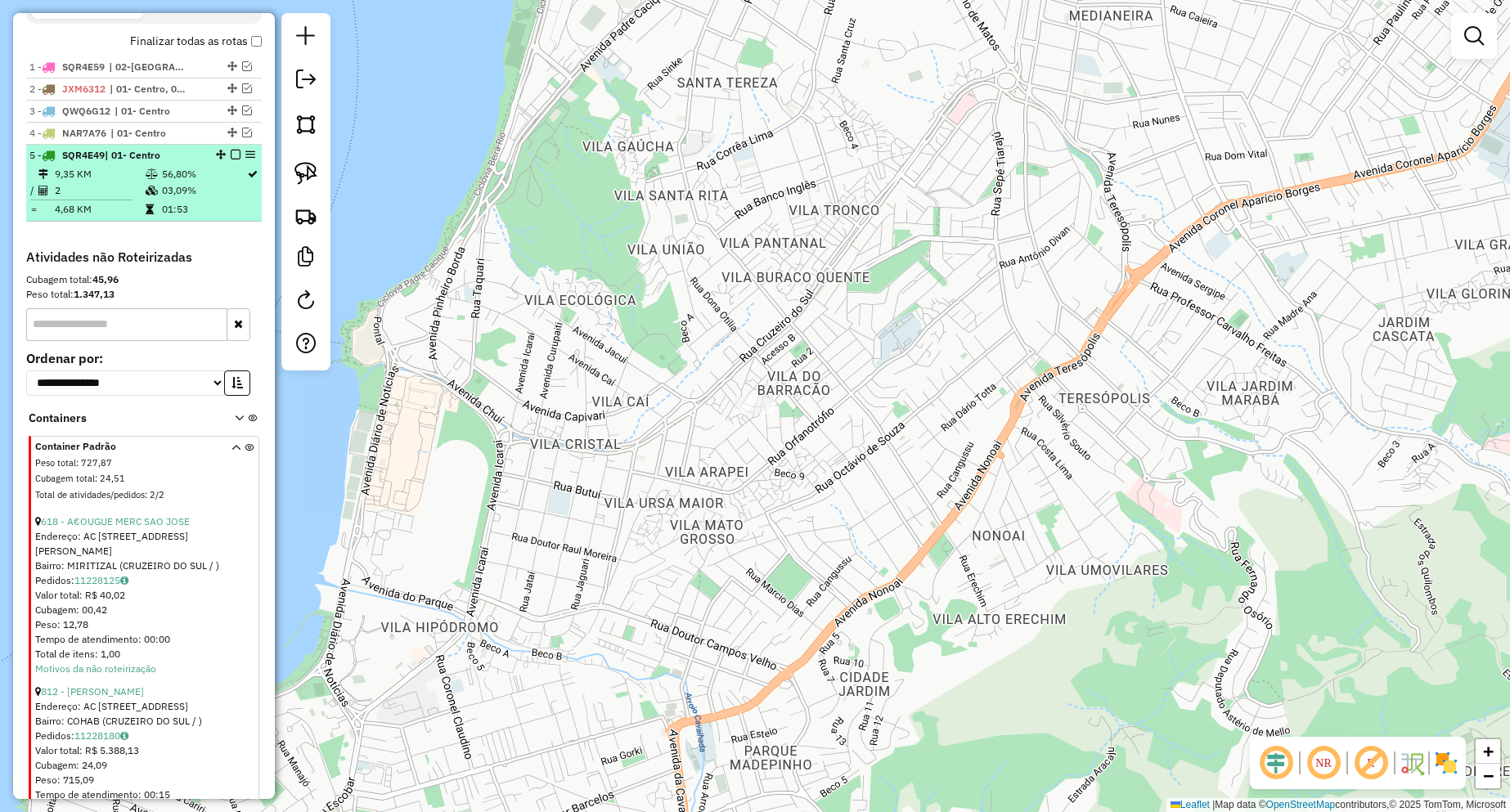
scroll to position [560, 0]
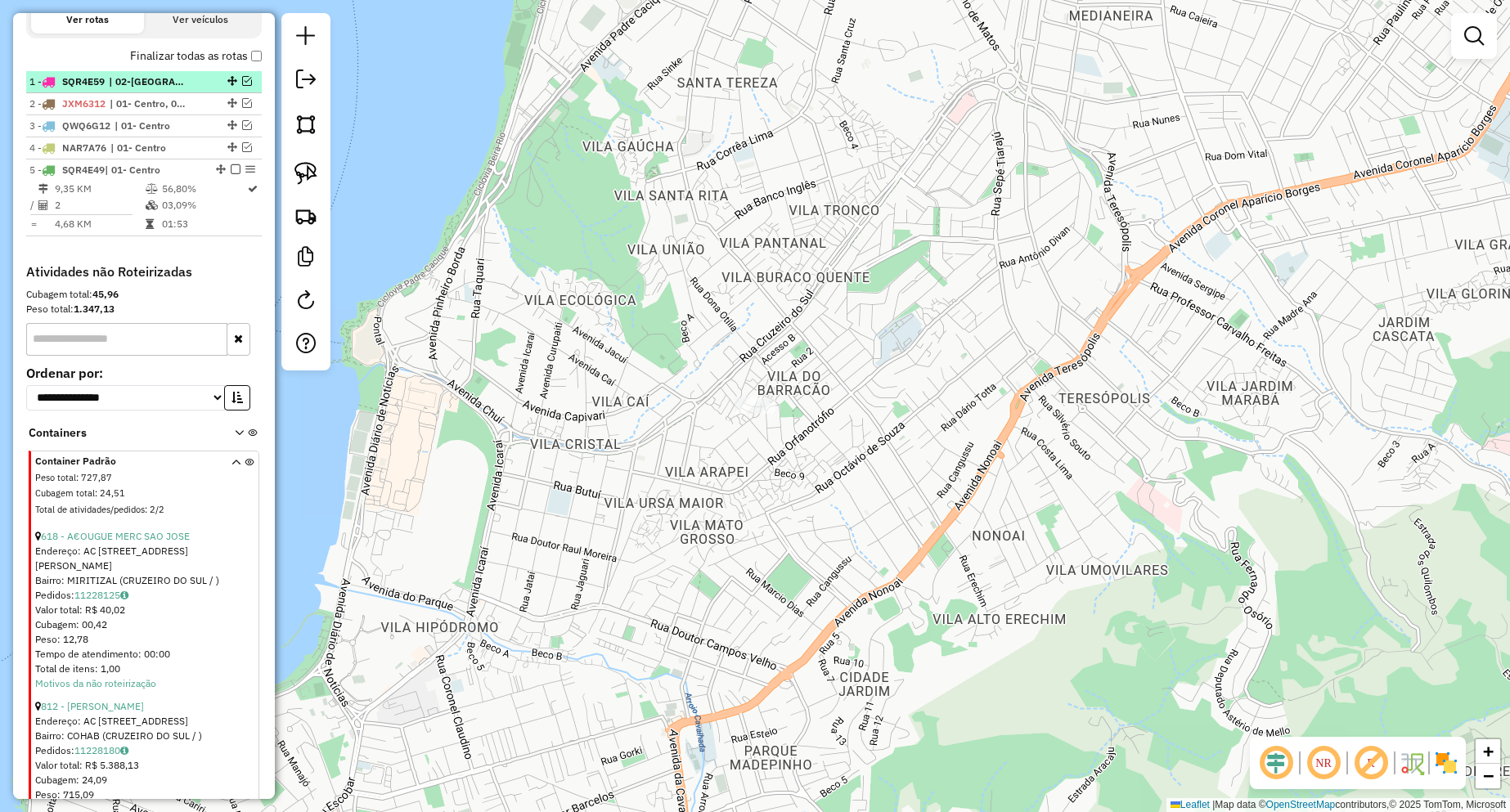
click at [243, 86] on em at bounding box center [247, 81] width 10 height 10
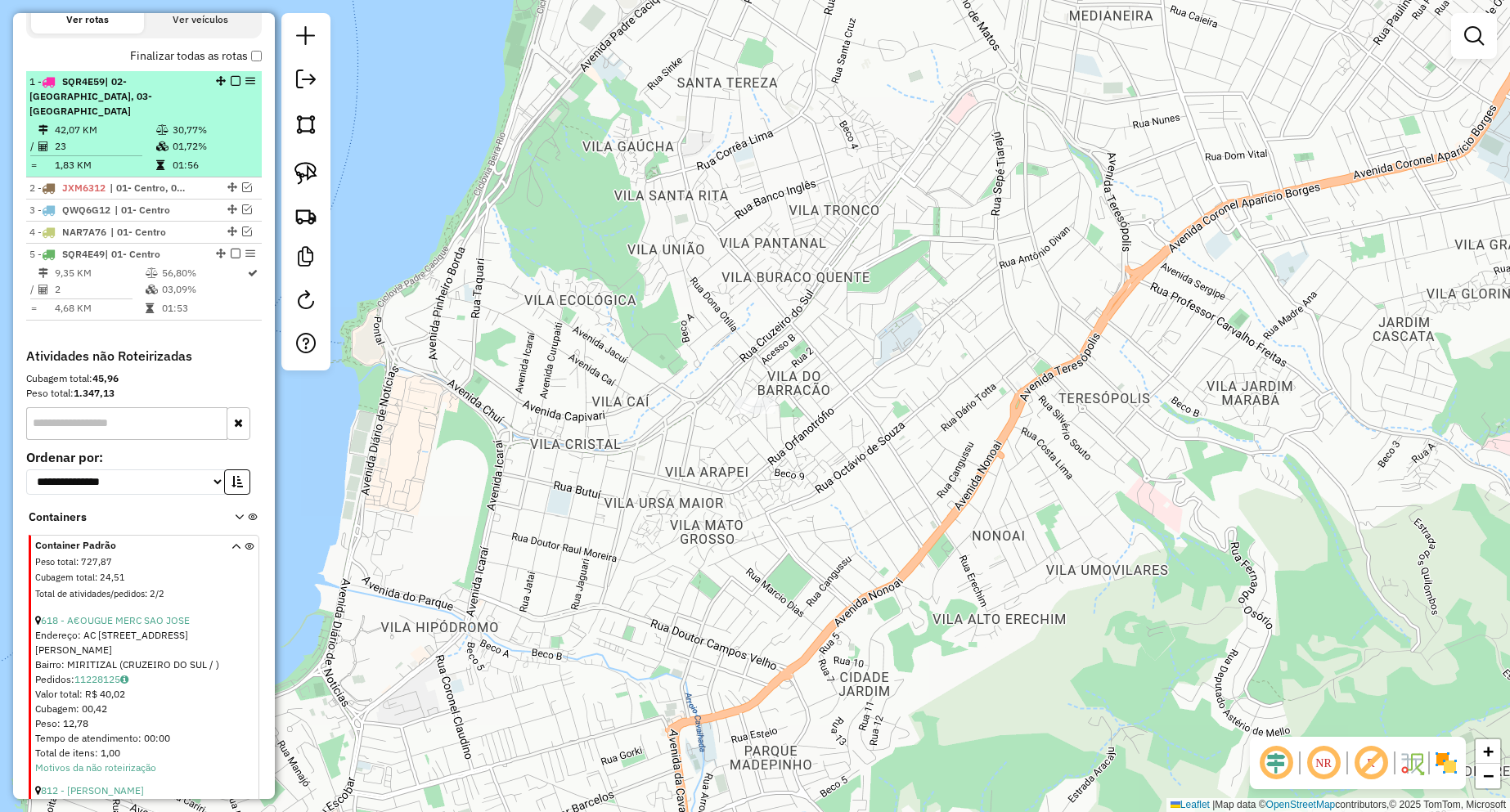
click at [232, 86] on em at bounding box center [235, 81] width 10 height 10
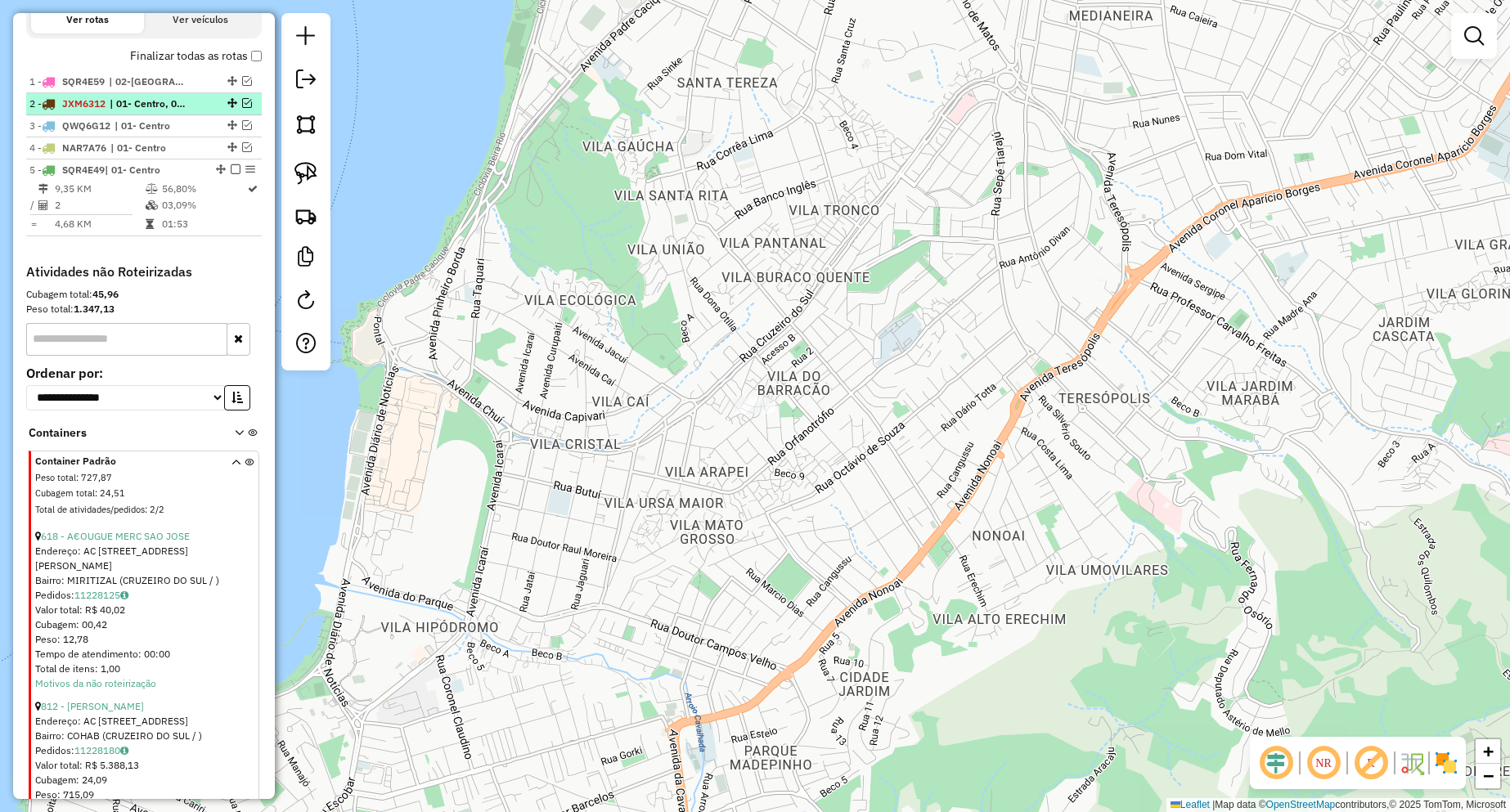
click at [242, 108] on em at bounding box center [247, 103] width 10 height 10
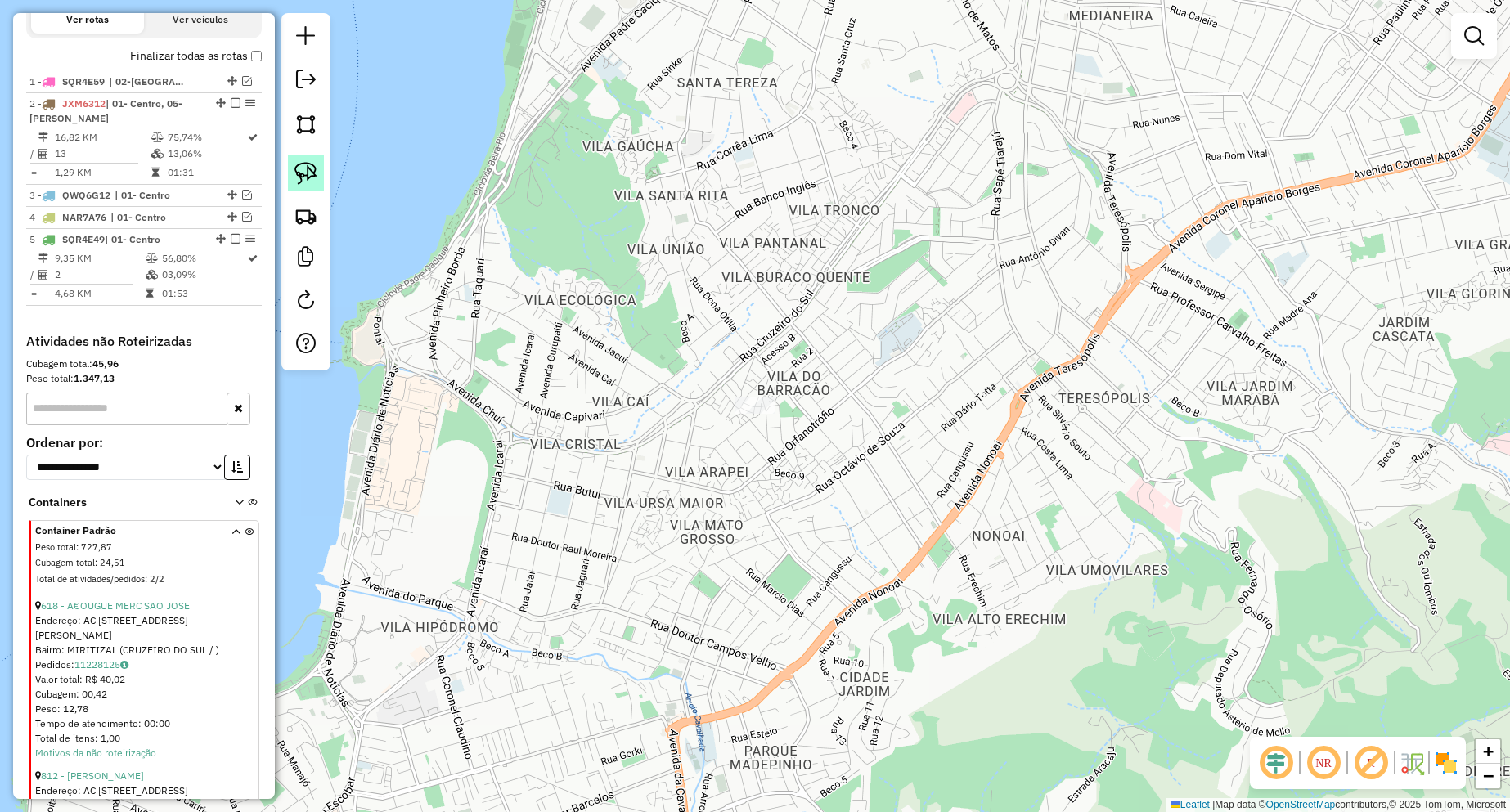
click at [297, 166] on img at bounding box center [305, 172] width 23 height 23
drag, startPoint x: 675, startPoint y: 359, endPoint x: 798, endPoint y: 367, distance: 123.3
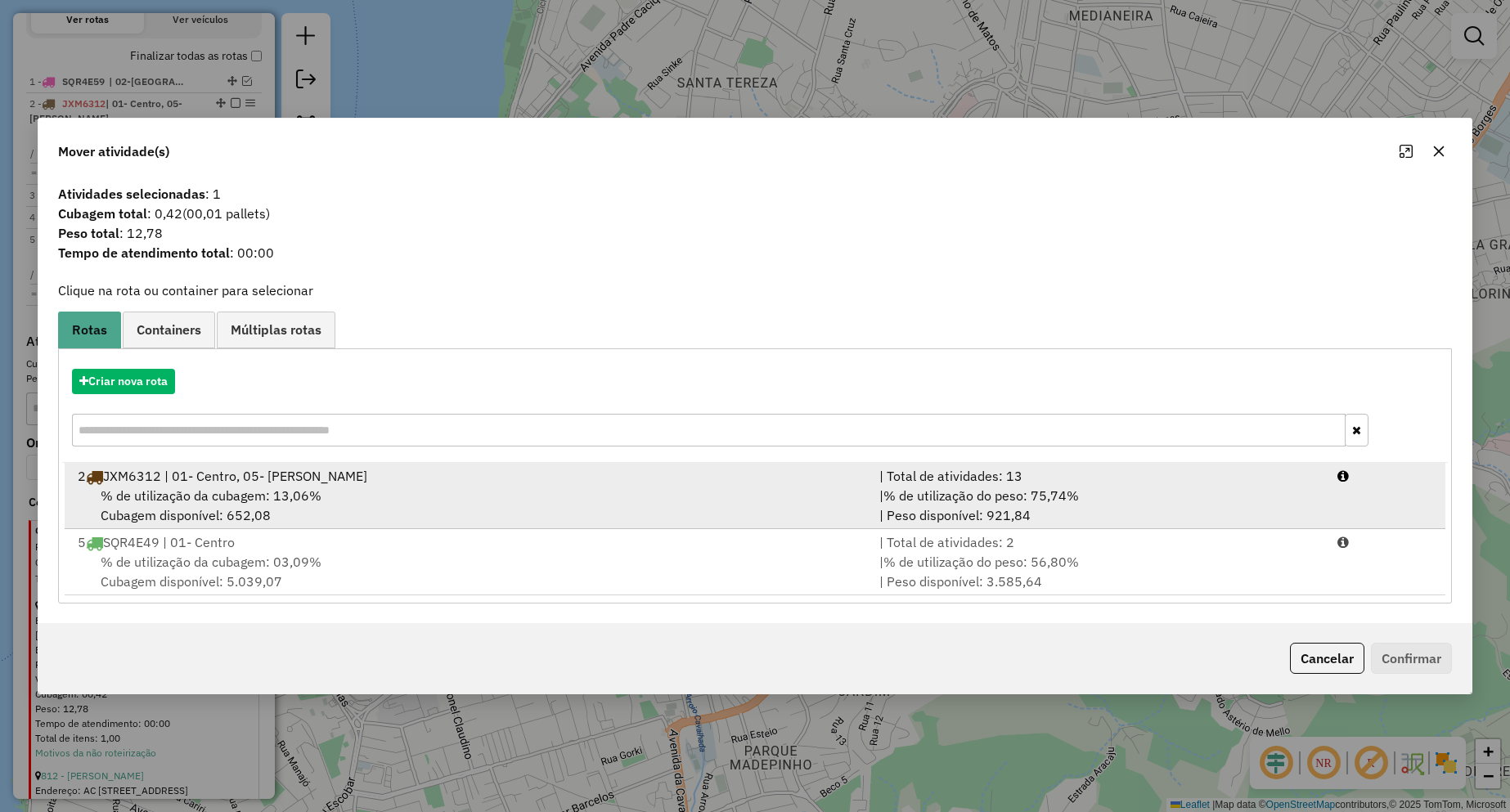
click at [180, 496] on span "% de utilização da cubagem: 13,06%" at bounding box center [211, 495] width 220 height 17
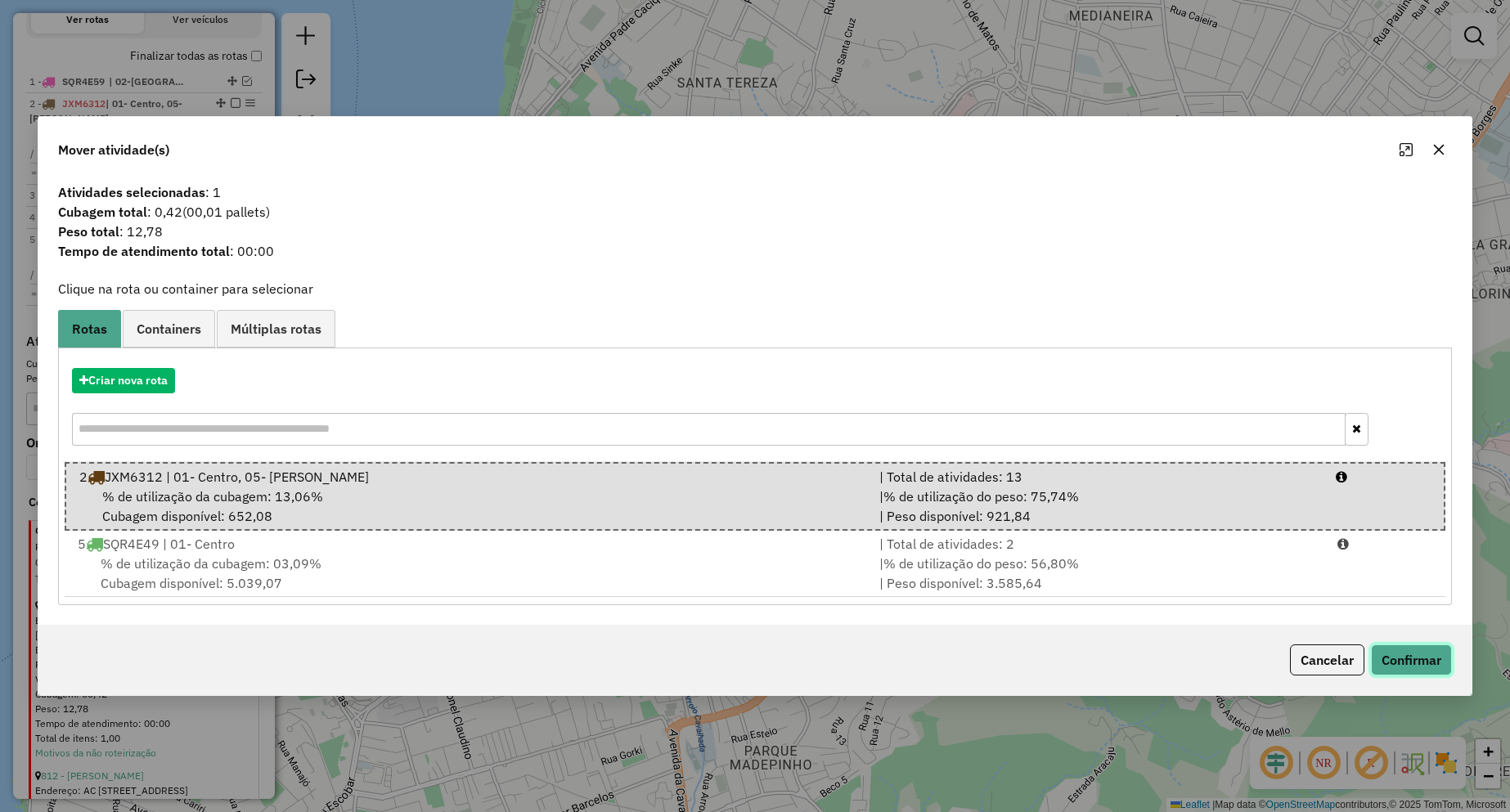
click at [1381, 656] on button "Confirmar" at bounding box center [1411, 660] width 81 height 31
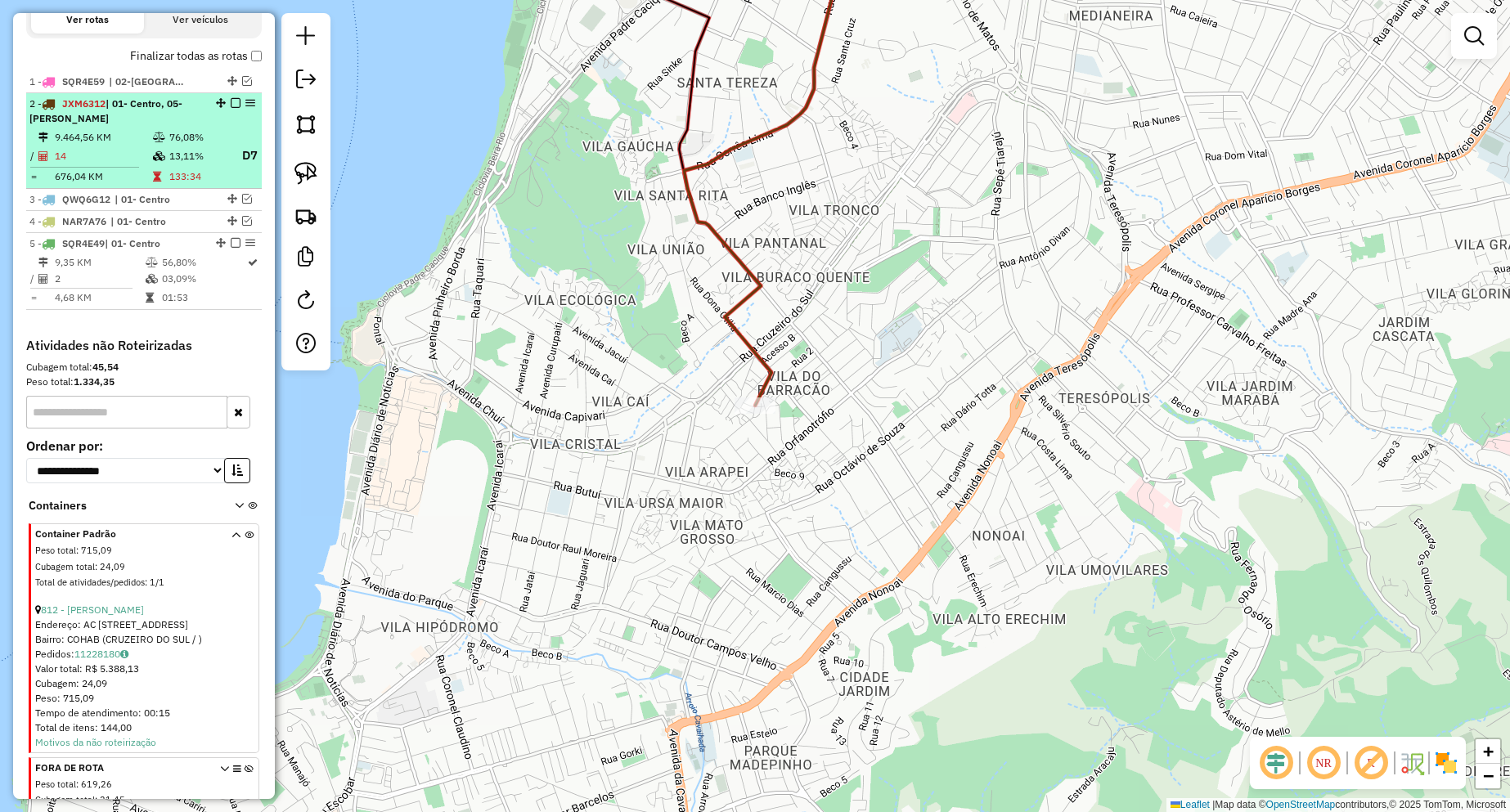
click at [230, 108] on em at bounding box center [235, 103] width 10 height 10
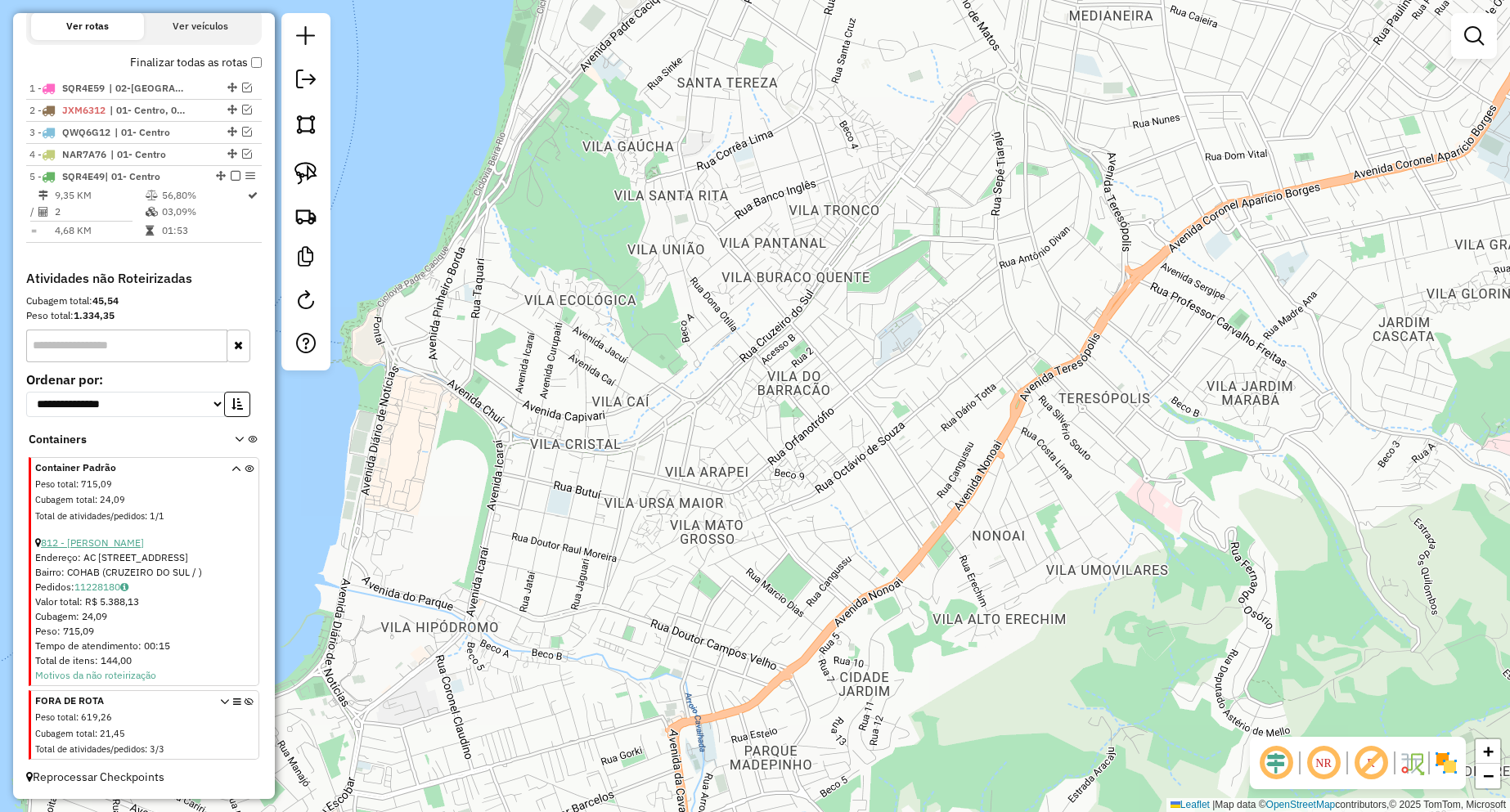
click at [144, 549] on link "812 - [PERSON_NAME]" at bounding box center [92, 543] width 103 height 13
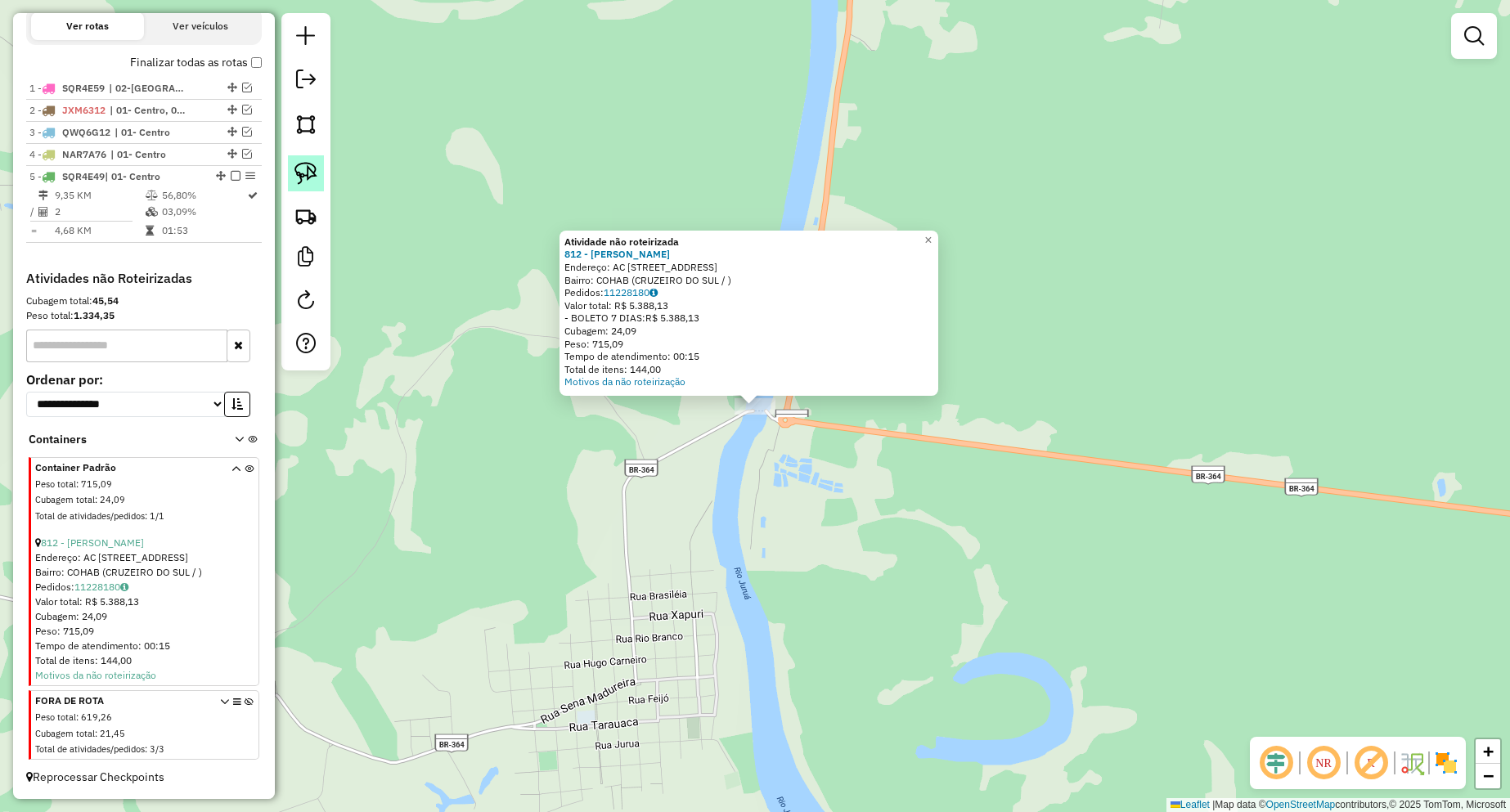
click at [317, 173] on link at bounding box center [306, 173] width 36 height 36
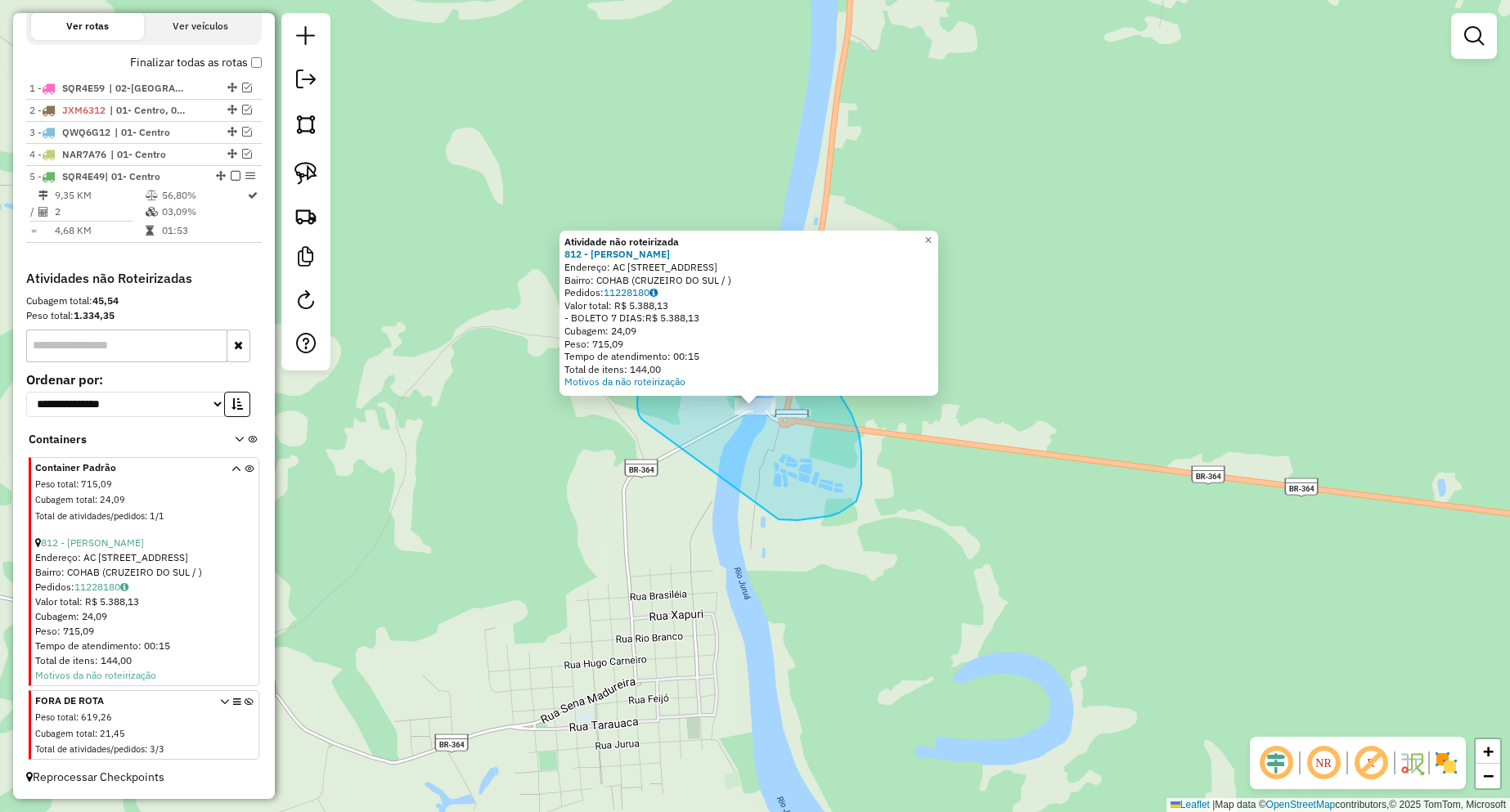
drag, startPoint x: 829, startPoint y: 516, endPoint x: 641, endPoint y: 419, distance: 211.5
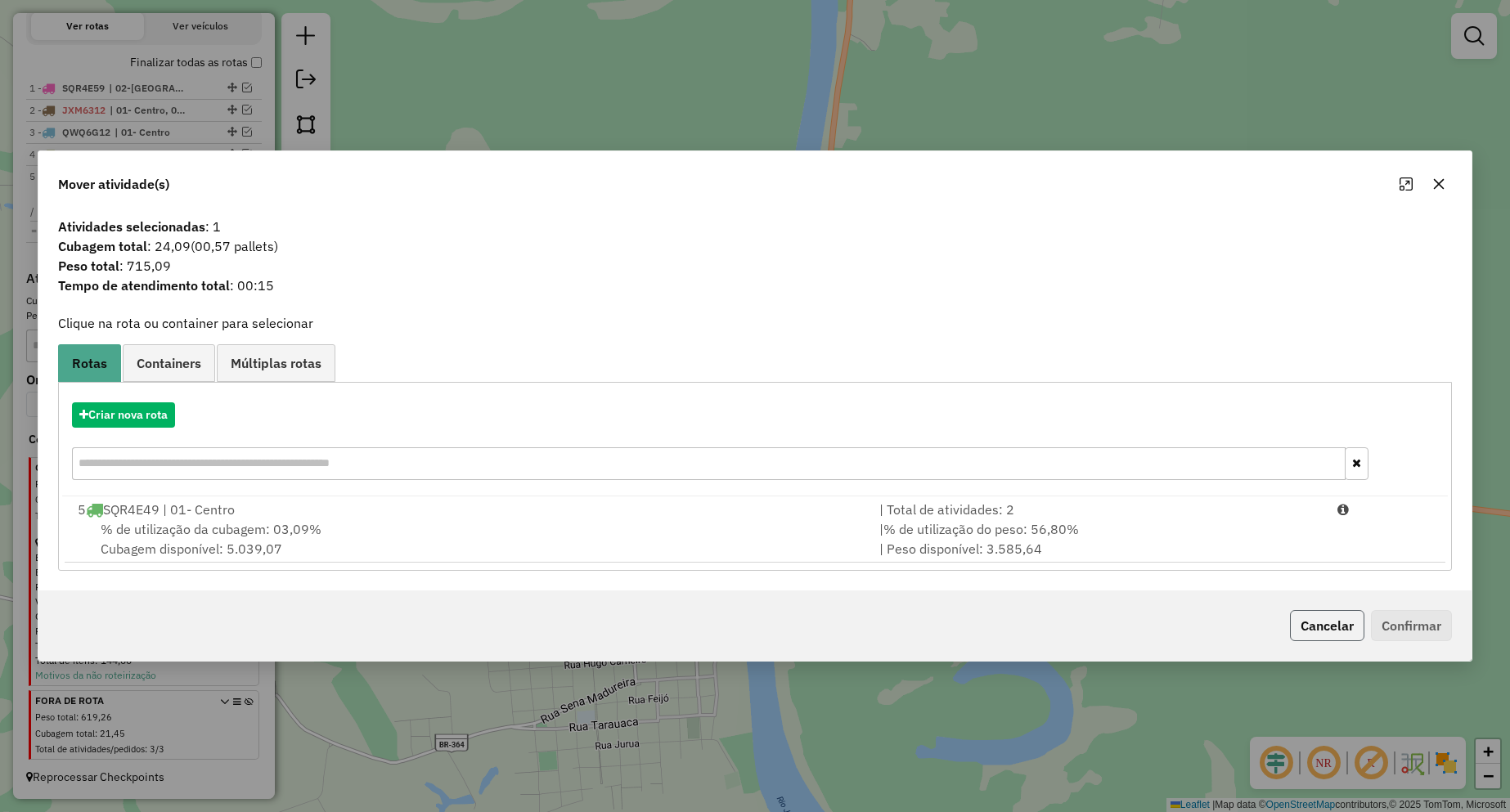
click at [1294, 629] on button "Cancelar" at bounding box center [1327, 626] width 74 height 31
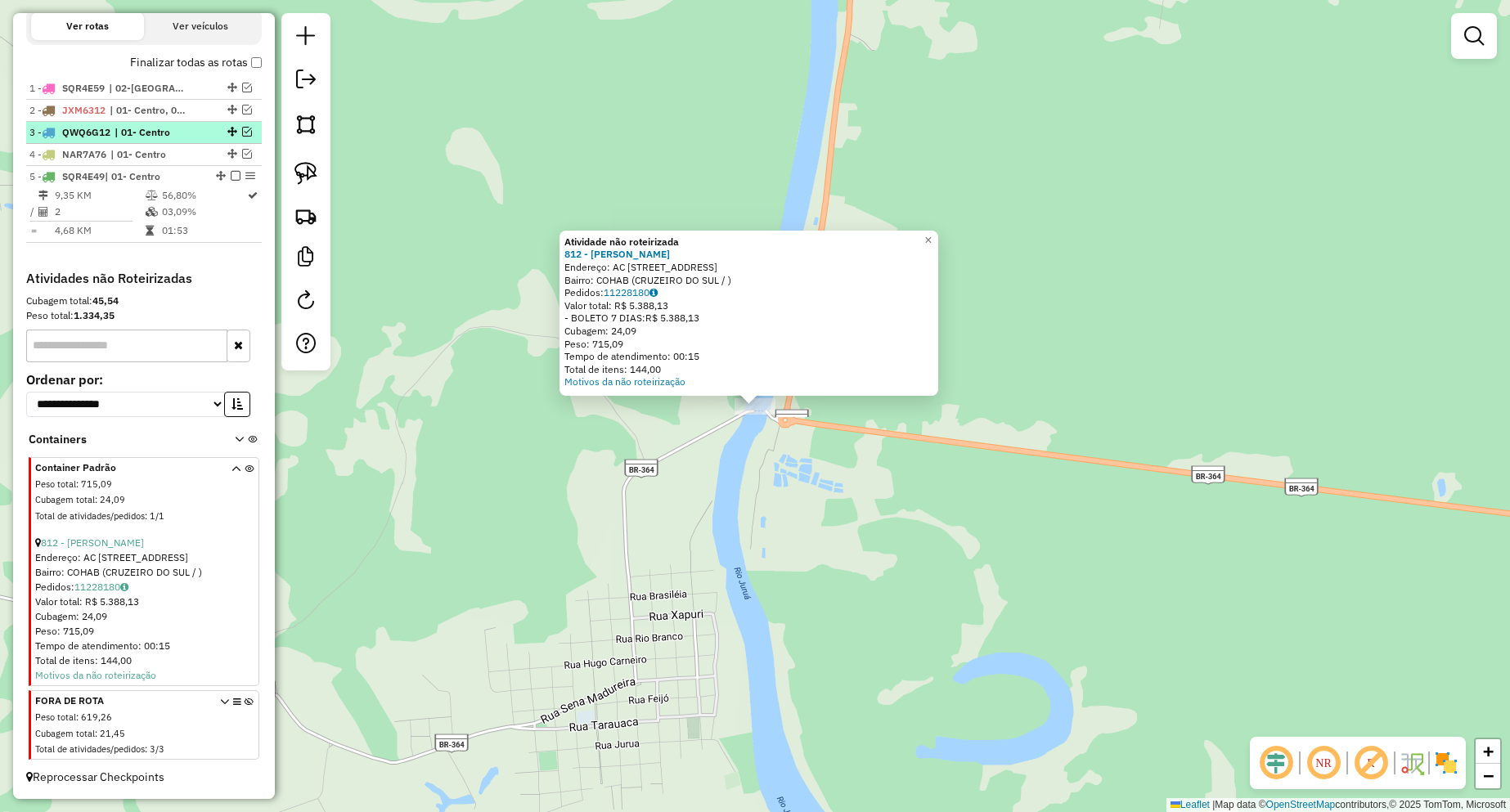
click at [242, 136] on em at bounding box center [247, 131] width 10 height 10
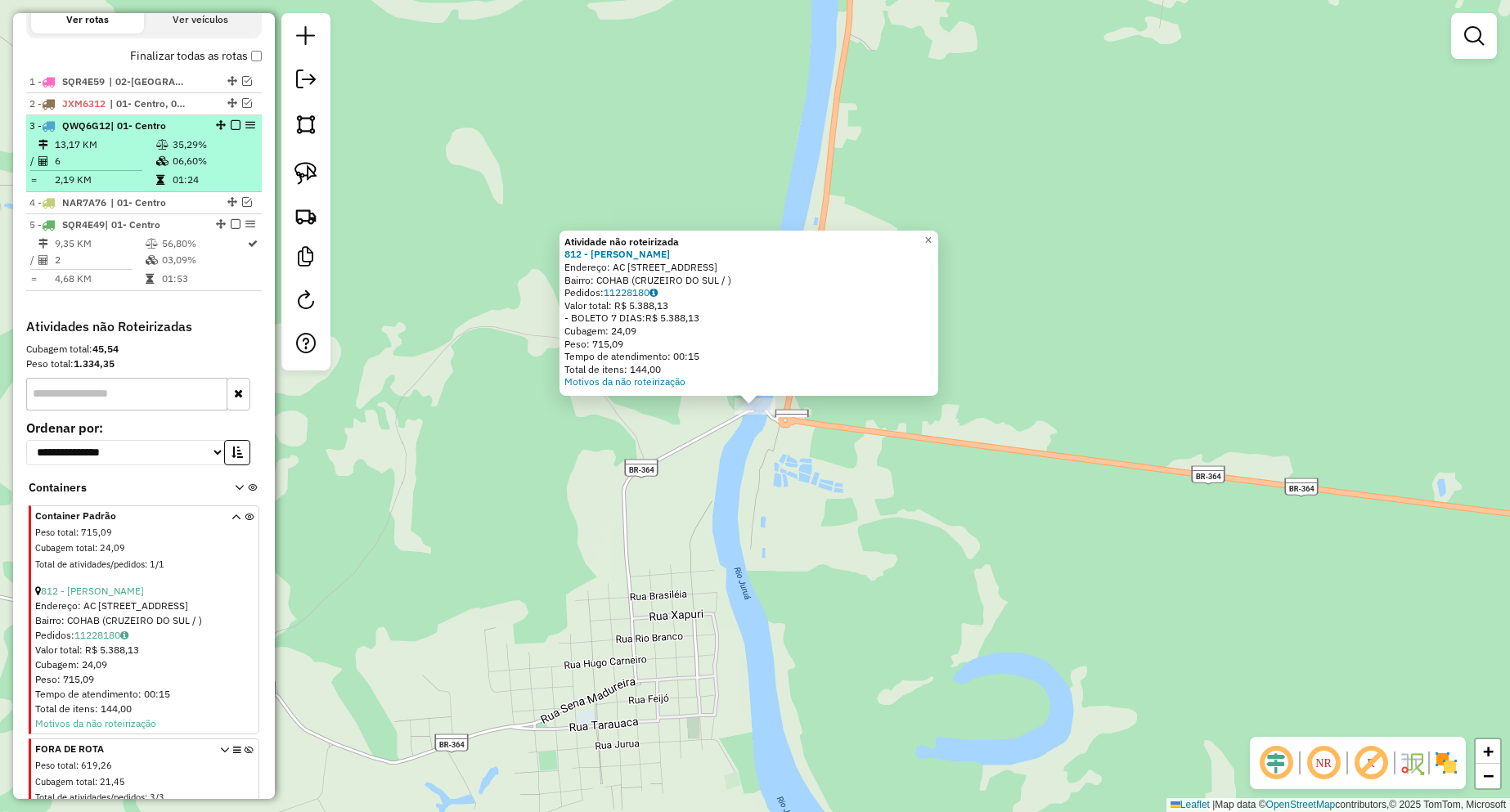
click at [173, 169] on td "06,60%" at bounding box center [213, 161] width 82 height 17
select select "**********"
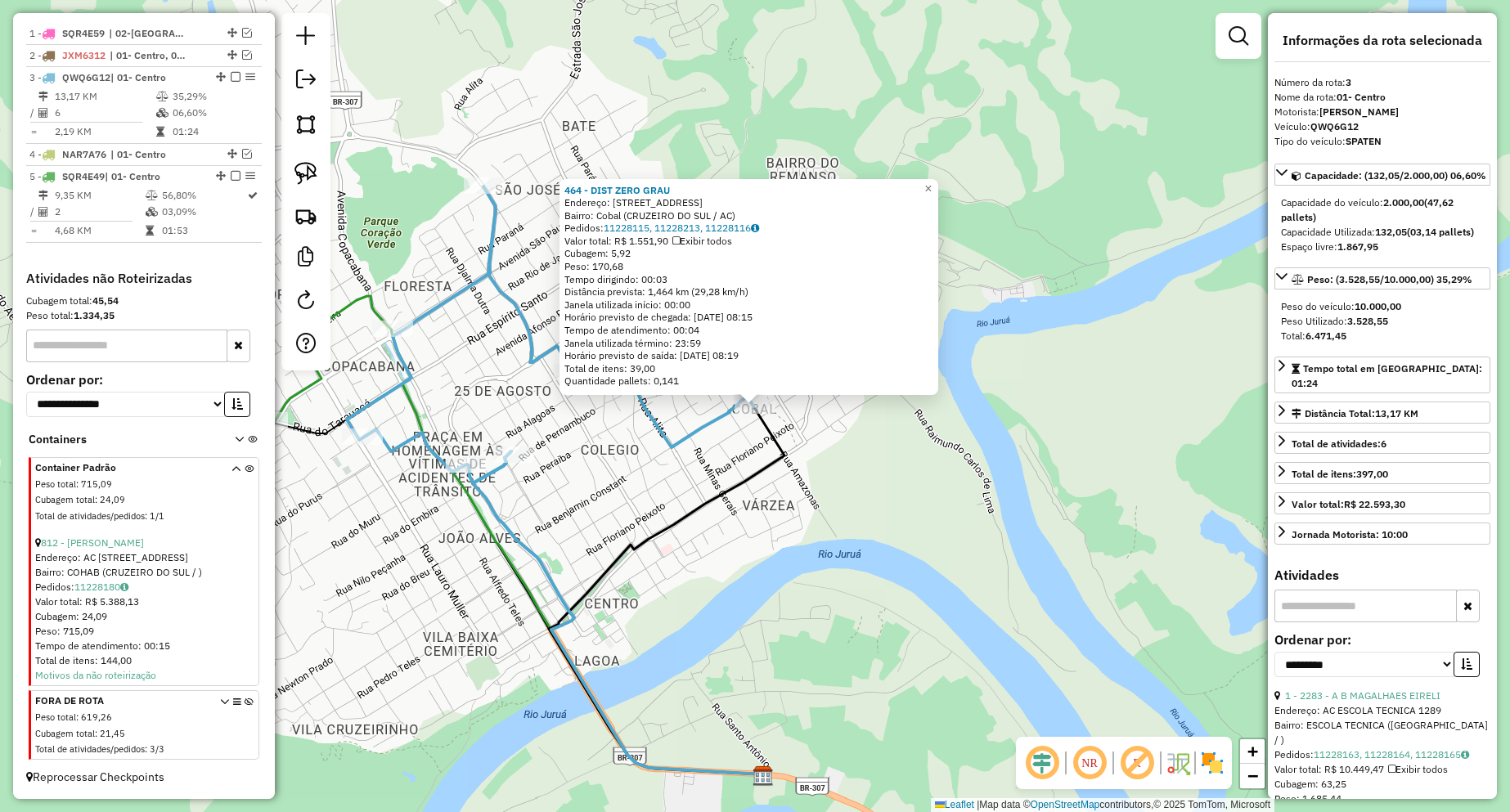
scroll to position [623, 0]
click at [727, 448] on div "464 - DIST ZERO GRAU Endereço: [STREET_ADDRESS] Bairro: Cobal ([GEOGRAPHIC_DATA…" at bounding box center [755, 406] width 1510 height 812
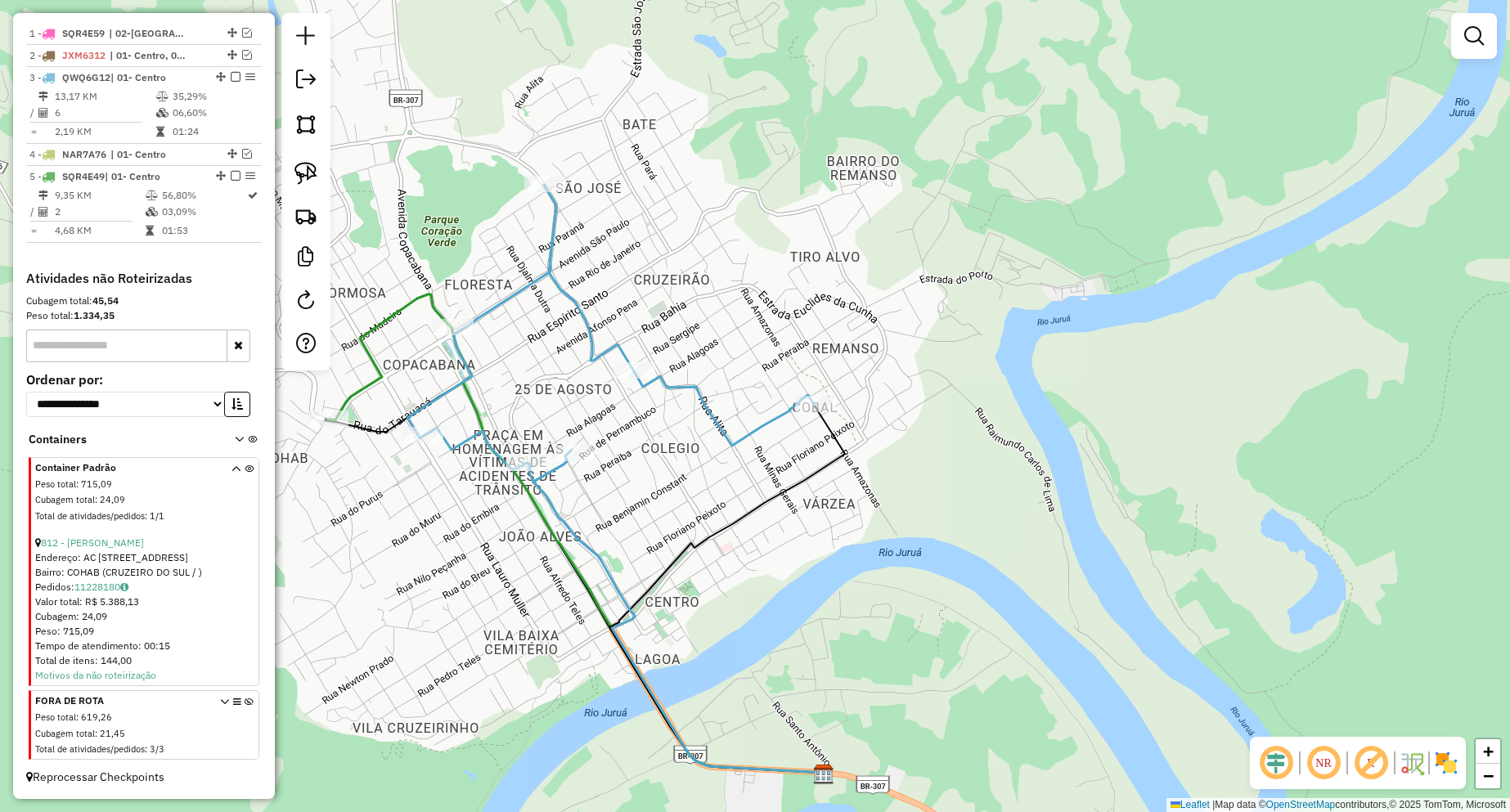
drag, startPoint x: 685, startPoint y: 463, endPoint x: 871, endPoint y: 457, distance: 186.1
click at [871, 457] on div "Janela de atendimento Grade de atendimento Capacidade Transportadoras Veículos …" at bounding box center [755, 406] width 1510 height 812
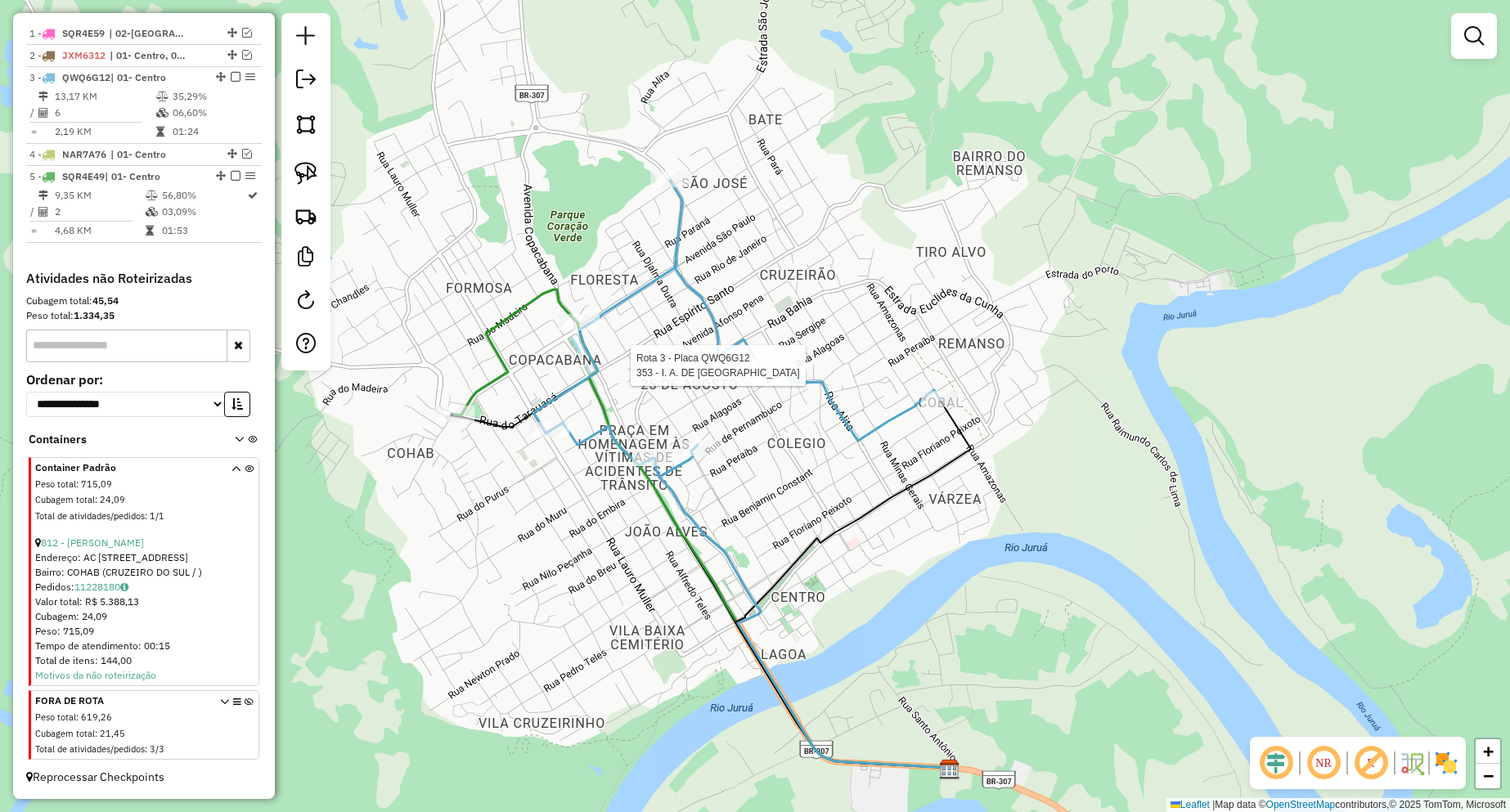
select select "**********"
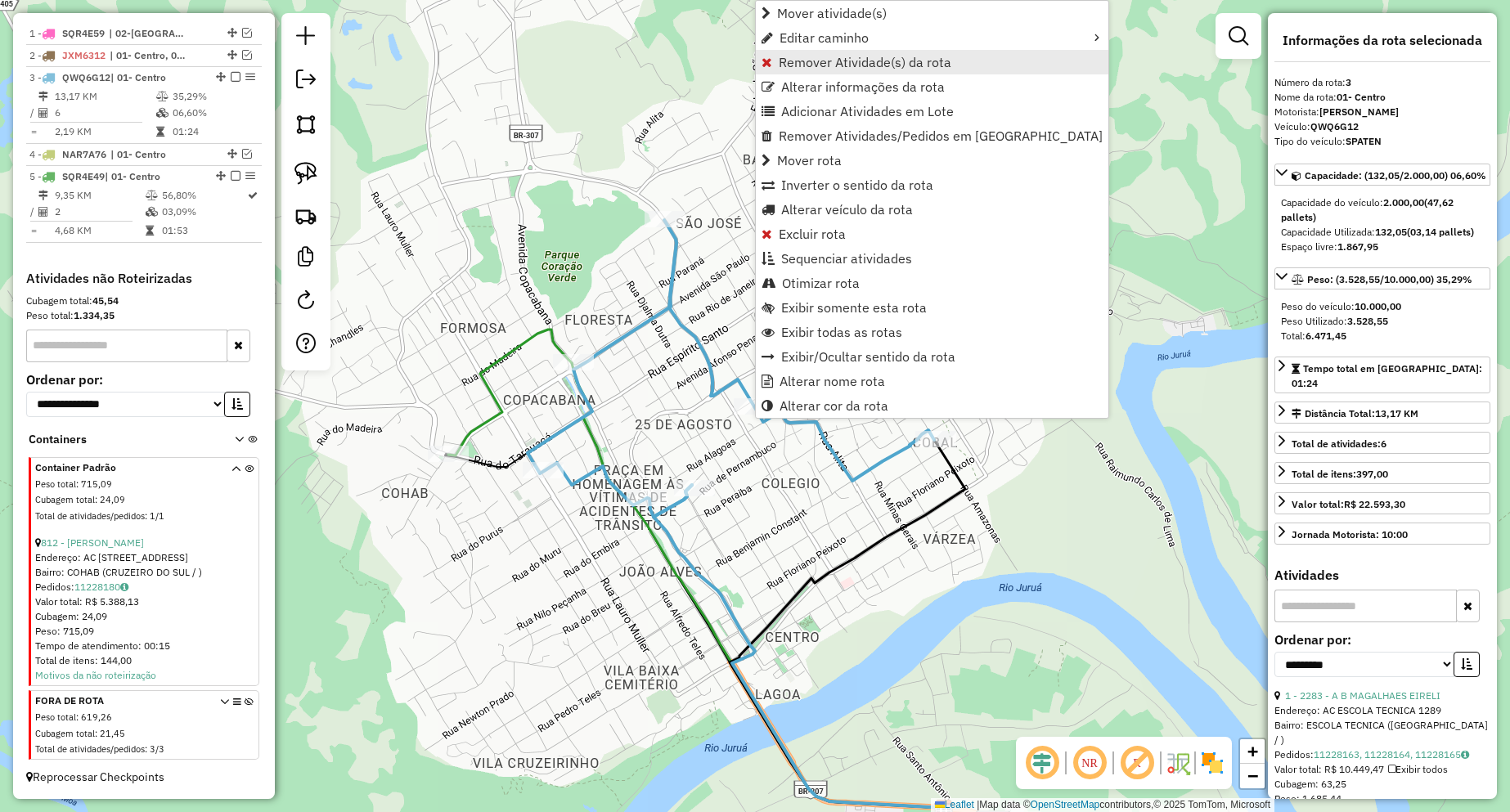
click at [804, 62] on span "Remover Atividade(s) da rota" at bounding box center [865, 62] width 172 height 13
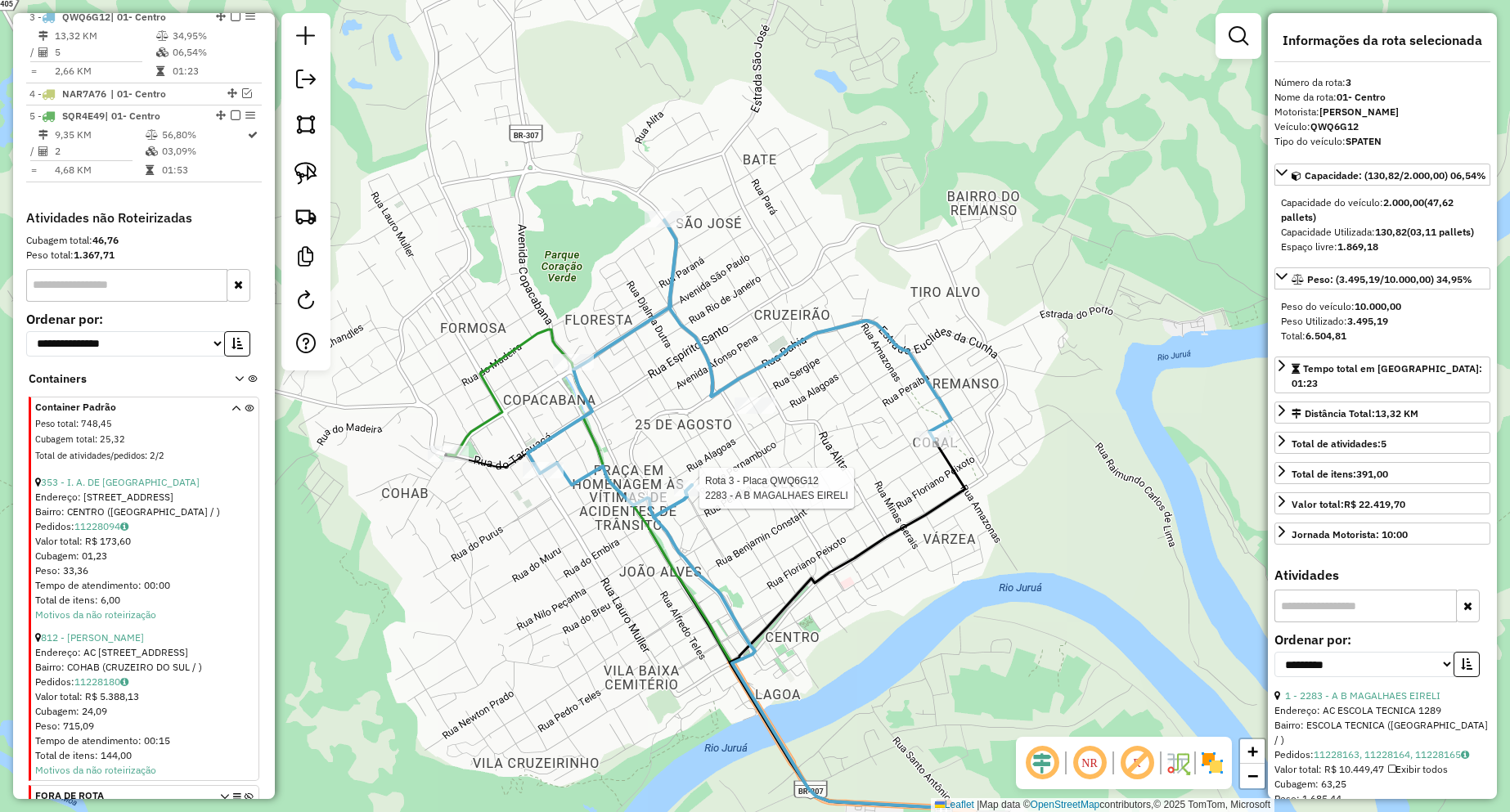
scroll to position [677, 0]
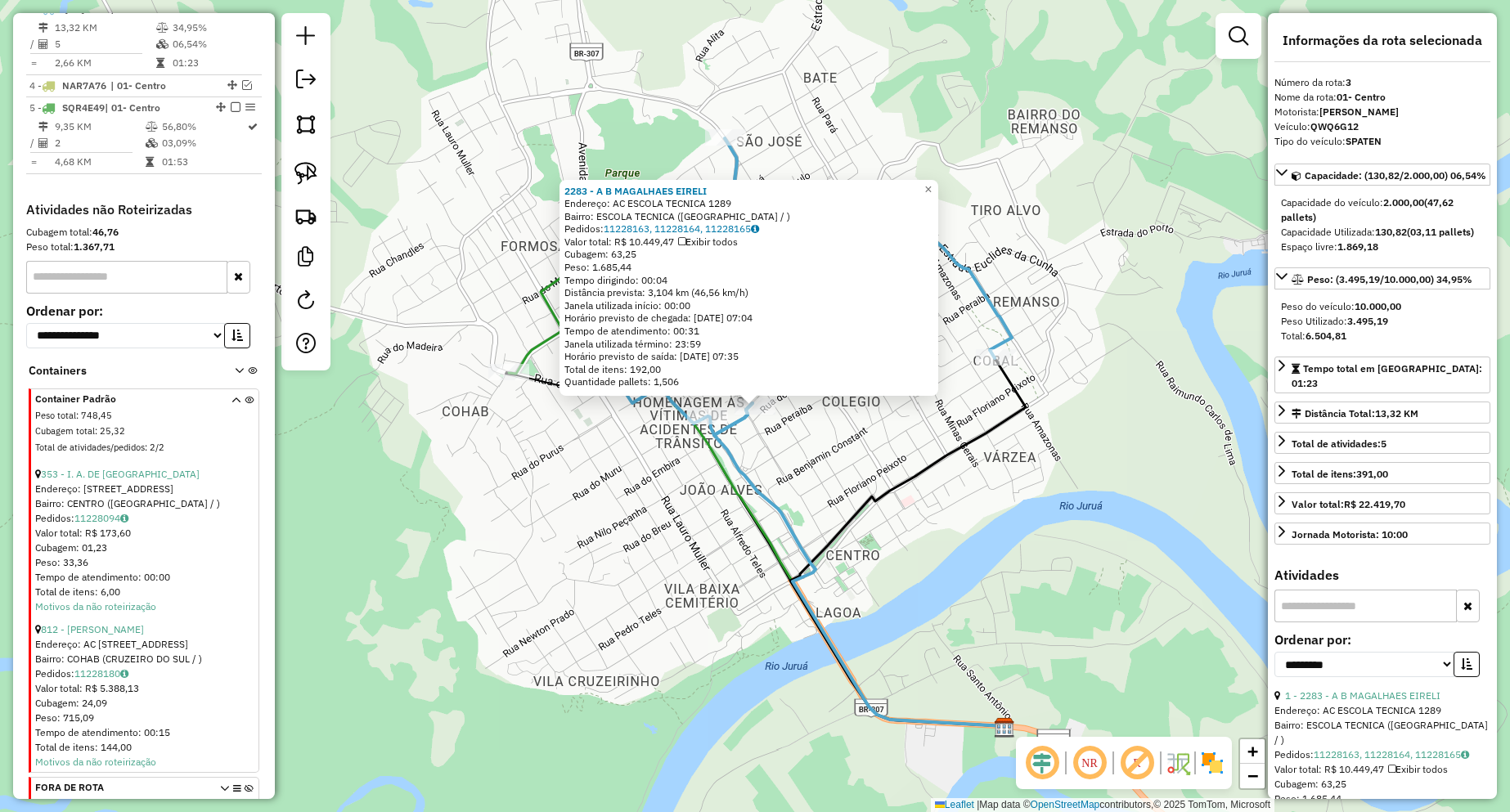
click at [790, 480] on div "2283 - A B MAGALHAES EIRELI Endereço: AC ESCOLA TECNICA 1289 Bairro: ESCOLA TEC…" at bounding box center [755, 406] width 1510 height 812
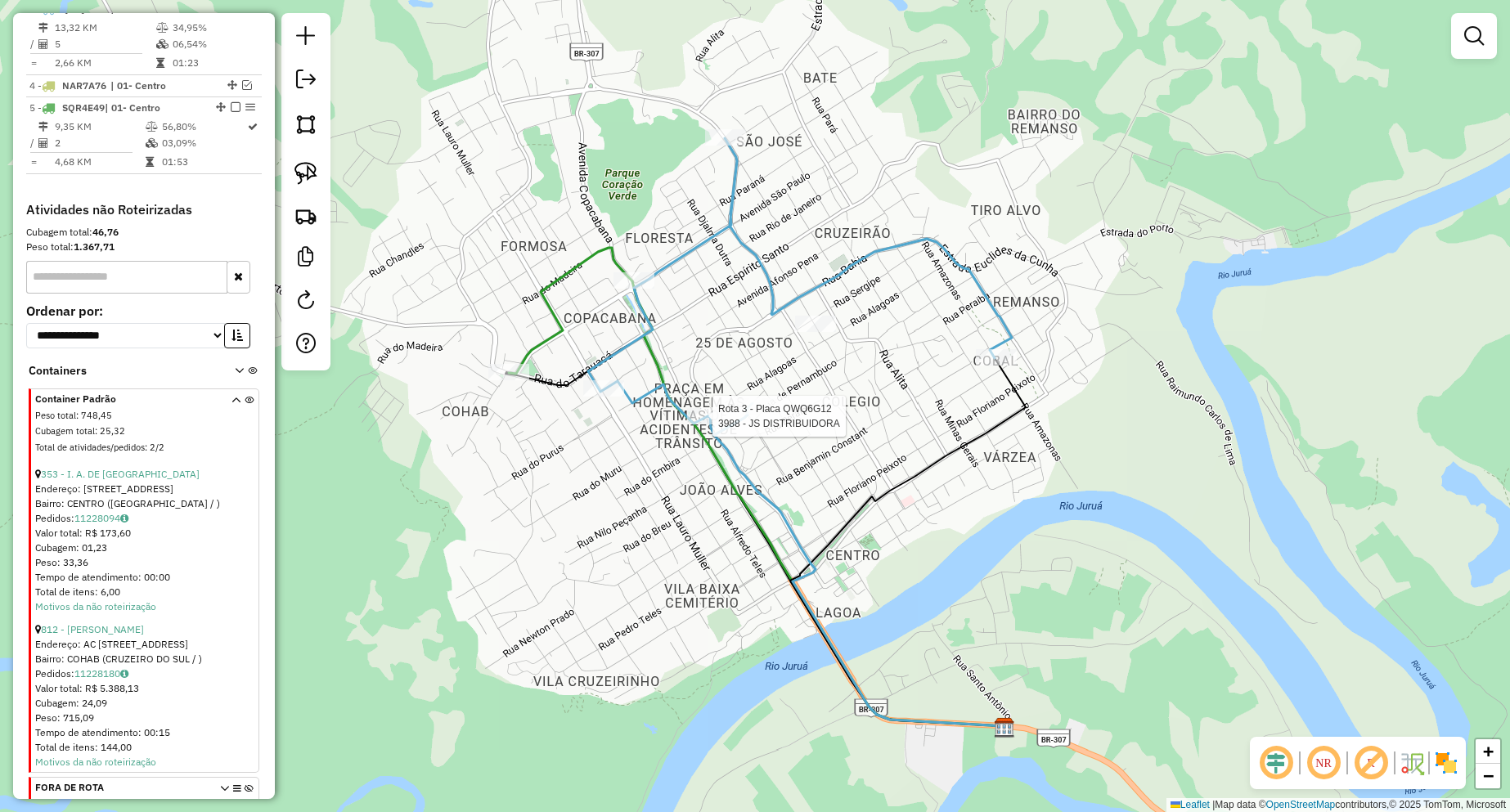
click at [702, 406] on div "Rota 3 - Placa QWQ6G12 3988 - JS DISTRIBUIDORA Janela de atendimento Grade de a…" at bounding box center [755, 406] width 1510 height 812
select select "**********"
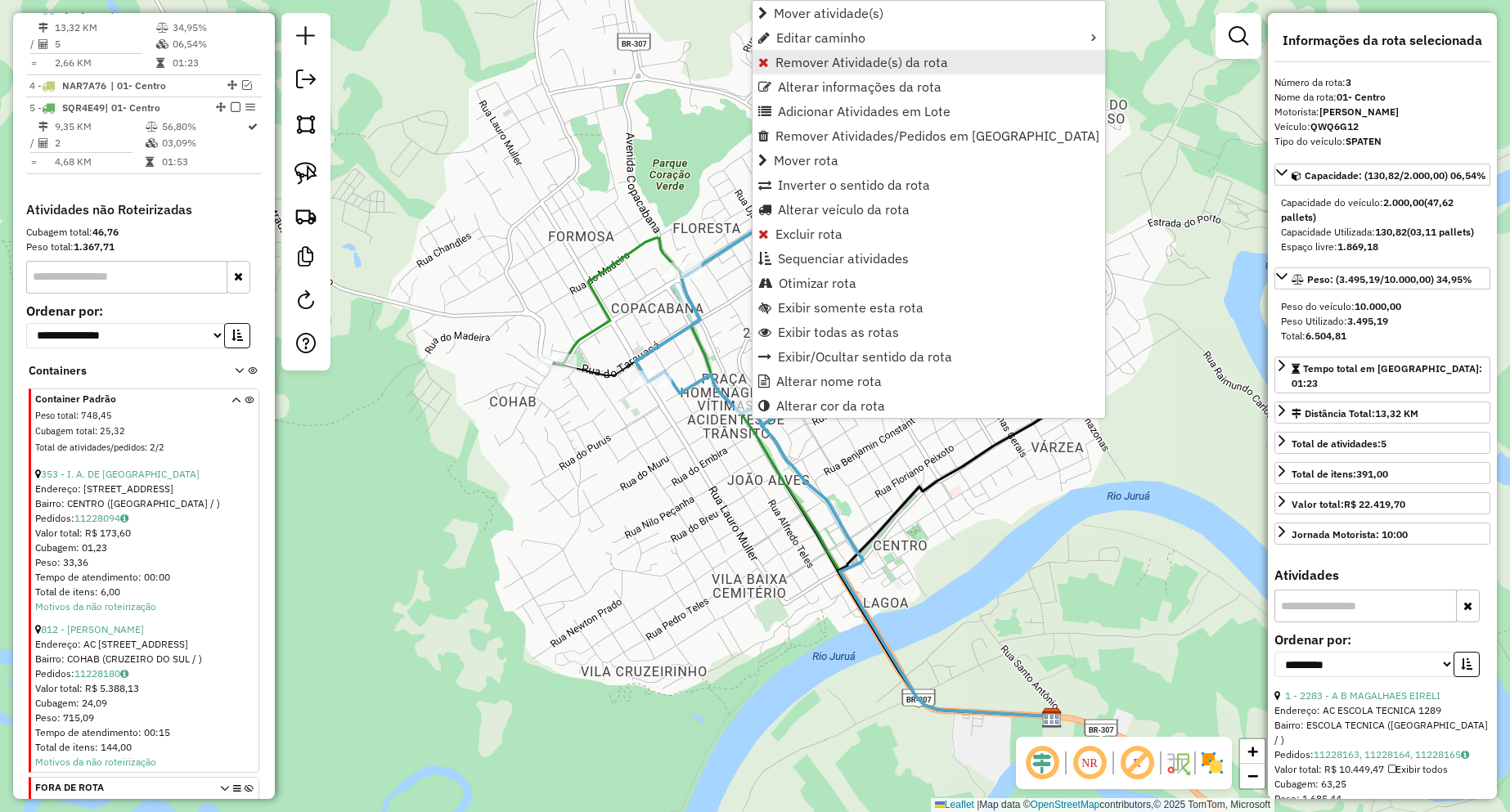
click at [779, 65] on span "Remover Atividade(s) da rota" at bounding box center [861, 62] width 172 height 13
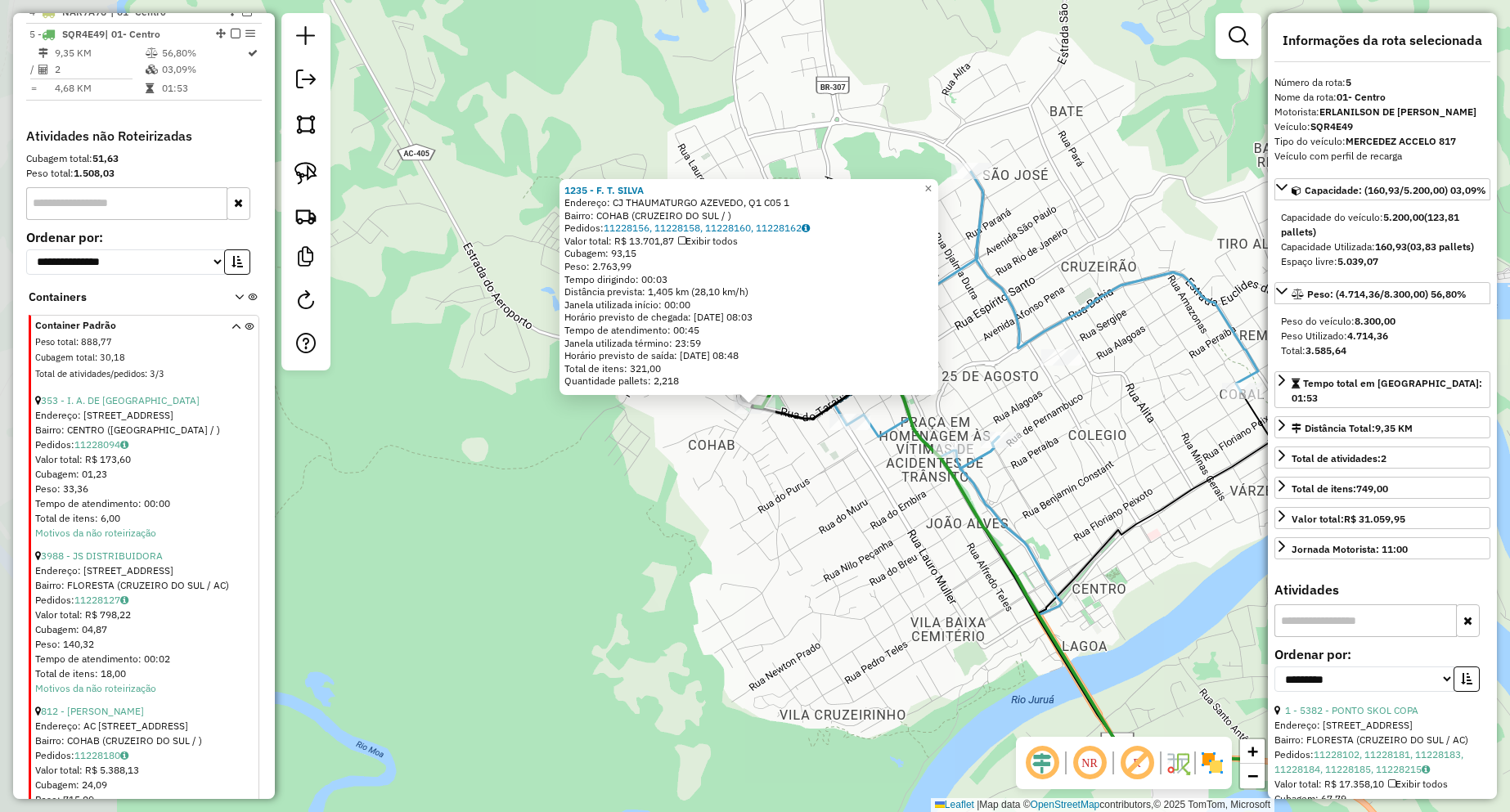
scroll to position [776, 0]
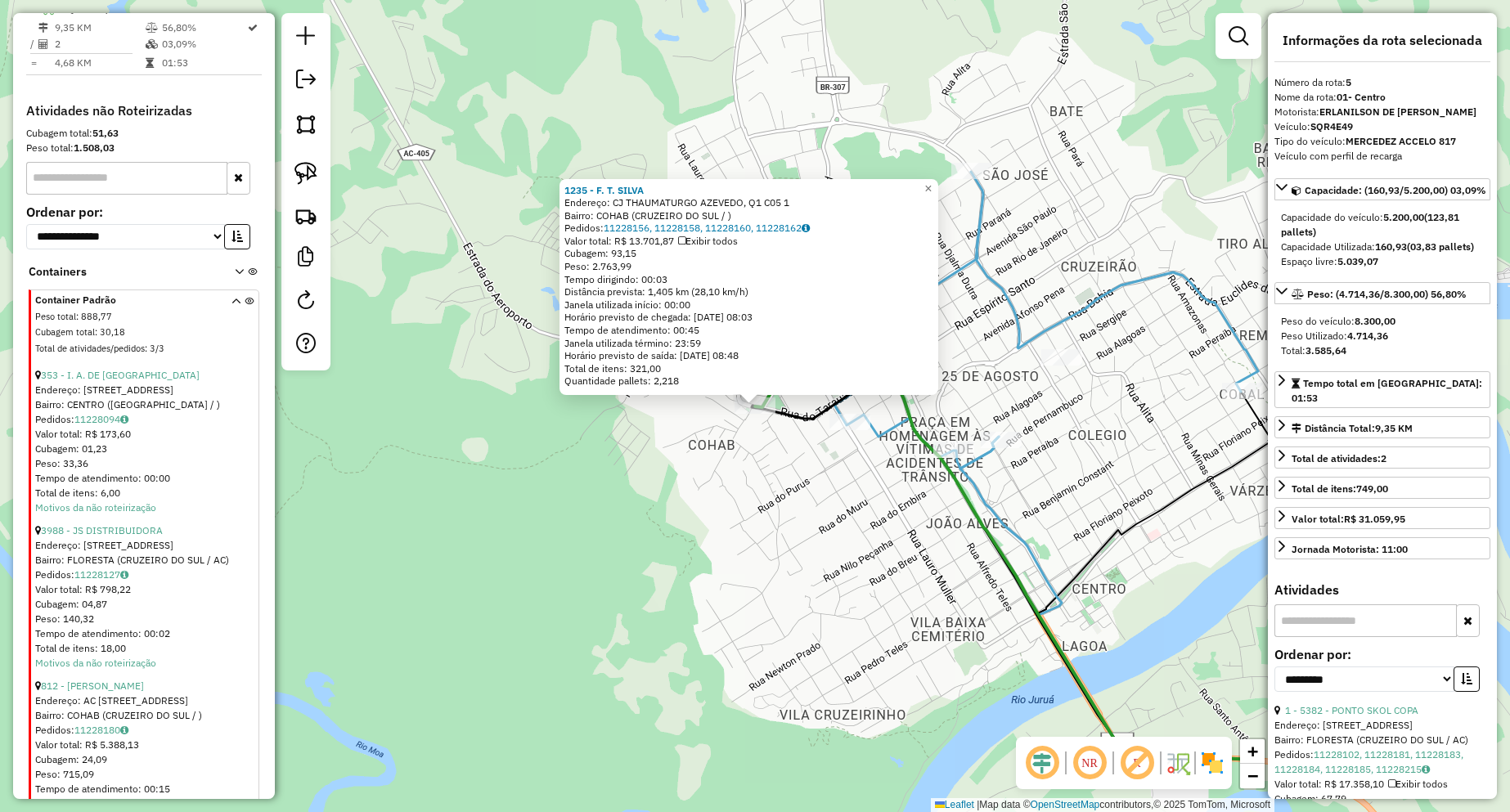
click at [636, 484] on div "1235 - F. T. [PERSON_NAME]: [PERSON_NAME], Q1 C05 1 Bairro: COHAB (CRUZEIRO DO …" at bounding box center [755, 406] width 1510 height 812
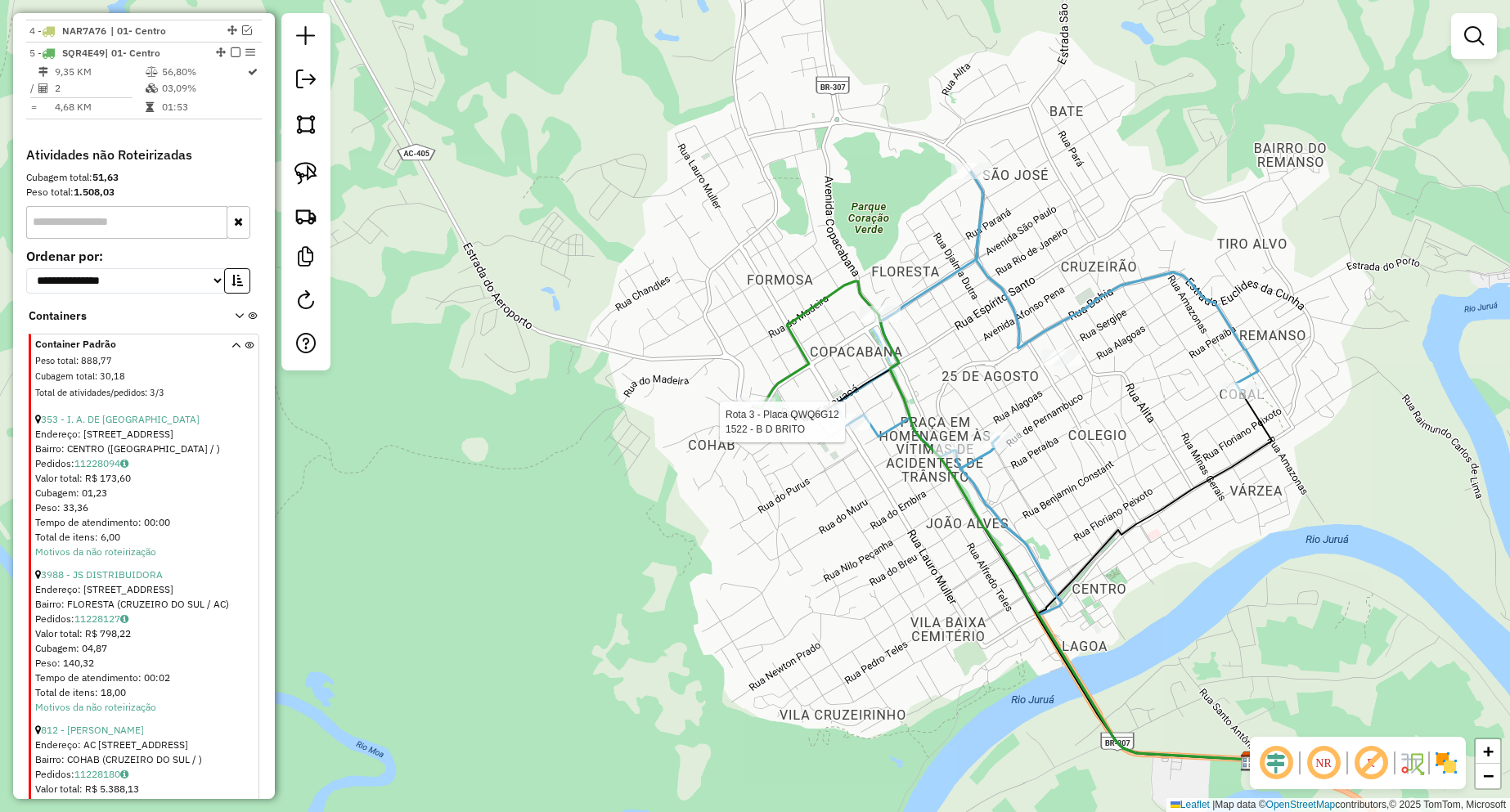
select select "**********"
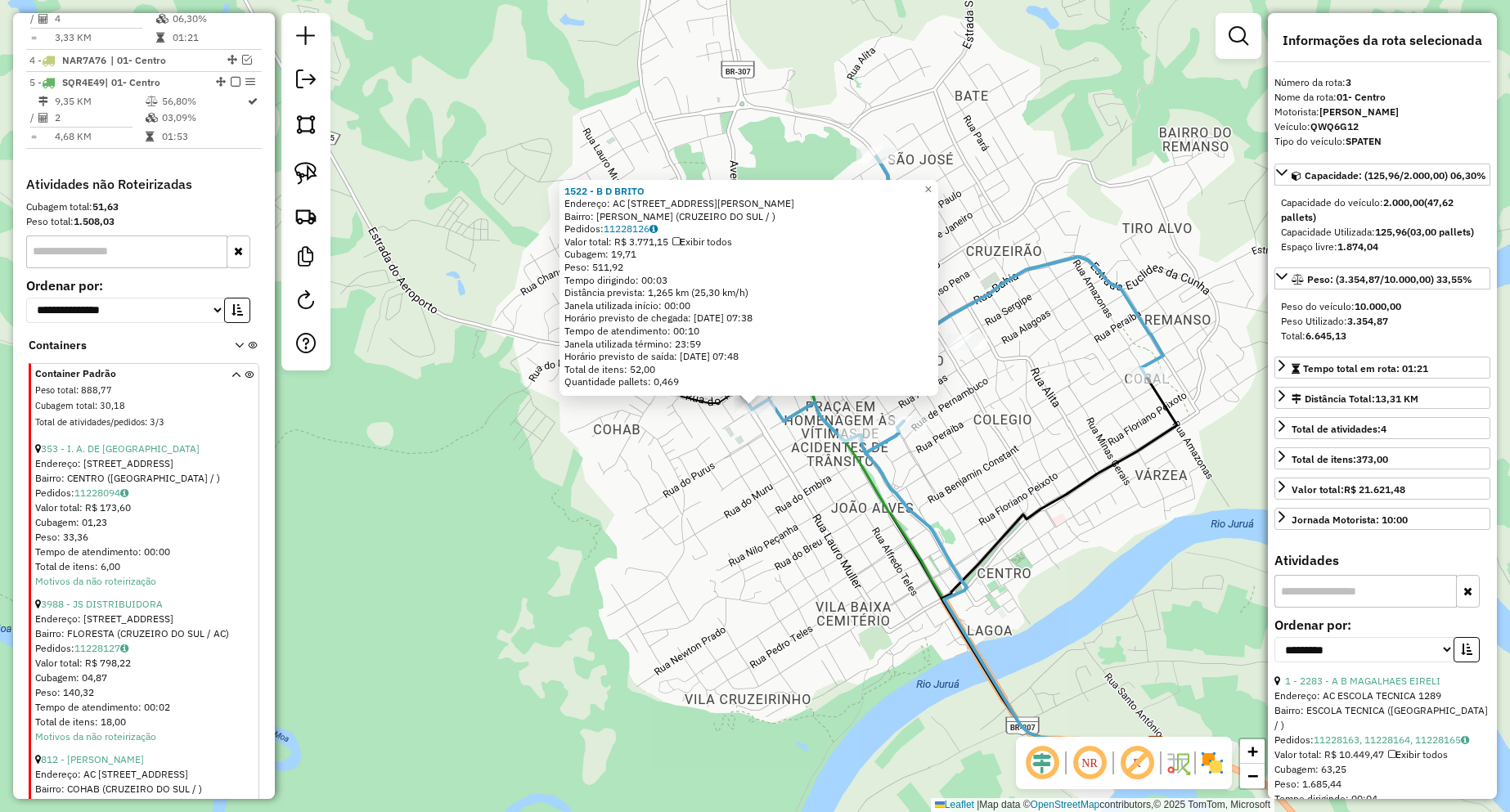
scroll to position [677, 0]
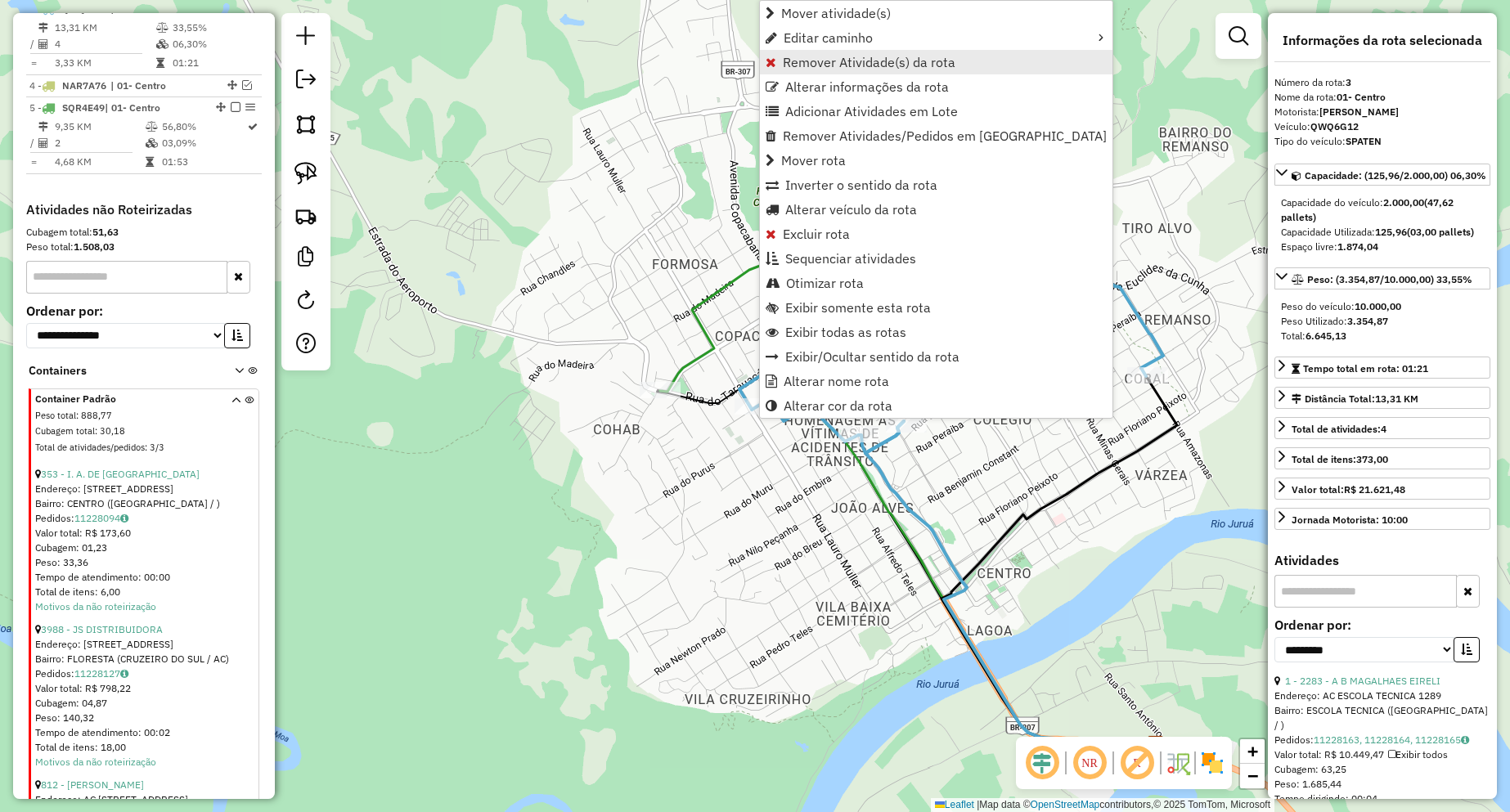
click at [783, 66] on span "Remover Atividade(s) da rota" at bounding box center [869, 62] width 172 height 13
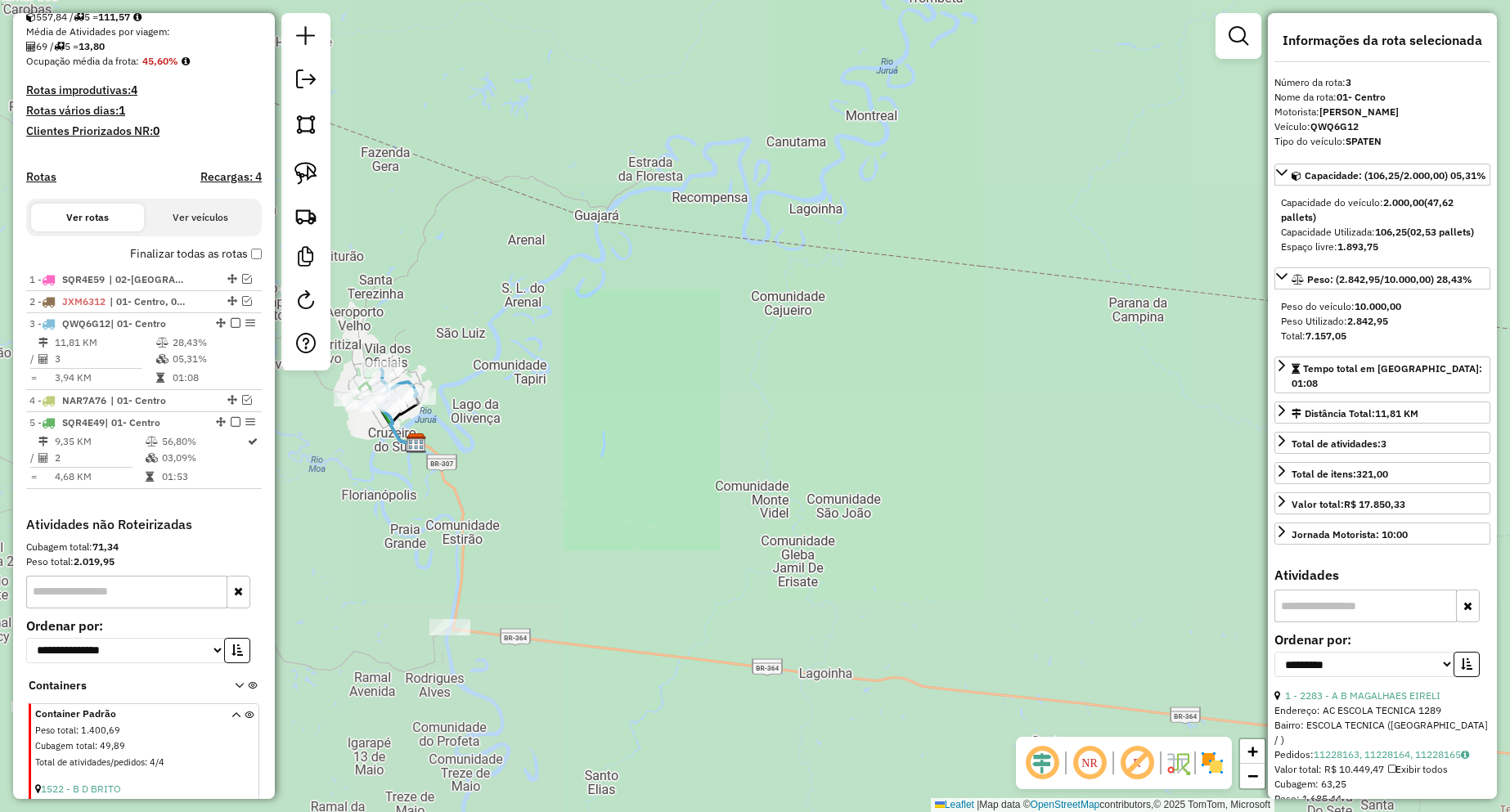
scroll to position [350, 0]
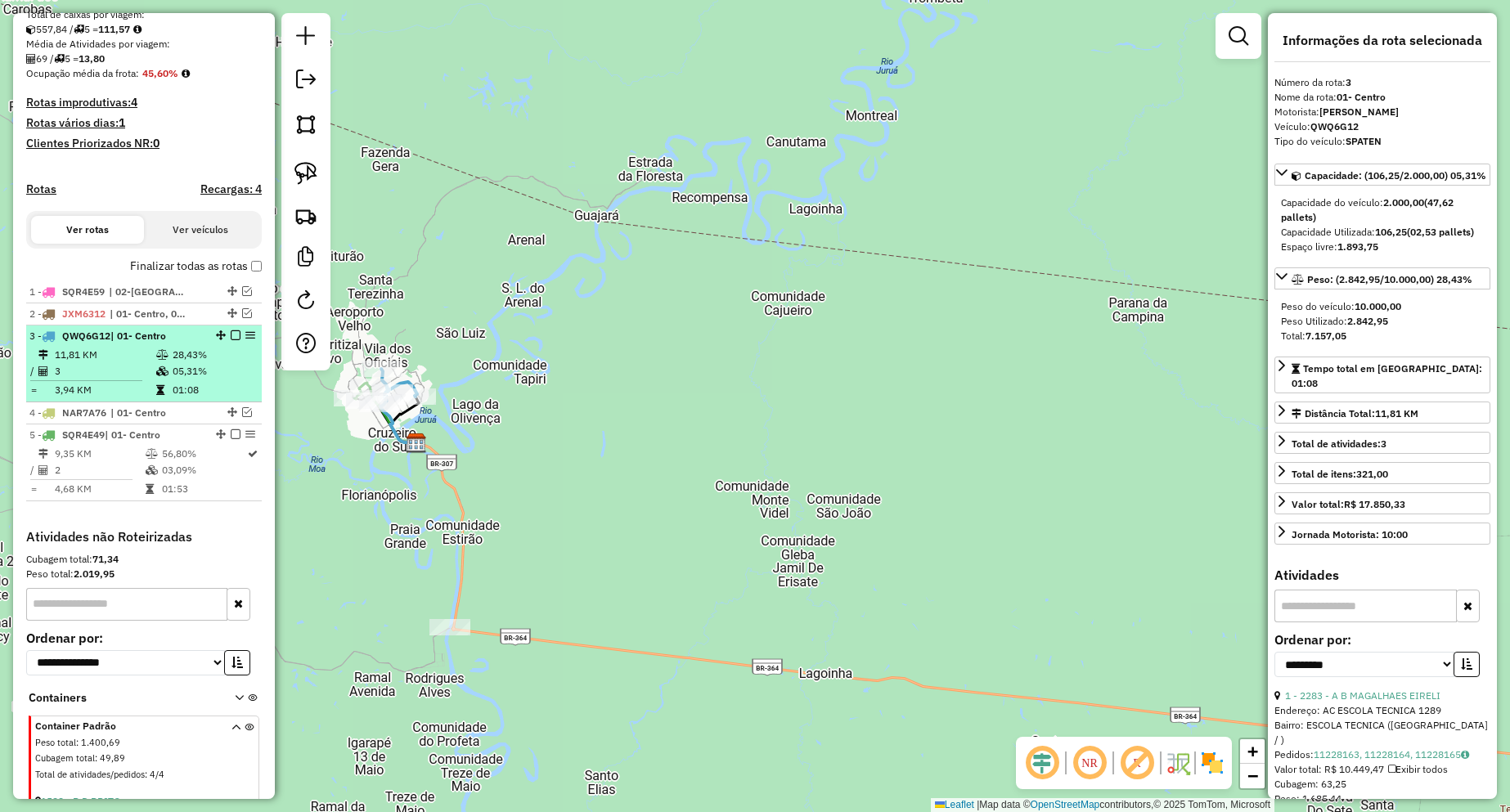
click at [170, 358] on li "3 - QWQ6G12 | 01- Centro 11,81 KM 28,43% / 3 05,31% = 3,94 KM 01:08" at bounding box center [144, 363] width 235 height 76
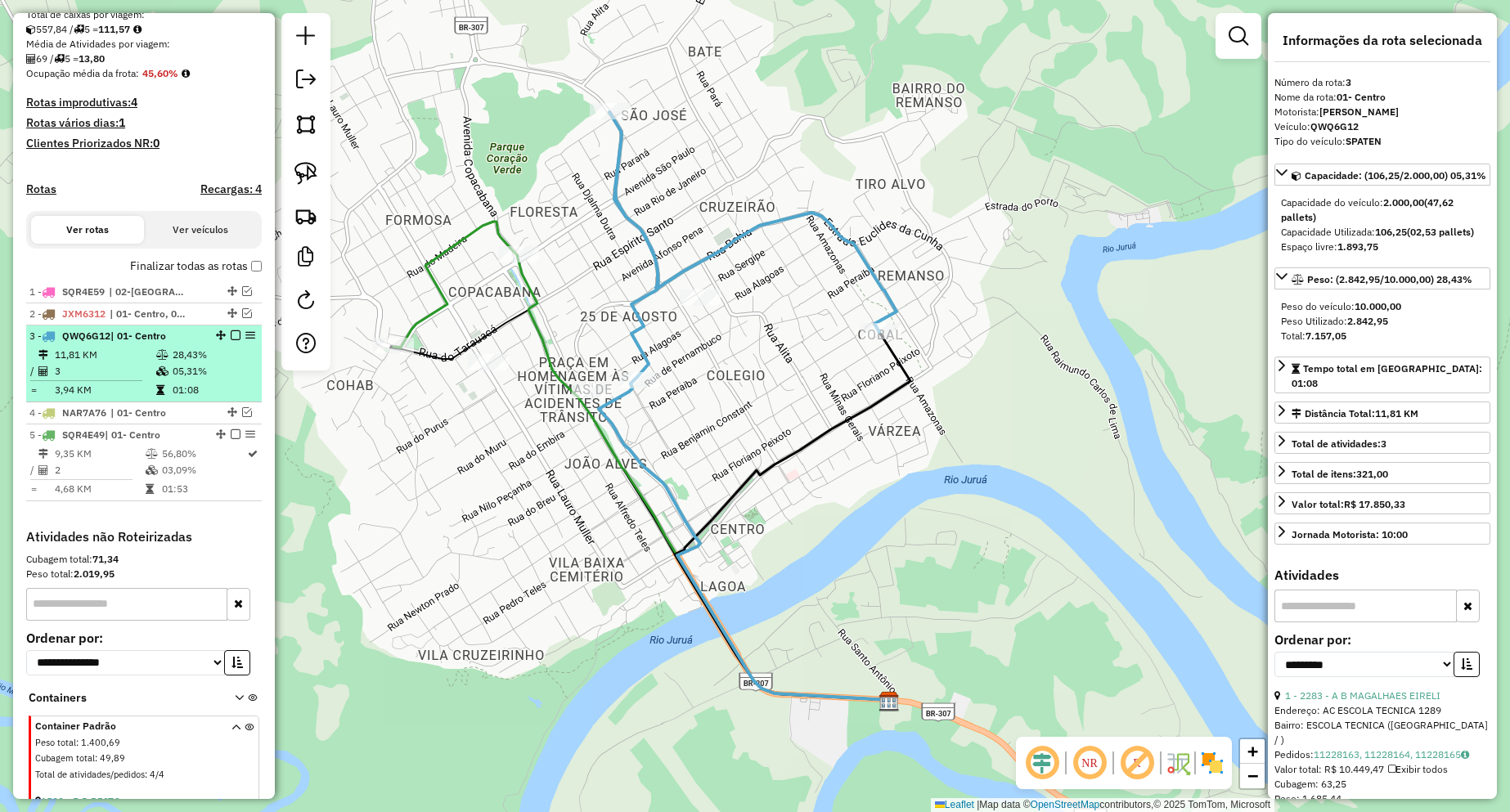
click at [231, 340] on em at bounding box center [235, 335] width 10 height 10
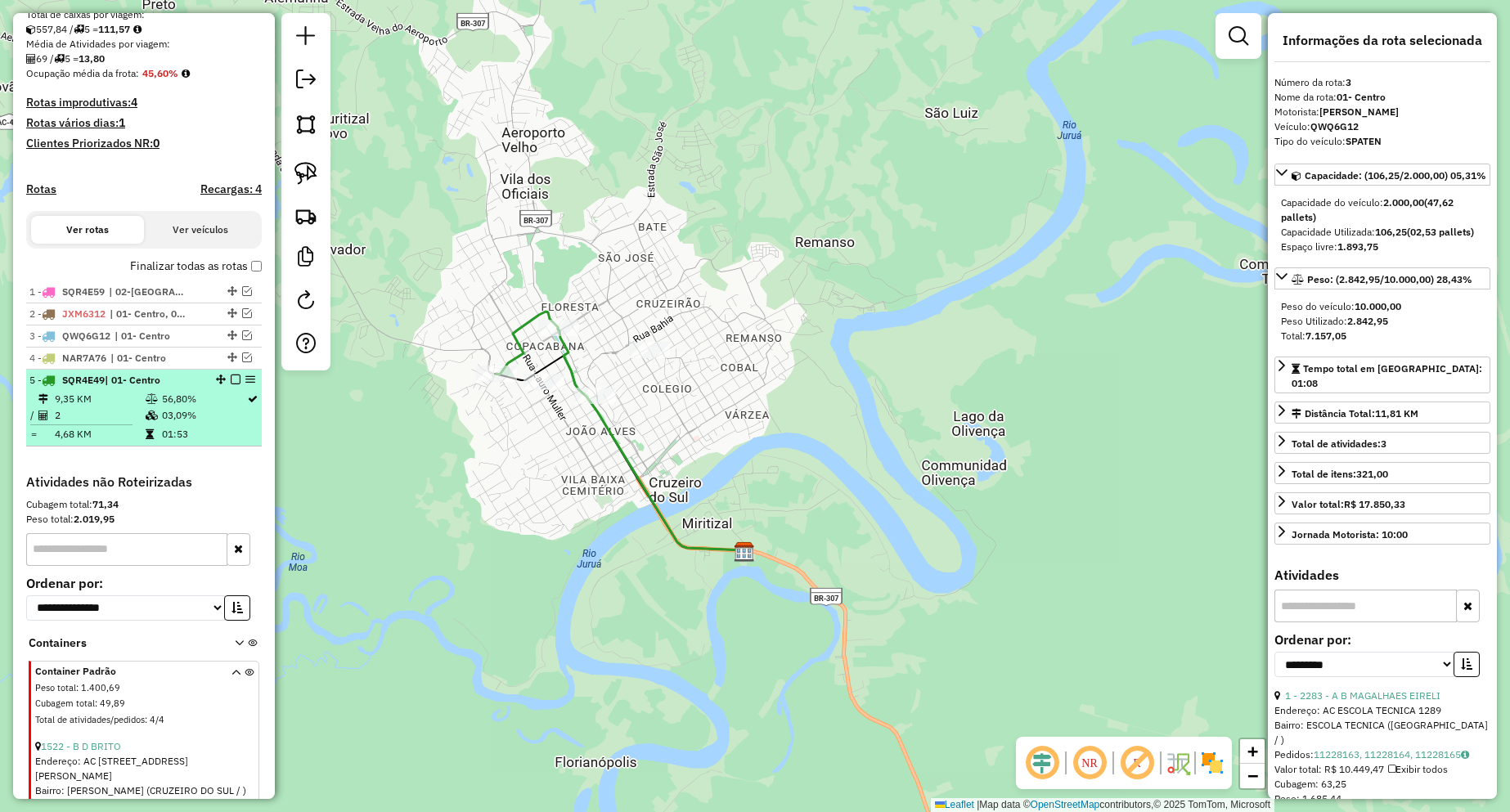
click at [206, 439] on table "9,35 KM 56,80% / 2 03,09% = 4,68 KM 01:53" at bounding box center [144, 416] width 229 height 52
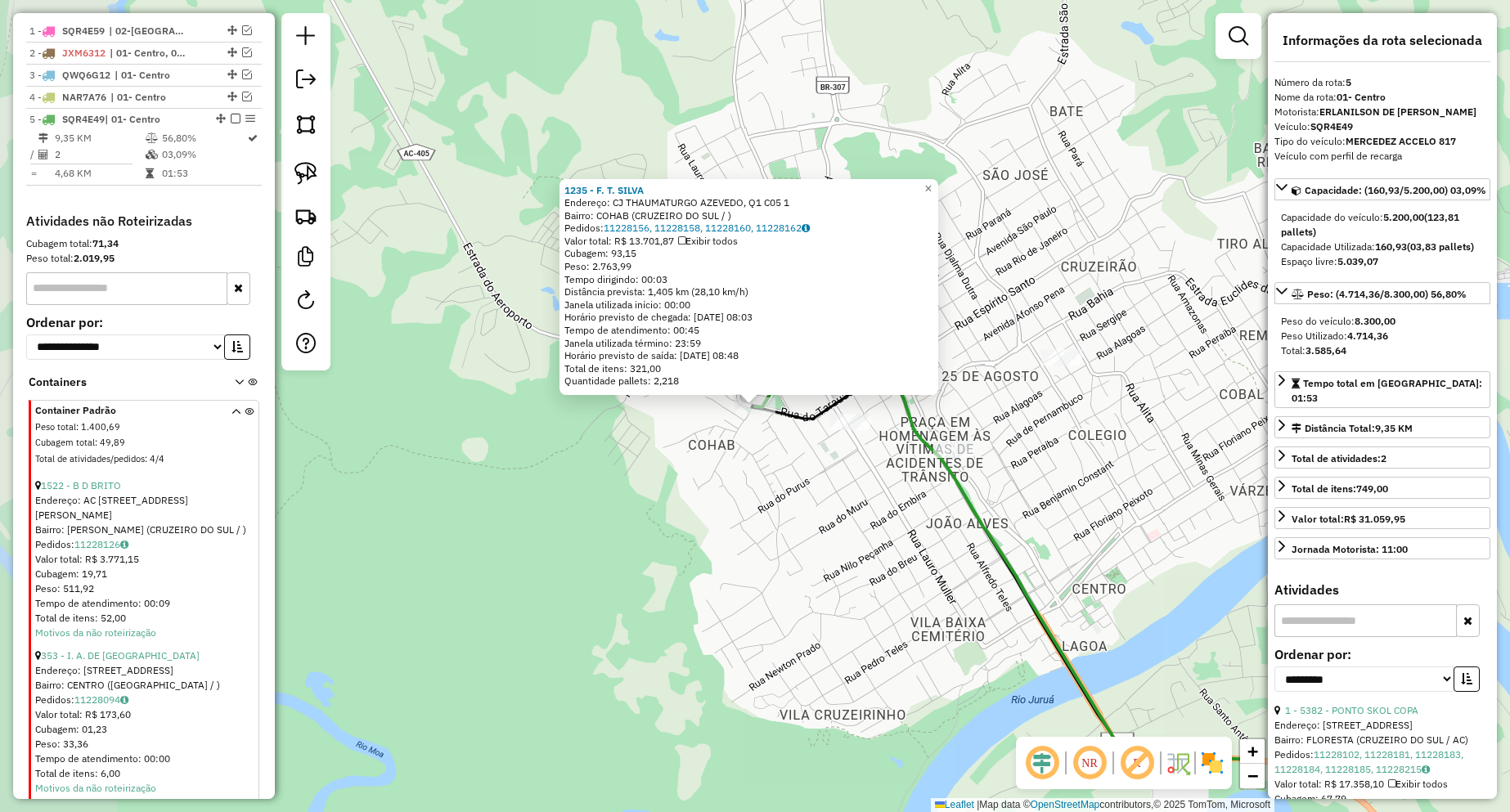
scroll to position [721, 0]
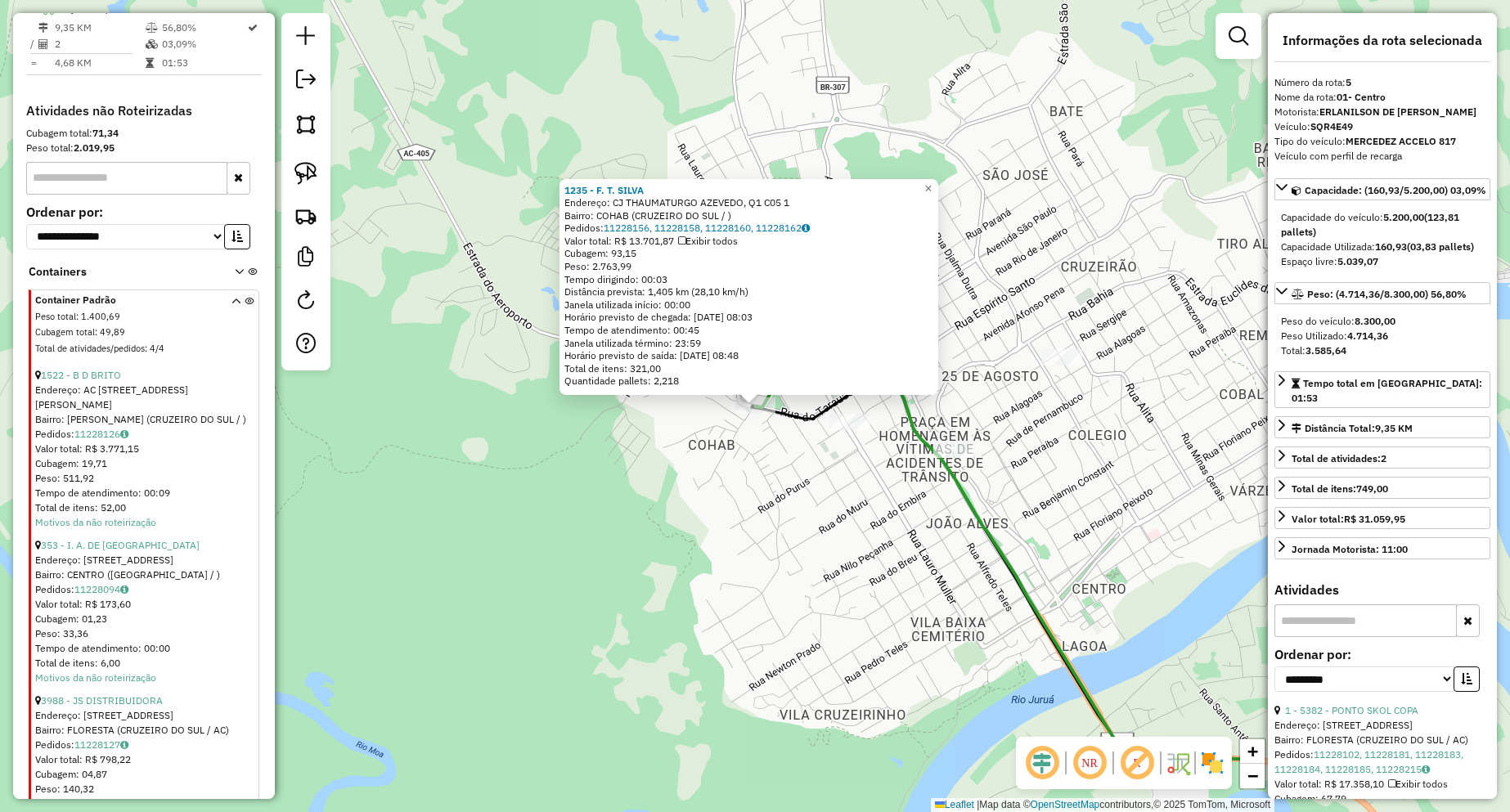
drag, startPoint x: 723, startPoint y: 484, endPoint x: 762, endPoint y: 452, distance: 50.4
click at [724, 484] on div "1235 - F. T. [PERSON_NAME]: [PERSON_NAME], Q1 C05 1 Bairro: COHAB (CRUZEIRO DO …" at bounding box center [755, 406] width 1510 height 812
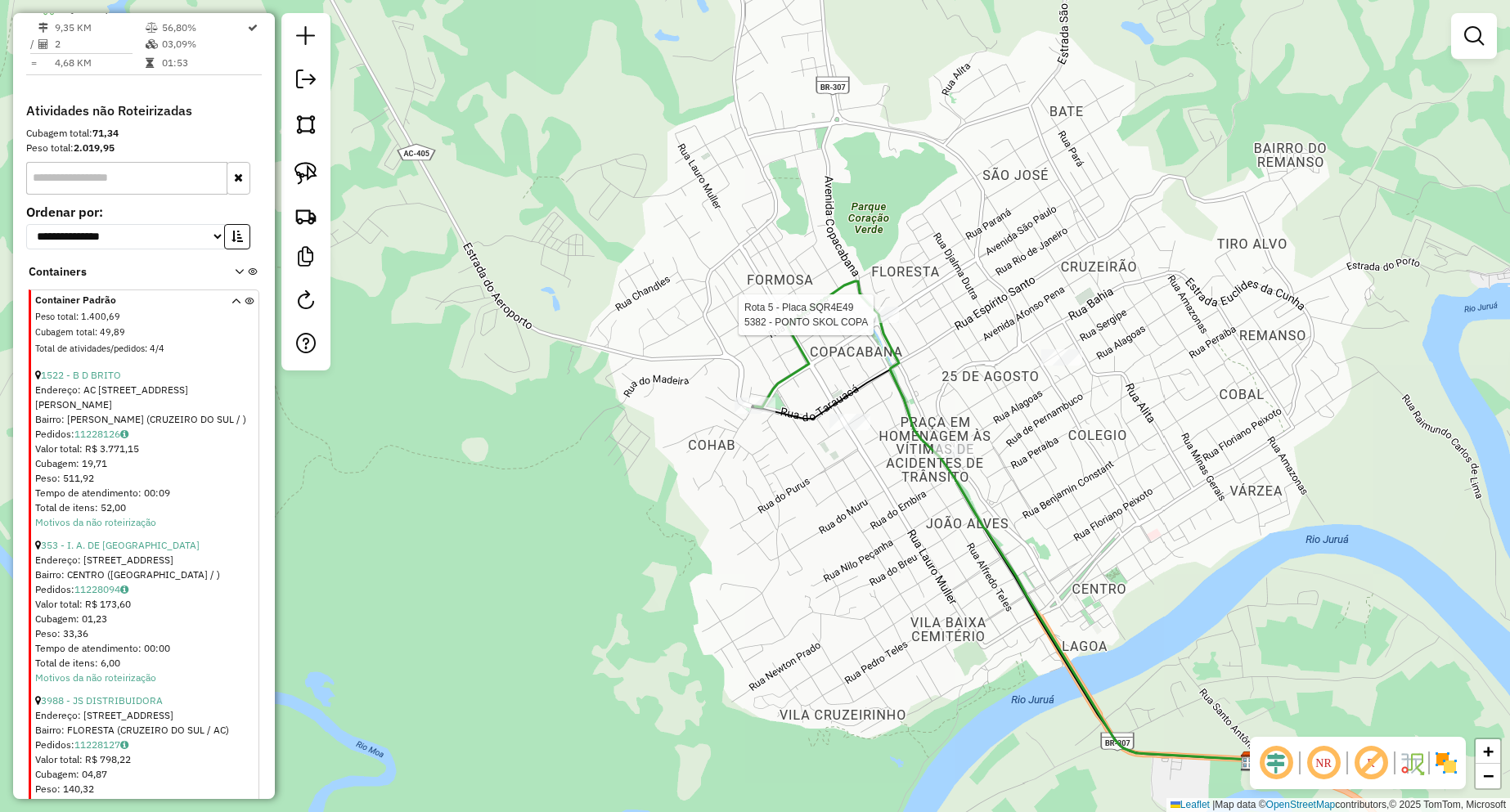
select select "**********"
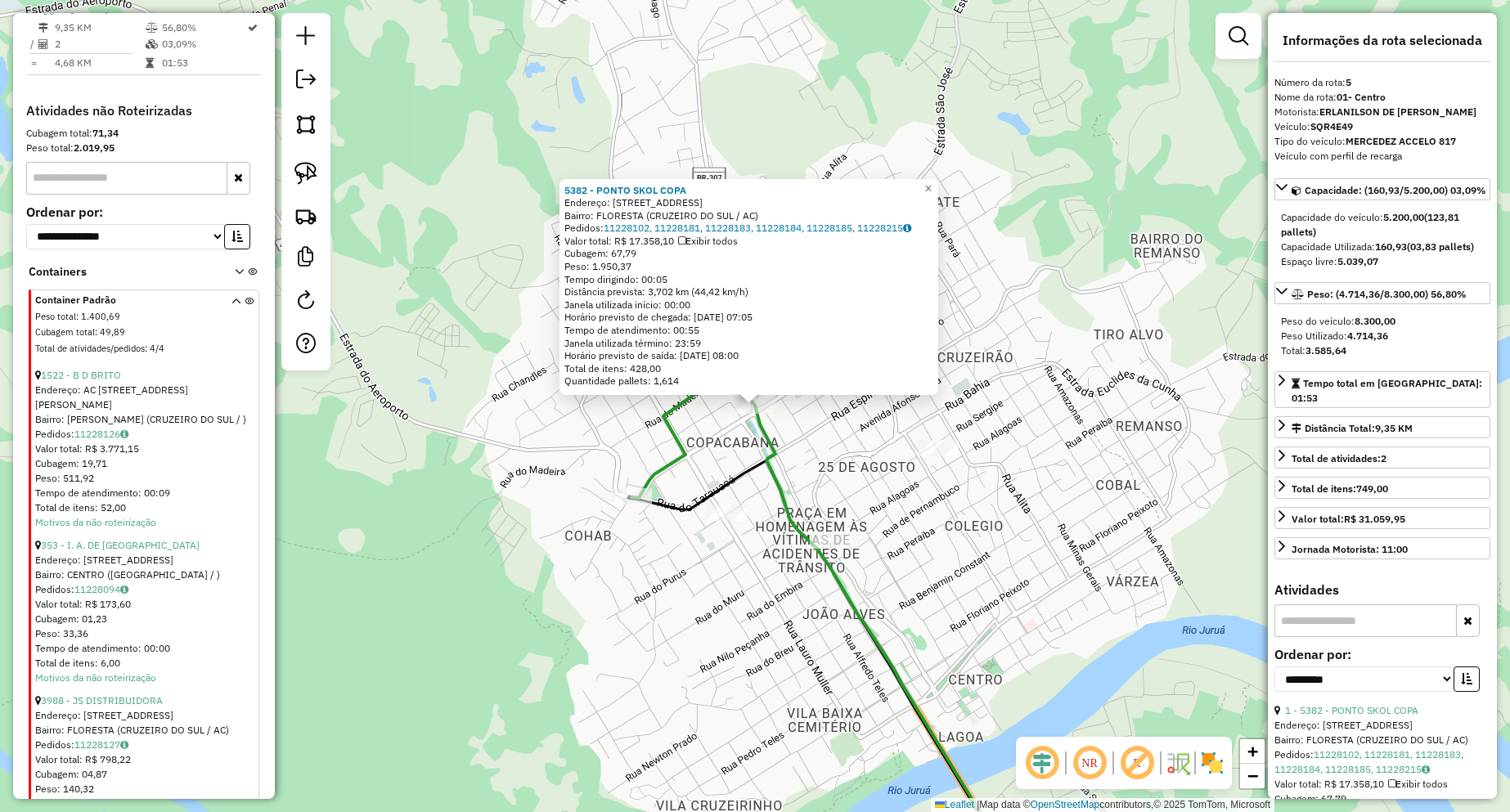
click at [840, 421] on div "5382 - PONTO SKOL COPA Endereço: [STREET_ADDRESS]) Pedidos: 11228102, 11228181,…" at bounding box center [755, 406] width 1510 height 812
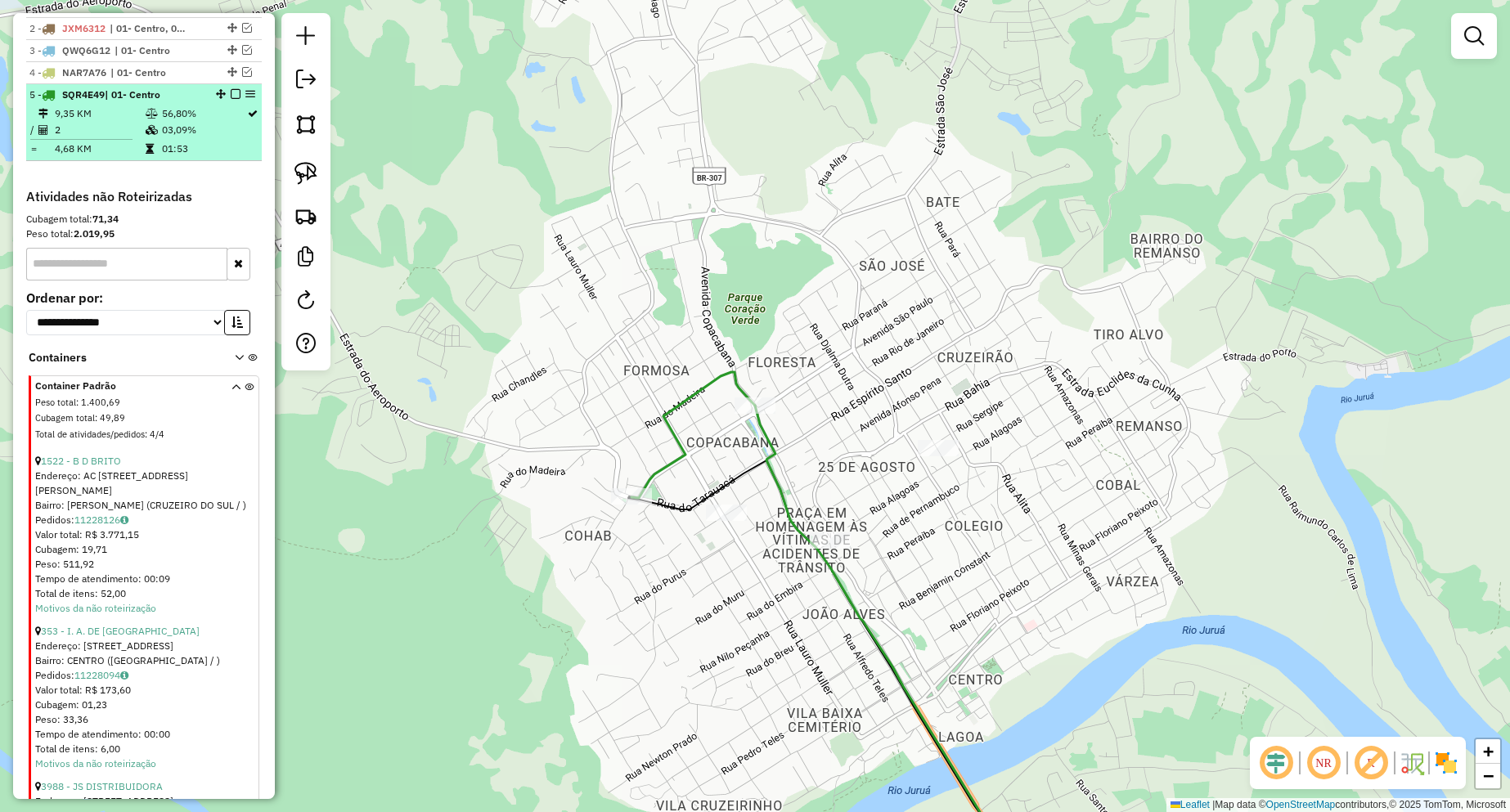
scroll to position [557, 0]
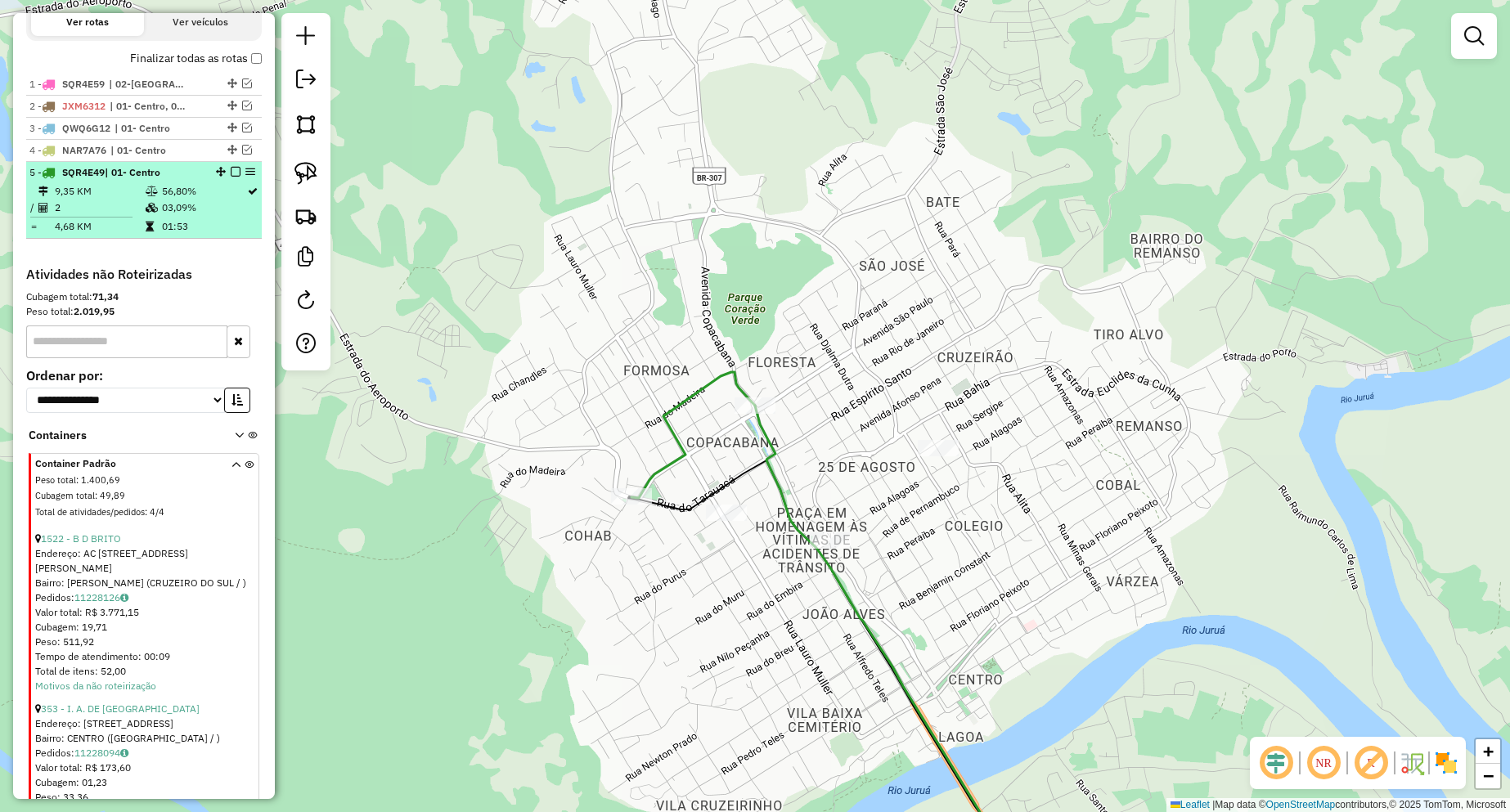
click at [231, 176] on em at bounding box center [235, 171] width 10 height 10
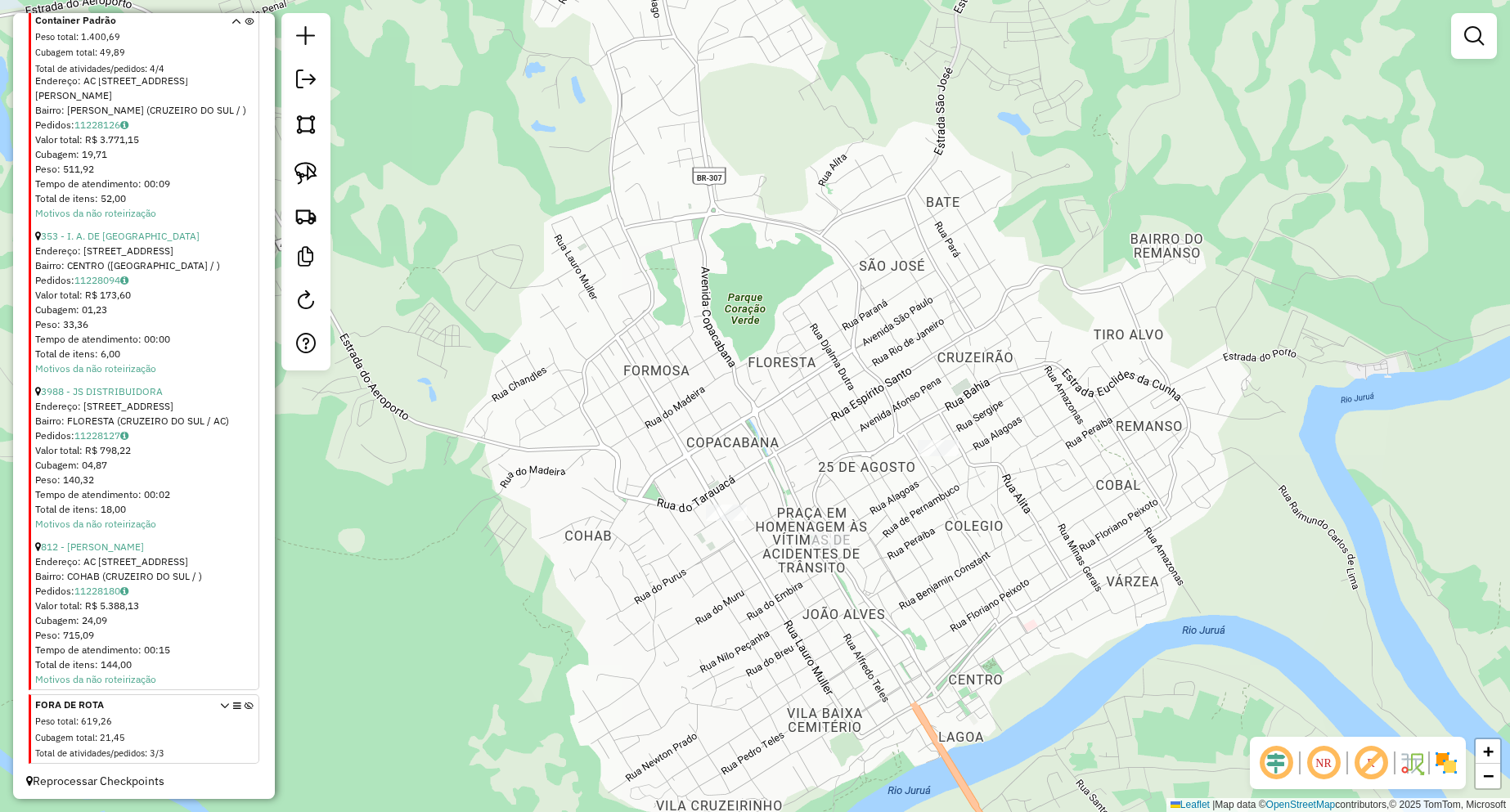
scroll to position [979, 0]
click at [101, 537] on link "812 - [PERSON_NAME]" at bounding box center [92, 543] width 103 height 13
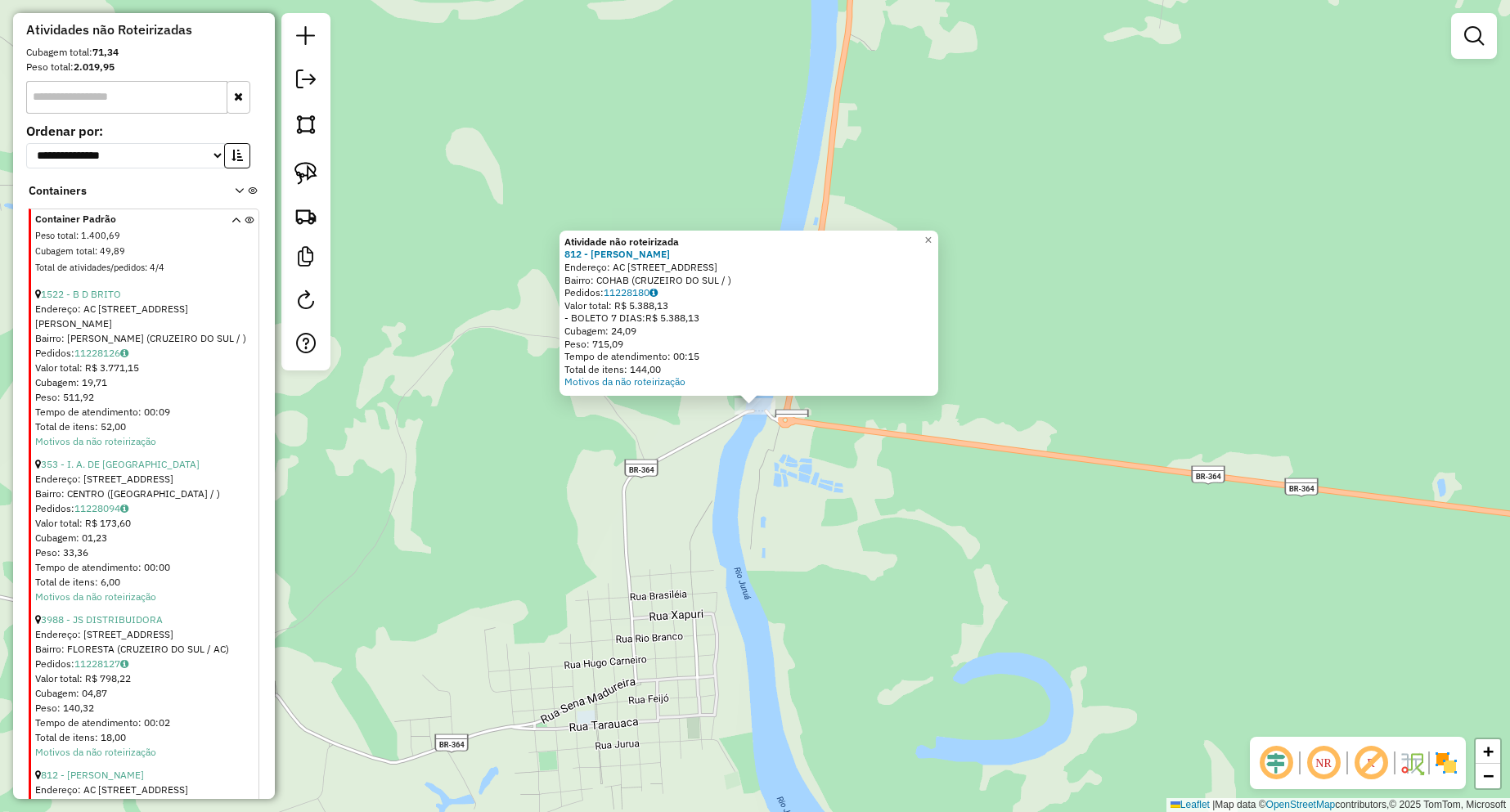
scroll to position [652, 0]
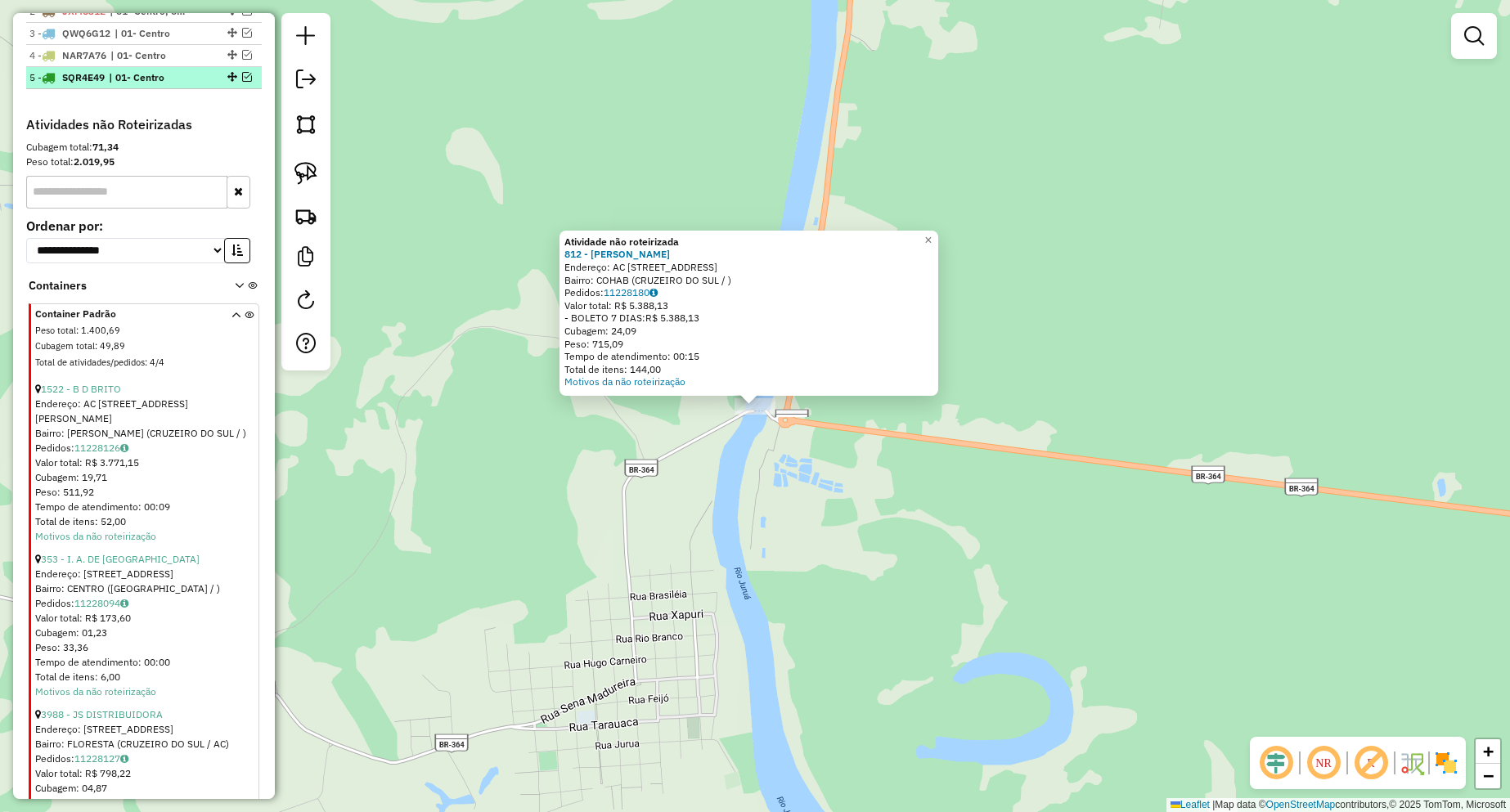
click at [242, 81] on em at bounding box center [247, 76] width 10 height 10
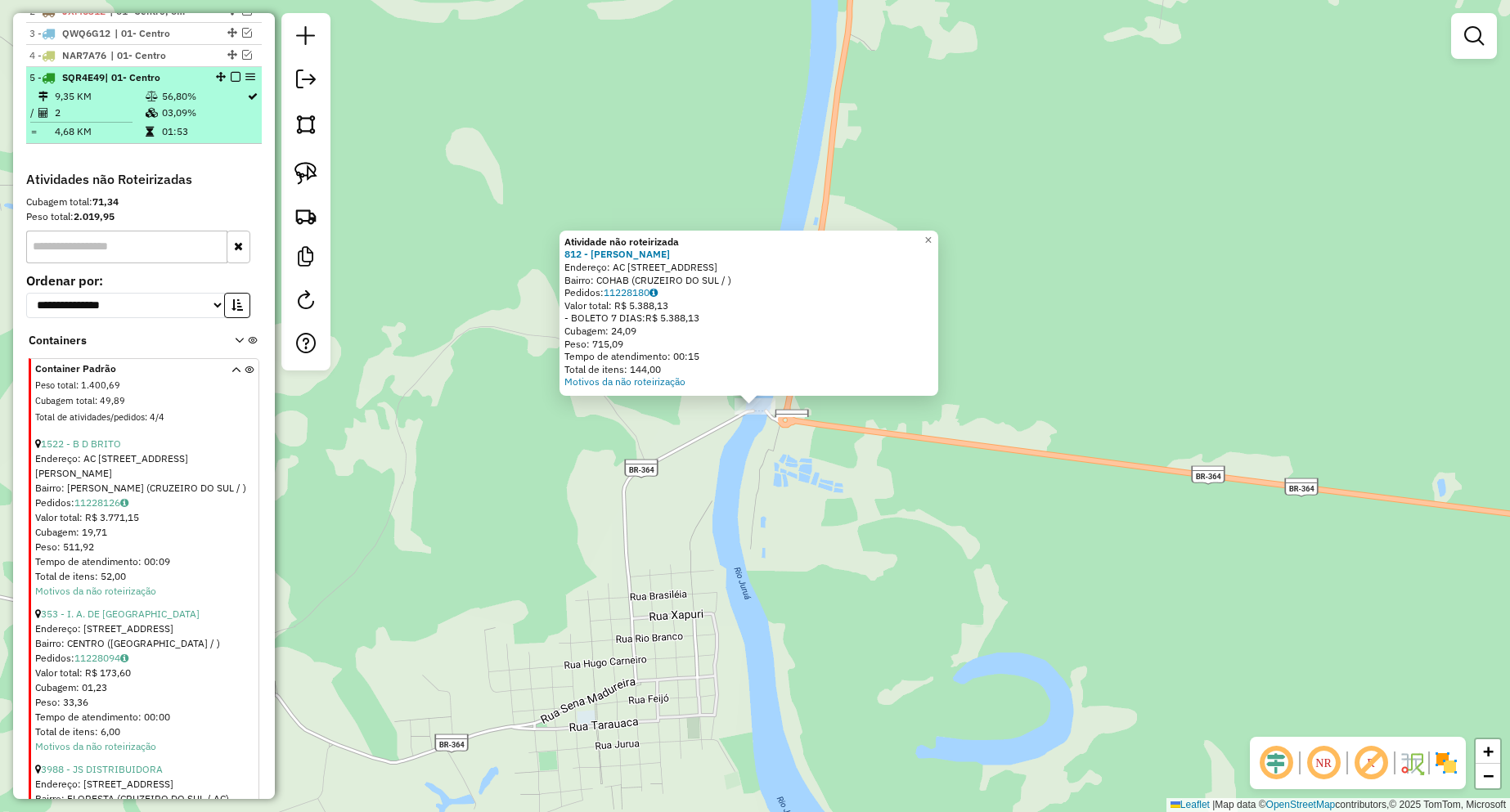
click at [220, 121] on td "03,09%" at bounding box center [203, 113] width 85 height 17
select select "**********"
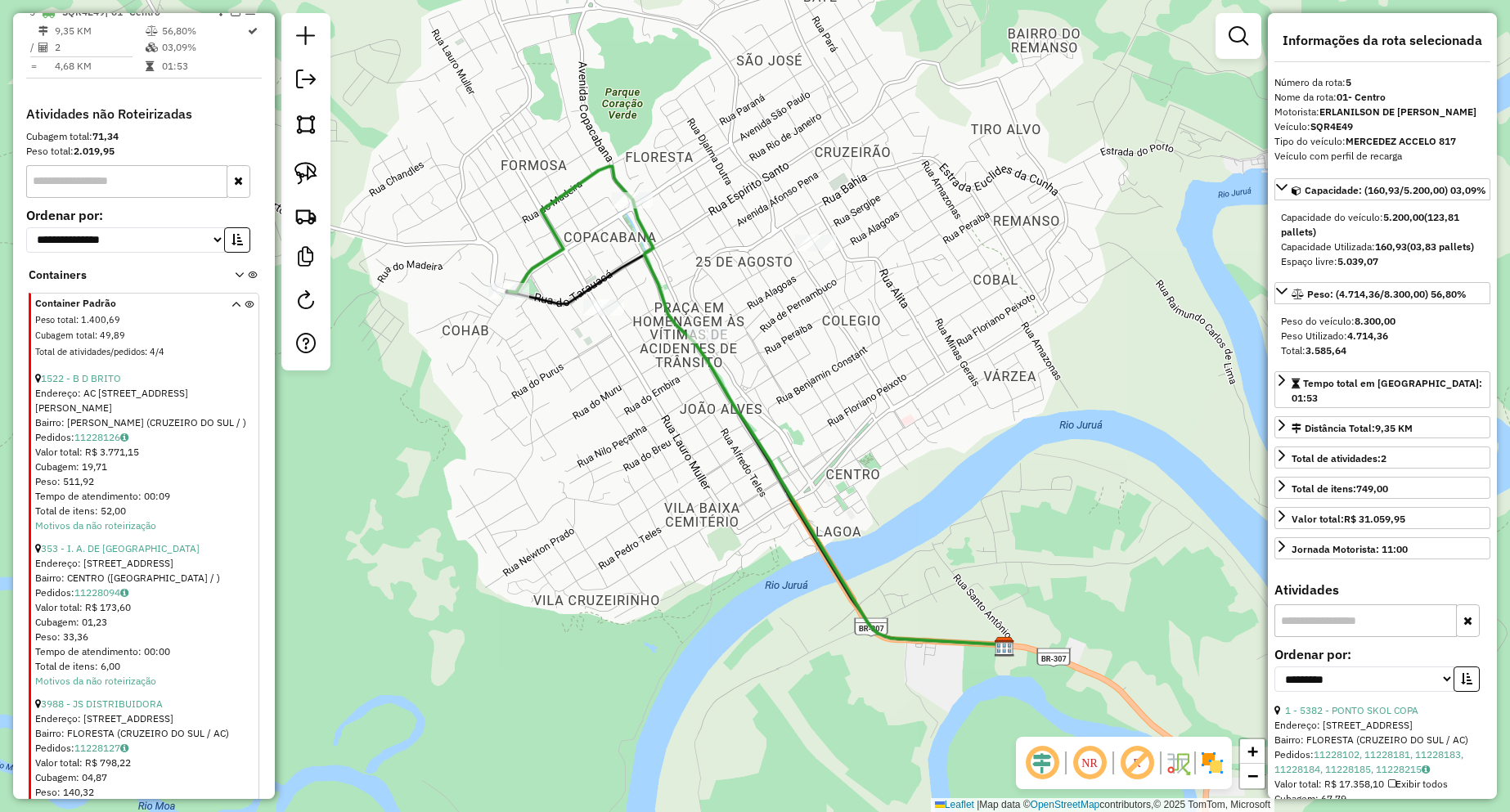
scroll to position [816, 0]
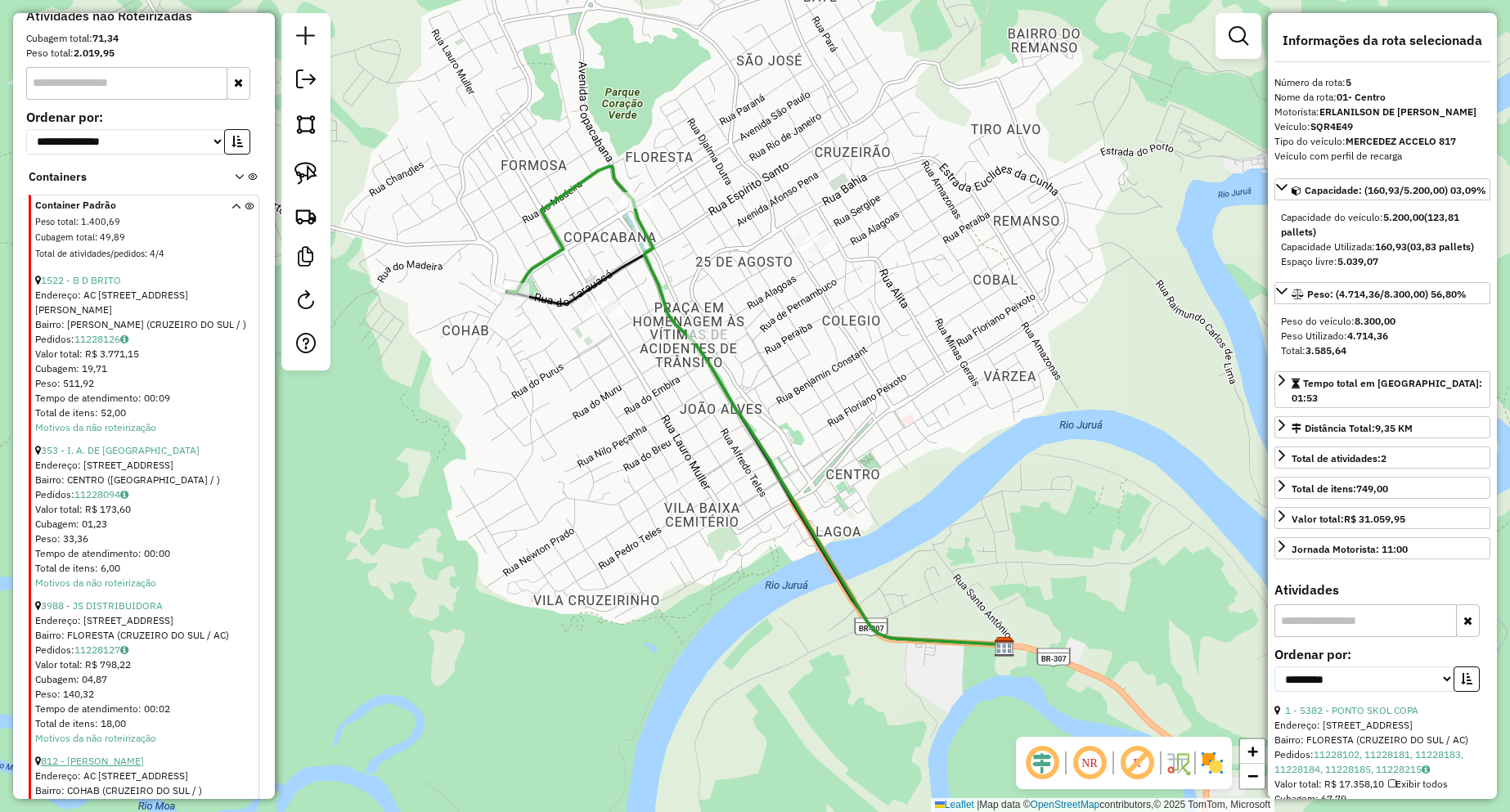
click at [116, 758] on link "812 - [PERSON_NAME]" at bounding box center [92, 760] width 103 height 13
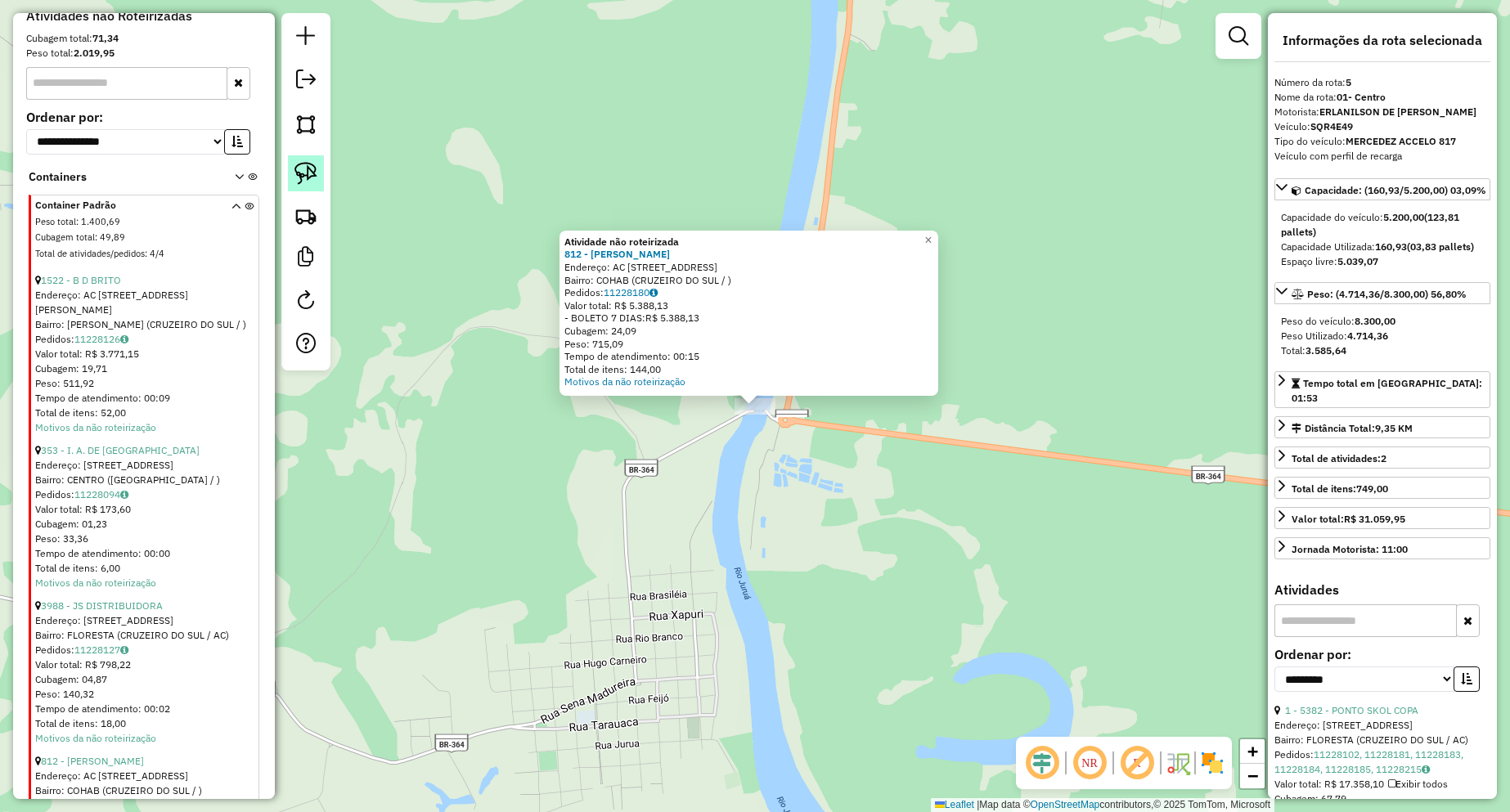
drag, startPoint x: 294, startPoint y: 171, endPoint x: 321, endPoint y: 210, distance: 47.4
click at [295, 171] on img at bounding box center [305, 172] width 23 height 23
drag, startPoint x: 741, startPoint y: 429, endPoint x: 729, endPoint y: 390, distance: 40.8
click at [729, 390] on div "Atividade não roteirizada 812 - VALDECI V SANTANA Endereço: AC [STREET_ADDRESS]…" at bounding box center [755, 406] width 1510 height 812
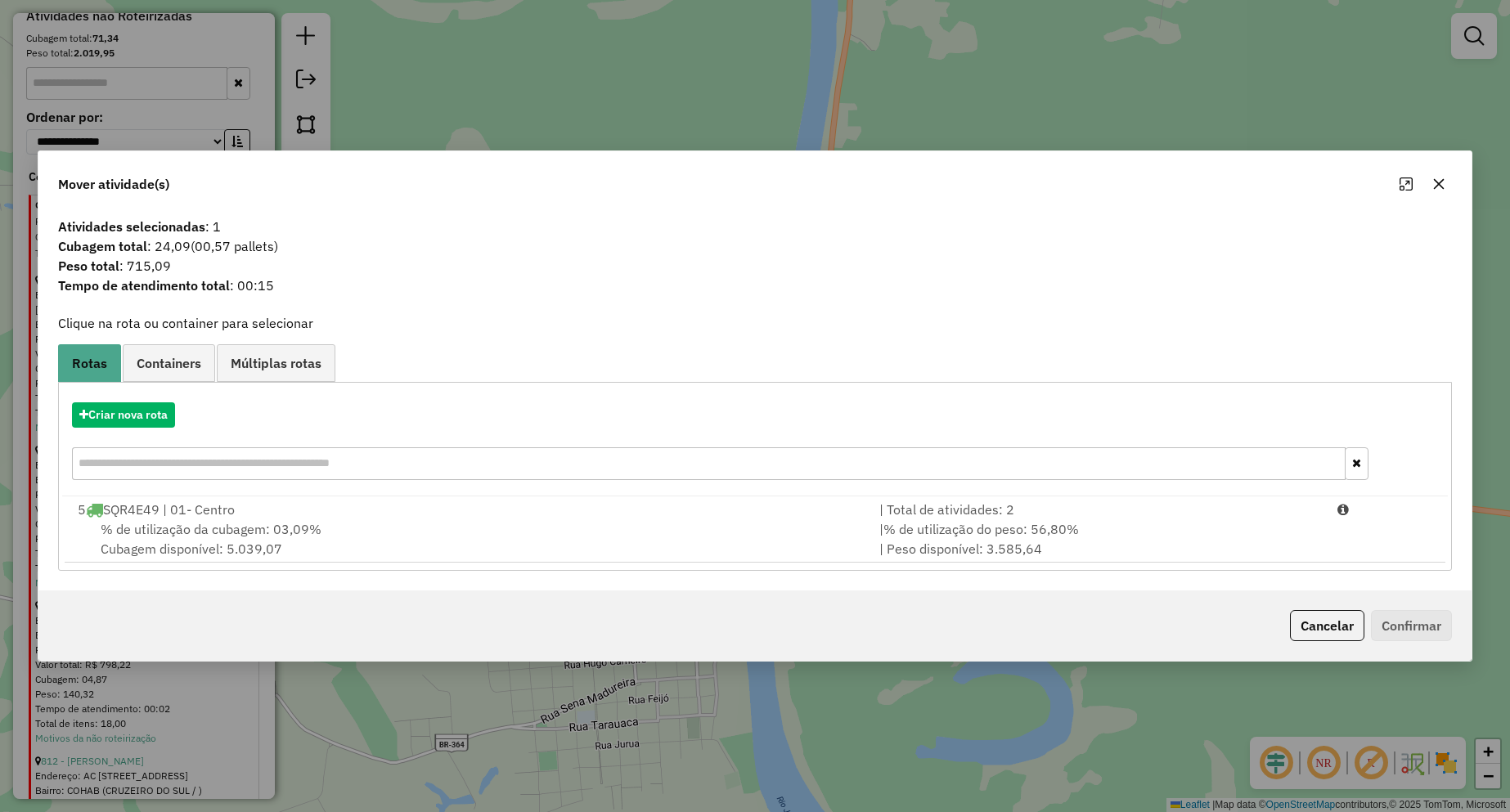
click at [225, 531] on span "% de utilização da cubagem: 03,09%" at bounding box center [211, 529] width 220 height 17
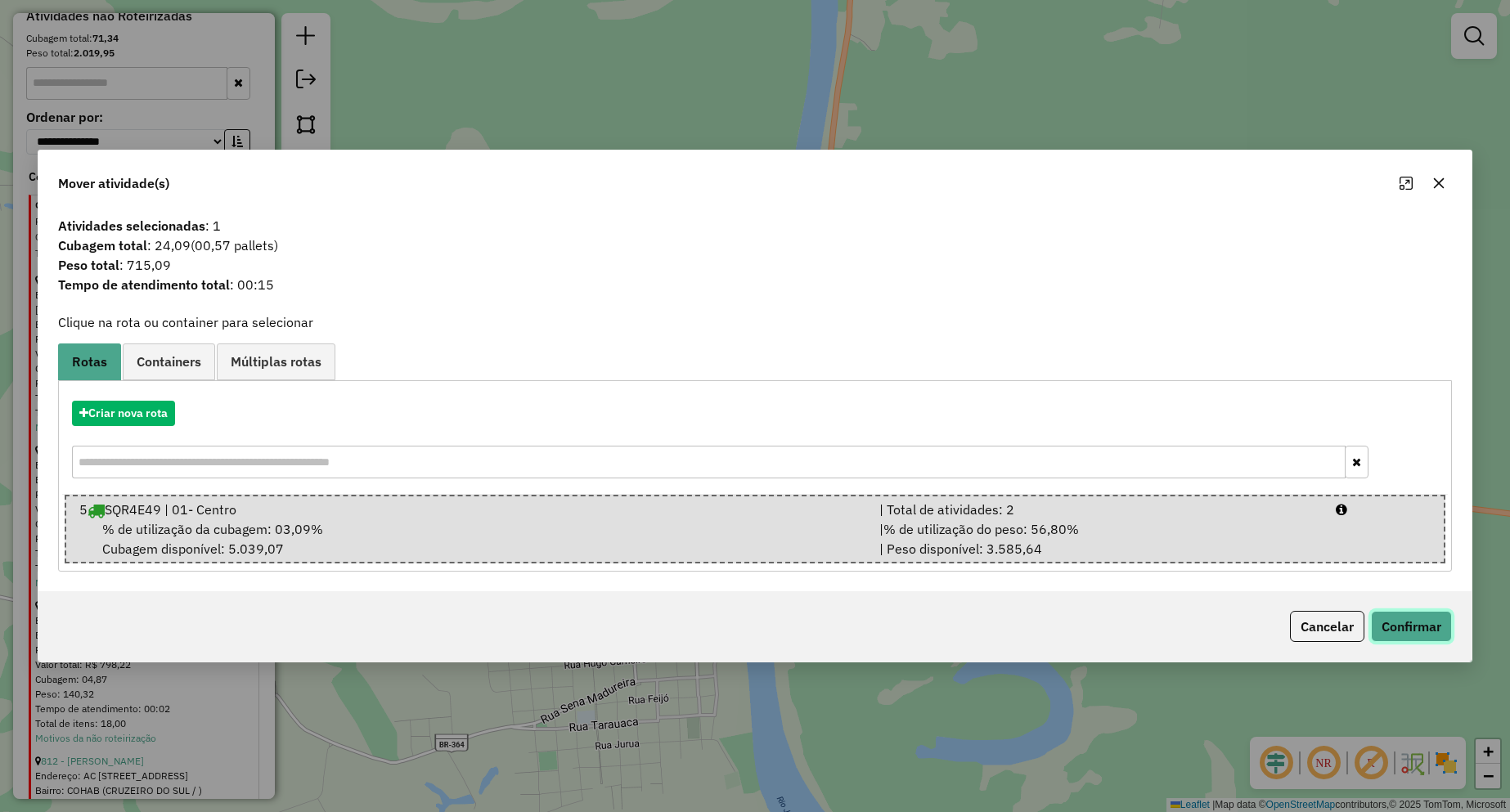
click at [1382, 618] on button "Confirmar" at bounding box center [1411, 627] width 81 height 31
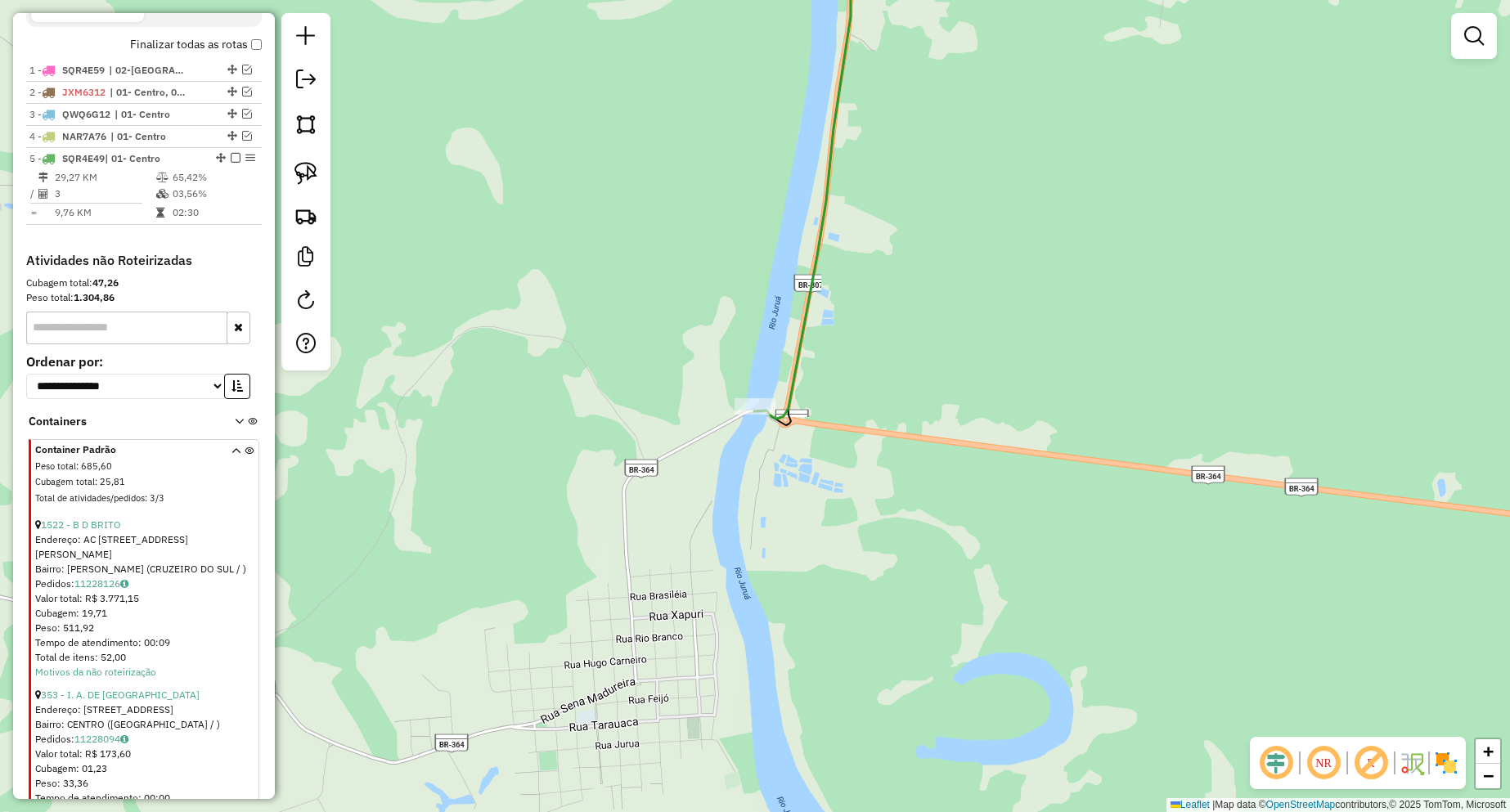
scroll to position [571, 0]
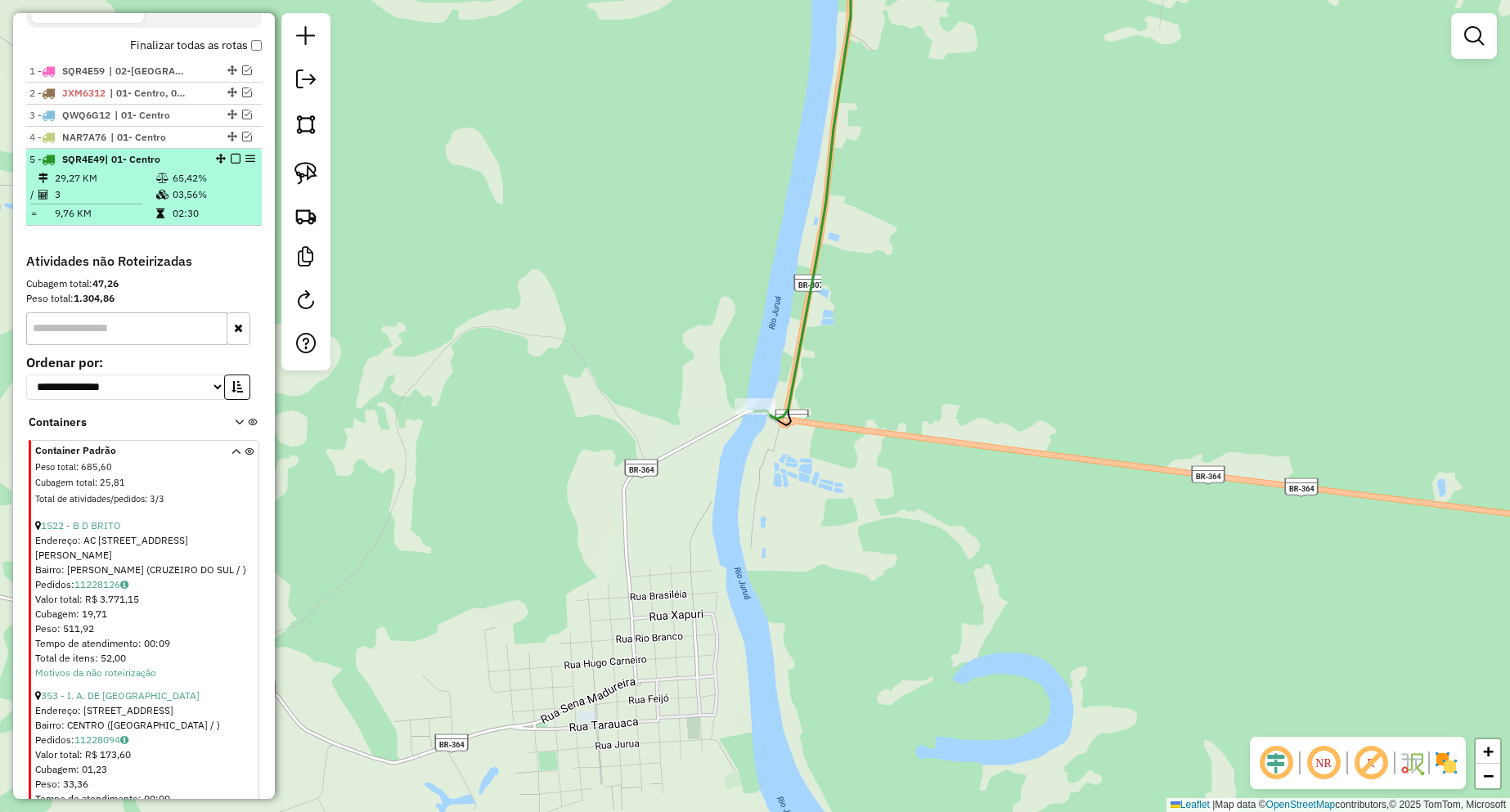
click at [230, 164] on em at bounding box center [235, 159] width 10 height 10
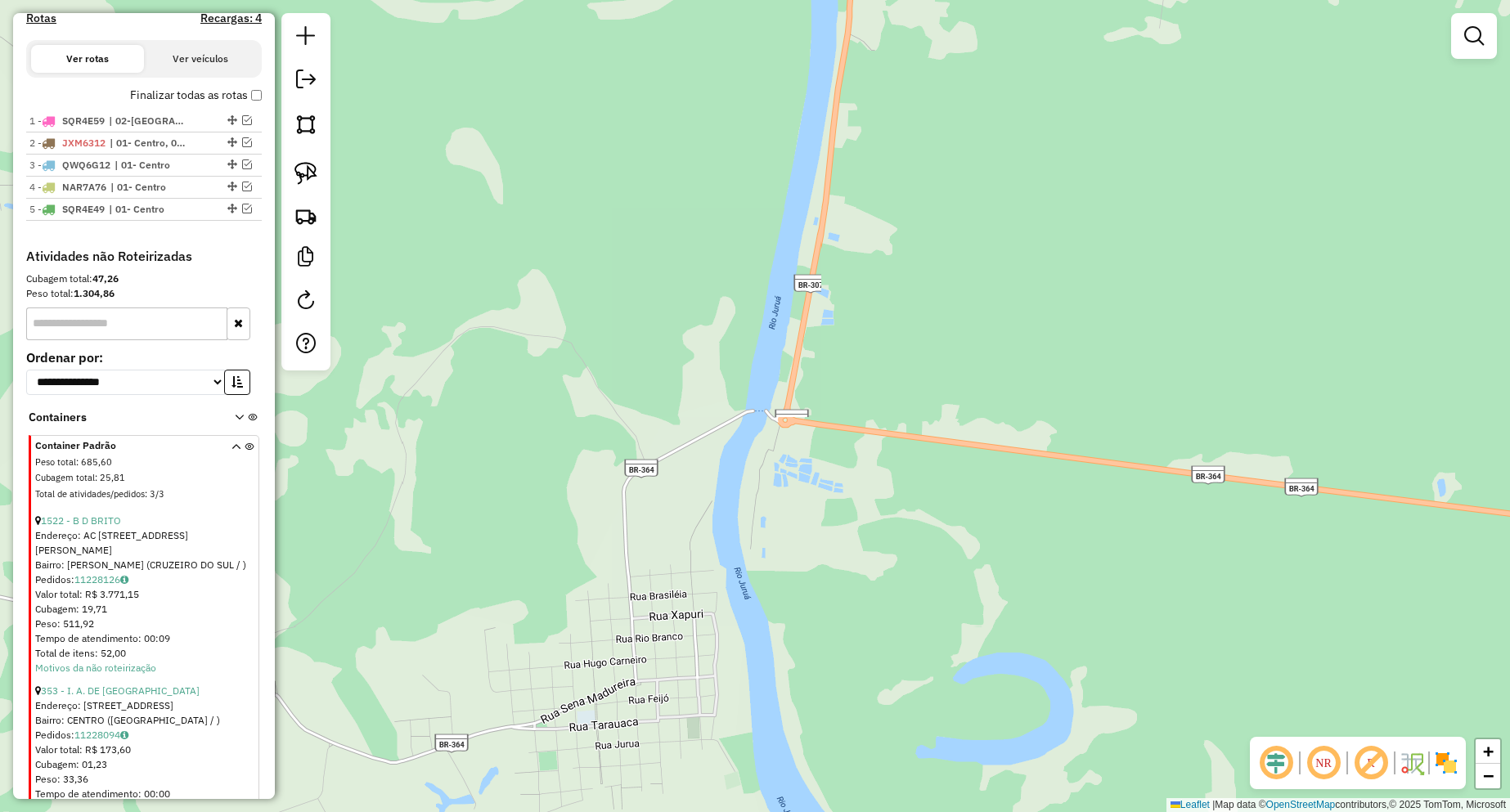
scroll to position [325, 0]
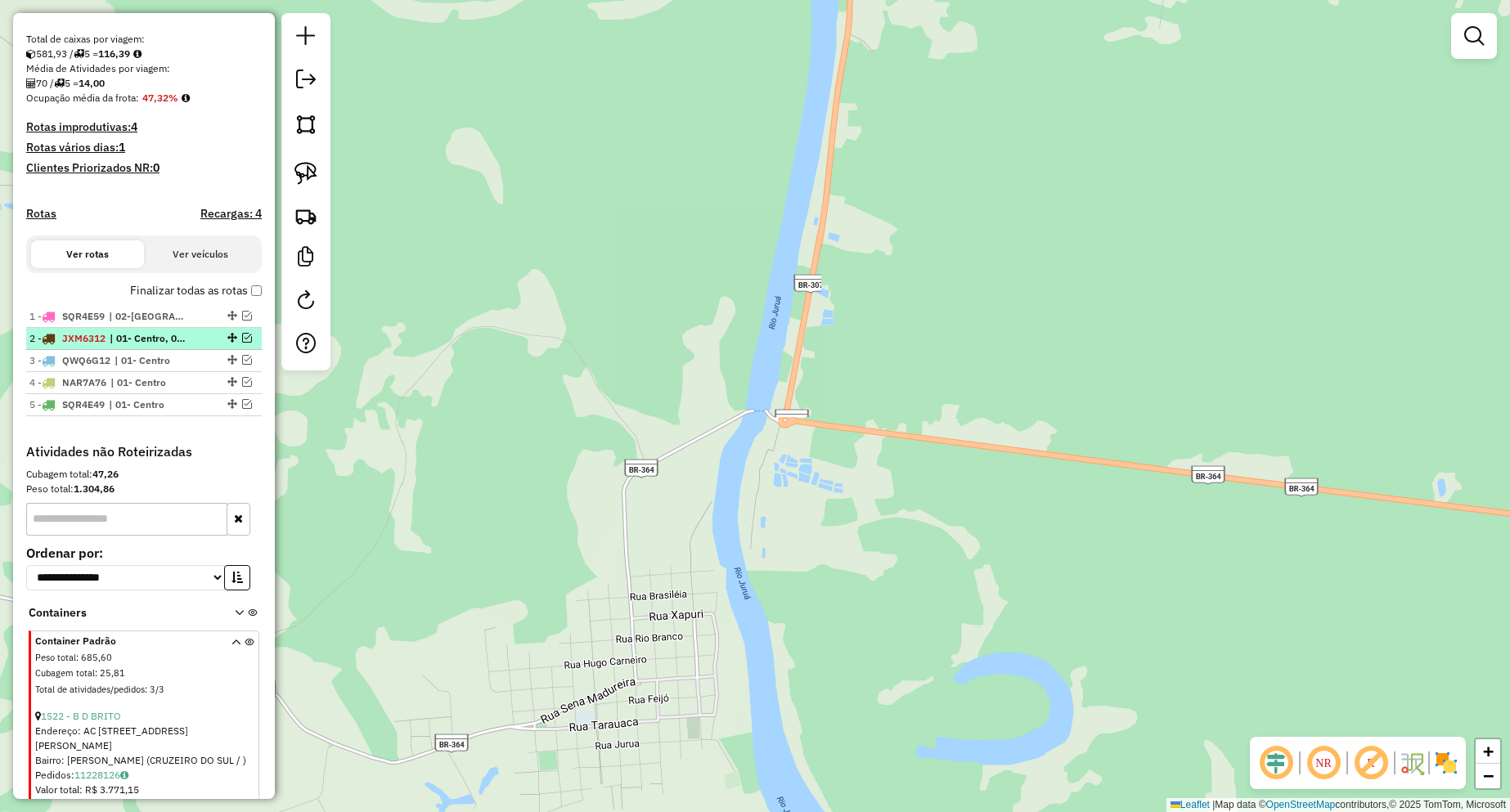
click at [245, 343] on em at bounding box center [247, 338] width 10 height 10
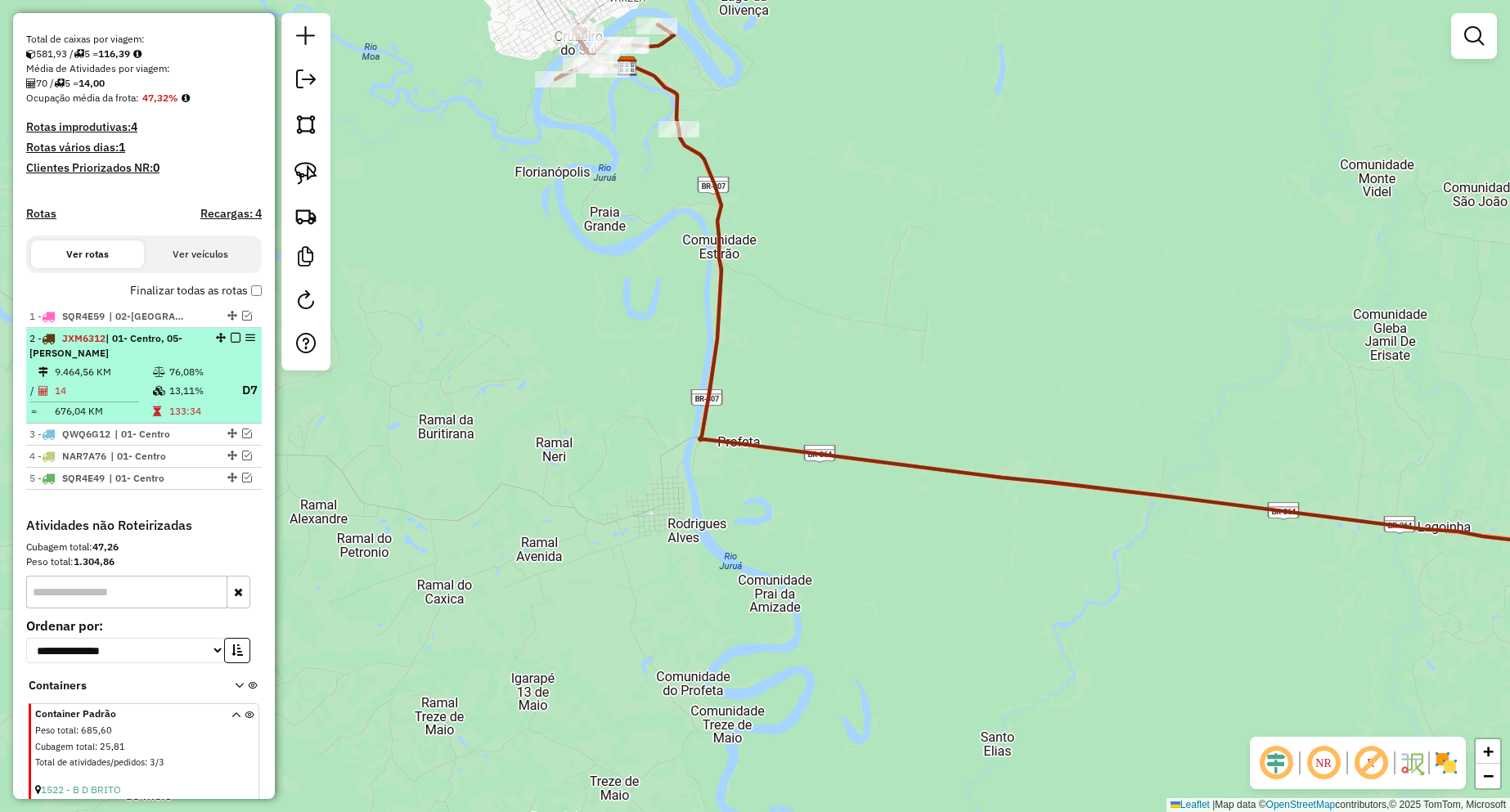
click at [77, 380] on td "9.464,56 KM" at bounding box center [103, 371] width 98 height 17
select select "**********"
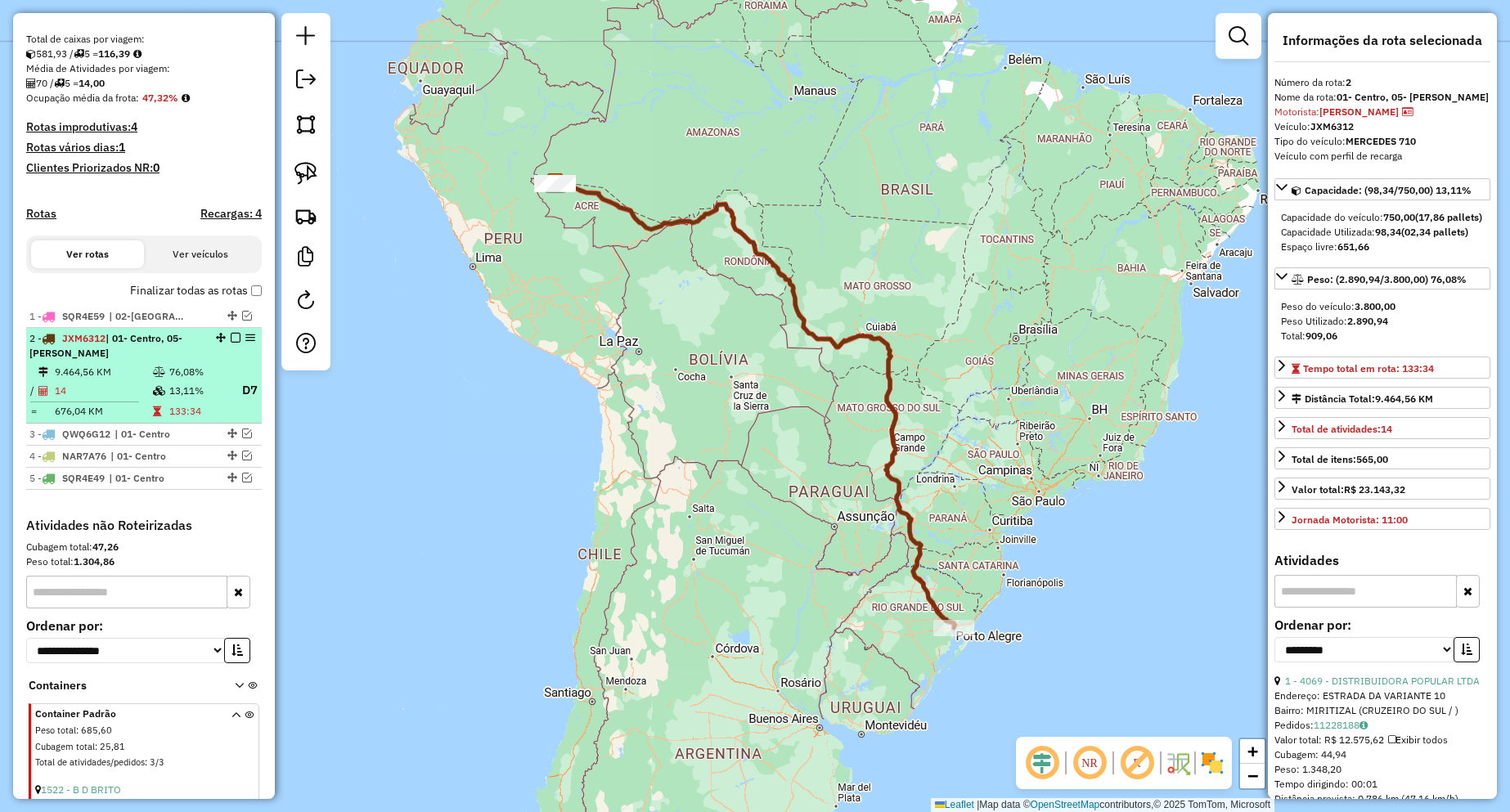
click at [232, 343] on em at bounding box center [235, 338] width 10 height 10
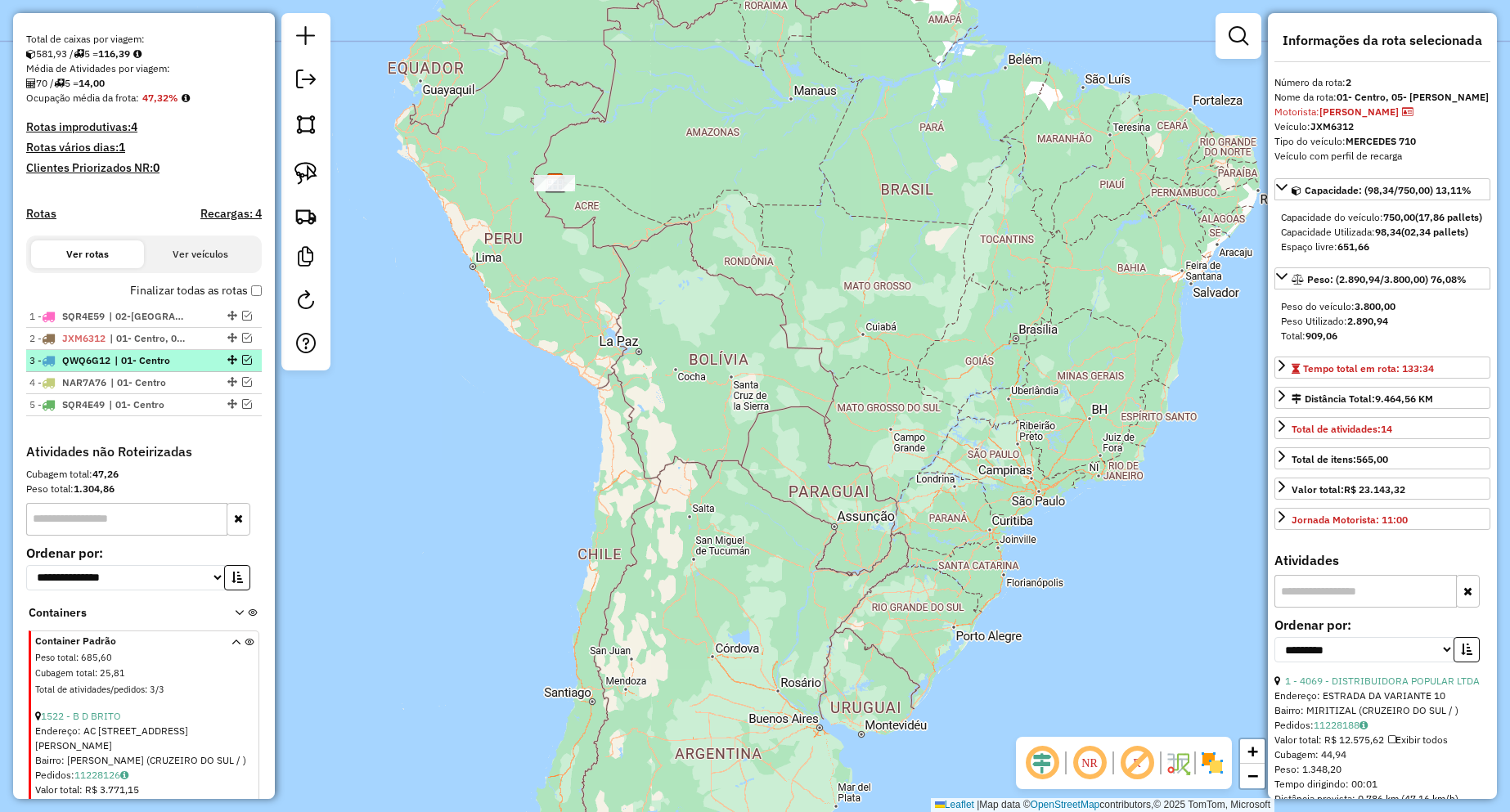
click at [169, 368] on span "| 01- Centro" at bounding box center [152, 360] width 75 height 15
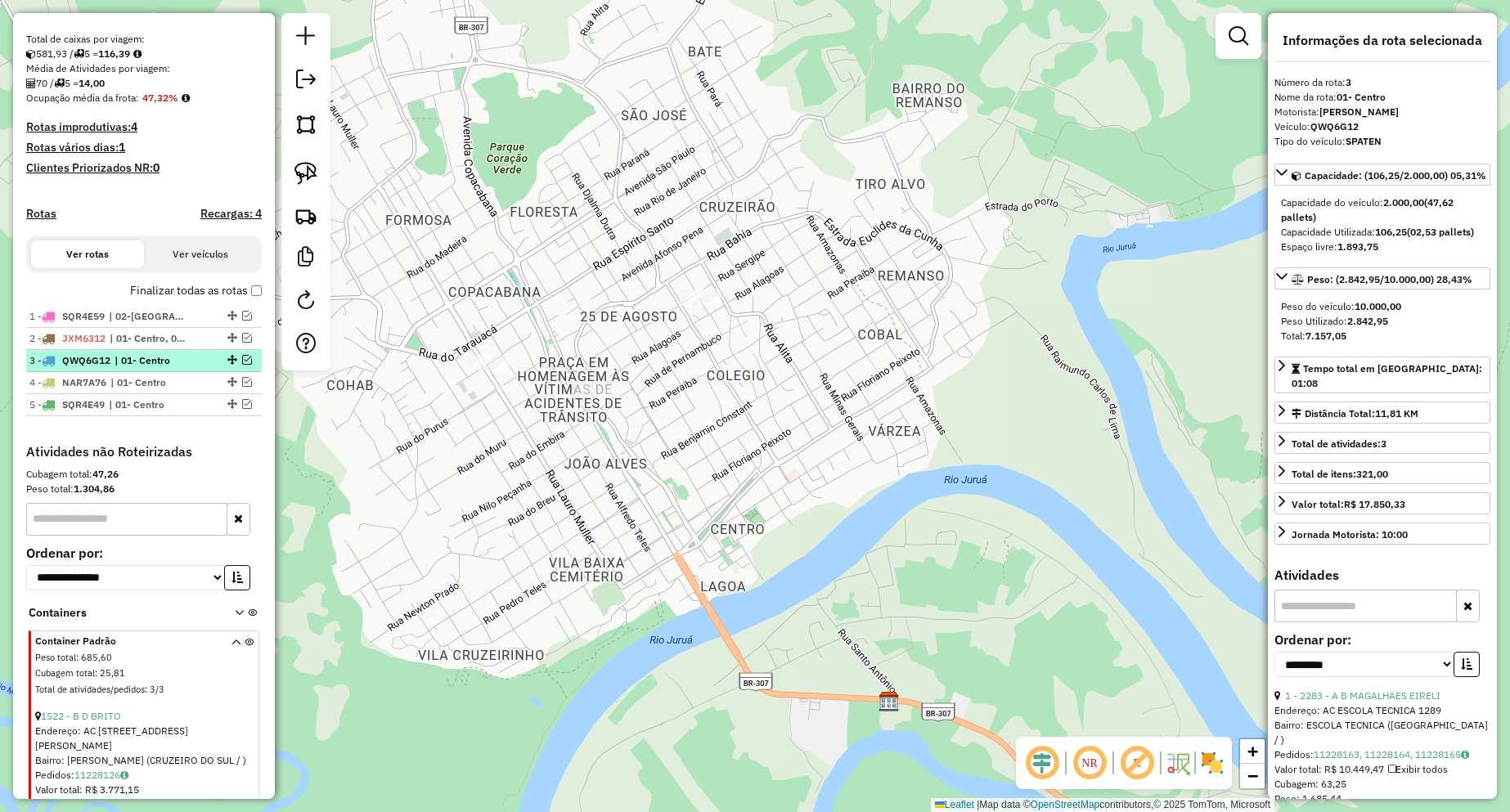
click at [236, 364] on div at bounding box center [230, 359] width 49 height 10
click at [242, 364] on em at bounding box center [247, 359] width 10 height 10
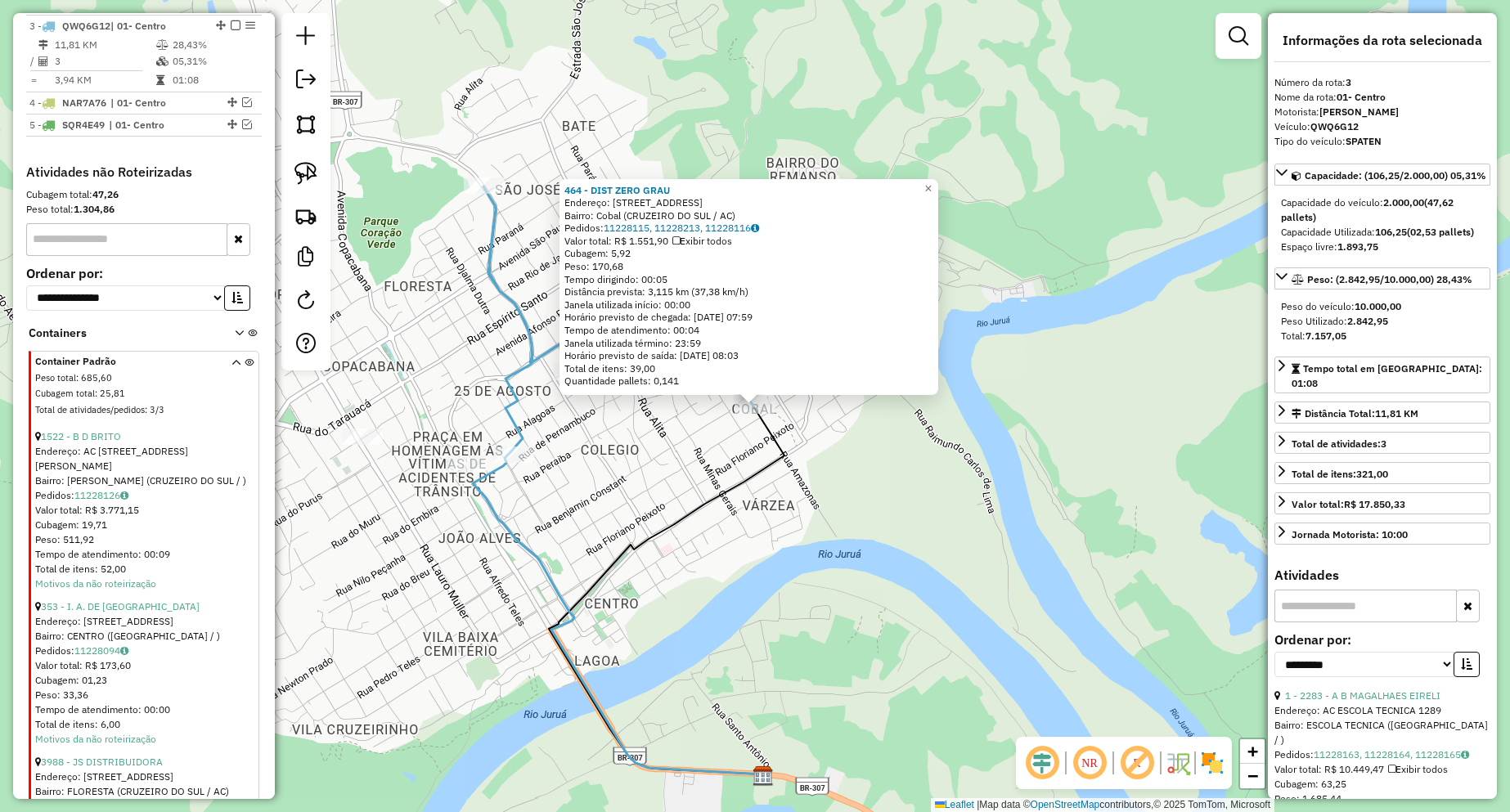
scroll to position [677, 0]
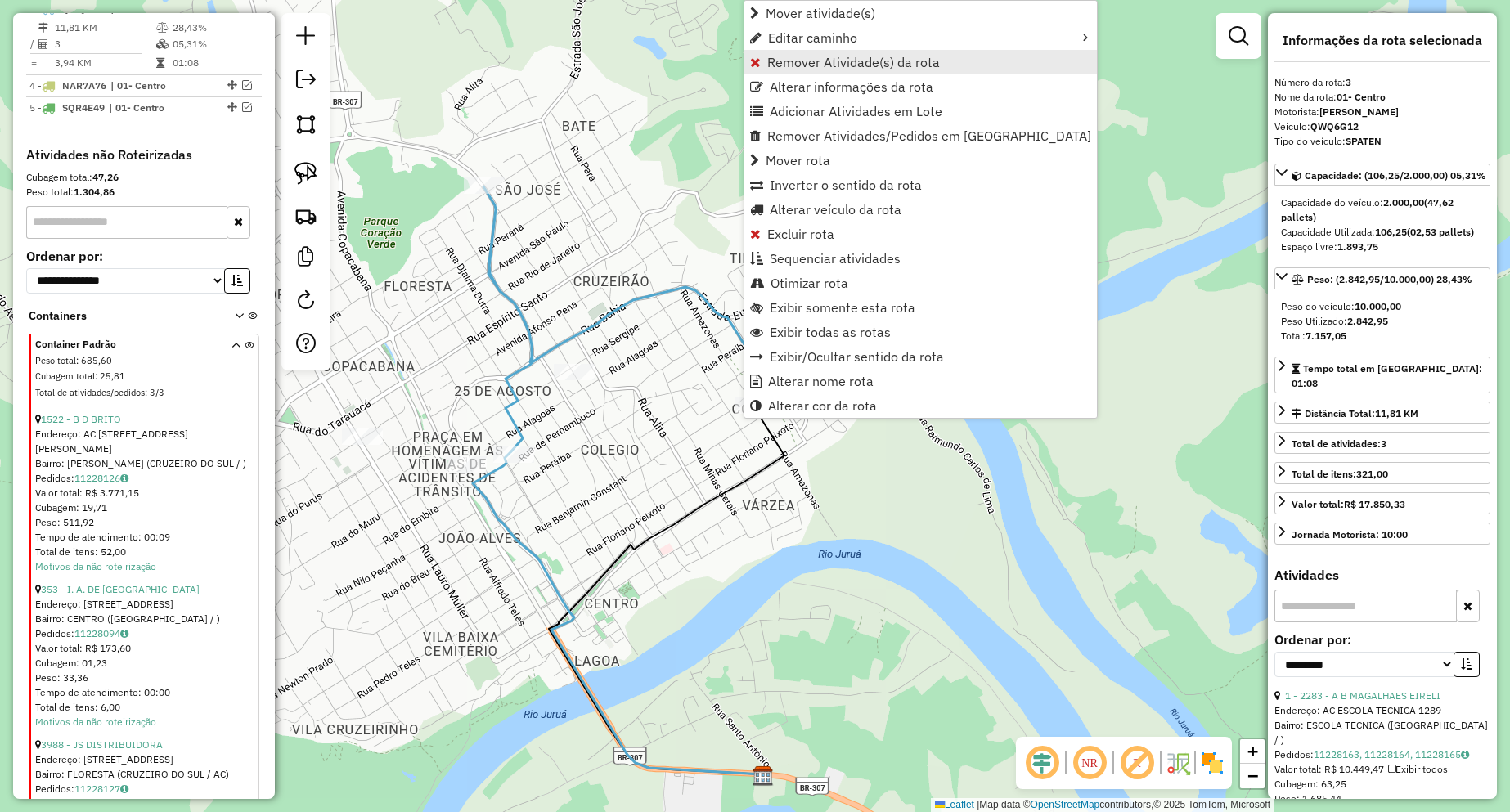
click at [798, 68] on span "Remover Atividade(s) da rota" at bounding box center [853, 62] width 172 height 13
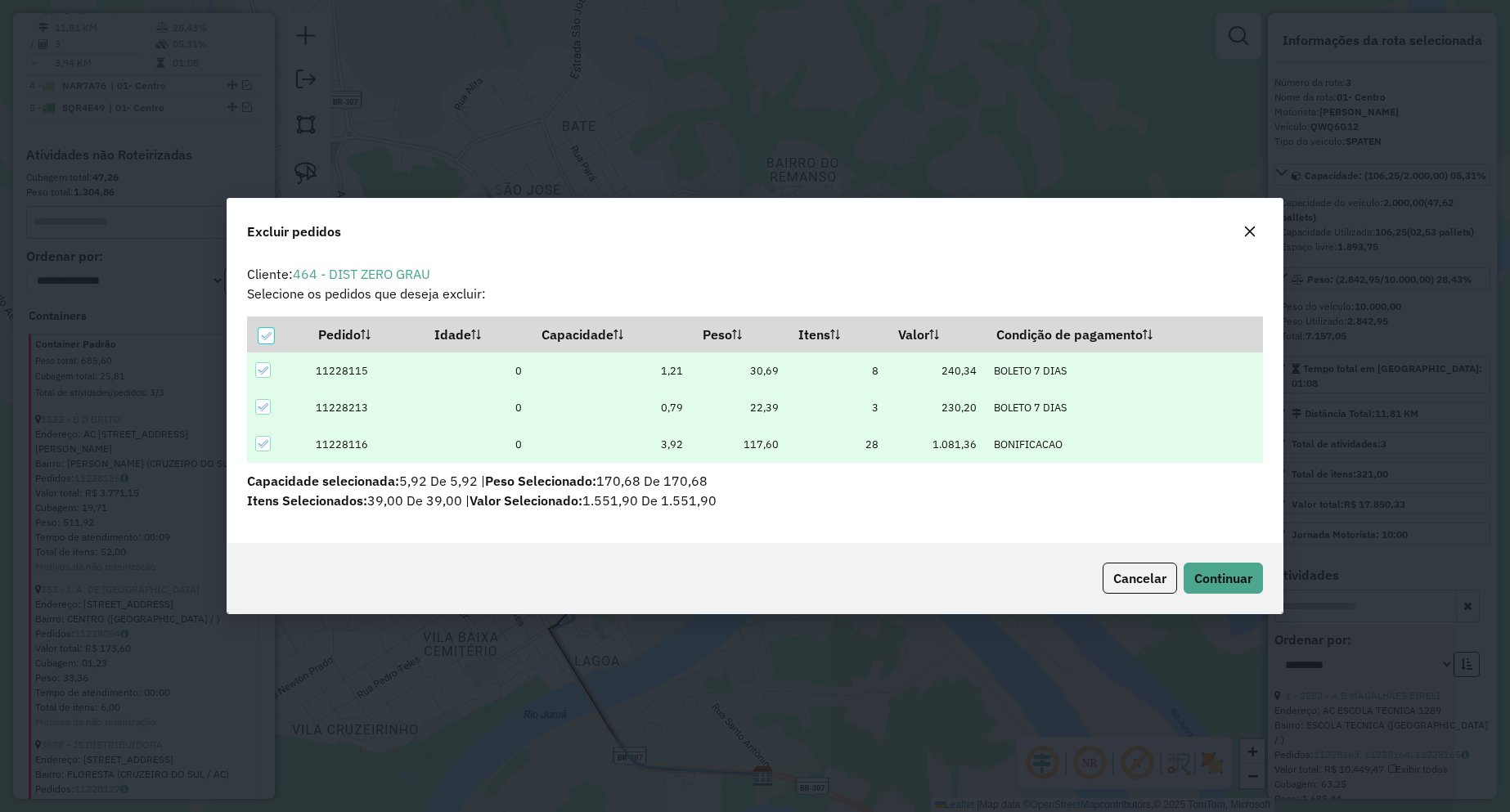
scroll to position [0, 0]
click at [1231, 580] on span "Continuar" at bounding box center [1223, 578] width 58 height 17
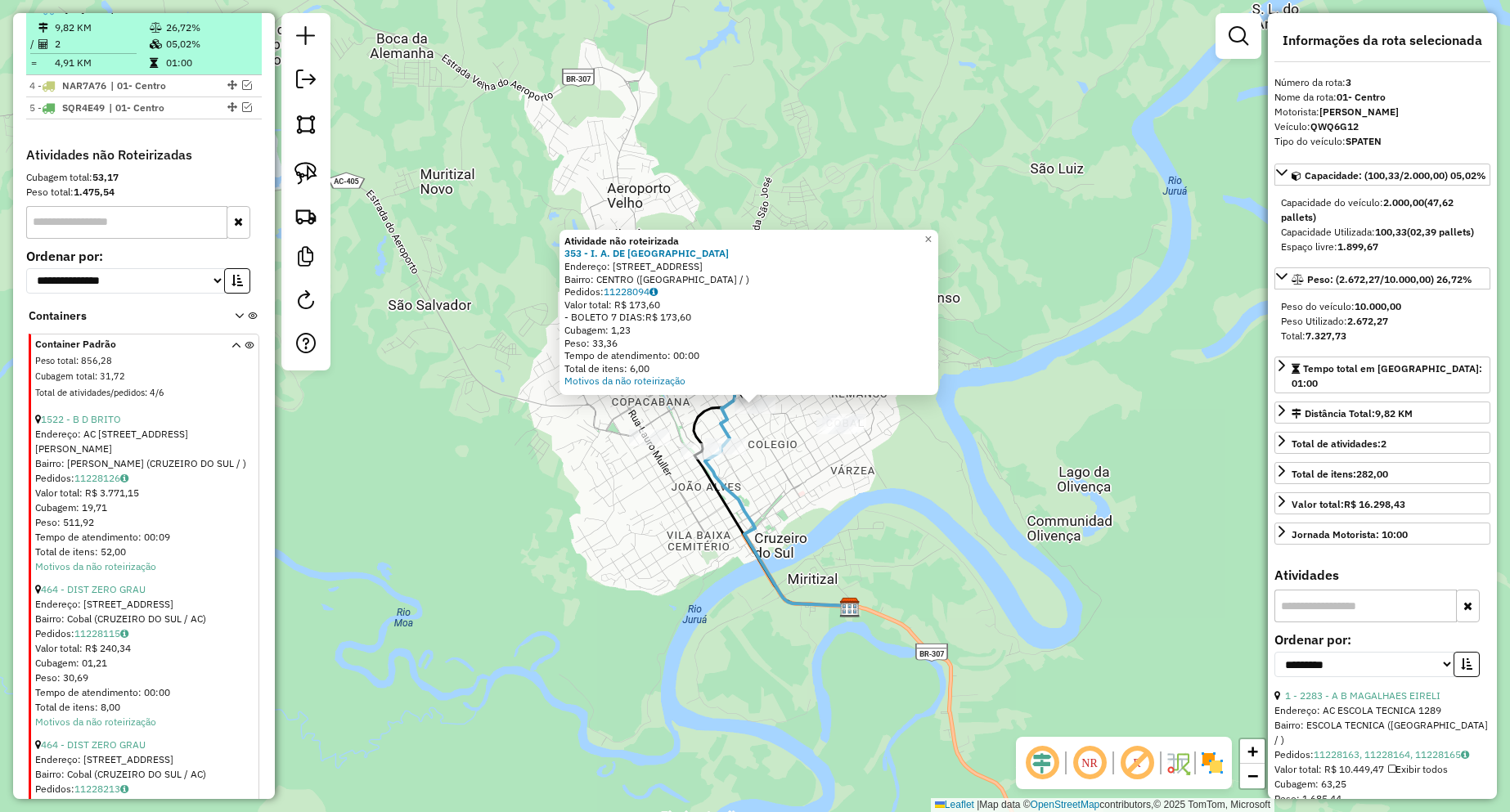
click at [115, 52] on td "2" at bounding box center [101, 44] width 95 height 17
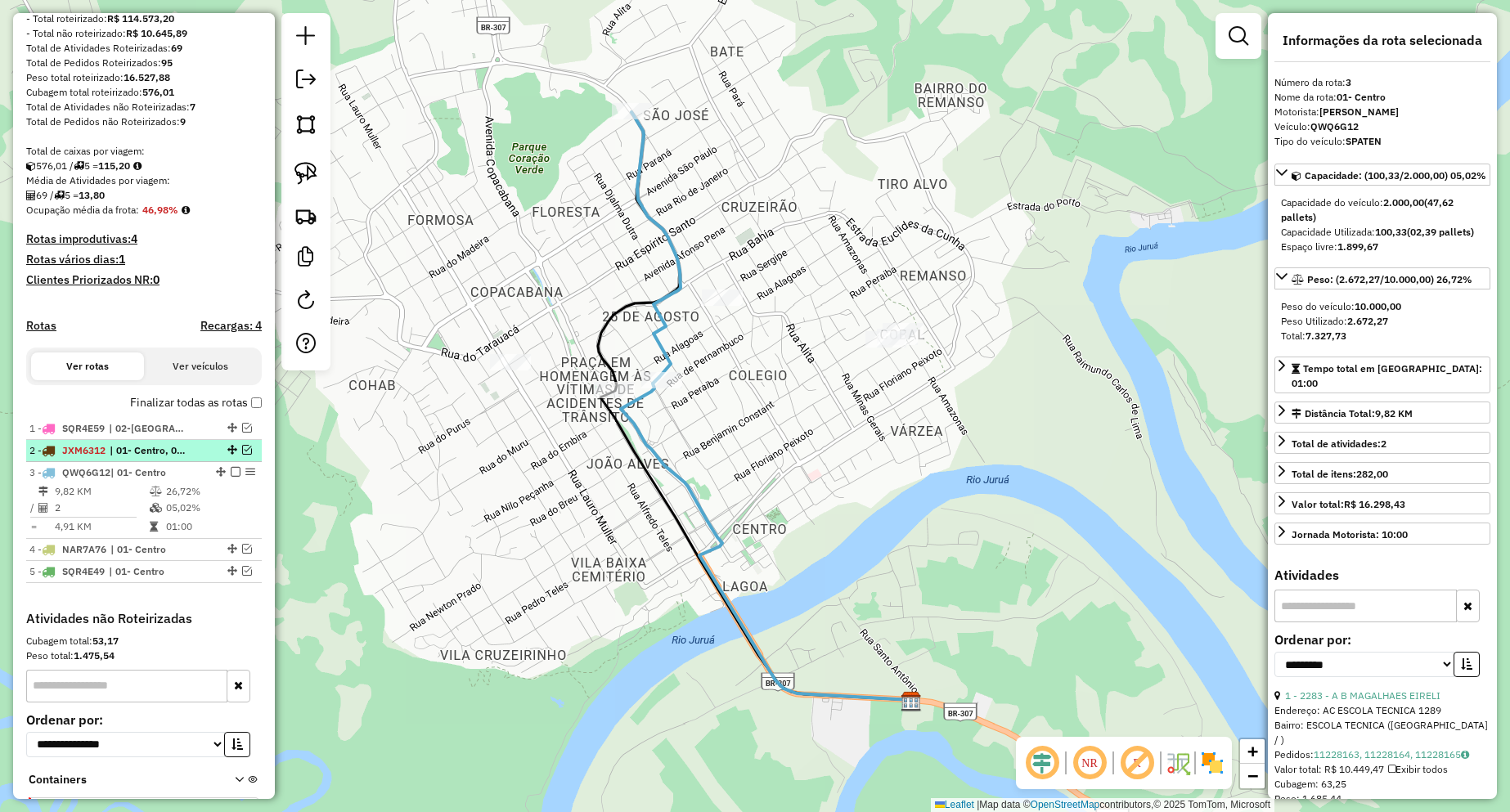
scroll to position [245, 0]
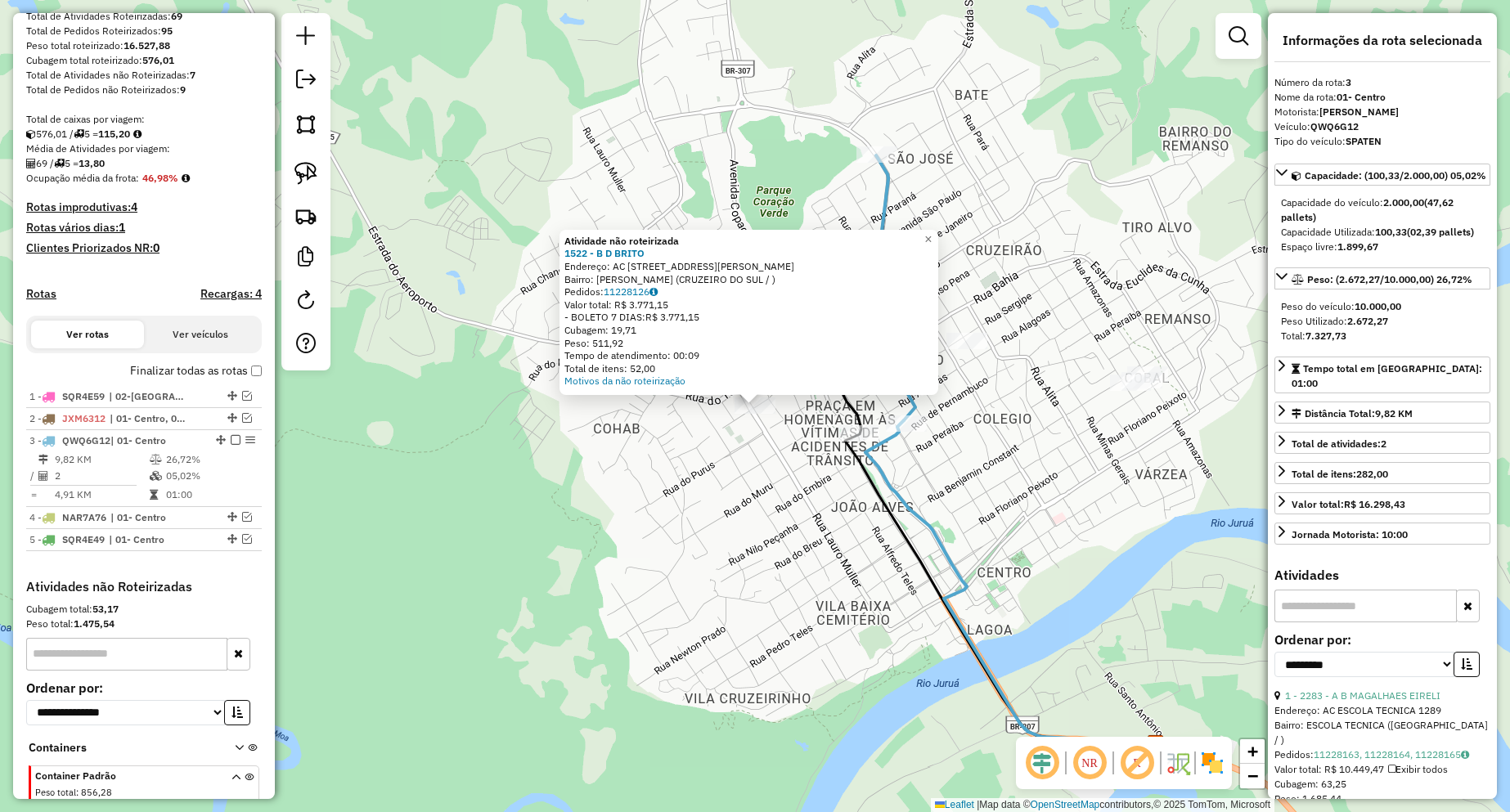
click at [715, 498] on div "Atividade não roteirizada 1522 - B D [PERSON_NAME]: AC [STREET_ADDRESS][PERSON_…" at bounding box center [755, 406] width 1510 height 812
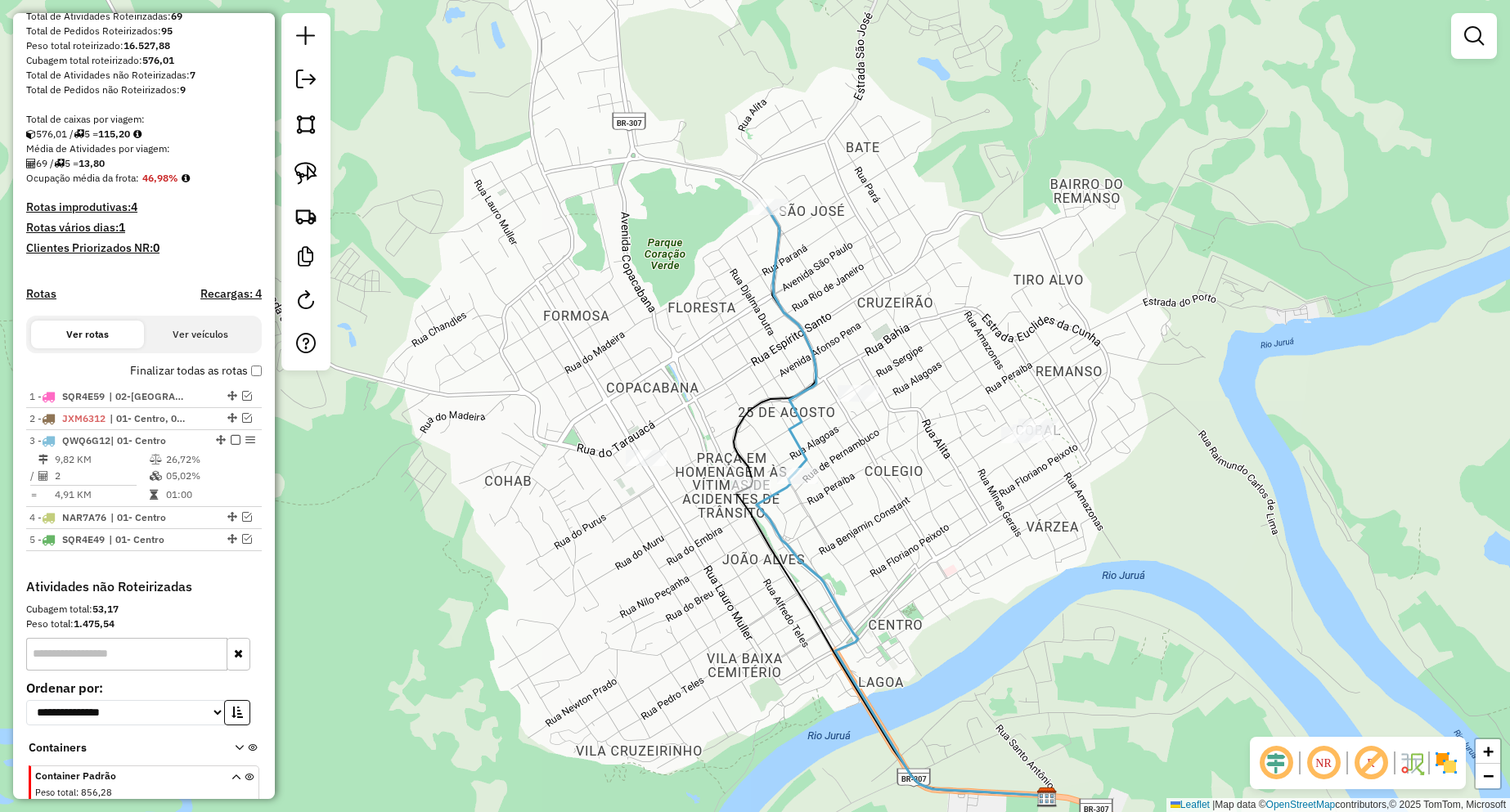
drag, startPoint x: 742, startPoint y: 503, endPoint x: 632, endPoint y: 556, distance: 122.1
click at [632, 556] on div "Janela de atendimento Grade de atendimento Capacidade Transportadoras Veículos …" at bounding box center [755, 406] width 1510 height 812
click at [242, 522] on em at bounding box center [247, 517] width 10 height 10
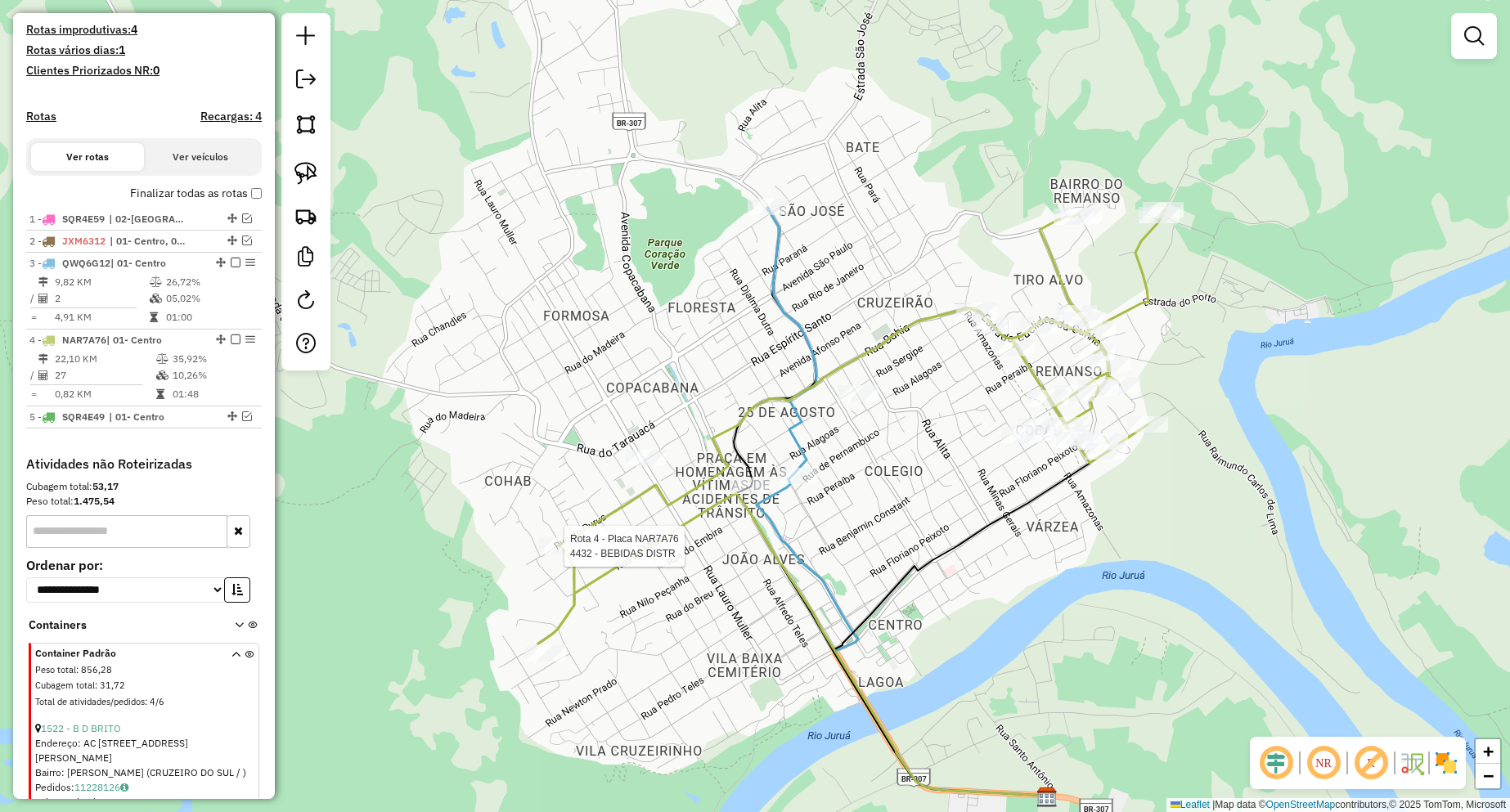
select select "**********"
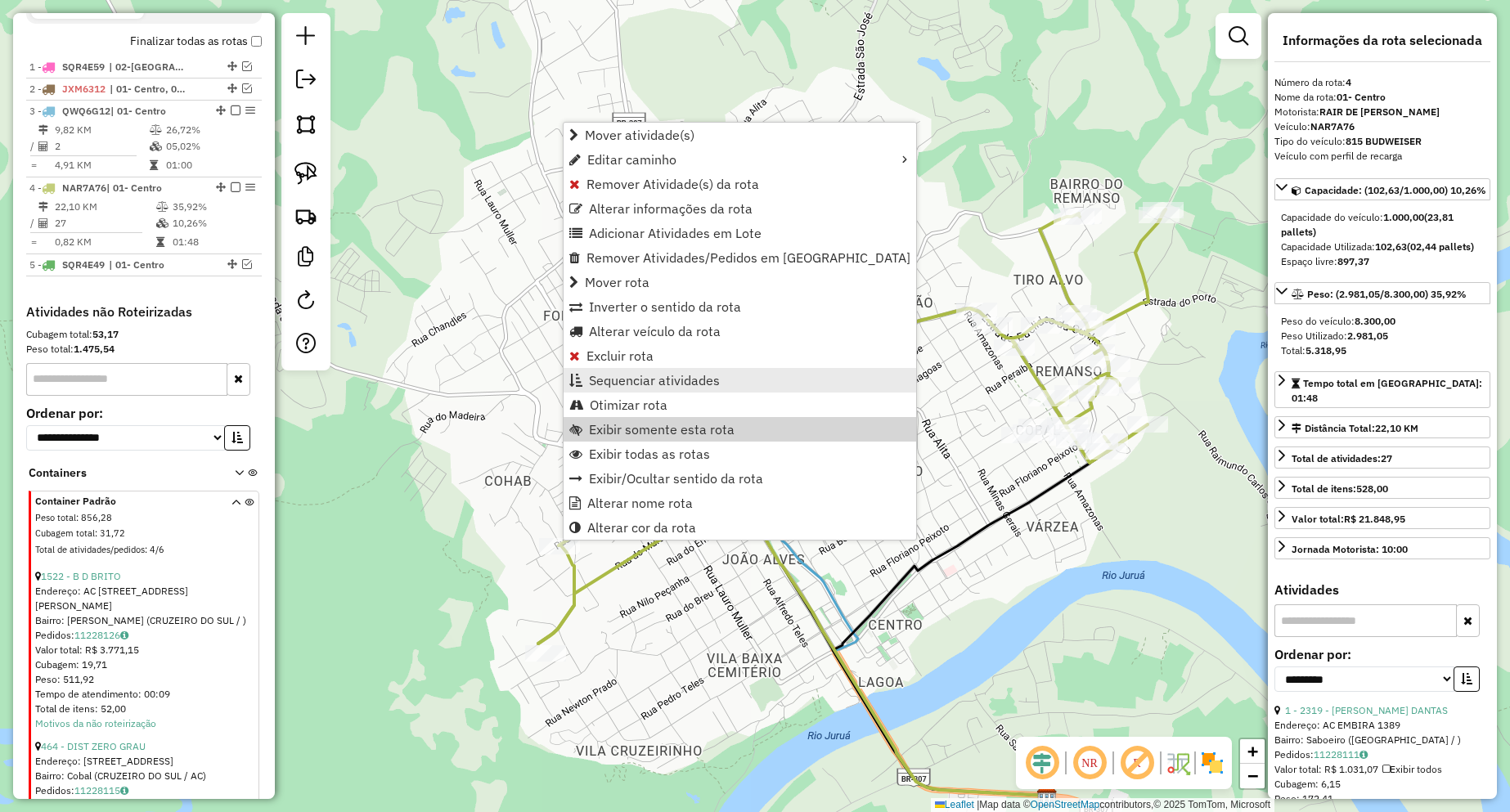
scroll to position [754, 0]
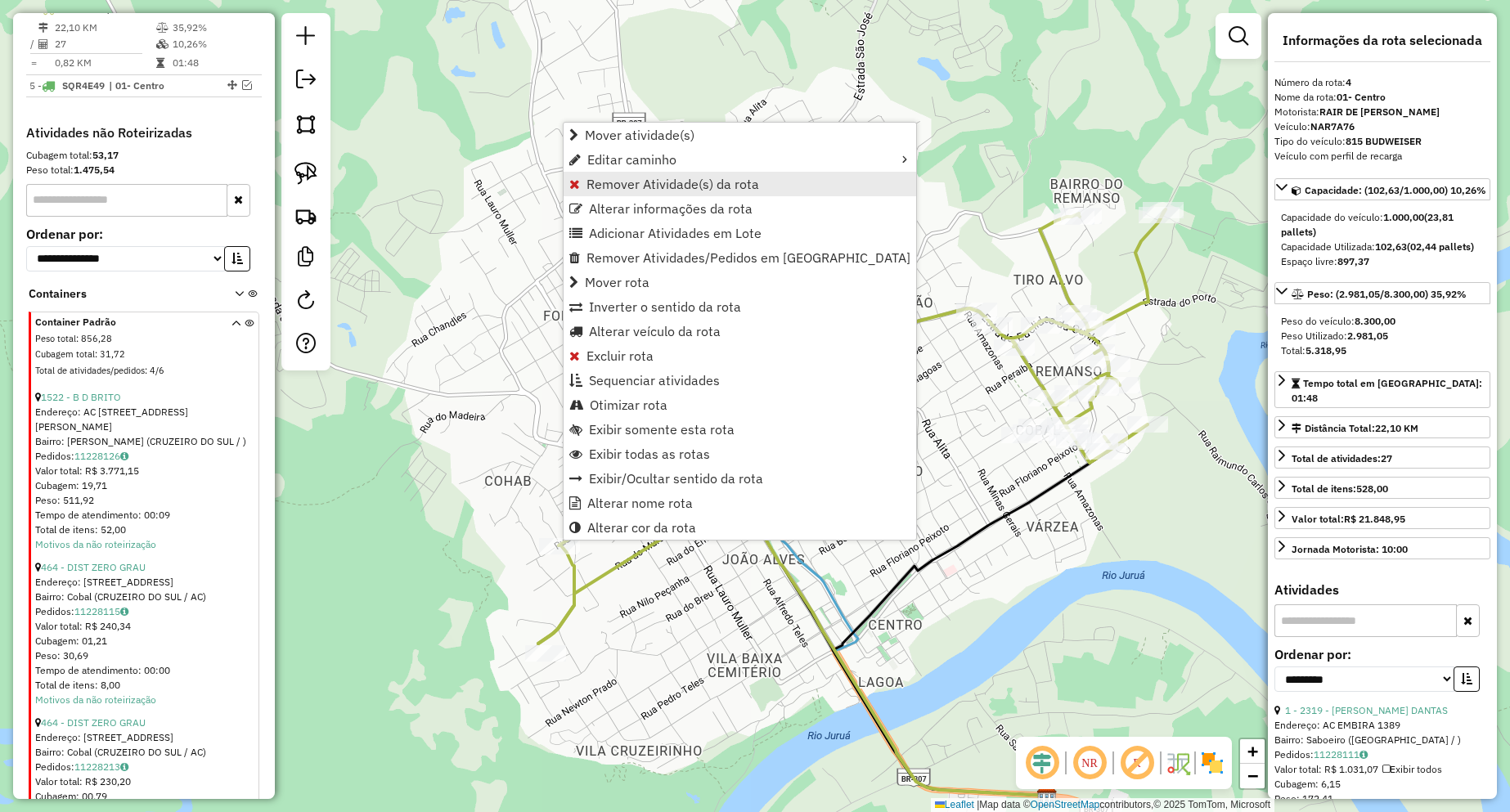
click at [617, 185] on span "Remover Atividade(s) da rota" at bounding box center [672, 183] width 172 height 13
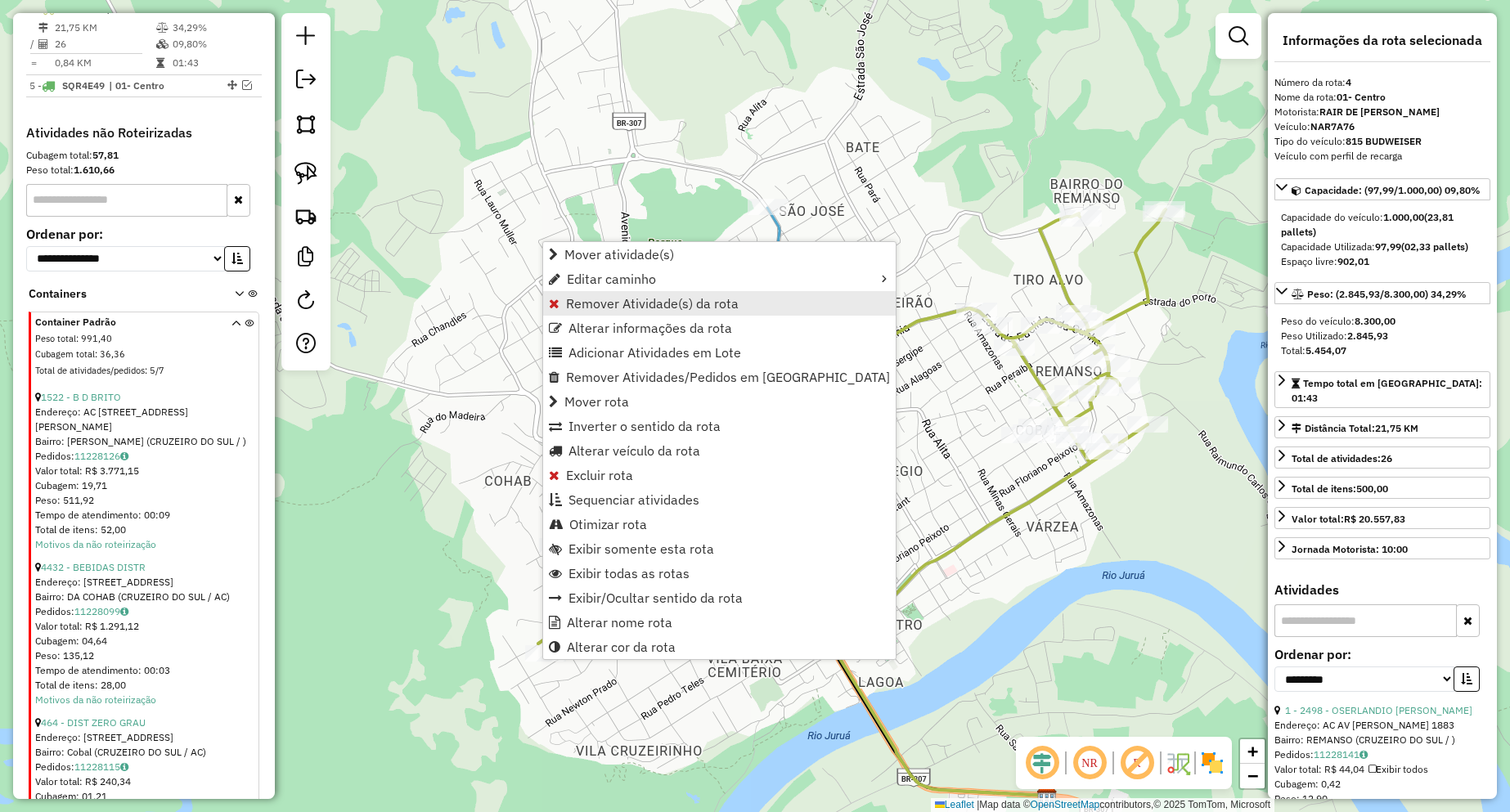
click at [592, 310] on span "Remover Atividade(s) da rota" at bounding box center [653, 303] width 172 height 13
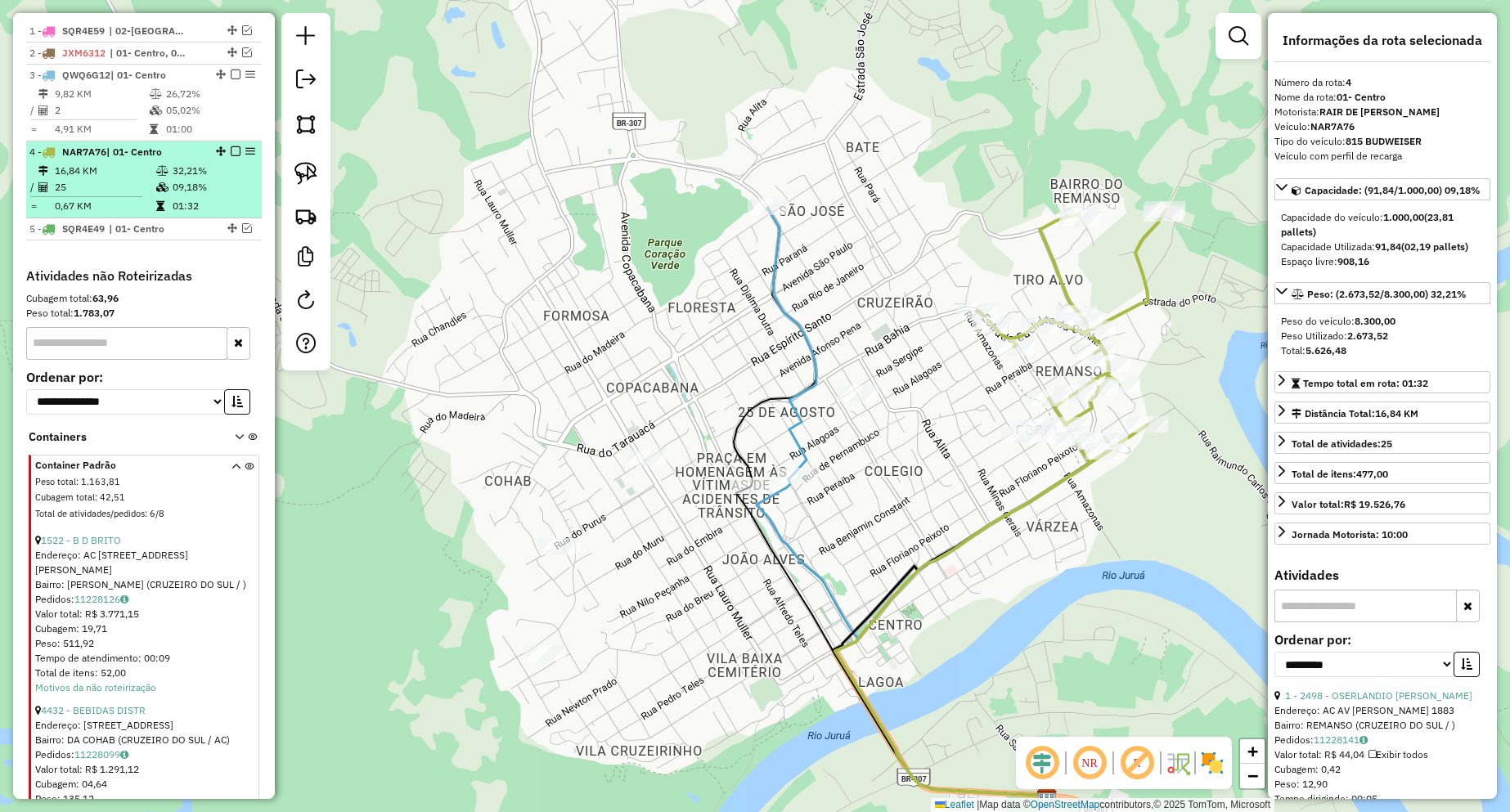
scroll to position [591, 0]
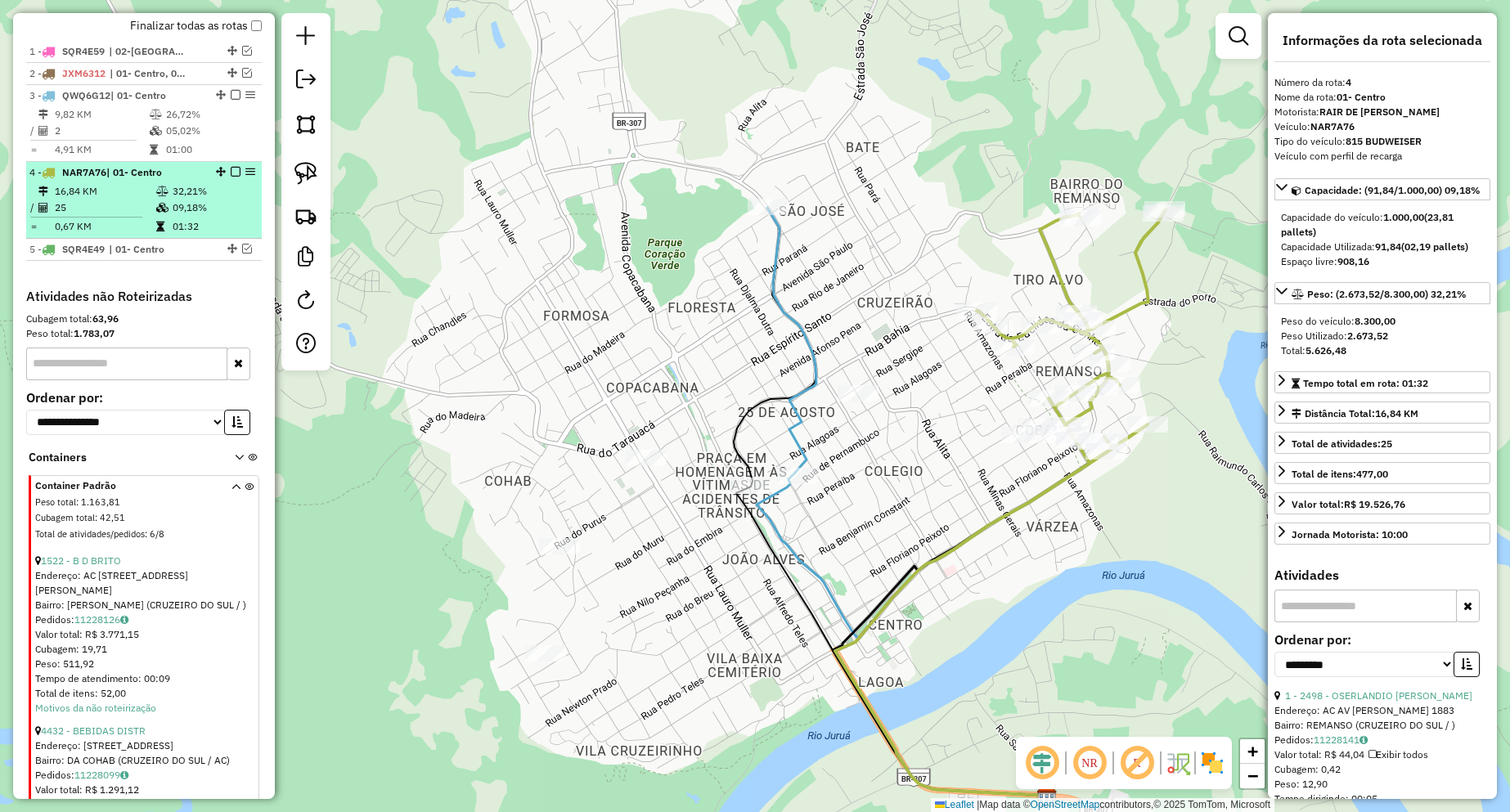
click at [230, 176] on em at bounding box center [235, 171] width 10 height 10
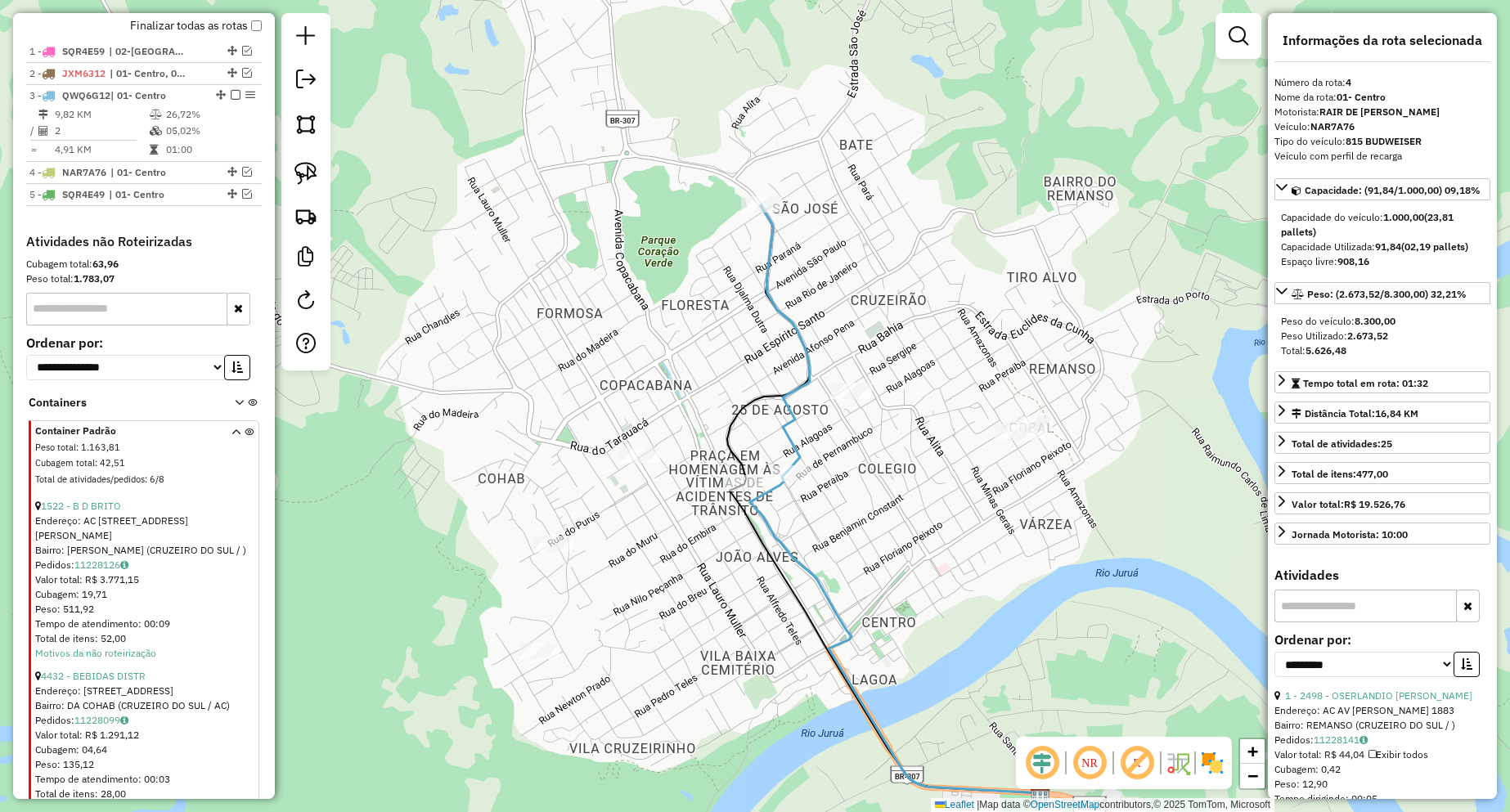
drag, startPoint x: 843, startPoint y: 508, endPoint x: 815, endPoint y: 494, distance: 31.3
click at [825, 499] on div "Janela de atendimento Grade de atendimento Capacidade Transportadoras Veículos …" at bounding box center [755, 406] width 1510 height 812
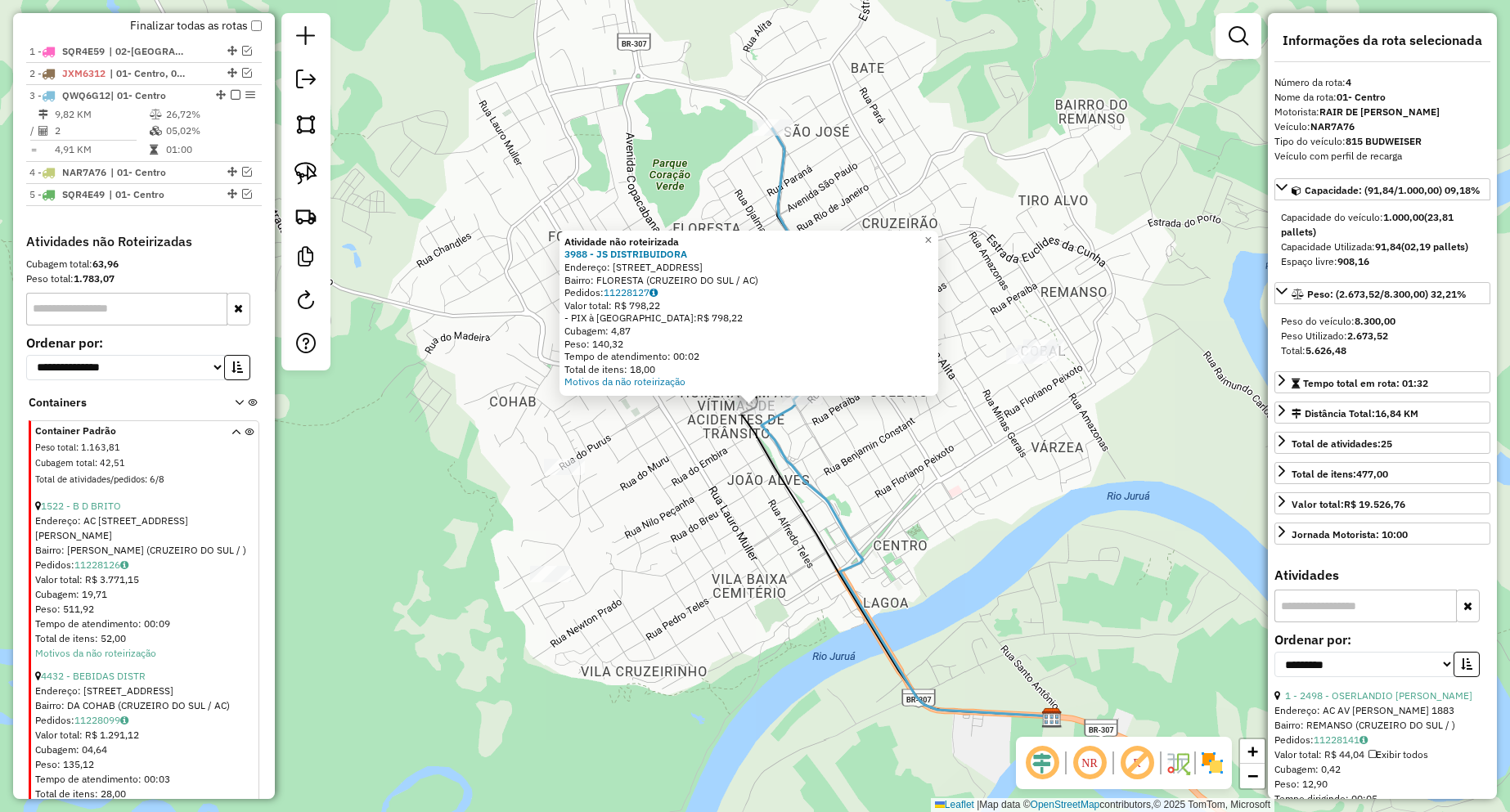
click at [839, 476] on div "Atividade não roteirizada 3988 - JS DISTRIBUIDORA Endereço: [STREET_ADDRESS]) P…" at bounding box center [755, 406] width 1510 height 812
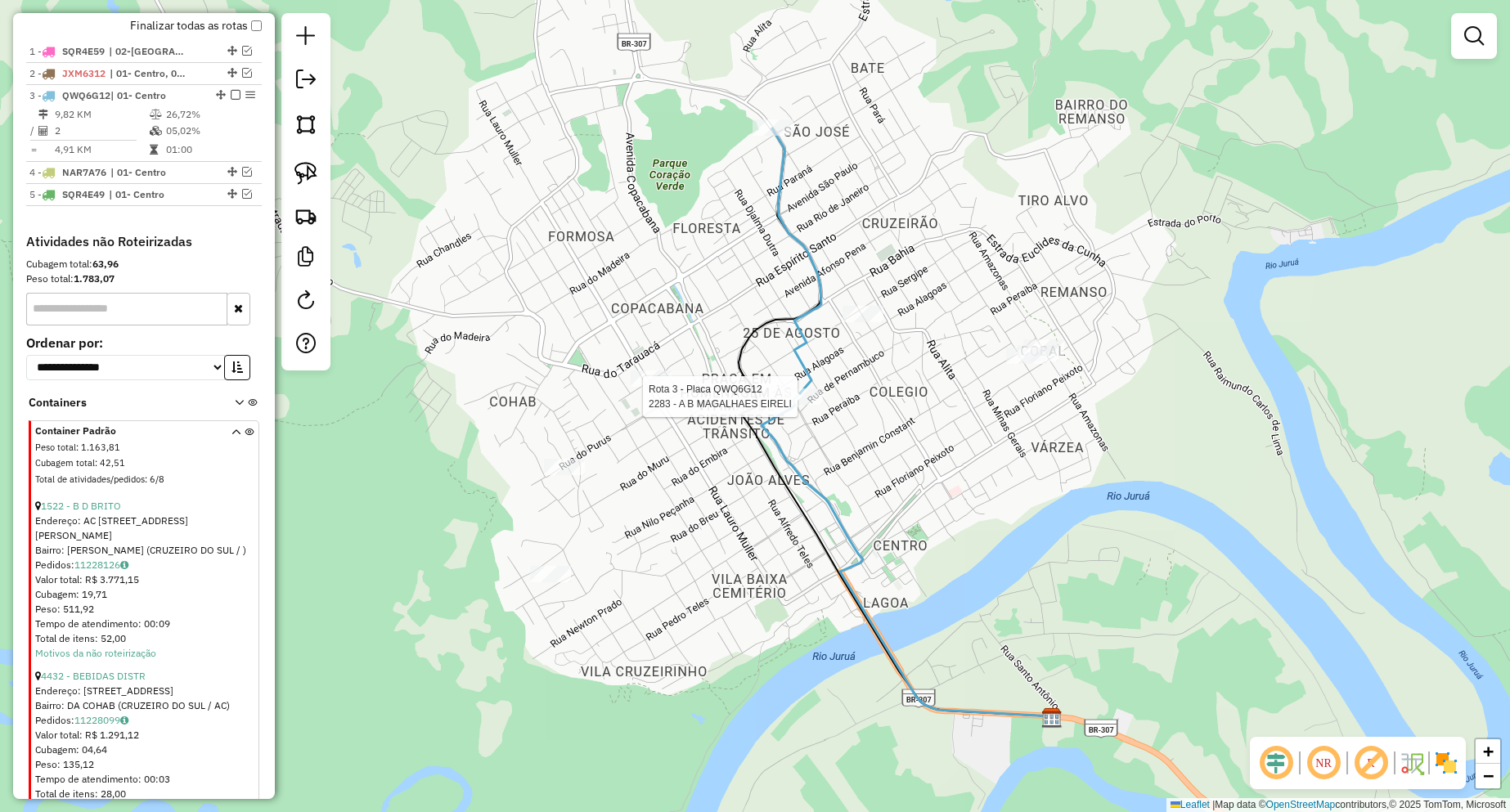
select select "**********"
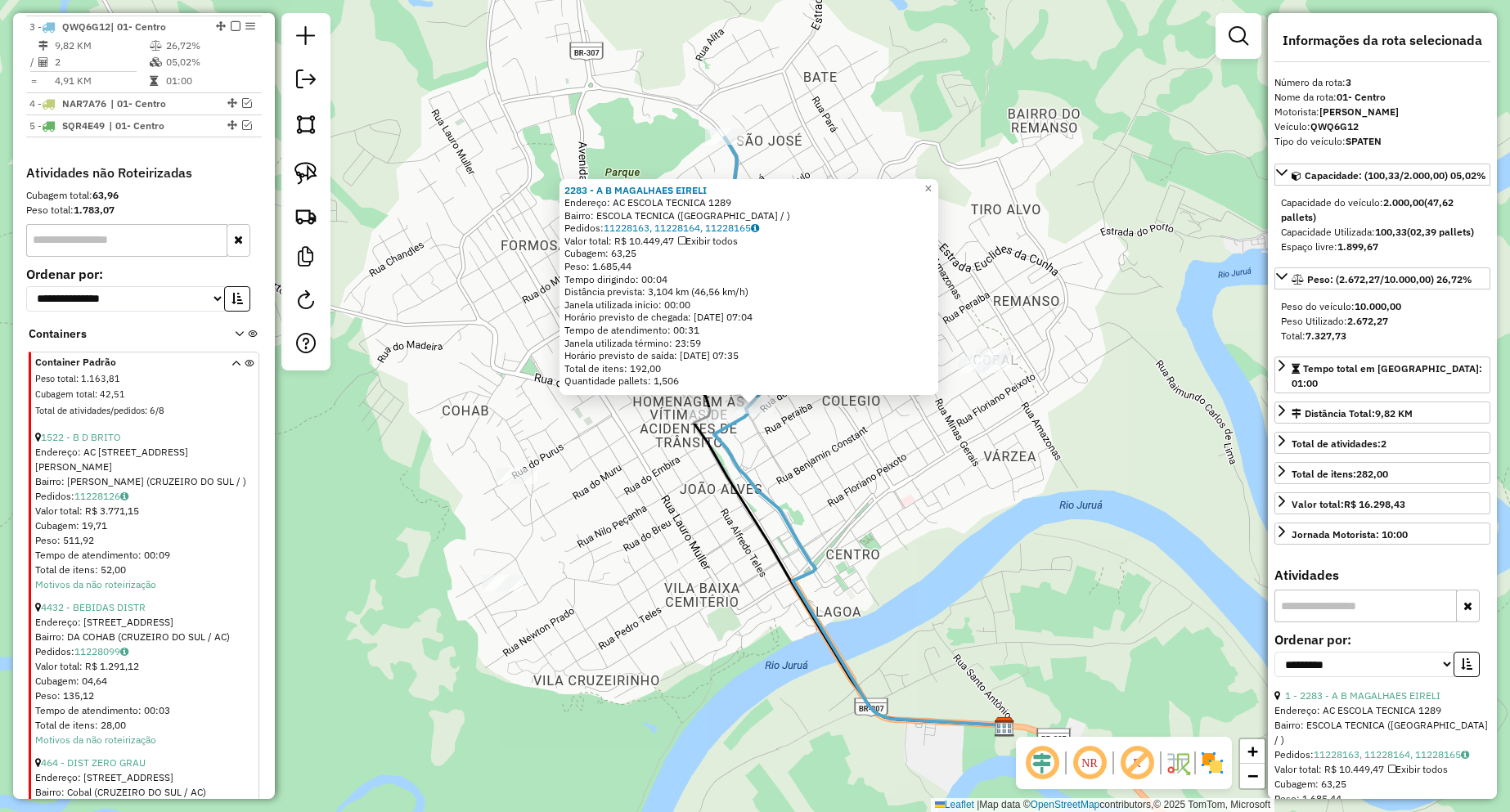
scroll to position [677, 0]
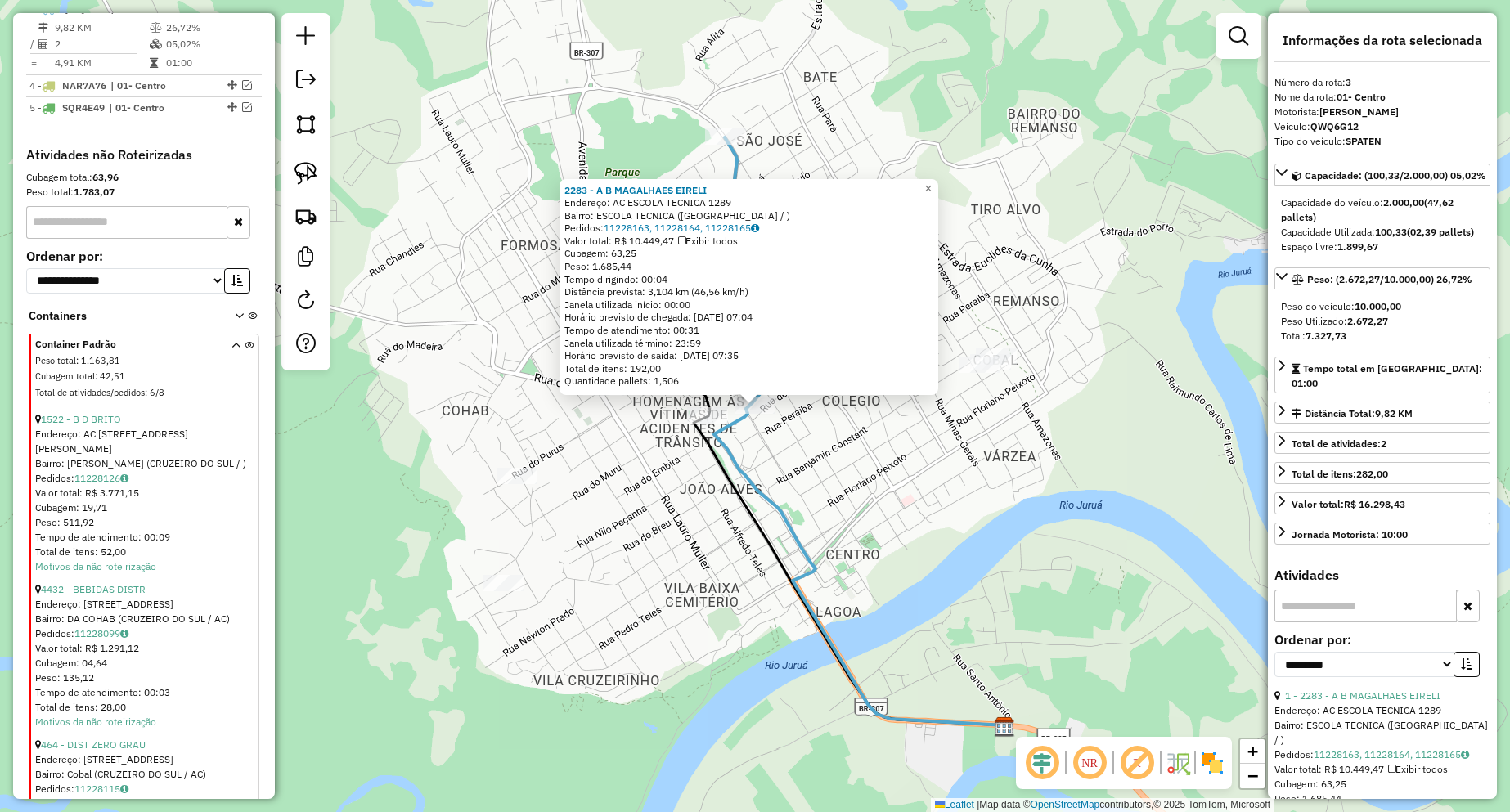
click at [834, 461] on div "2283 - A B MAGALHAES EIRELI Endereço: AC ESCOLA TECNICA 1289 Bairro: ESCOLA TEC…" at bounding box center [755, 406] width 1510 height 812
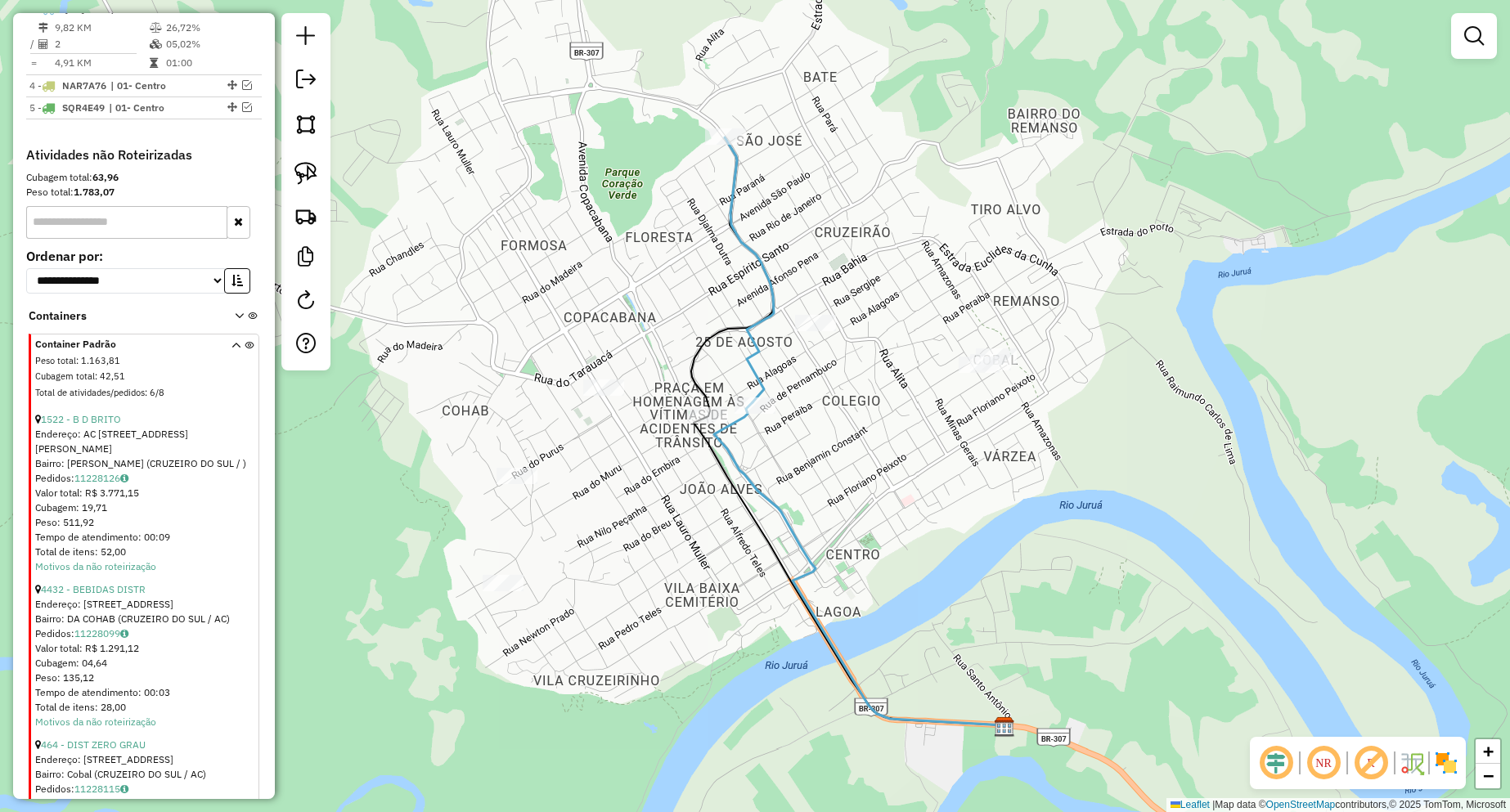
click at [608, 396] on div at bounding box center [604, 387] width 41 height 17
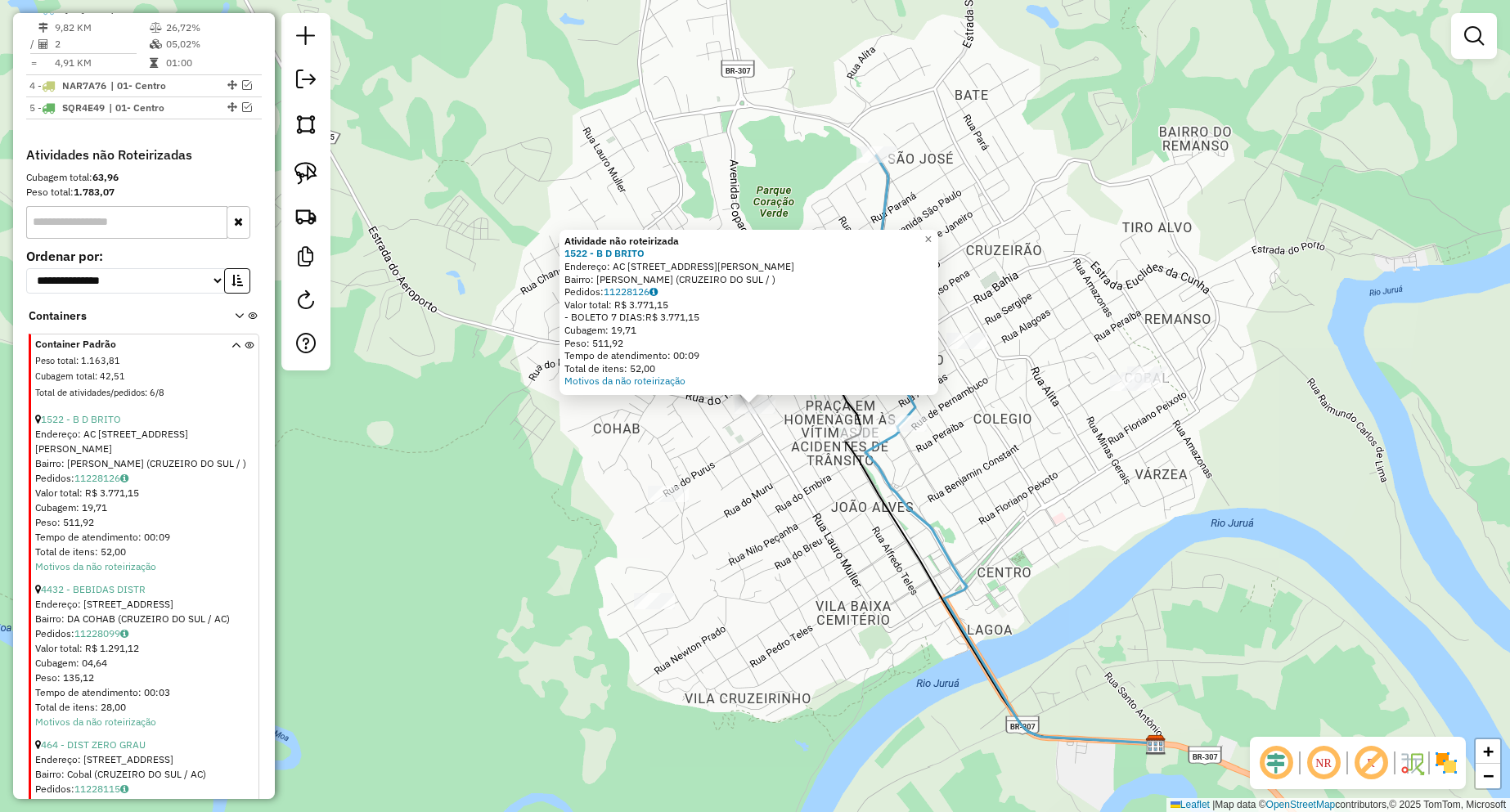
click at [742, 472] on div "Atividade não roteirizada 1522 - B D [PERSON_NAME]: AC [STREET_ADDRESS][PERSON_…" at bounding box center [755, 406] width 1510 height 812
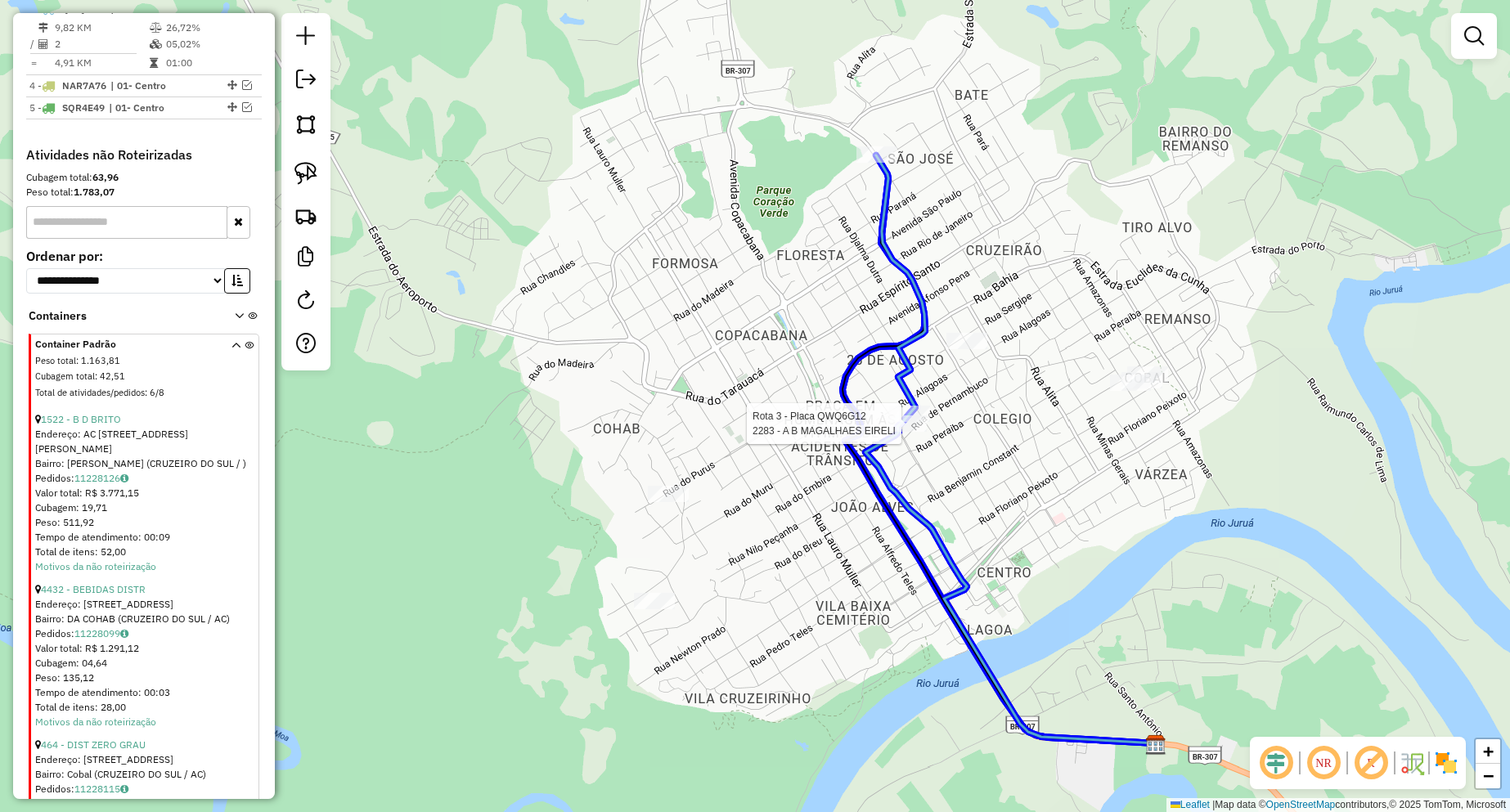
click at [303, 172] on div at bounding box center [303, 172] width 0 height 0
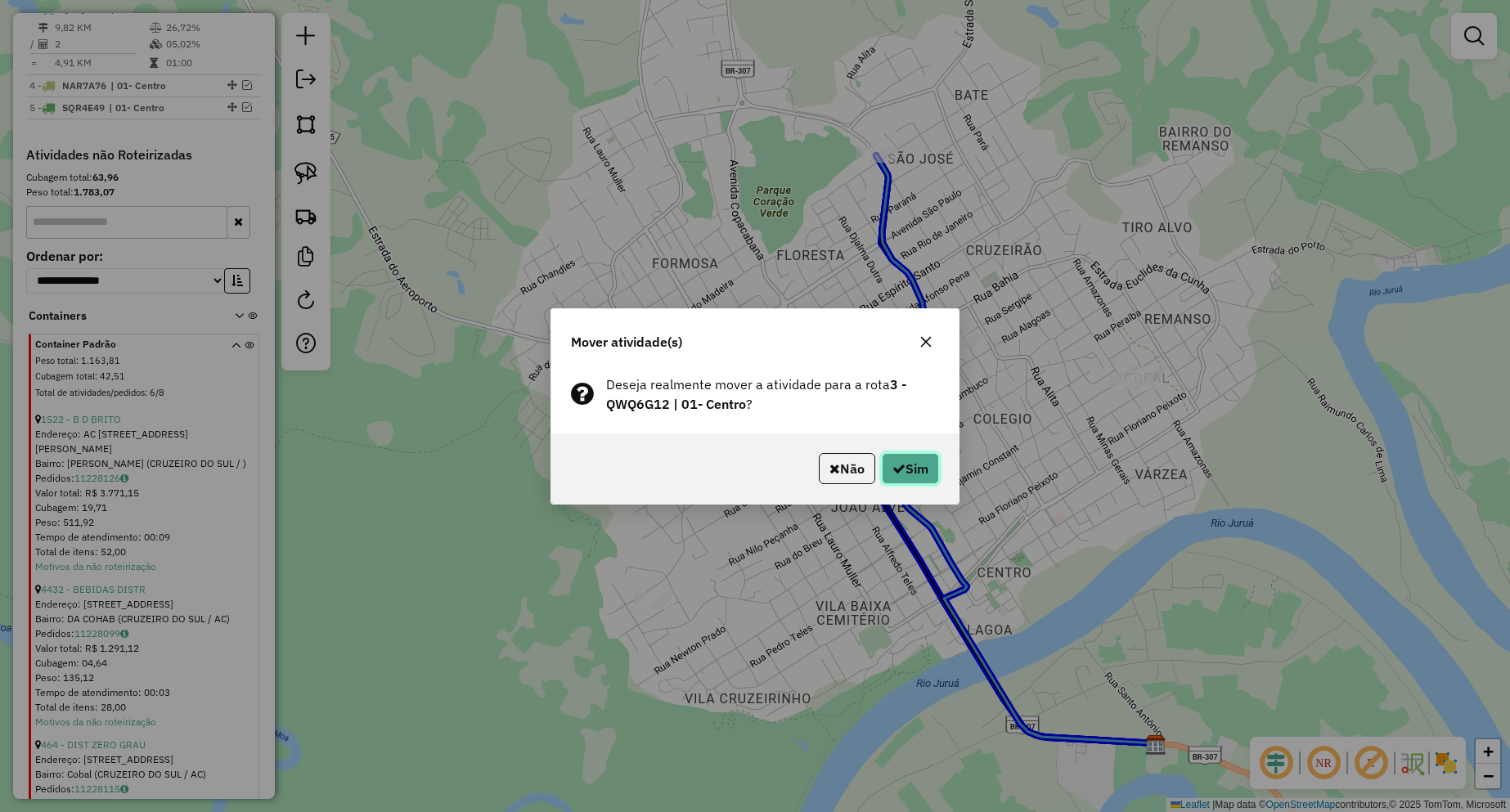
click at [915, 457] on button "Sim" at bounding box center [910, 468] width 57 height 31
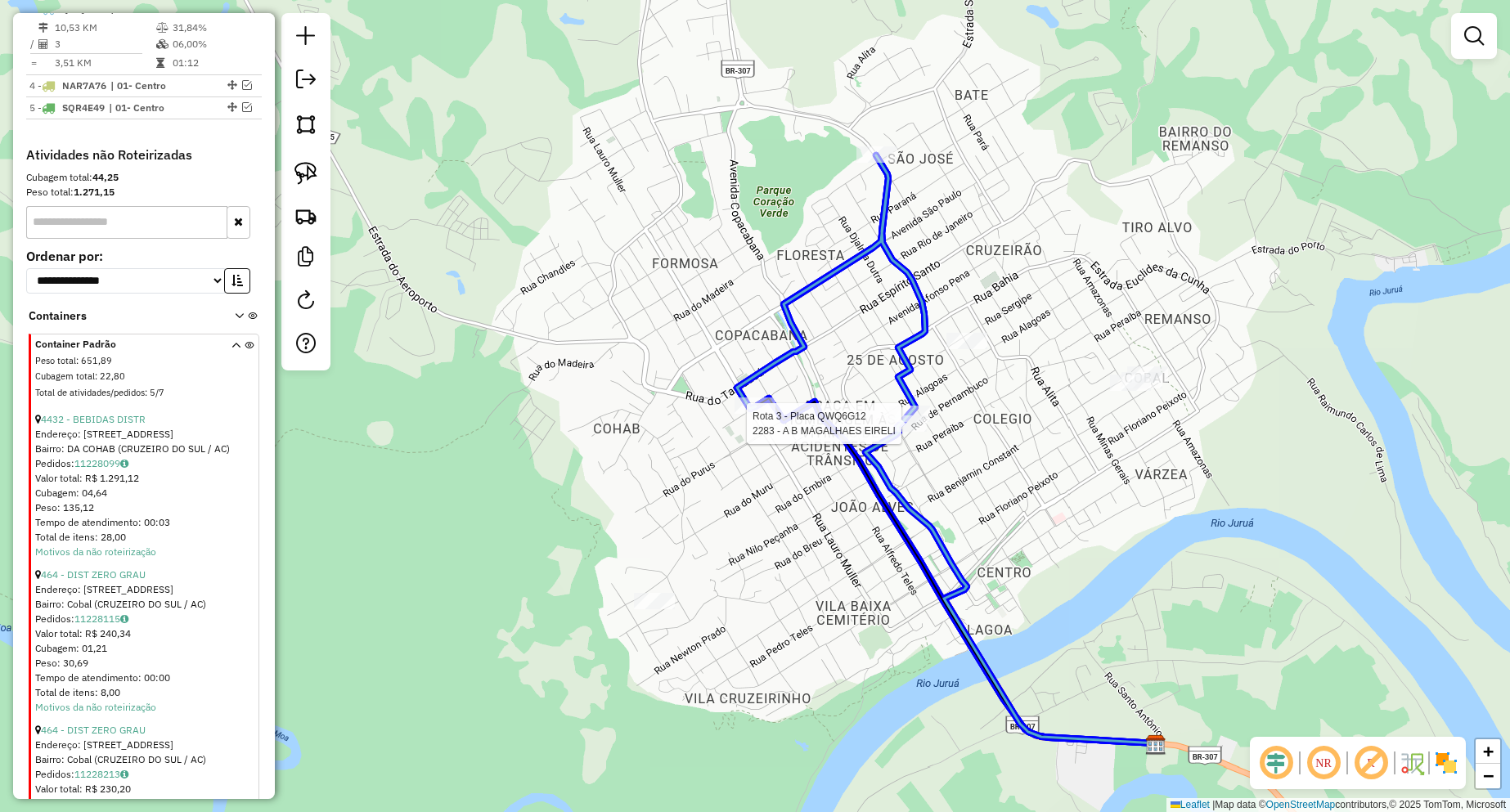
click at [303, 172] on div at bounding box center [303, 172] width 0 height 0
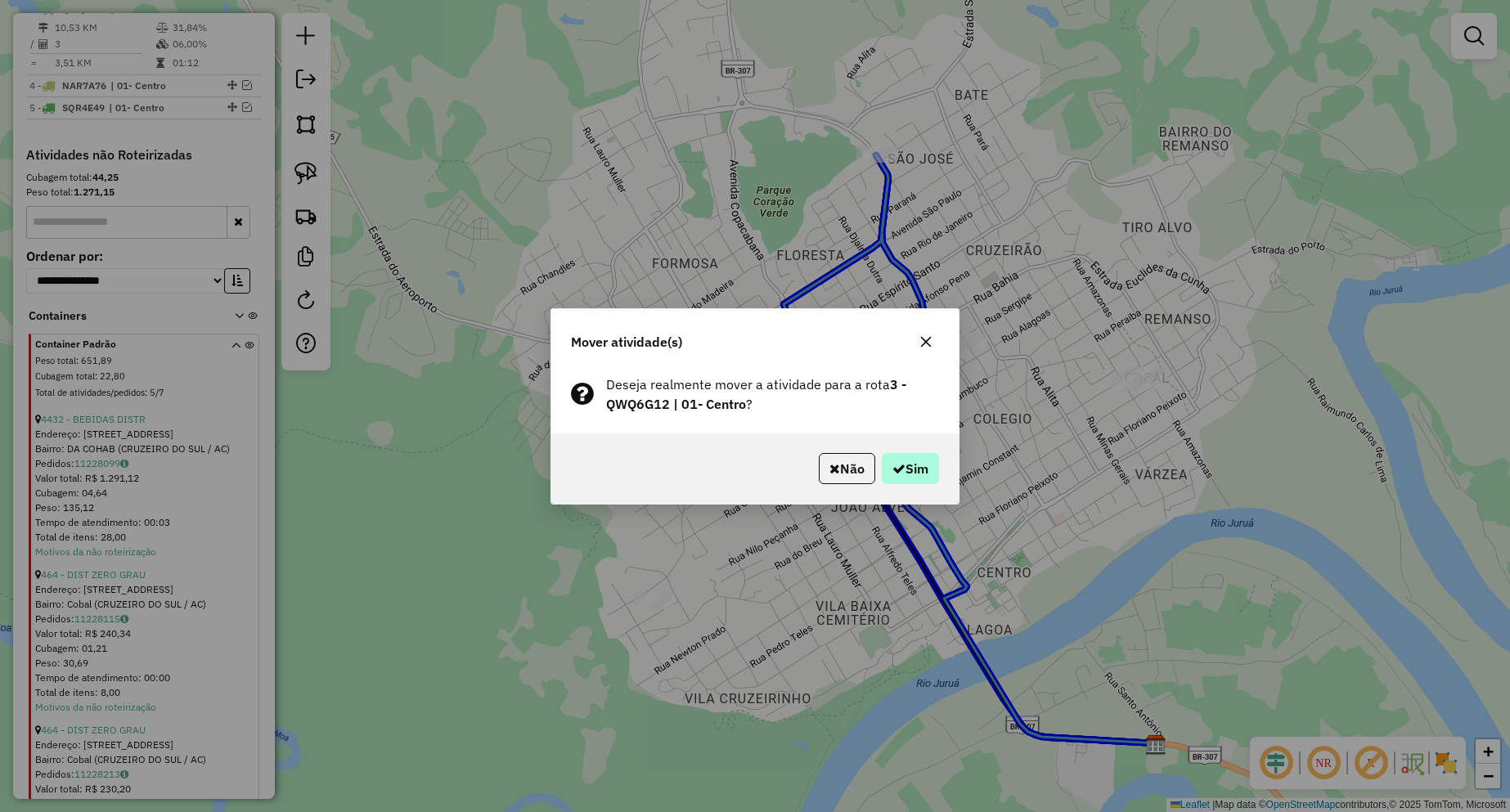
click at [917, 453] on div "Não Sim" at bounding box center [755, 468] width 408 height 71
click at [913, 460] on button "Sim" at bounding box center [910, 468] width 57 height 31
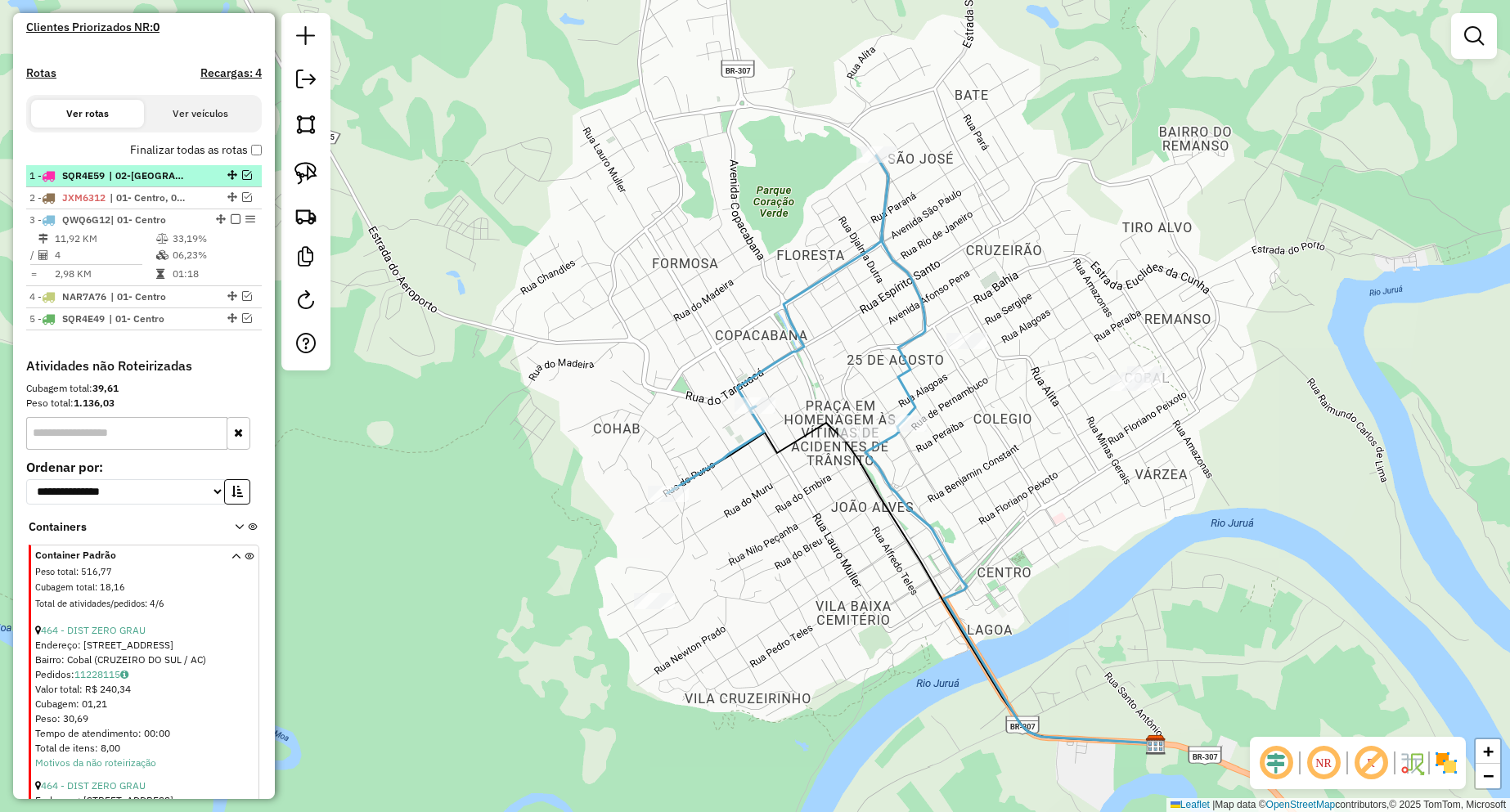
scroll to position [432, 0]
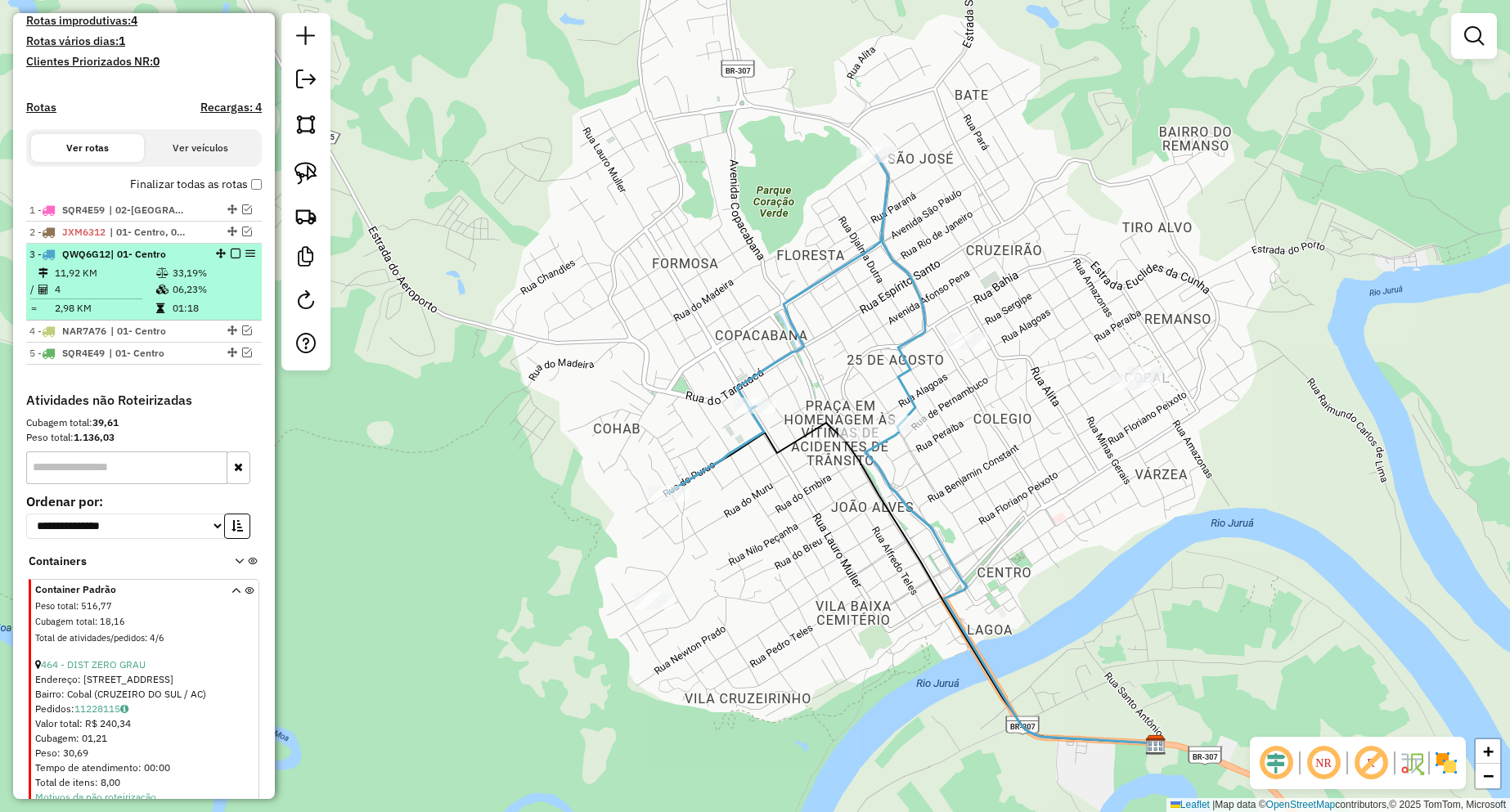
click at [231, 259] on em at bounding box center [235, 254] width 10 height 10
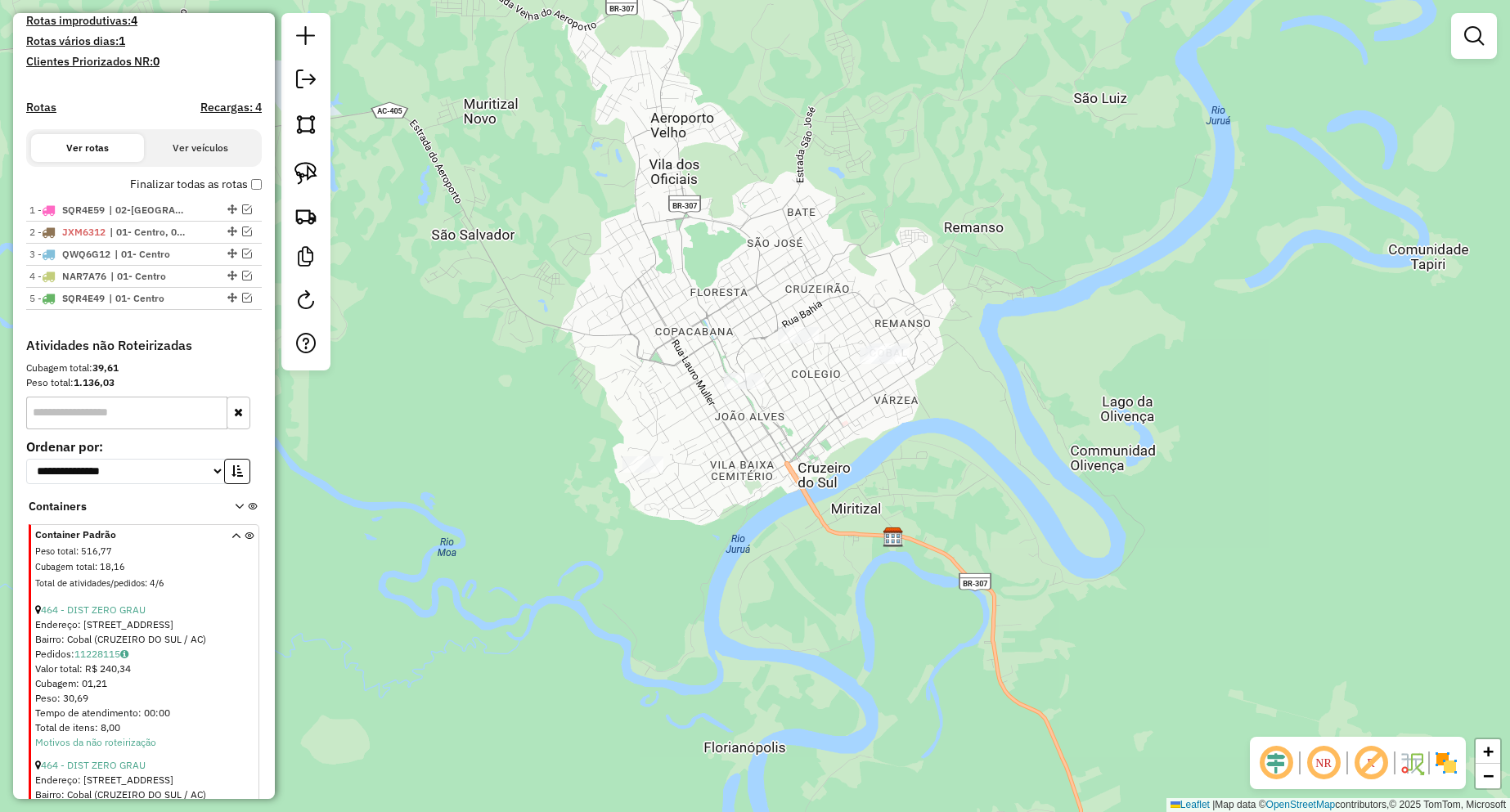
click at [283, 178] on div at bounding box center [306, 191] width 49 height 358
click at [297, 175] on img at bounding box center [305, 172] width 23 height 23
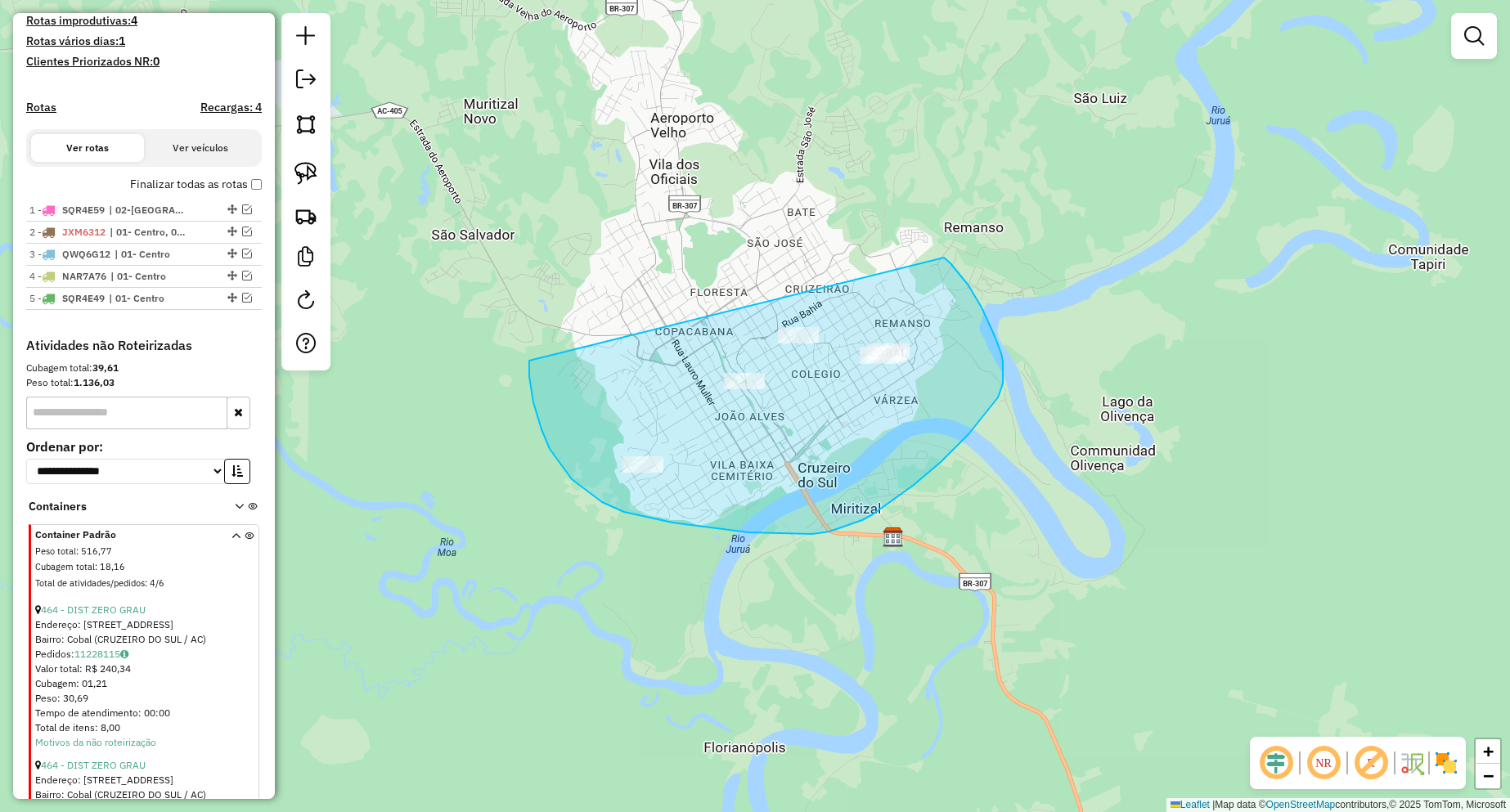
drag, startPoint x: 532, startPoint y: 394, endPoint x: 944, endPoint y: 258, distance: 433.9
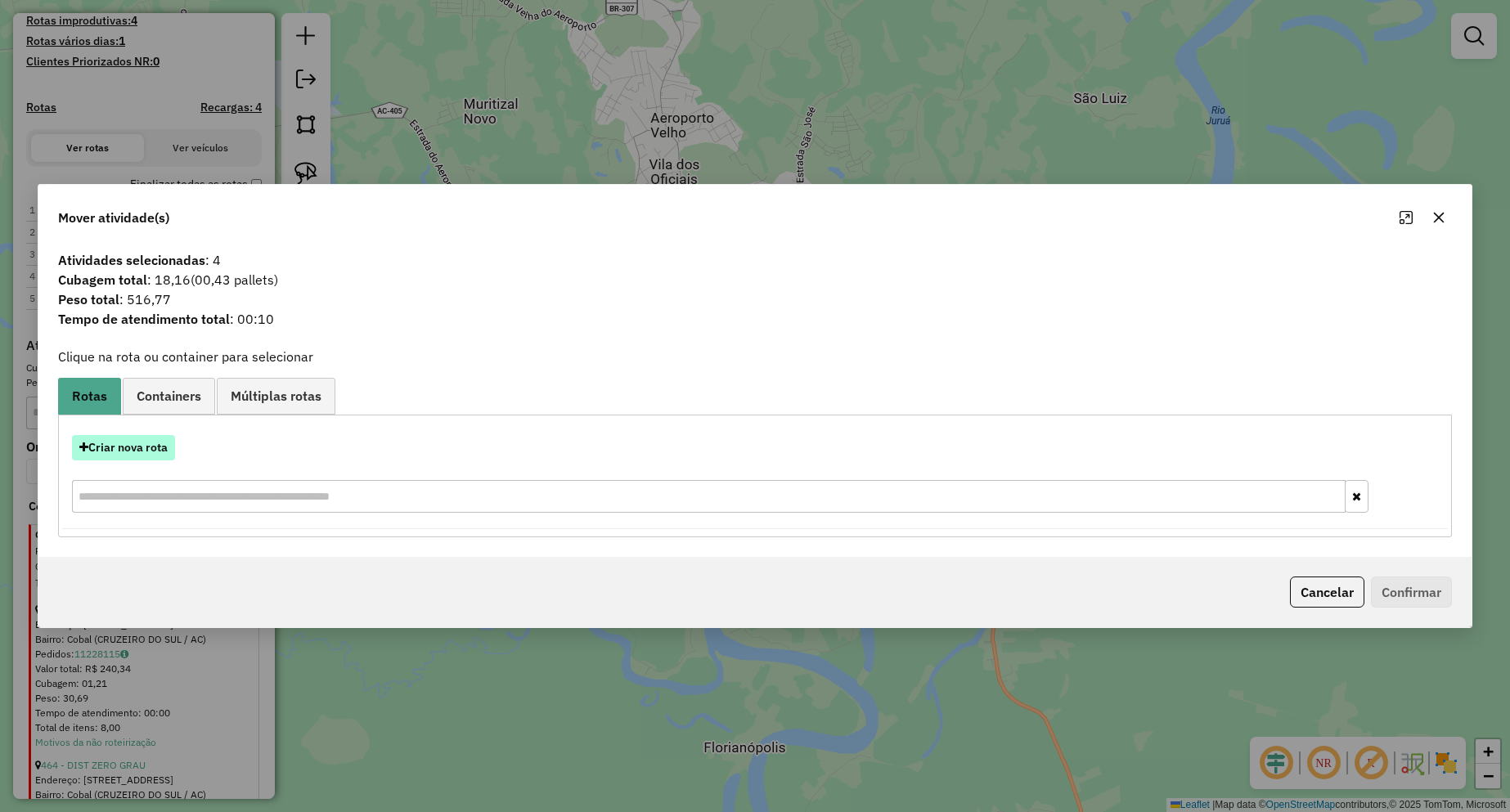
click at [131, 450] on button "Criar nova rota" at bounding box center [122, 448] width 103 height 25
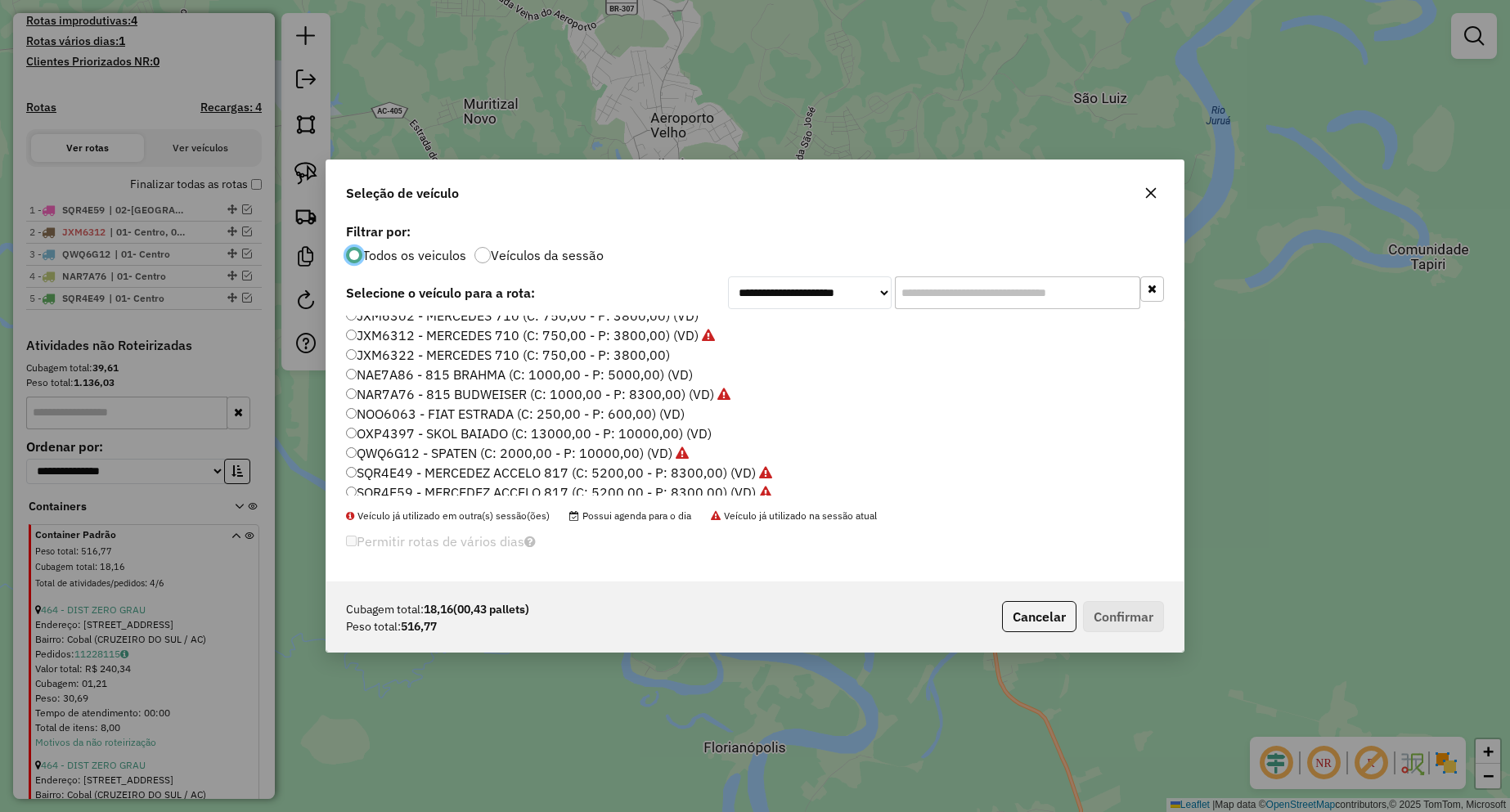
scroll to position [0, 0]
click at [428, 423] on label "NOO6063 - FIAT ESTRADA (C: 250,00 - P: 600,00) (VD)" at bounding box center [515, 423] width 339 height 20
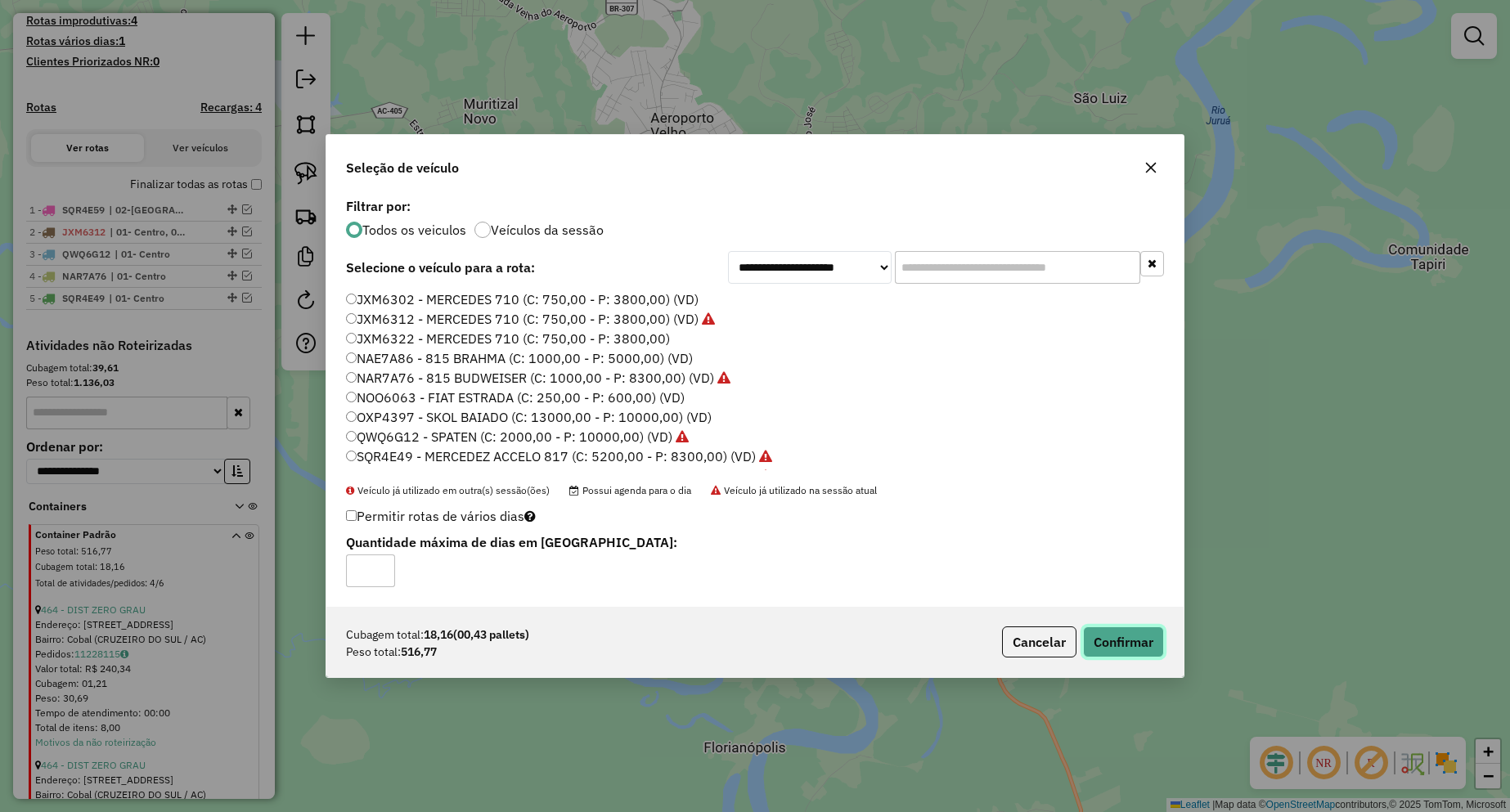
click at [1126, 644] on button "Confirmar" at bounding box center [1123, 642] width 81 height 31
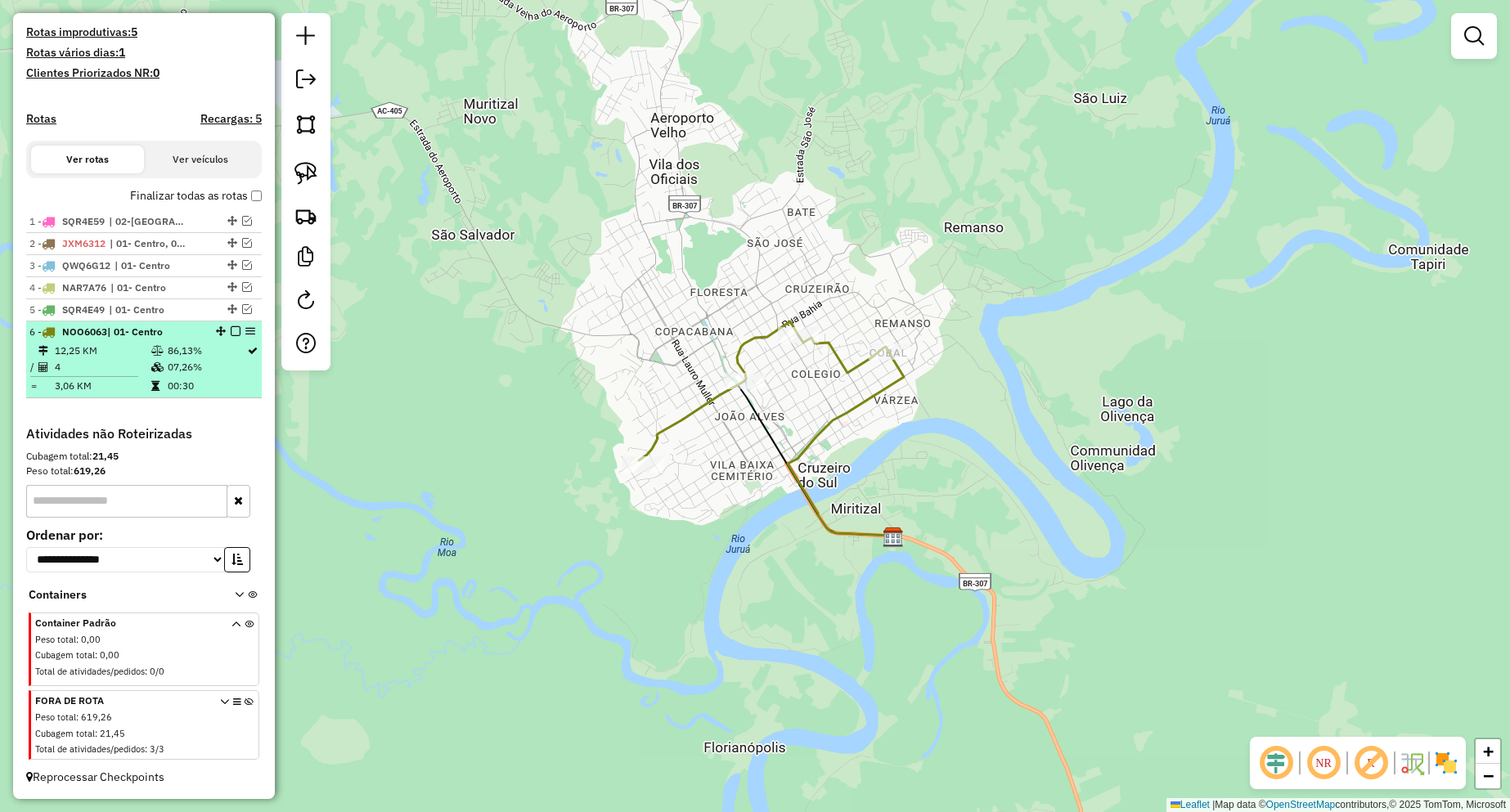
click at [230, 336] on em at bounding box center [235, 331] width 10 height 10
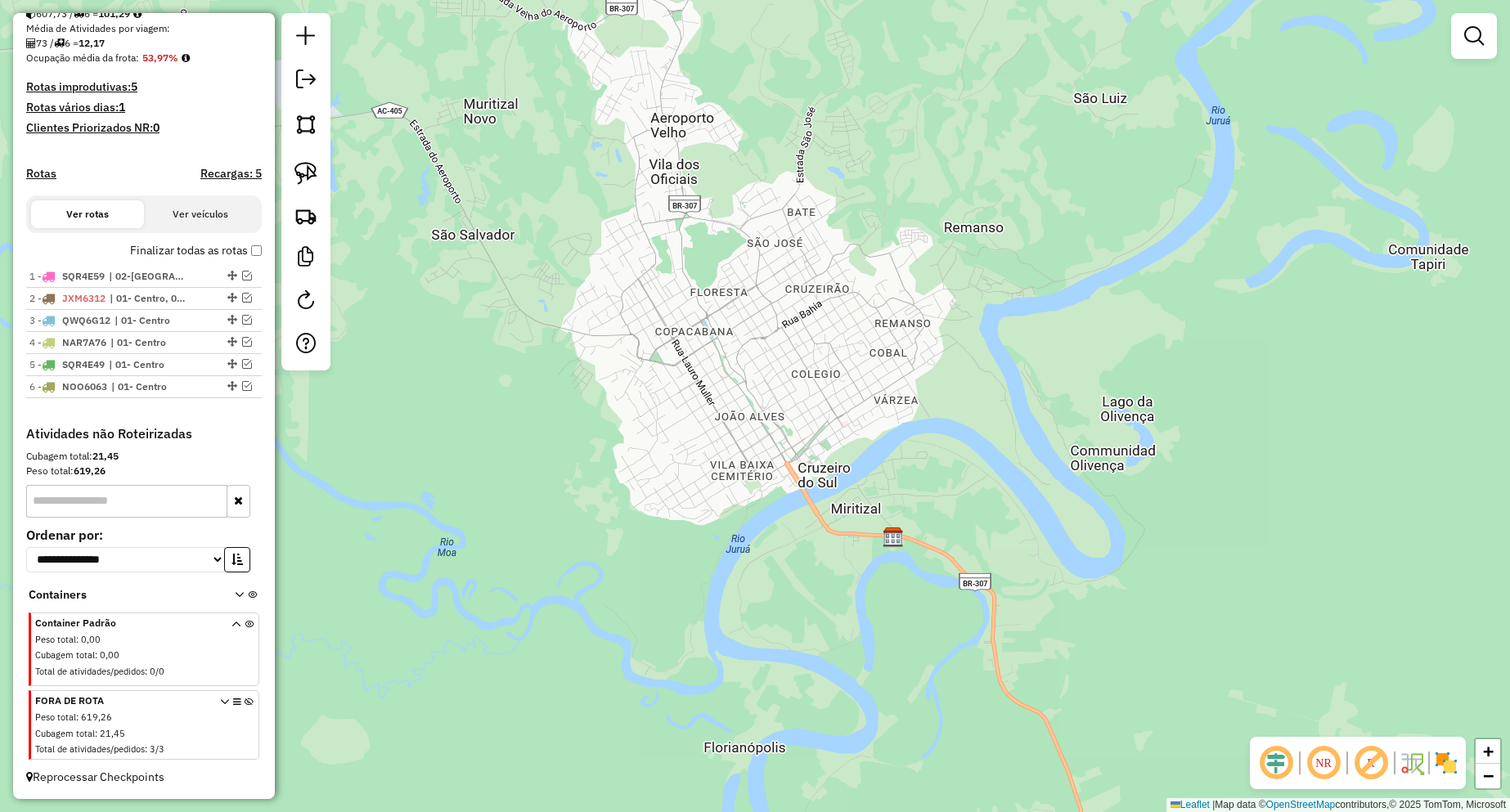
click at [220, 700] on icon at bounding box center [224, 728] width 9 height 62
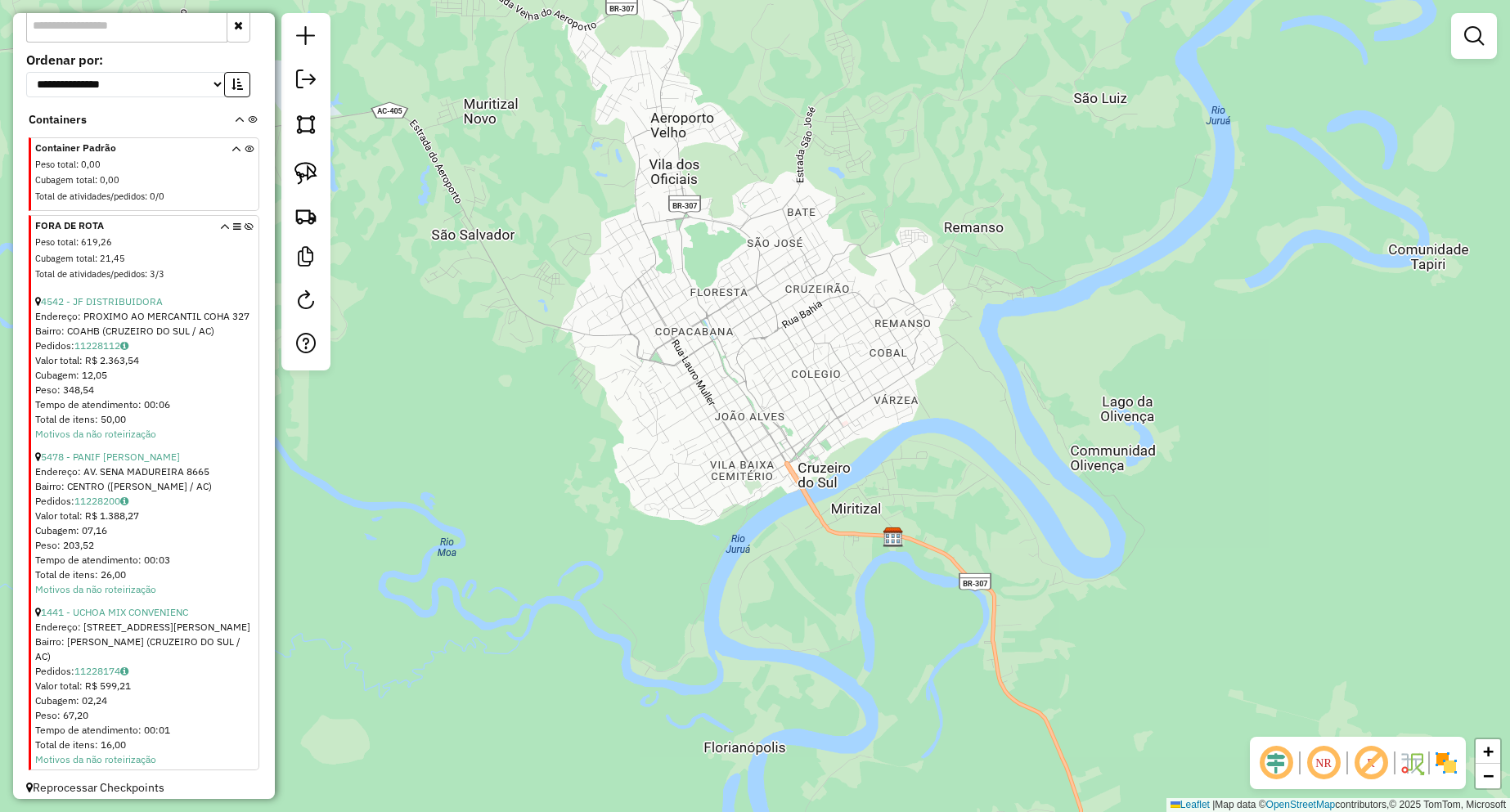
scroll to position [851, 0]
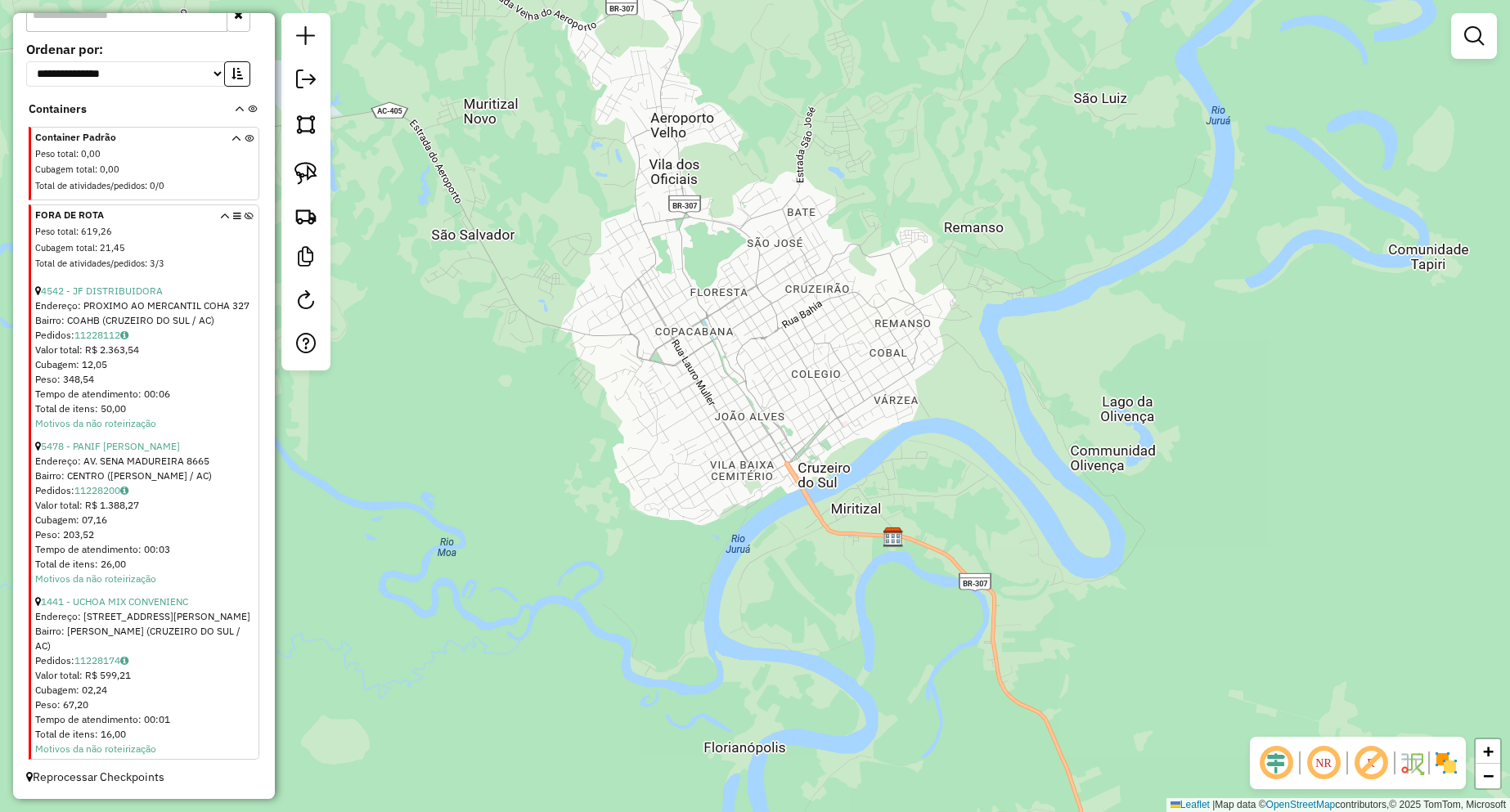
click at [220, 230] on icon at bounding box center [224, 242] width 9 height 62
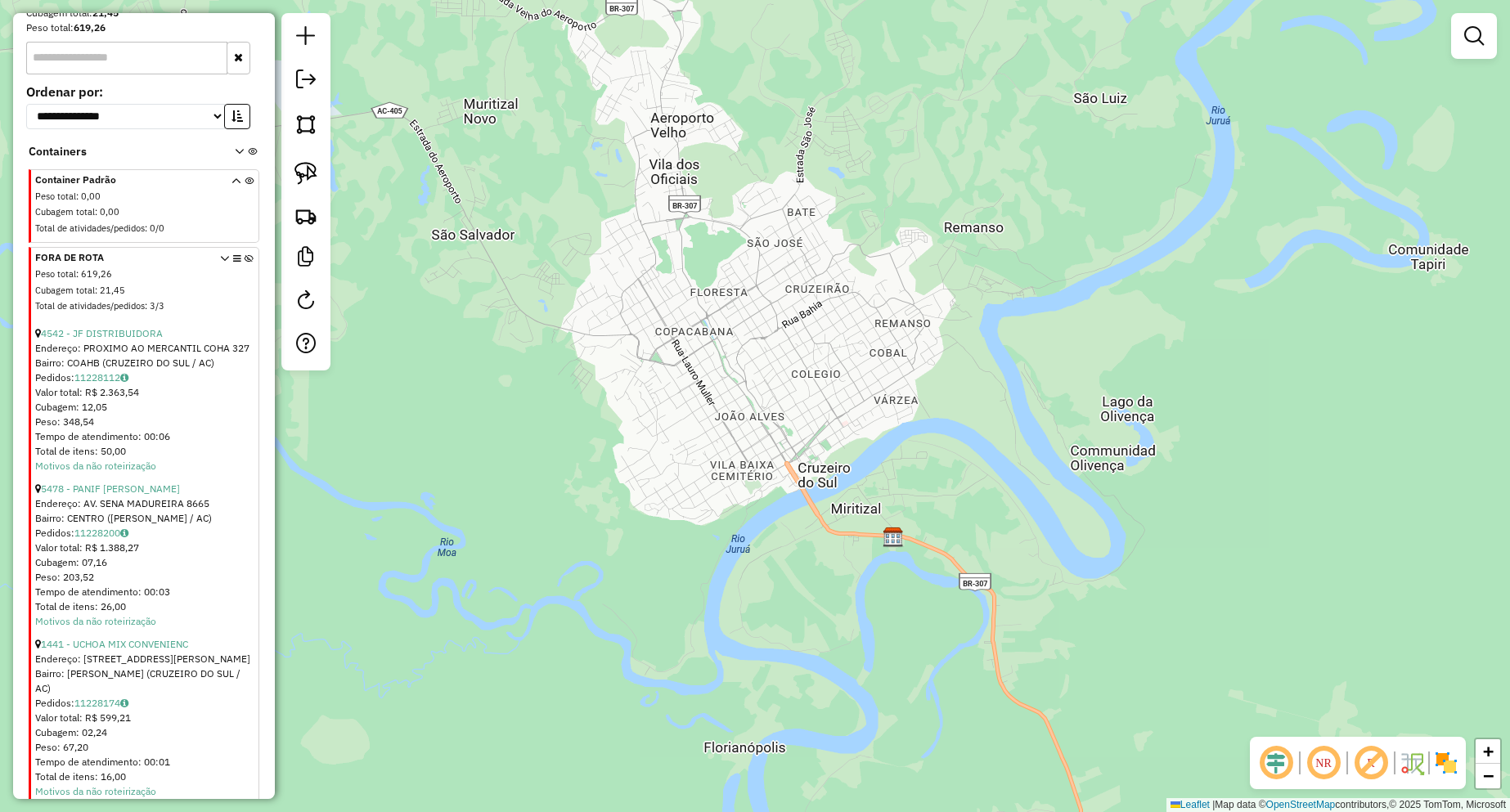
scroll to position [380, 0]
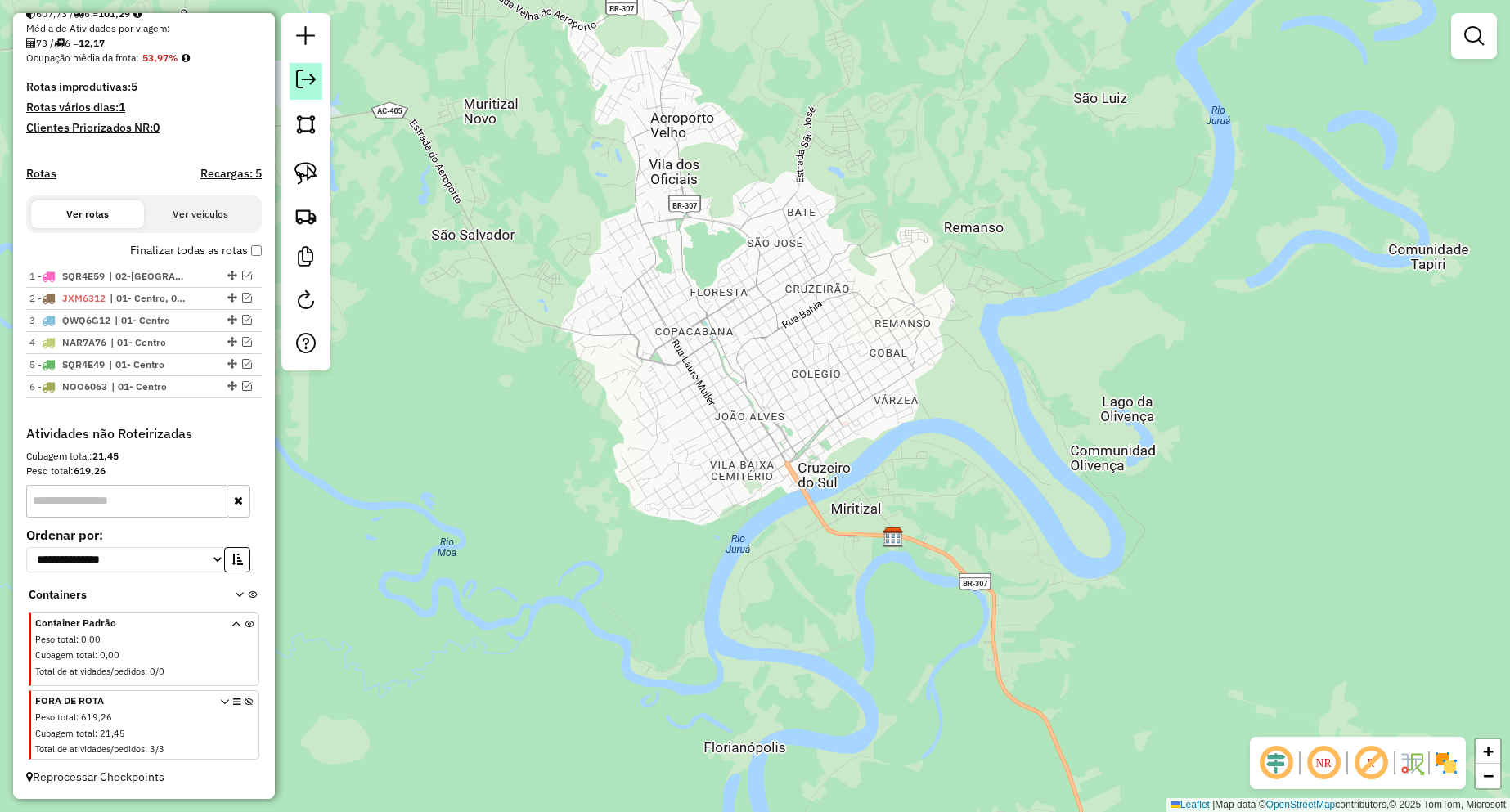
click at [312, 88] on em at bounding box center [306, 79] width 20 height 20
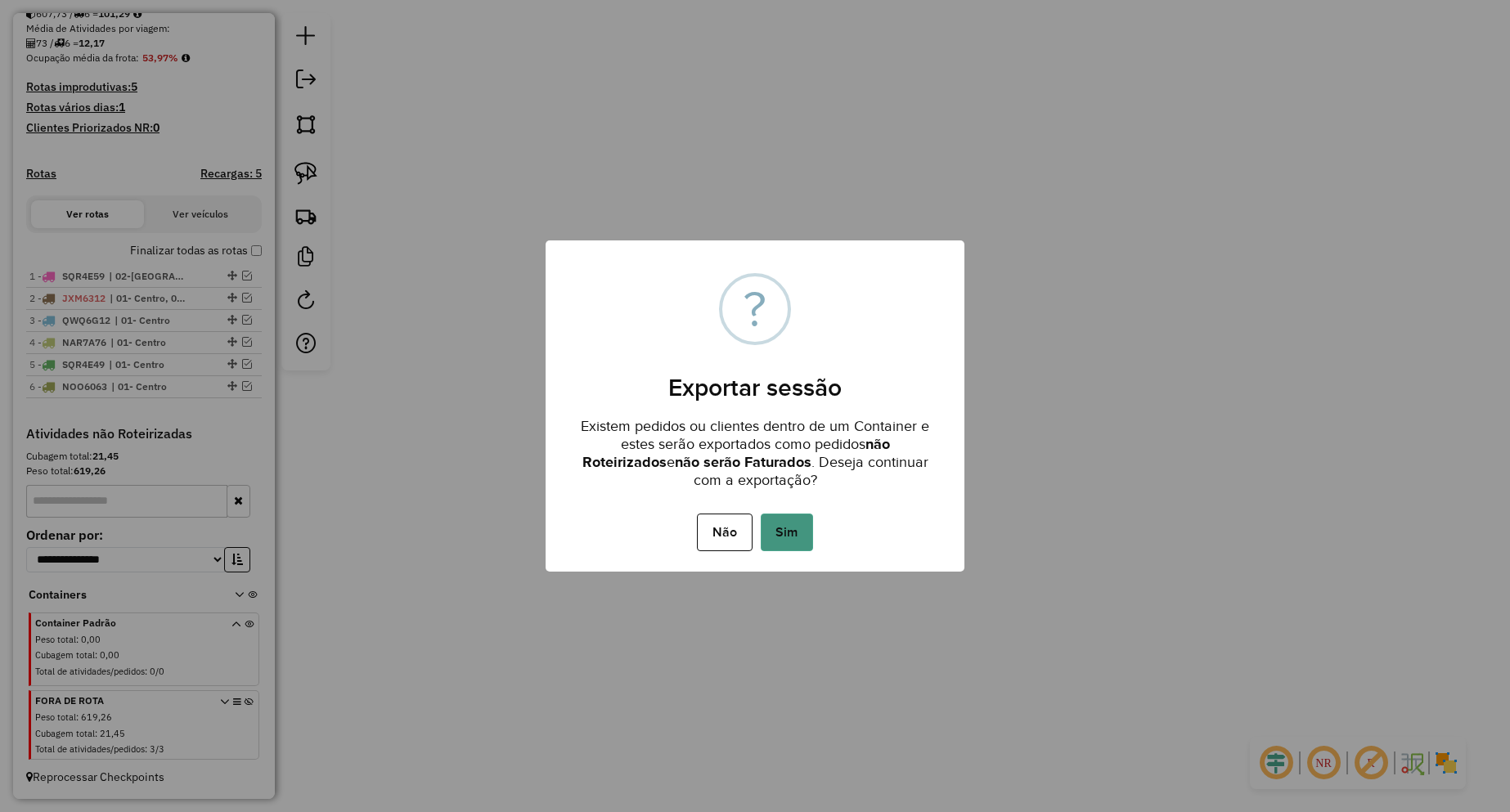
click at [789, 530] on button "Sim" at bounding box center [786, 532] width 52 height 37
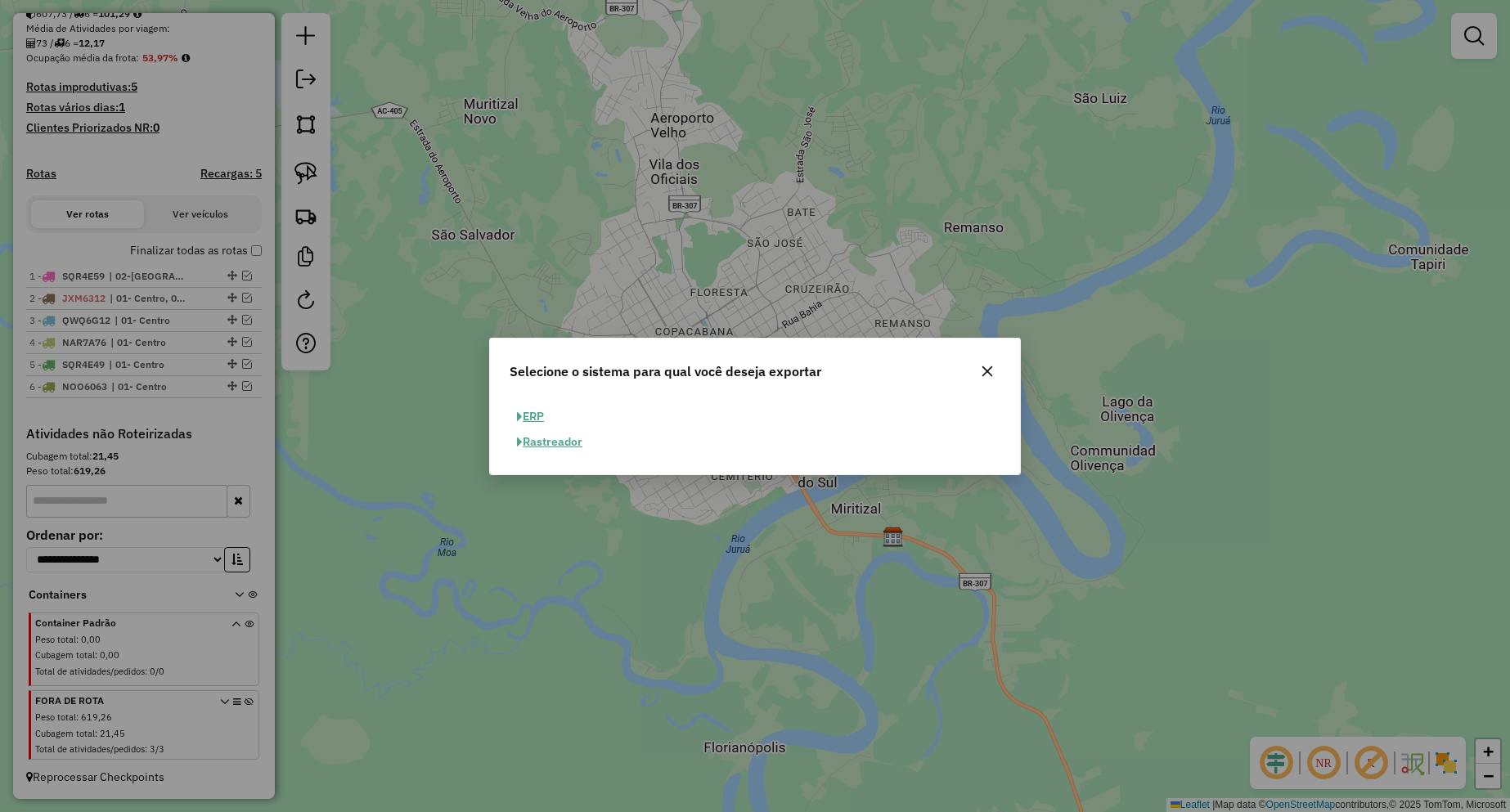
click at [541, 423] on button "ERP" at bounding box center [530, 416] width 42 height 25
select select "**"
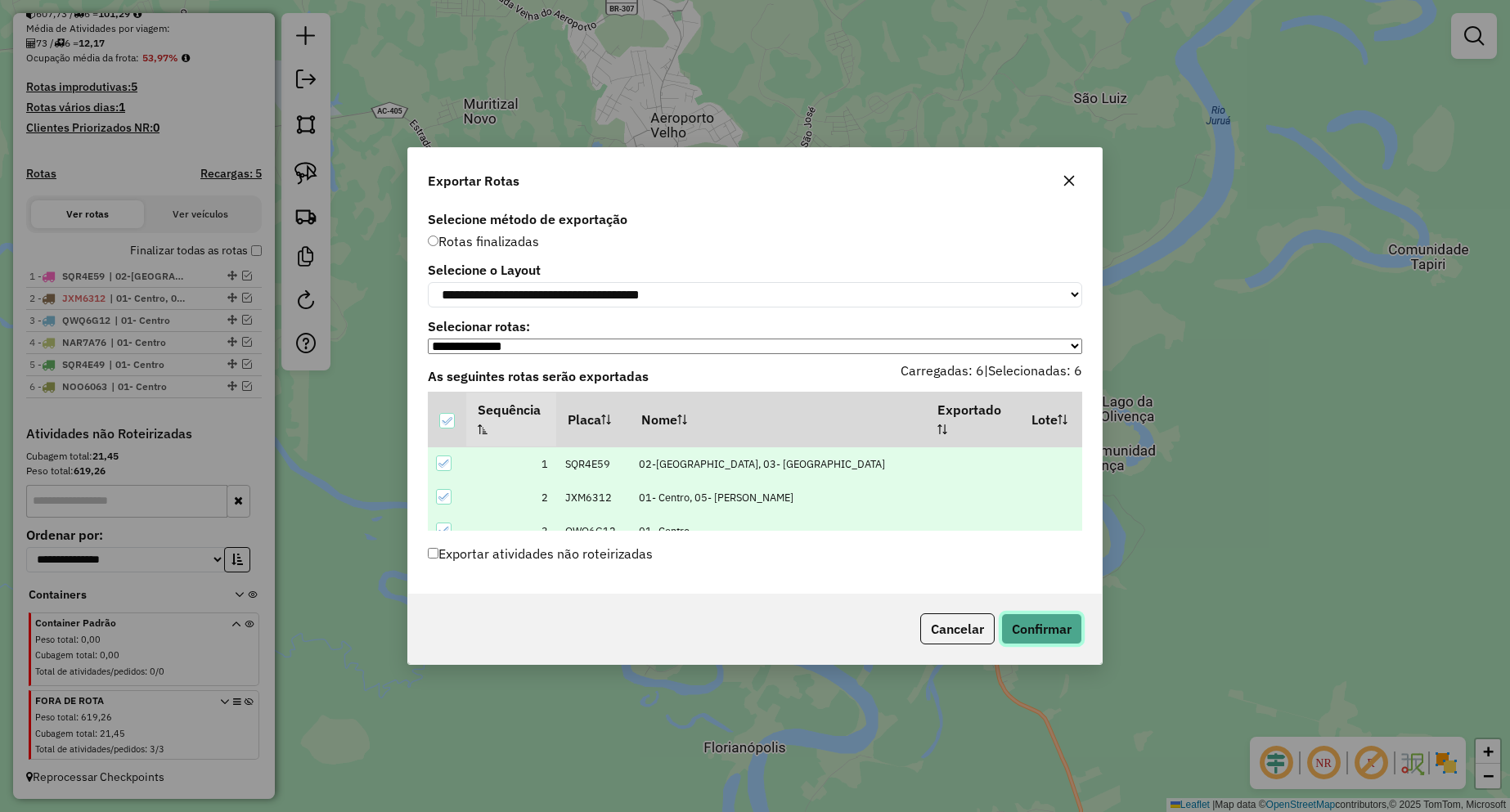
click at [1022, 631] on button "Confirmar" at bounding box center [1042, 629] width 81 height 31
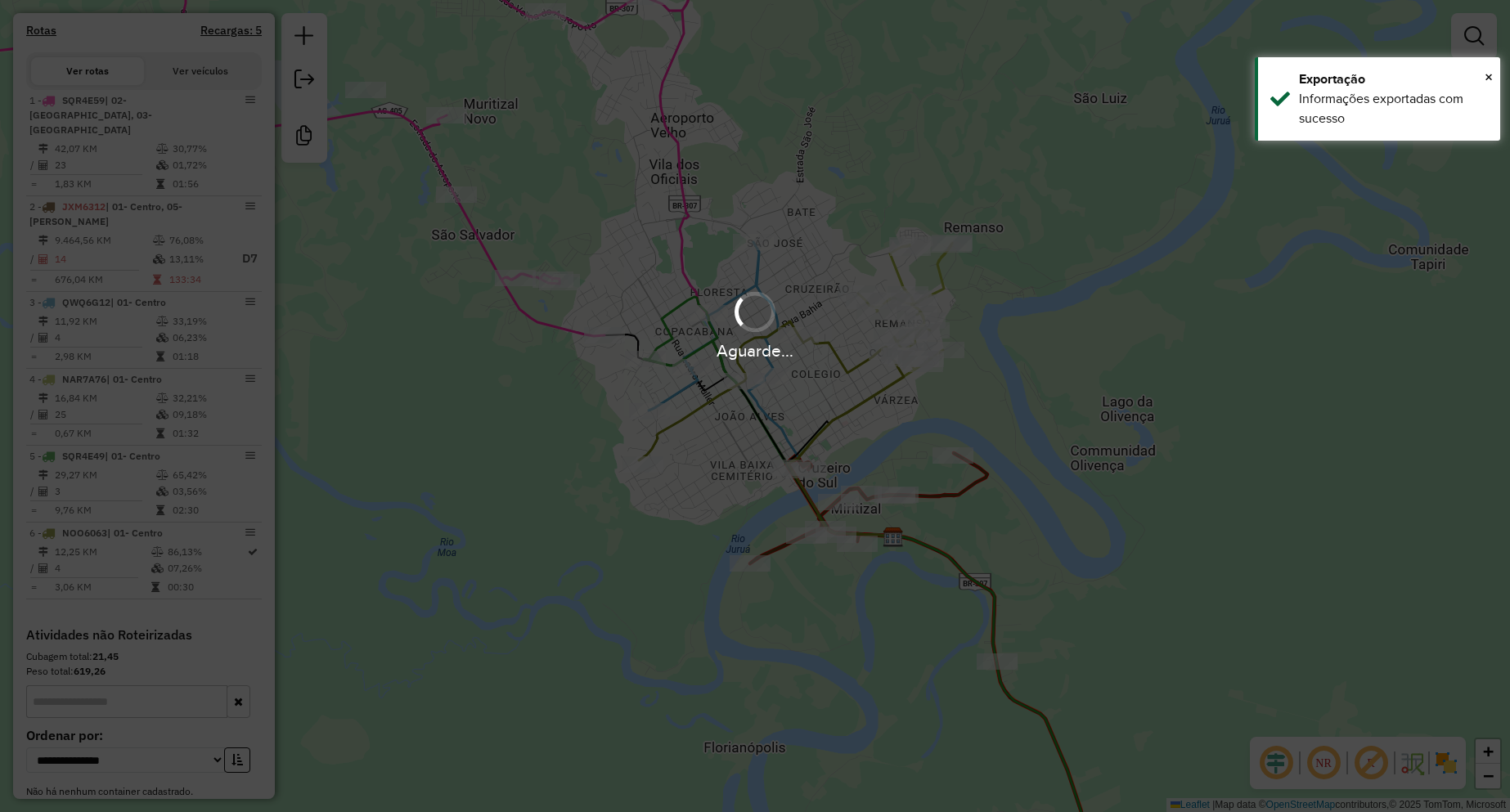
scroll to position [716, 0]
